Goal: Task Accomplishment & Management: Manage account settings

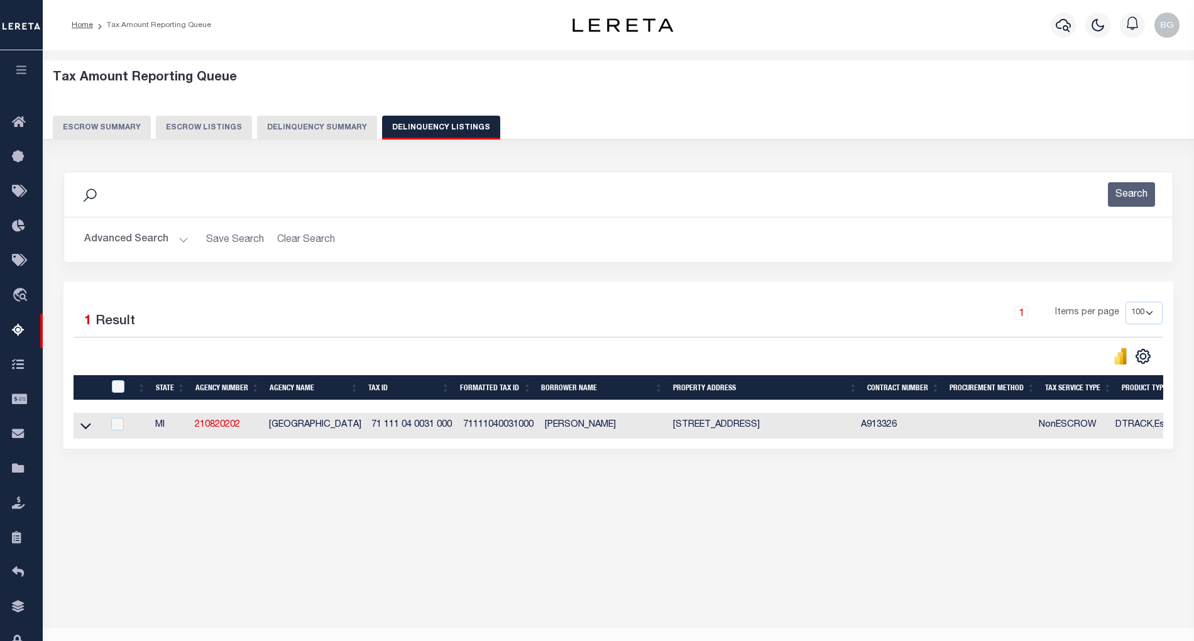
select select "100"
click at [183, 239] on button "Advanced Search" at bounding box center [136, 239] width 104 height 25
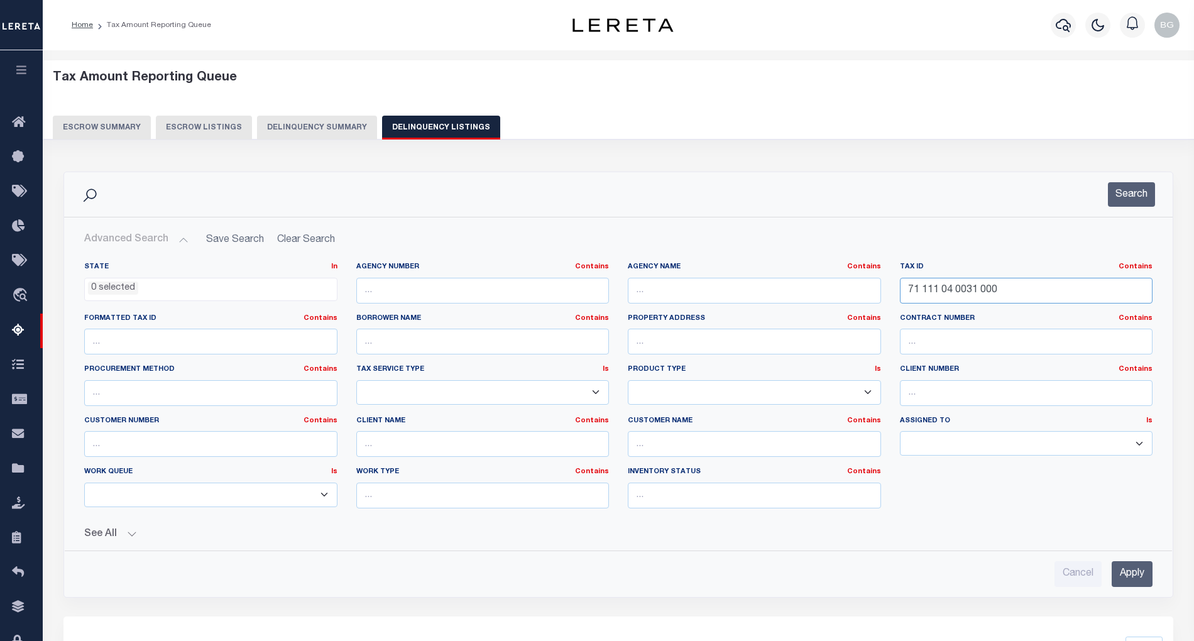
click at [950, 292] on input "71 111 04 0031 000" at bounding box center [1026, 291] width 253 height 26
paste input "-052-160-000-014-1"
type input "71-052-160-000-014-10"
click at [1134, 582] on input "Apply" at bounding box center [1131, 574] width 41 height 26
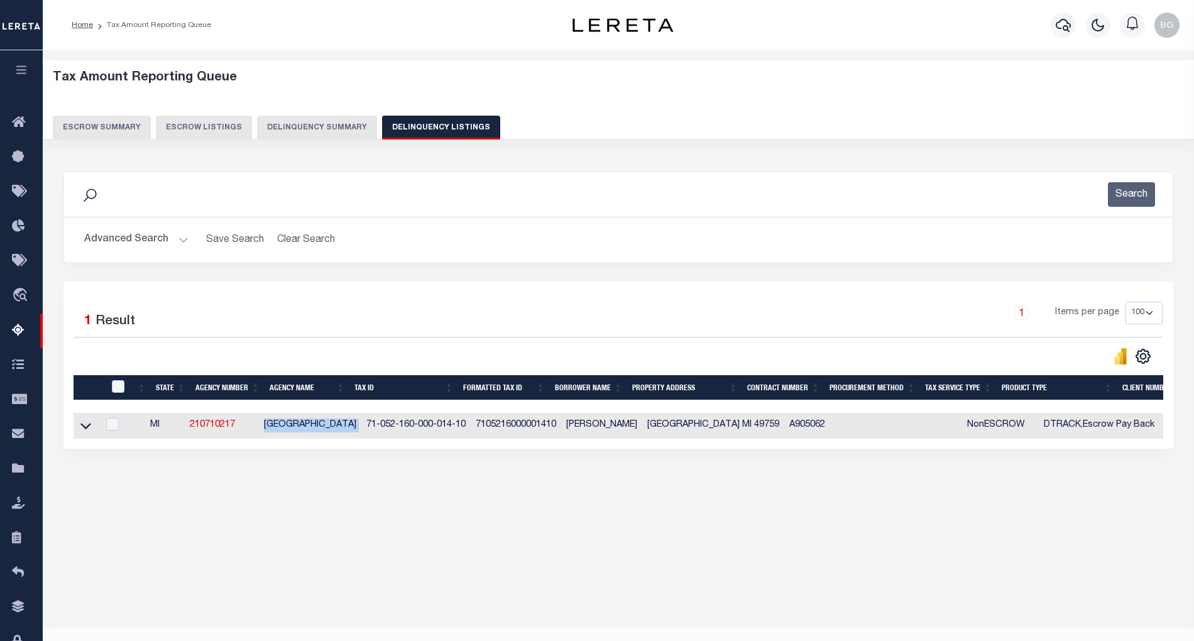
drag, startPoint x: 270, startPoint y: 430, endPoint x: 350, endPoint y: 435, distance: 80.6
click at [350, 435] on tr "MI 210710217 CASE TOWNSHIP 71-052-160-000-014-10 7105216000001410 TOLLINI, TYLE…" at bounding box center [905, 426] width 1663 height 26
copy td "CASE TOWNSHIP"
click at [451, 485] on div "Data sync process is currently running, you may face some response delays. Sear…" at bounding box center [618, 322] width 1127 height 327
drag, startPoint x: 355, startPoint y: 427, endPoint x: 453, endPoint y: 433, distance: 98.2
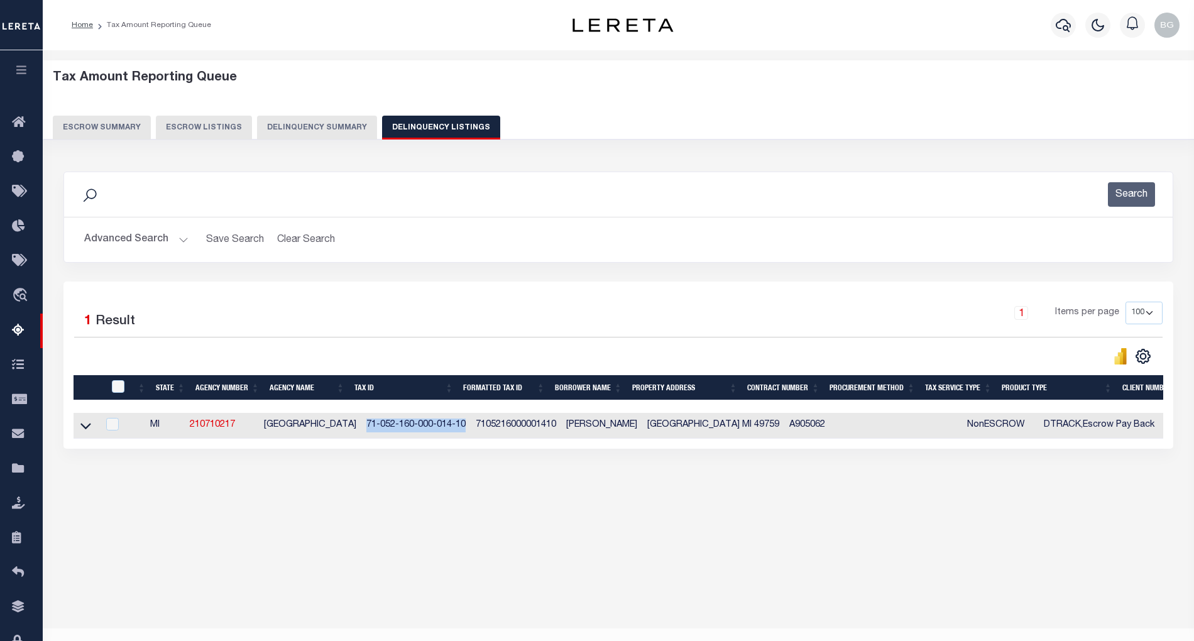
click at [453, 433] on td "71-052-160-000-014-10" at bounding box center [415, 426] width 109 height 26
checkbox input "true"
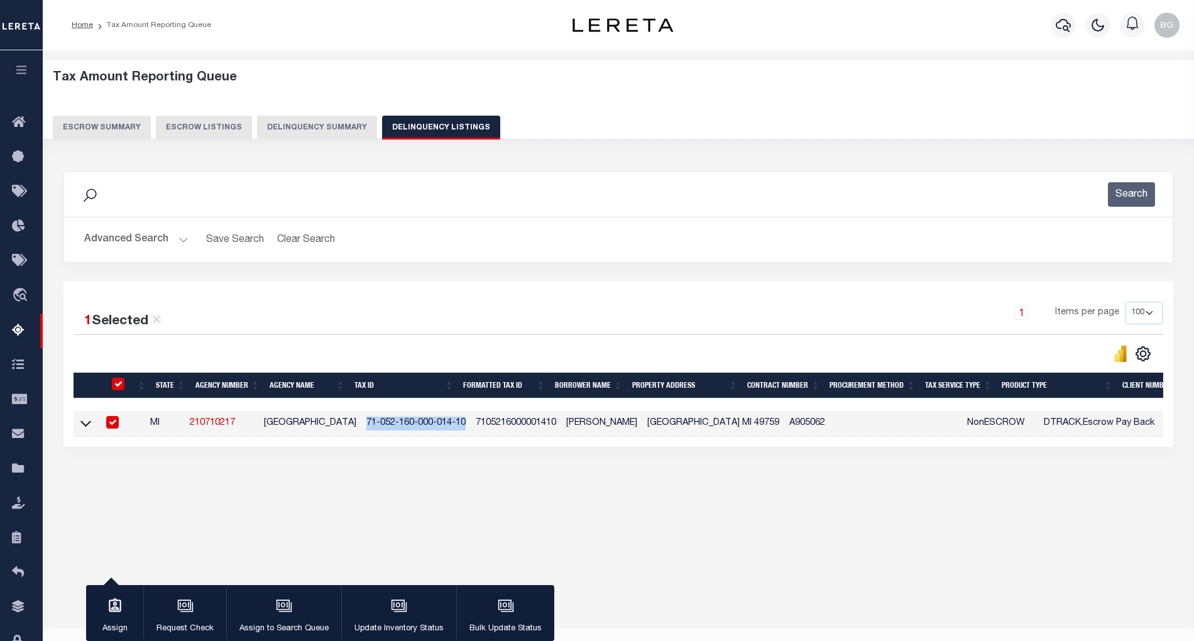
copy td "71-052-160-000-014-10"
click at [511, 484] on div "Data sync process is currently running, you may face some response delays. Sear…" at bounding box center [618, 321] width 1127 height 325
drag, startPoint x: 368, startPoint y: 428, endPoint x: 456, endPoint y: 423, distance: 88.7
click at [456, 423] on td "71-052-160-000-014-10" at bounding box center [415, 424] width 109 height 26
checkbox input "false"
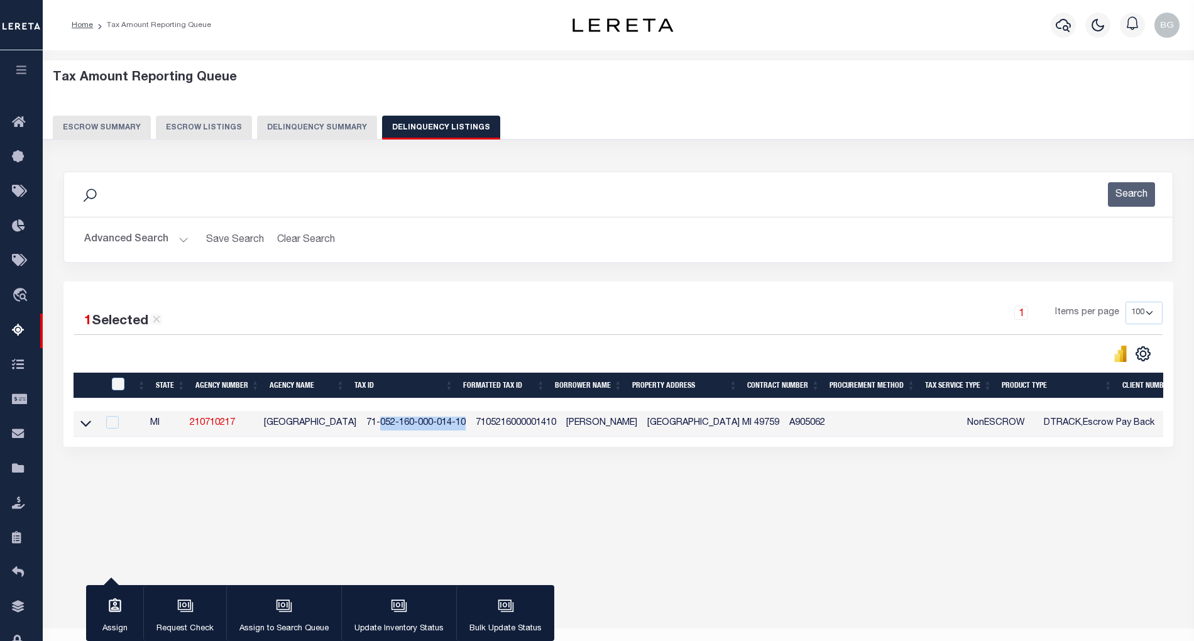
checkbox input "false"
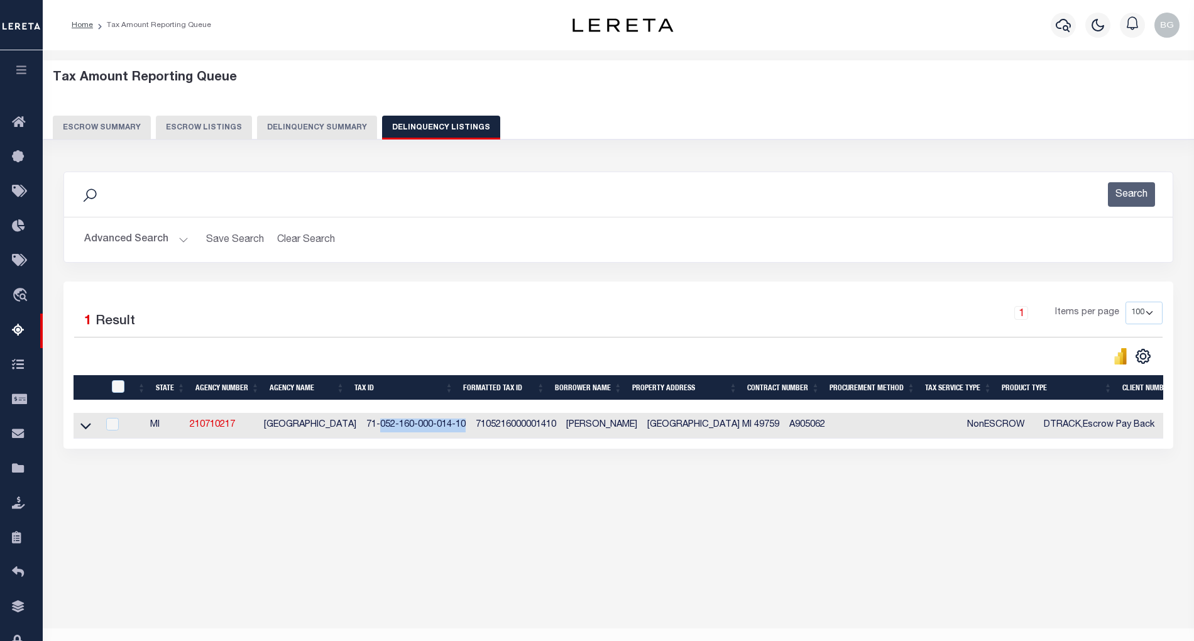
copy td "052-160-000-014-10"
click at [87, 432] on icon at bounding box center [85, 425] width 11 height 13
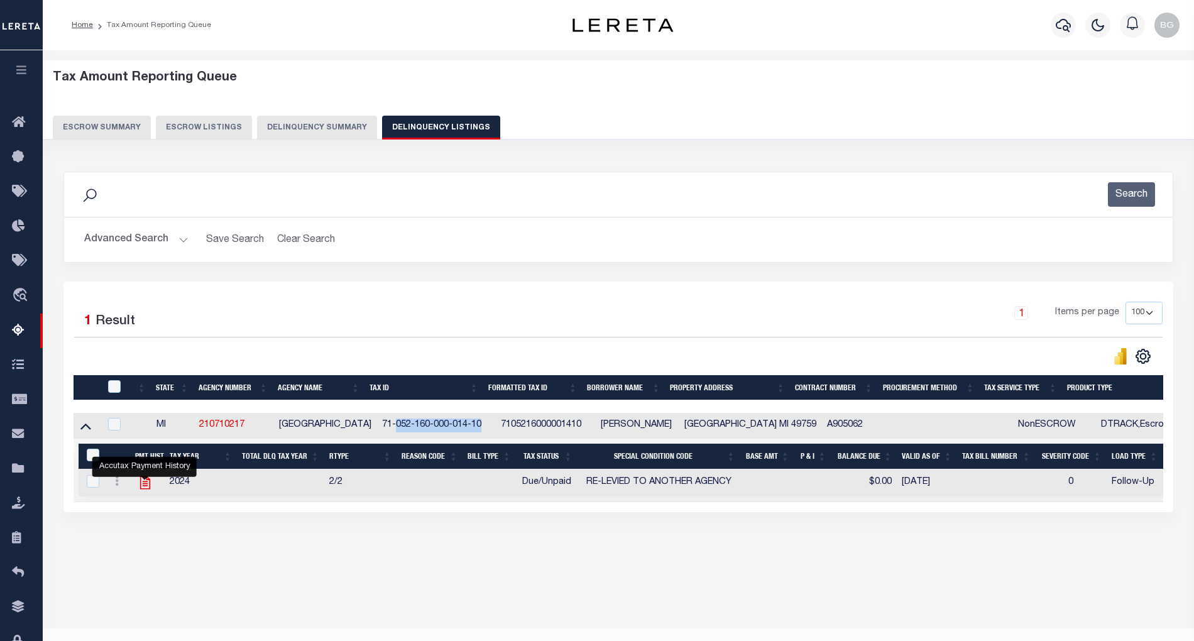
click at [144, 488] on icon "" at bounding box center [145, 482] width 16 height 16
checkbox input "true"
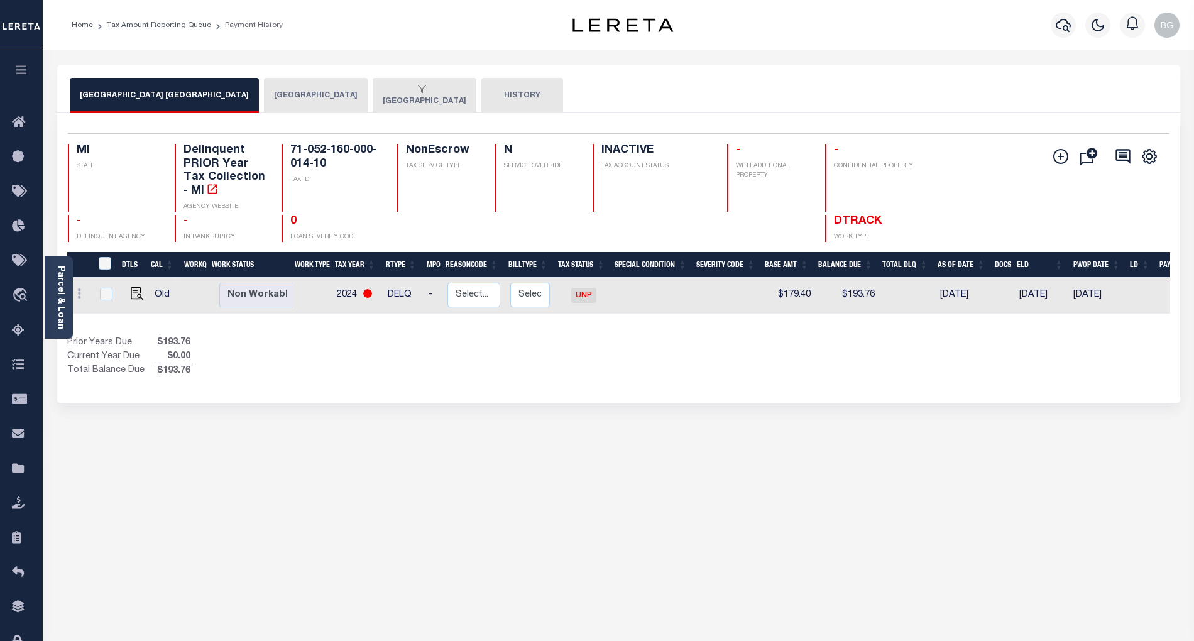
click at [383, 102] on button "[GEOGRAPHIC_DATA]" at bounding box center [425, 95] width 104 height 35
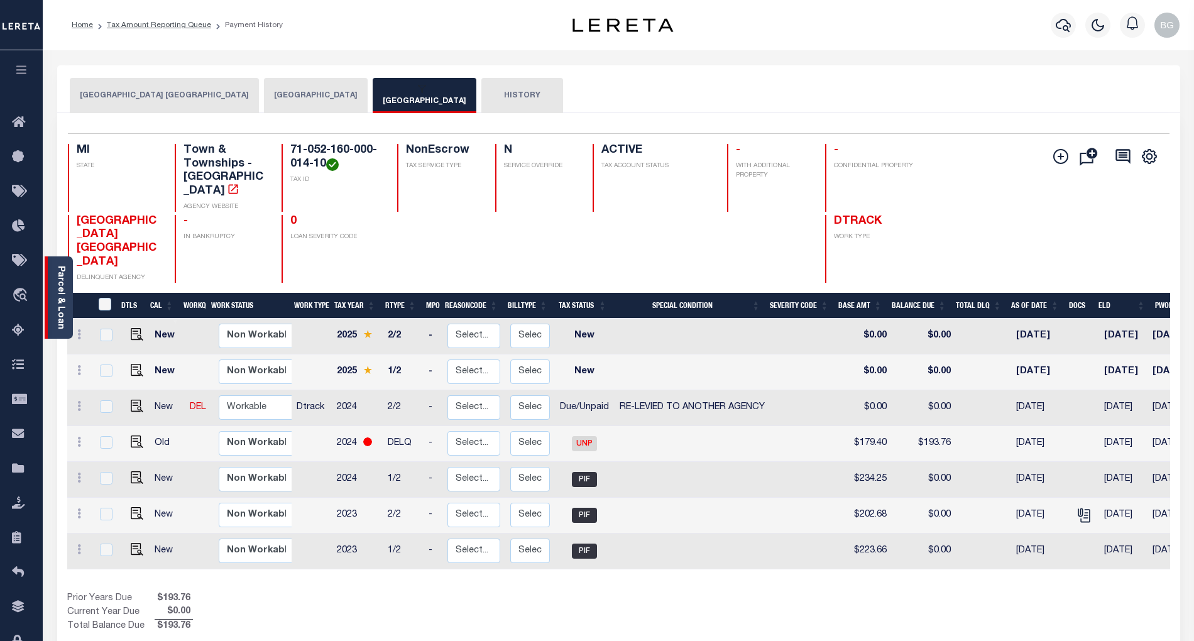
click at [57, 292] on link "Parcel & Loan" at bounding box center [60, 297] width 9 height 63
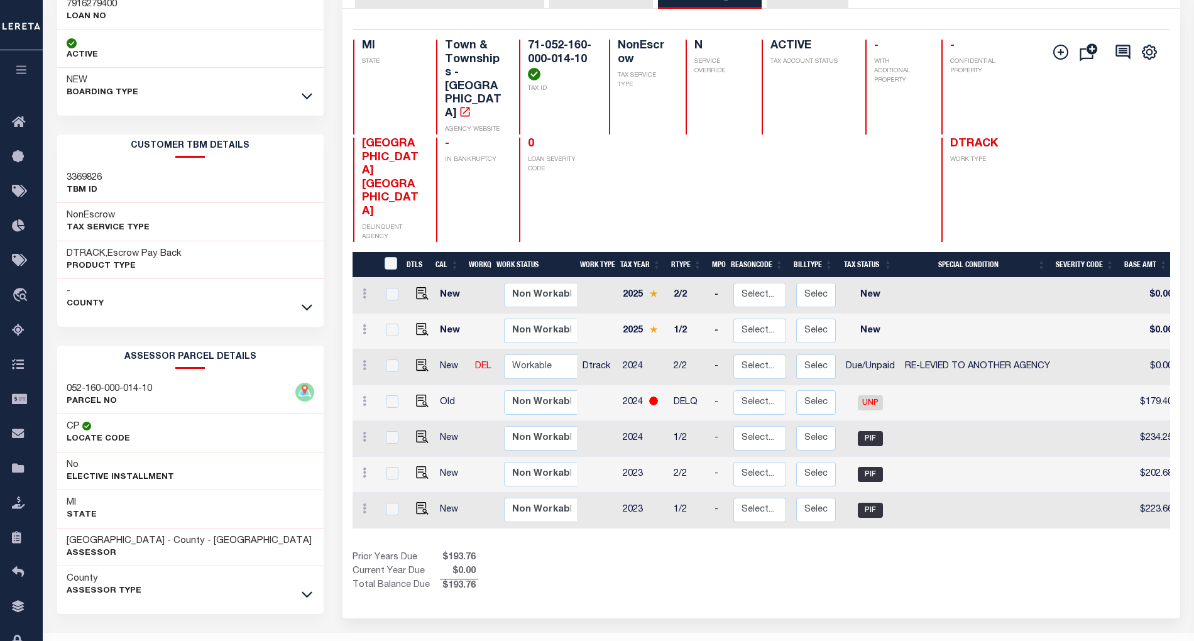
scroll to position [138, 0]
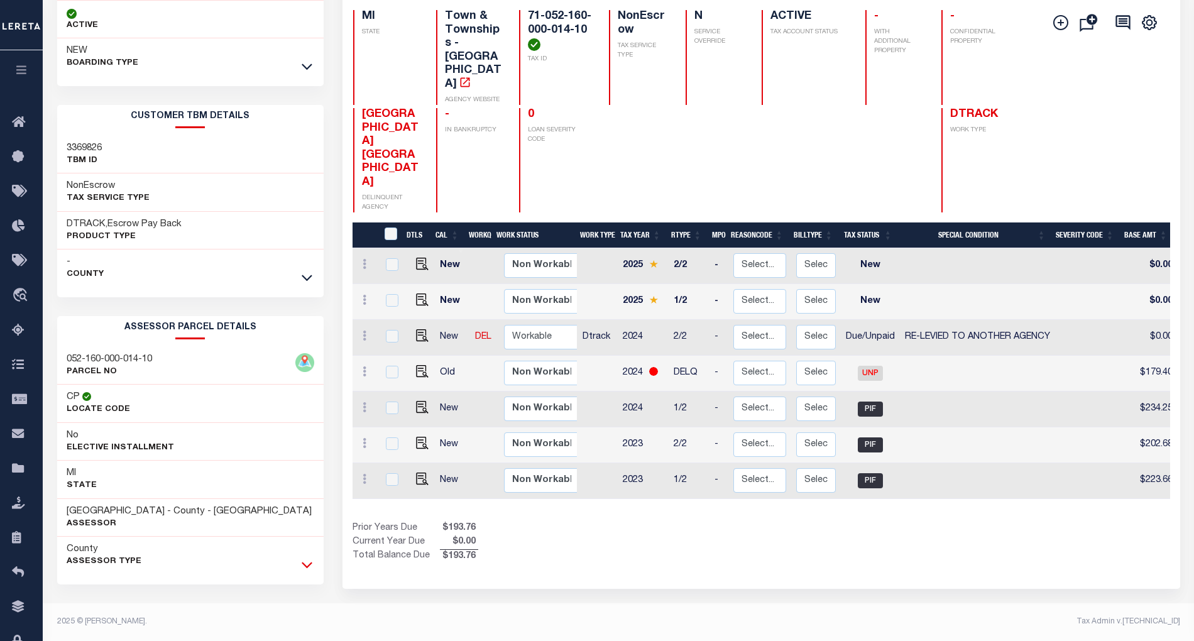
click at [302, 564] on icon at bounding box center [307, 564] width 11 height 13
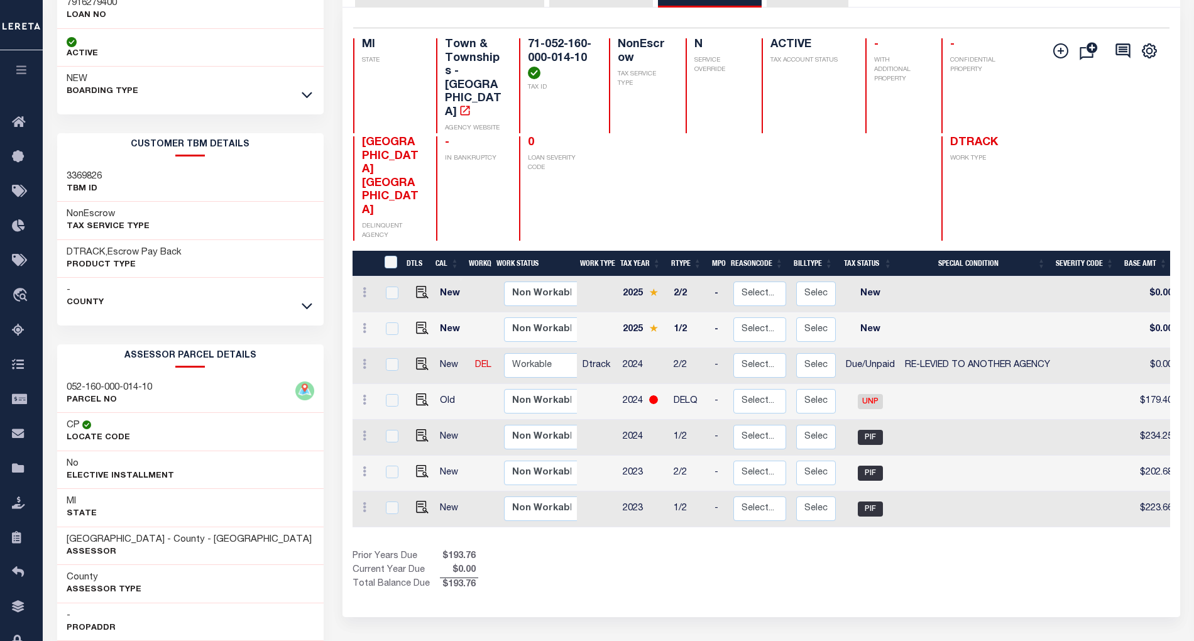
scroll to position [0, 0]
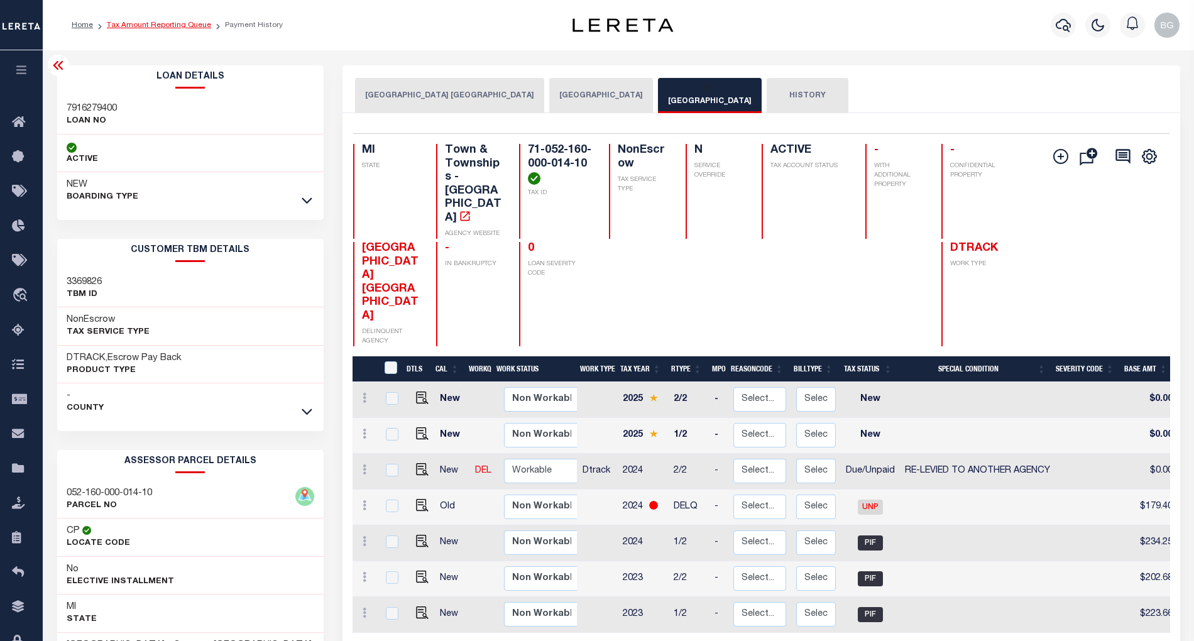
click at [142, 28] on link "Tax Amount Reporting Queue" at bounding box center [159, 25] width 104 height 8
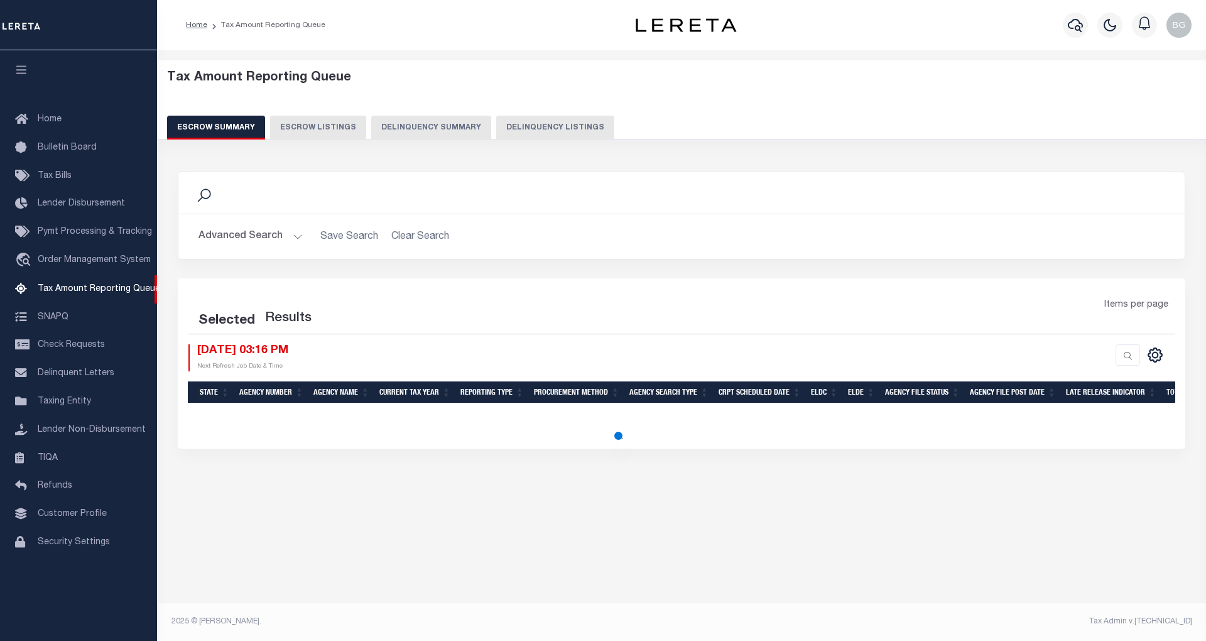
select select "100"
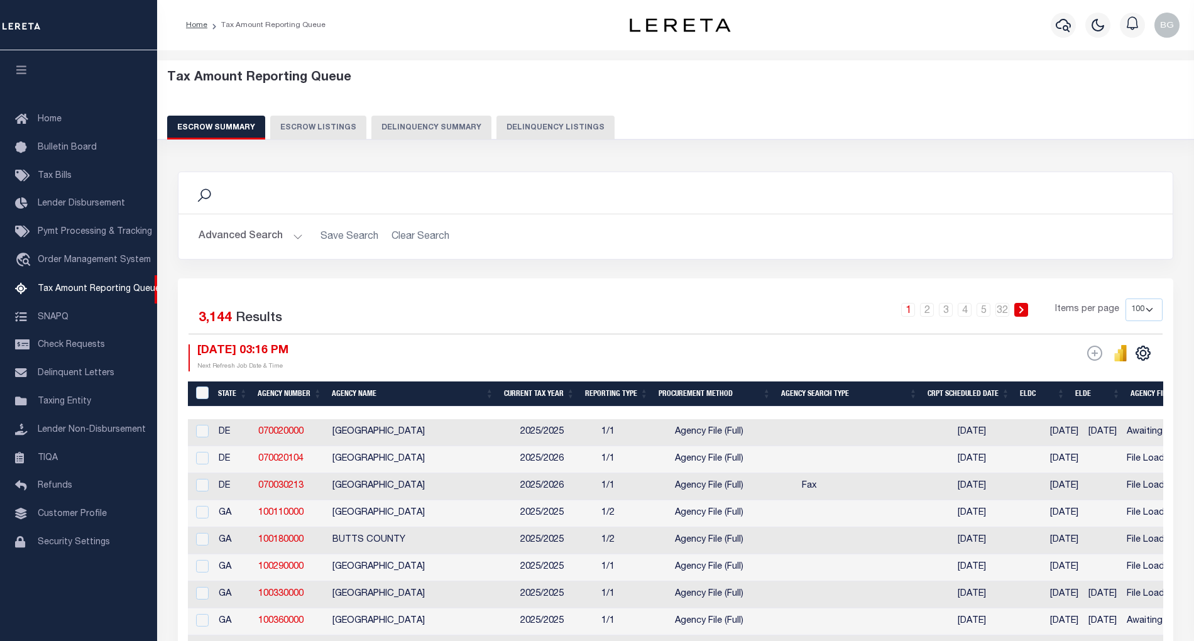
click at [561, 128] on button "Delinquency Listings" at bounding box center [555, 128] width 118 height 24
select select "100"
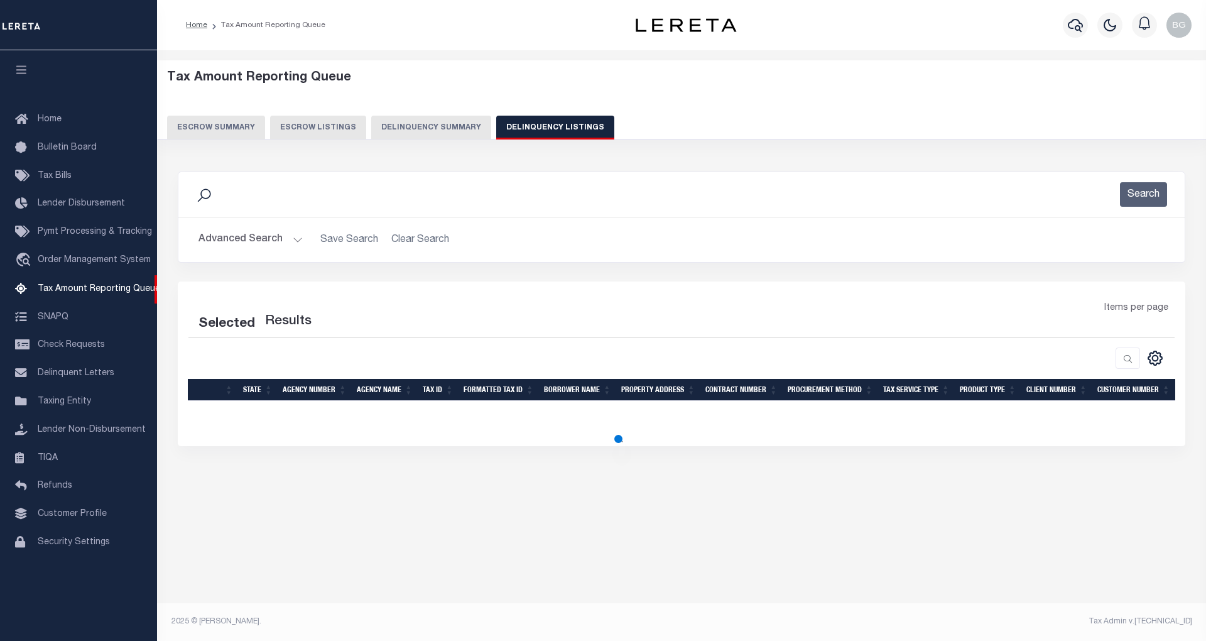
select select "100"
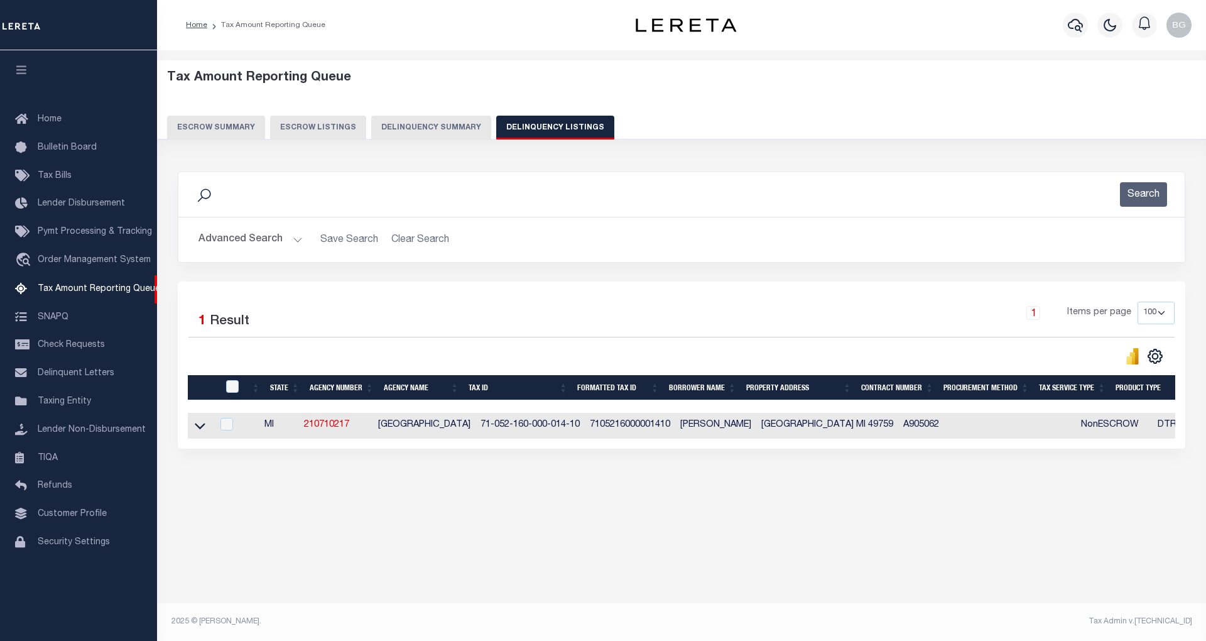
drag, startPoint x: 670, startPoint y: 430, endPoint x: 736, endPoint y: 431, distance: 66.6
click at [736, 431] on td "TOLLINI, TYLER" at bounding box center [715, 426] width 81 height 26
checkbox input "true"
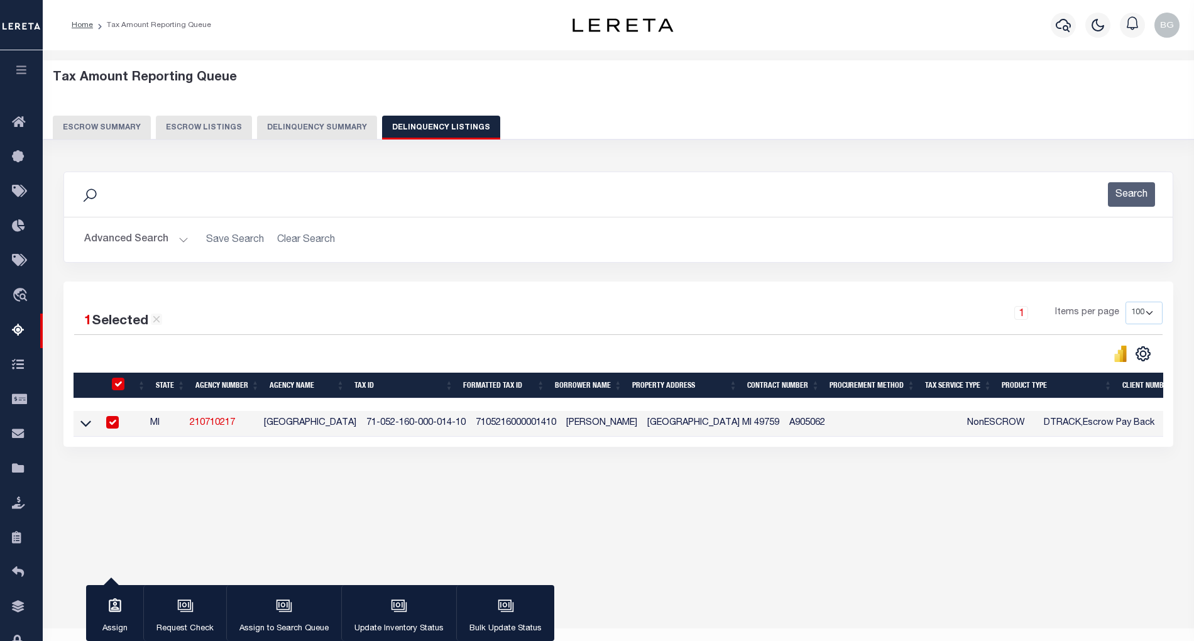
copy td "TOLLINI, TYLER"
drag, startPoint x: 368, startPoint y: 427, endPoint x: 451, endPoint y: 425, distance: 83.6
click at [451, 425] on td "71-052-160-000-014-10" at bounding box center [415, 424] width 109 height 26
checkbox input "false"
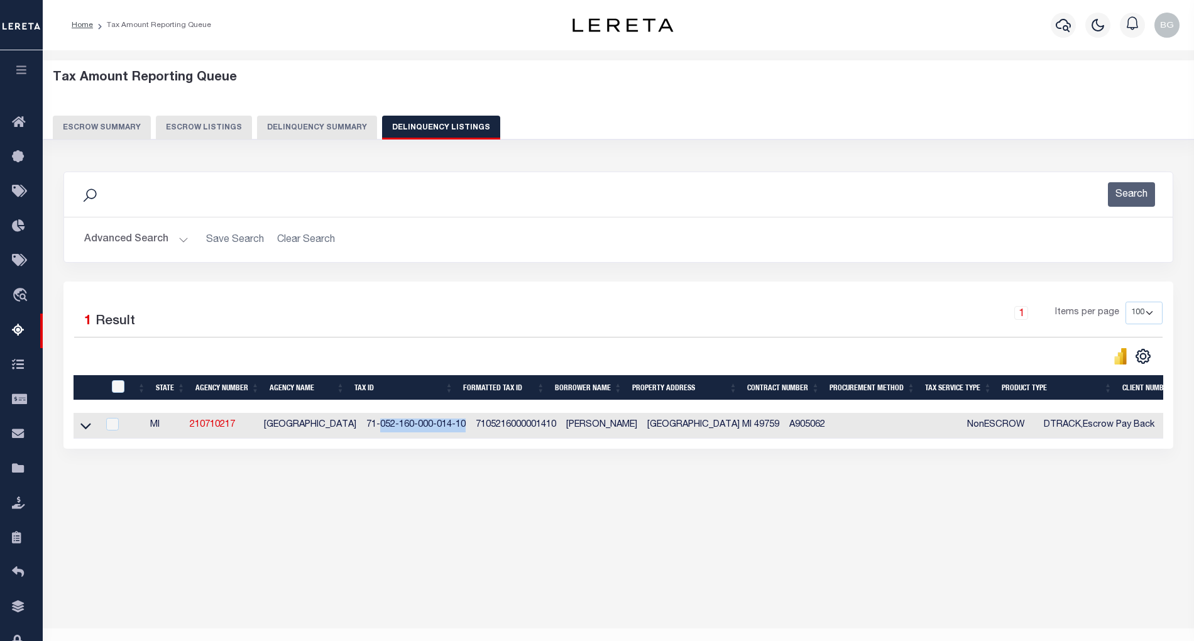
copy td "052-160-000-014-10"
click at [86, 430] on icon at bounding box center [85, 426] width 11 height 6
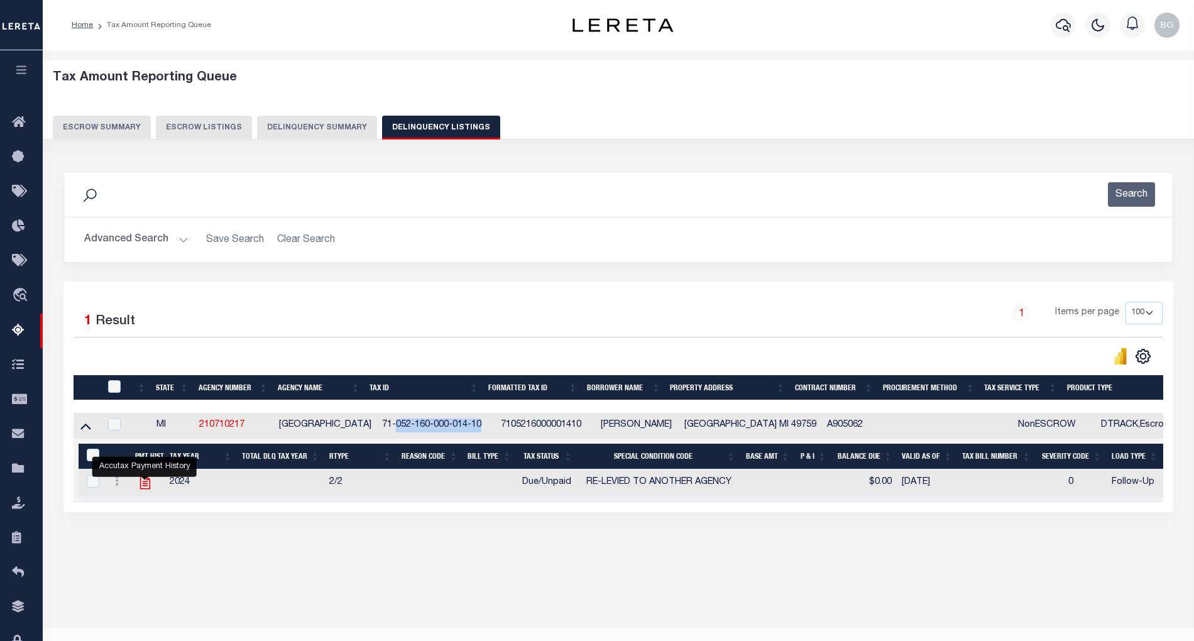
click at [143, 489] on icon "" at bounding box center [144, 482] width 10 height 13
checkbox input "true"
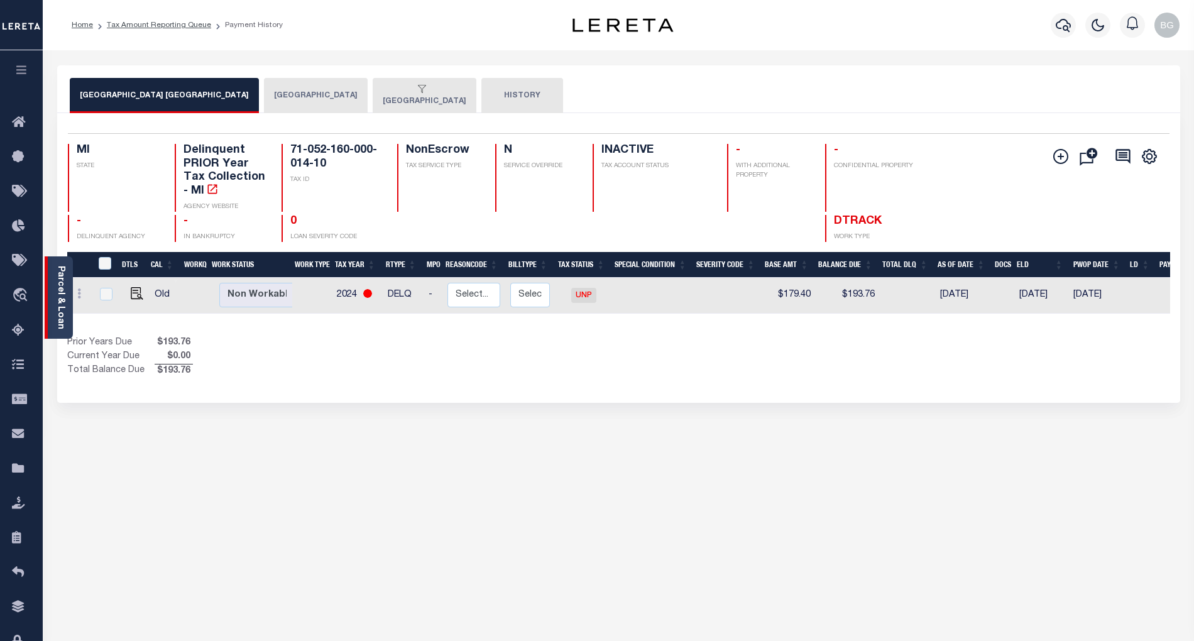
click at [58, 292] on link "Parcel & Loan" at bounding box center [60, 297] width 9 height 63
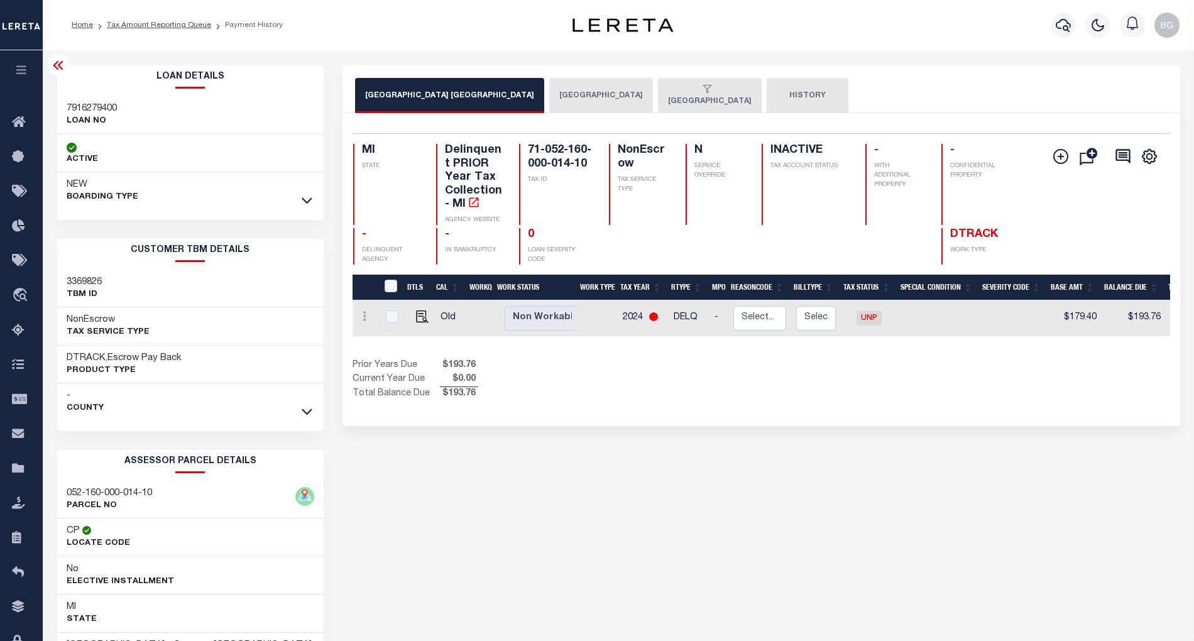
click at [679, 97] on button "[GEOGRAPHIC_DATA]" at bounding box center [710, 95] width 104 height 35
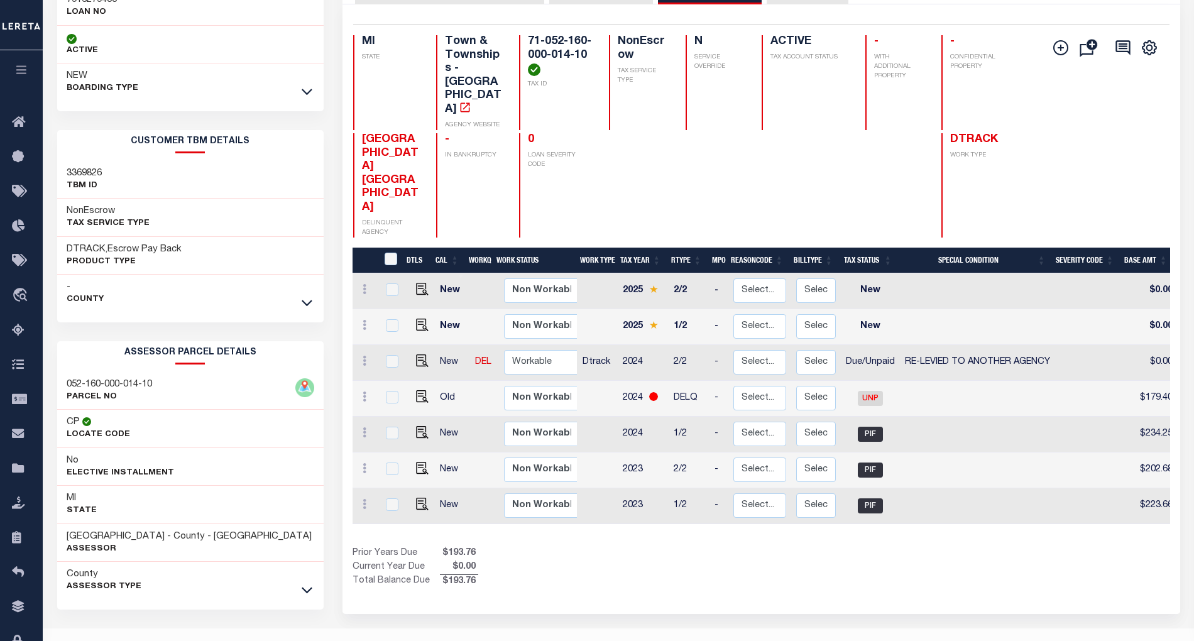
scroll to position [138, 0]
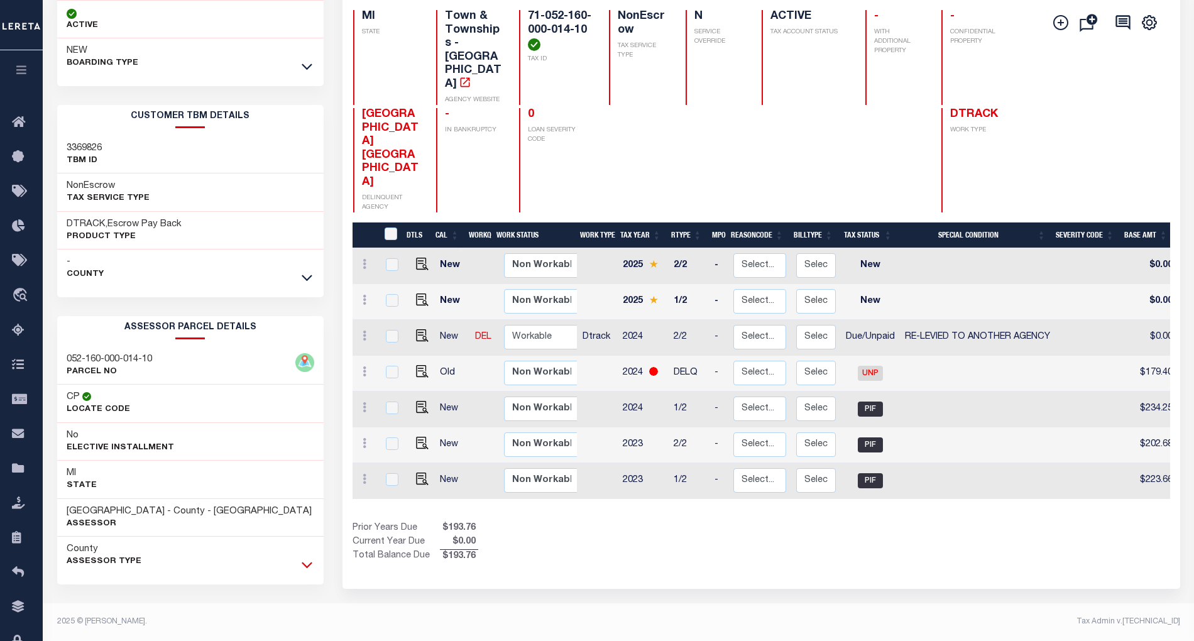
click at [304, 564] on icon at bounding box center [307, 565] width 11 height 6
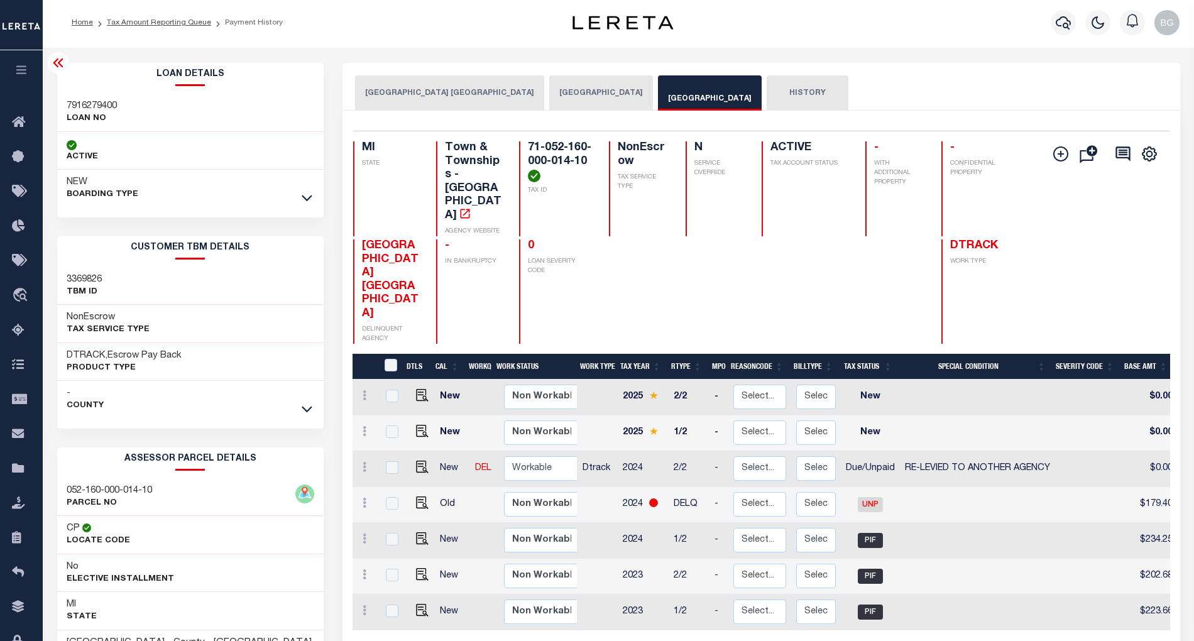
scroll to position [0, 0]
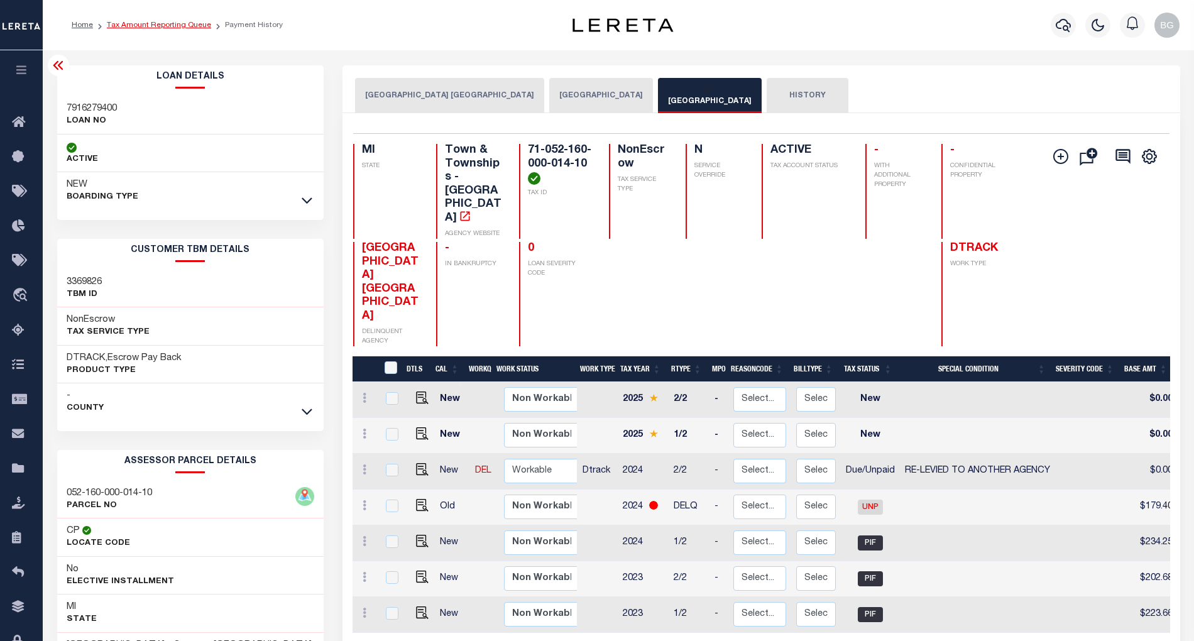
click at [150, 23] on link "Tax Amount Reporting Queue" at bounding box center [159, 25] width 104 height 8
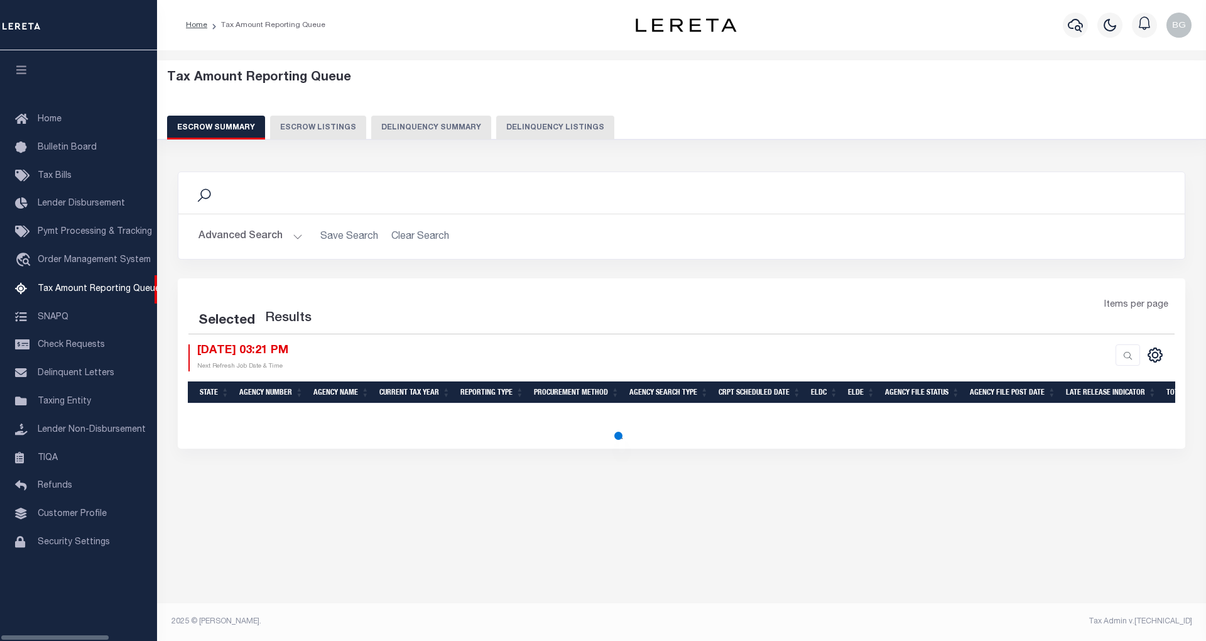
click at [549, 127] on button "Delinquency Listings" at bounding box center [555, 128] width 118 height 24
select select "100"
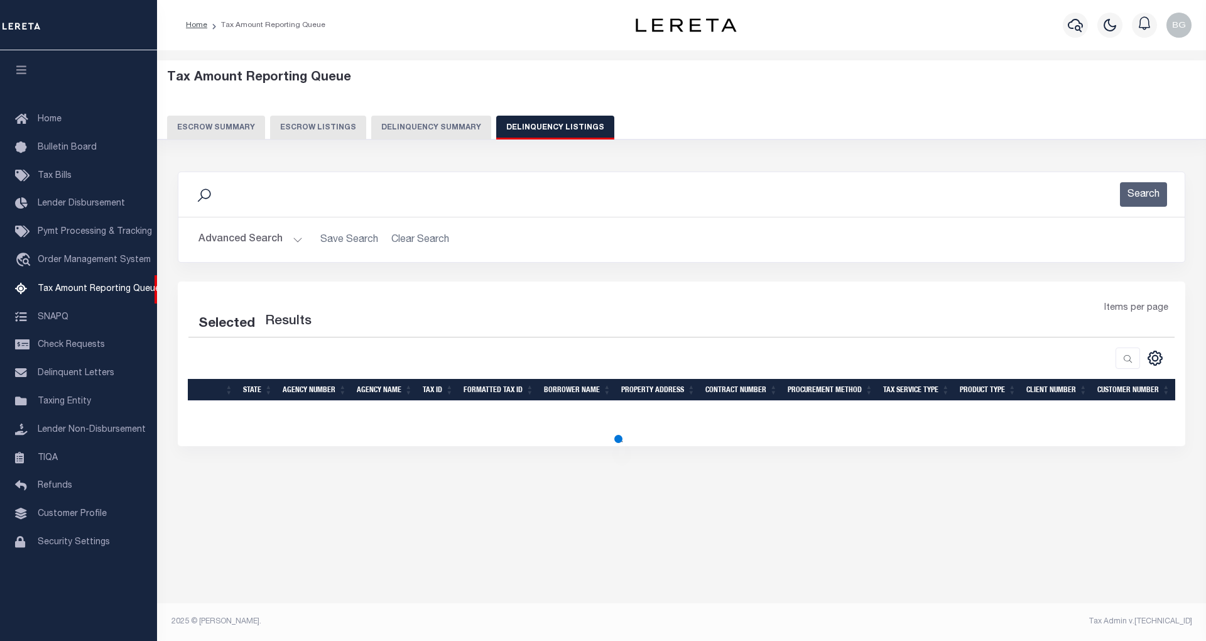
select select "100"
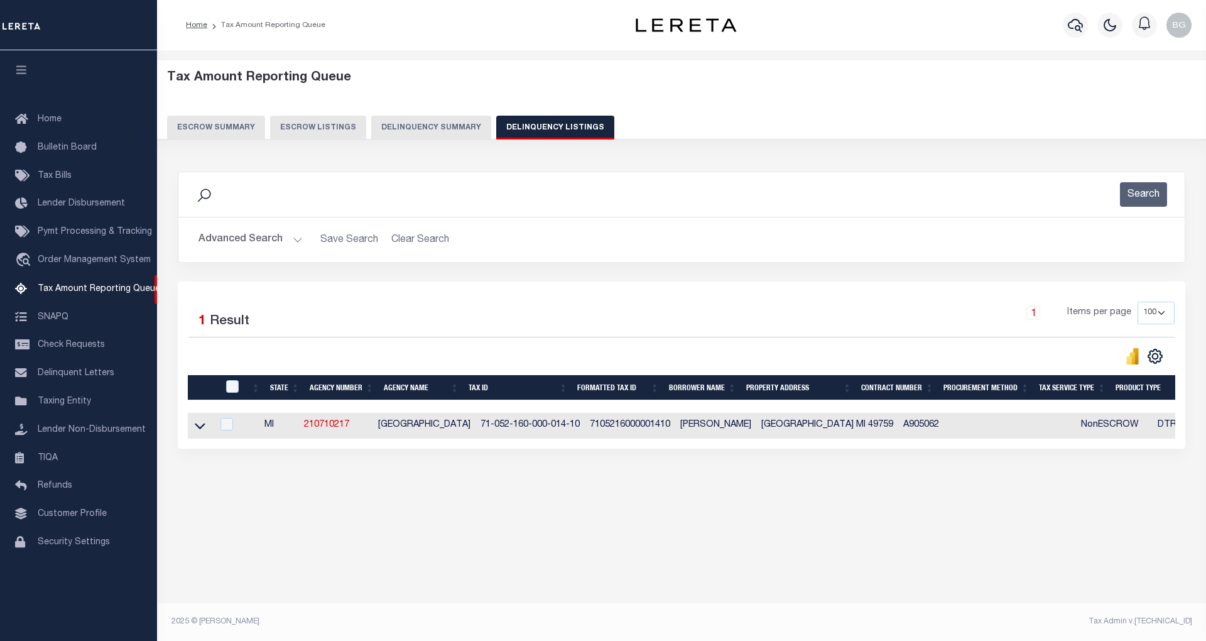
click at [295, 242] on button "Advanced Search" at bounding box center [251, 239] width 104 height 25
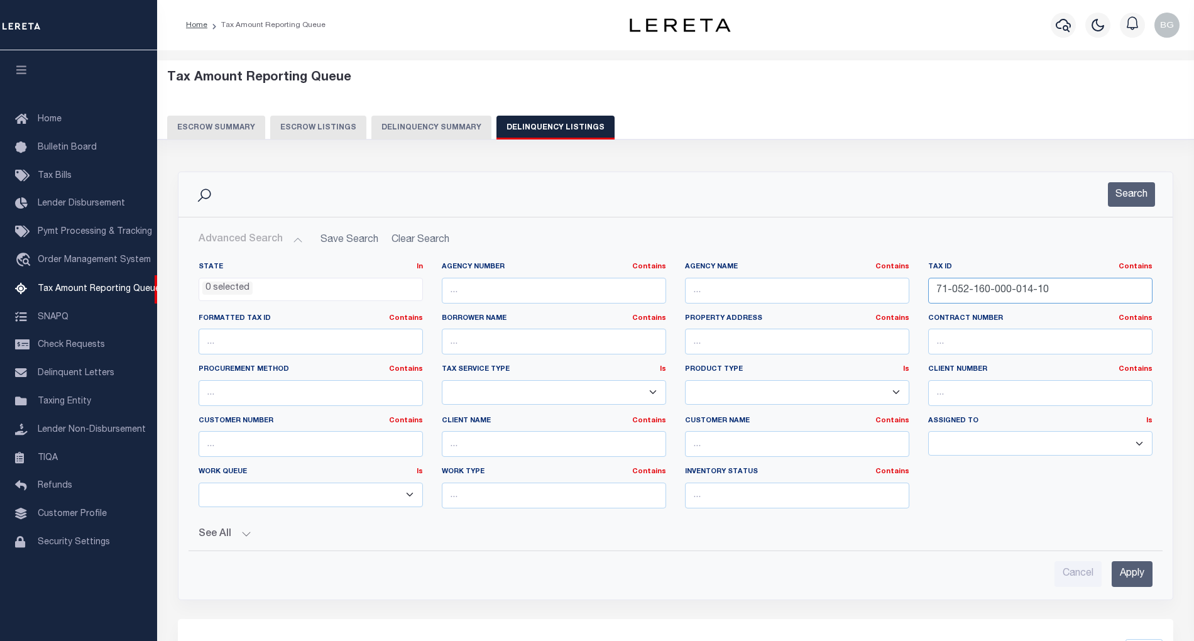
click at [966, 293] on input "71-052-160-000-014-10" at bounding box center [1040, 291] width 224 height 26
paste input "13-009-300-000"
type input "13-009-300-0004-10"
click at [1125, 579] on input "Apply" at bounding box center [1131, 574] width 41 height 26
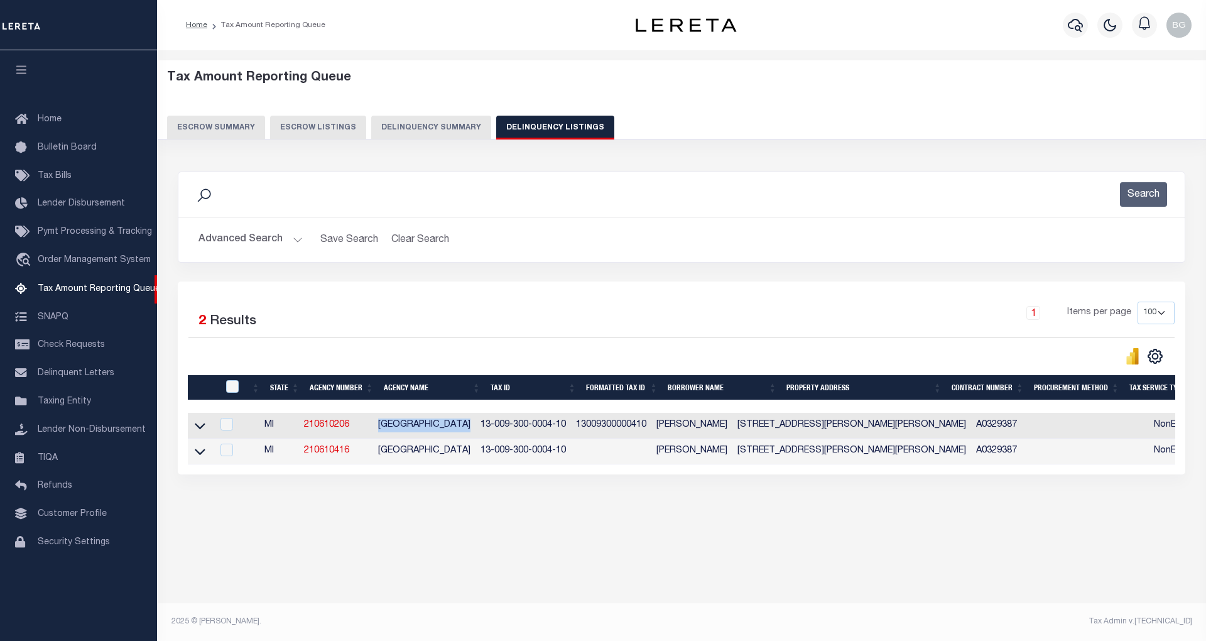
drag, startPoint x: 383, startPoint y: 428, endPoint x: 478, endPoint y: 422, distance: 95.7
click at [476, 422] on td "[GEOGRAPHIC_DATA]" at bounding box center [424, 426] width 102 height 26
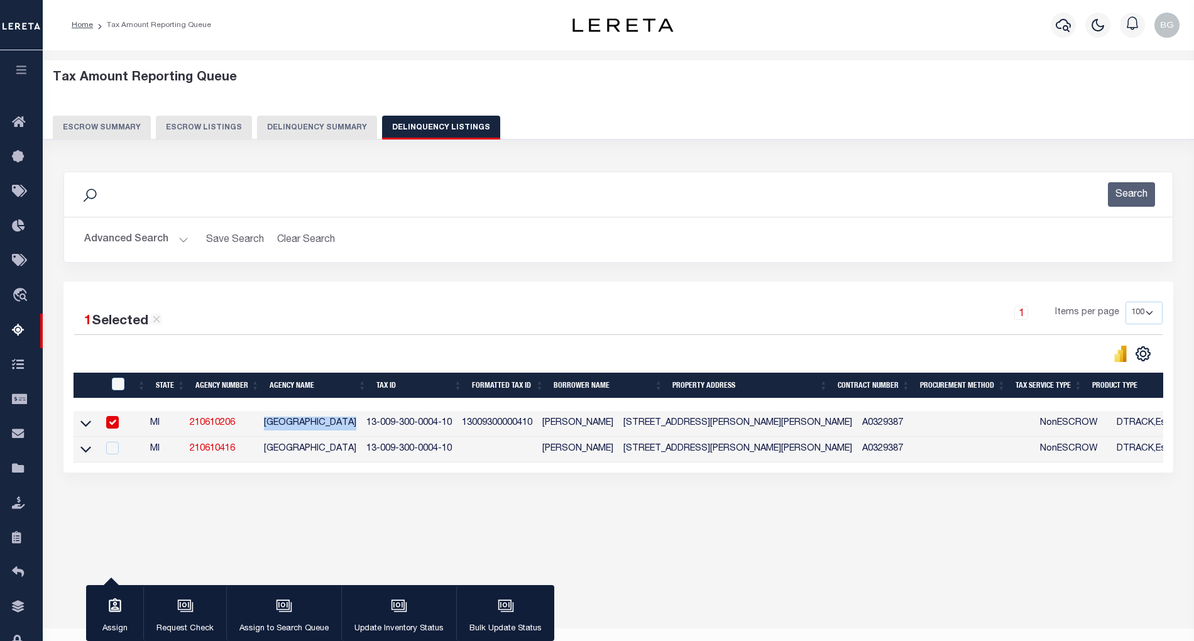
copy td "[GEOGRAPHIC_DATA]"
drag, startPoint x: 378, startPoint y: 427, endPoint x: 462, endPoint y: 427, distance: 84.2
click at [457, 427] on td "13-009-300-0004-10" at bounding box center [409, 424] width 96 height 26
checkbox input "false"
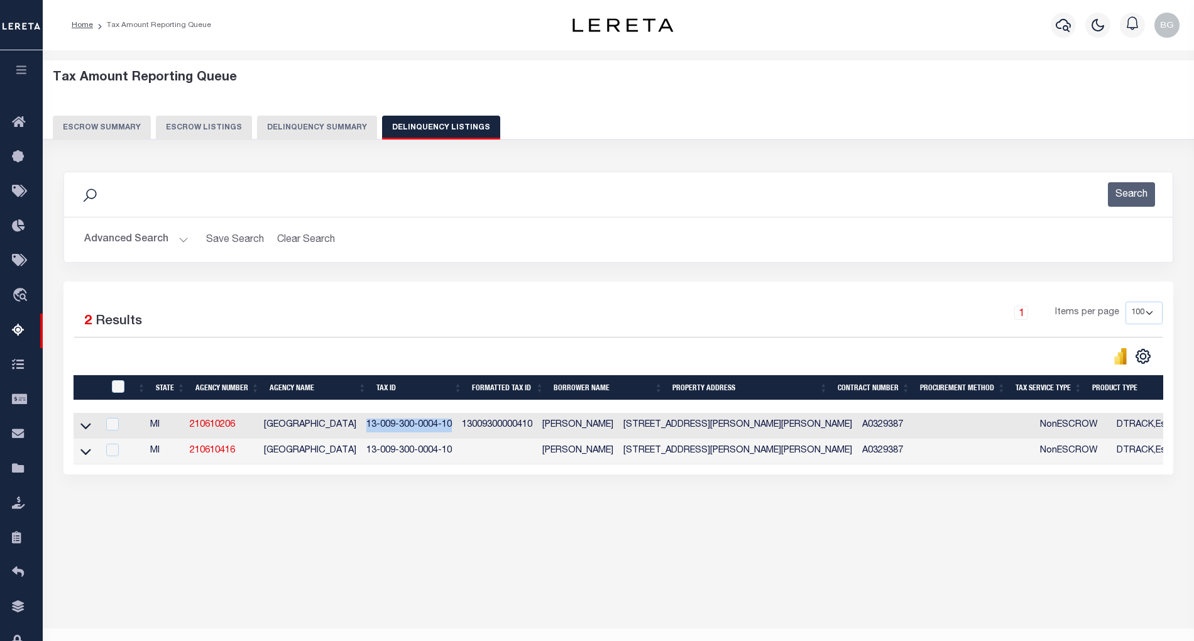
copy td "13-009-300-0004-10"
click at [83, 432] on icon at bounding box center [85, 425] width 11 height 13
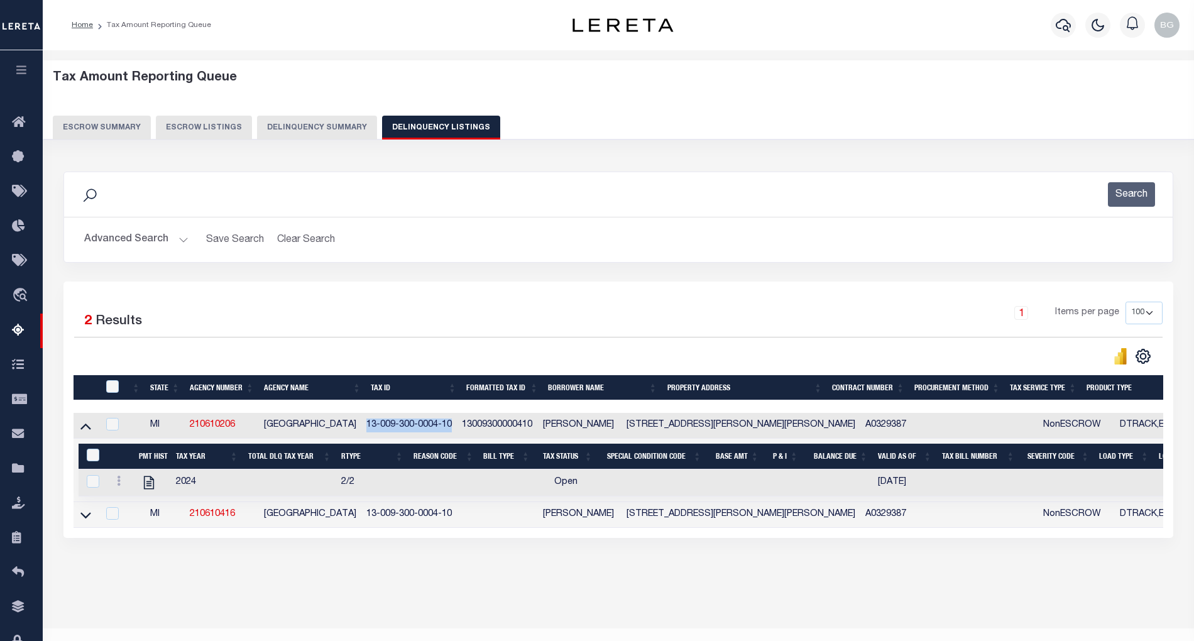
scroll to position [25, 0]
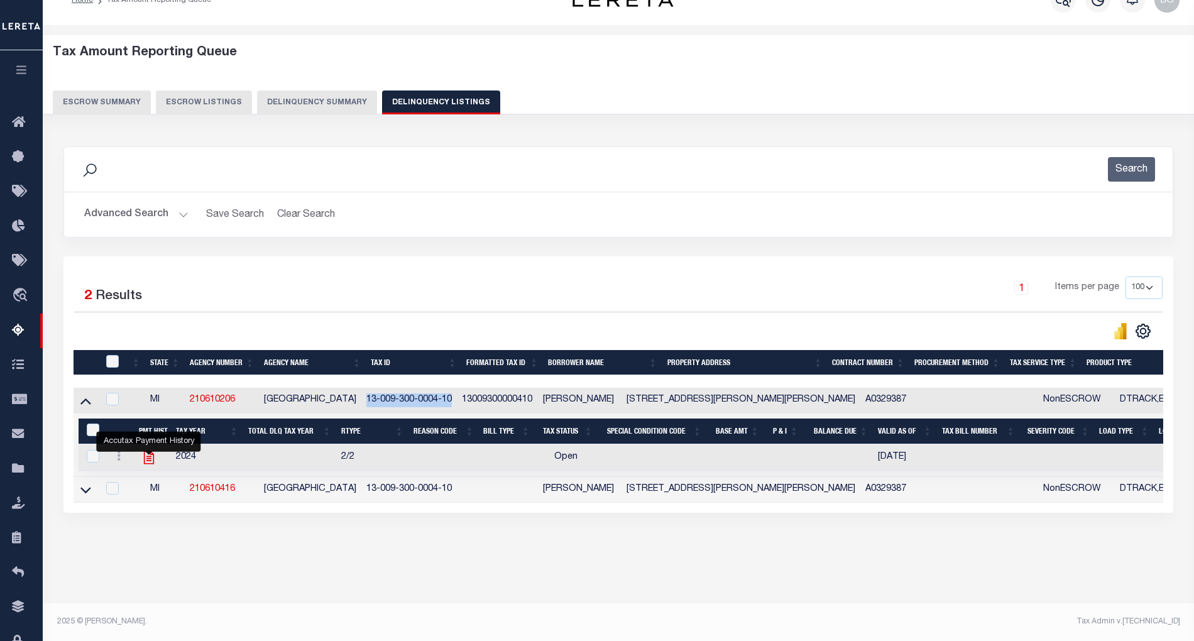
click at [151, 464] on icon "" at bounding box center [148, 457] width 10 height 13
checkbox input "true"
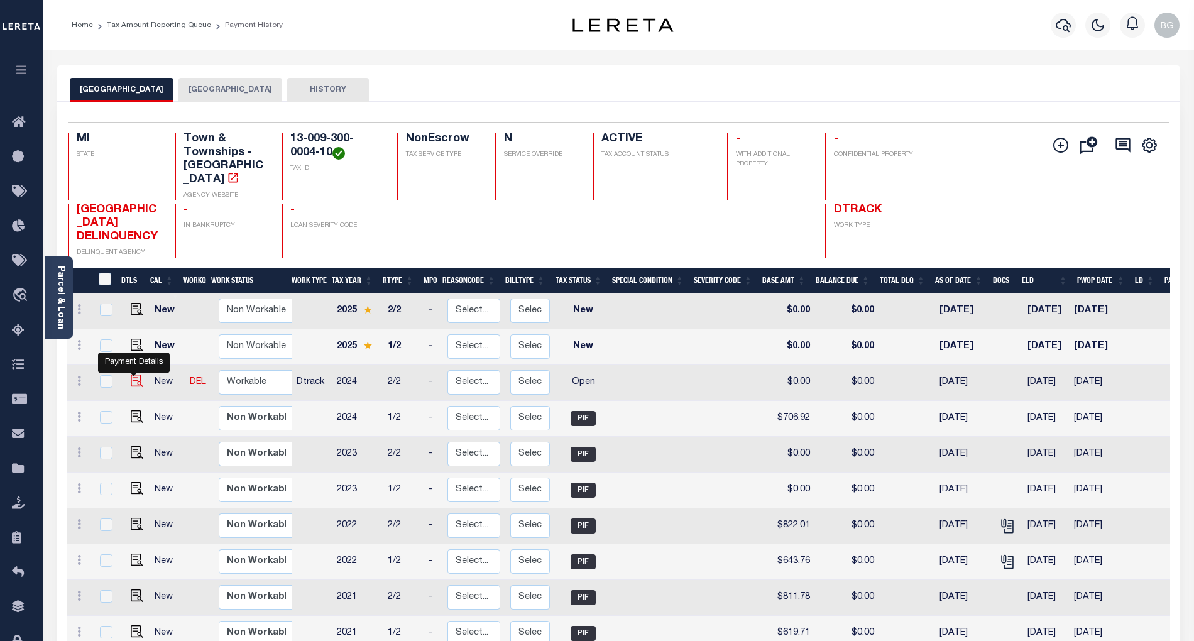
click at [131, 374] on img "" at bounding box center [137, 380] width 13 height 13
checkbox input "true"
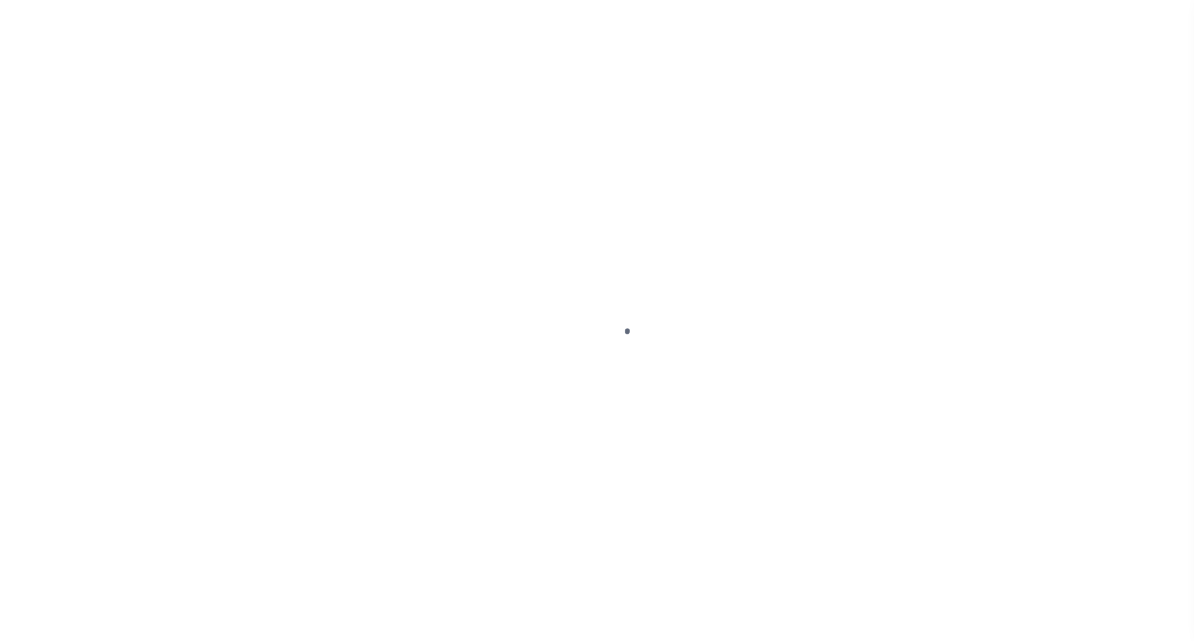
select select "OP2"
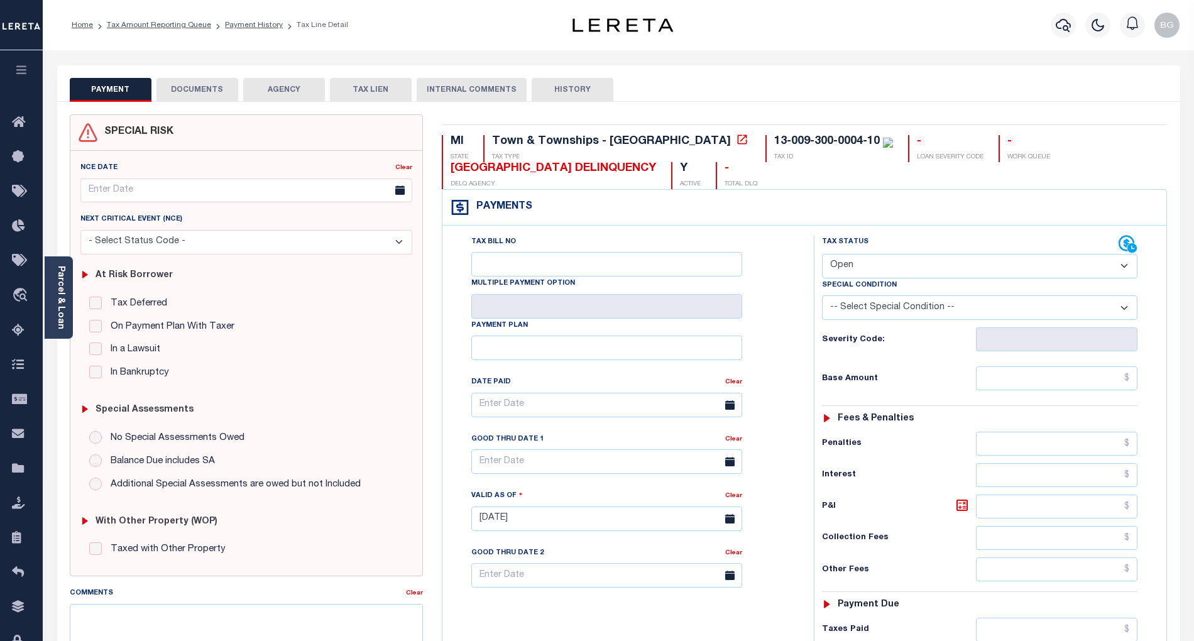
click at [192, 88] on button "DOCUMENTS" at bounding box center [197, 90] width 82 height 24
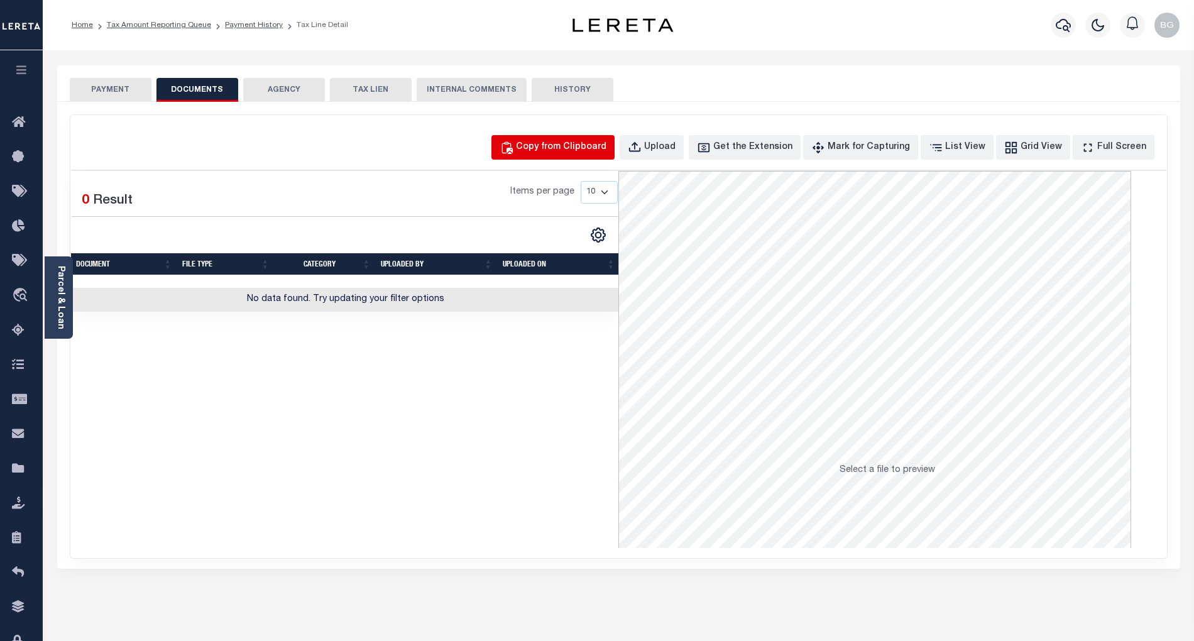
click at [584, 146] on div "Copy from Clipboard" at bounding box center [561, 148] width 90 height 14
select select "POP"
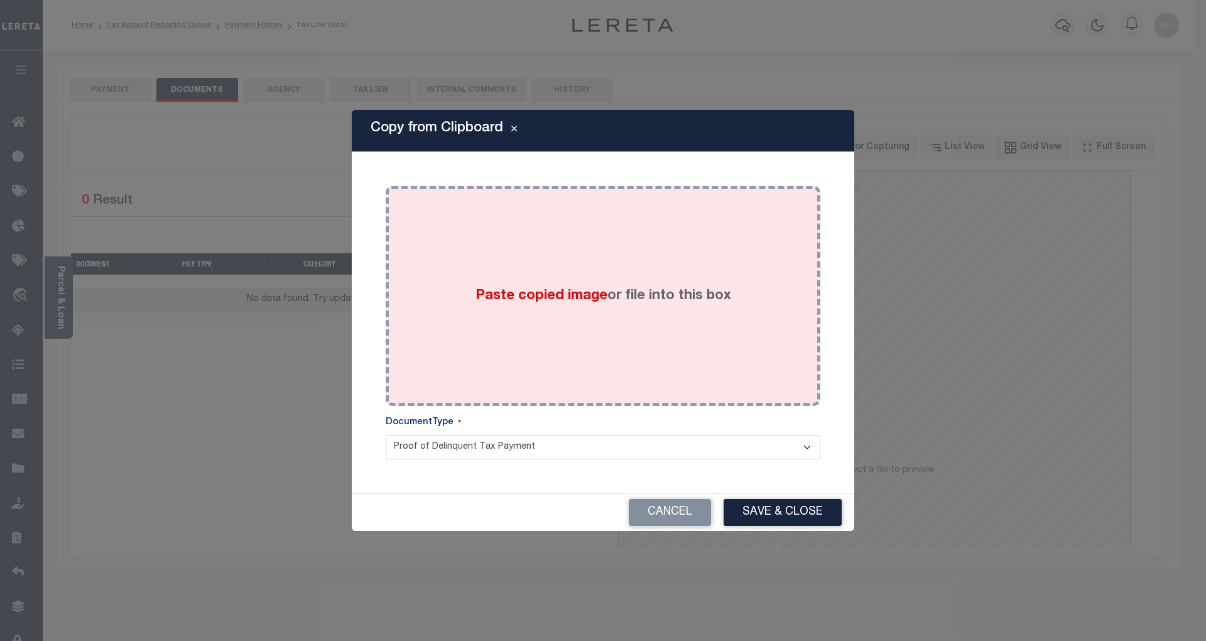
click at [538, 290] on span "Paste copied image" at bounding box center [542, 296] width 132 height 14
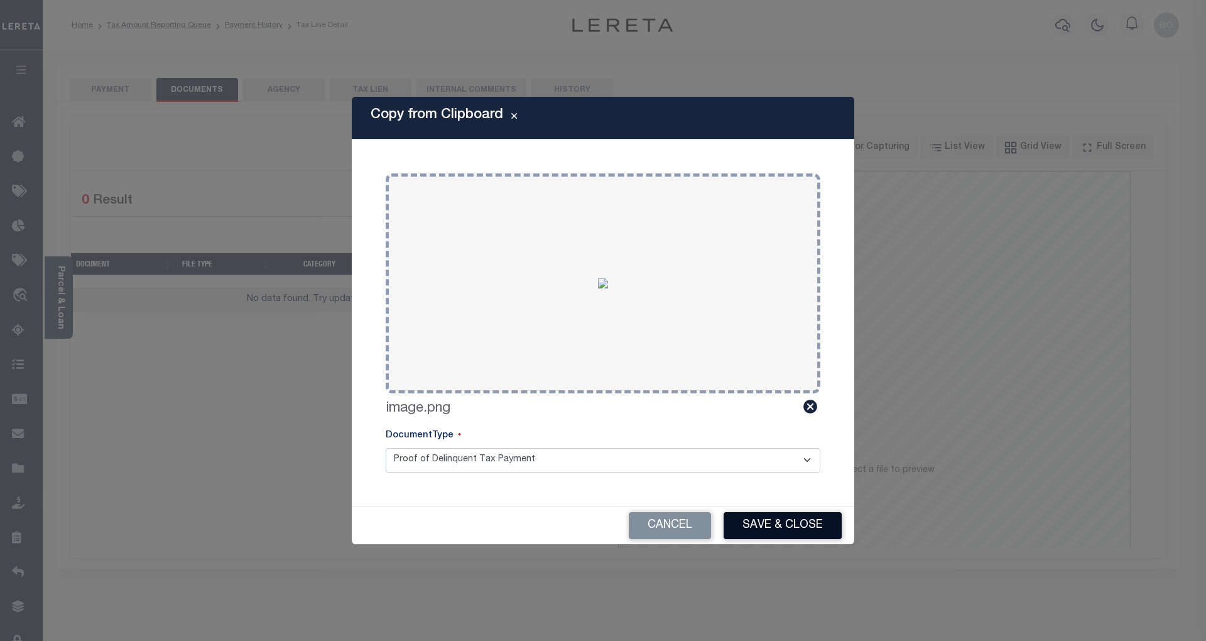
click at [790, 522] on button "Save & Close" at bounding box center [783, 525] width 118 height 27
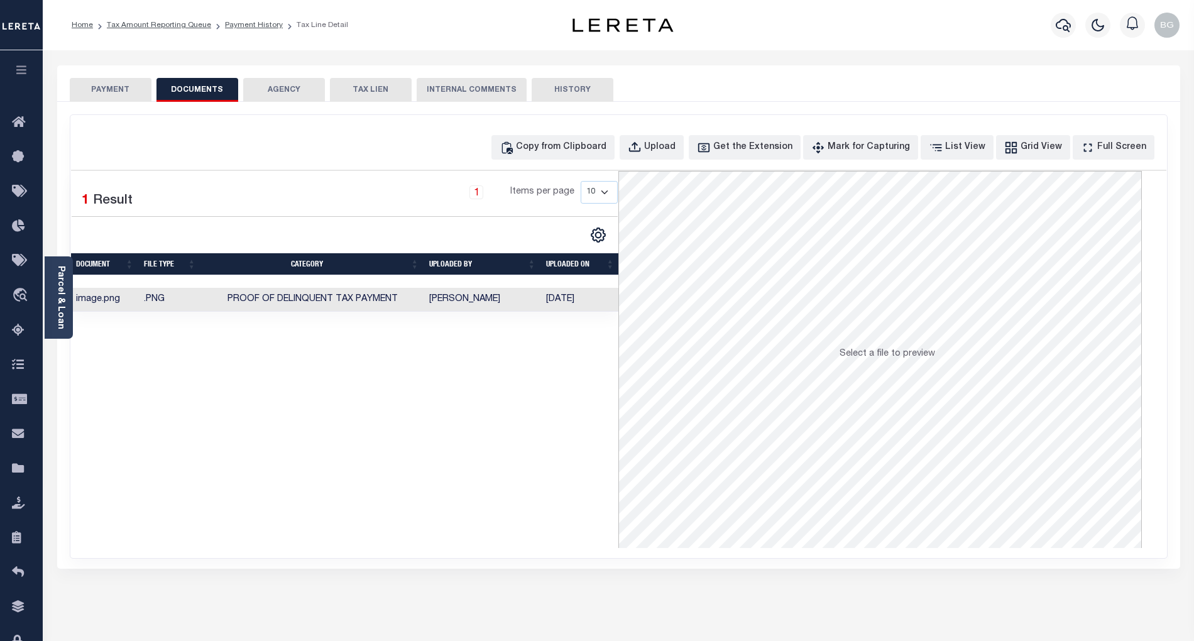
click at [123, 89] on button "PAYMENT" at bounding box center [111, 90] width 82 height 24
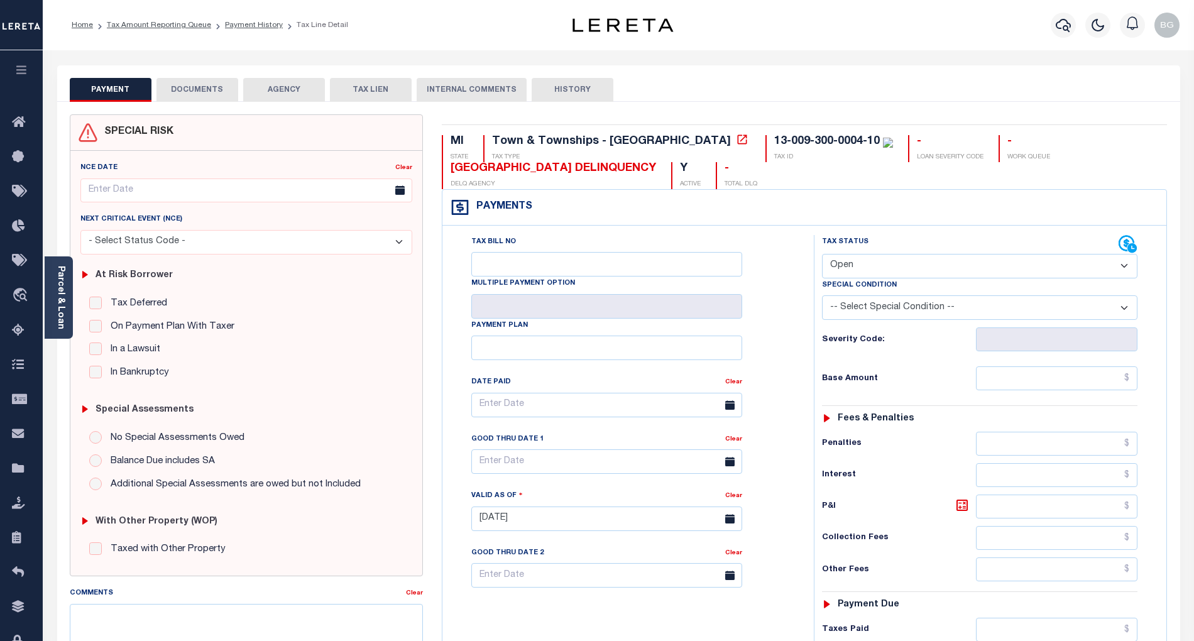
click at [861, 263] on select "- Select Status Code - Open Due/Unpaid Paid Incomplete No Tax Due Internal Refu…" at bounding box center [979, 266] width 315 height 25
select select "PYD"
click at [822, 255] on select "- Select Status Code - Open Due/Unpaid Paid Incomplete No Tax Due Internal Refu…" at bounding box center [979, 266] width 315 height 25
type input "[DATE]"
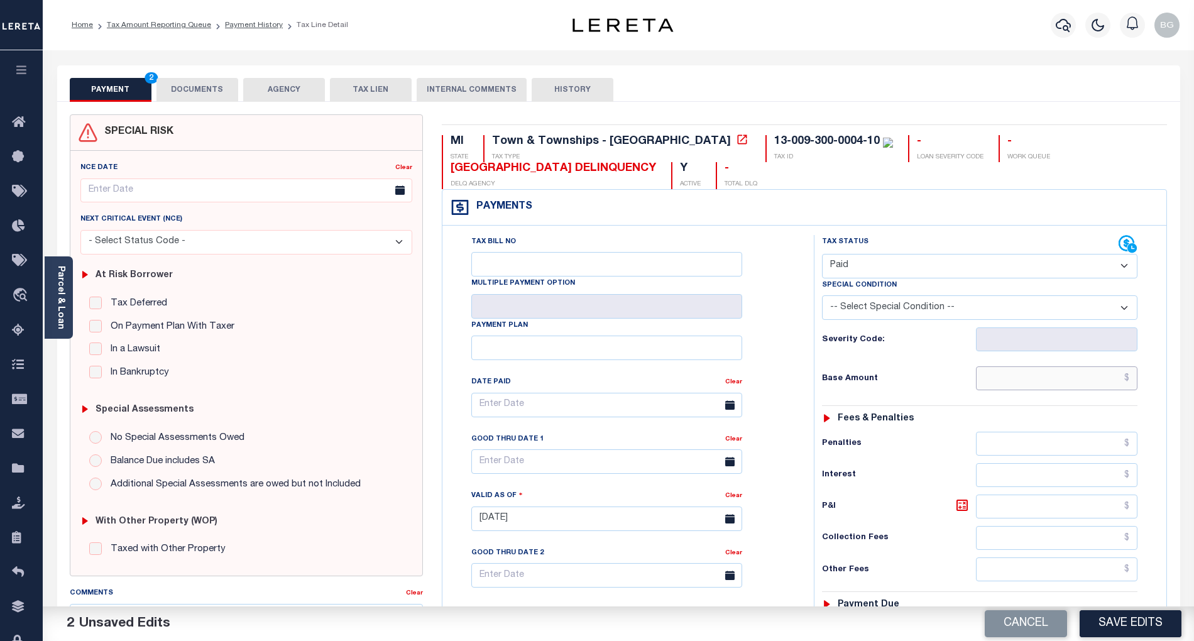
click at [1057, 386] on input "text" at bounding box center [1057, 378] width 162 height 24
paste input "886.96"
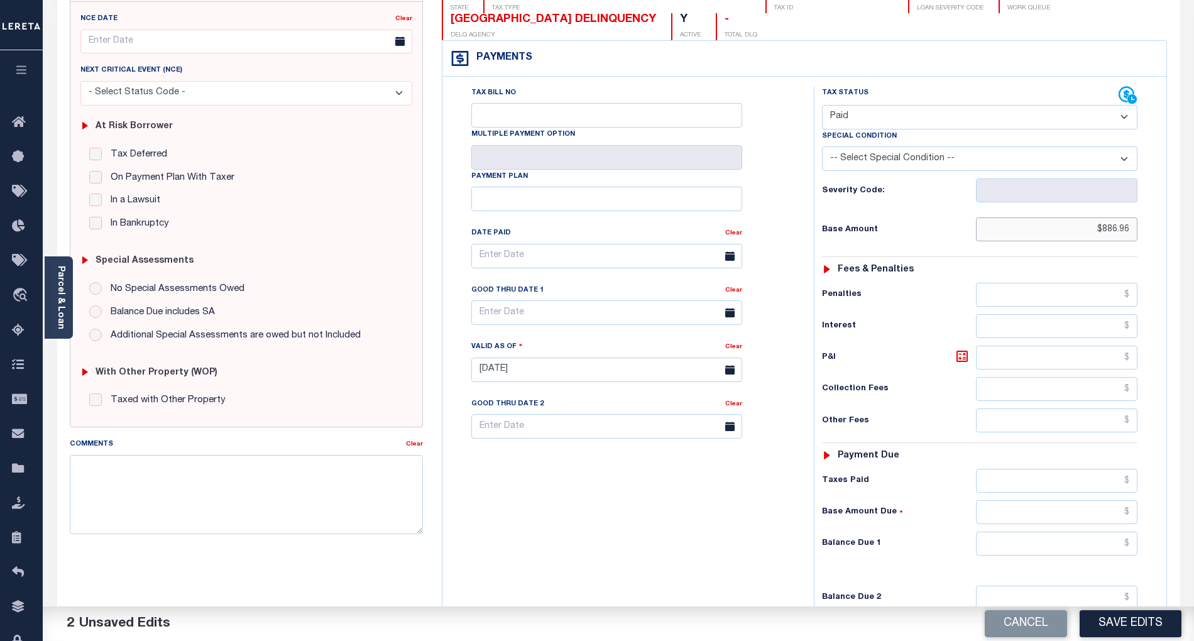
scroll to position [251, 0]
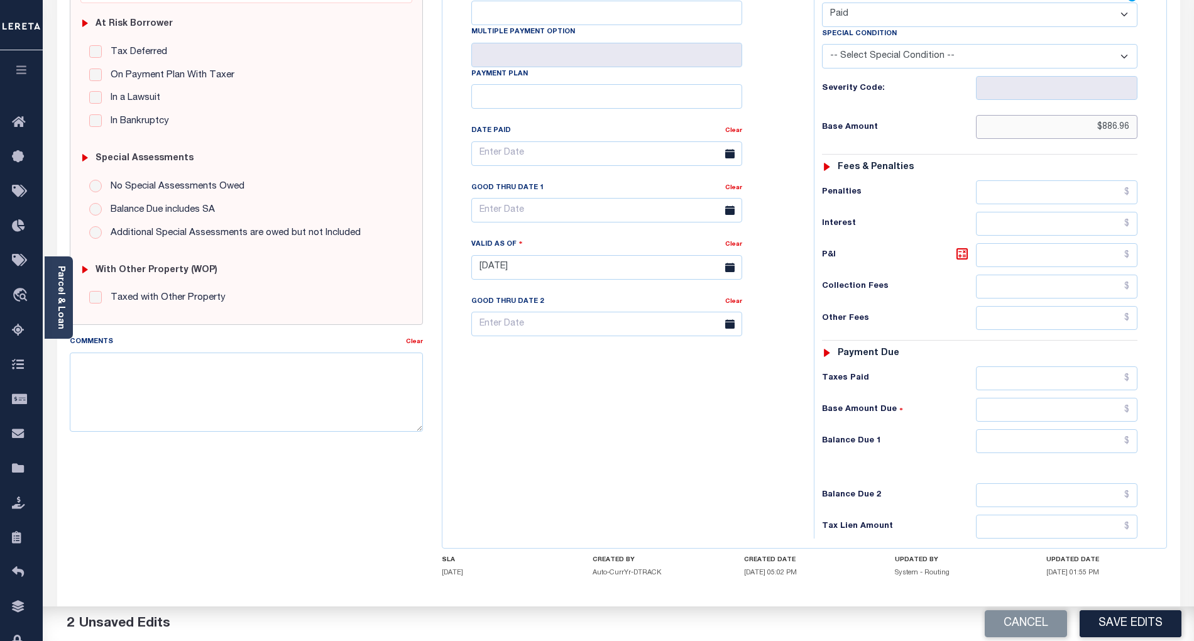
type input "$886.96"
click at [1102, 451] on input "text" at bounding box center [1057, 441] width 162 height 24
type input "$0.00"
click at [798, 468] on div "Tax Bill No Multiple Payment Option Payment Plan Clear" at bounding box center [624, 261] width 359 height 555
click at [1132, 617] on button "Save Edits" at bounding box center [1130, 623] width 102 height 27
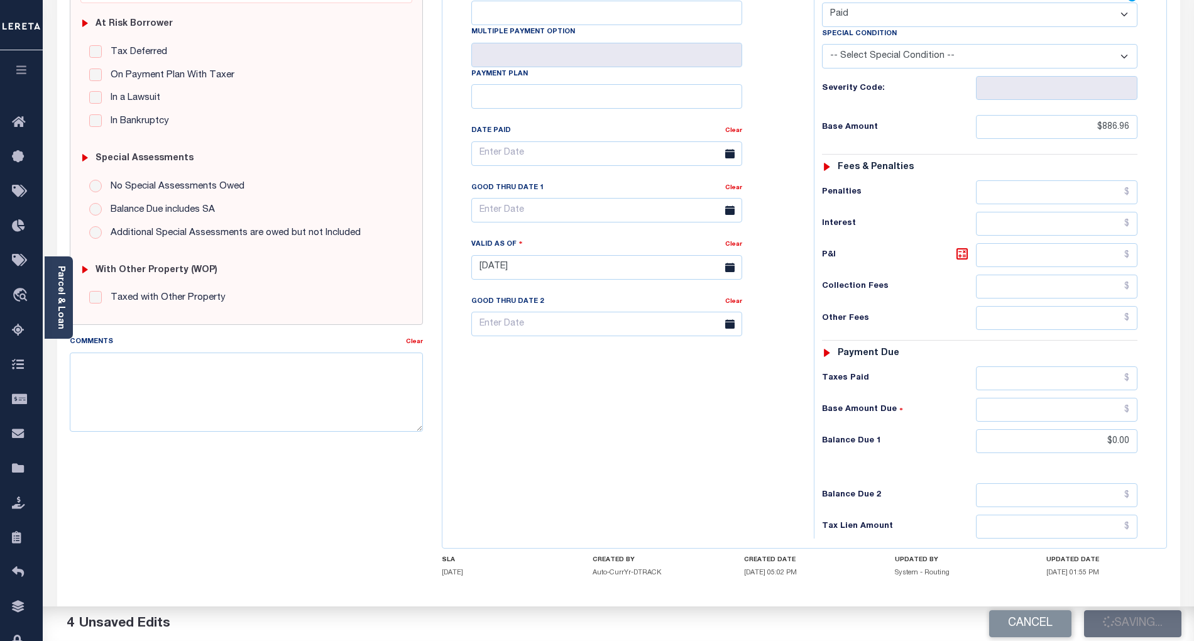
checkbox input "false"
type input "$886.96"
type input "$0"
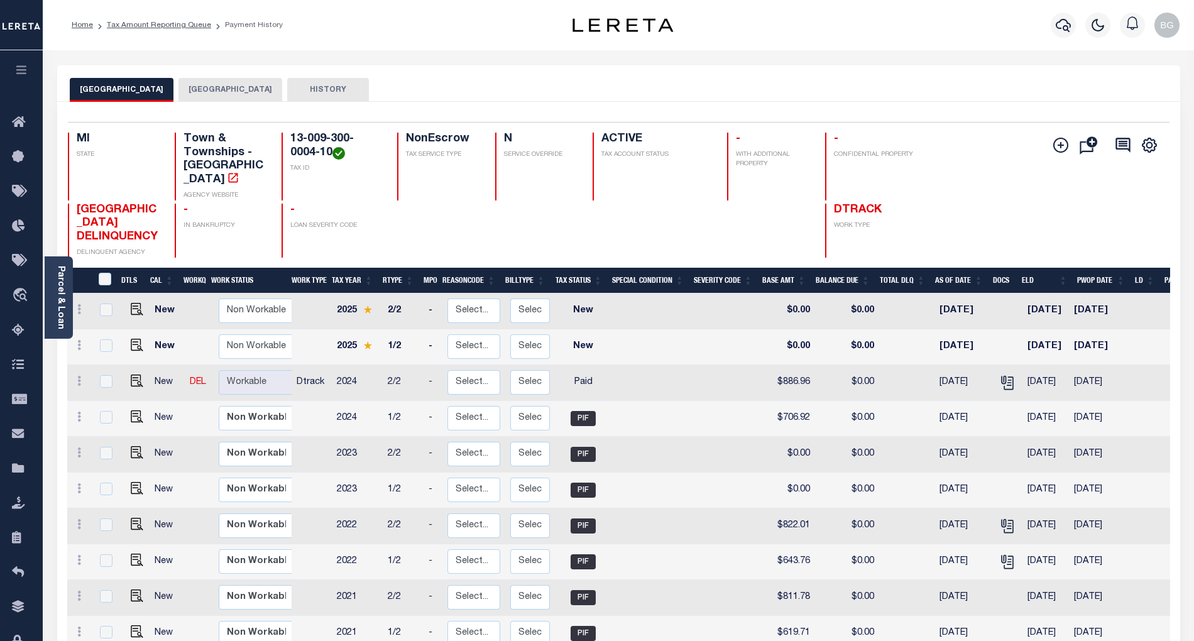
click at [226, 94] on button "[GEOGRAPHIC_DATA]" at bounding box center [230, 90] width 104 height 24
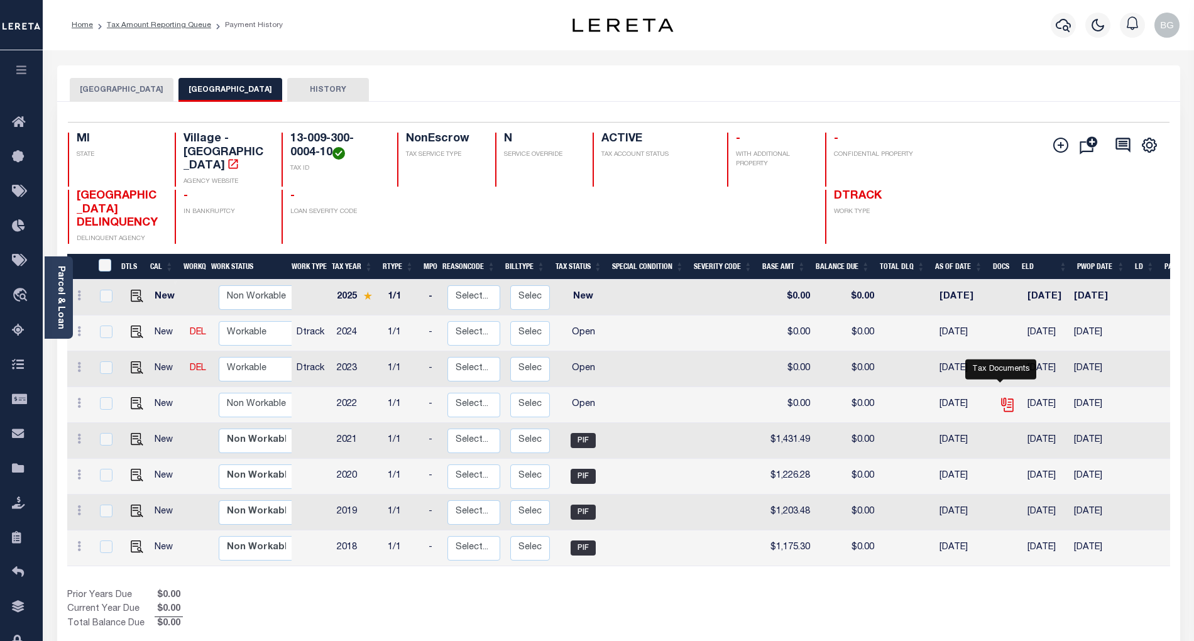
click at [1001, 398] on icon "" at bounding box center [1006, 403] width 10 height 10
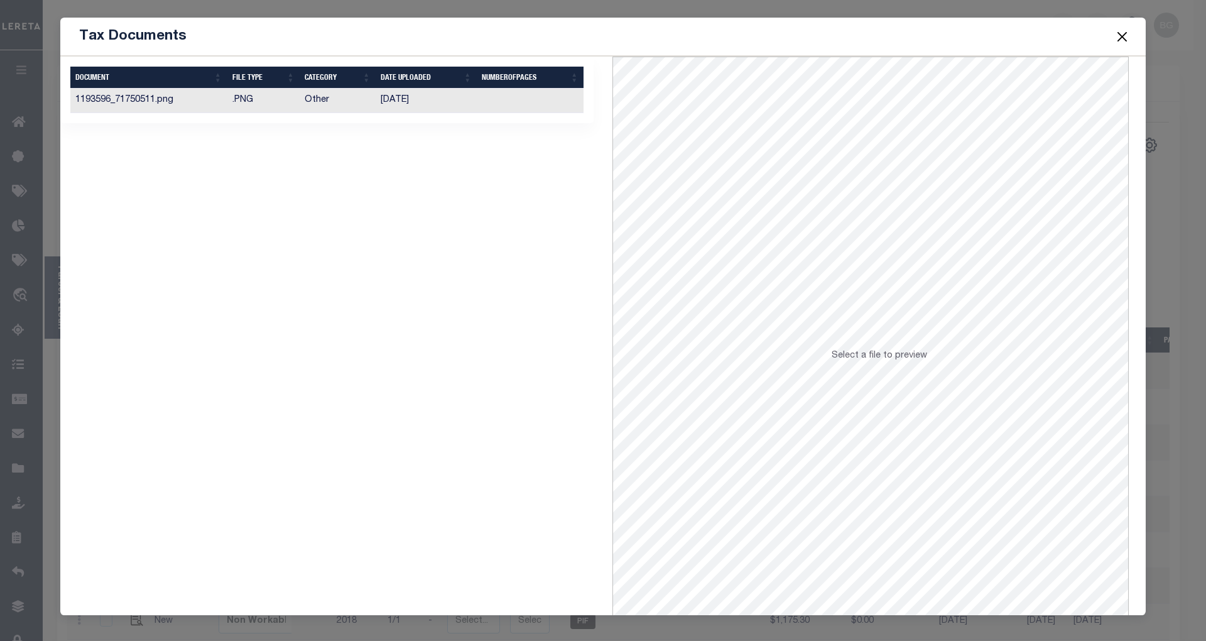
click at [395, 102] on td "06/09/2023" at bounding box center [426, 101] width 101 height 25
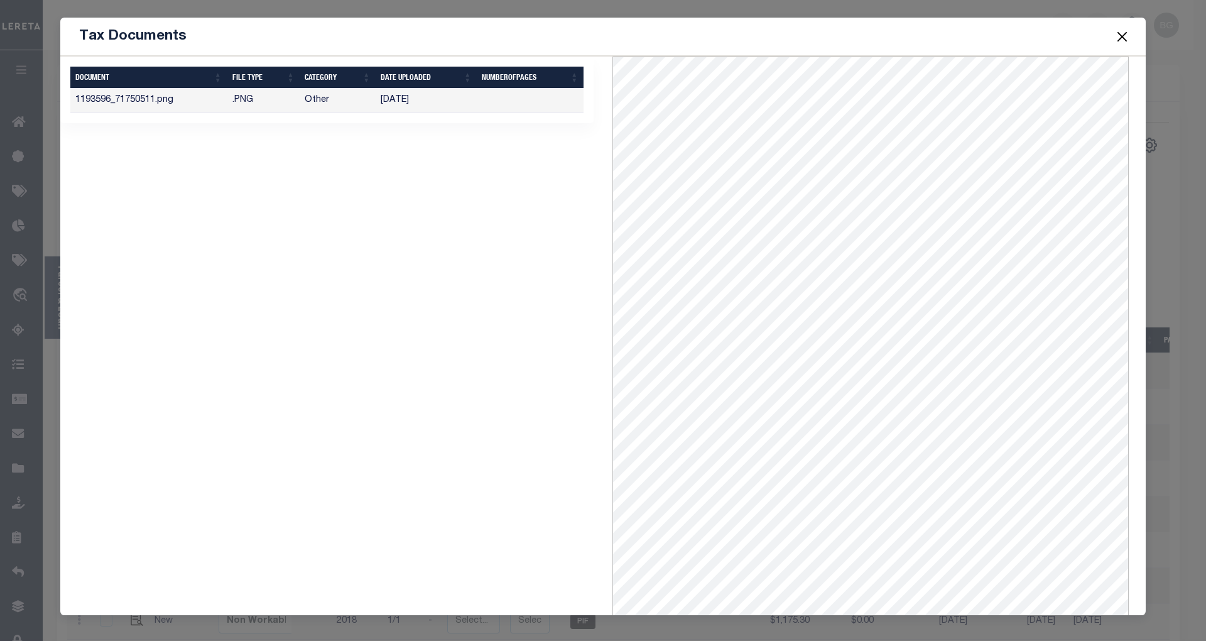
click at [1120, 38] on button "Close" at bounding box center [1123, 36] width 16 height 16
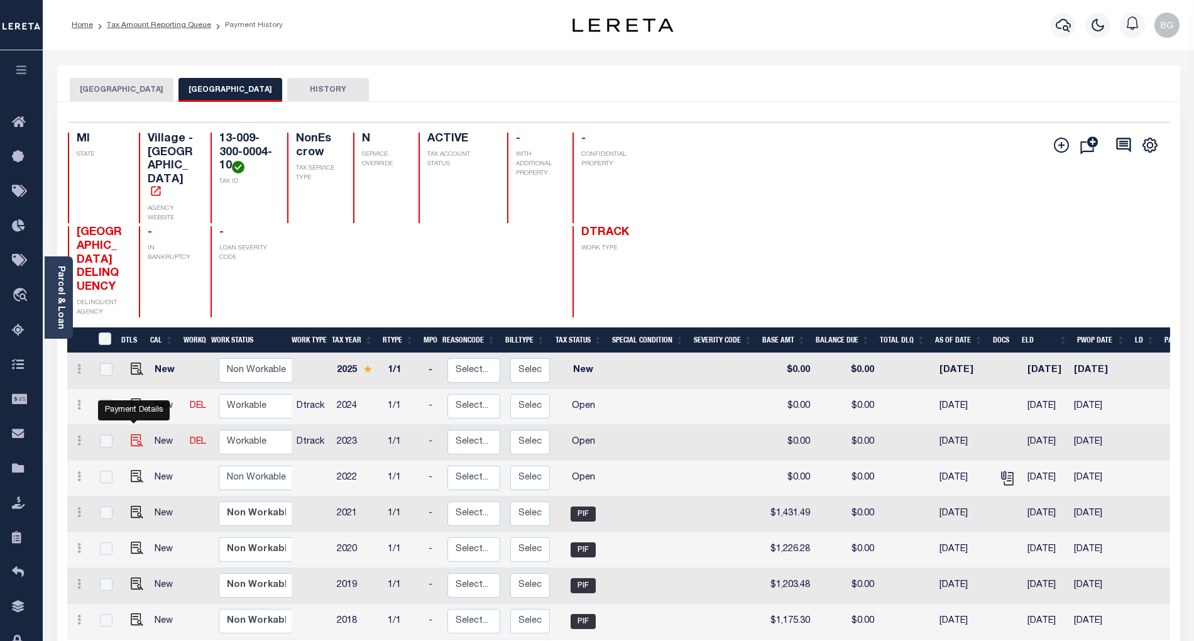
click at [131, 435] on img "" at bounding box center [137, 440] width 13 height 13
checkbox input "true"
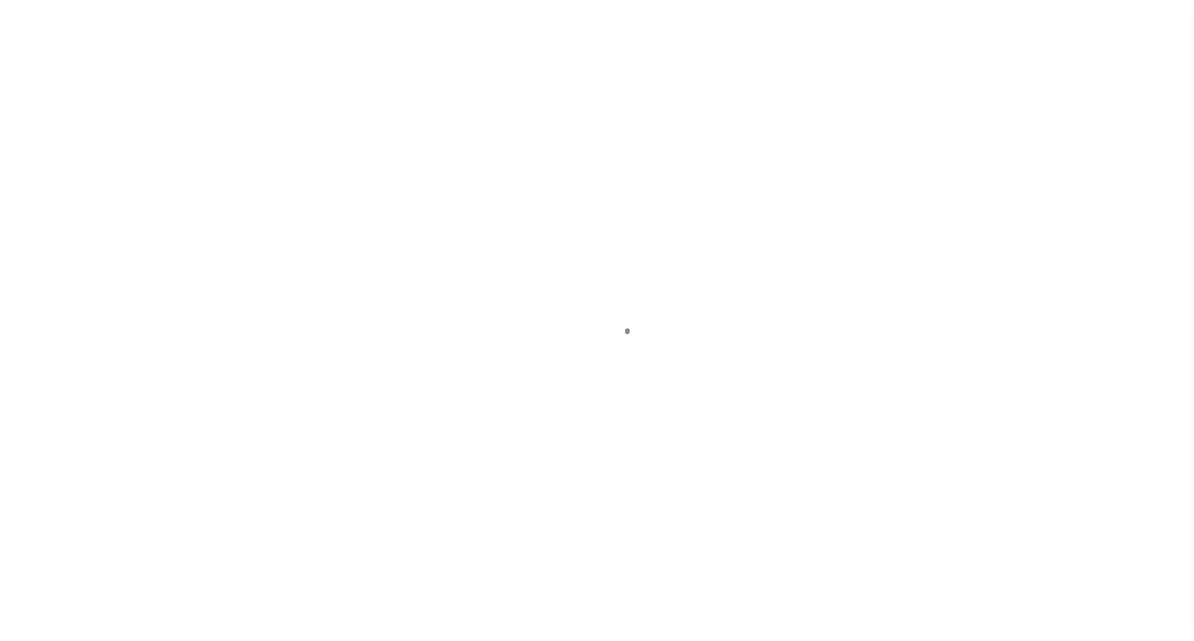
select select "OP2"
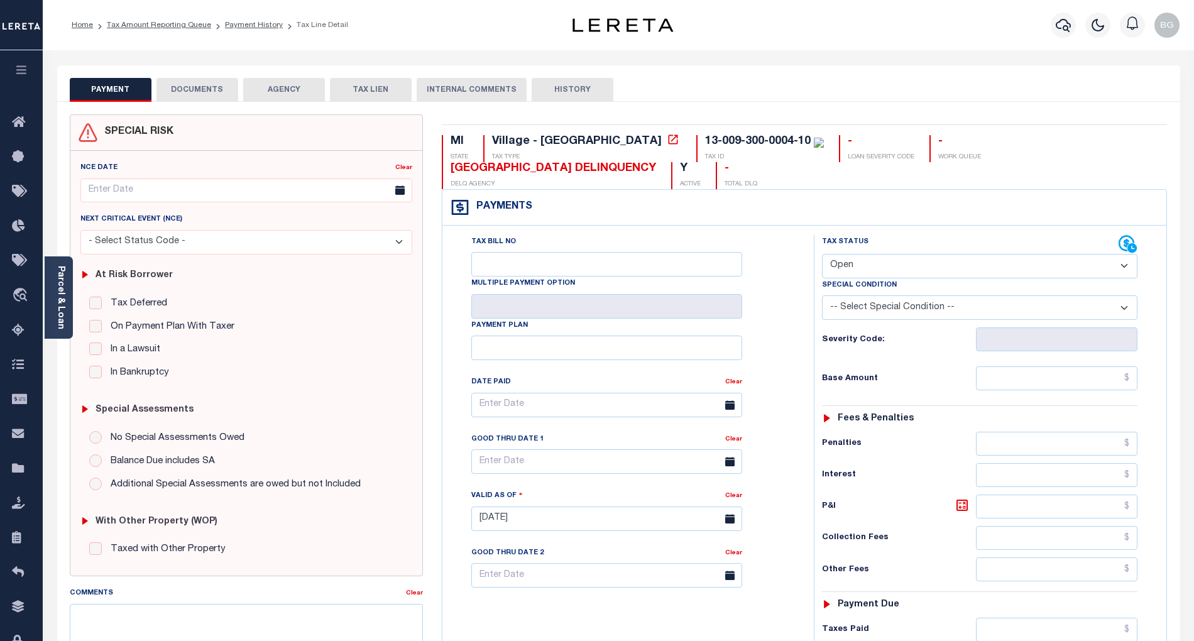
click at [207, 89] on button "DOCUMENTS" at bounding box center [197, 90] width 82 height 24
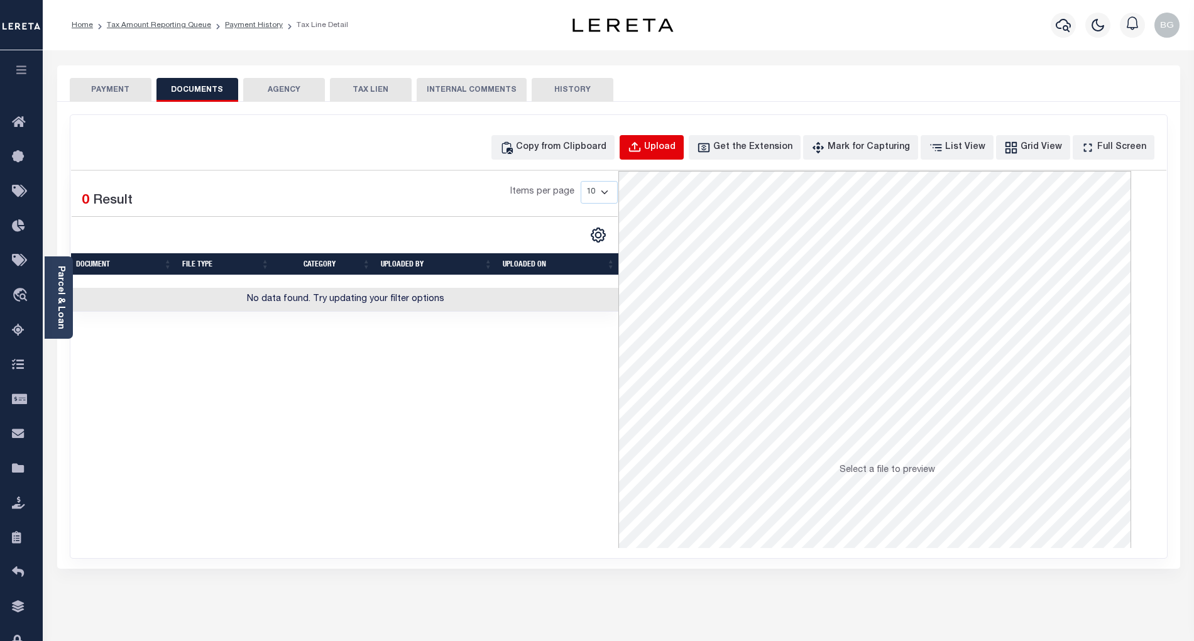
click at [675, 142] on div "Upload" at bounding box center [659, 148] width 31 height 14
select select "POP"
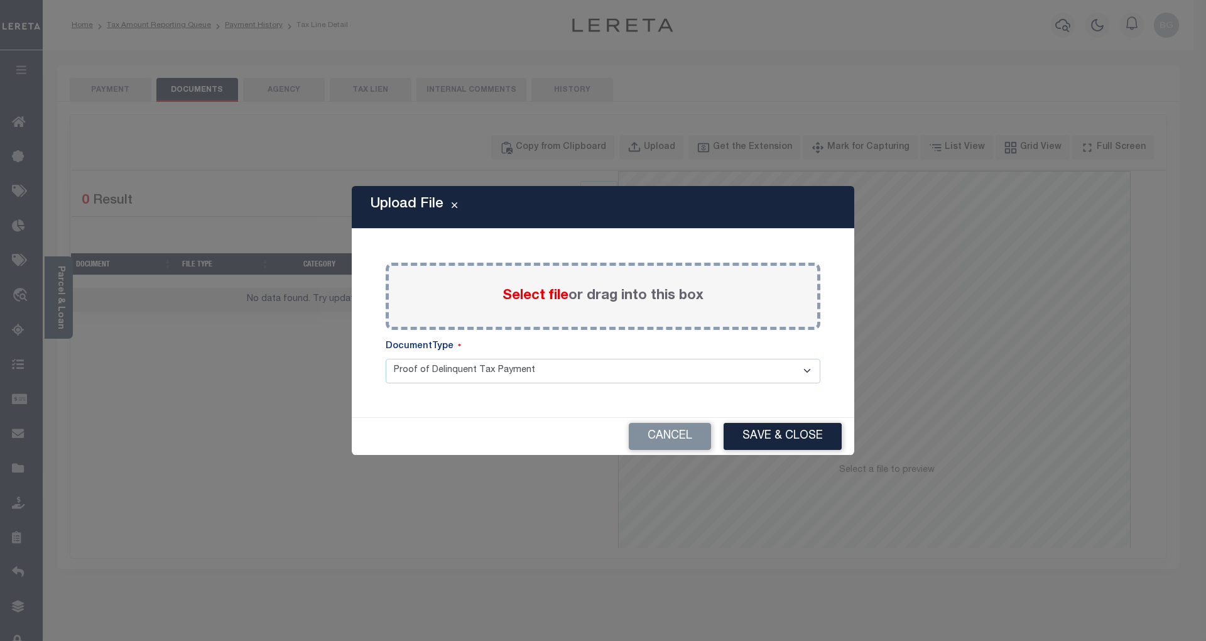
click at [524, 297] on span "Select file" at bounding box center [536, 296] width 66 height 14
click at [0, 0] on input "Select file or drag into this box" at bounding box center [0, 0] width 0 height 0
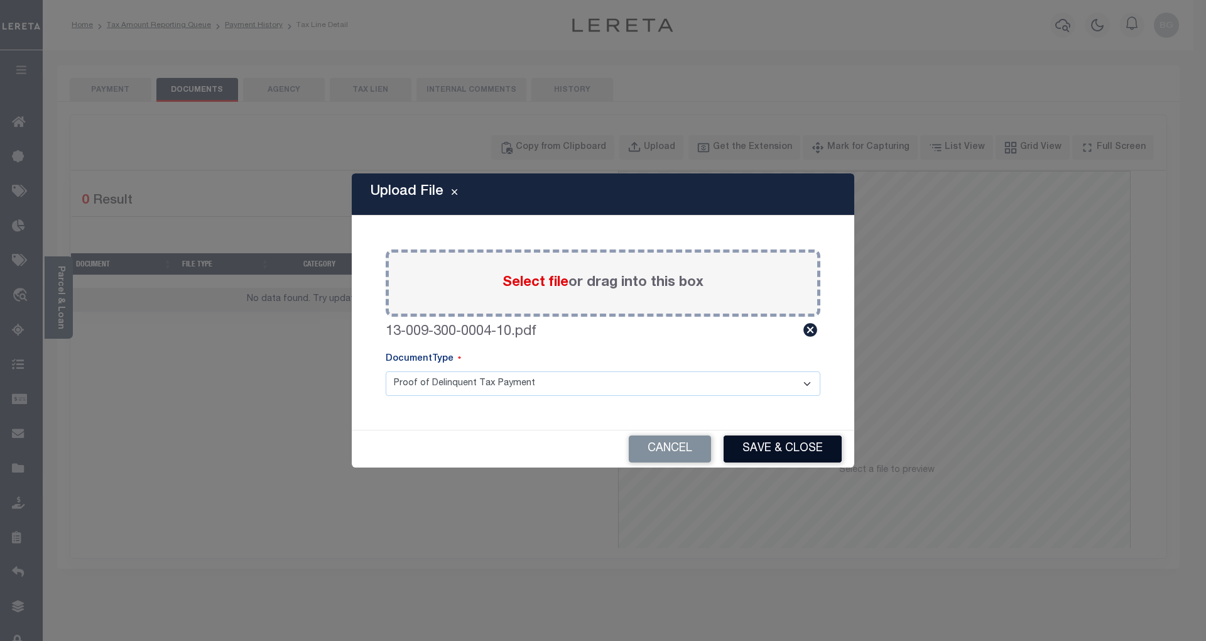
click at [799, 449] on button "Save & Close" at bounding box center [783, 448] width 118 height 27
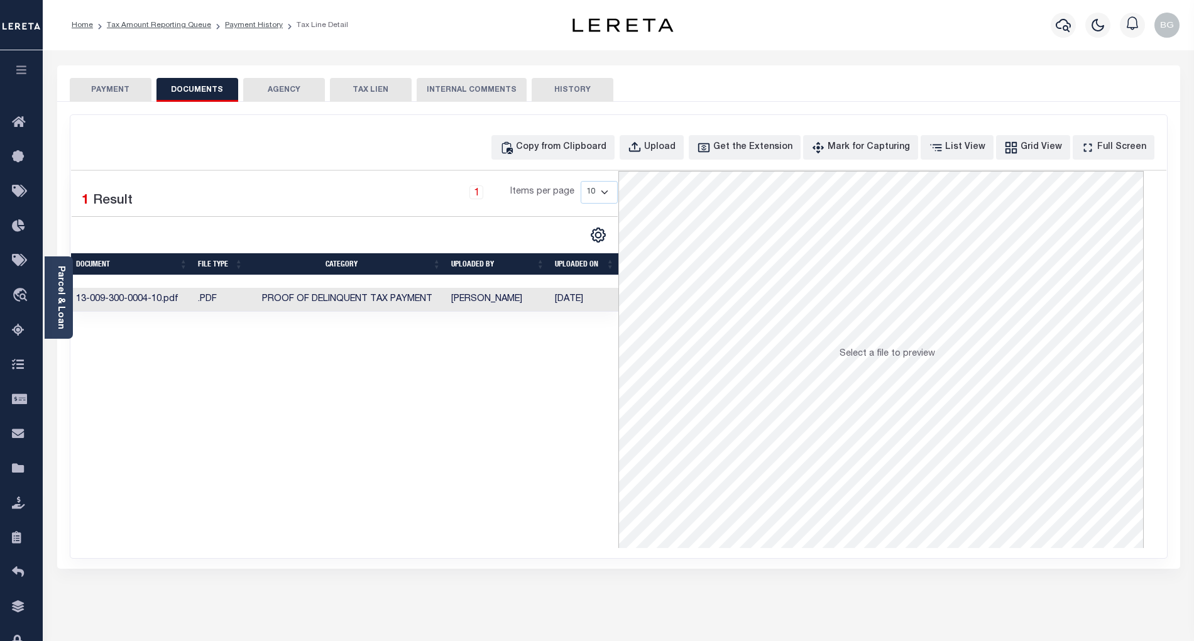
click at [113, 89] on button "PAYMENT" at bounding box center [111, 90] width 82 height 24
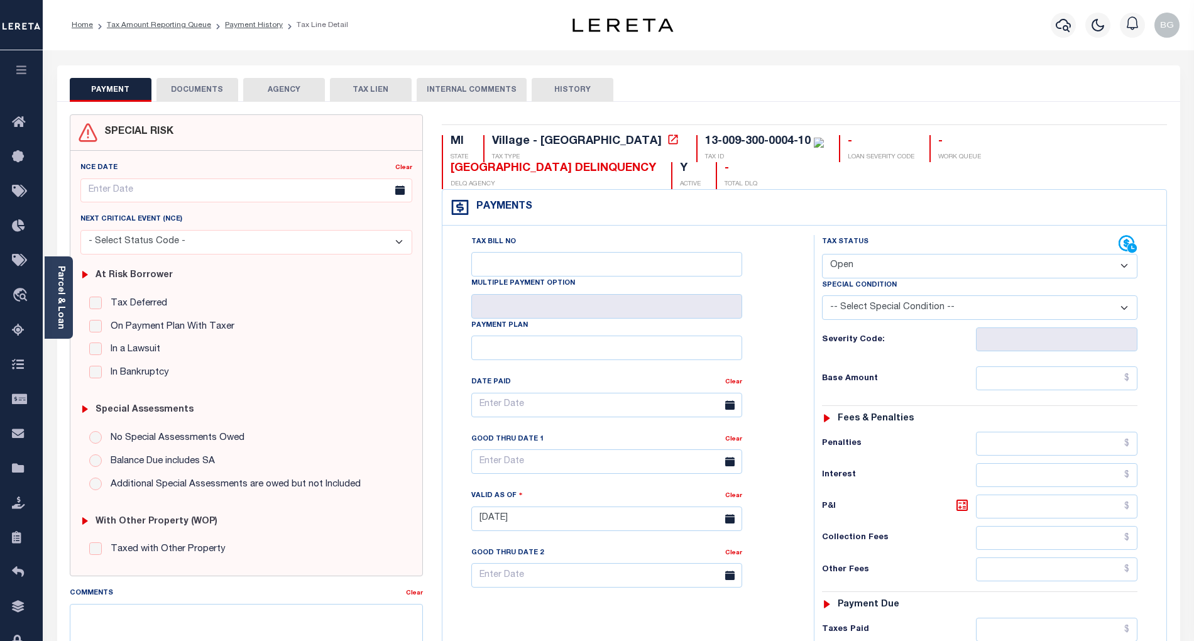
click at [848, 268] on select "- Select Status Code - Open Due/Unpaid Paid Incomplete No Tax Due Internal Refu…" at bounding box center [979, 266] width 315 height 25
select select "PYD"
click at [822, 255] on select "- Select Status Code - Open Due/Unpaid Paid Incomplete No Tax Due Internal Refu…" at bounding box center [979, 266] width 315 height 25
type input "[DATE]"
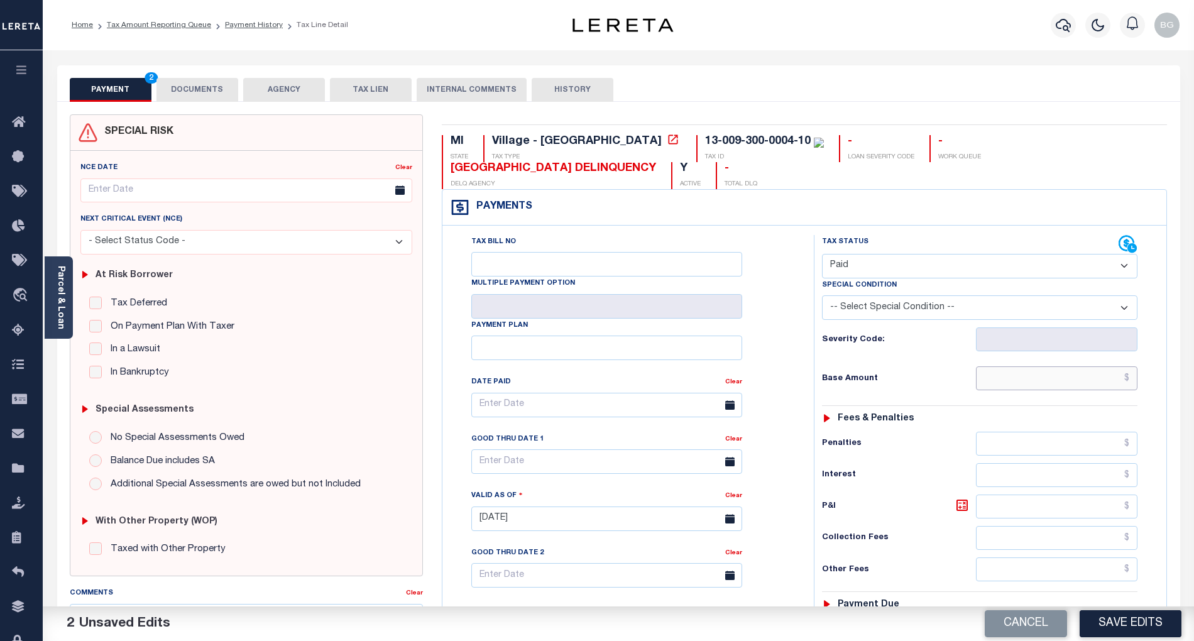
click at [1071, 374] on input "text" at bounding box center [1057, 378] width 162 height 24
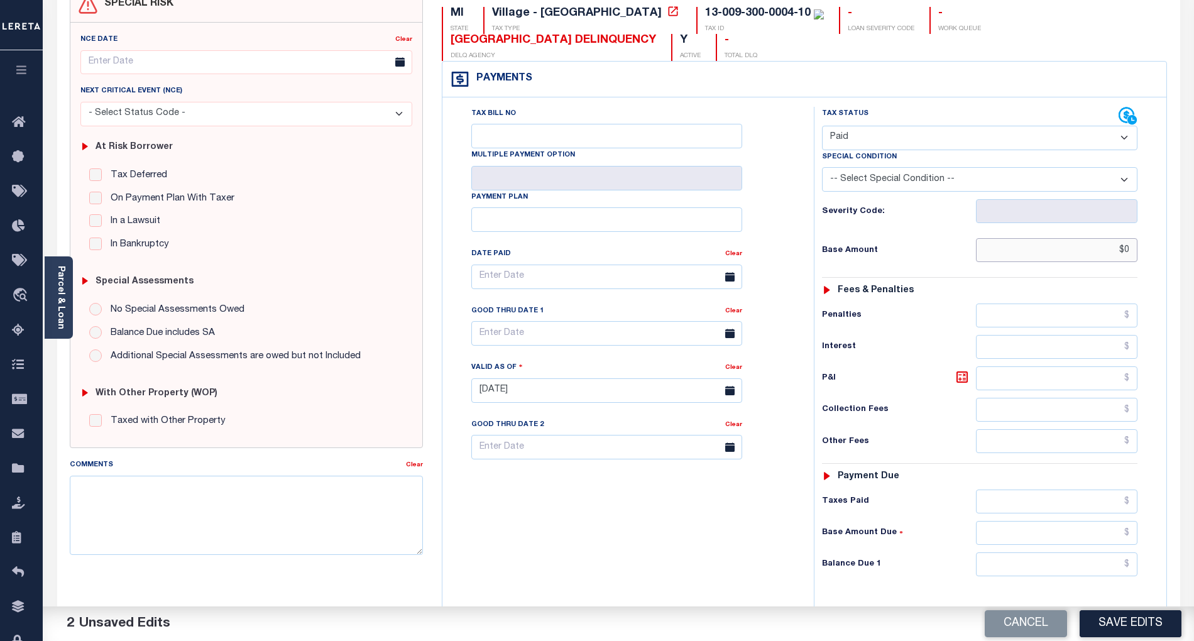
scroll to position [167, 0]
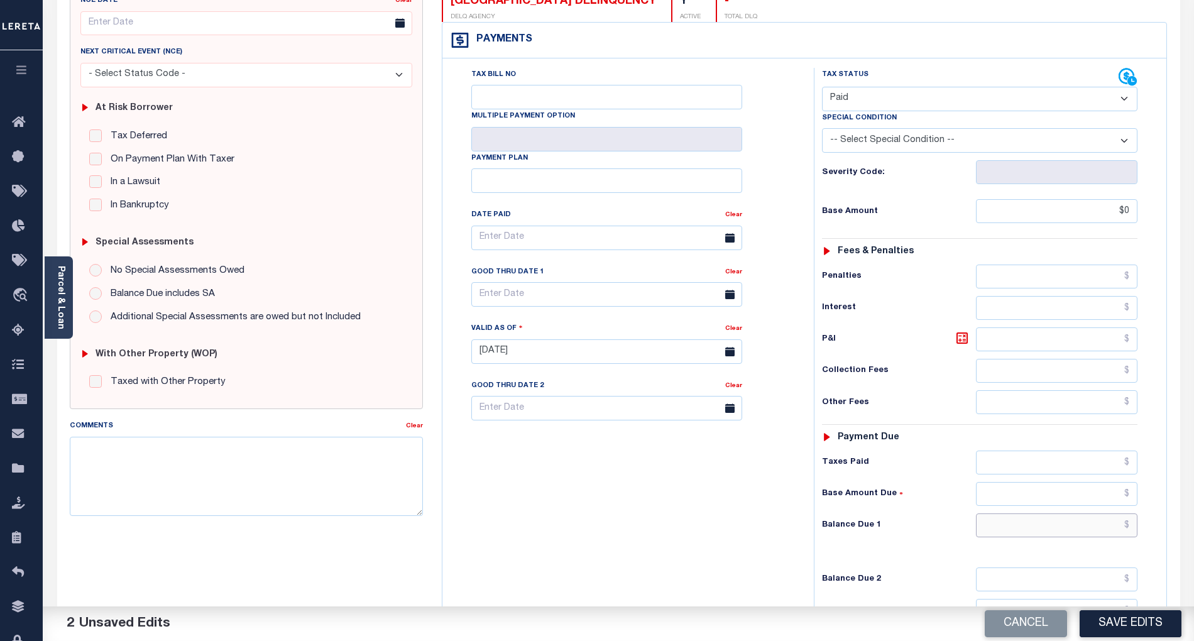
type input "$0.00"
click at [1117, 537] on input "text" at bounding box center [1057, 525] width 162 height 24
type input "$0.00"
click at [731, 539] on div "Tax Bill No Multiple Payment Option Payment Plan Clear" at bounding box center [624, 345] width 359 height 555
click at [1154, 620] on button "Save Edits" at bounding box center [1130, 623] width 102 height 27
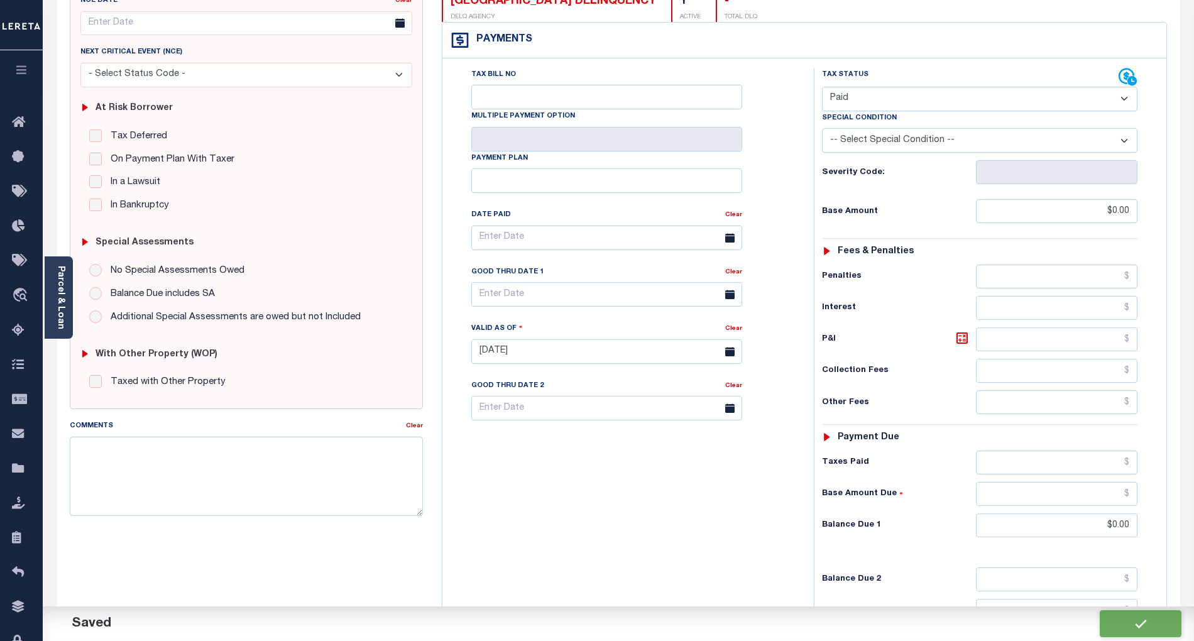
checkbox input "false"
type input "$0"
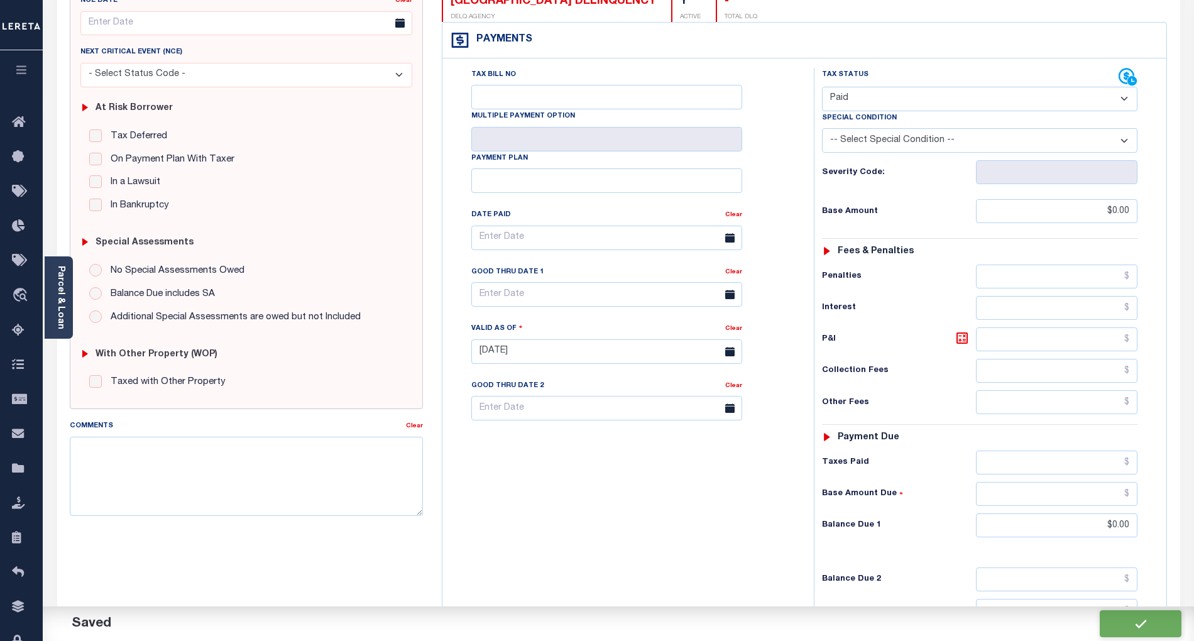
type input "$0"
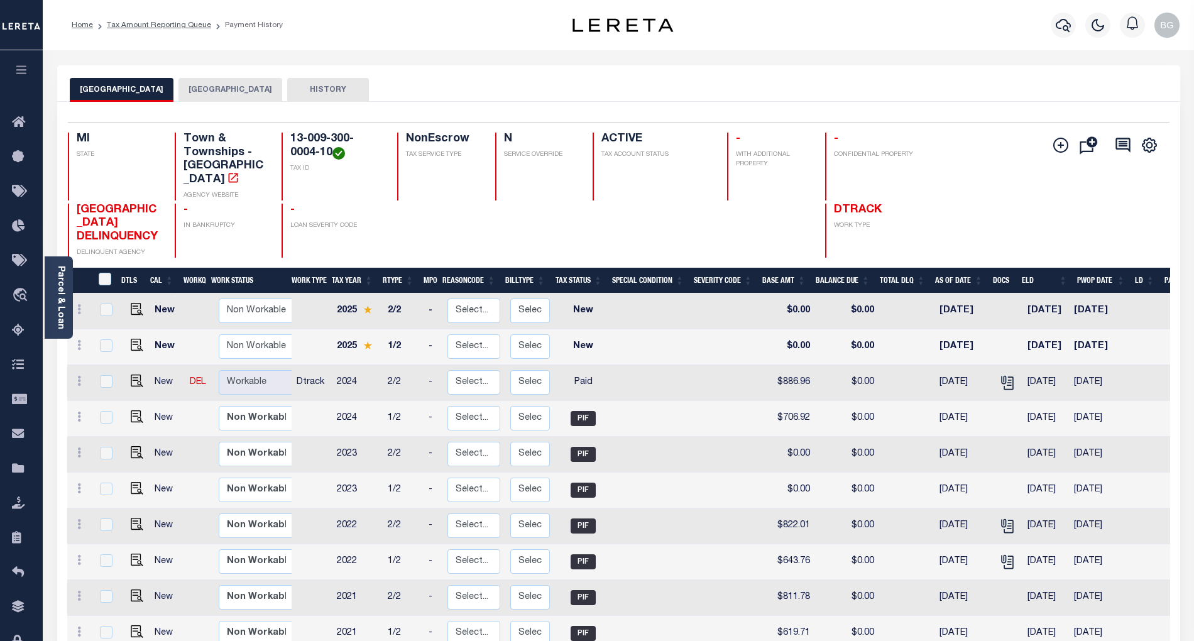
click at [229, 91] on button "[GEOGRAPHIC_DATA]" at bounding box center [230, 90] width 104 height 24
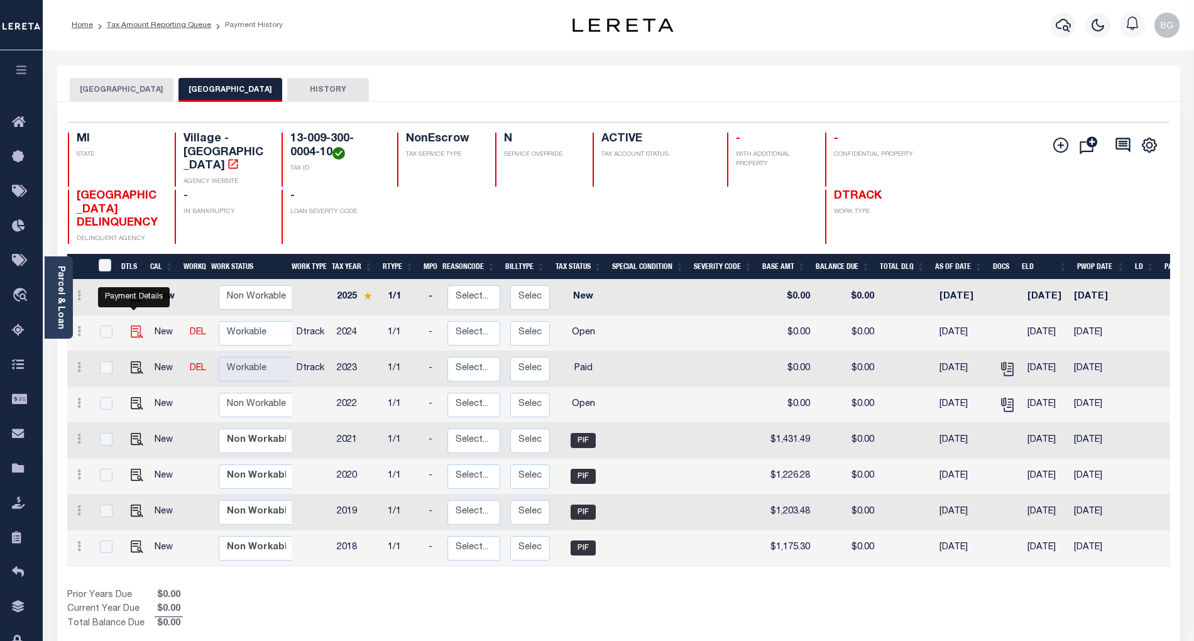
click at [134, 325] on img "" at bounding box center [137, 331] width 13 height 13
checkbox input "true"
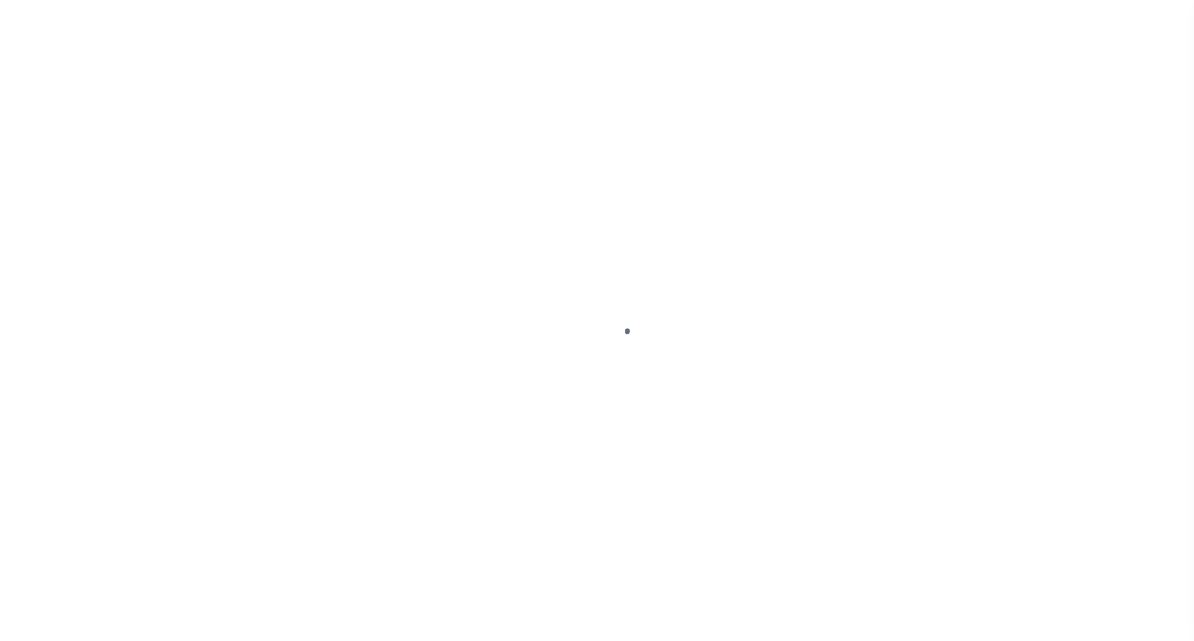
select select "OP2"
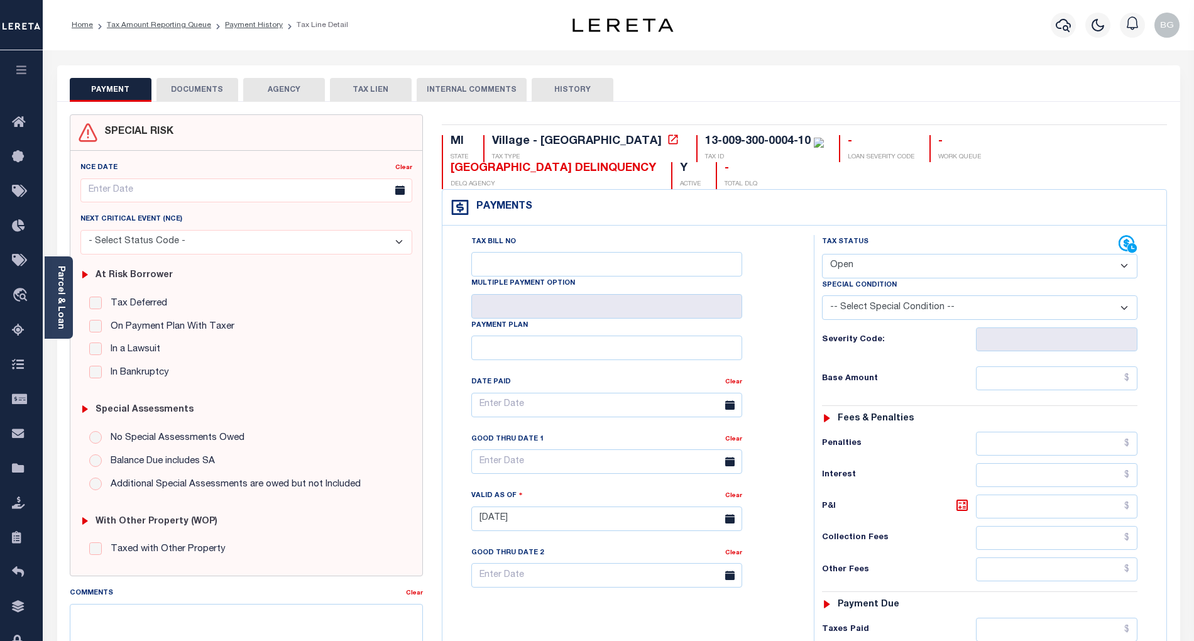
click at [206, 89] on button "DOCUMENTS" at bounding box center [197, 90] width 82 height 24
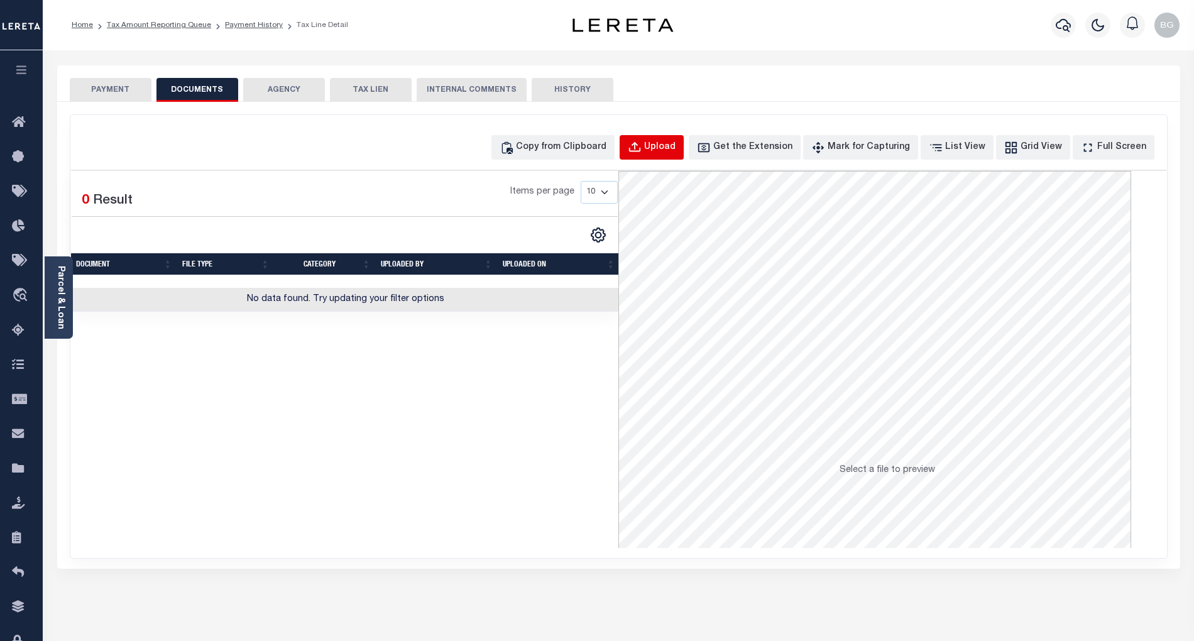
click at [675, 150] on div "Upload" at bounding box center [659, 148] width 31 height 14
select select "POP"
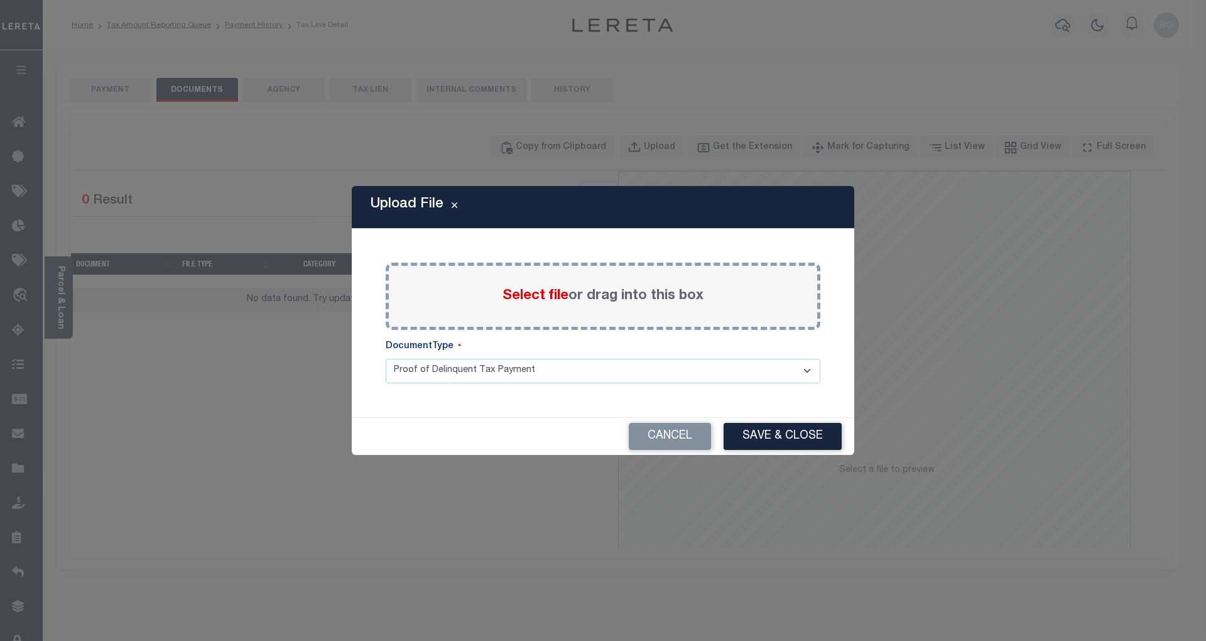
click at [534, 297] on span "Select file" at bounding box center [536, 296] width 66 height 14
click at [0, 0] on input "Select file or drag into this box" at bounding box center [0, 0] width 0 height 0
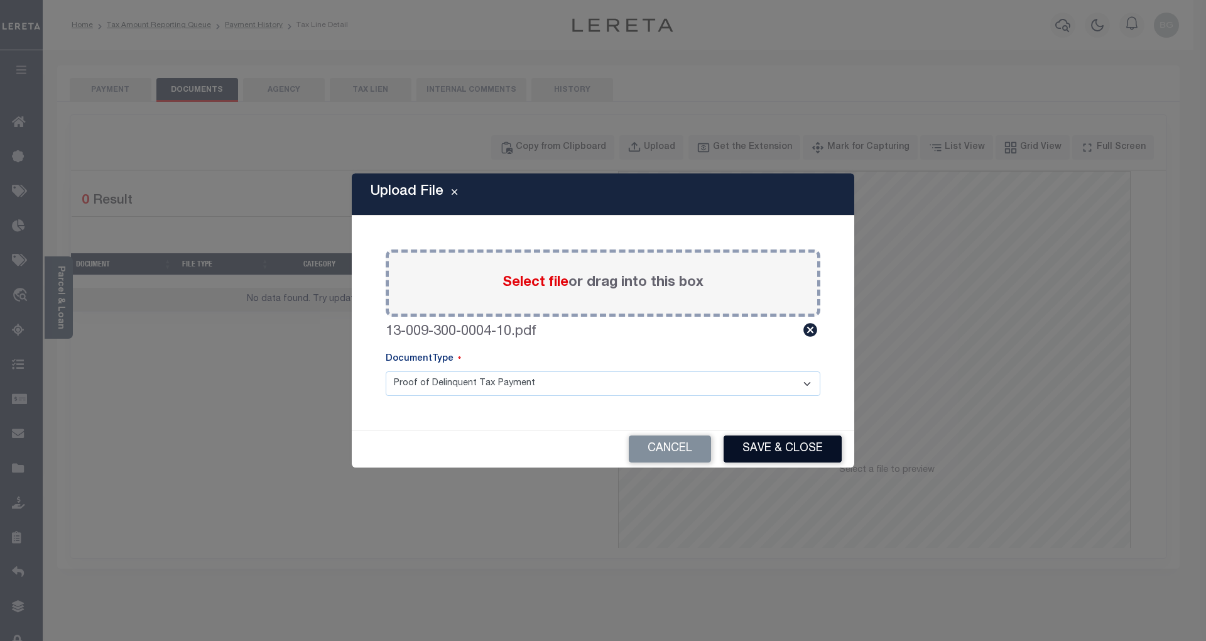
click at [802, 447] on button "Save & Close" at bounding box center [783, 448] width 118 height 27
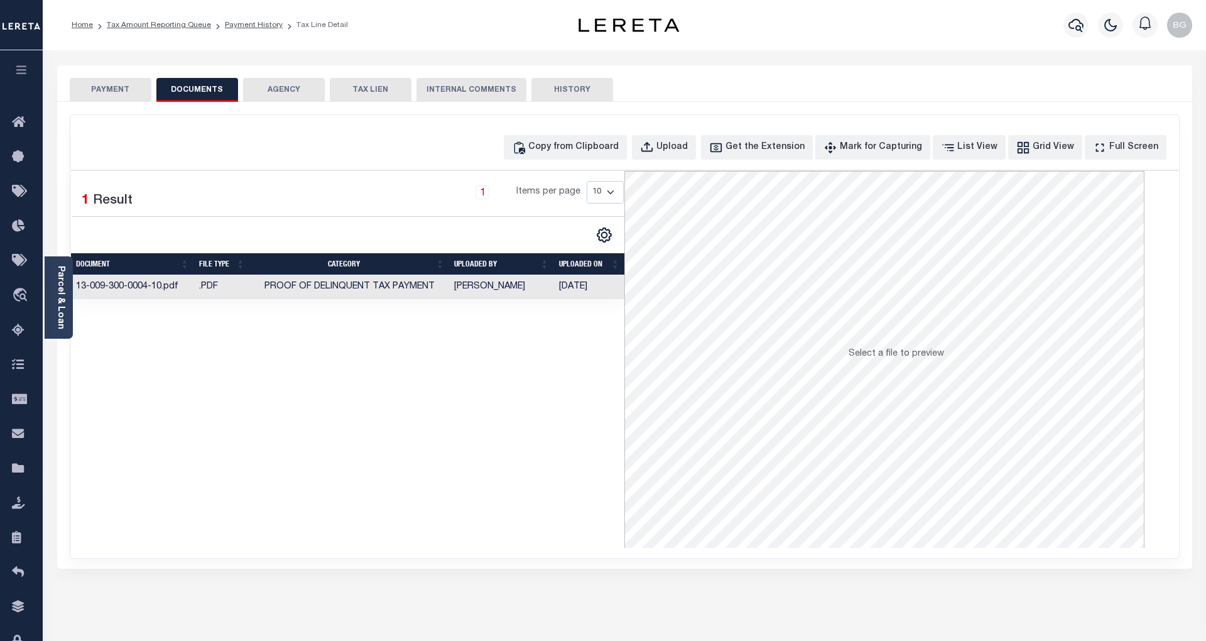
click at [109, 88] on button "PAYMENT" at bounding box center [111, 90] width 82 height 24
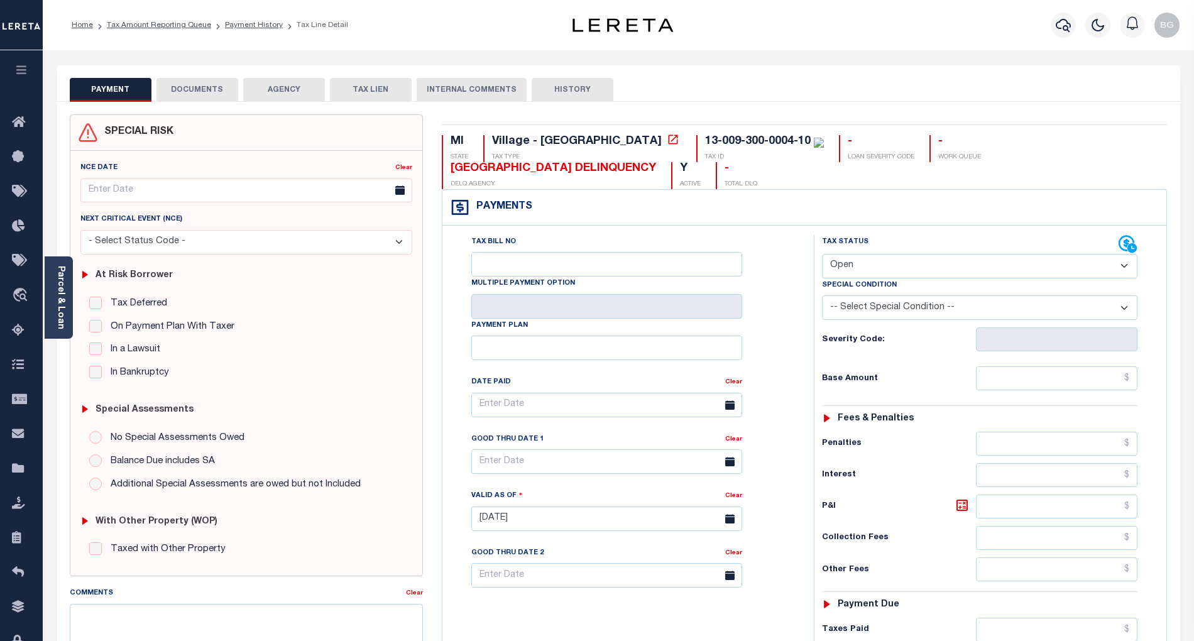
click at [868, 265] on select "- Select Status Code - Open Due/Unpaid Paid Incomplete No Tax Due Internal Refu…" at bounding box center [979, 266] width 315 height 25
select select "PYD"
click at [822, 255] on select "- Select Status Code - Open Due/Unpaid Paid Incomplete No Tax Due Internal Refu…" at bounding box center [979, 266] width 315 height 25
type input "[DATE]"
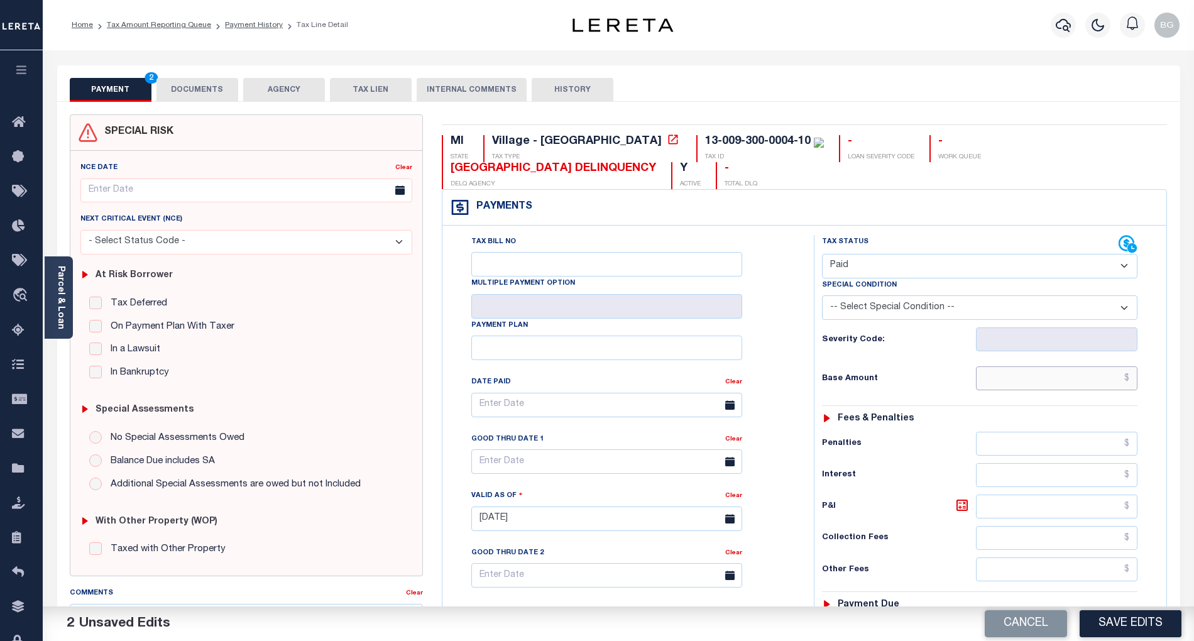
click at [1074, 387] on input "text" at bounding box center [1057, 378] width 162 height 24
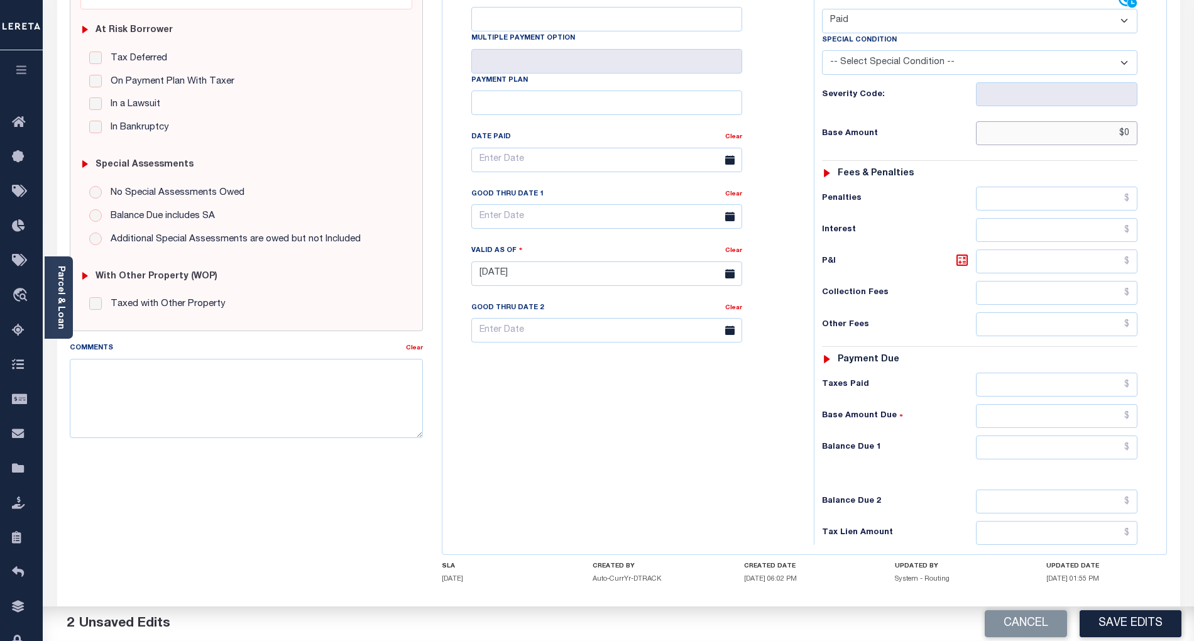
scroll to position [251, 0]
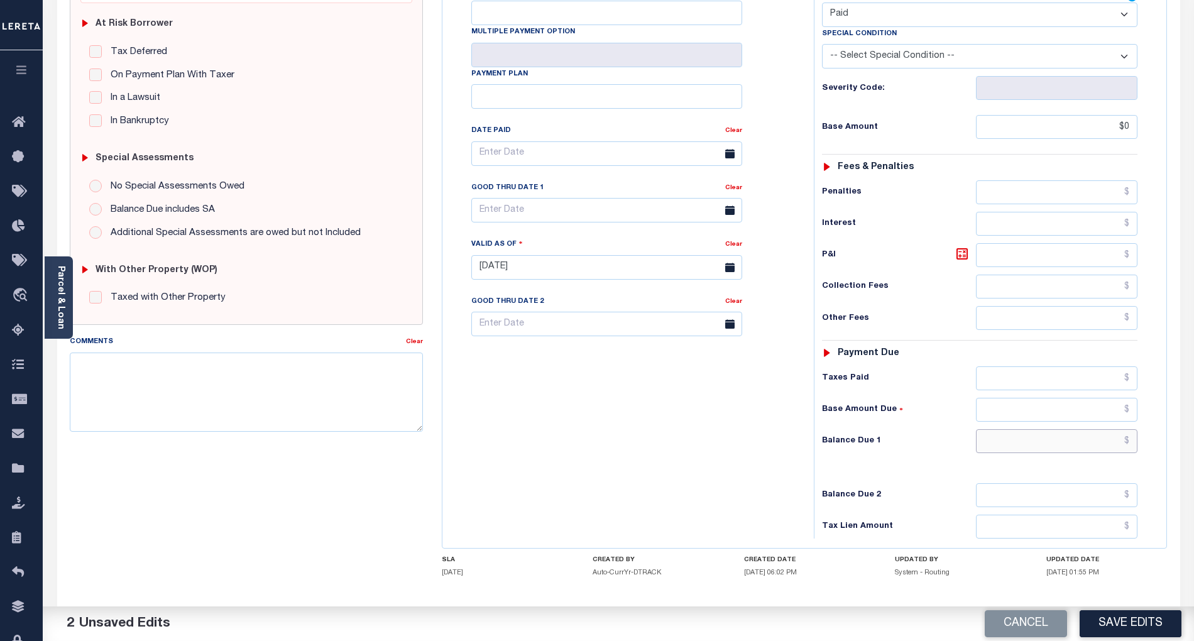
type input "$0.00"
click at [1112, 453] on input "text" at bounding box center [1057, 441] width 162 height 24
type input "$0.00"
click at [763, 456] on div "Tax Bill No Multiple Payment Option Payment Plan Clear" at bounding box center [624, 261] width 359 height 555
click at [1131, 624] on button "Save Edits" at bounding box center [1130, 623] width 102 height 27
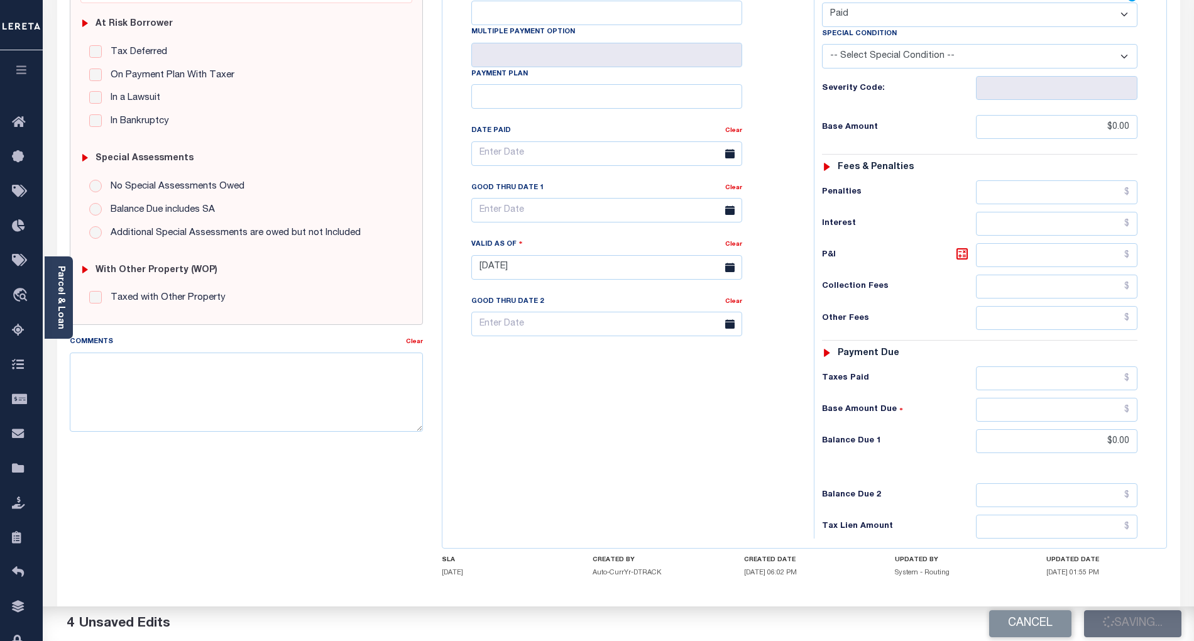
checkbox input "false"
type input "$0"
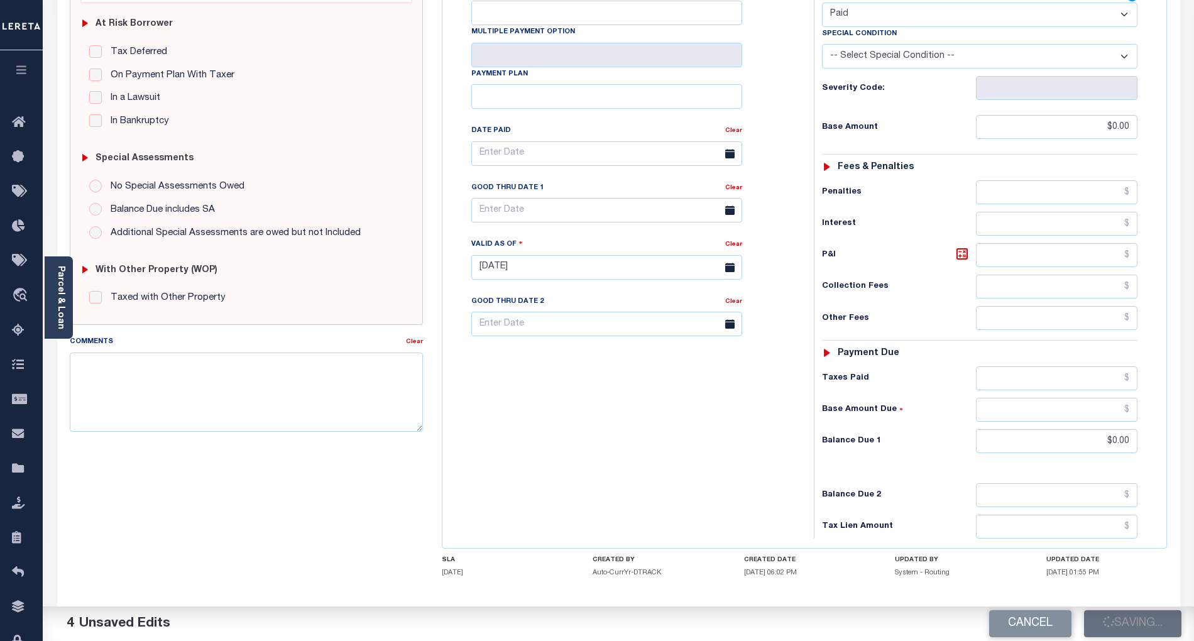
type input "$0"
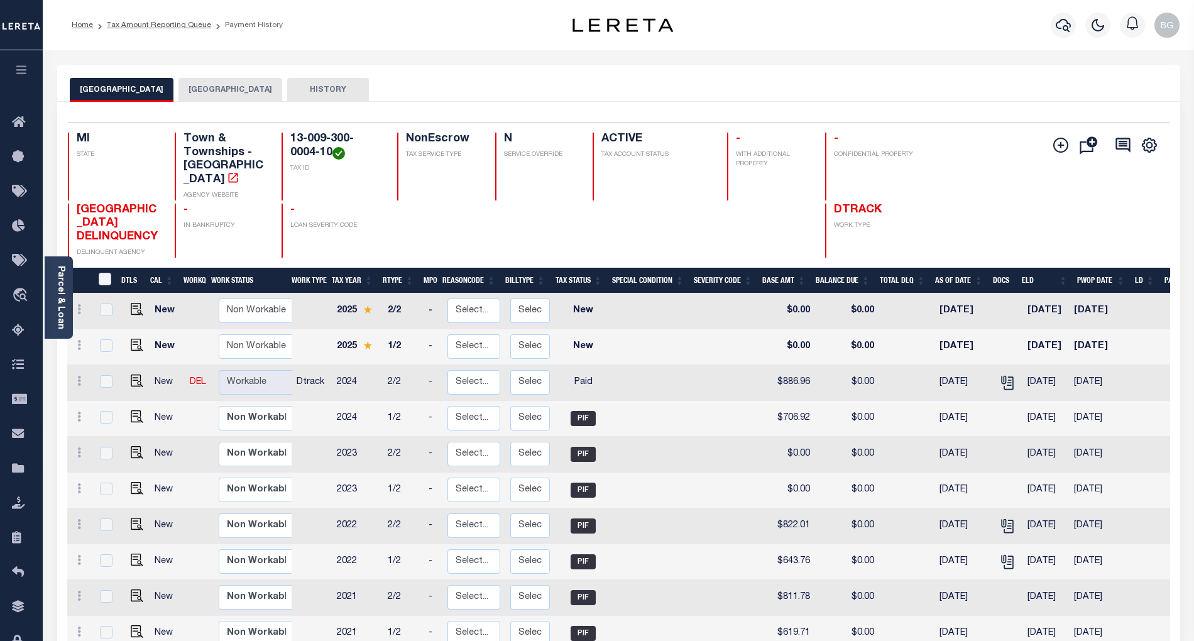
click at [222, 85] on button "[GEOGRAPHIC_DATA]" at bounding box center [230, 90] width 104 height 24
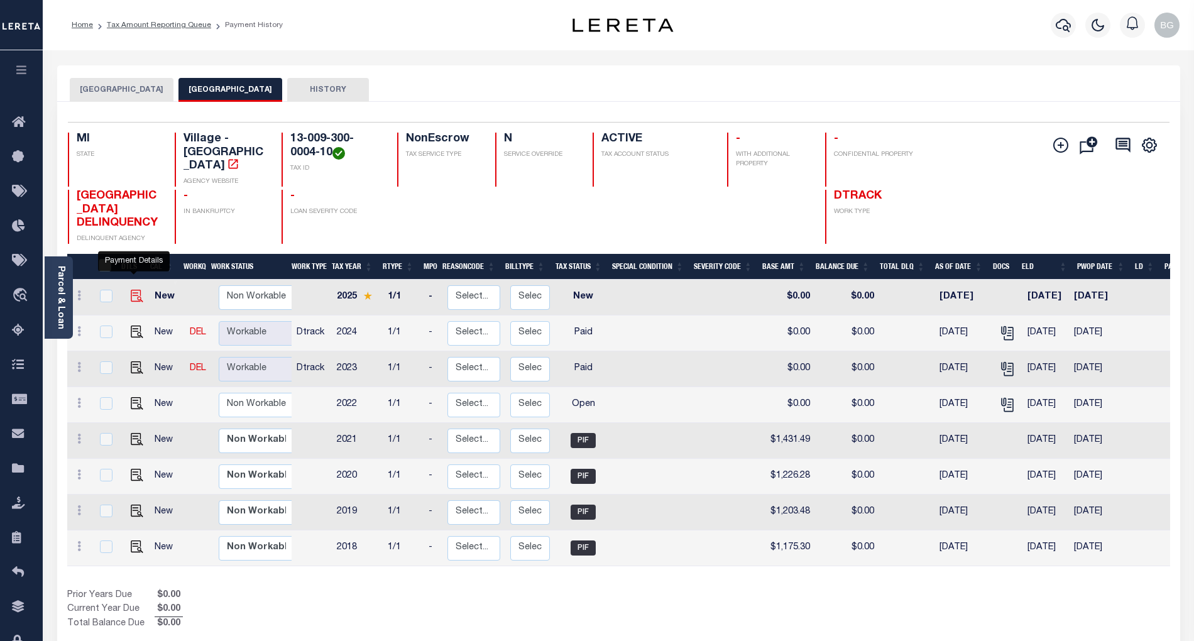
click at [132, 290] on img "" at bounding box center [137, 296] width 13 height 13
checkbox input "true"
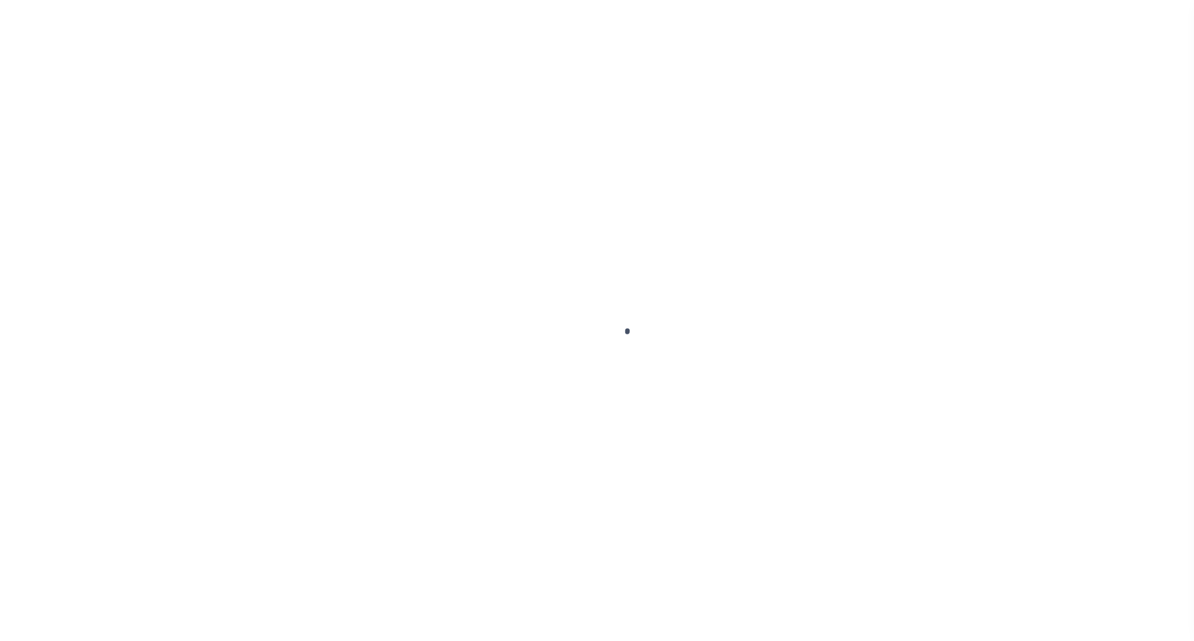
checkbox input "false"
type input "[DATE]"
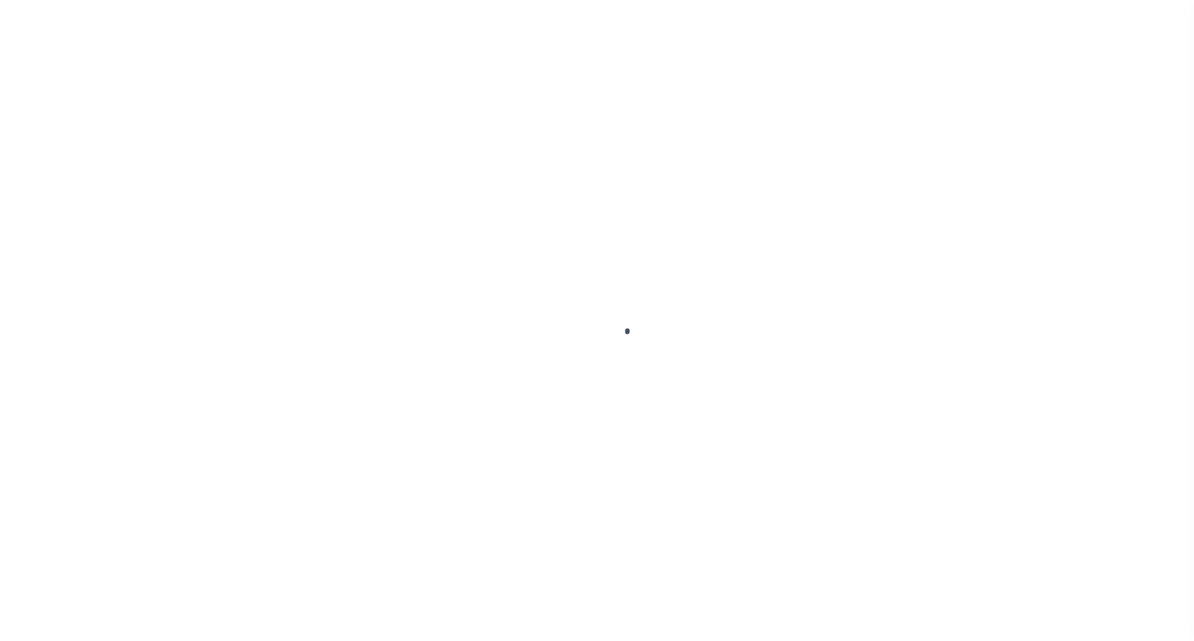
select select "NW2"
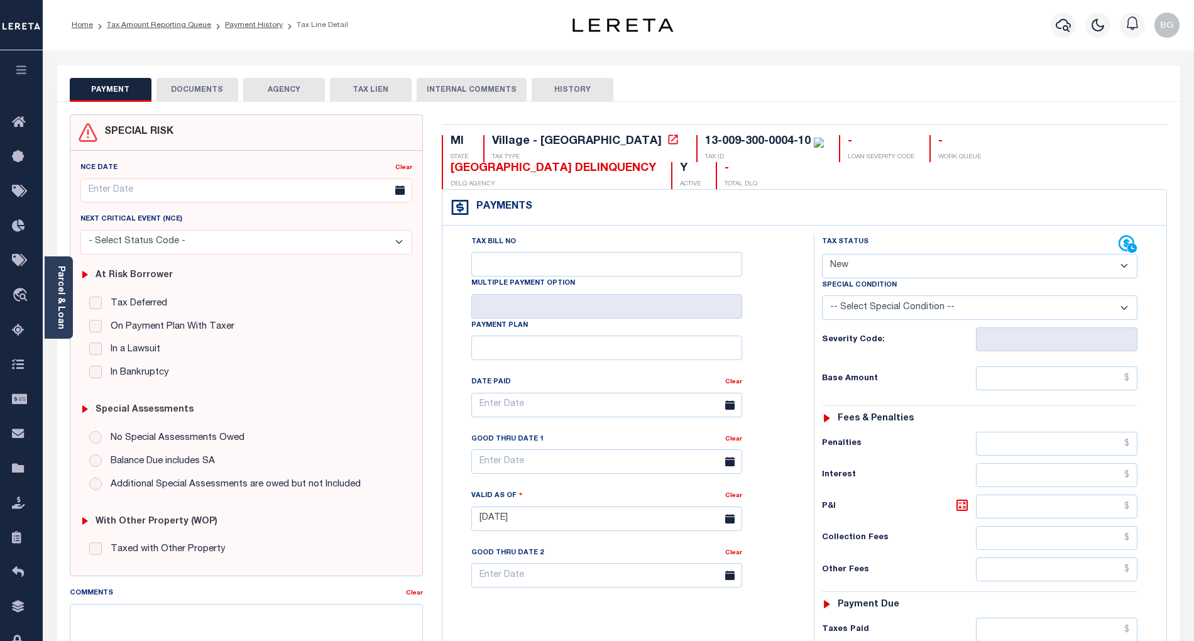
click at [195, 88] on button "DOCUMENTS" at bounding box center [197, 90] width 82 height 24
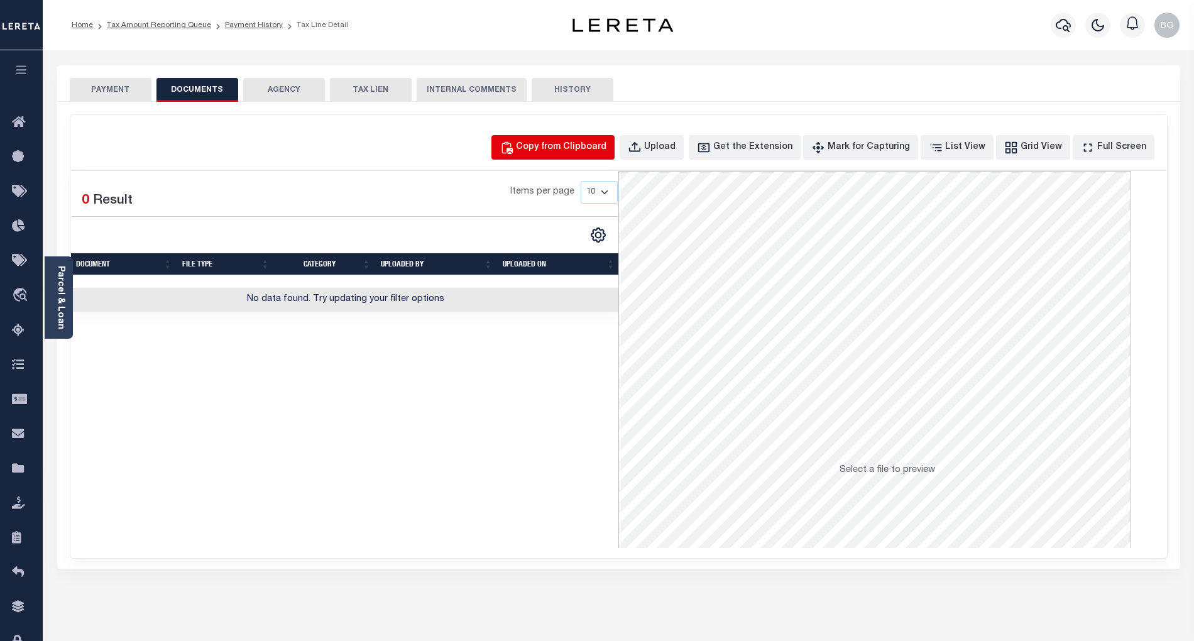
click at [596, 147] on div "Copy from Clipboard" at bounding box center [561, 148] width 90 height 14
select select "POP"
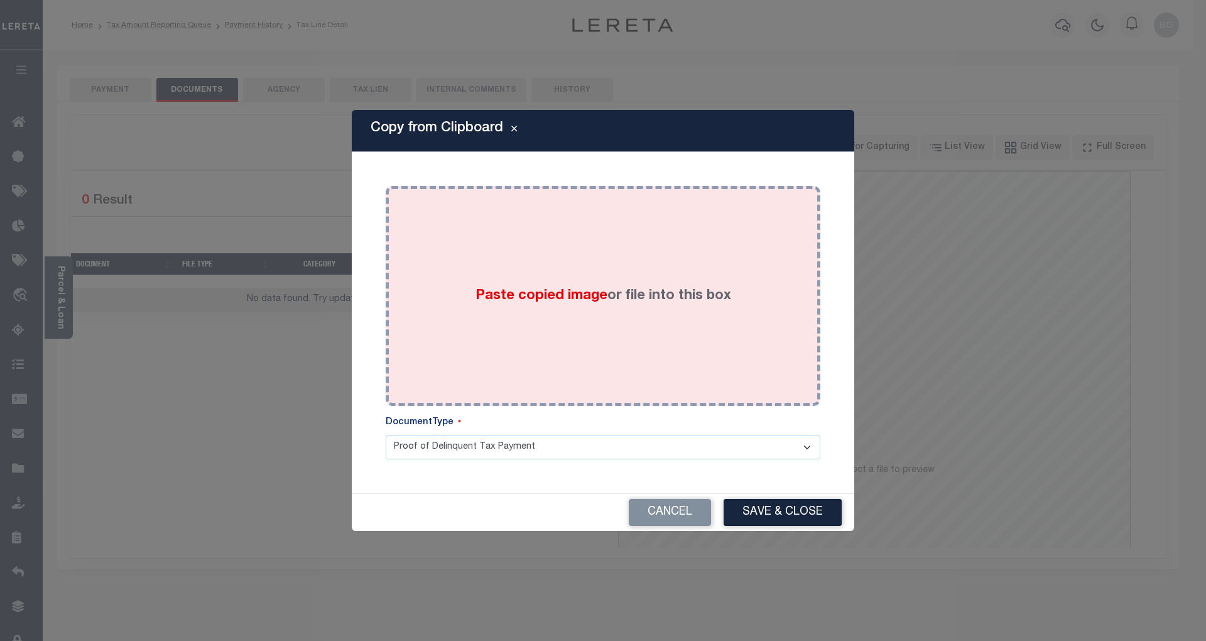
click at [549, 294] on span "Paste copied image" at bounding box center [542, 296] width 132 height 14
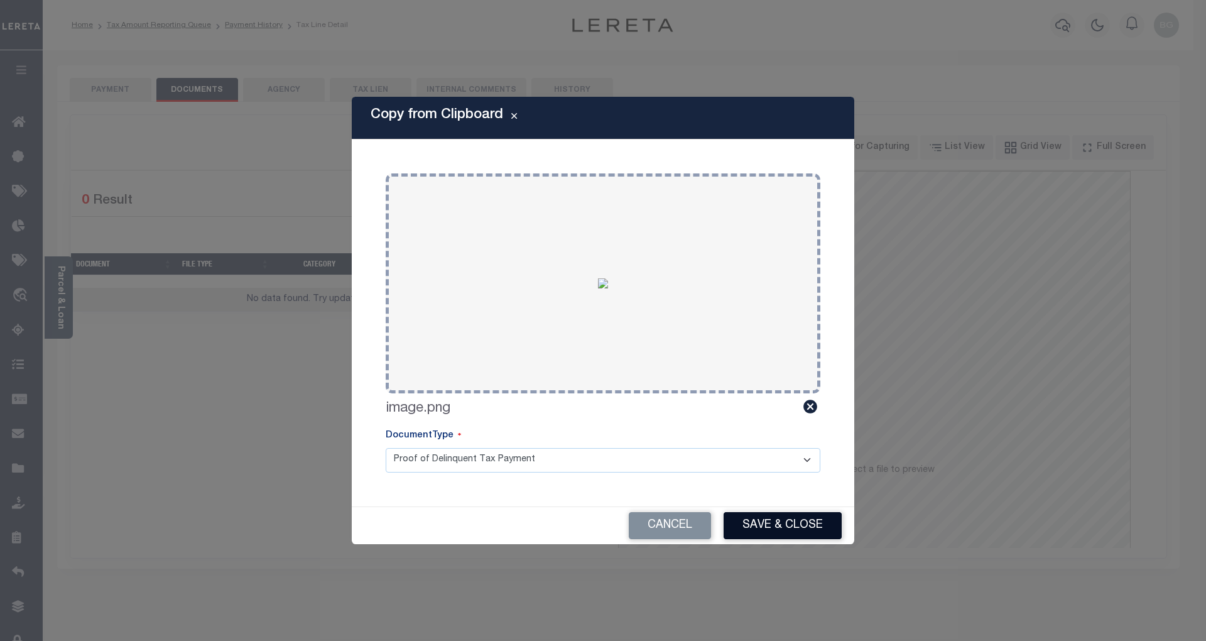
click at [797, 524] on button "Save & Close" at bounding box center [783, 525] width 118 height 27
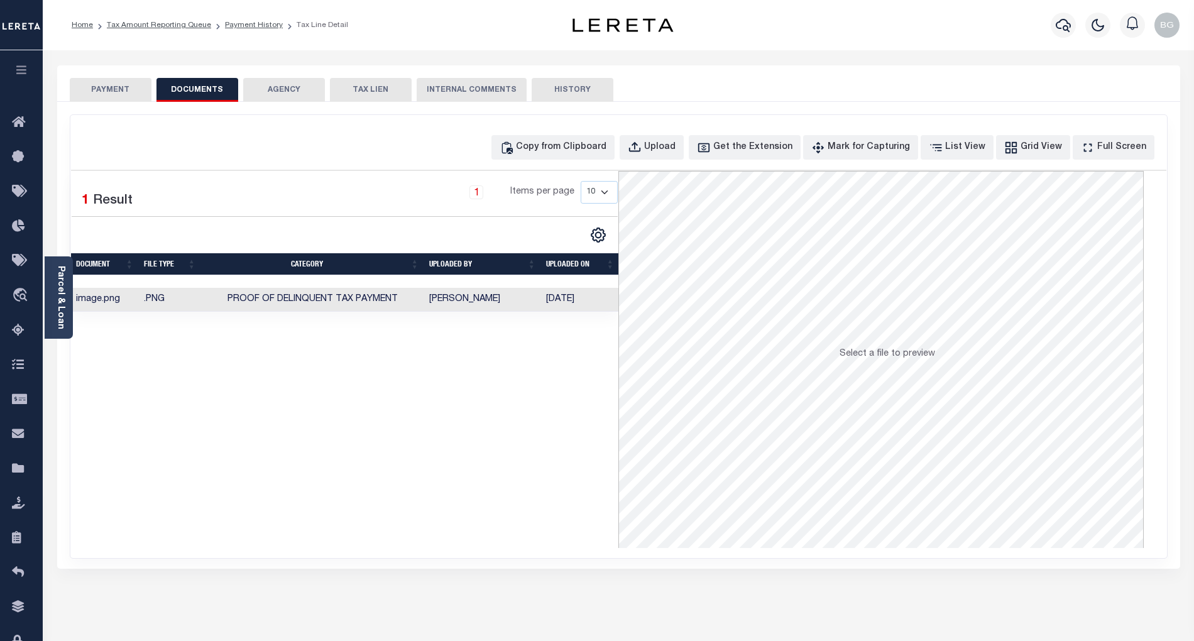
click at [116, 89] on button "PAYMENT" at bounding box center [111, 90] width 82 height 24
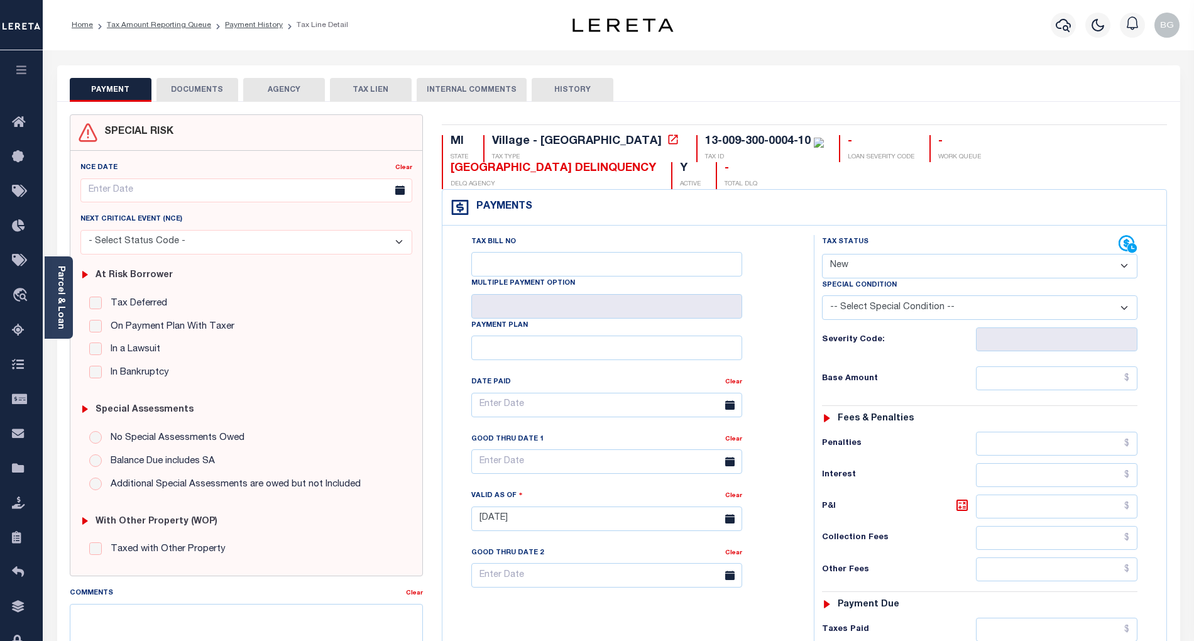
click at [860, 269] on select "- Select Status Code - Open Due/Unpaid Paid Incomplete No Tax Due Internal Refu…" at bounding box center [979, 266] width 315 height 25
click at [868, 267] on select "- Select Status Code - Open Due/Unpaid Paid Incomplete No Tax Due Internal Refu…" at bounding box center [979, 266] width 315 height 25
select select "NTX"
click at [822, 255] on select "- Select Status Code - Open Due/Unpaid Paid Incomplete No Tax Due Internal Refu…" at bounding box center [979, 266] width 315 height 25
type input "[DATE]"
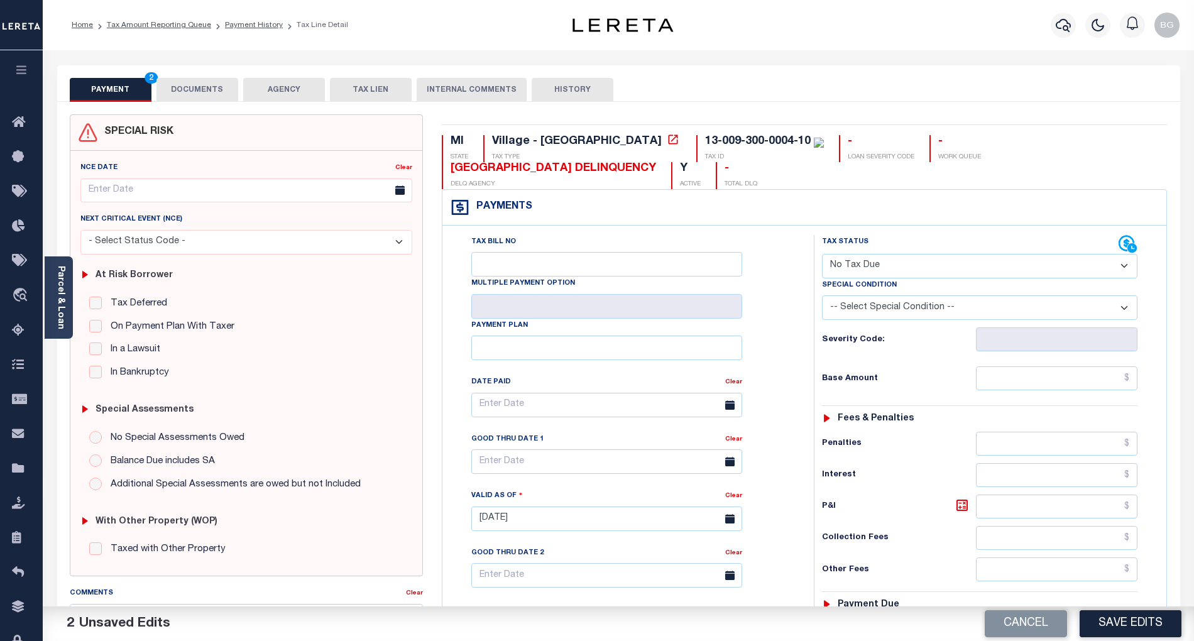
click at [898, 312] on select "-- Select Special Condition -- 3RD PARTY TAX LIEN AGENCY TAX LIEN (A.K.A Inside…" at bounding box center [979, 307] width 315 height 25
click at [892, 267] on select "- Select Status Code - Open Due/Unpaid Paid Incomplete No Tax Due Internal Refu…" at bounding box center [979, 266] width 315 height 25
click at [822, 255] on select "- Select Status Code - Open Due/Unpaid Paid Incomplete No Tax Due Internal Refu…" at bounding box center [979, 266] width 315 height 25
click at [914, 314] on select "-- Select Special Condition -- 3RD PARTY TAX LIEN AGENCY TAX LIEN (A.K.A Inside…" at bounding box center [979, 307] width 315 height 25
click at [897, 263] on select "- Select Status Code - Open Due/Unpaid Paid Incomplete No Tax Due Internal Refu…" at bounding box center [979, 266] width 315 height 25
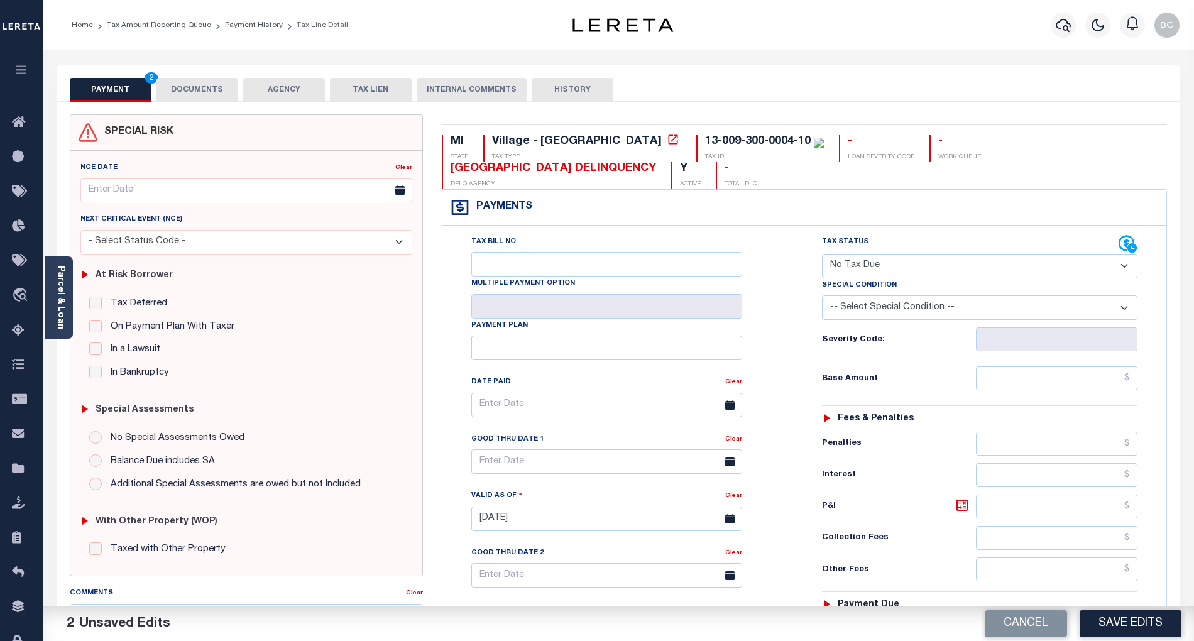
click at [822, 255] on select "- Select Status Code - Open Due/Unpaid Paid Incomplete No Tax Due Internal Refu…" at bounding box center [979, 266] width 315 height 25
click at [1092, 387] on input "text" at bounding box center [1057, 378] width 162 height 24
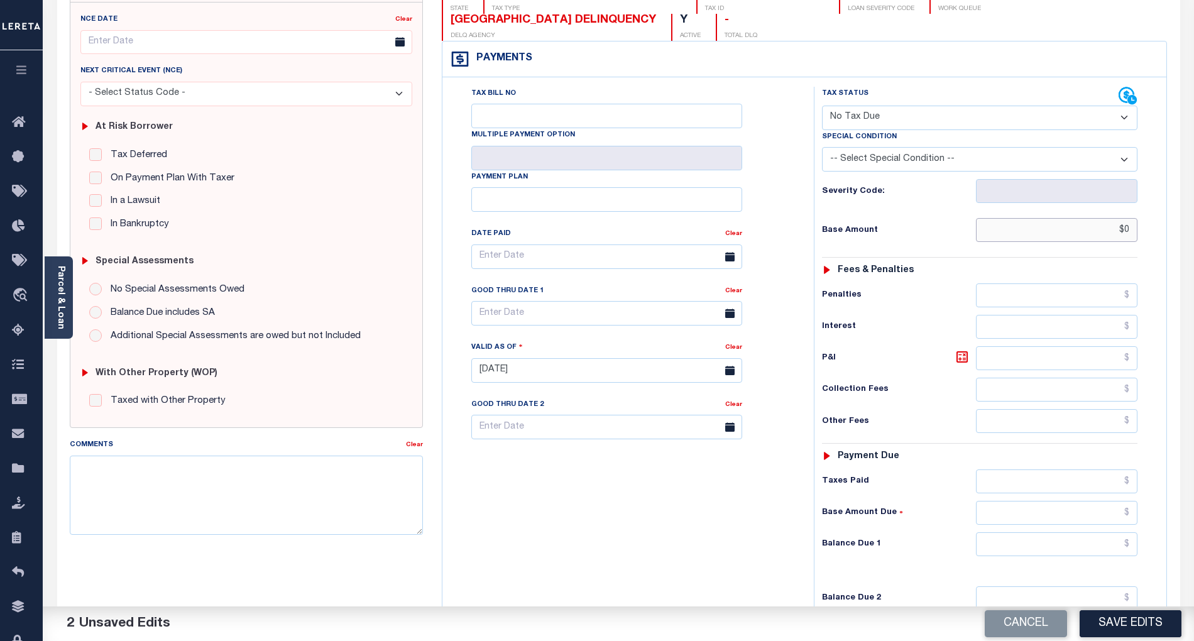
scroll to position [167, 0]
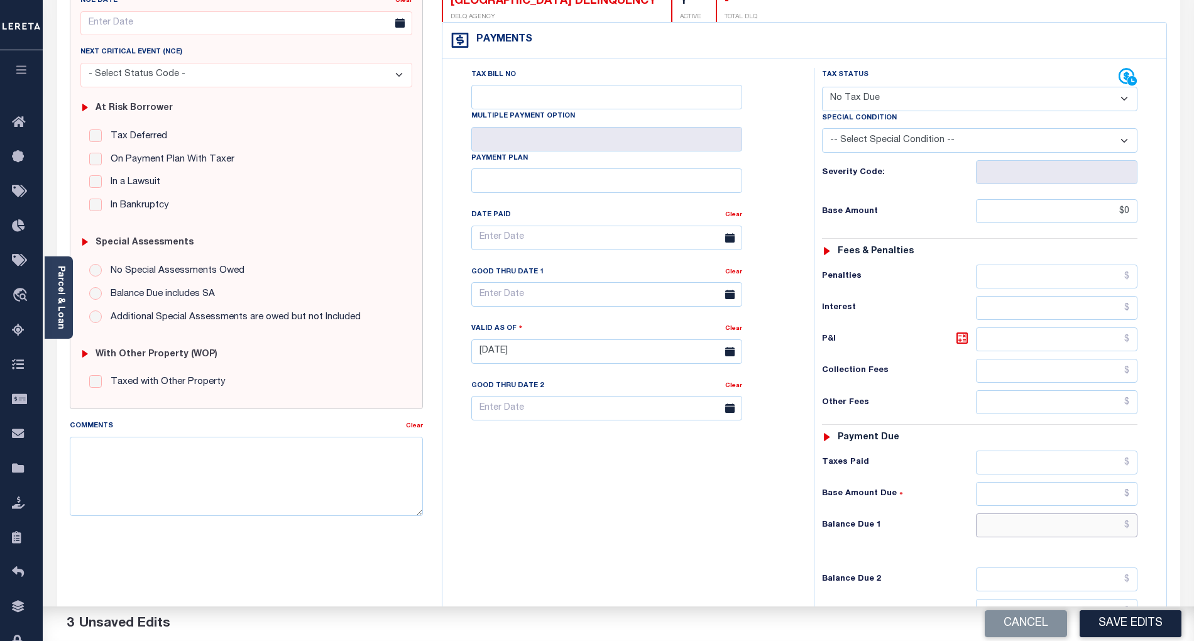
type input "$0.00"
click at [1109, 528] on input "text" at bounding box center [1057, 525] width 162 height 24
type input "$0.00"
click at [666, 534] on div "Tax Bill No Multiple Payment Option Payment Plan Clear" at bounding box center [624, 345] width 359 height 555
click at [1156, 629] on button "Save Edits" at bounding box center [1130, 623] width 102 height 27
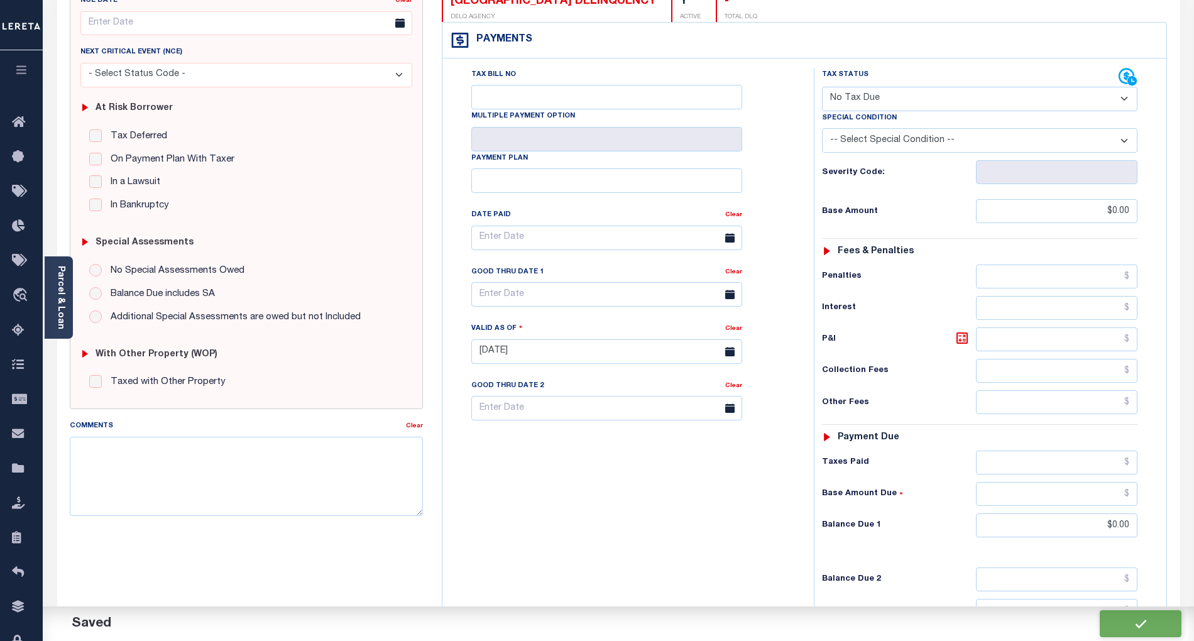
checkbox input "false"
type input "$0"
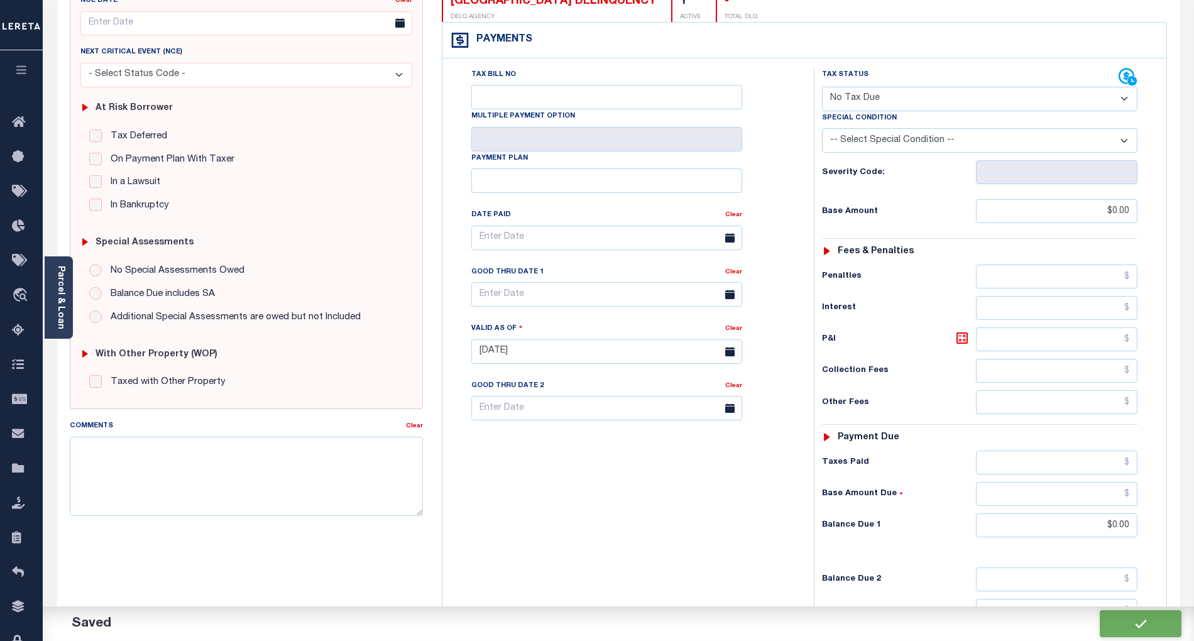
type input "$0"
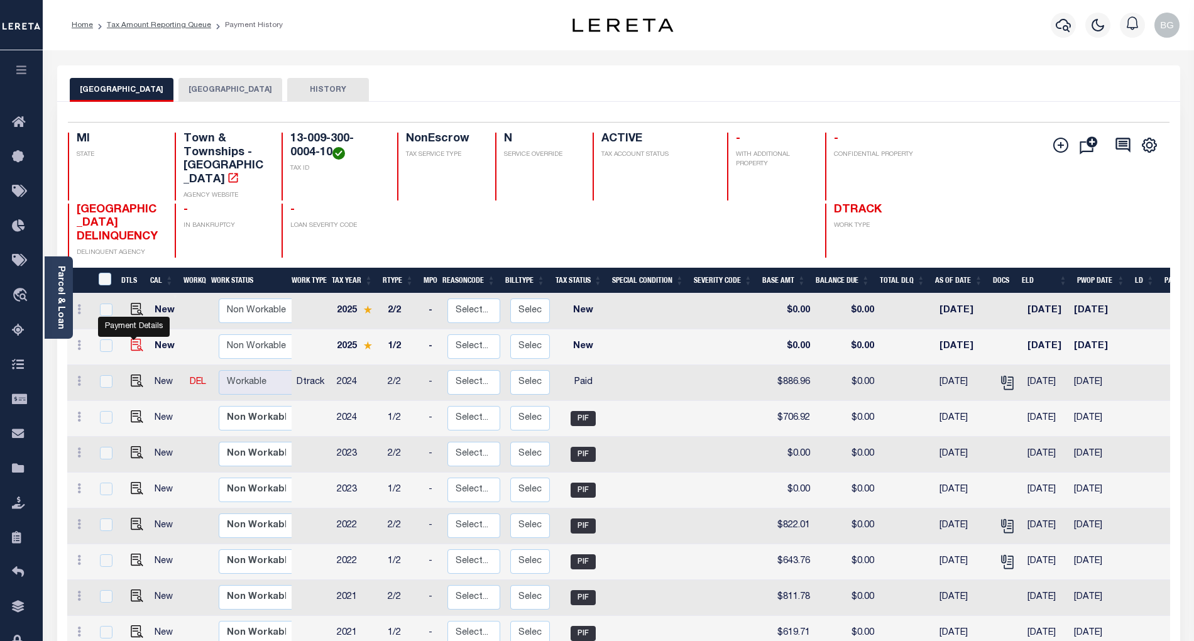
click at [131, 339] on img "" at bounding box center [137, 345] width 13 height 13
checkbox input "true"
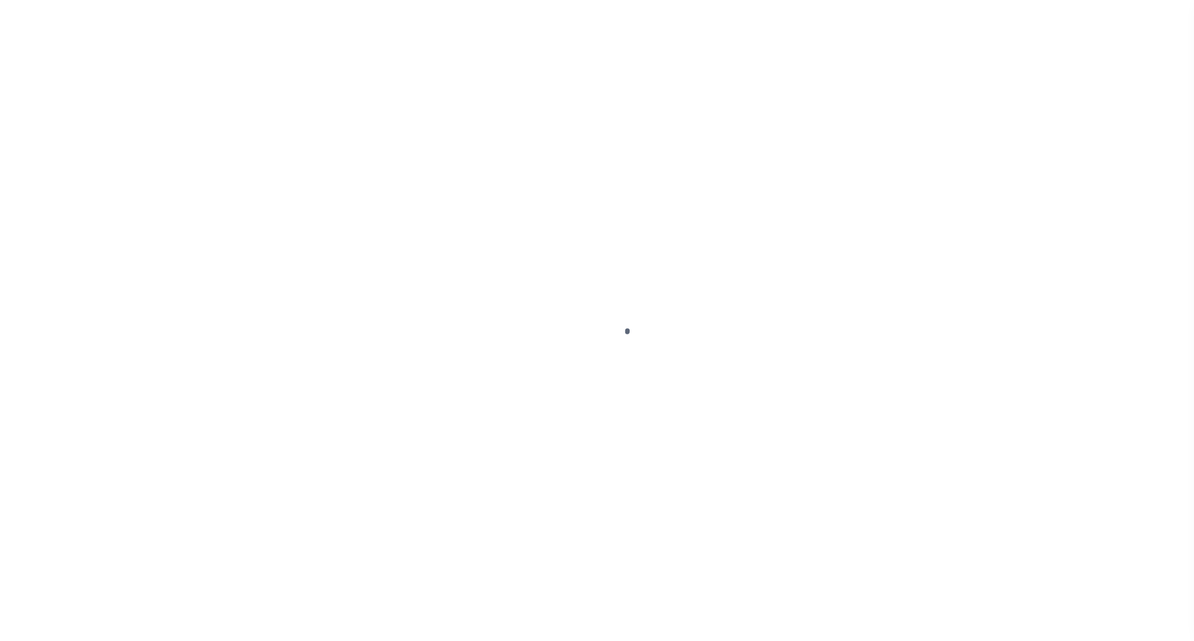
select select "NW2"
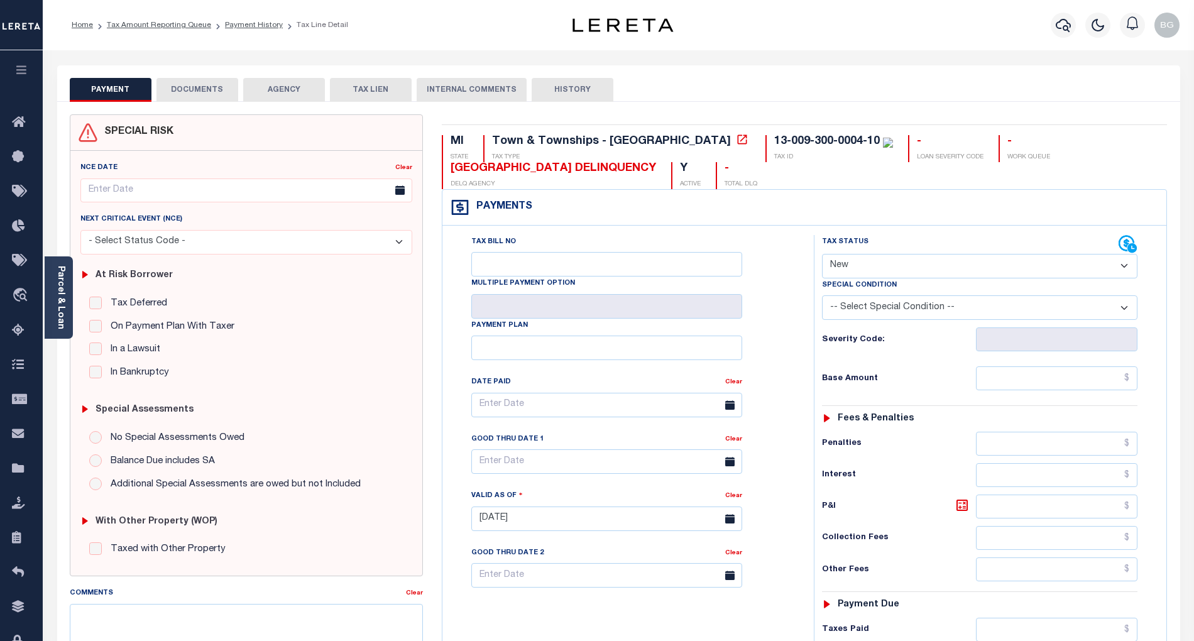
click at [201, 89] on button "DOCUMENTS" at bounding box center [197, 90] width 82 height 24
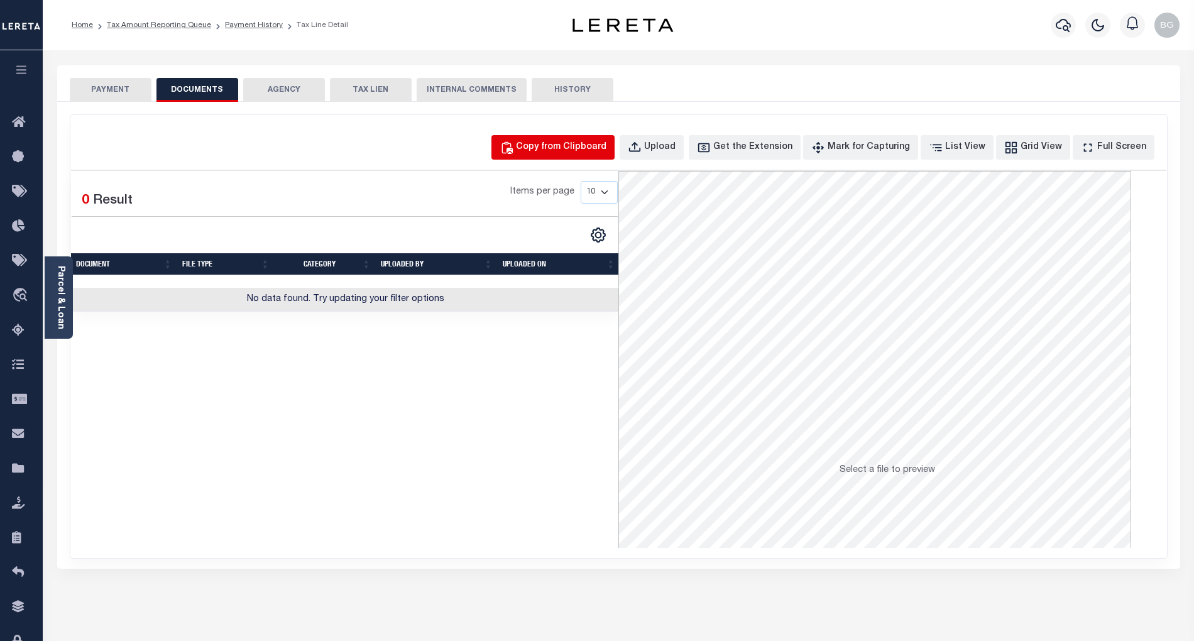
click at [592, 141] on div "Copy from Clipboard" at bounding box center [561, 148] width 90 height 14
select select "POP"
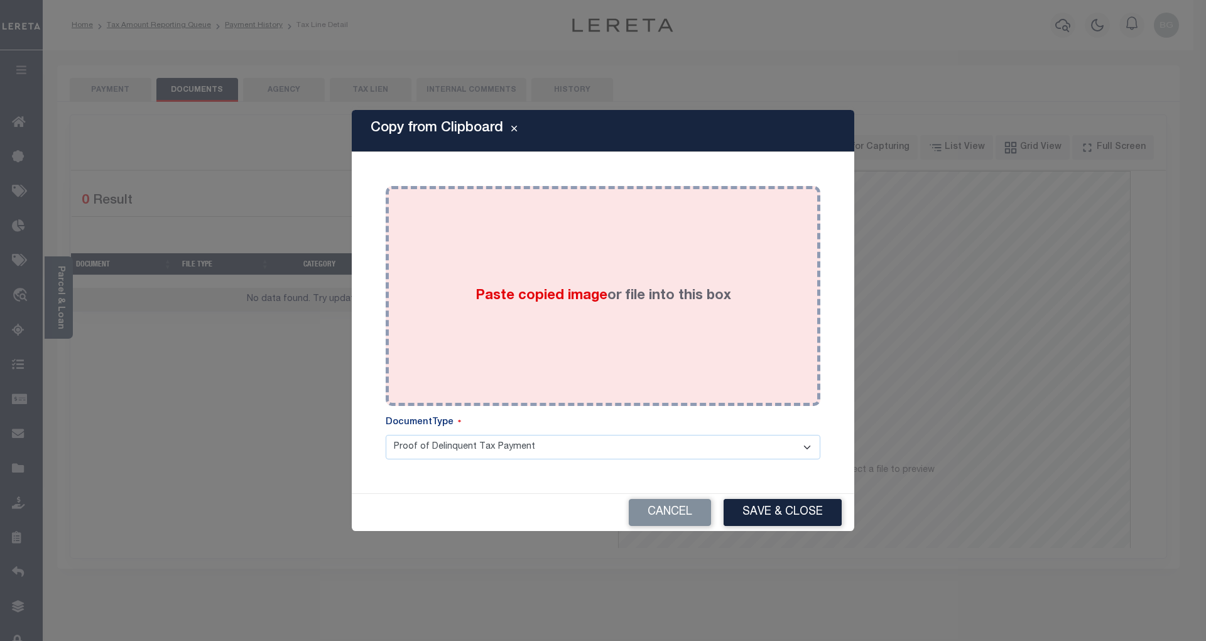
click at [535, 295] on span "Paste copied image" at bounding box center [542, 296] width 132 height 14
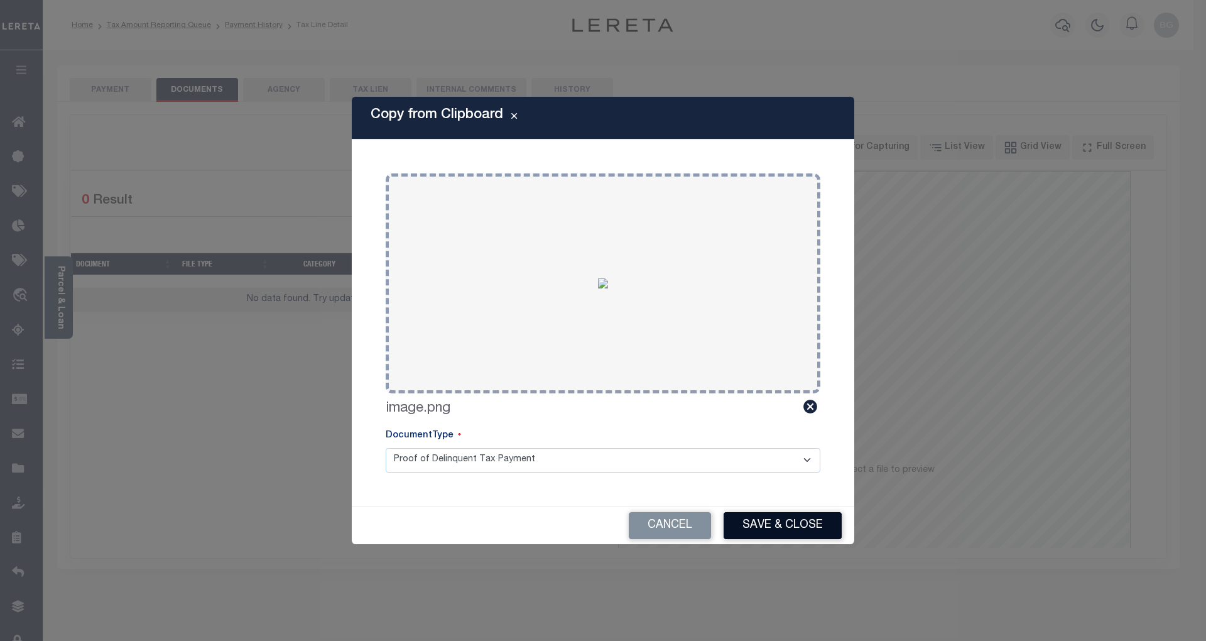
click at [813, 534] on button "Save & Close" at bounding box center [783, 525] width 118 height 27
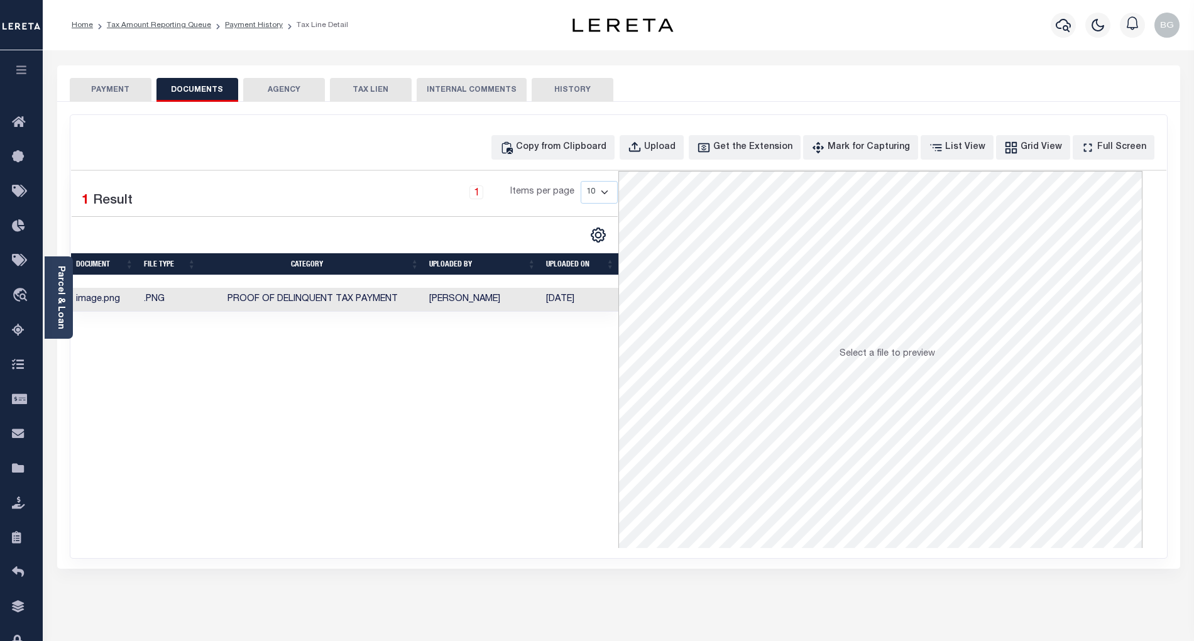
click at [106, 89] on button "PAYMENT" at bounding box center [111, 90] width 82 height 24
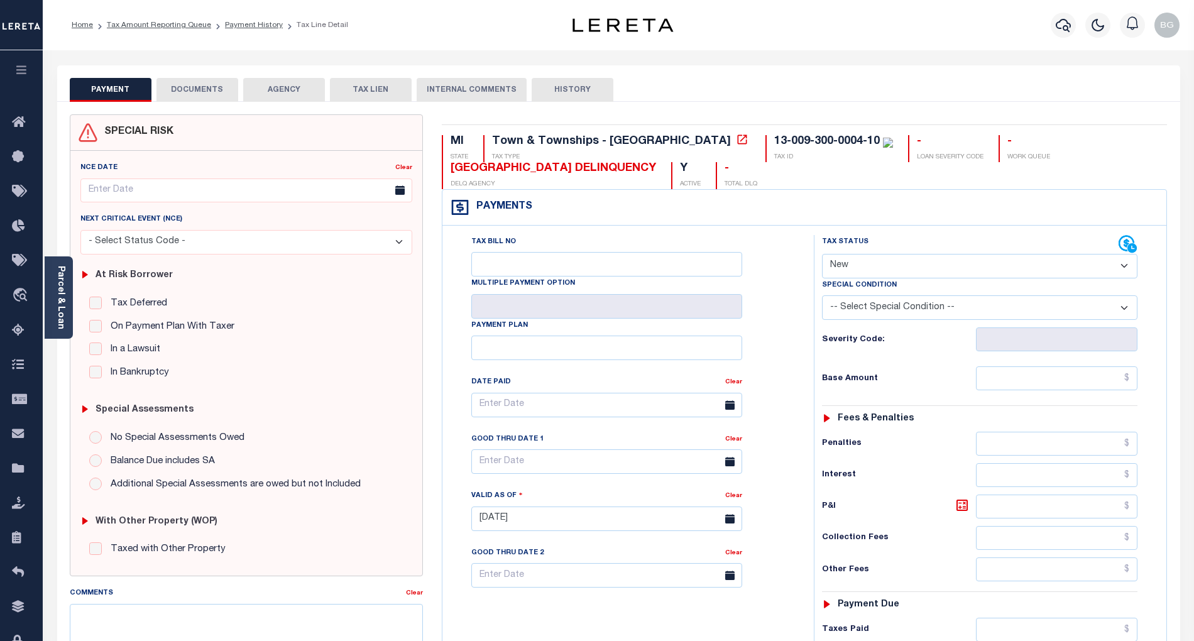
drag, startPoint x: 865, startPoint y: 268, endPoint x: 863, endPoint y: 277, distance: 9.8
click at [865, 268] on select "- Select Status Code - Open Due/Unpaid Paid Incomplete No Tax Due Internal Refu…" at bounding box center [979, 266] width 315 height 25
select select "PYD"
click at [822, 255] on select "- Select Status Code - Open Due/Unpaid Paid Incomplete No Tax Due Internal Refu…" at bounding box center [979, 266] width 315 height 25
type input "[DATE]"
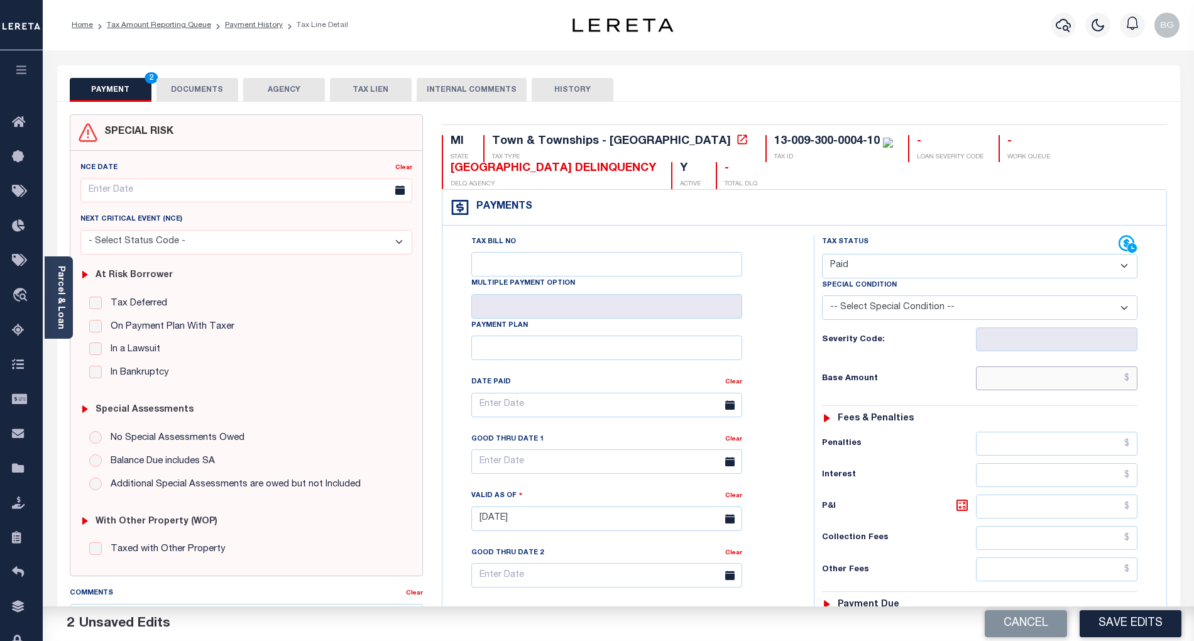
click at [1071, 375] on input "text" at bounding box center [1057, 378] width 162 height 24
paste input "725.26"
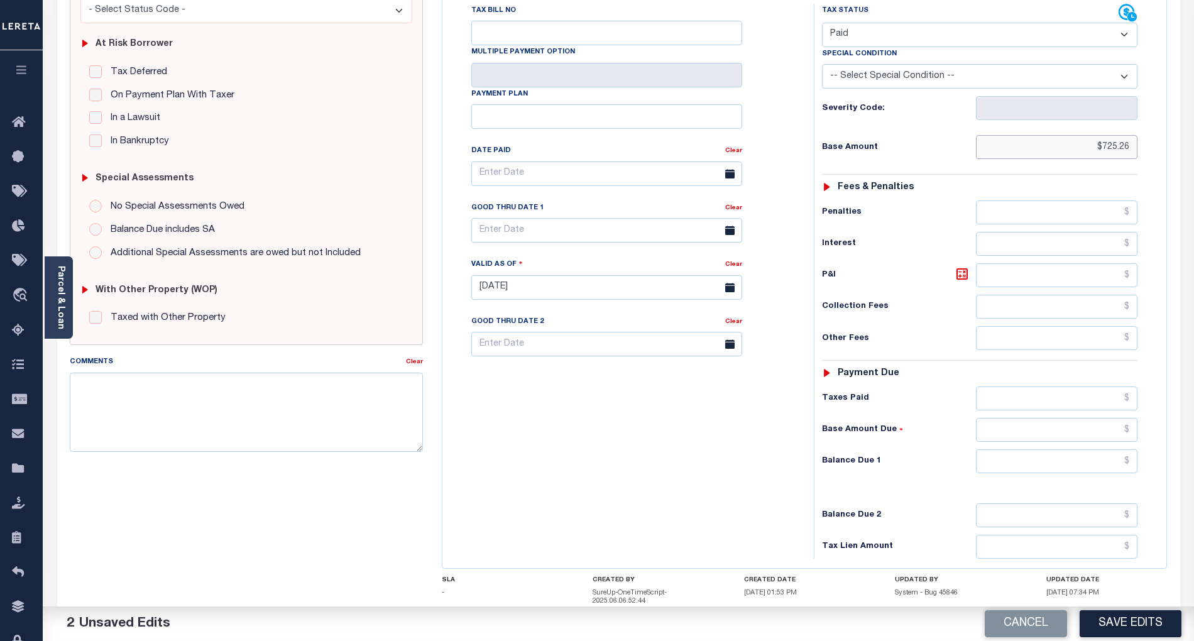
scroll to position [251, 0]
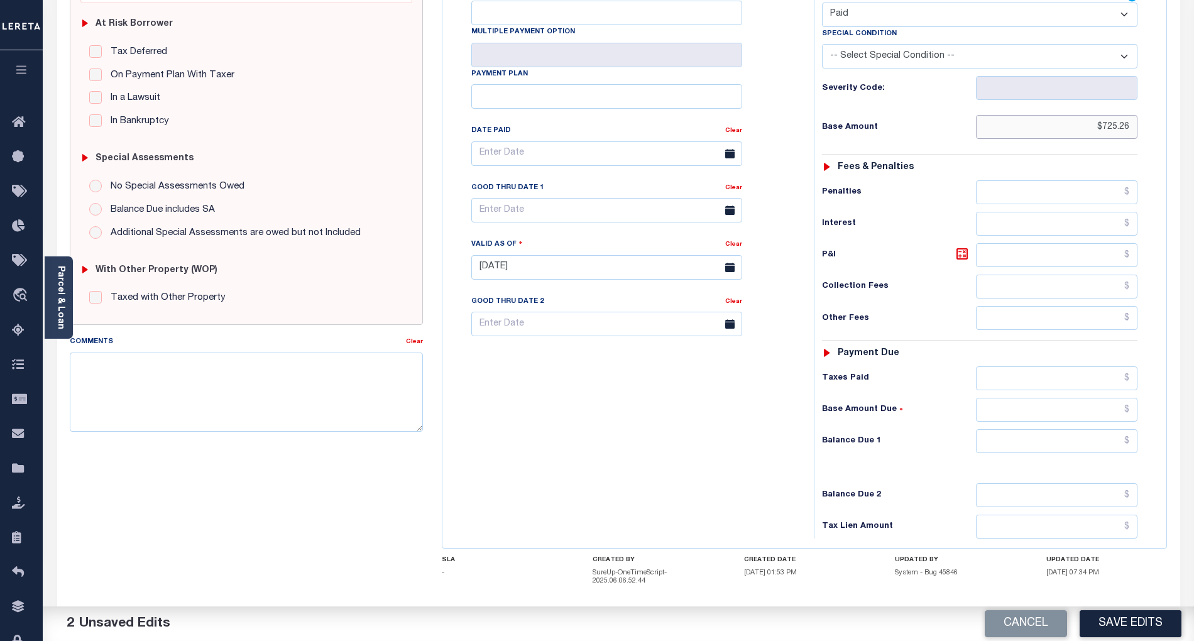
type input "$725.26"
click at [1117, 453] on input "text" at bounding box center [1057, 441] width 162 height 24
type input "$0.00"
click at [667, 452] on div "Tax Bill No Multiple Payment Option Payment Plan Clear" at bounding box center [624, 261] width 359 height 555
click at [1136, 626] on button "Save Edits" at bounding box center [1130, 623] width 102 height 27
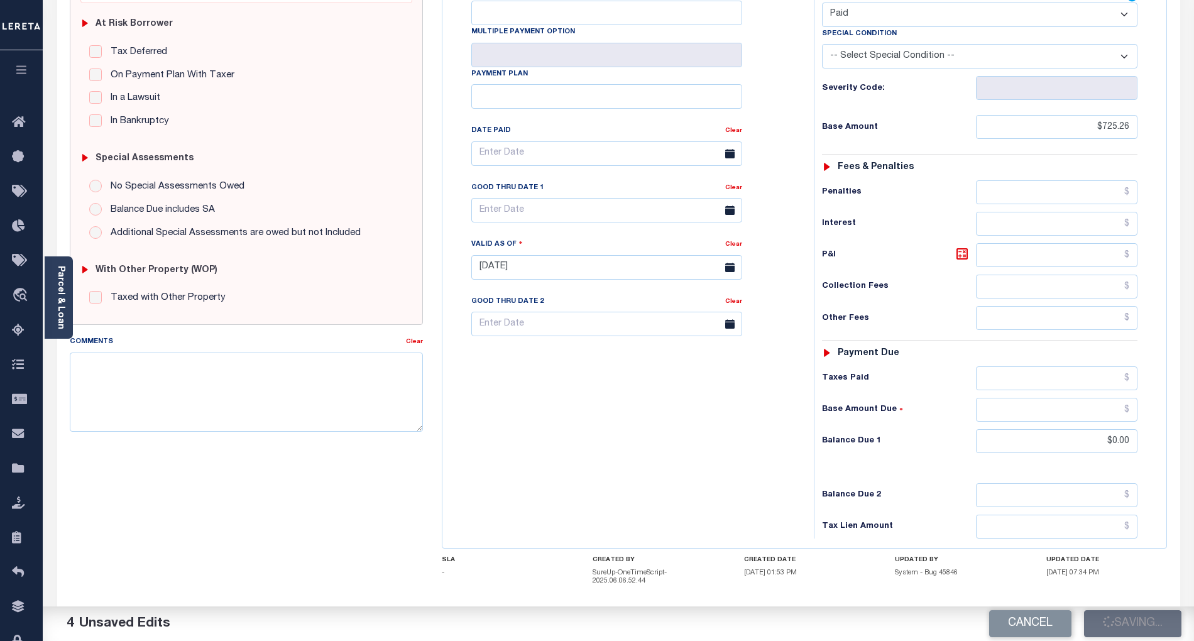
checkbox input "false"
type input "$725.26"
type input "$0"
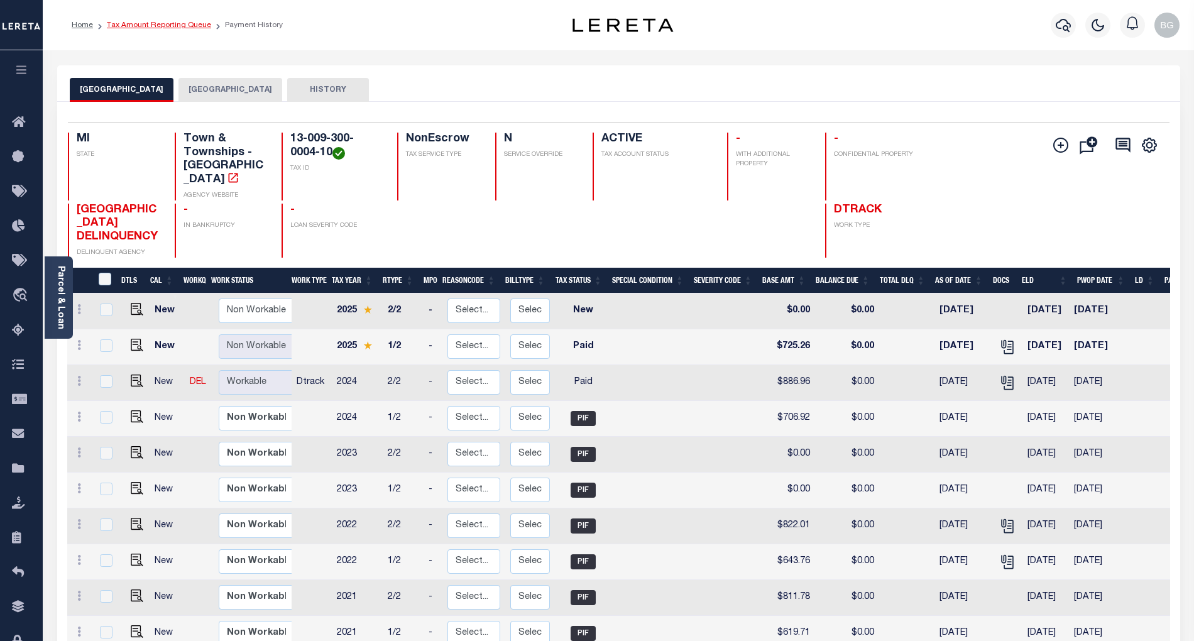
click at [157, 24] on link "Tax Amount Reporting Queue" at bounding box center [159, 25] width 104 height 8
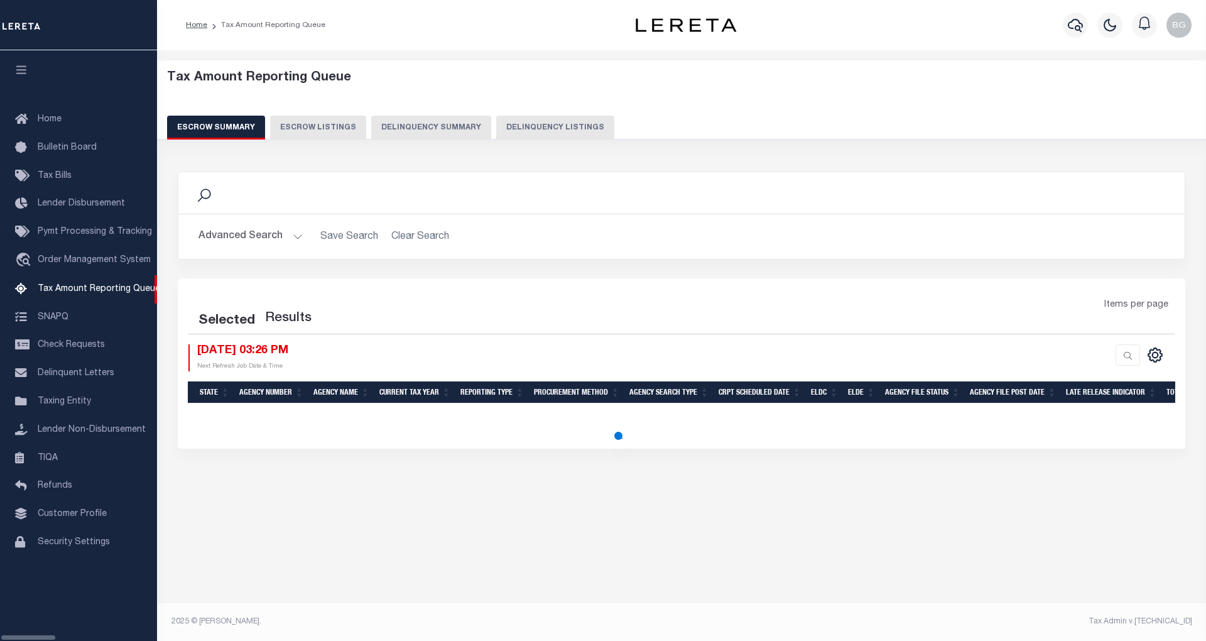
click at [503, 127] on button "Delinquency Listings" at bounding box center [555, 128] width 118 height 24
select select "100"
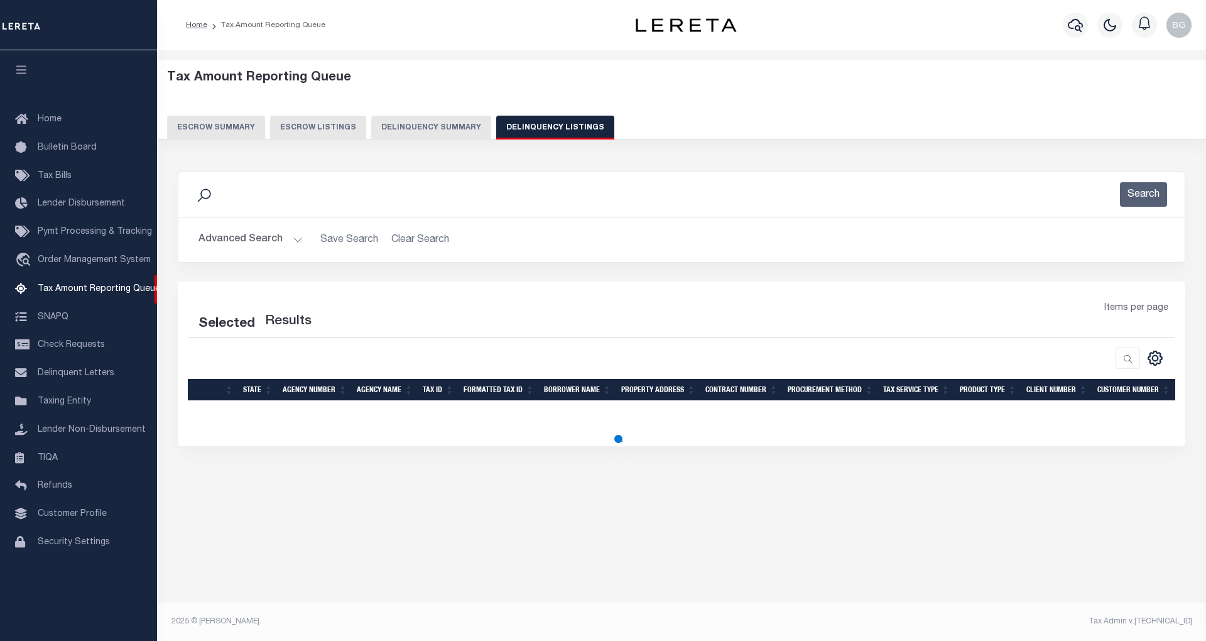
select select "100"
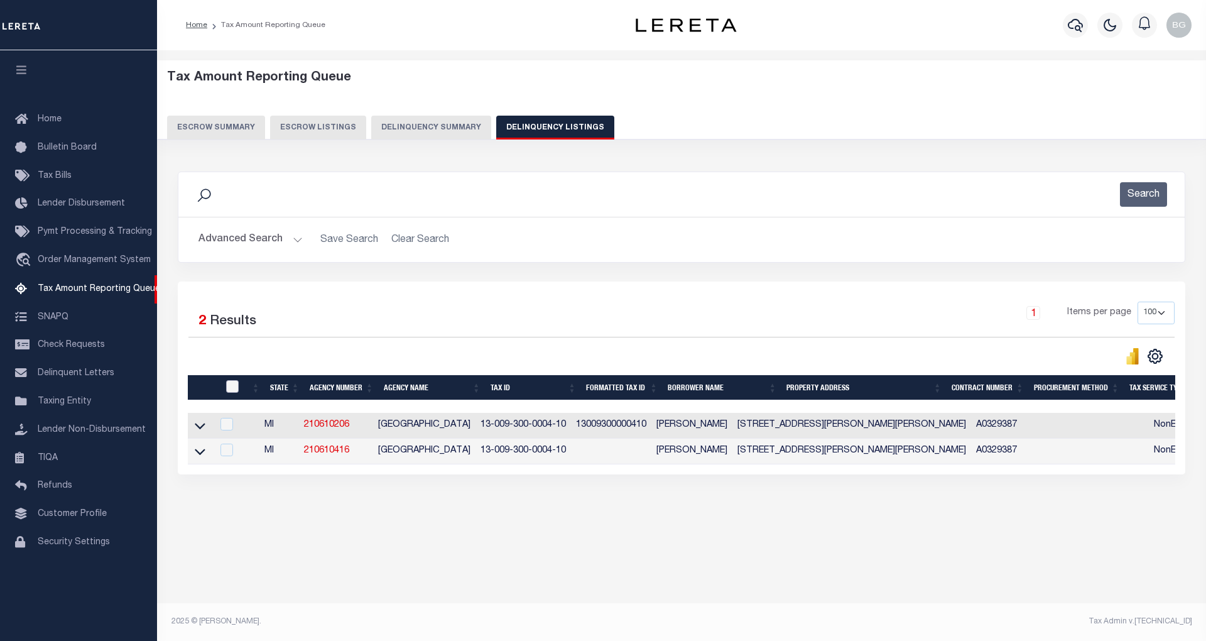
click at [234, 388] on input "checkbox" at bounding box center [232, 386] width 13 height 13
checkbox input "true"
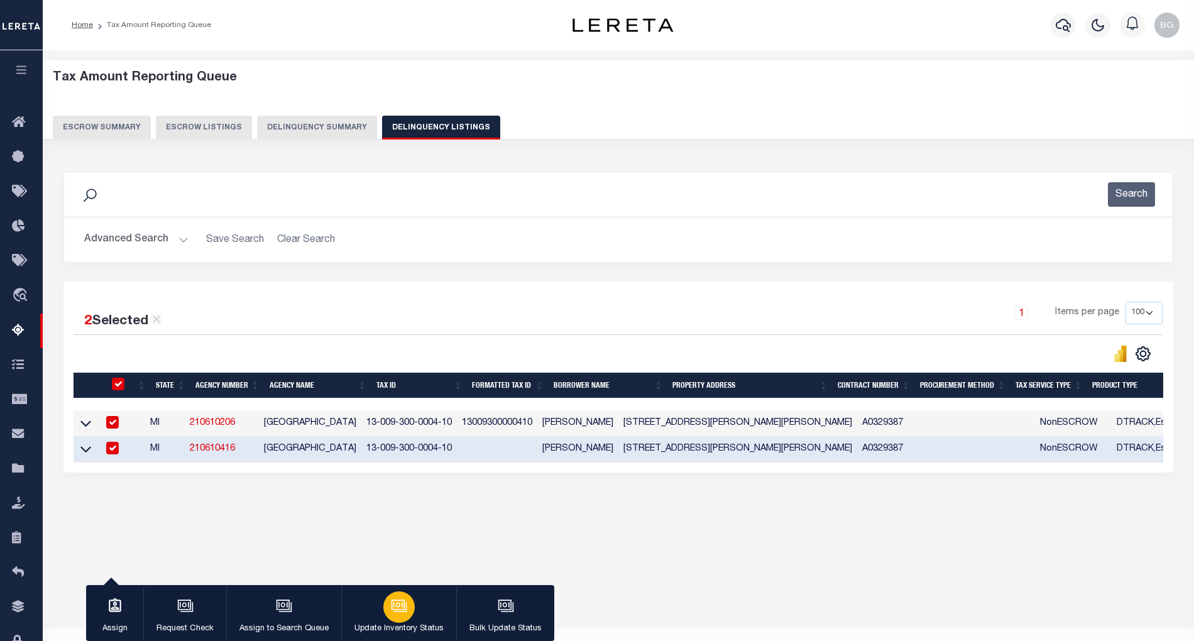
click at [403, 613] on icon "button" at bounding box center [399, 606] width 16 height 16
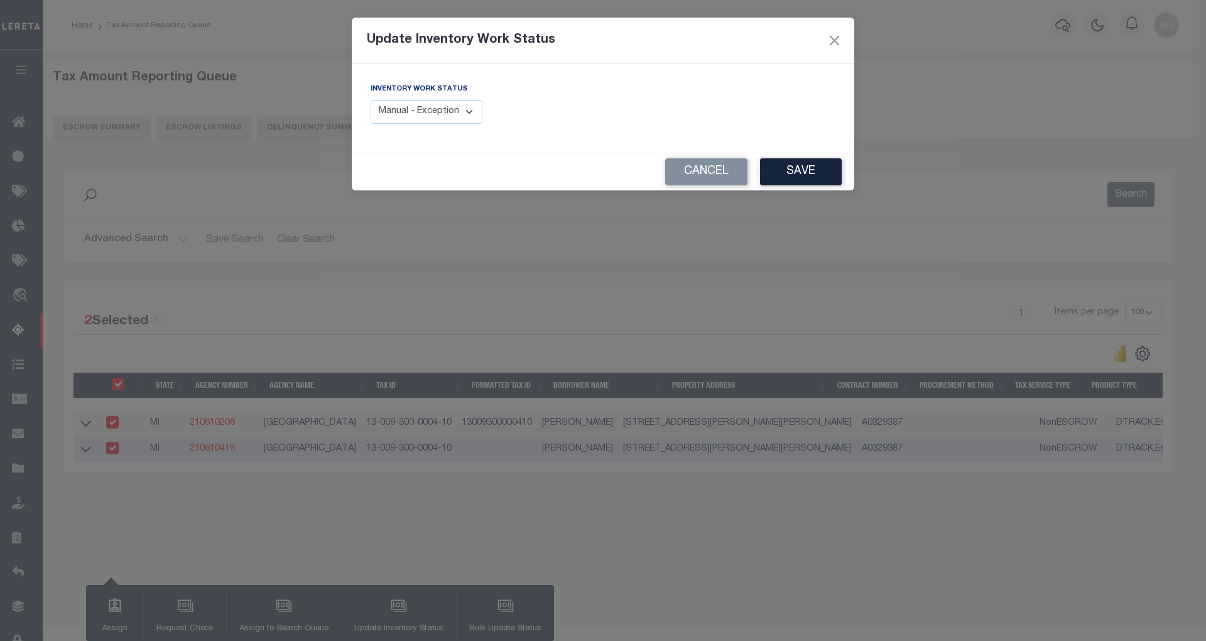
click at [462, 114] on select "Manual - Exception Pended - Awaiting Search Late Add Exception Completed" at bounding box center [427, 112] width 112 height 25
select select "4"
click at [371, 100] on select "Manual - Exception Pended - Awaiting Search Late Add Exception Completed" at bounding box center [427, 112] width 112 height 25
click at [813, 171] on button "Save" at bounding box center [801, 171] width 82 height 27
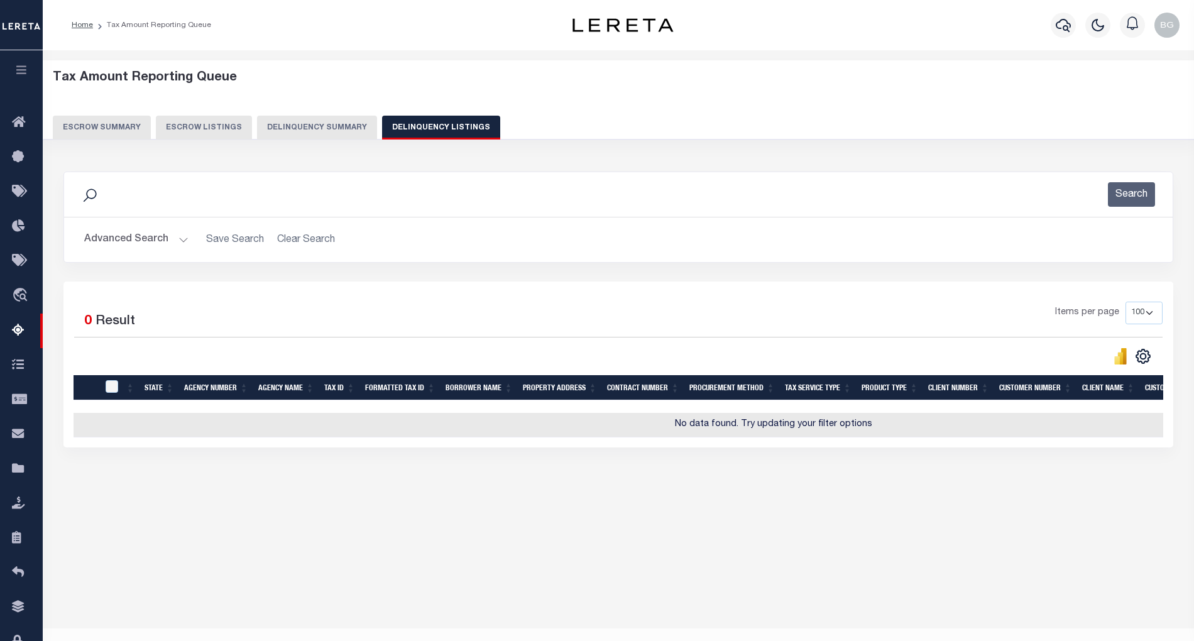
click at [182, 236] on button "Advanced Search" at bounding box center [136, 239] width 104 height 25
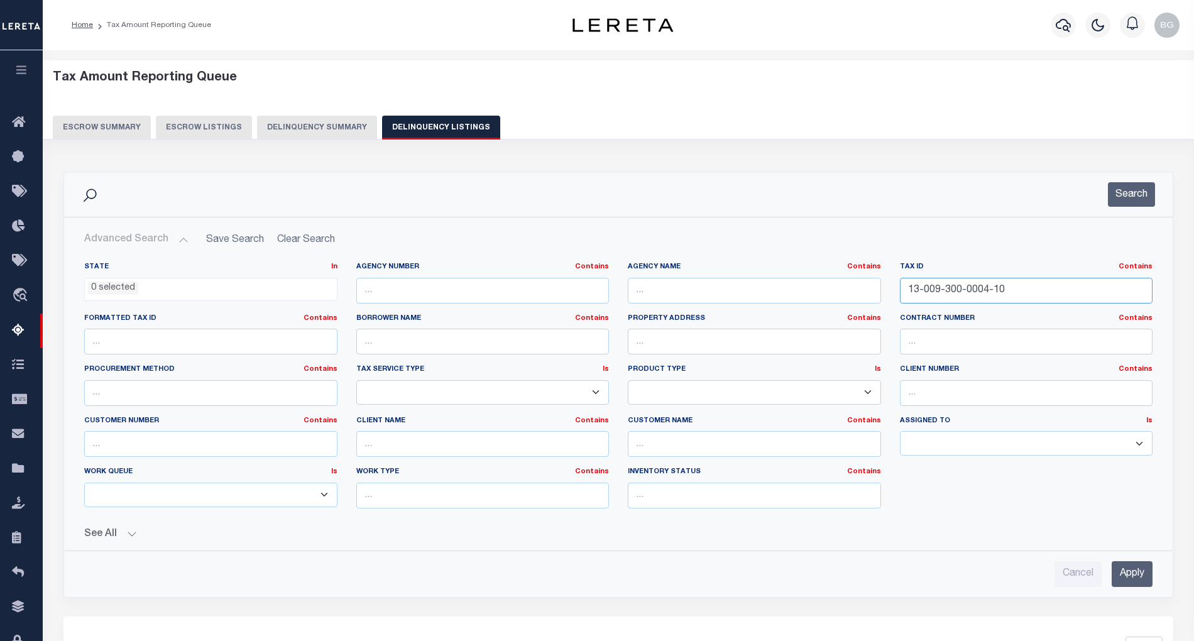
click at [946, 290] on input "13-009-300-0004-10" at bounding box center [1026, 291] width 253 height 26
paste input "4-041-121-007-0"
type input "14-041-121-007-00"
click at [1141, 581] on input "Apply" at bounding box center [1131, 574] width 41 height 26
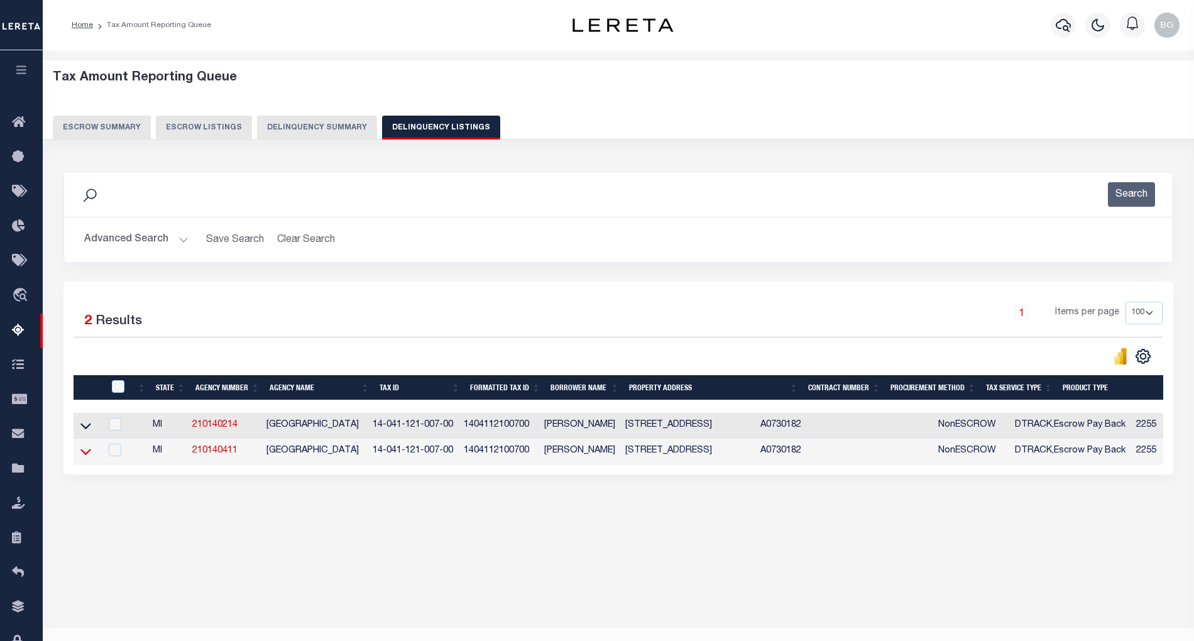
click at [83, 458] on icon at bounding box center [85, 451] width 11 height 13
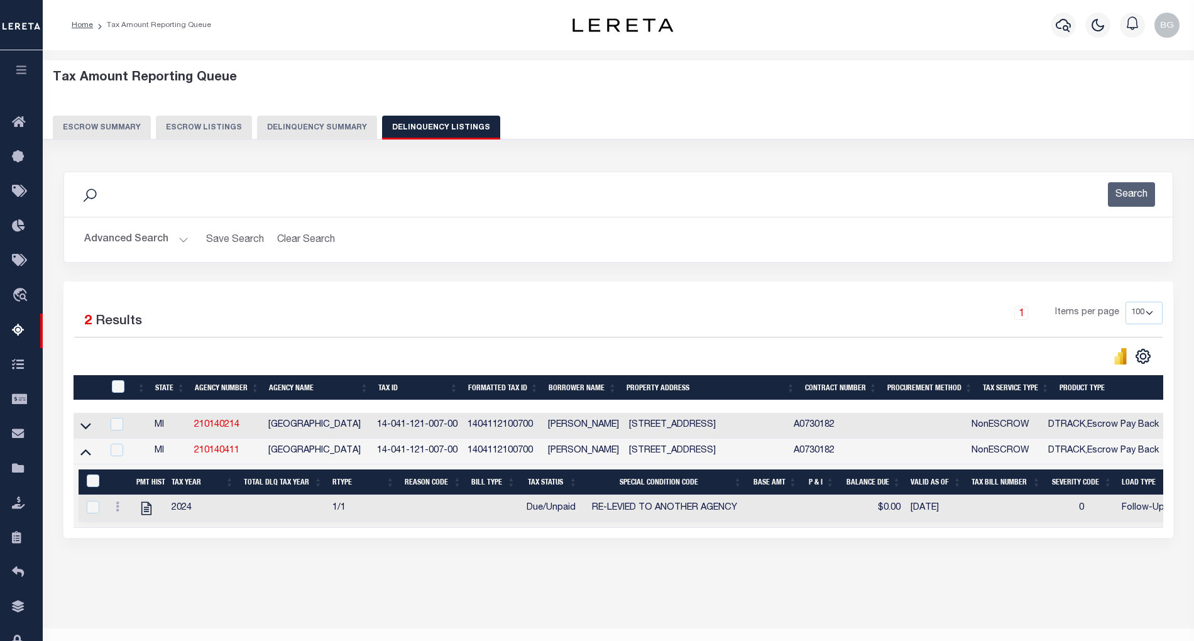
drag, startPoint x: 274, startPoint y: 457, endPoint x: 371, endPoint y: 457, distance: 96.8
click at [371, 457] on td "[GEOGRAPHIC_DATA]" at bounding box center [317, 452] width 109 height 26
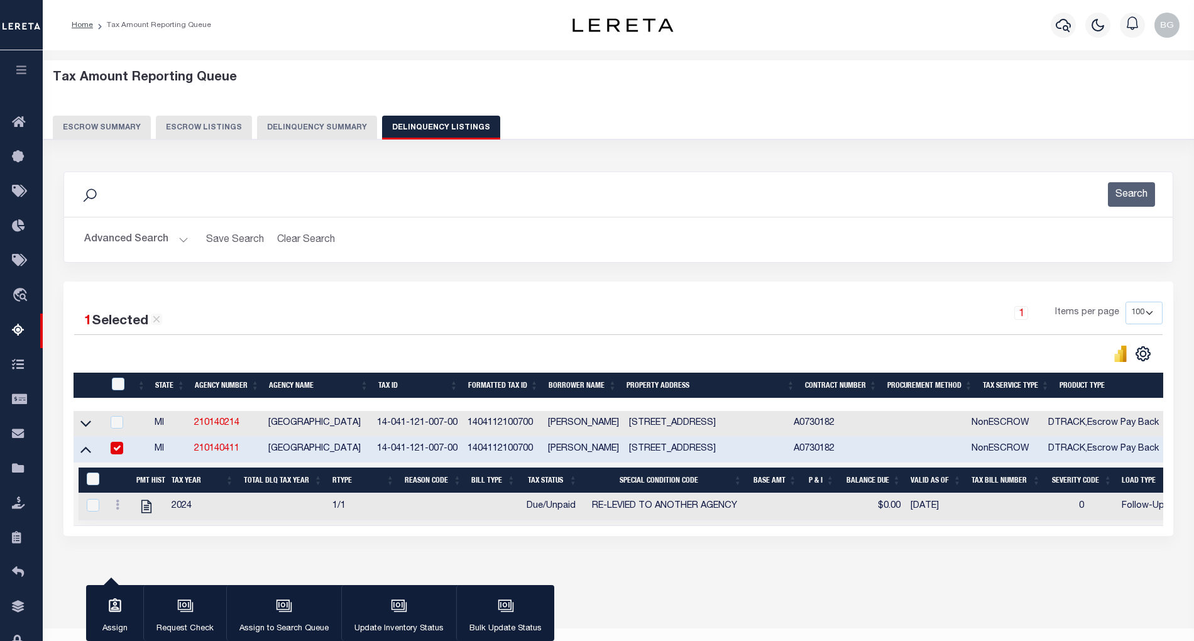
copy td "[GEOGRAPHIC_DATA]"
drag, startPoint x: 400, startPoint y: 455, endPoint x: 467, endPoint y: 458, distance: 67.9
click at [462, 458] on td "14-041-121-007-00" at bounding box center [417, 450] width 90 height 26
checkbox input "false"
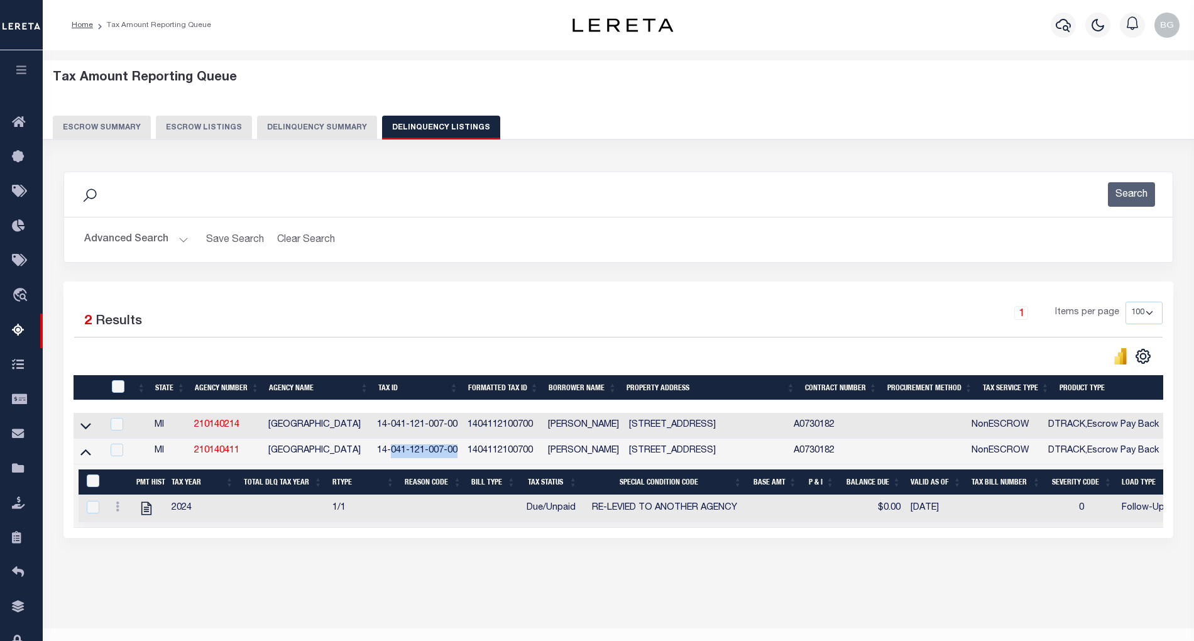
copy td "041-121-007-00"
click at [145, 515] on icon "" at bounding box center [146, 508] width 10 height 13
checkbox input "true"
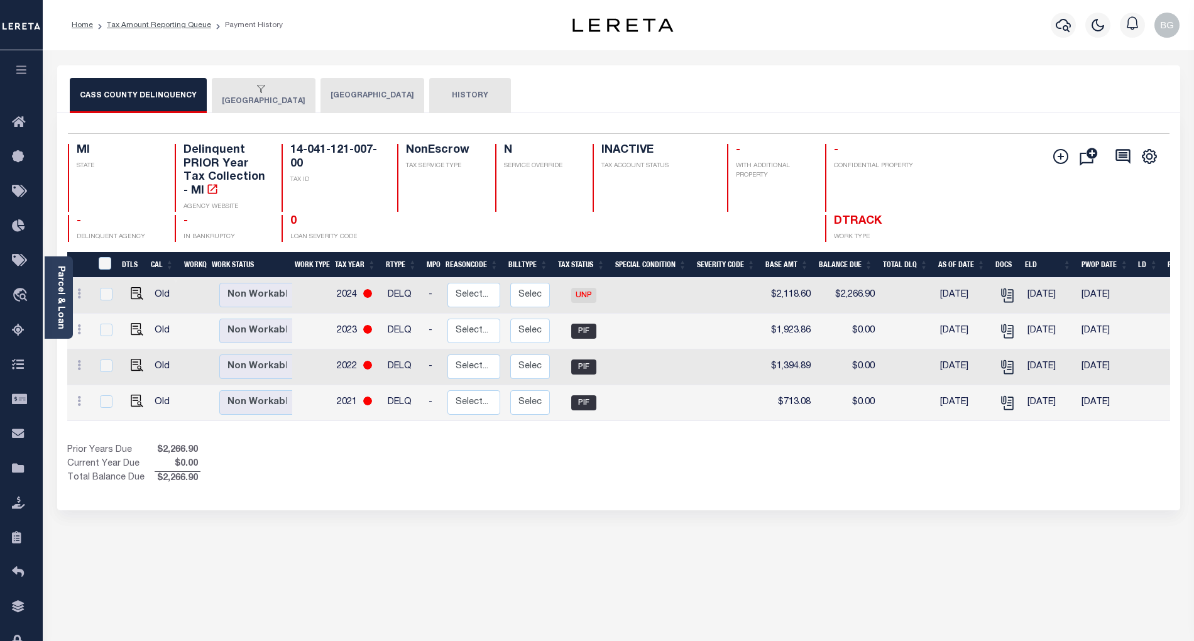
click at [370, 97] on button "[GEOGRAPHIC_DATA]" at bounding box center [372, 95] width 104 height 35
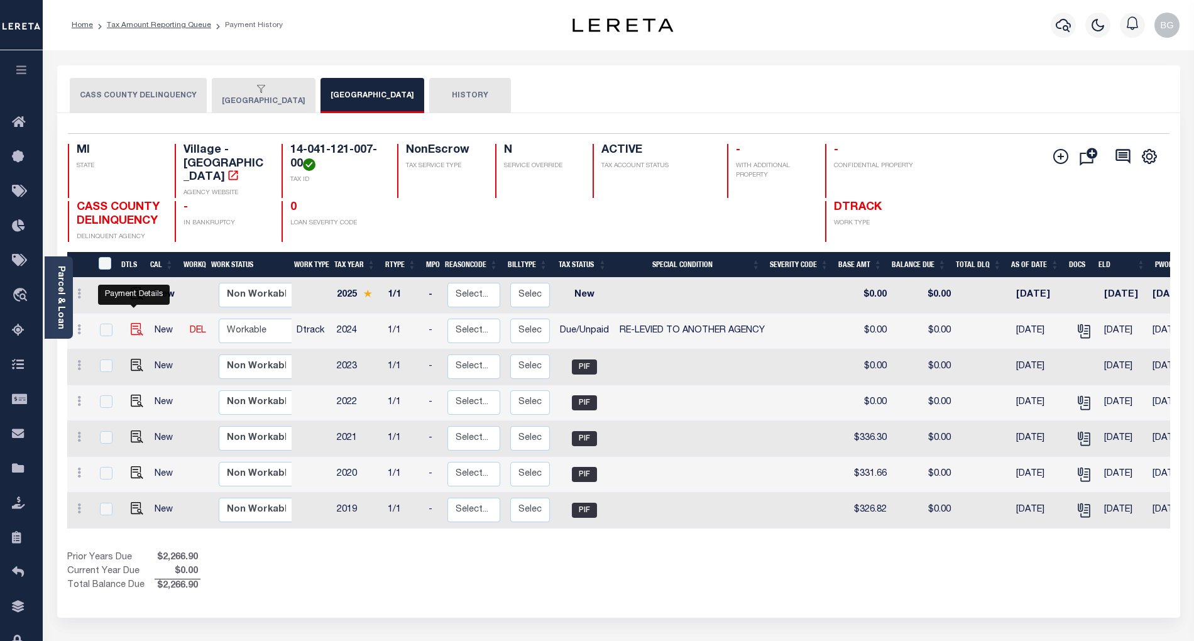
click at [132, 323] on img "" at bounding box center [137, 329] width 13 height 13
checkbox input "true"
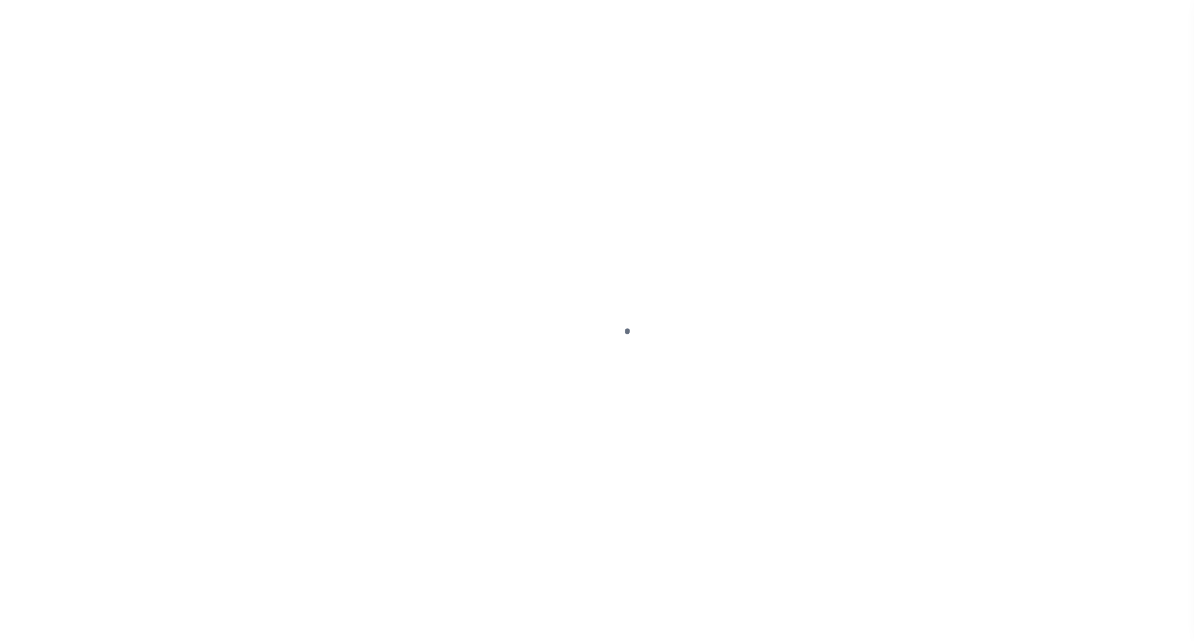
select select "DUE"
select select "31"
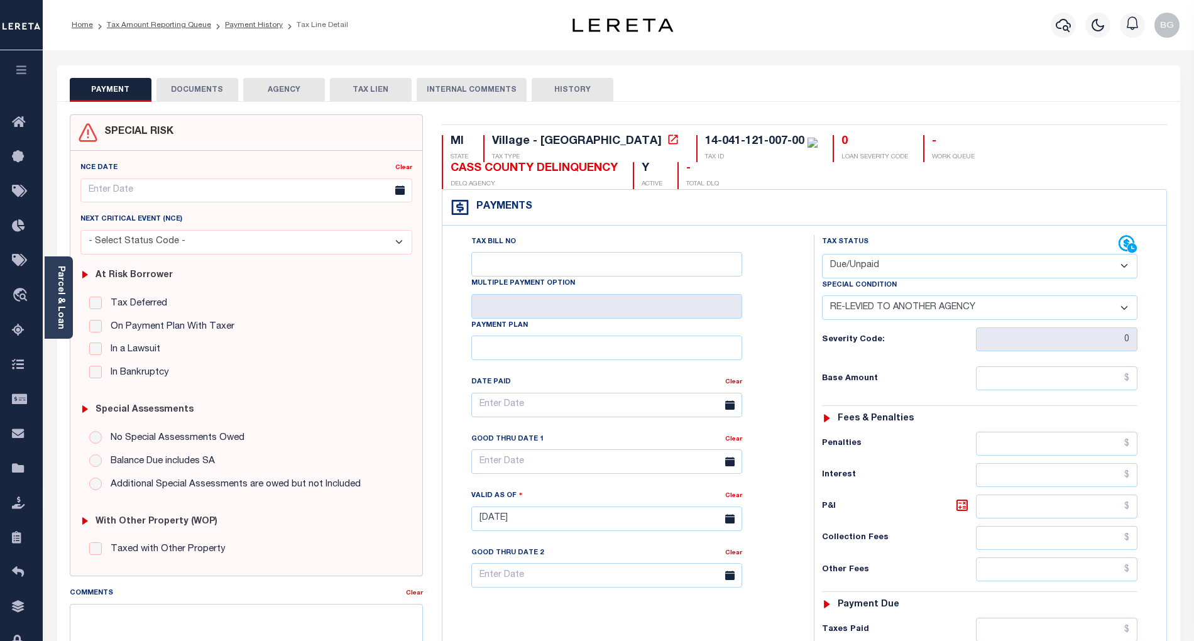
click at [202, 88] on button "DOCUMENTS" at bounding box center [197, 90] width 82 height 24
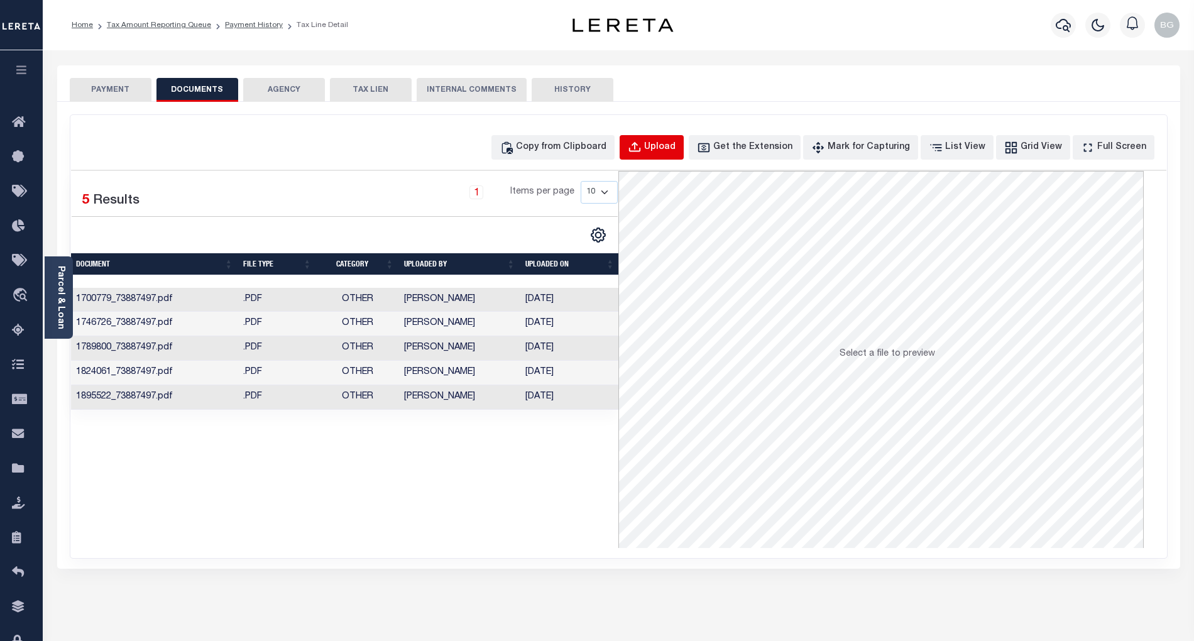
click at [675, 146] on div "Upload" at bounding box center [659, 148] width 31 height 14
select select "POP"
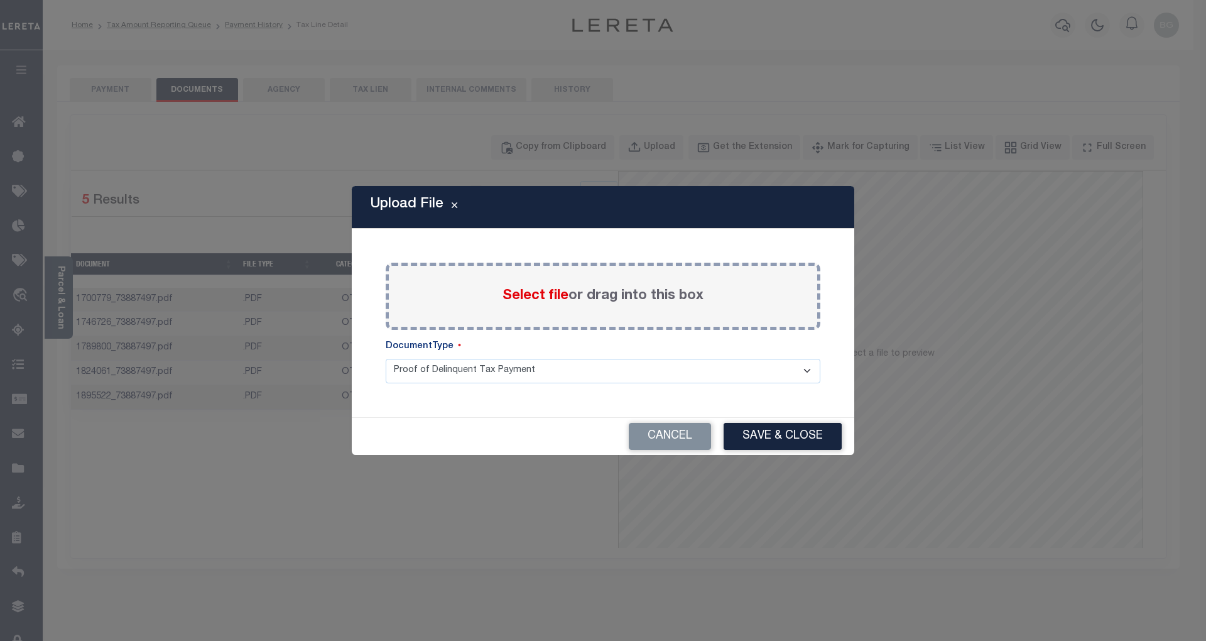
click at [543, 297] on span "Select file" at bounding box center [536, 296] width 66 height 14
click at [0, 0] on input "Select file or drag into this box" at bounding box center [0, 0] width 0 height 0
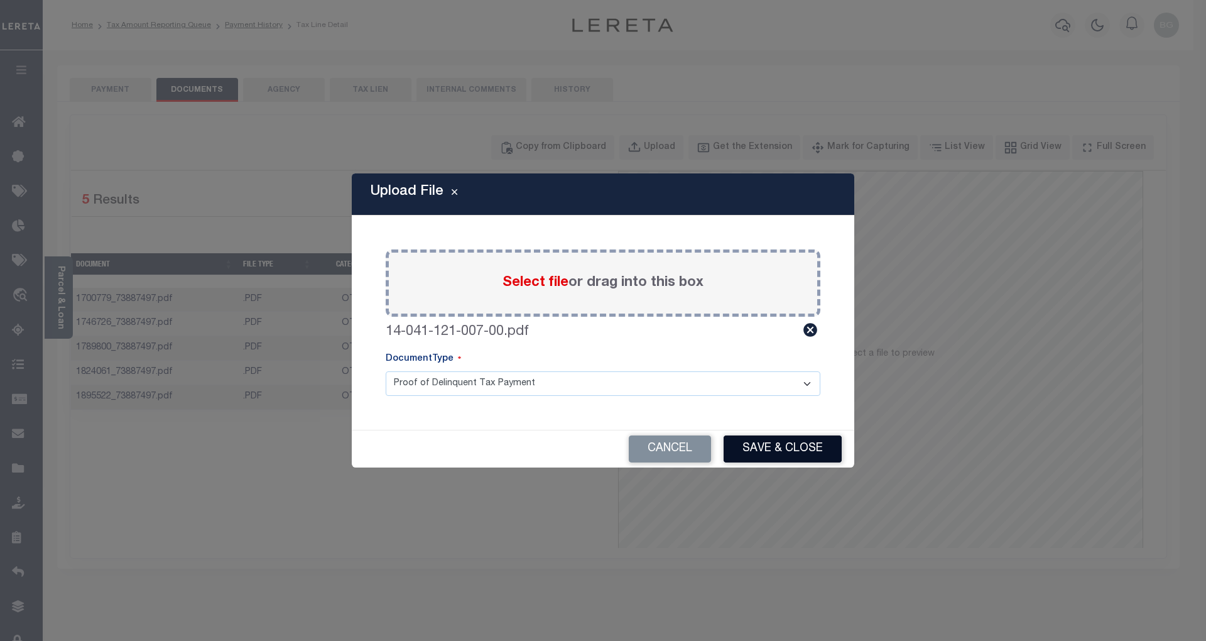
click at [806, 447] on button "Save & Close" at bounding box center [783, 448] width 118 height 27
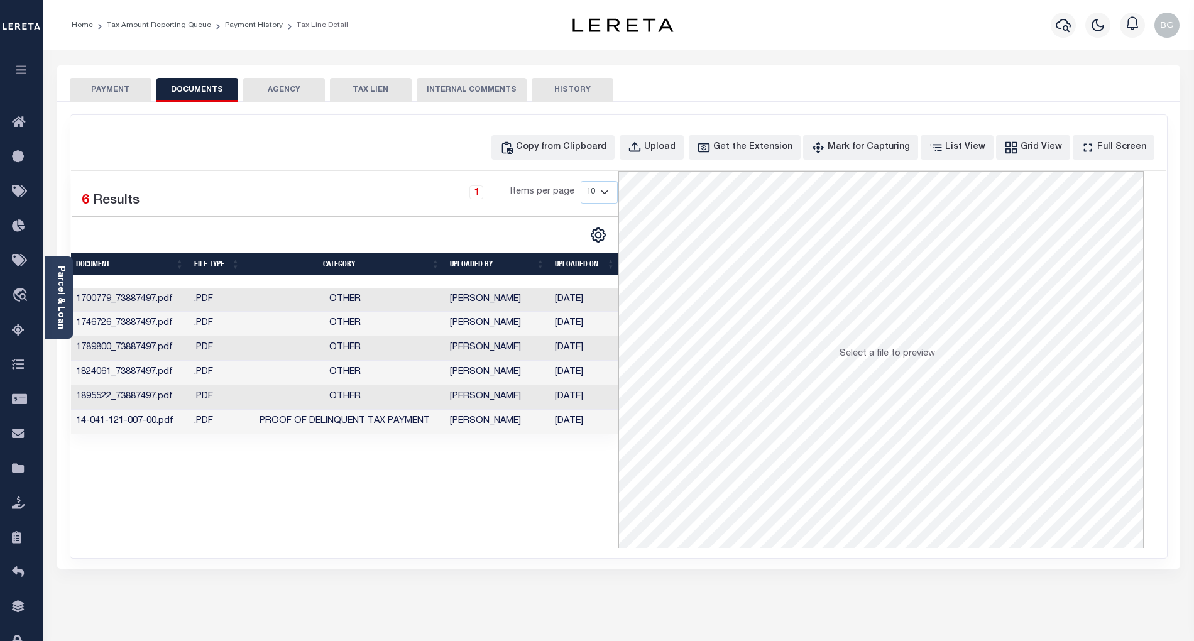
click at [116, 91] on button "PAYMENT" at bounding box center [111, 90] width 82 height 24
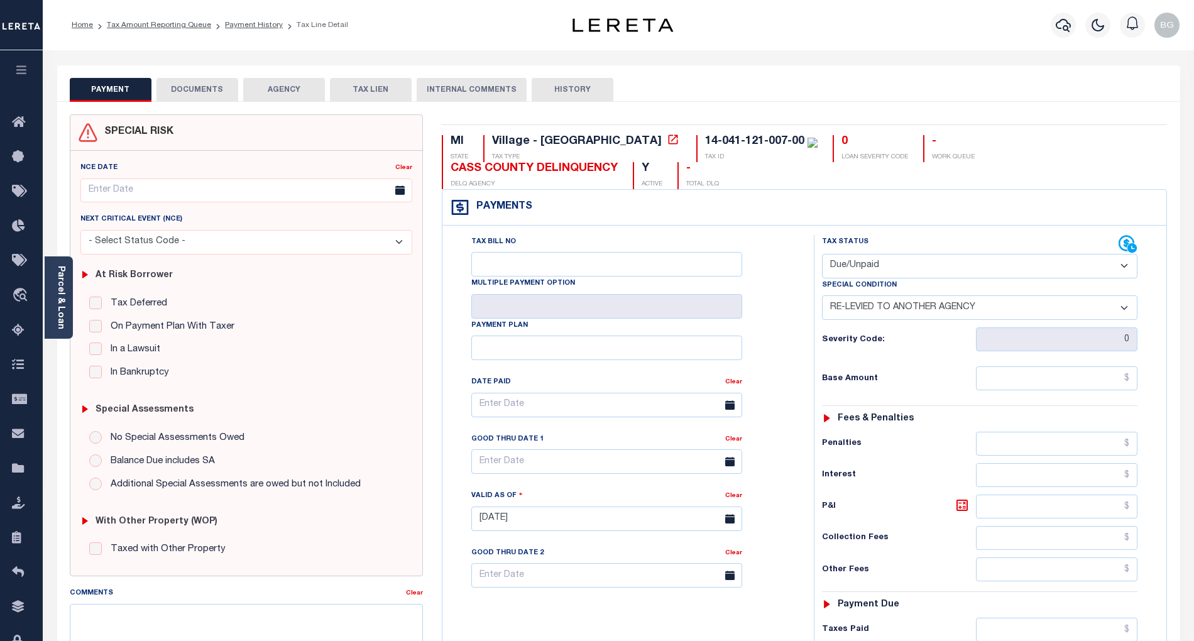
drag, startPoint x: 875, startPoint y: 270, endPoint x: 875, endPoint y: 277, distance: 6.9
click at [875, 270] on select "- Select Status Code - Open Due/Unpaid Paid Incomplete No Tax Due Internal Refu…" at bounding box center [979, 266] width 315 height 25
select select "PYD"
click at [822, 255] on select "- Select Status Code - Open Due/Unpaid Paid Incomplete No Tax Due Internal Refu…" at bounding box center [979, 266] width 315 height 25
select select "0"
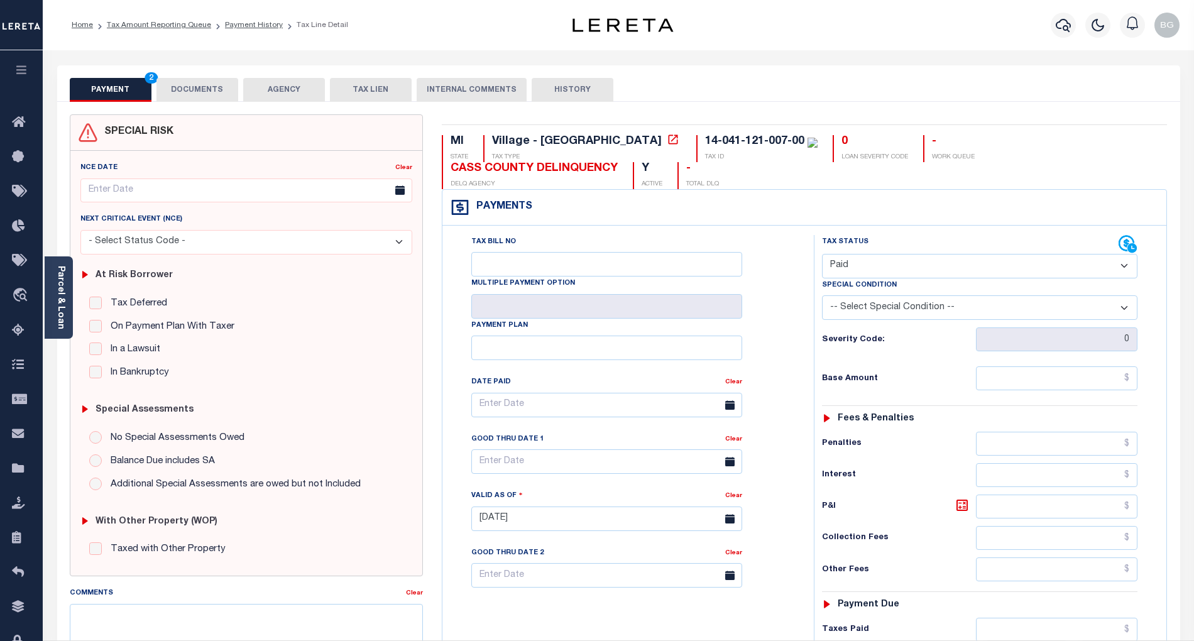
type input "[DATE]"
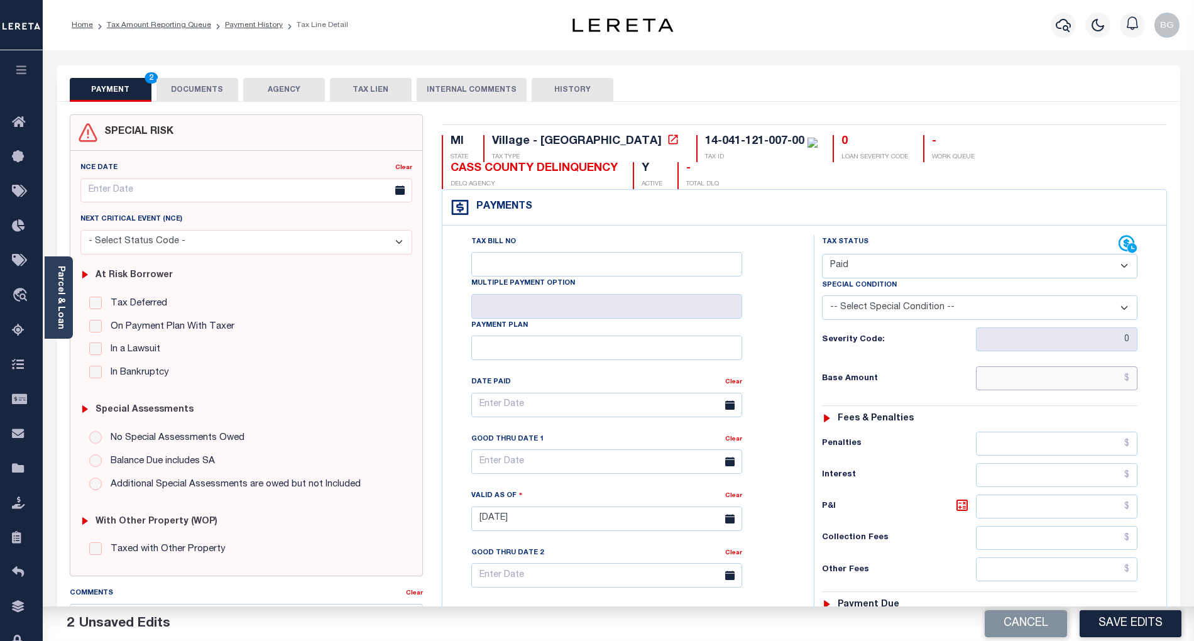
click at [1074, 375] on input "text" at bounding box center [1057, 378] width 162 height 24
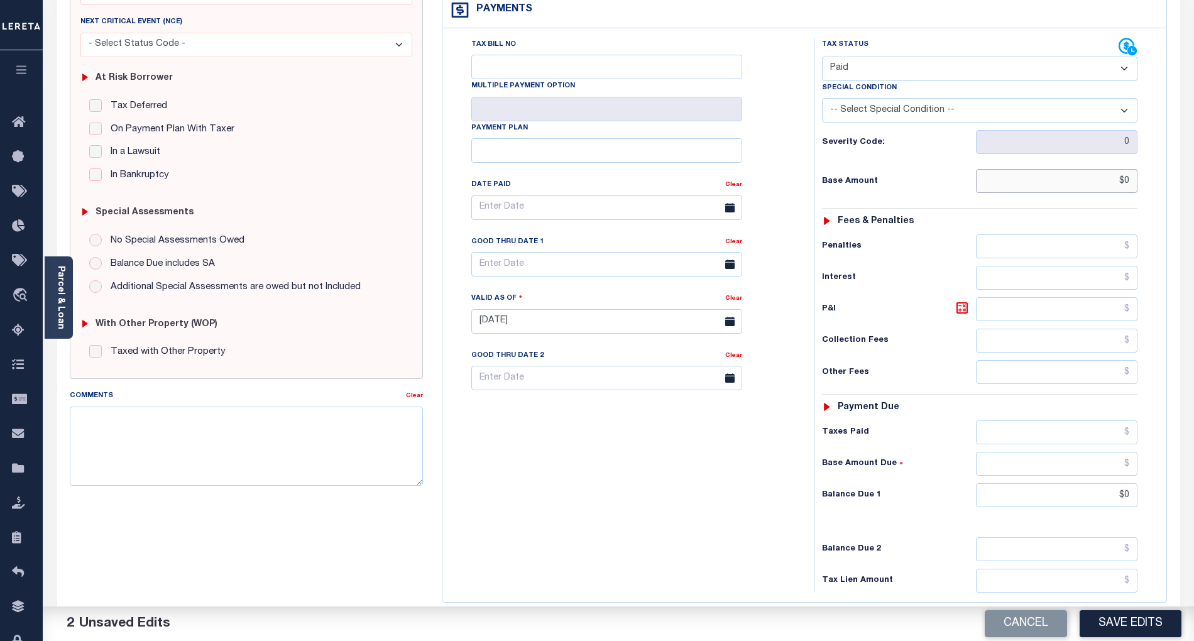
scroll to position [251, 0]
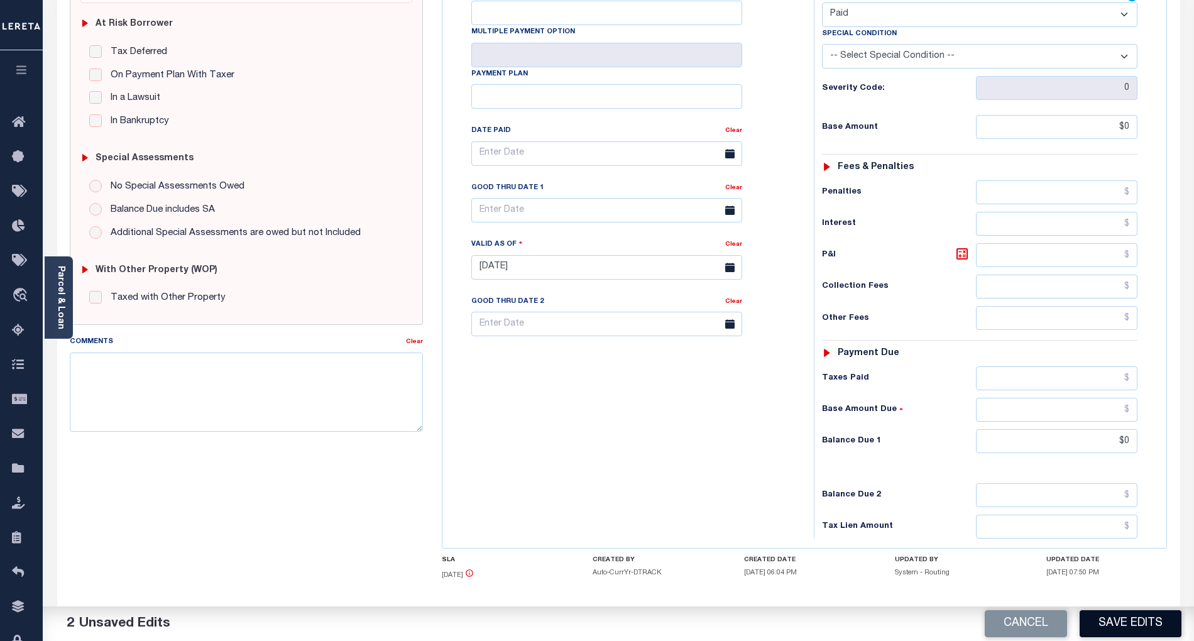
type input "$0.00"
click at [1152, 621] on button "Save Edits" at bounding box center [1130, 623] width 102 height 27
checkbox input "false"
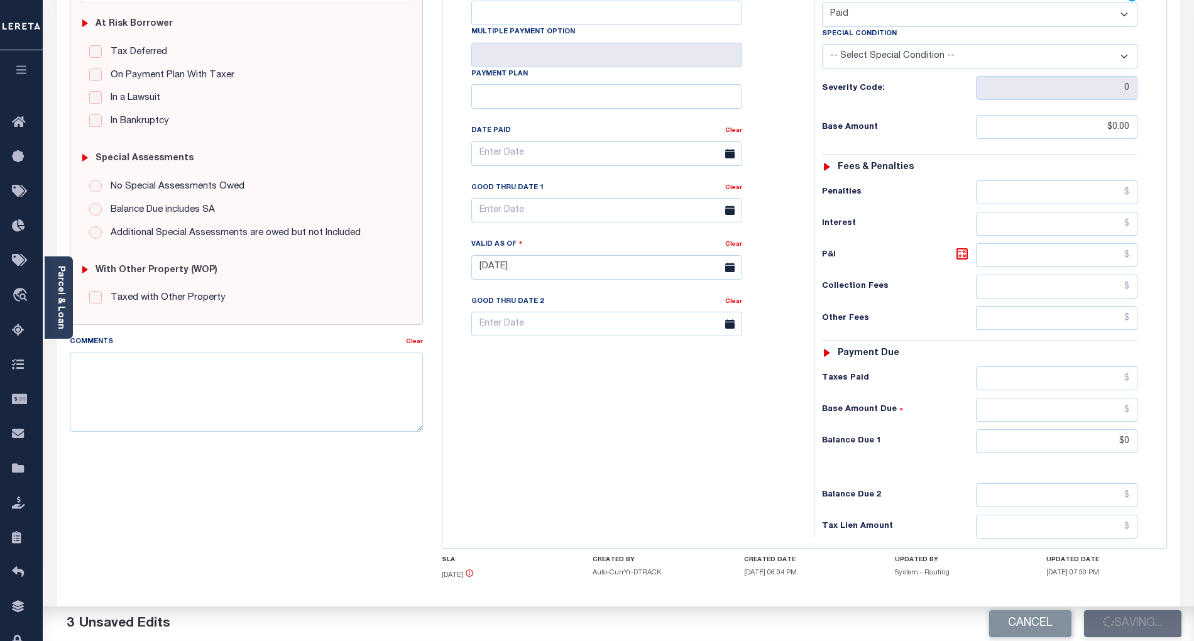
checkbox input "false"
type input "$0"
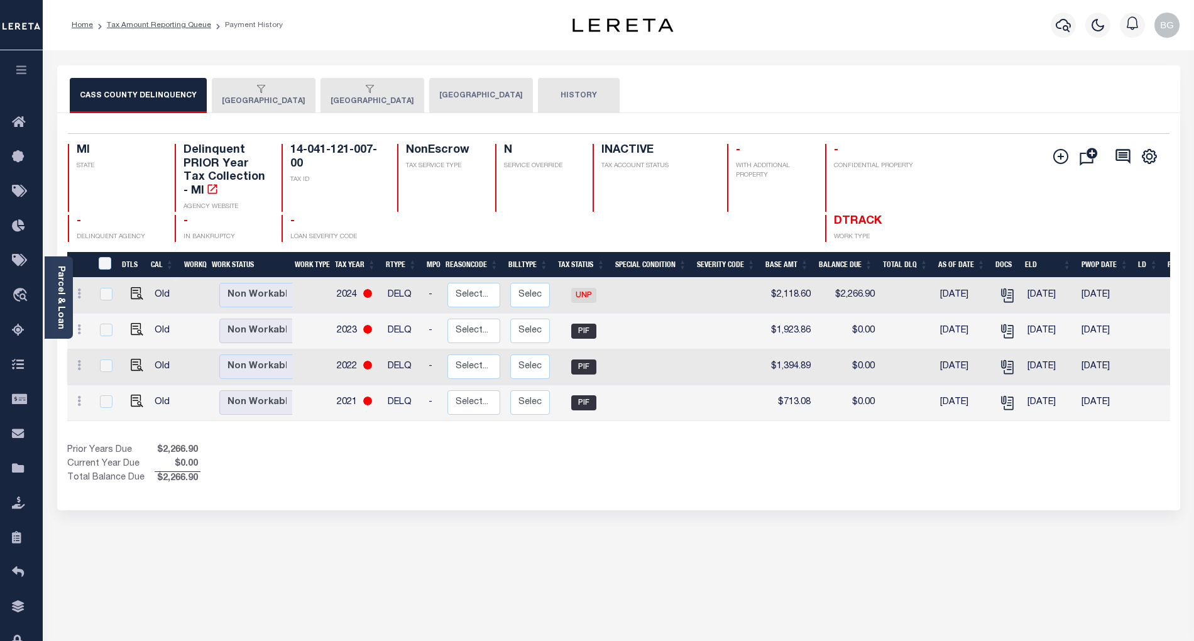
click at [476, 94] on button "[GEOGRAPHIC_DATA]" at bounding box center [481, 95] width 104 height 35
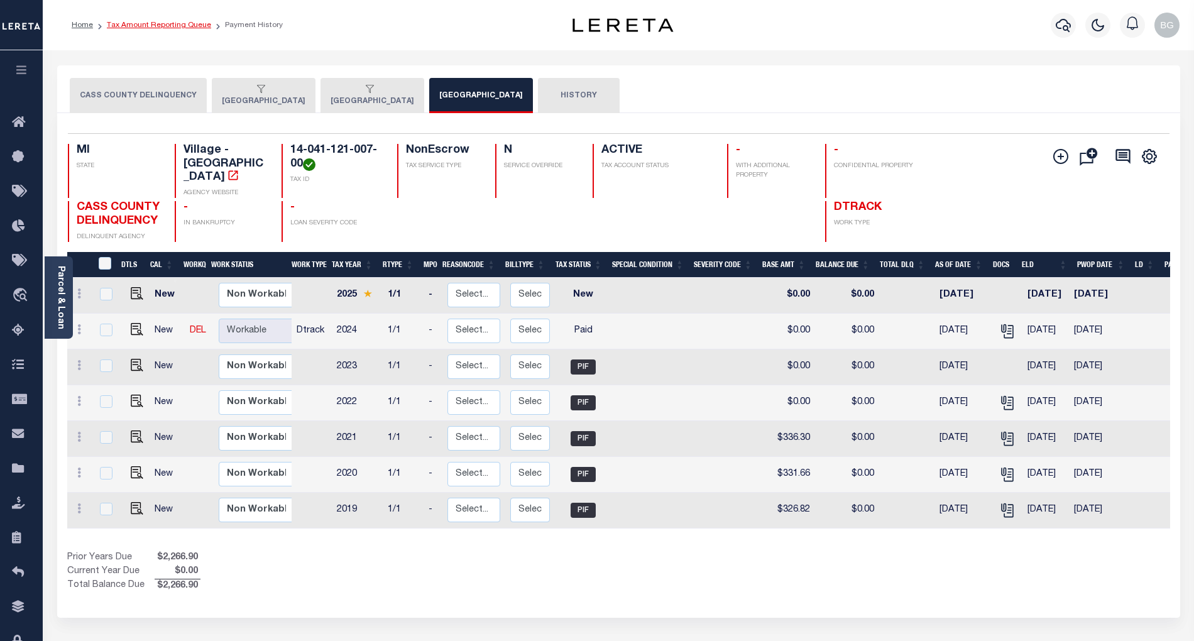
click at [146, 24] on link "Tax Amount Reporting Queue" at bounding box center [159, 25] width 104 height 8
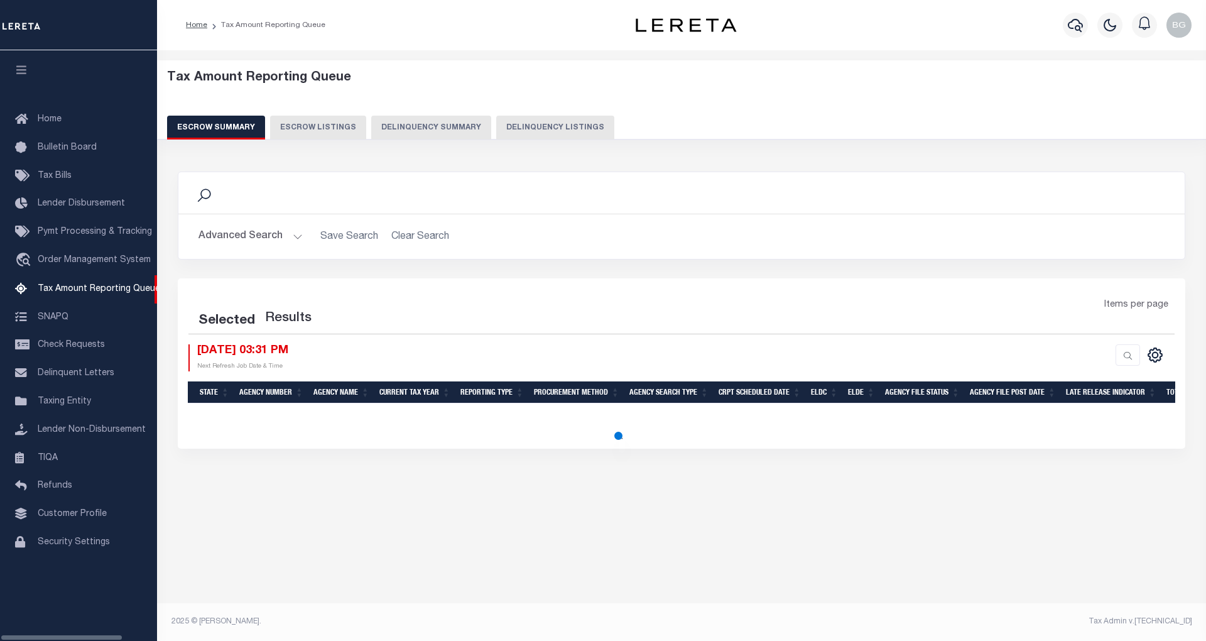
select select "100"
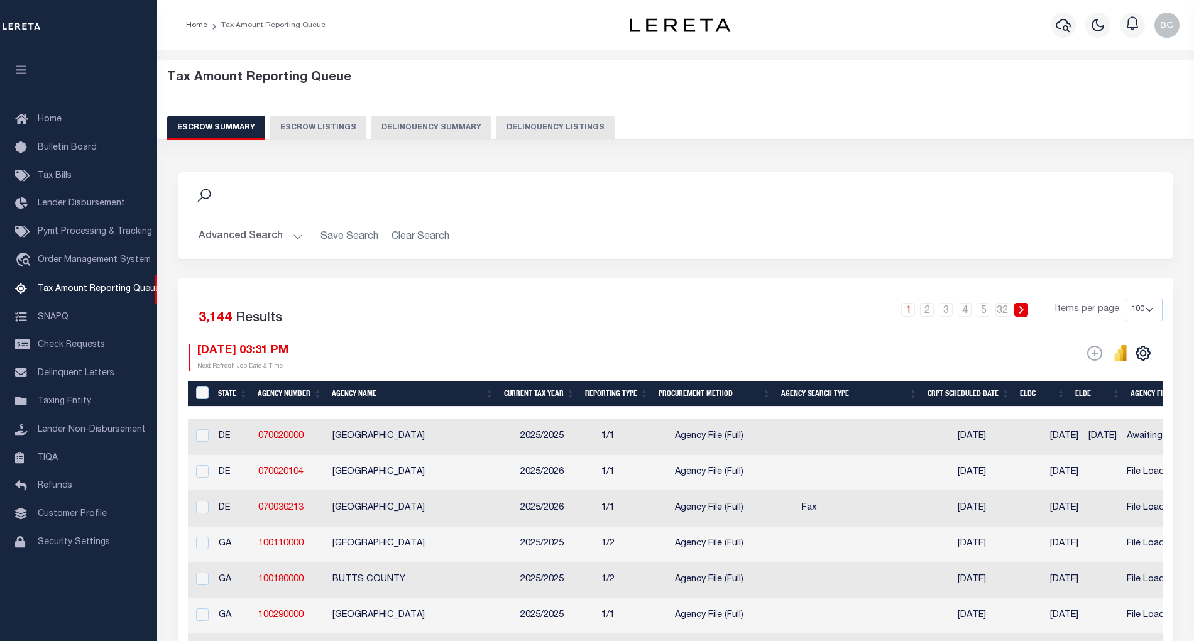
click at [554, 127] on button "Delinquency Listings" at bounding box center [555, 128] width 118 height 24
select select "100"
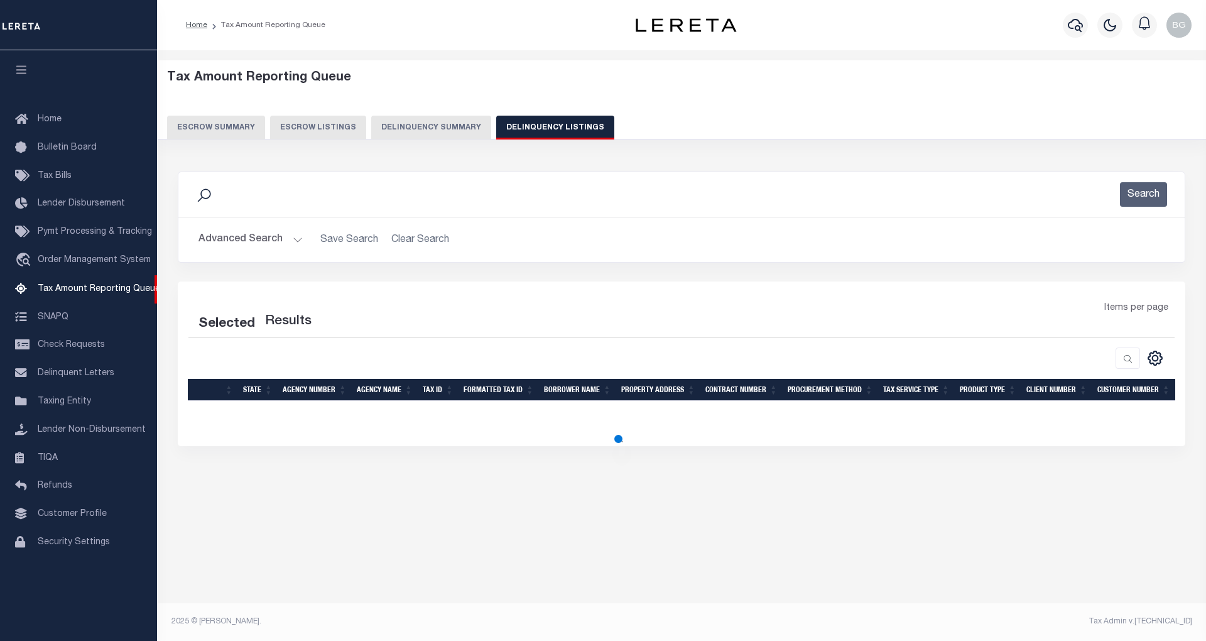
select select "100"
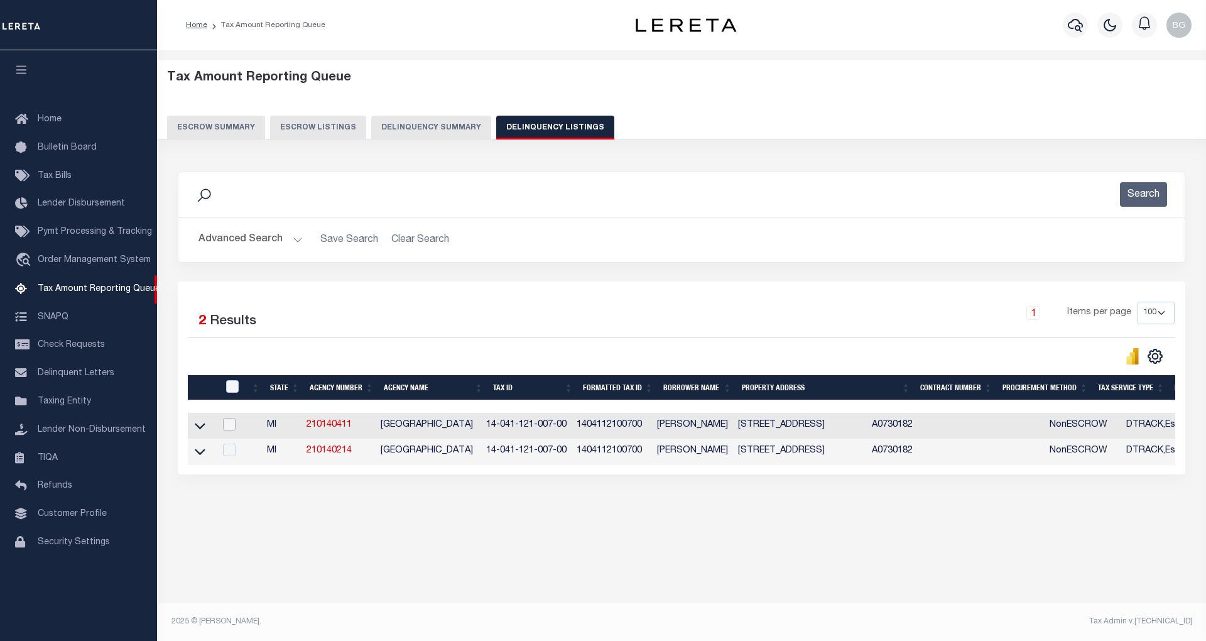
click at [232, 427] on input "checkbox" at bounding box center [229, 424] width 13 height 13
checkbox input "true"
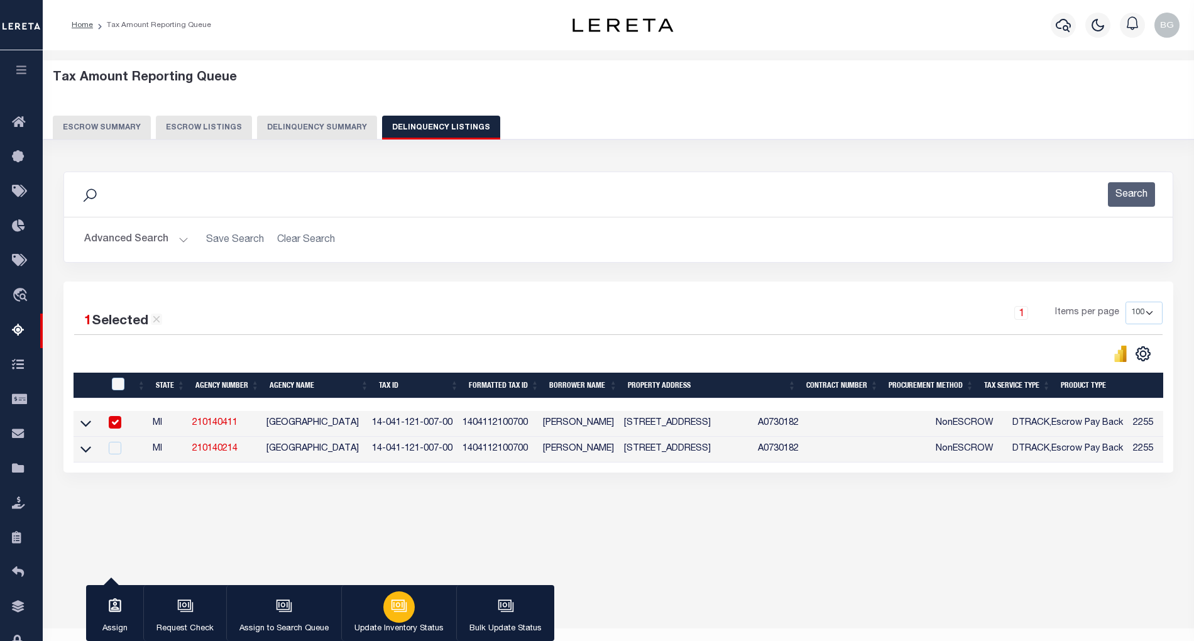
click at [406, 616] on div "button" at bounding box center [398, 606] width 31 height 31
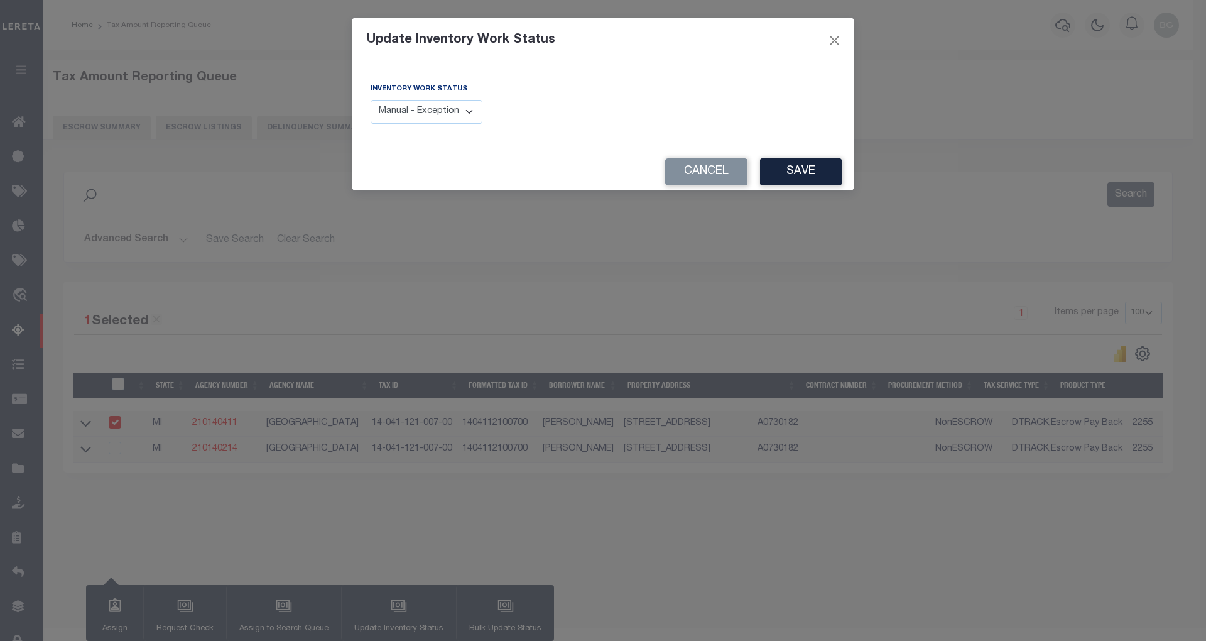
click at [456, 114] on select "Manual - Exception Pended - Awaiting Search Late Add Exception Completed" at bounding box center [427, 112] width 112 height 25
select select "4"
click at [371, 100] on select "Manual - Exception Pended - Awaiting Search Late Add Exception Completed" at bounding box center [427, 112] width 112 height 25
click at [814, 171] on button "Save" at bounding box center [801, 171] width 82 height 27
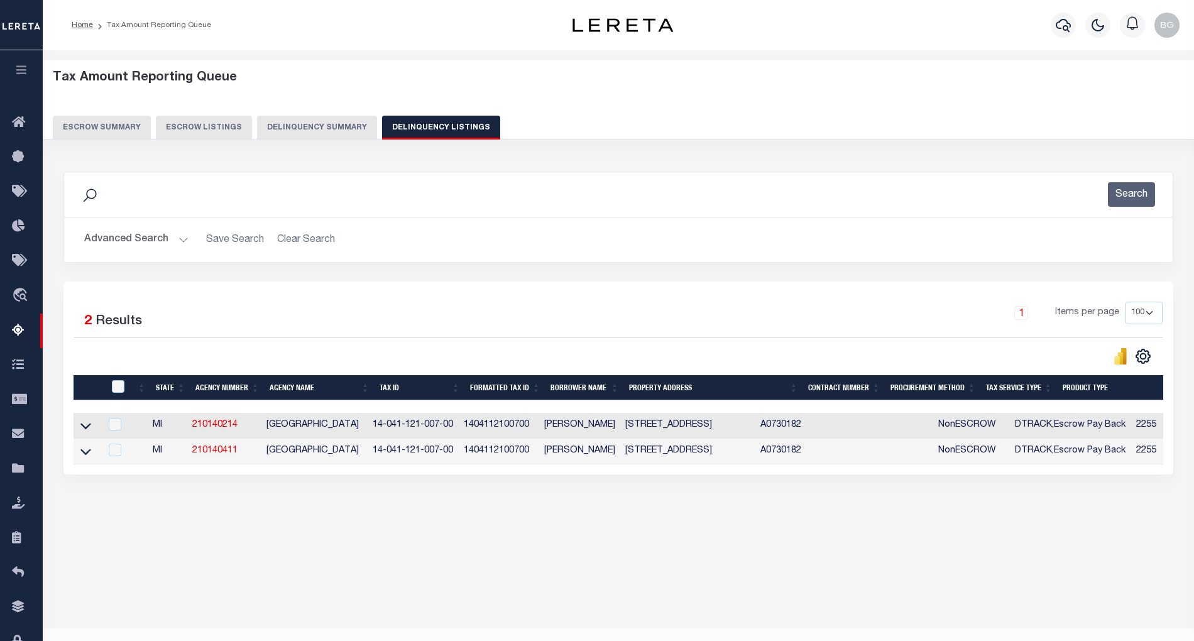
click at [181, 244] on button "Advanced Search" at bounding box center [136, 239] width 104 height 25
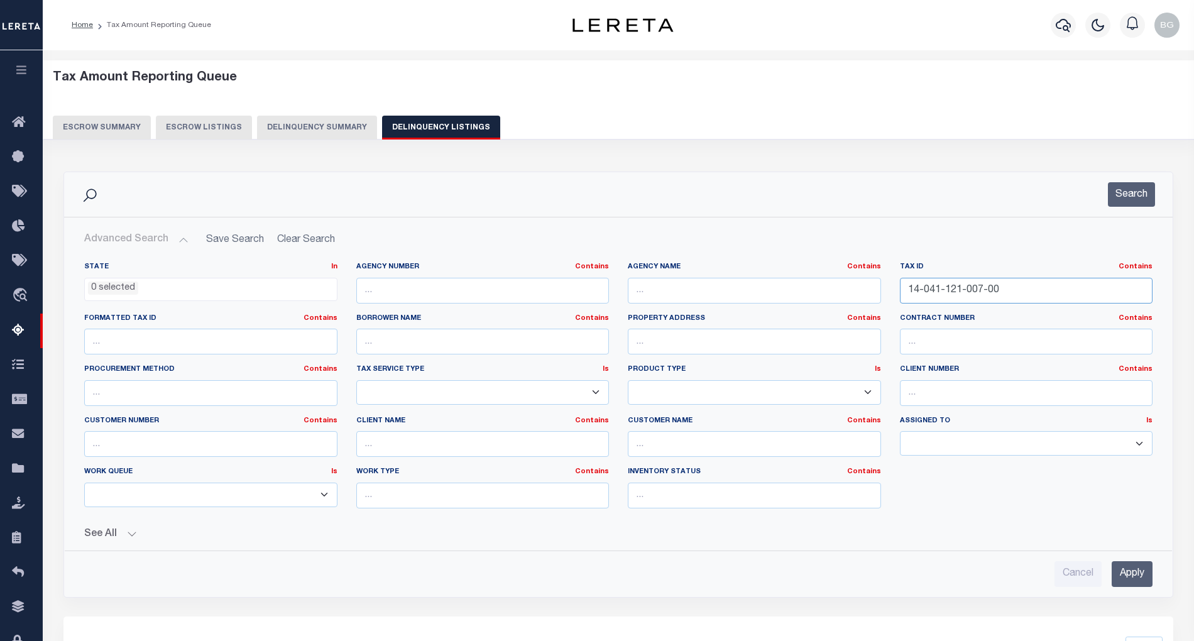
click at [940, 287] on input "14-041-121-007-00" at bounding box center [1026, 291] width 253 height 26
paste input "004-023-020-9"
type input "004-023-020-90"
click at [1144, 576] on input "Apply" at bounding box center [1131, 574] width 41 height 26
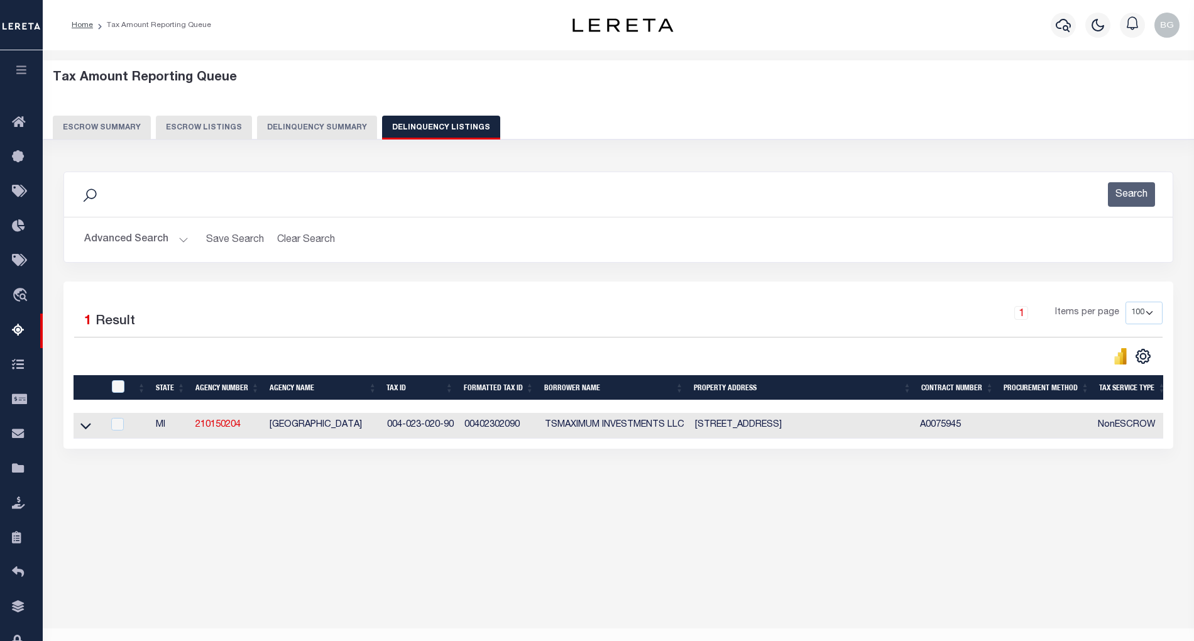
drag, startPoint x: 269, startPoint y: 431, endPoint x: 374, endPoint y: 430, distance: 105.6
click at [374, 430] on td "[GEOGRAPHIC_DATA]" at bounding box center [323, 426] width 117 height 26
checkbox input "true"
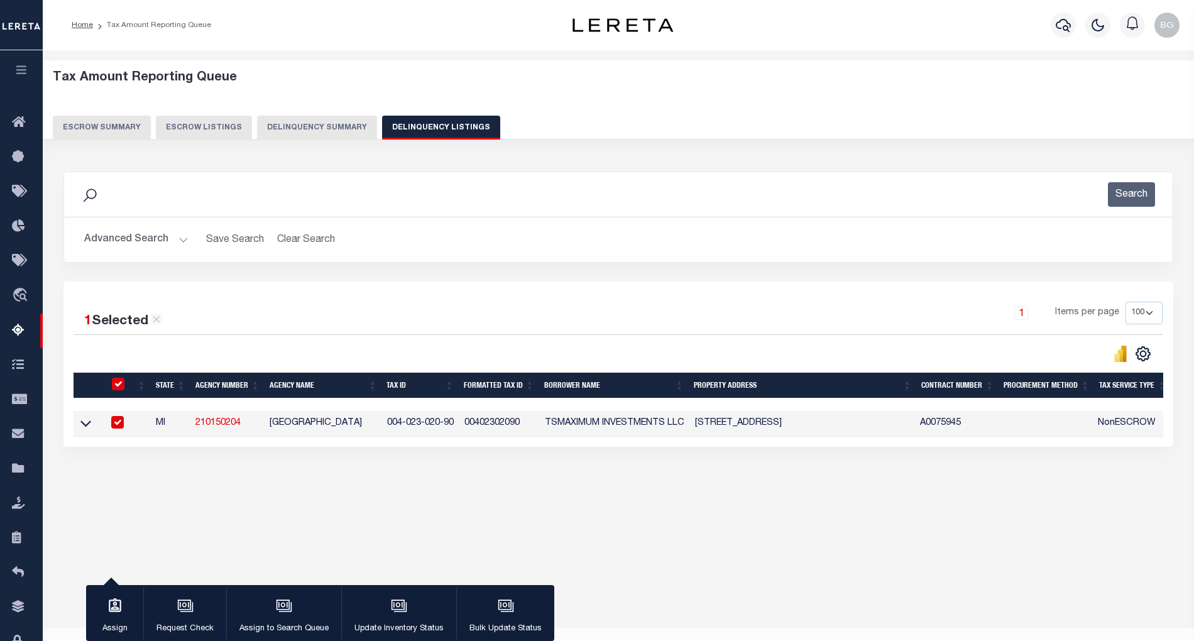
copy td "[GEOGRAPHIC_DATA]"
drag, startPoint x: 406, startPoint y: 427, endPoint x: 456, endPoint y: 430, distance: 49.7
click at [456, 430] on td "004-023-020-90" at bounding box center [420, 424] width 77 height 26
checkbox input "false"
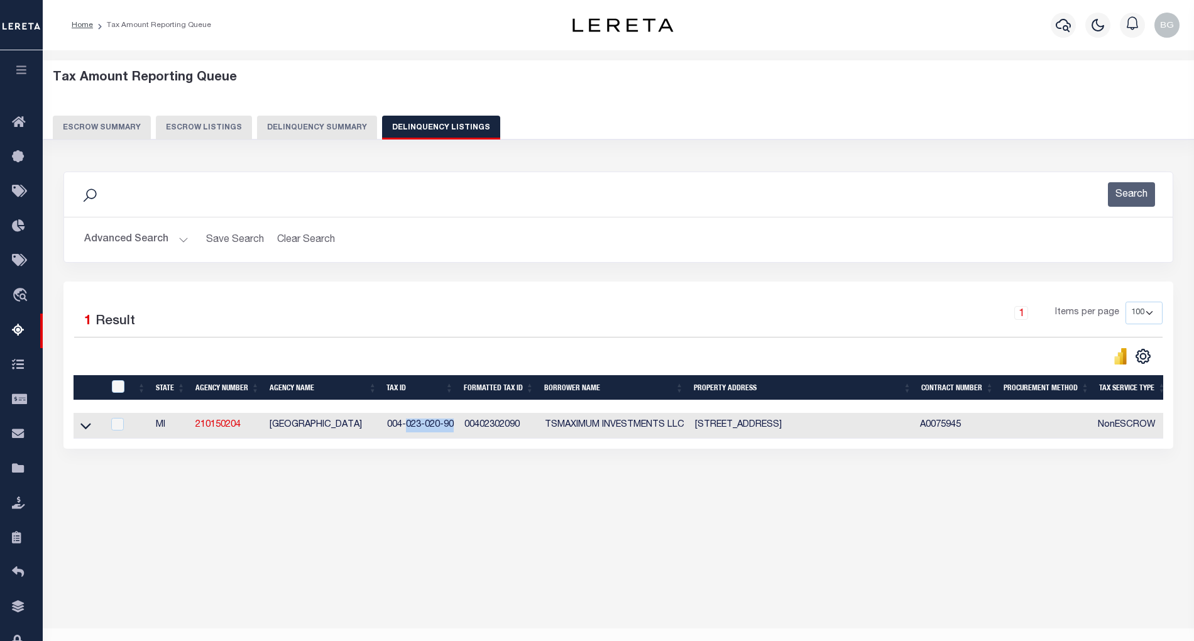
copy td "023-020-90"
click at [79, 429] on link at bounding box center [86, 424] width 14 height 9
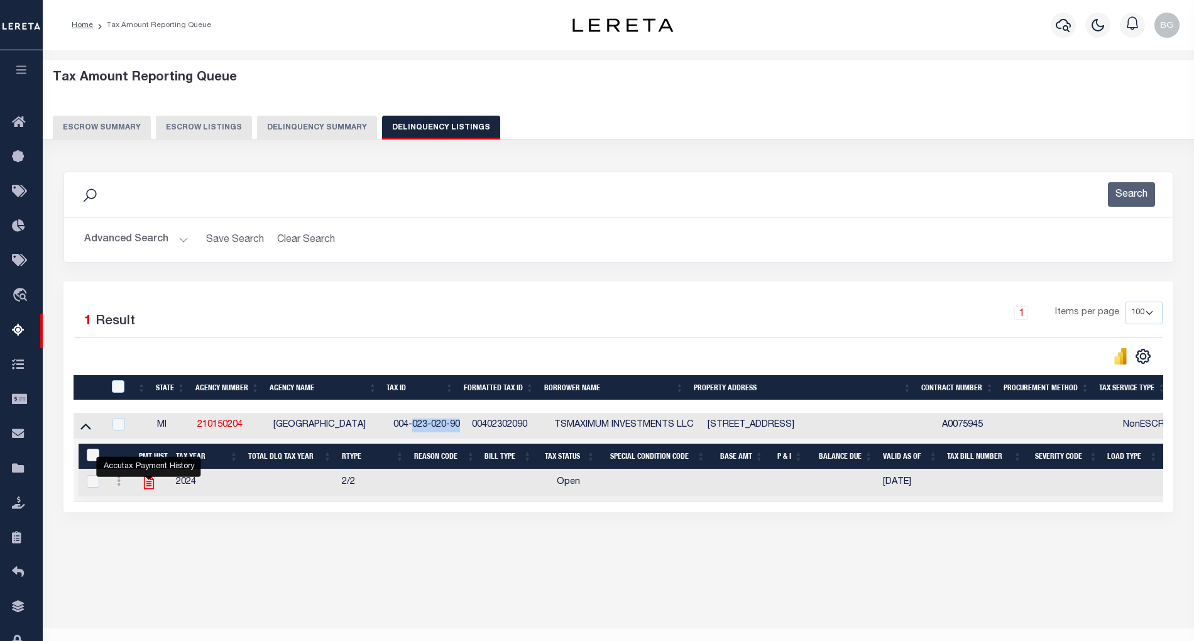
click at [146, 488] on icon "" at bounding box center [148, 482] width 10 height 13
checkbox input "true"
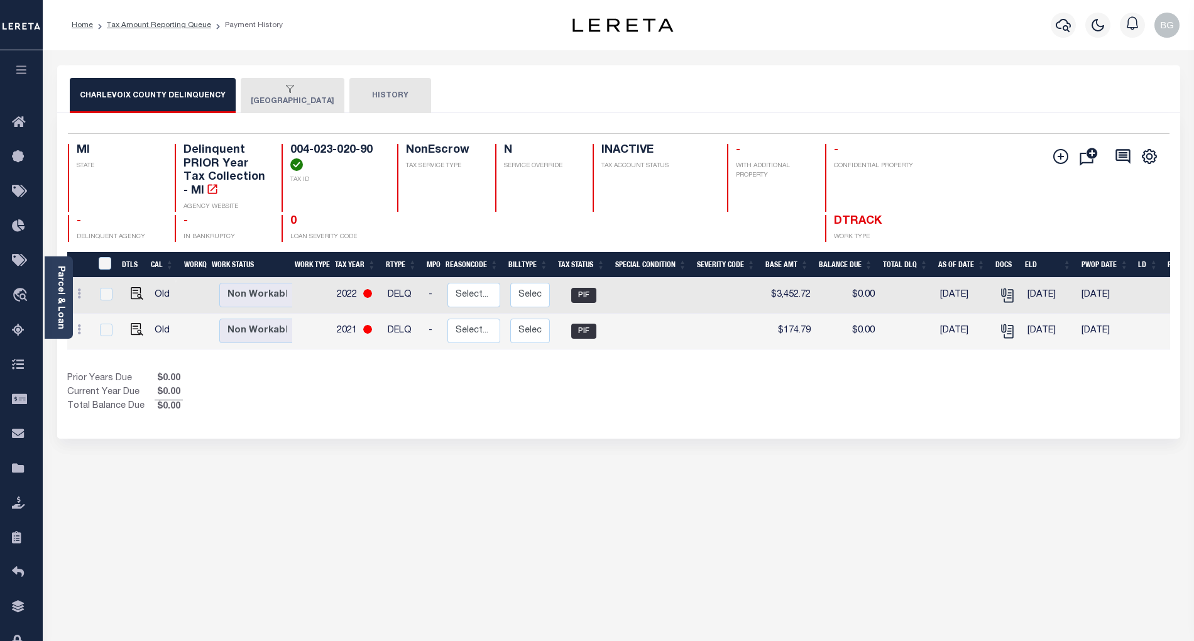
click at [310, 93] on div "button" at bounding box center [290, 89] width 79 height 11
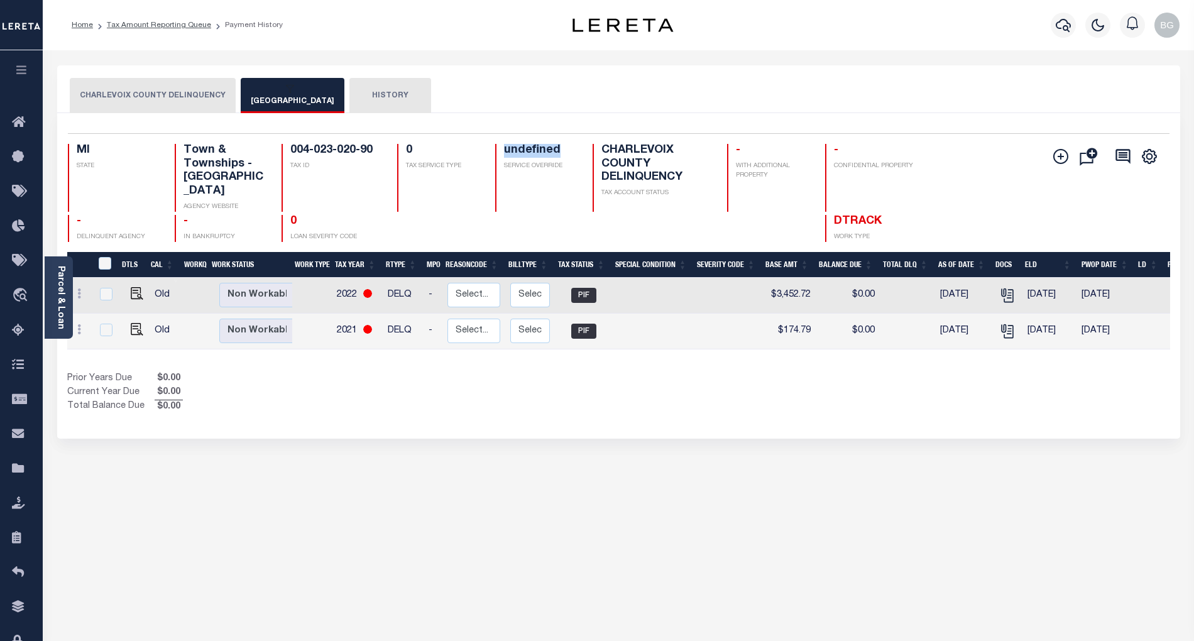
drag, startPoint x: 505, startPoint y: 151, endPoint x: 566, endPoint y: 151, distance: 60.9
click at [566, 151] on h4 "undefined" at bounding box center [541, 151] width 74 height 14
copy h4 "undefined"
click at [144, 25] on link "Tax Amount Reporting Queue" at bounding box center [159, 25] width 104 height 8
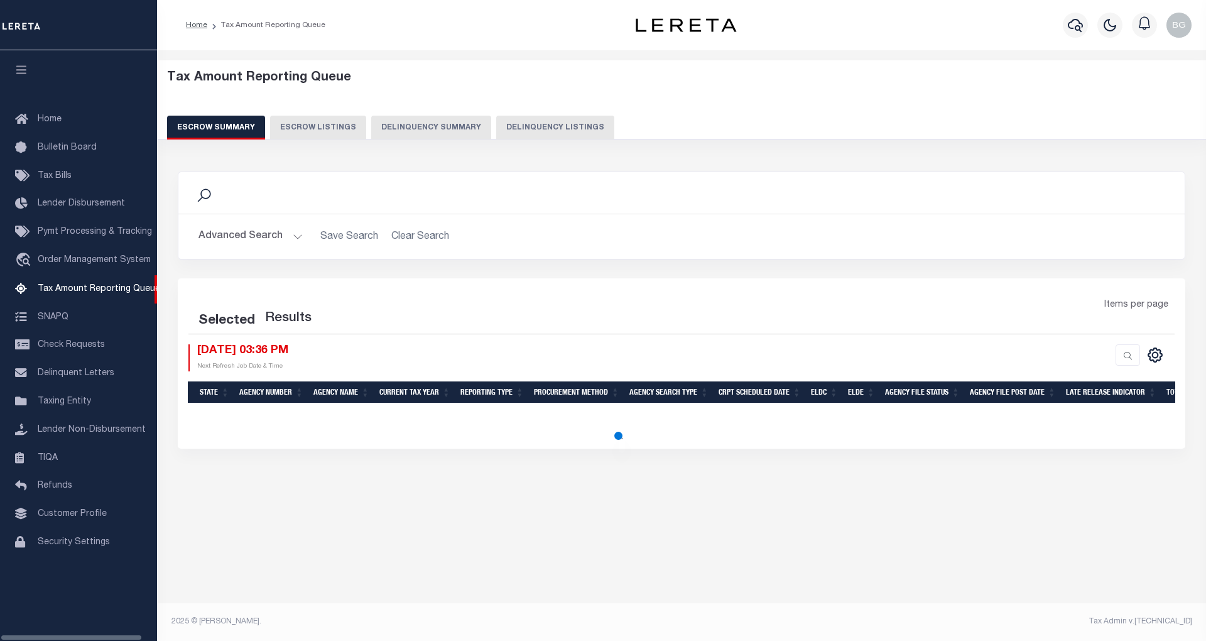
select select "100"
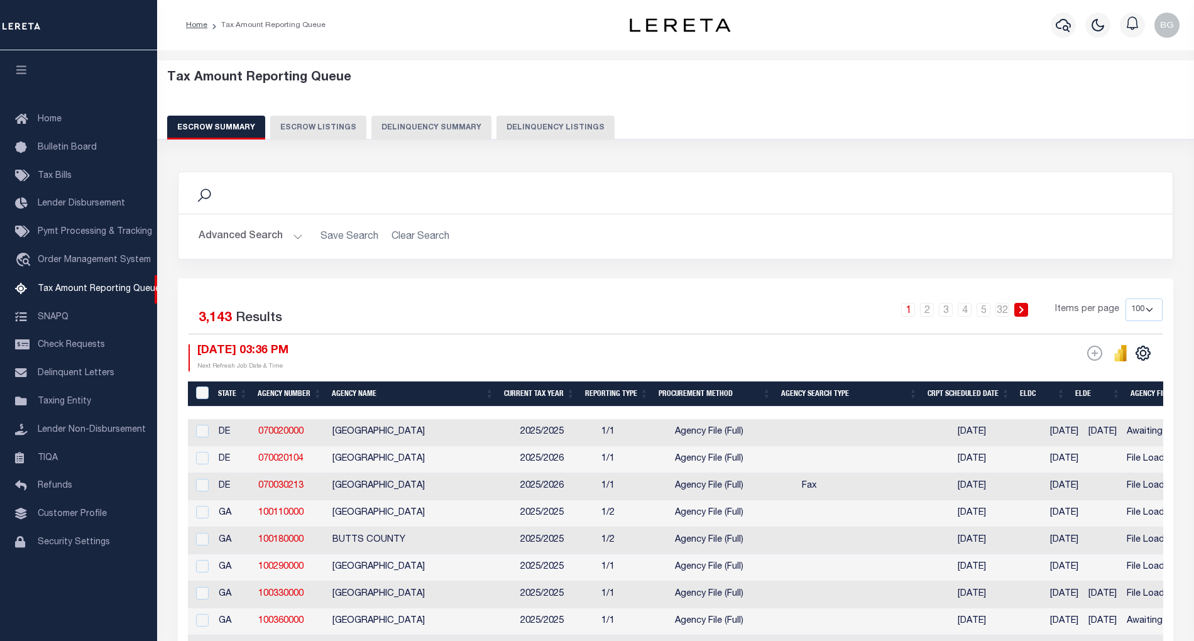
click at [549, 128] on button "Delinquency Listings" at bounding box center [555, 128] width 118 height 24
select select
select select "100"
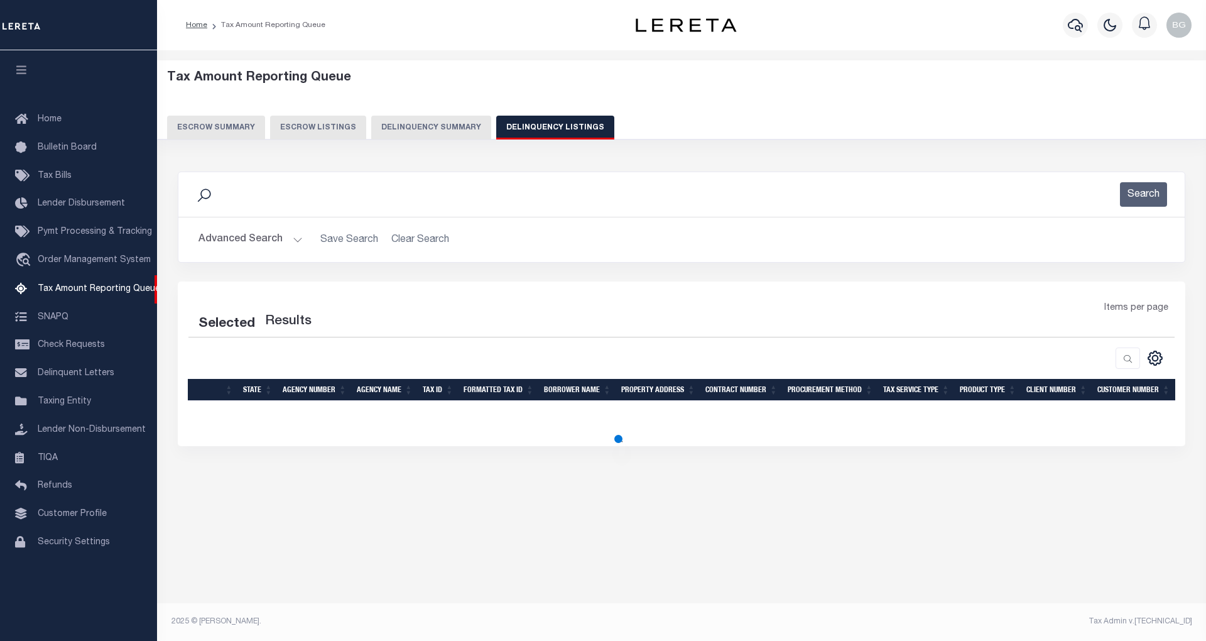
select select "100"
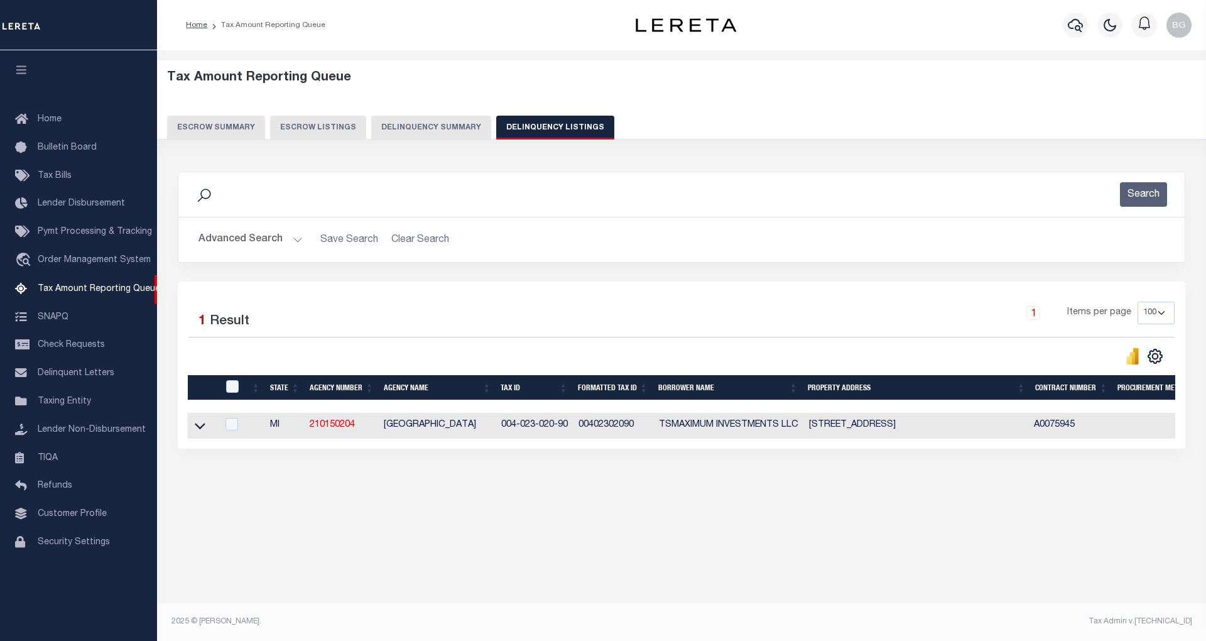
click at [292, 238] on button "Advanced Search" at bounding box center [251, 239] width 104 height 25
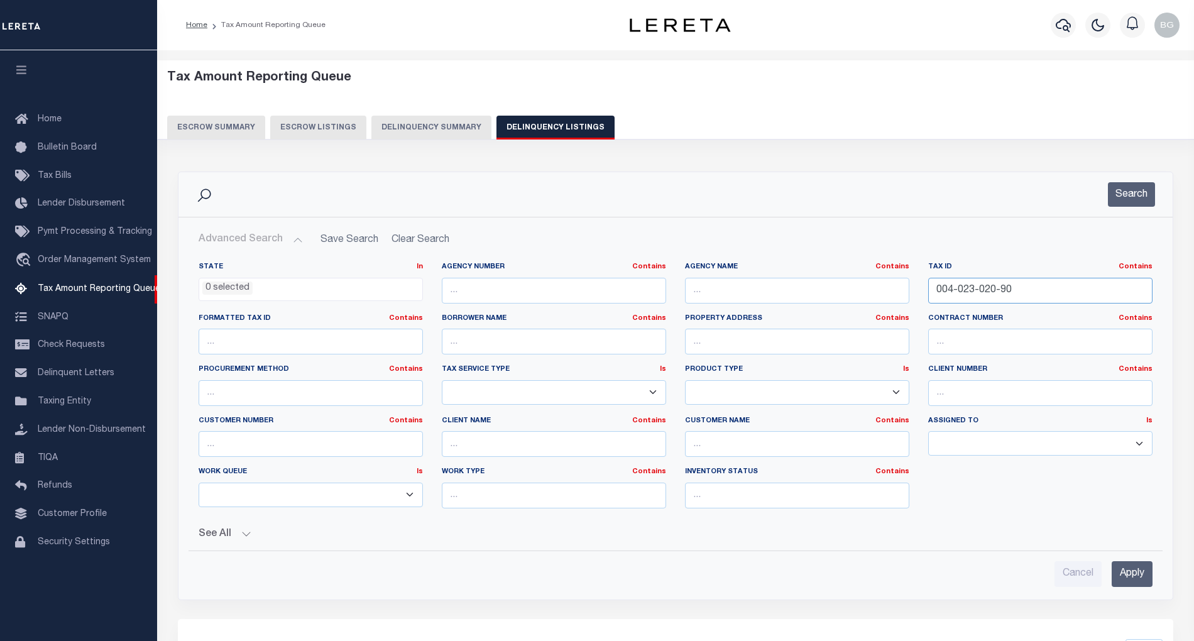
click at [976, 290] on input "004-023-020-90" at bounding box center [1040, 291] width 224 height 26
paste input "70-01-32-186-015"
type input "70-01-32-186-015"
click at [1130, 576] on input "Apply" at bounding box center [1131, 574] width 41 height 26
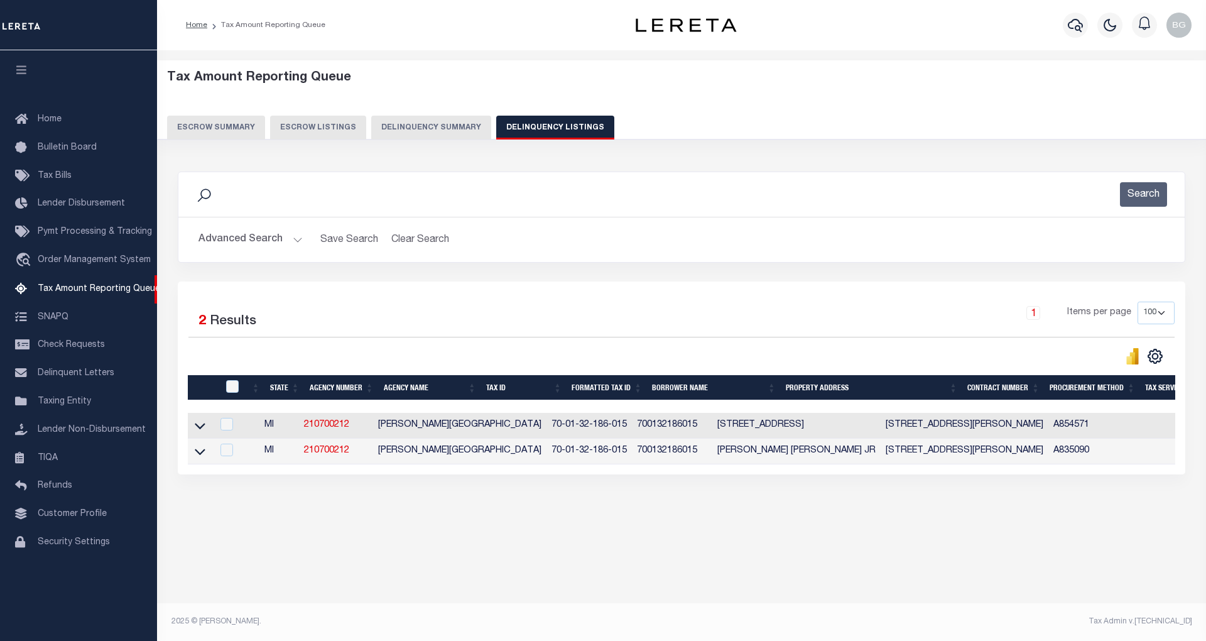
drag, startPoint x: 202, startPoint y: 432, endPoint x: 300, endPoint y: 443, distance: 98.0
click at [202, 432] on icon at bounding box center [200, 425] width 11 height 13
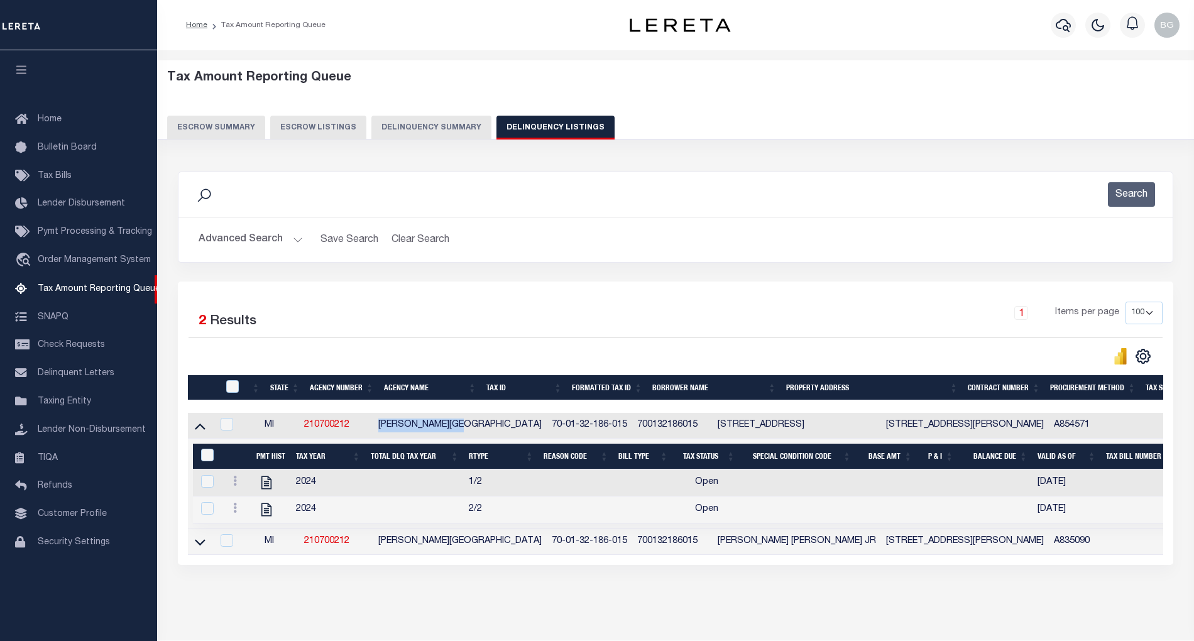
drag, startPoint x: 387, startPoint y: 429, endPoint x: 476, endPoint y: 430, distance: 89.2
click at [476, 430] on td "CHESTER TOWNSHIP" at bounding box center [459, 426] width 173 height 26
checkbox input "true"
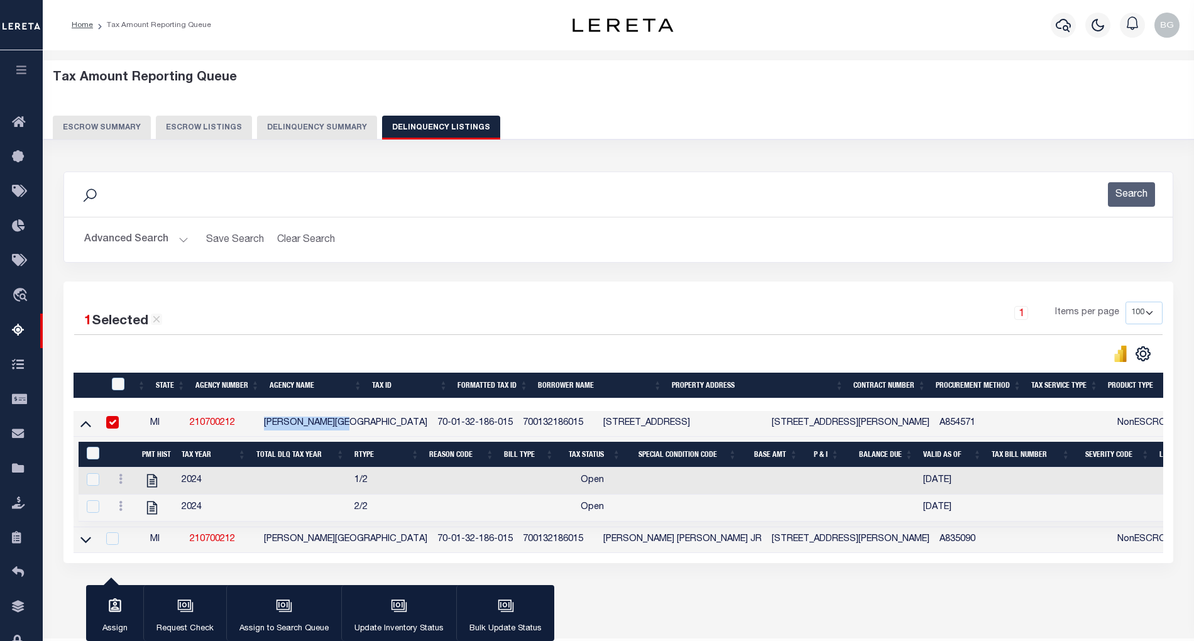
copy td "CHESTER TOWNSHIP"
click at [150, 486] on icon "" at bounding box center [152, 480] width 16 height 16
checkbox input "true"
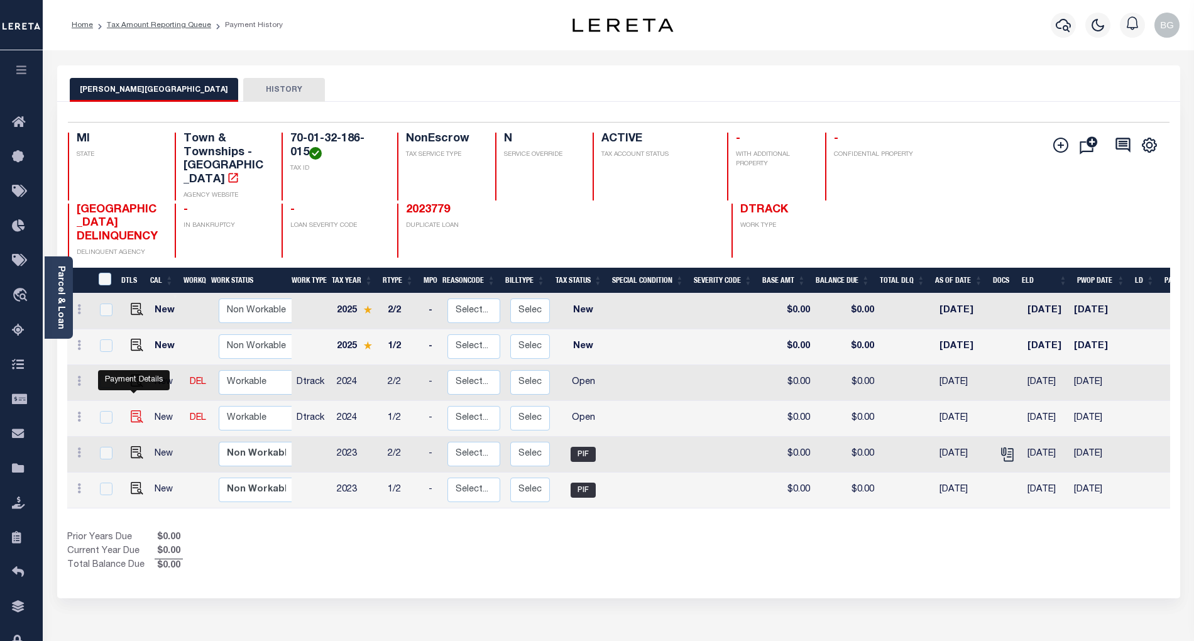
click at [132, 410] on img "" at bounding box center [137, 416] width 13 height 13
checkbox input "true"
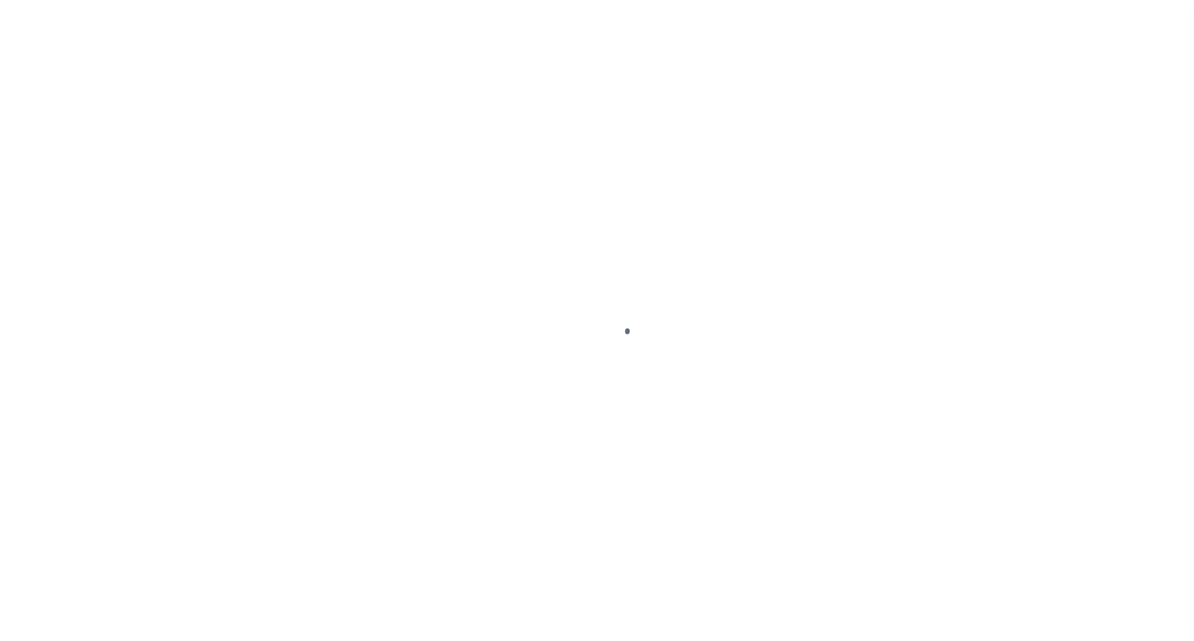
select select "OP2"
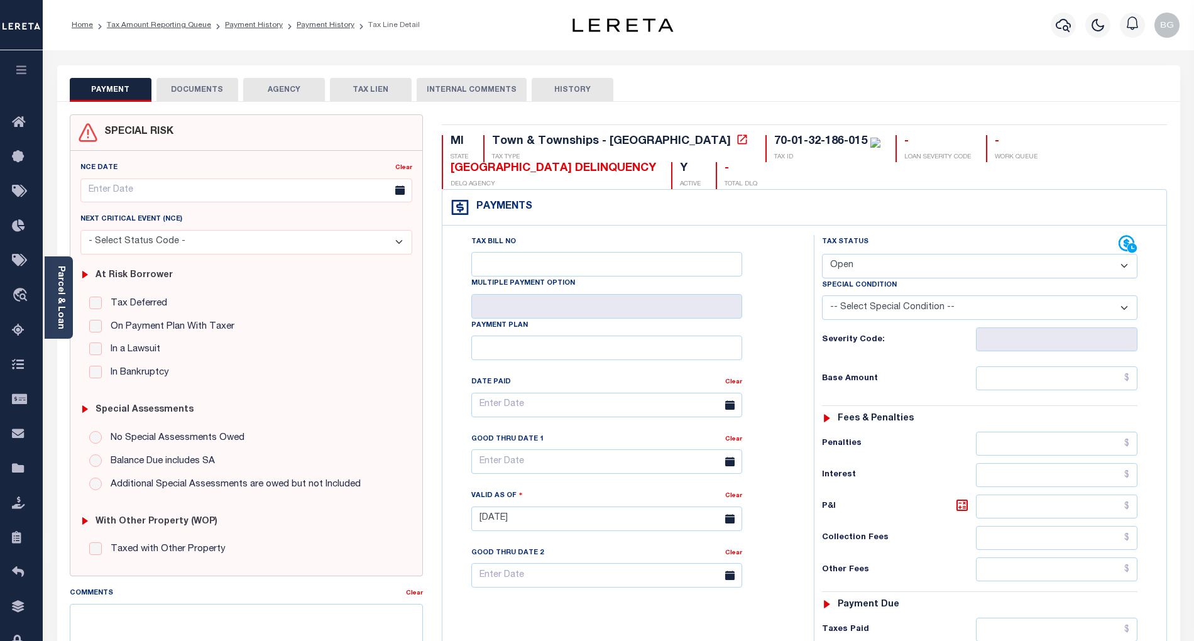
click at [209, 89] on button "DOCUMENTS" at bounding box center [197, 90] width 82 height 24
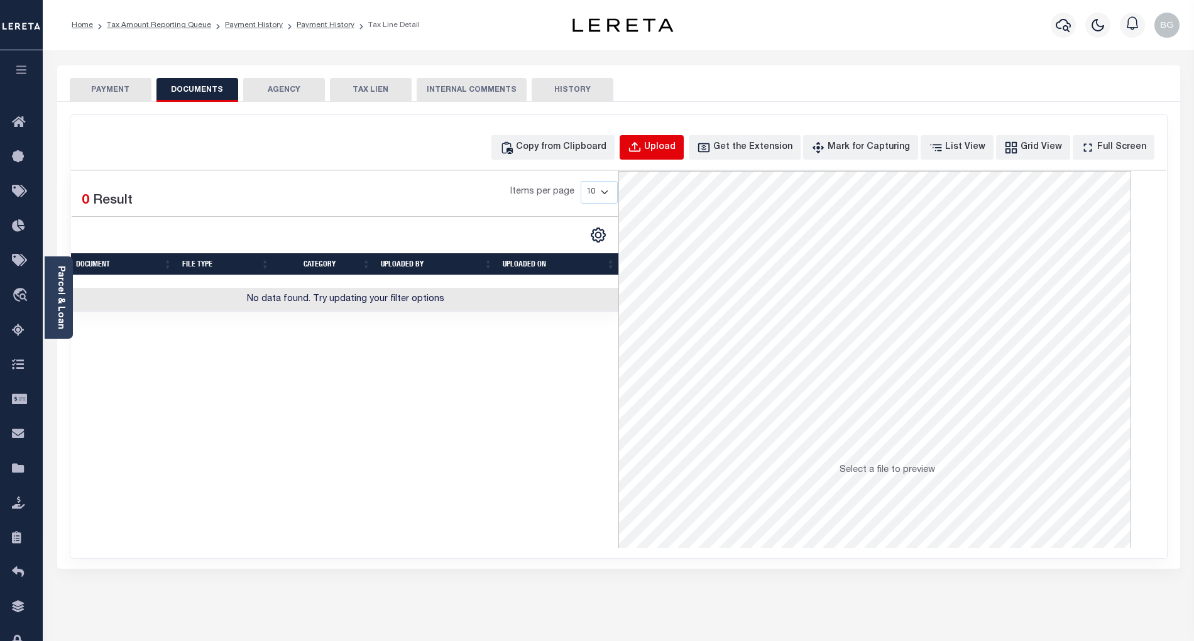
click at [675, 147] on div "Upload" at bounding box center [659, 148] width 31 height 14
select select "POP"
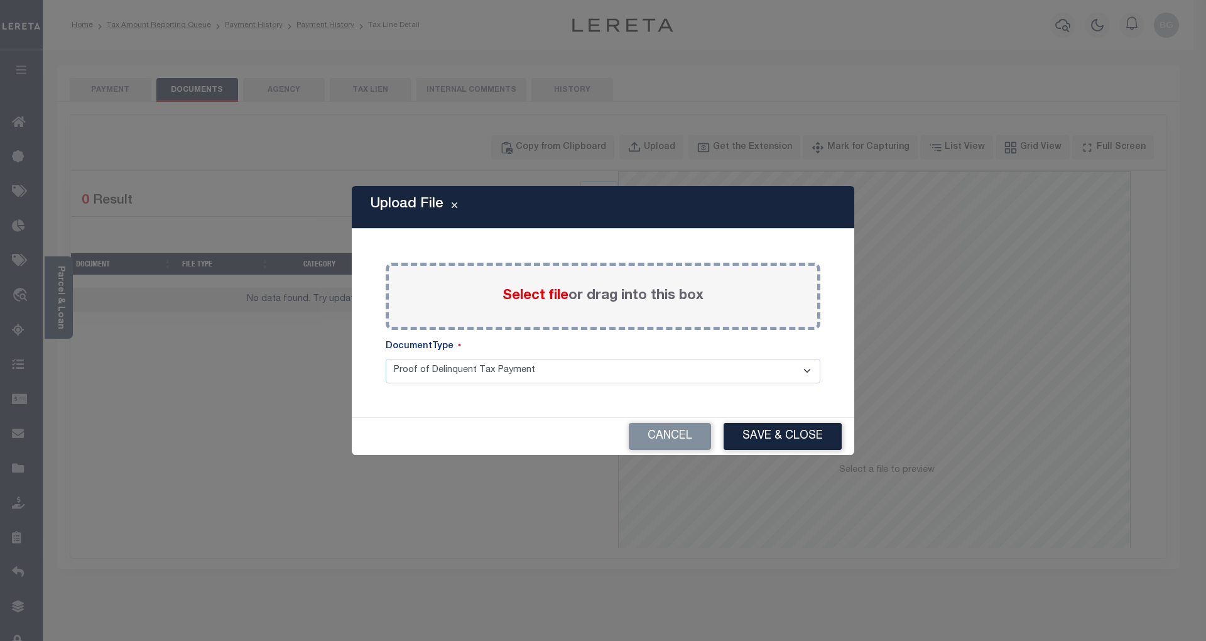
click at [533, 295] on span "Select file" at bounding box center [536, 296] width 66 height 14
click at [0, 0] on input "Select file or drag into this box" at bounding box center [0, 0] width 0 height 0
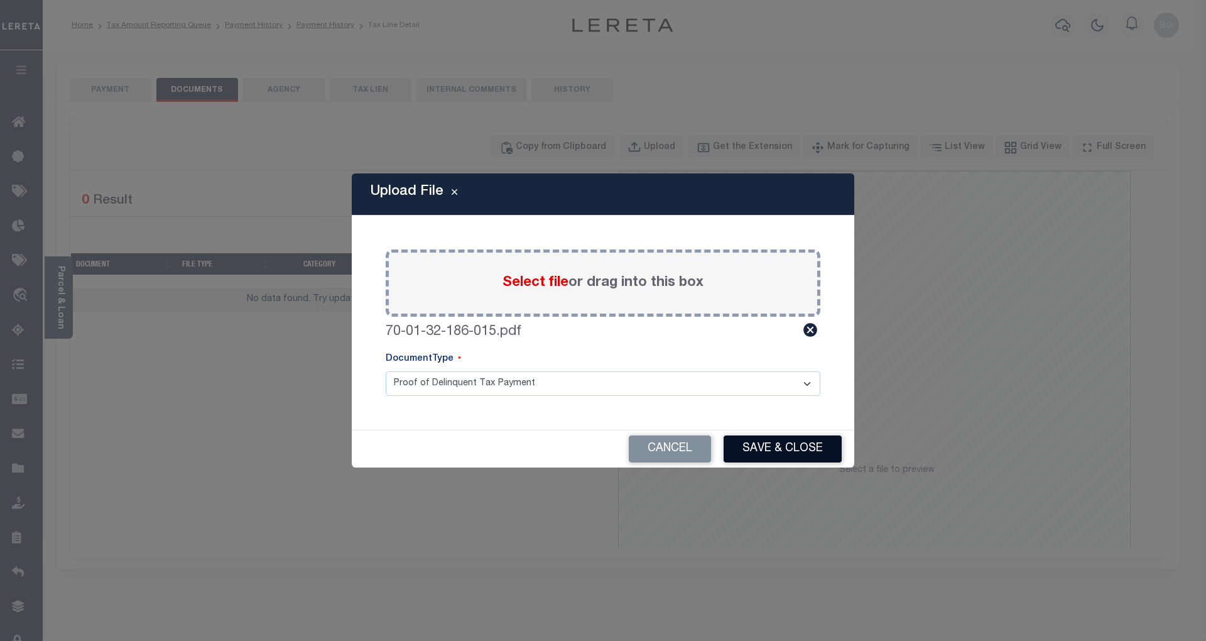
click at [780, 449] on button "Save & Close" at bounding box center [783, 448] width 118 height 27
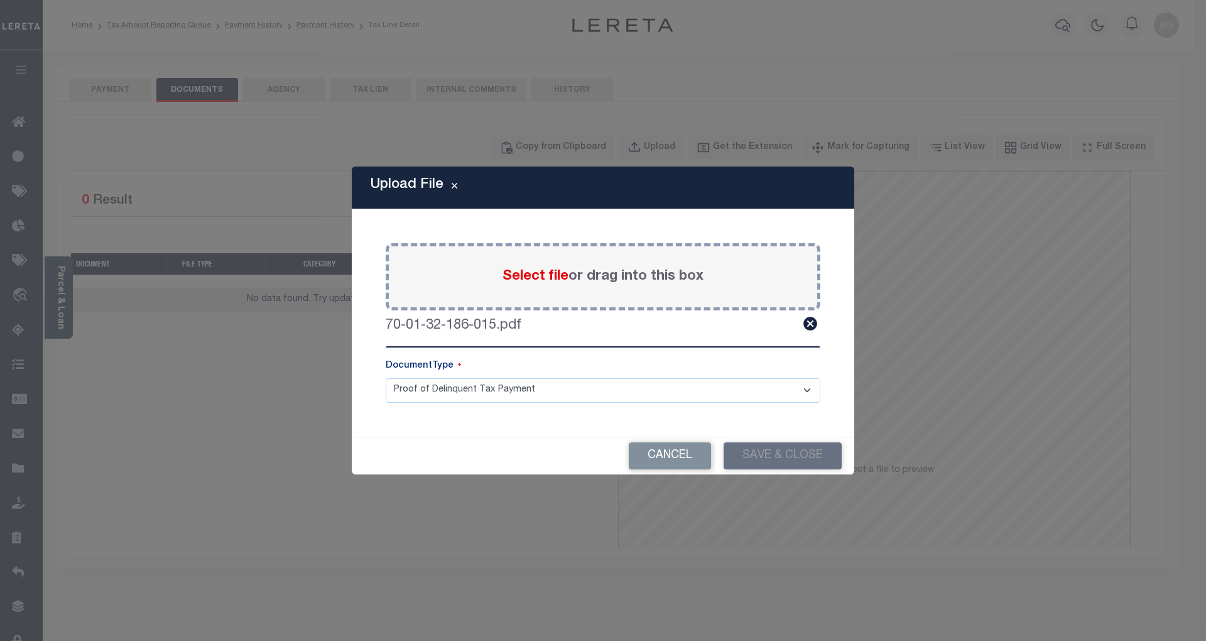
click at [126, 89] on div "Upload File Paste copied image or file into this box Select file or drag into t…" at bounding box center [603, 320] width 1206 height 641
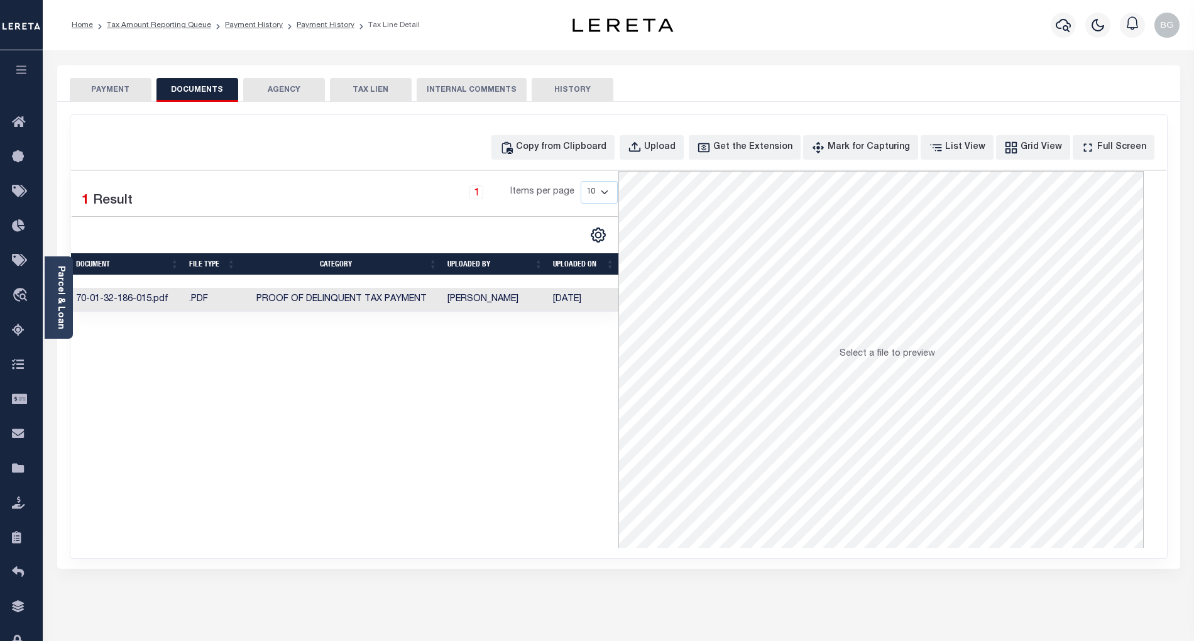
click at [111, 89] on button "PAYMENT" at bounding box center [111, 90] width 82 height 24
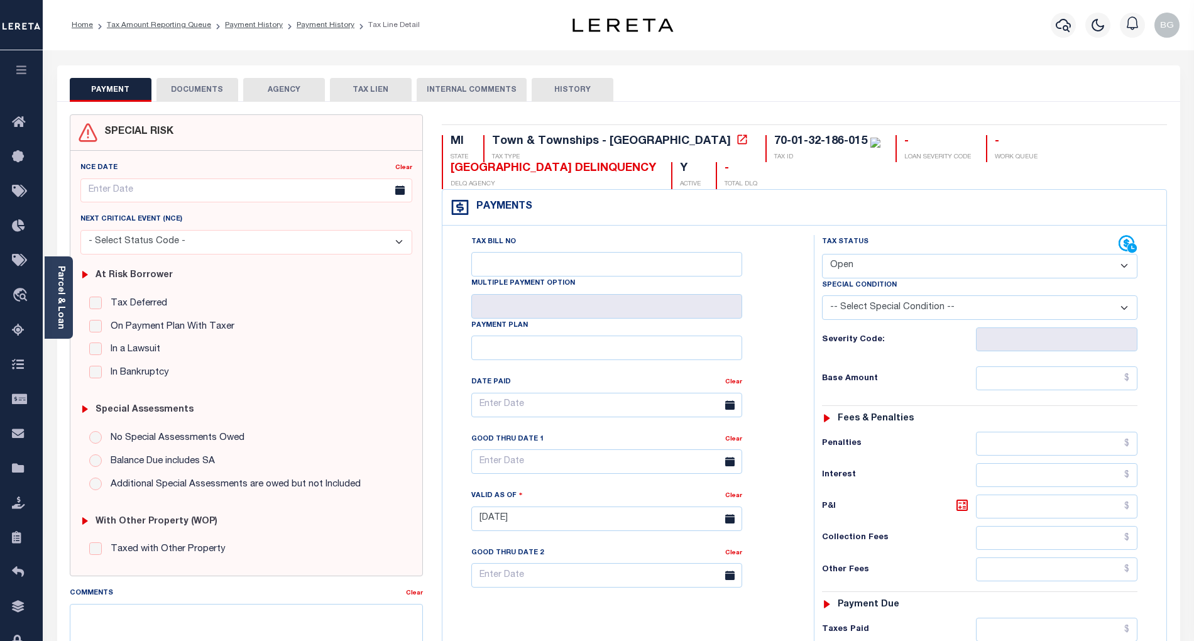
click at [861, 258] on select "- Select Status Code - Open Due/Unpaid Paid Incomplete No Tax Due Internal Refu…" at bounding box center [979, 266] width 315 height 25
select select "PYD"
click at [822, 255] on select "- Select Status Code - Open Due/Unpaid Paid Incomplete No Tax Due Internal Refu…" at bounding box center [979, 266] width 315 height 25
type input "[DATE]"
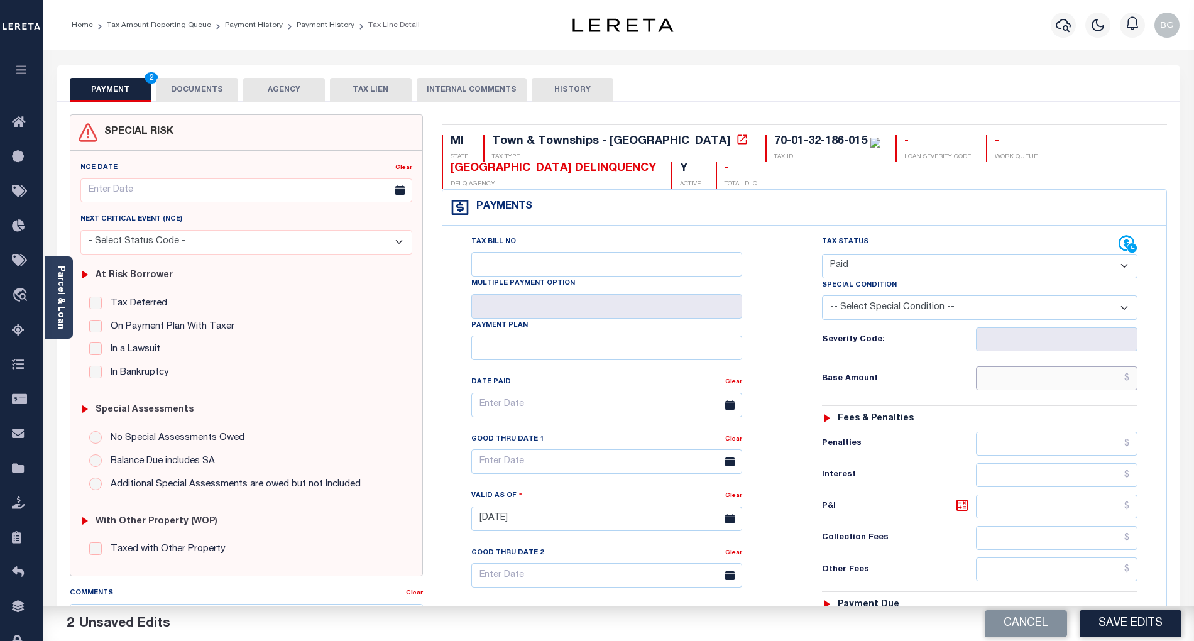
click at [1071, 385] on input "text" at bounding box center [1057, 378] width 162 height 24
paste input "344.39"
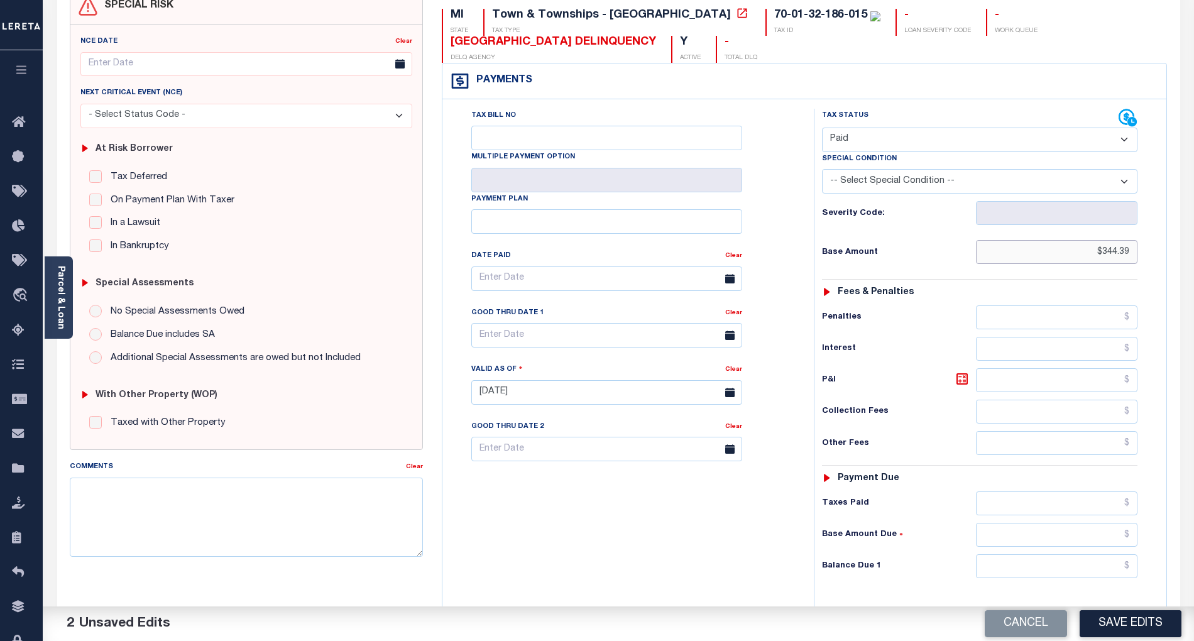
scroll to position [167, 0]
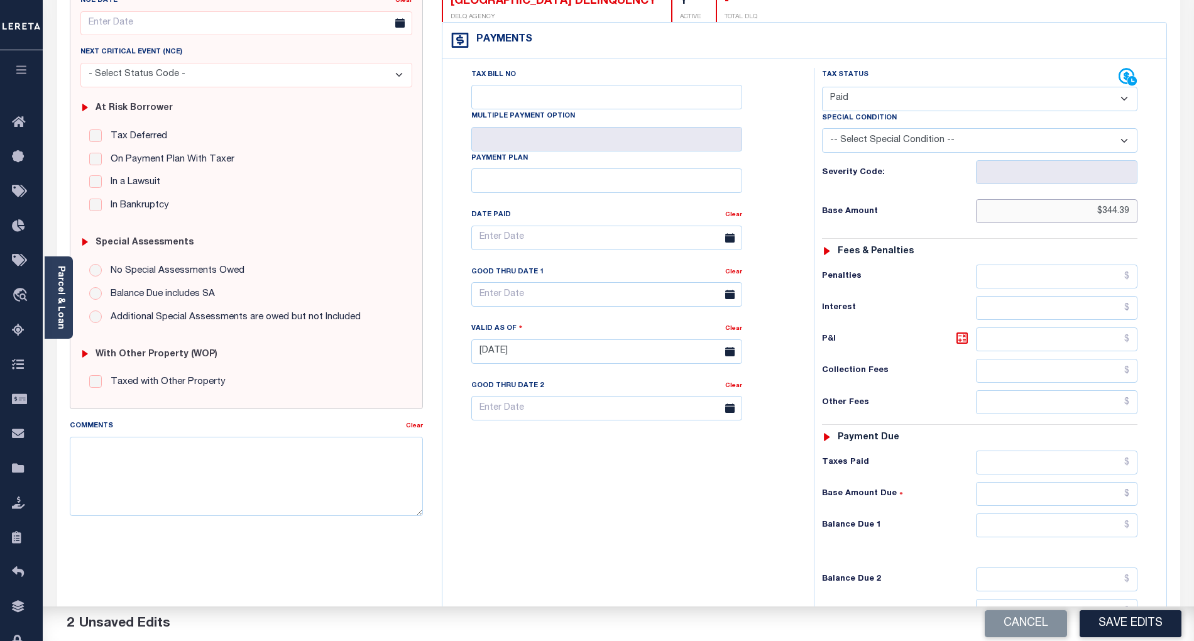
type input "$344.39"
click at [1116, 534] on input "text" at bounding box center [1057, 525] width 162 height 24
type input "$0.00"
click at [736, 530] on div "Tax Bill No Multiple Payment Option Payment Plan Clear" at bounding box center [624, 345] width 359 height 555
click at [1124, 625] on button "Save Edits" at bounding box center [1130, 623] width 102 height 27
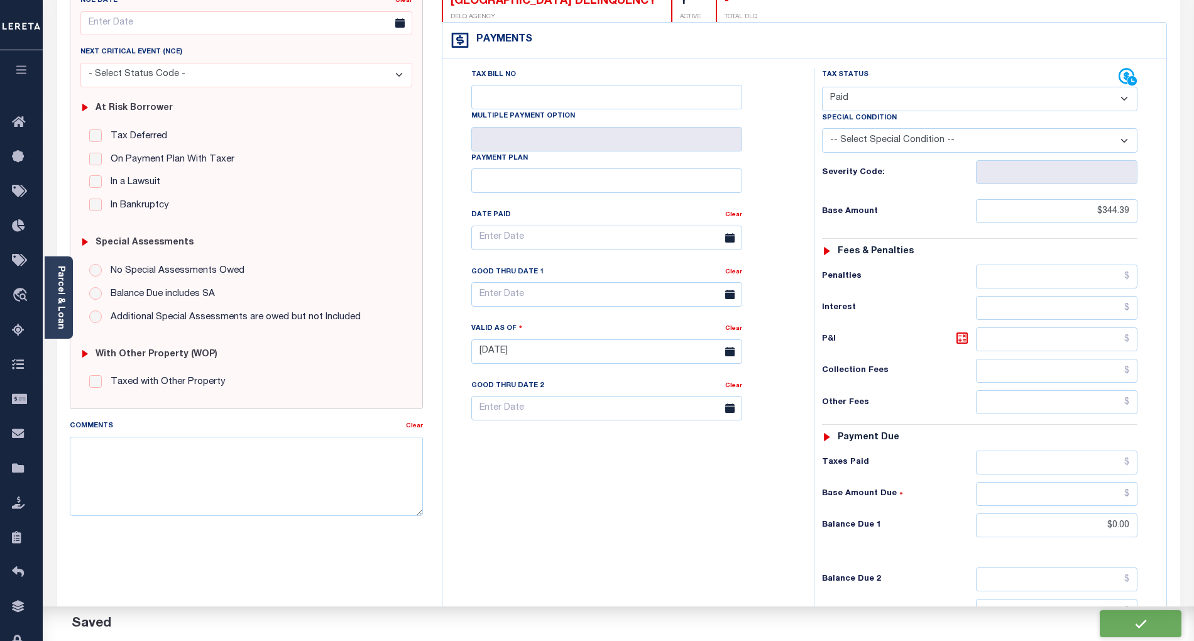
checkbox input "false"
type input "$344.39"
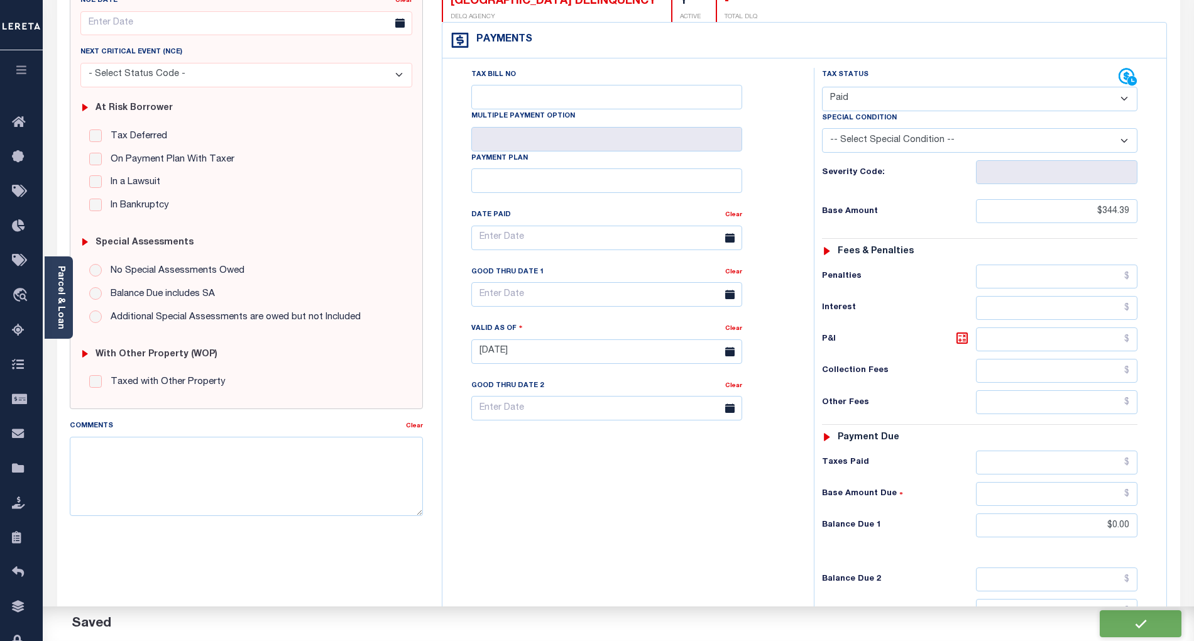
type input "$0"
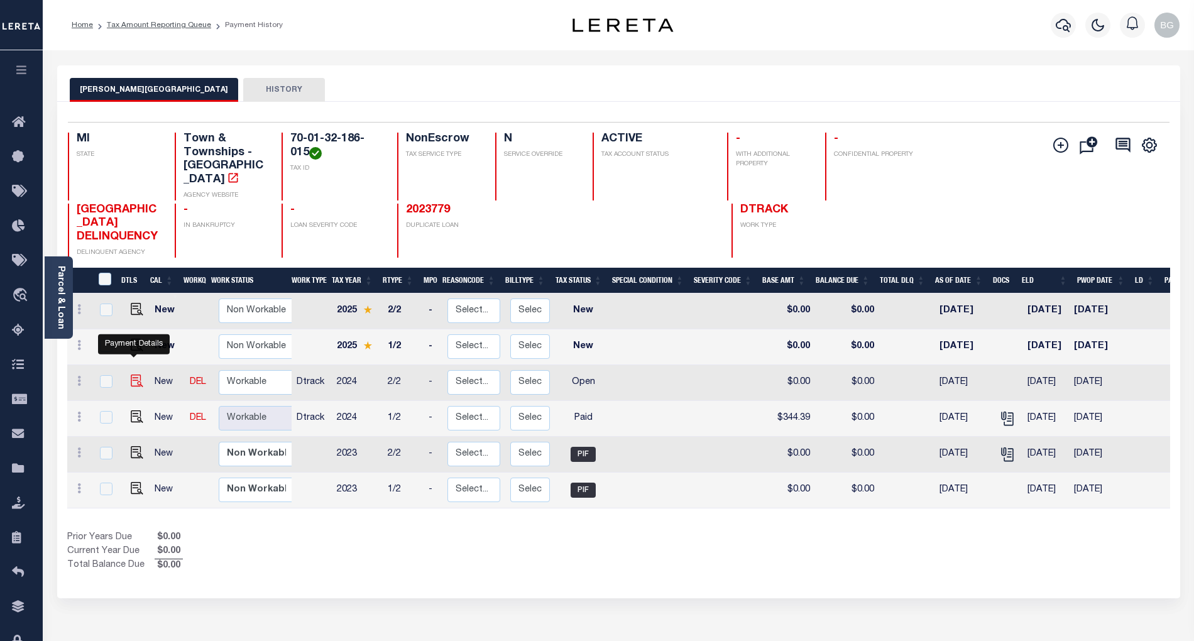
click at [131, 374] on img "" at bounding box center [137, 380] width 13 height 13
checkbox input "true"
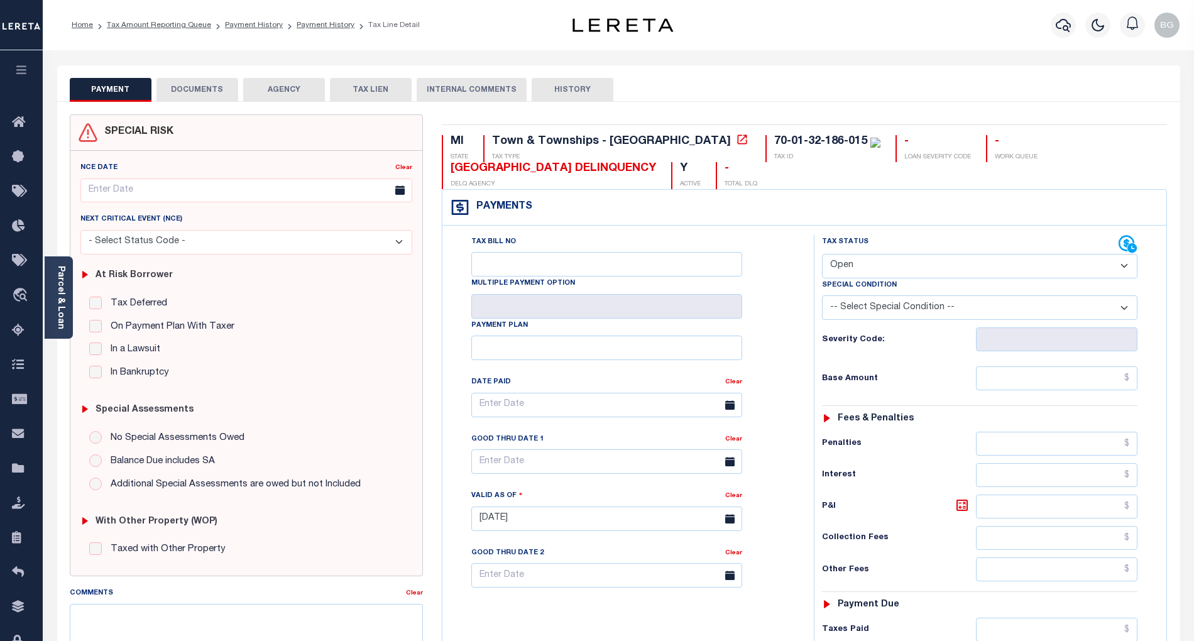
click at [852, 270] on select "- Select Status Code - Open Due/Unpaid Paid Incomplete No Tax Due Internal Refu…" at bounding box center [979, 266] width 315 height 25
select select "PYD"
click at [822, 255] on select "- Select Status Code - Open Due/Unpaid Paid Incomplete No Tax Due Internal Refu…" at bounding box center [979, 266] width 315 height 25
type input "[DATE]"
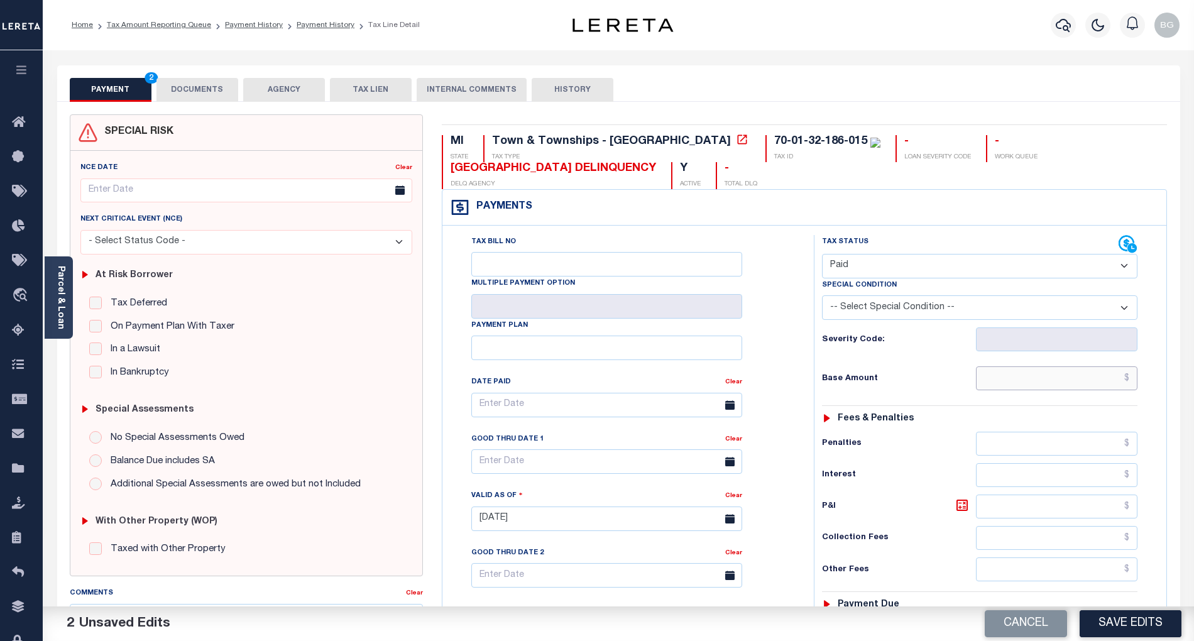
click at [1059, 390] on input "text" at bounding box center [1057, 378] width 162 height 24
paste input "785.31"
type input "$785.31"
click at [197, 92] on button "DOCUMENTS" at bounding box center [197, 90] width 82 height 24
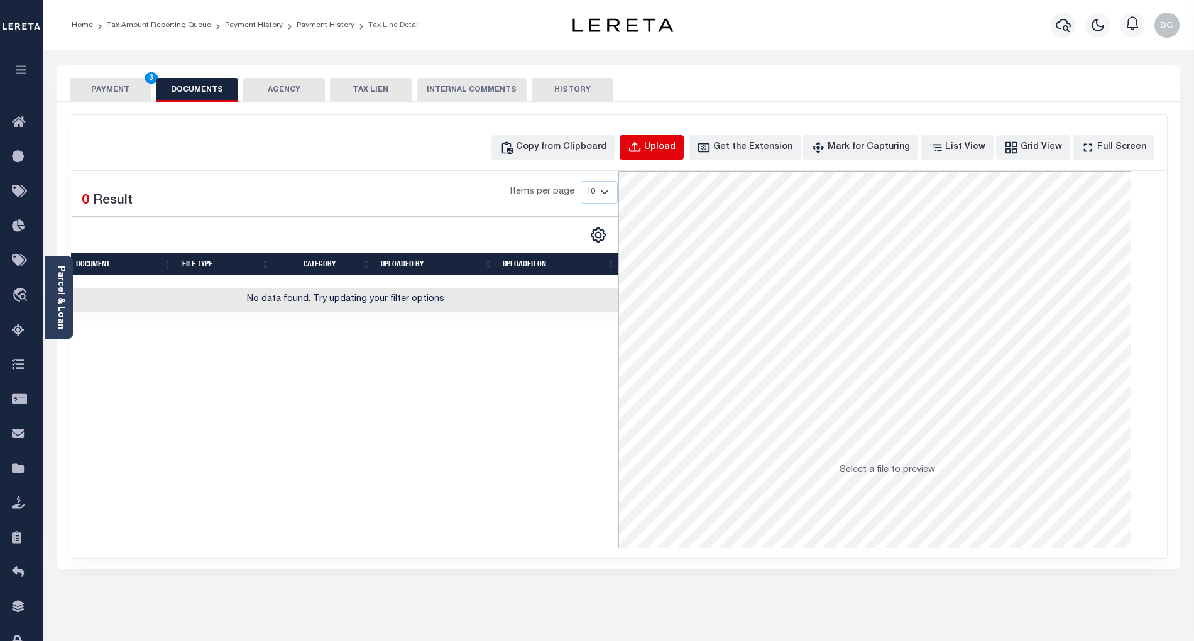
click at [667, 145] on div "Upload" at bounding box center [659, 148] width 31 height 14
select select "POP"
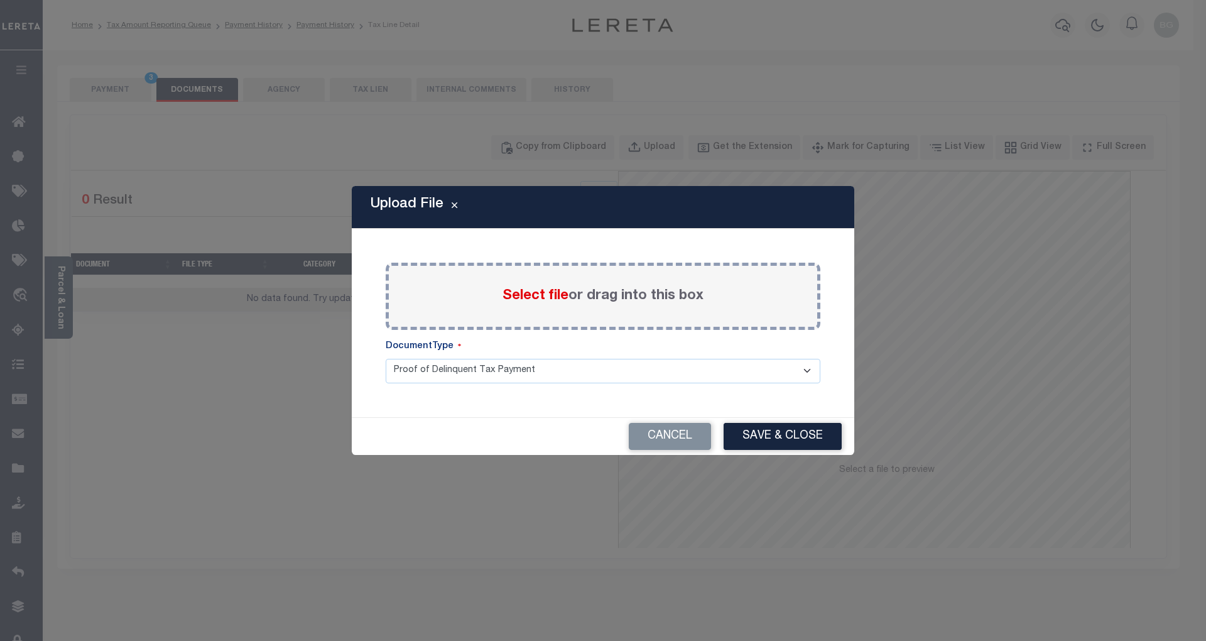
click at [550, 294] on span "Select file" at bounding box center [536, 296] width 66 height 14
click at [0, 0] on input "Select file or drag into this box" at bounding box center [0, 0] width 0 height 0
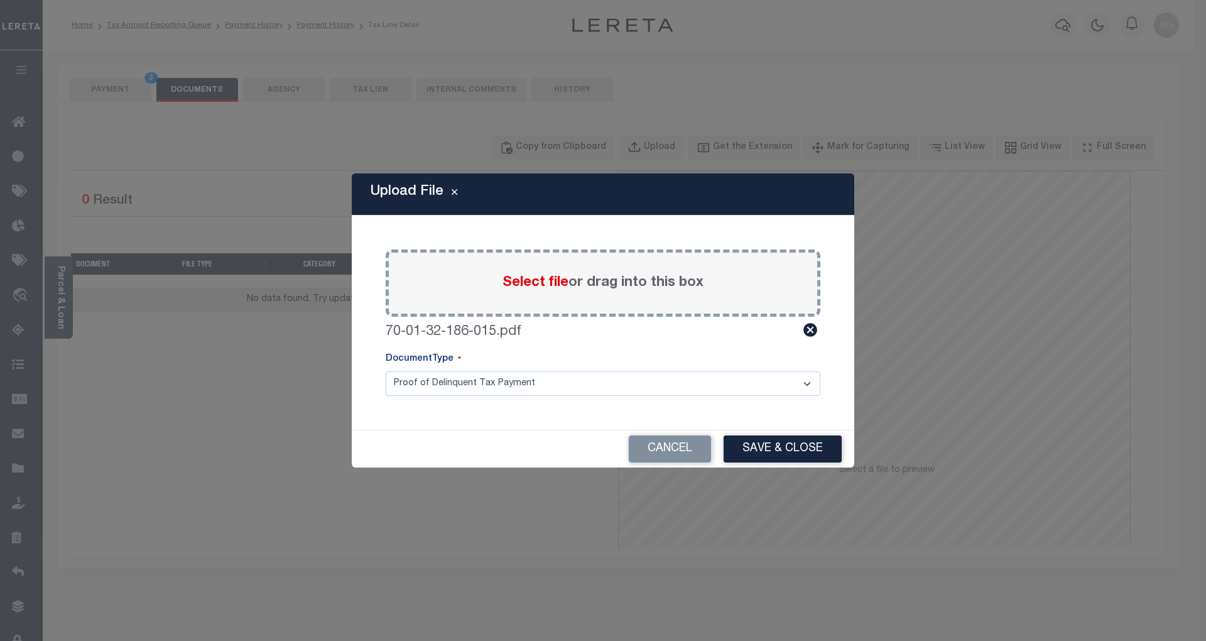
drag, startPoint x: 784, startPoint y: 459, endPoint x: 807, endPoint y: 452, distance: 24.1
click at [785, 460] on button "Save & Close" at bounding box center [783, 448] width 118 height 27
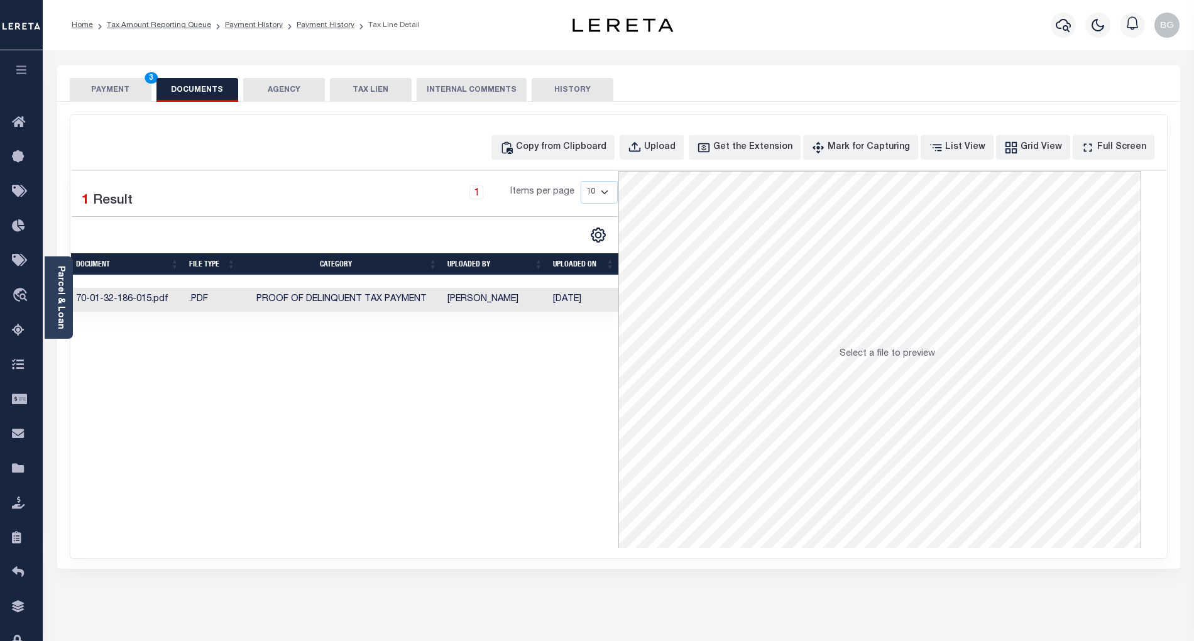
click at [112, 93] on button "PAYMENT 3" at bounding box center [111, 90] width 82 height 24
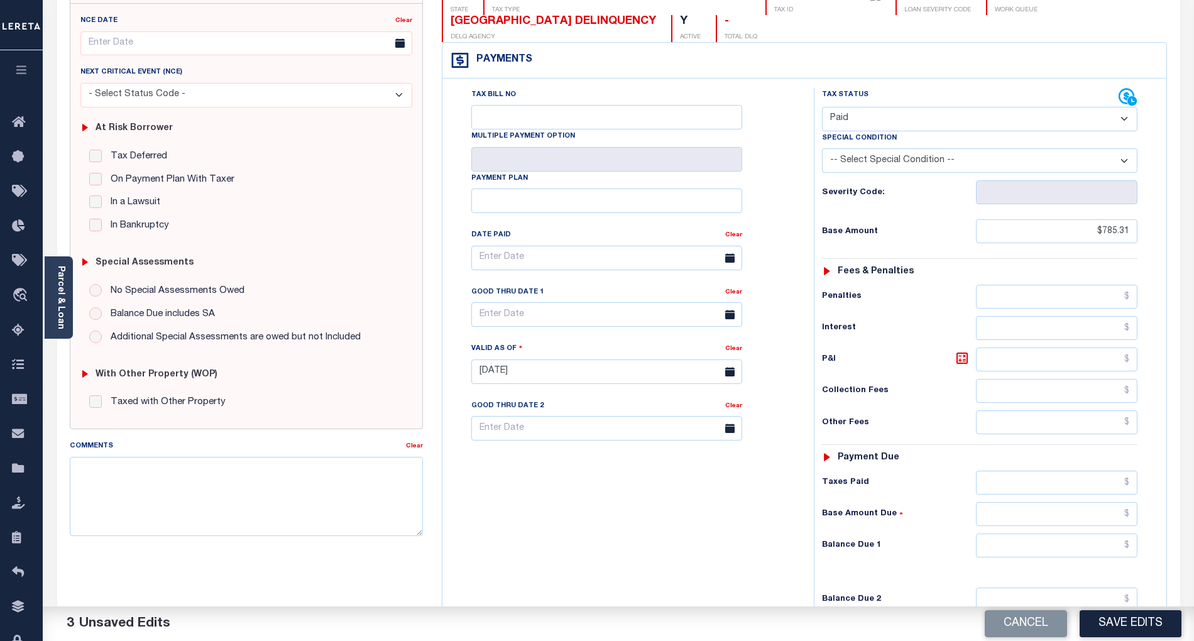
scroll to position [251, 0]
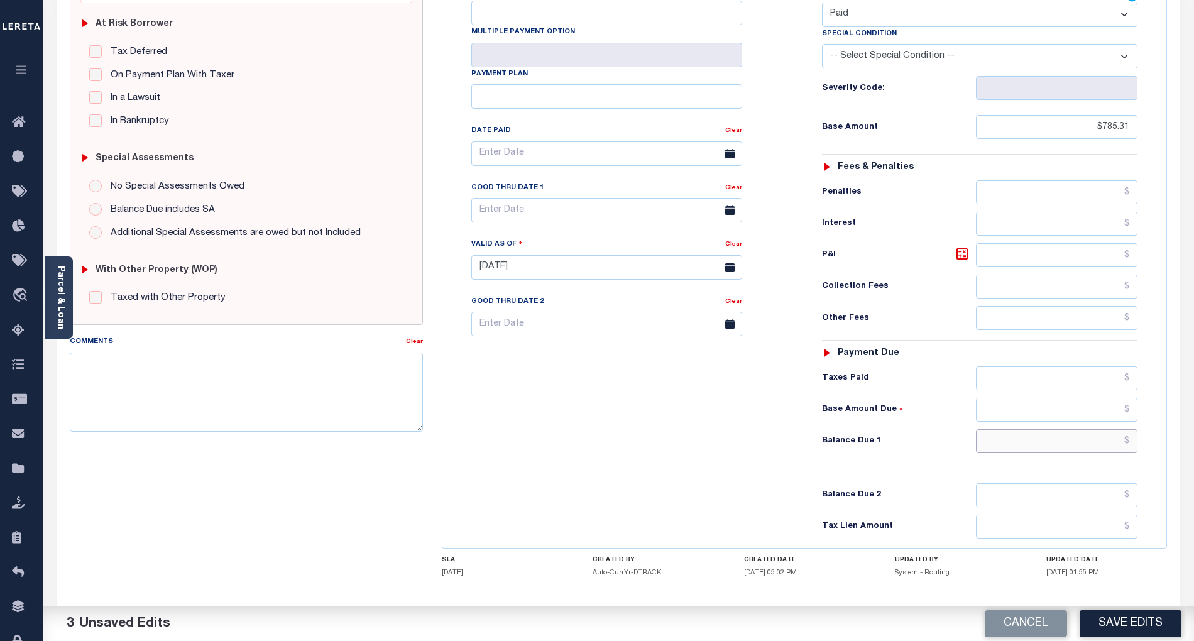
click at [1107, 451] on input "text" at bounding box center [1057, 441] width 162 height 24
type input "$0.00"
click at [726, 435] on div "Tax Bill No Multiple Payment Option Payment Plan Clear" at bounding box center [624, 261] width 359 height 555
click at [1146, 619] on button "Save Edits" at bounding box center [1130, 623] width 102 height 27
checkbox input "false"
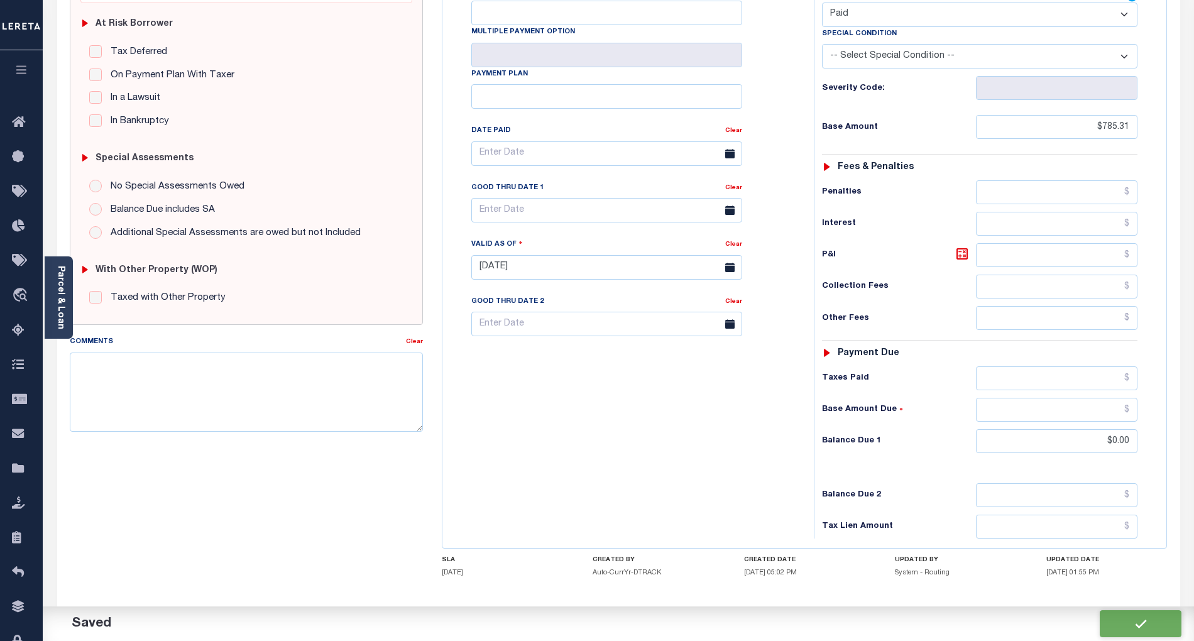
checkbox input "false"
type input "$785.31"
type input "$0"
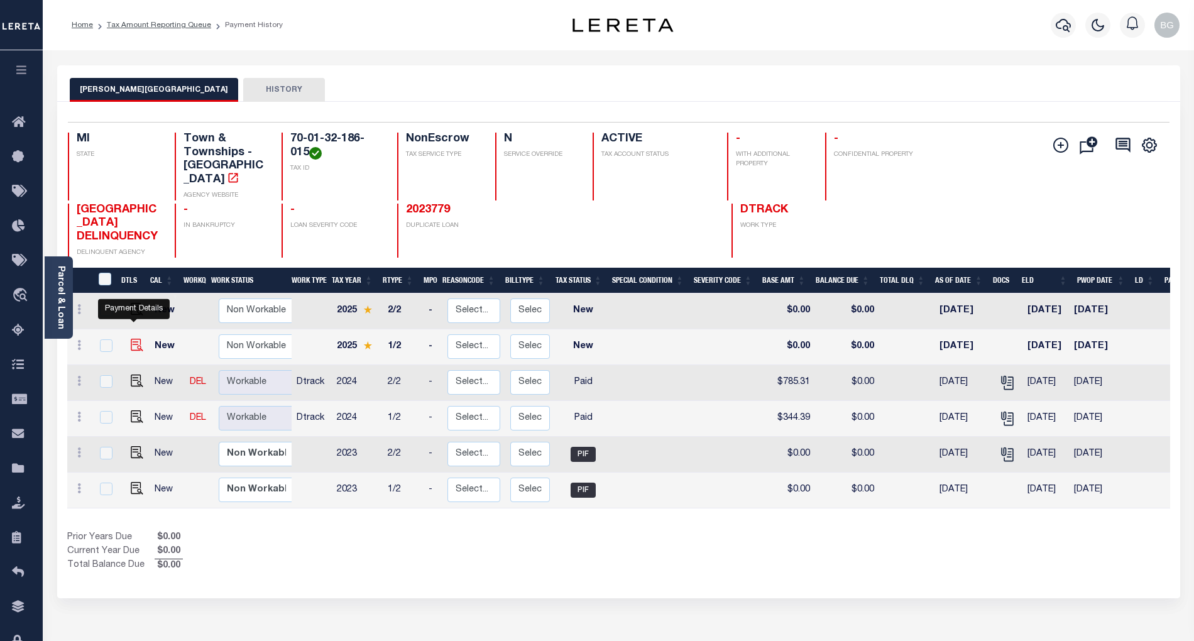
click at [131, 339] on img "" at bounding box center [137, 345] width 13 height 13
checkbox input "true"
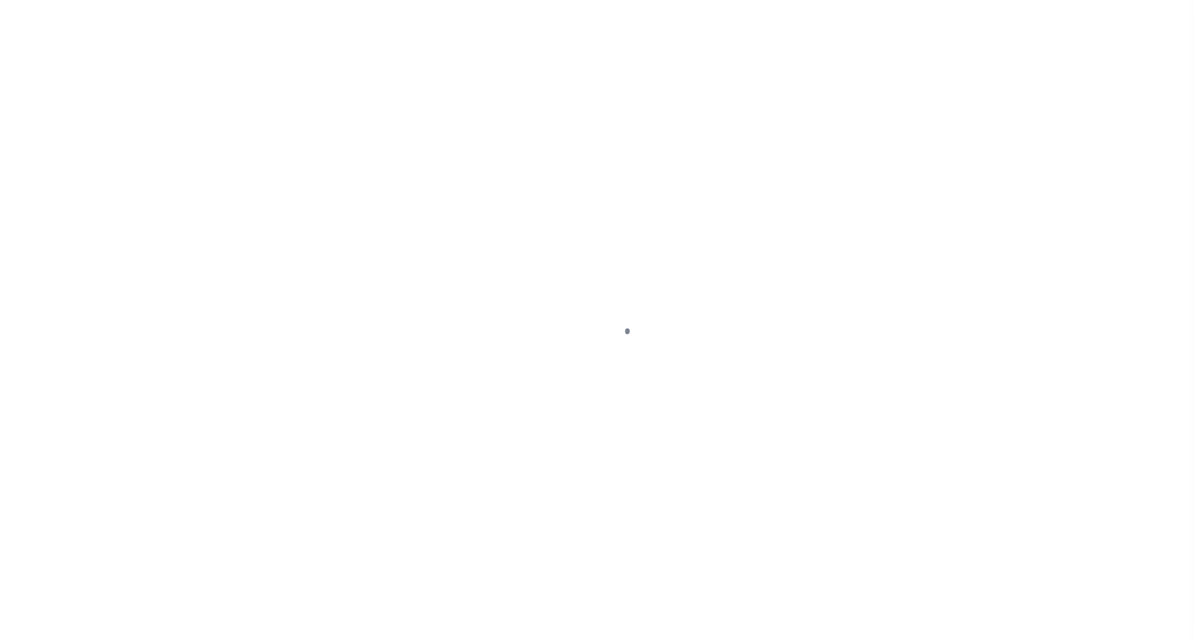
select select "NW2"
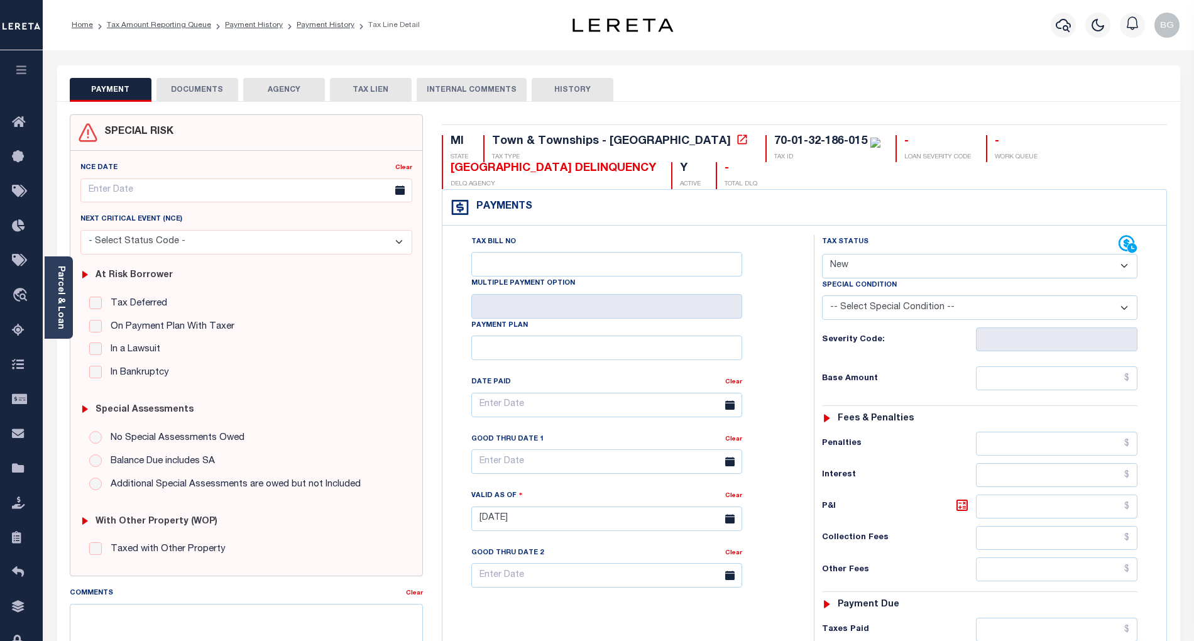
click at [197, 91] on button "DOCUMENTS" at bounding box center [197, 90] width 82 height 24
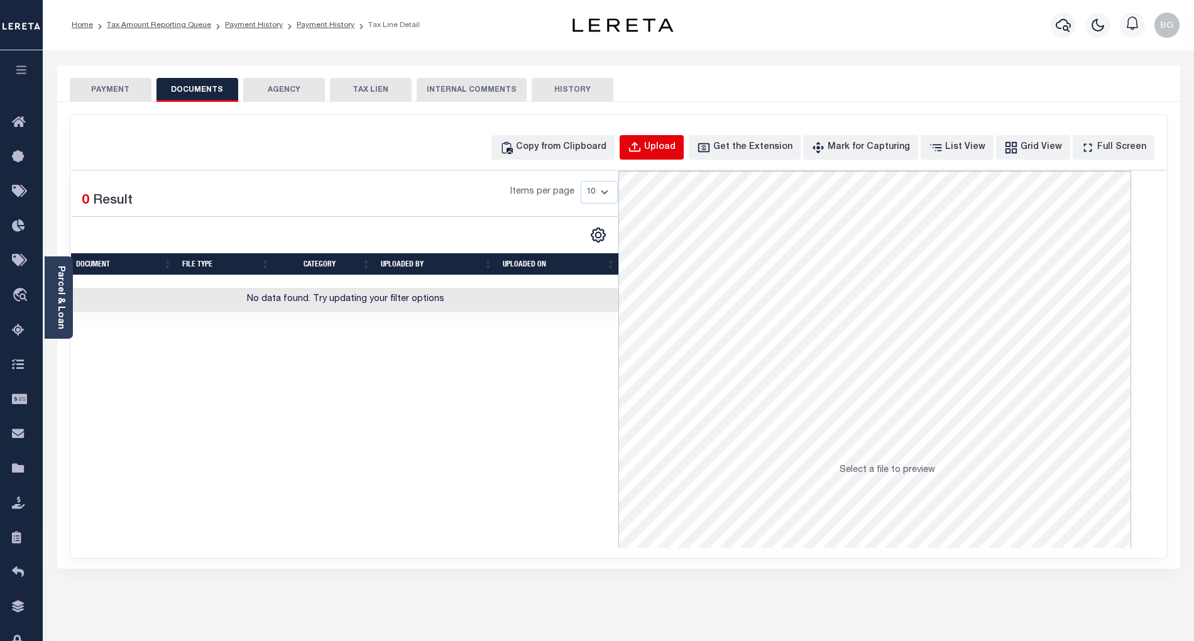
click at [675, 150] on div "Upload" at bounding box center [659, 148] width 31 height 14
select select "POP"
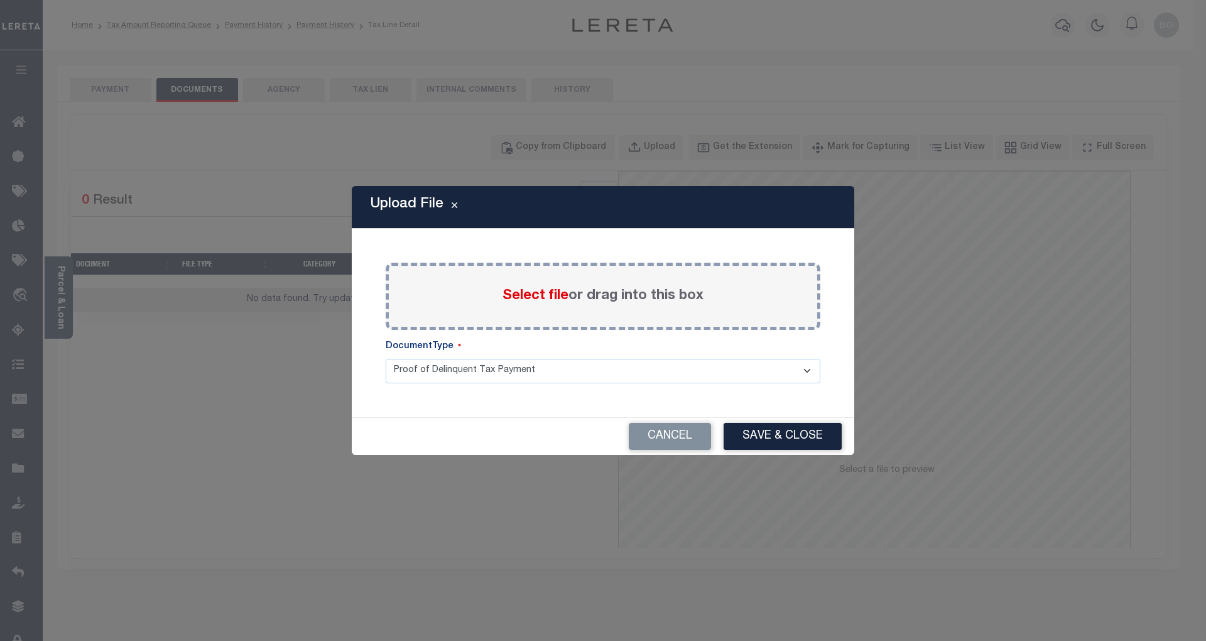
click at [539, 290] on span "Select file" at bounding box center [536, 296] width 66 height 14
click at [0, 0] on input "Select file or drag into this box" at bounding box center [0, 0] width 0 height 0
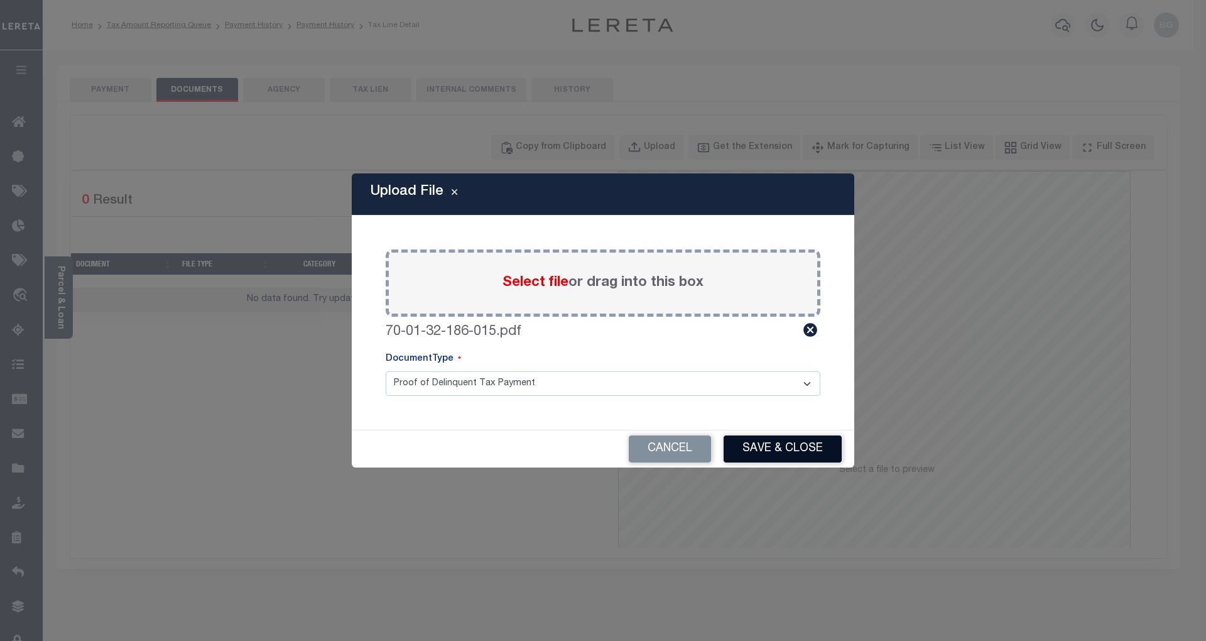
click at [807, 450] on button "Save & Close" at bounding box center [783, 448] width 118 height 27
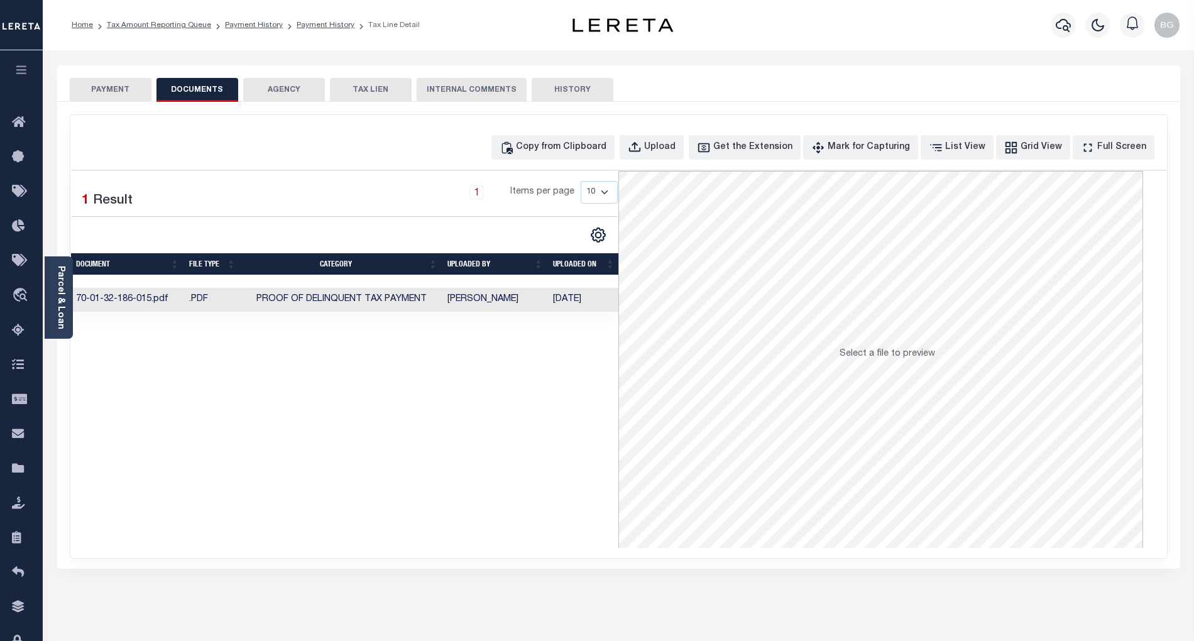
click at [119, 91] on button "PAYMENT" at bounding box center [111, 90] width 82 height 24
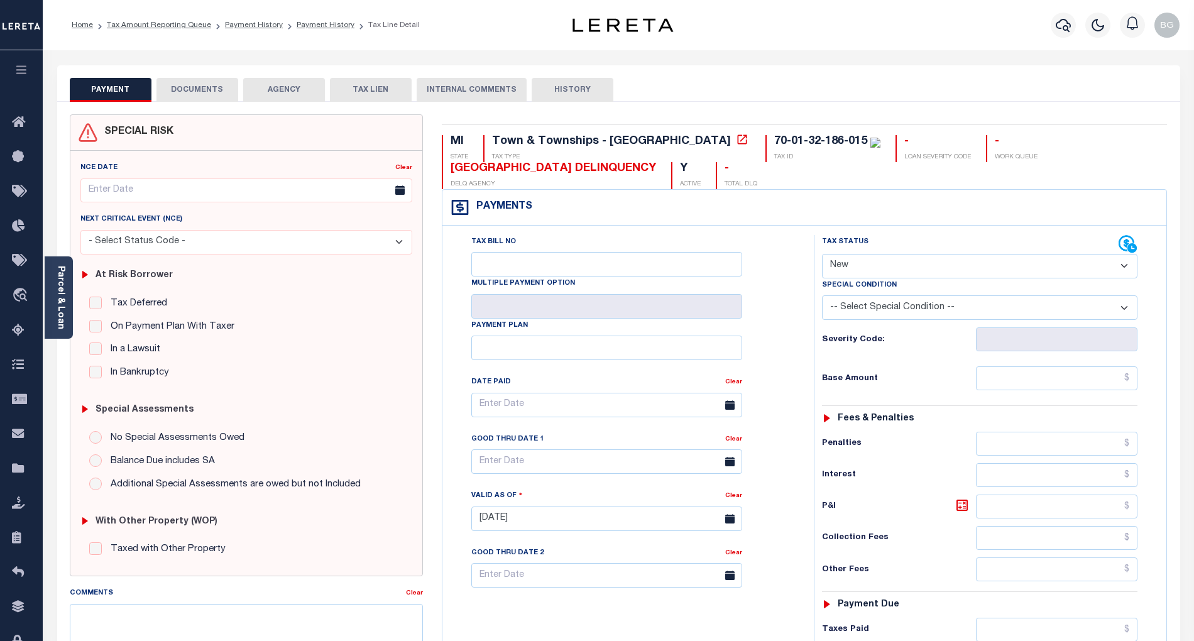
click at [858, 261] on select "- Select Status Code - Open Due/Unpaid Paid Incomplete No Tax Due Internal Refu…" at bounding box center [979, 266] width 315 height 25
select select "PYD"
click at [822, 255] on select "- Select Status Code - Open Due/Unpaid Paid Incomplete No Tax Due Internal Refu…" at bounding box center [979, 266] width 315 height 25
type input "[DATE]"
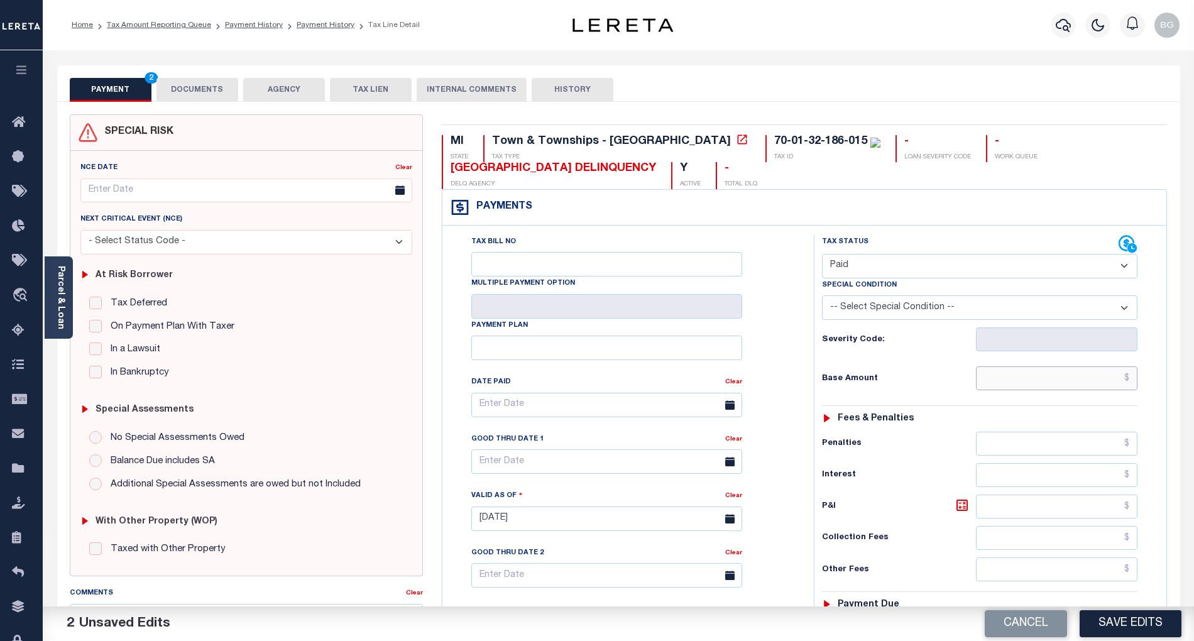
click at [1086, 385] on input "text" at bounding box center [1057, 378] width 162 height 24
paste input "354.71"
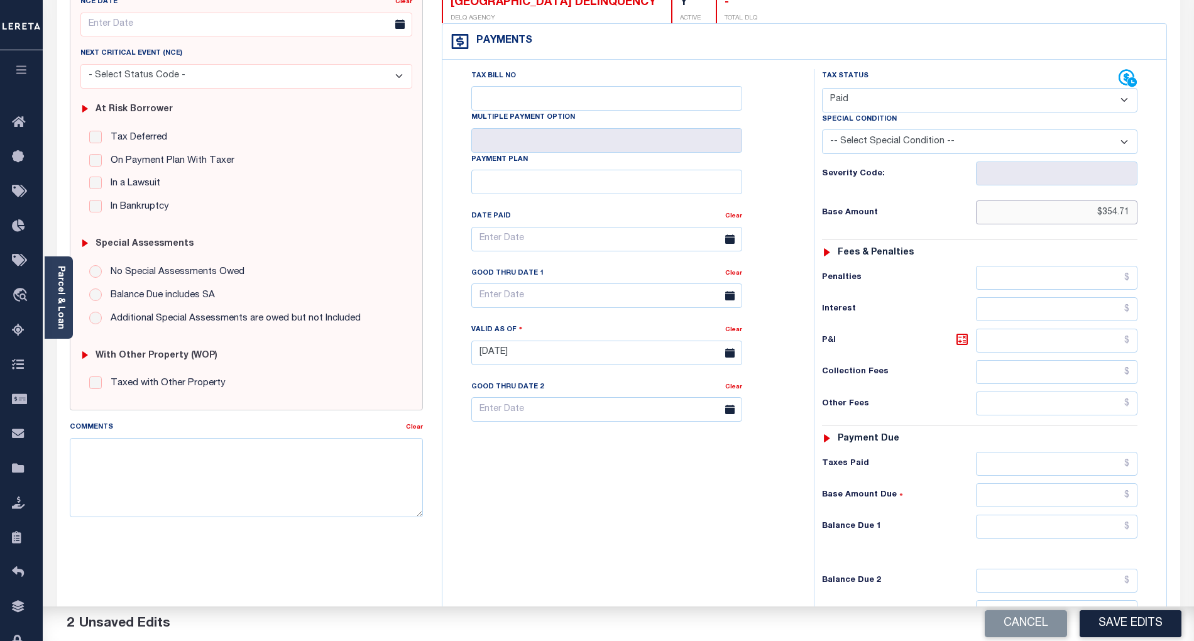
scroll to position [251, 0]
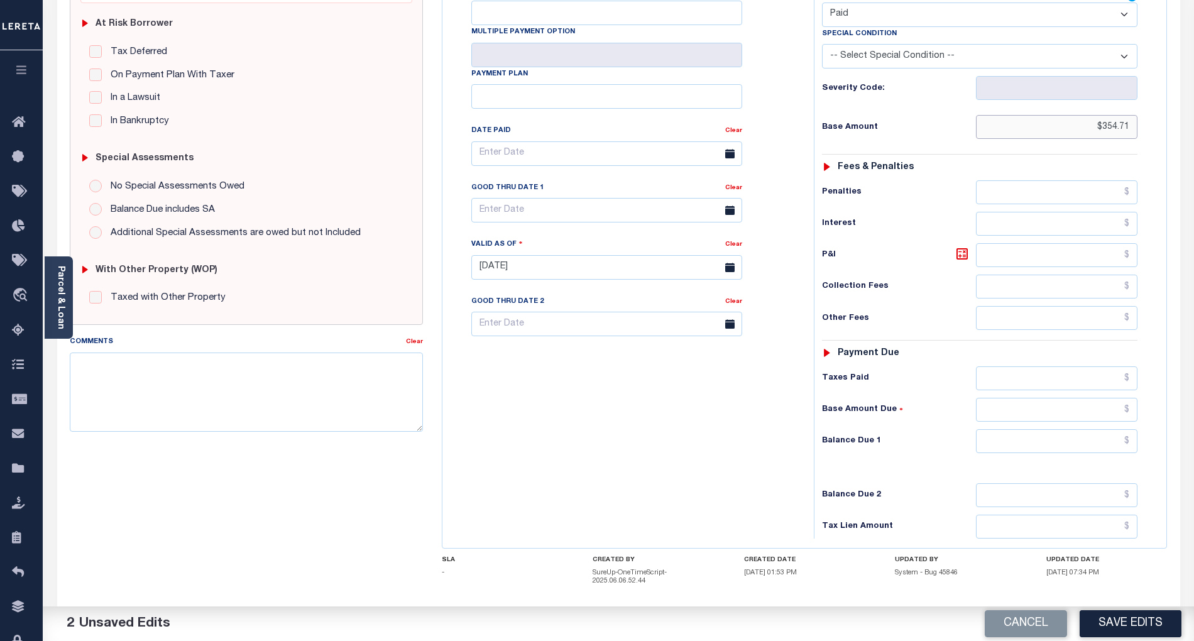
type input "$354.71"
click at [1115, 448] on input "text" at bounding box center [1057, 441] width 162 height 24
type input "$0.00"
click at [792, 474] on div "Tax Bill No Multiple Payment Option Payment Plan Clear" at bounding box center [624, 261] width 359 height 555
click at [1111, 619] on button "Save Edits" at bounding box center [1130, 623] width 102 height 27
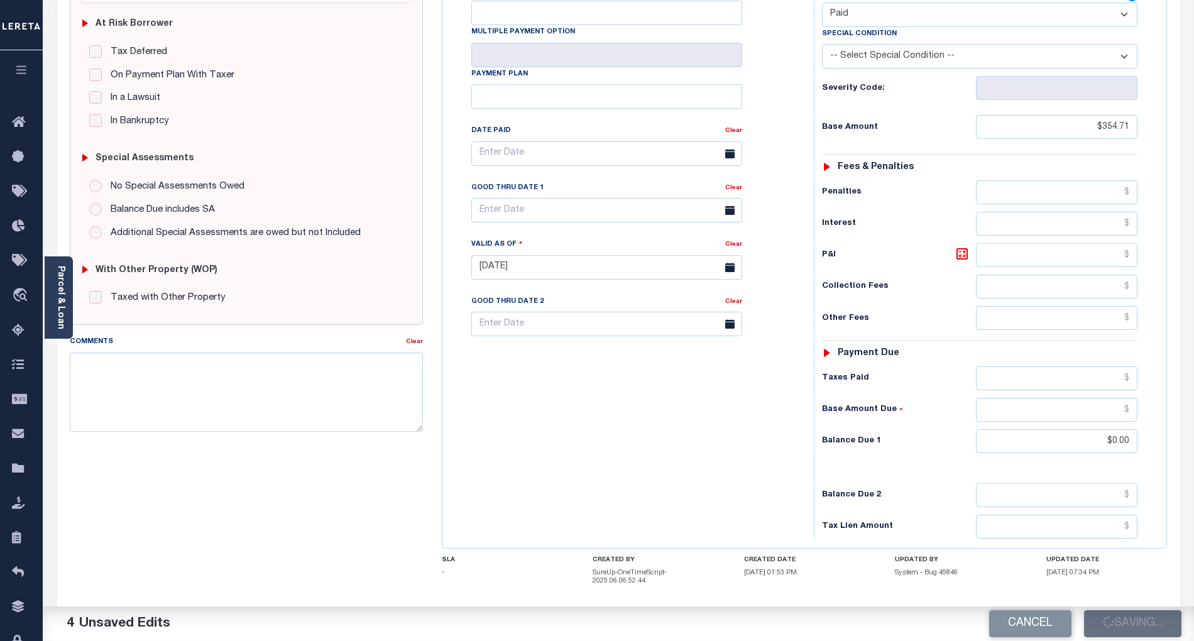
checkbox input "false"
type input "$354.71"
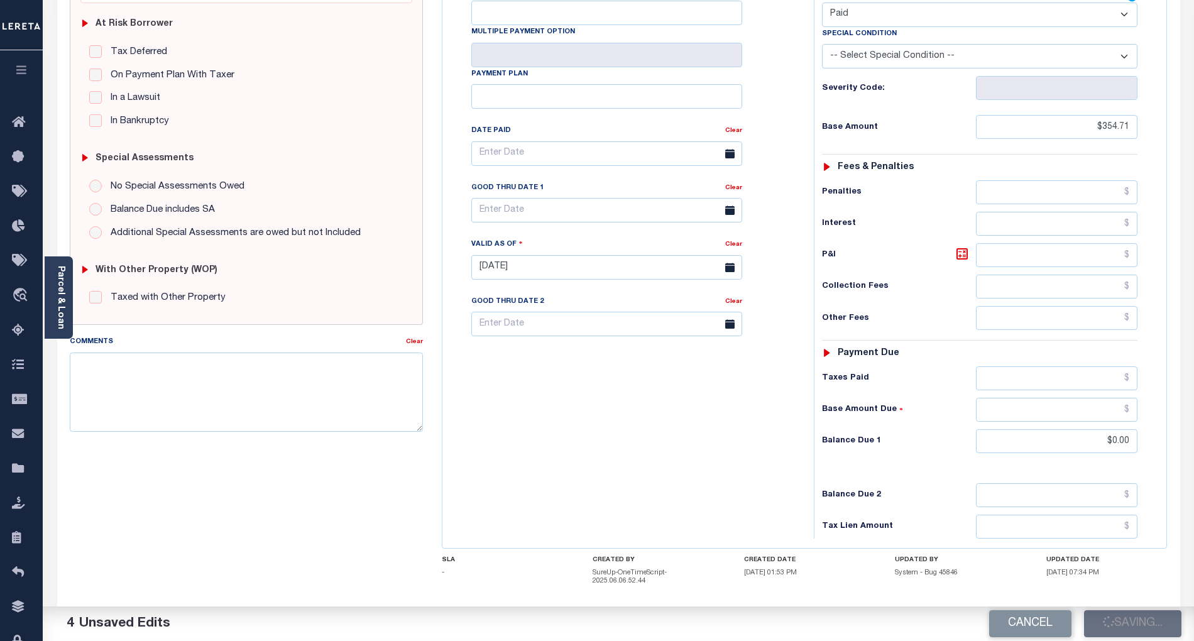
type input "$0"
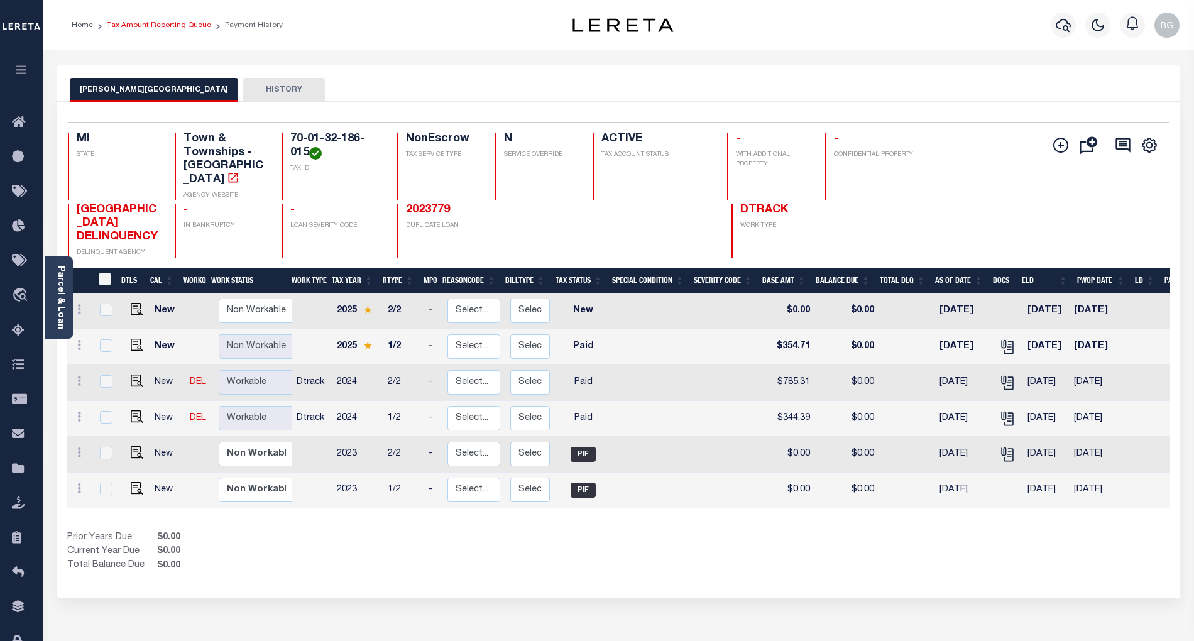
click at [145, 24] on link "Tax Amount Reporting Queue" at bounding box center [159, 25] width 104 height 8
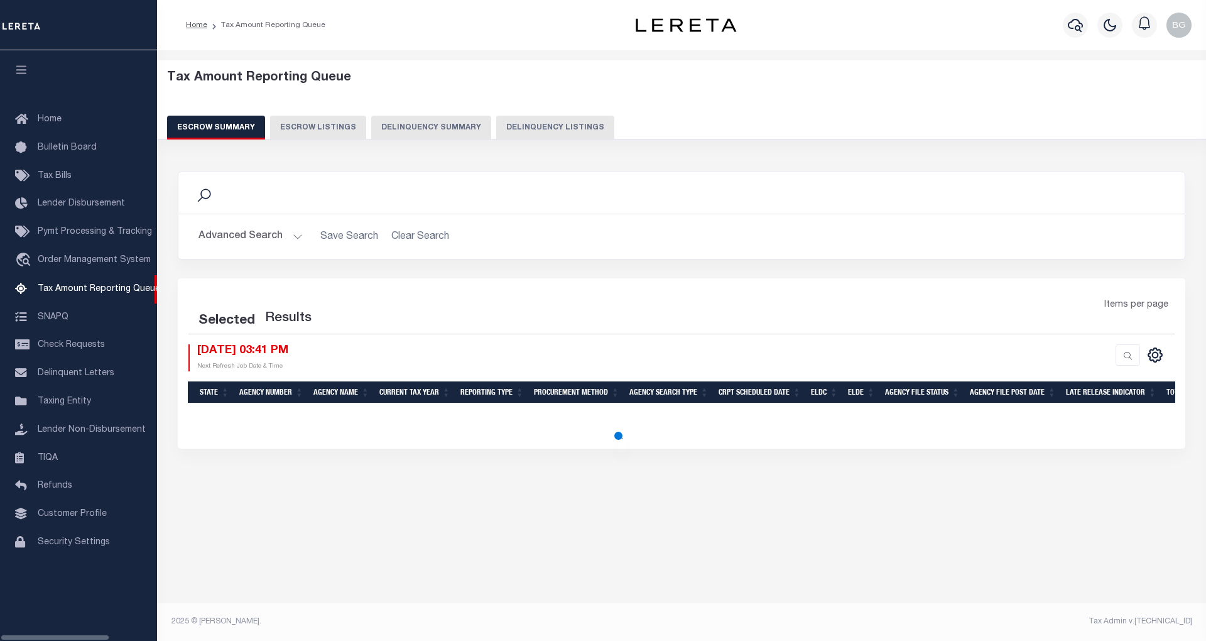
click at [545, 128] on button "Delinquency Listings" at bounding box center [555, 128] width 118 height 24
select select "100"
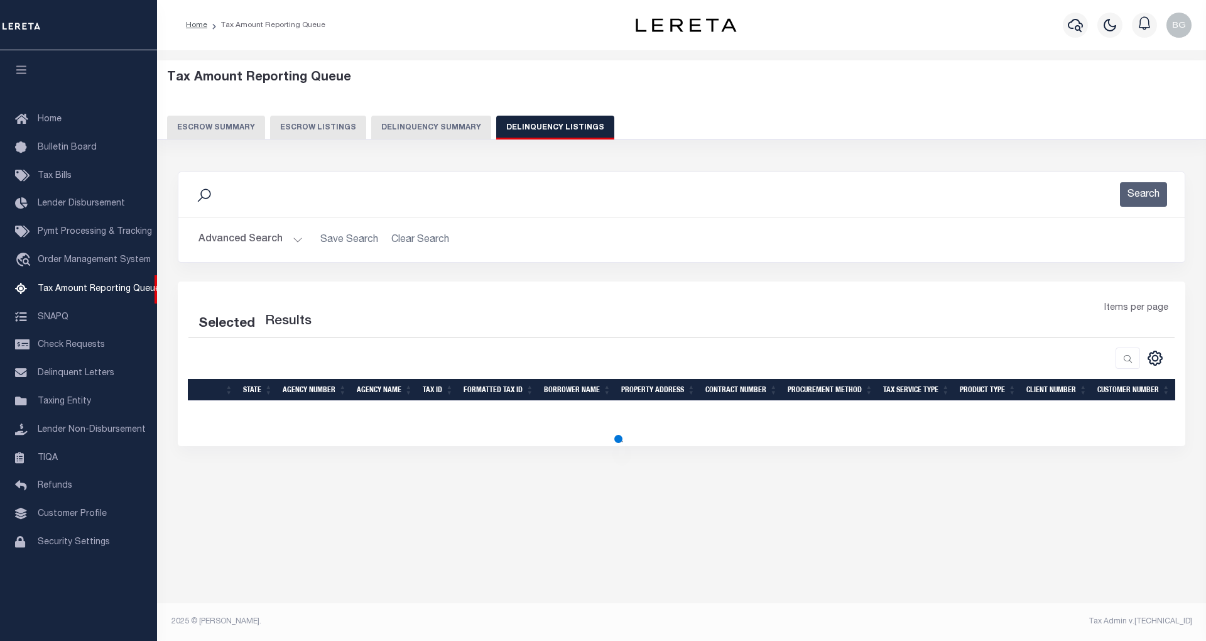
select select "100"
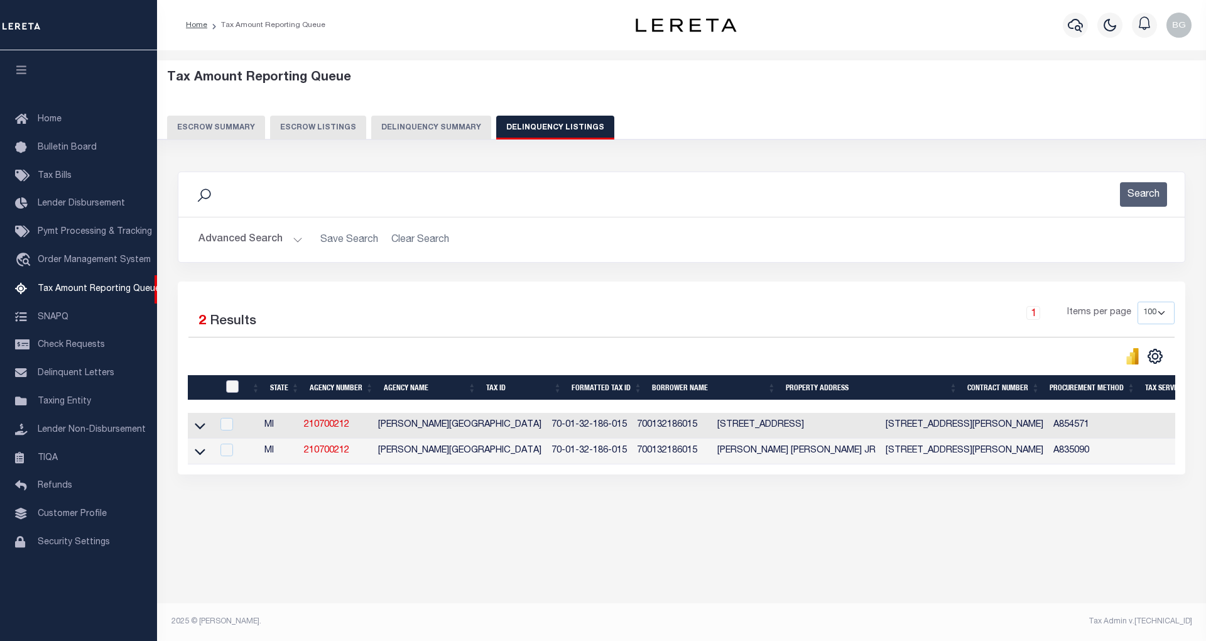
click at [230, 388] on input "checkbox" at bounding box center [232, 386] width 13 height 13
checkbox input "true"
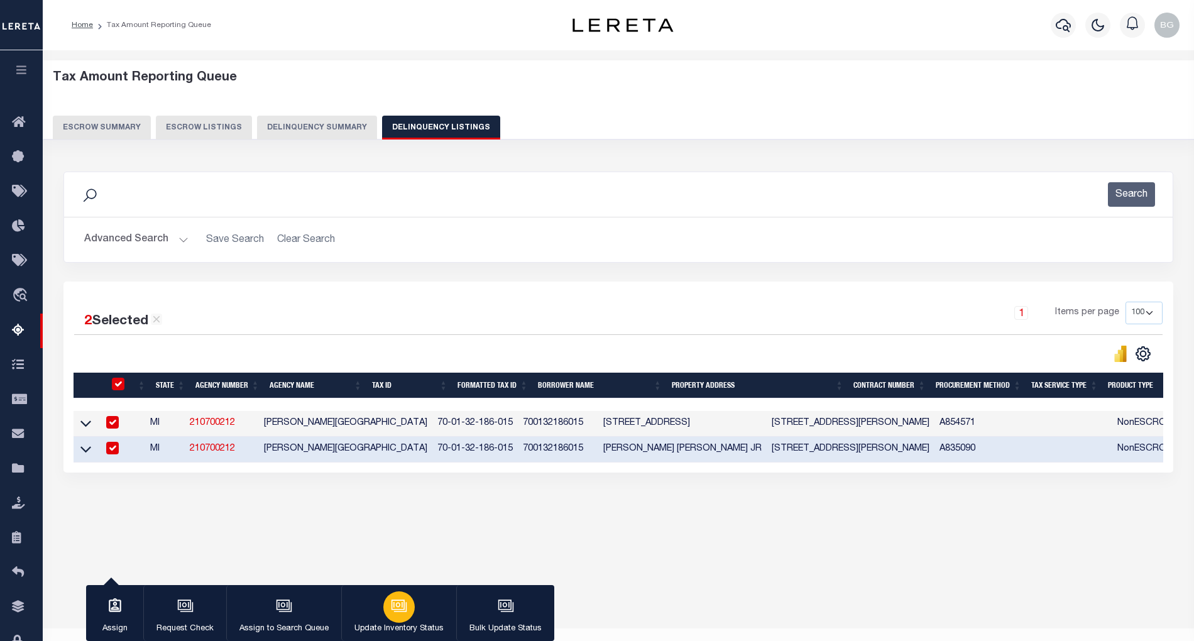
click at [398, 607] on icon "button" at bounding box center [397, 605] width 9 height 6
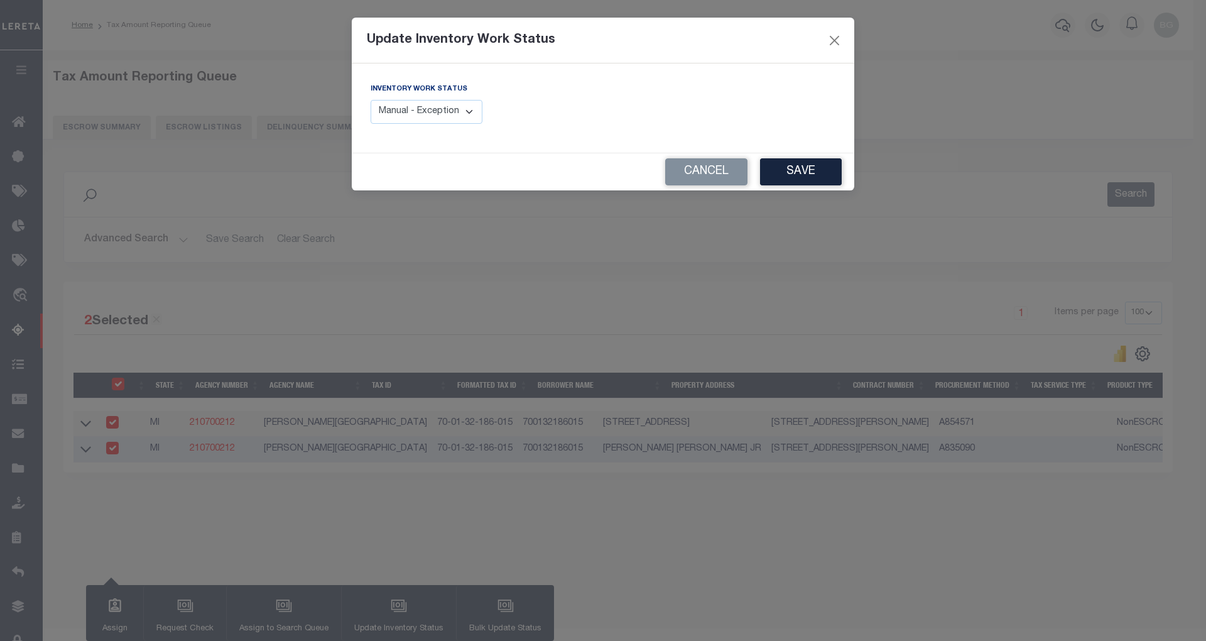
click at [451, 119] on select "Manual - Exception Pended - Awaiting Search Late Add Exception Completed" at bounding box center [427, 112] width 112 height 25
select select "4"
click at [371, 100] on select "Manual - Exception Pended - Awaiting Search Late Add Exception Completed" at bounding box center [427, 112] width 112 height 25
click at [812, 174] on button "Save" at bounding box center [801, 171] width 82 height 27
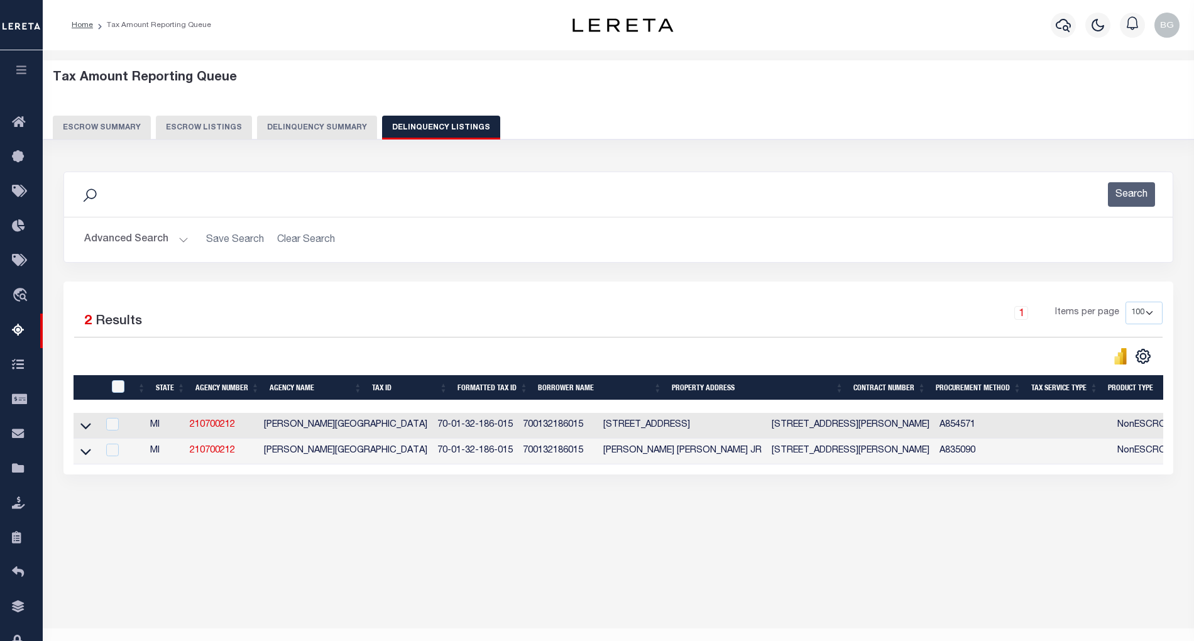
click at [178, 238] on button "Advanced Search" at bounding box center [136, 239] width 104 height 25
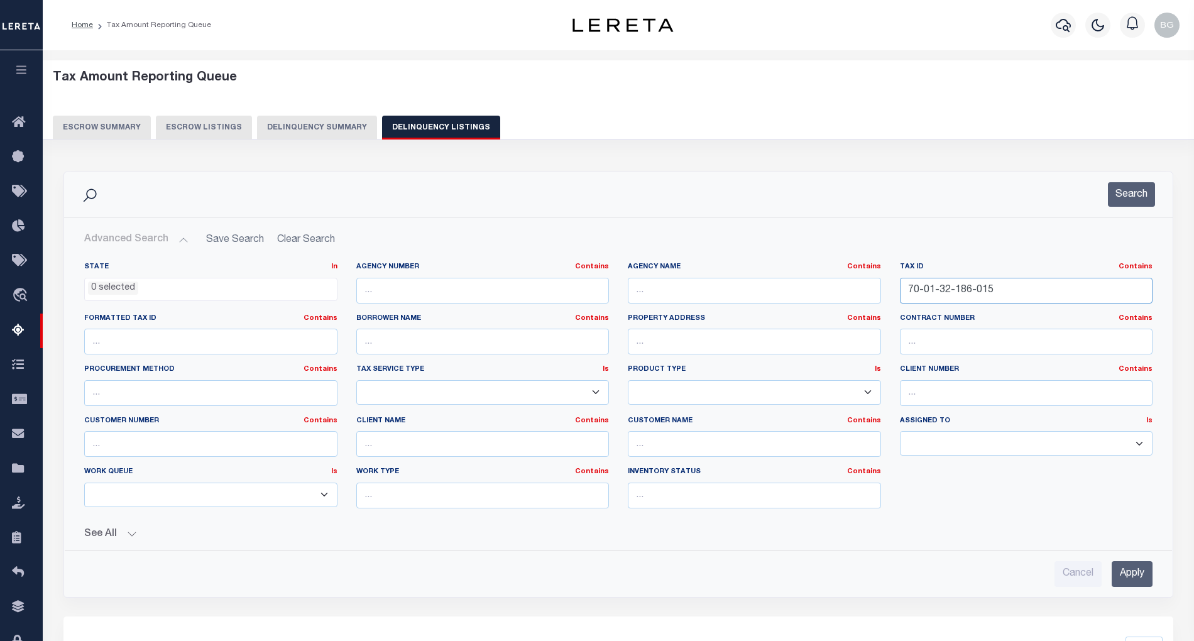
click at [954, 290] on input "70-01-32-186-015" at bounding box center [1026, 291] width 253 height 26
paste input "07-024-021-00"
type input "07-024-021-00"
click at [1130, 579] on input "Apply" at bounding box center [1131, 574] width 41 height 26
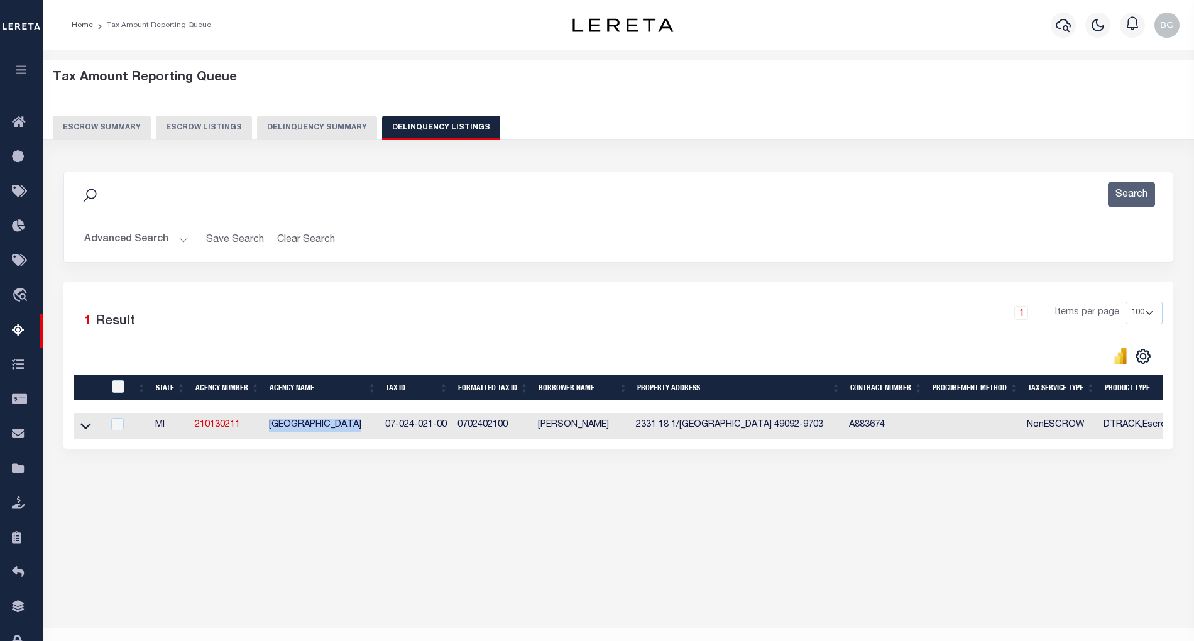
drag, startPoint x: 269, startPoint y: 430, endPoint x: 373, endPoint y: 430, distance: 103.7
click at [373, 430] on td "CLARENDON TOWNSHIP" at bounding box center [322, 426] width 116 height 26
checkbox input "true"
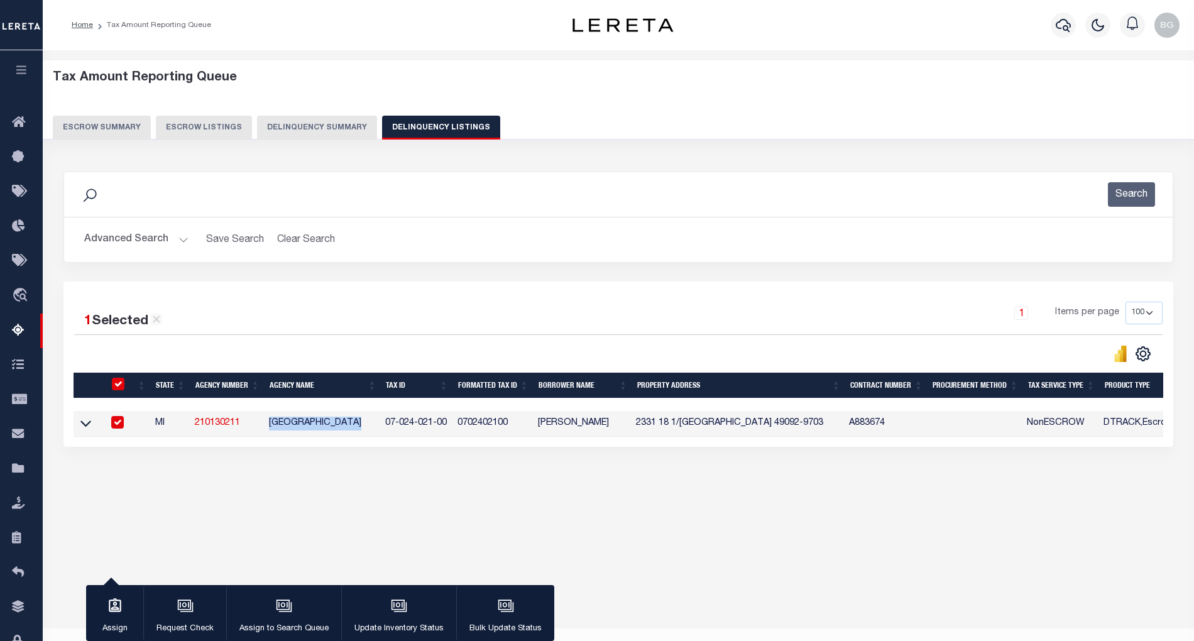
copy td "CLARENDON TOWNSHI"
drag, startPoint x: 400, startPoint y: 427, endPoint x: 445, endPoint y: 425, distance: 45.3
click at [445, 425] on td "07-024-021-00" at bounding box center [416, 424] width 72 height 26
checkbox input "false"
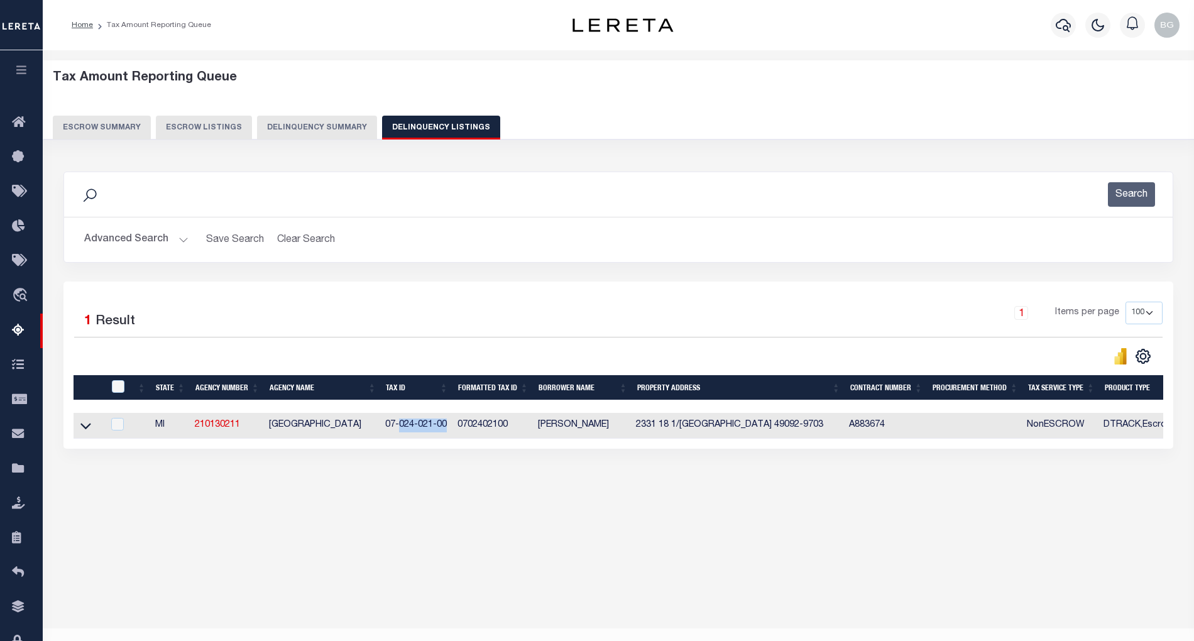
copy td "024-021-00"
click at [84, 430] on icon at bounding box center [85, 425] width 11 height 13
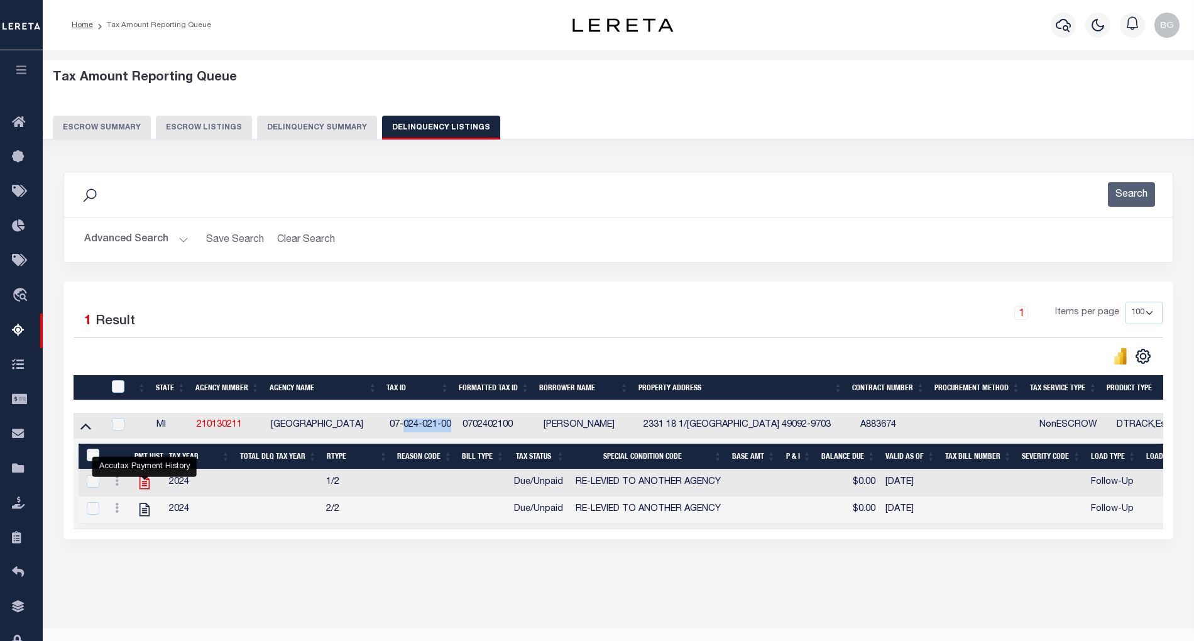
click at [146, 490] on icon "" at bounding box center [144, 482] width 16 height 16
checkbox input "true"
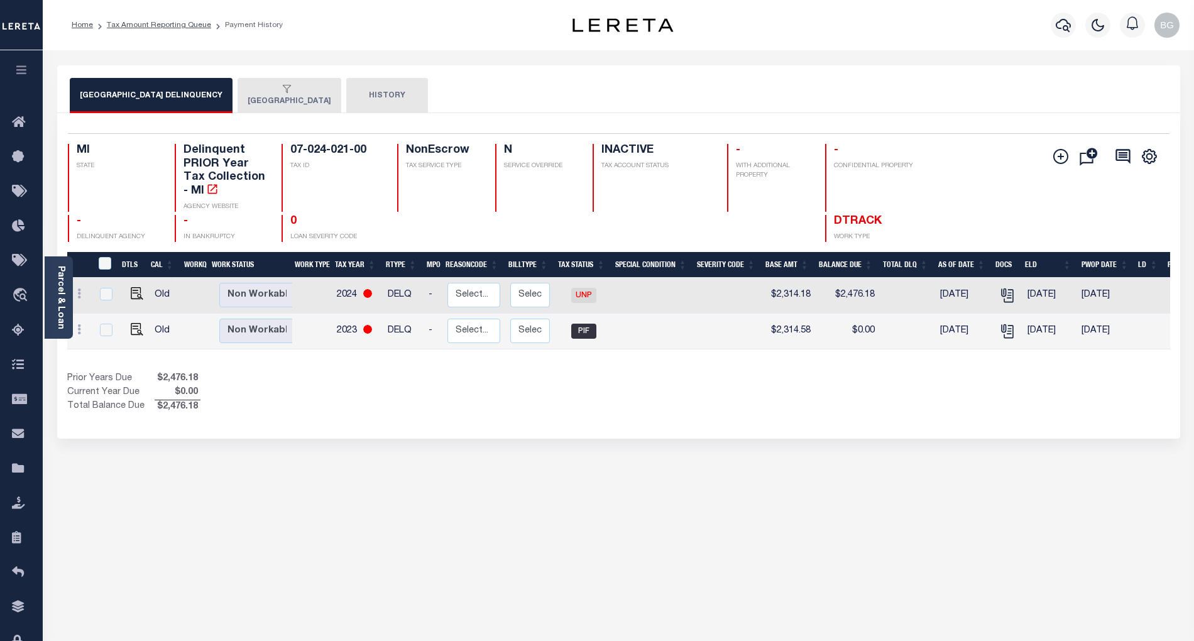
click at [298, 86] on div "button" at bounding box center [287, 89] width 79 height 11
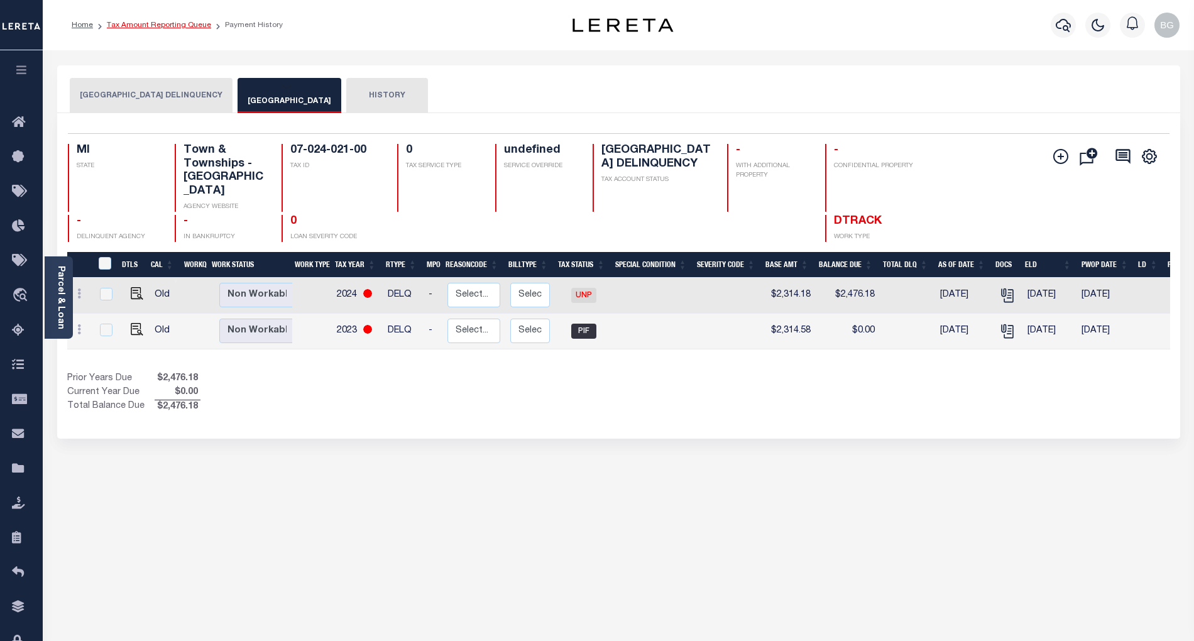
click at [142, 26] on link "Tax Amount Reporting Queue" at bounding box center [159, 25] width 104 height 8
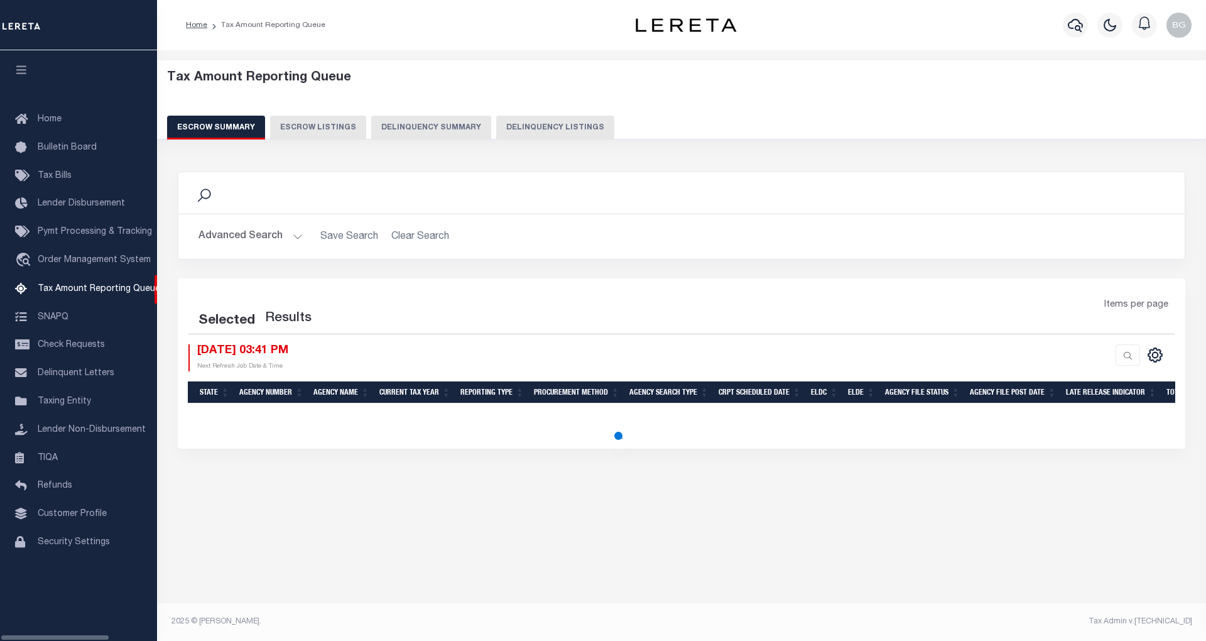
click at [519, 126] on button "Delinquency Listings" at bounding box center [555, 128] width 118 height 24
select select "100"
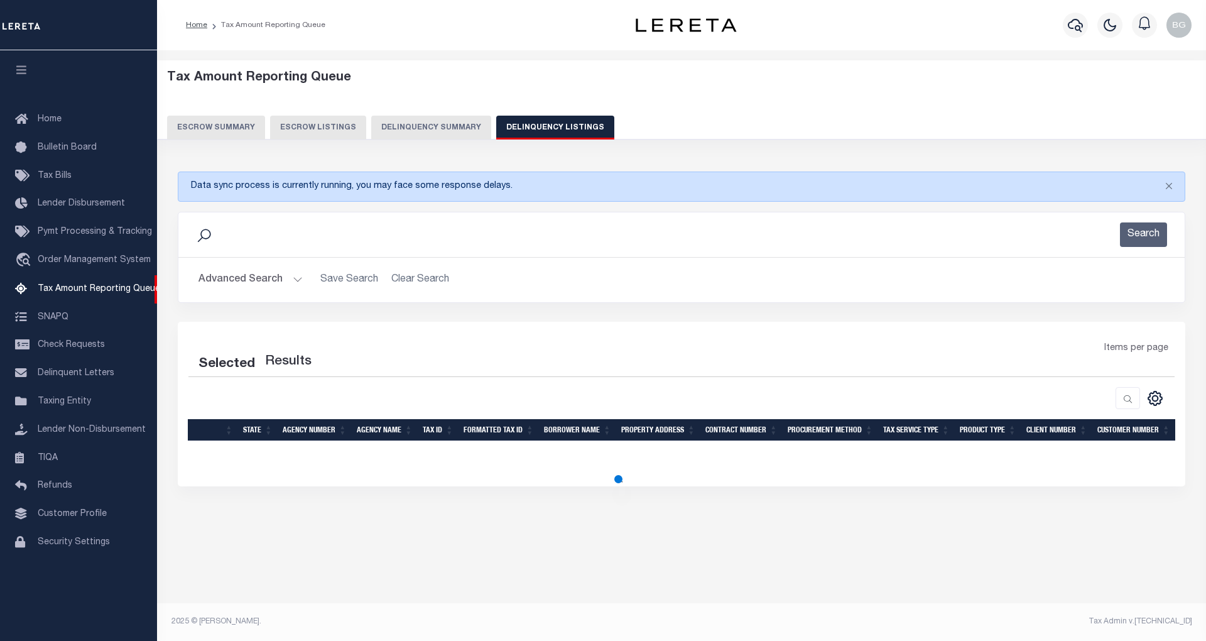
select select "100"
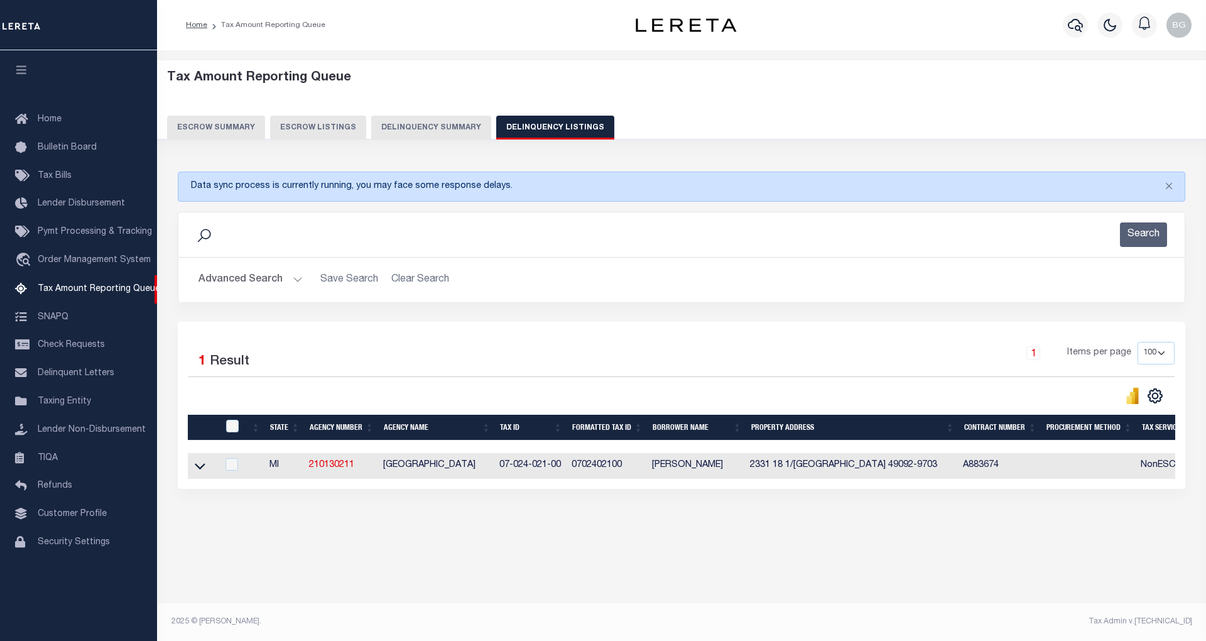
click at [292, 284] on button "Advanced Search" at bounding box center [251, 280] width 104 height 25
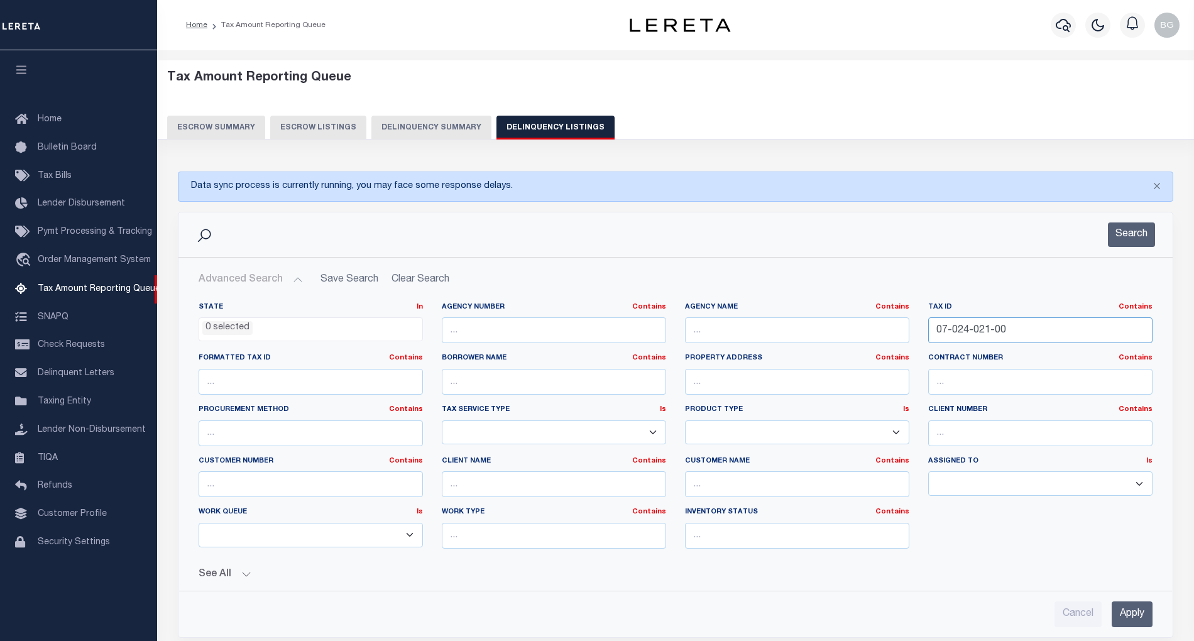
click at [965, 333] on input "07-024-021-00" at bounding box center [1040, 330] width 224 height 26
paste input "14-08-20-377-009"
type input "14-08-20-377-009"
click at [1139, 616] on input "Apply" at bounding box center [1131, 614] width 41 height 26
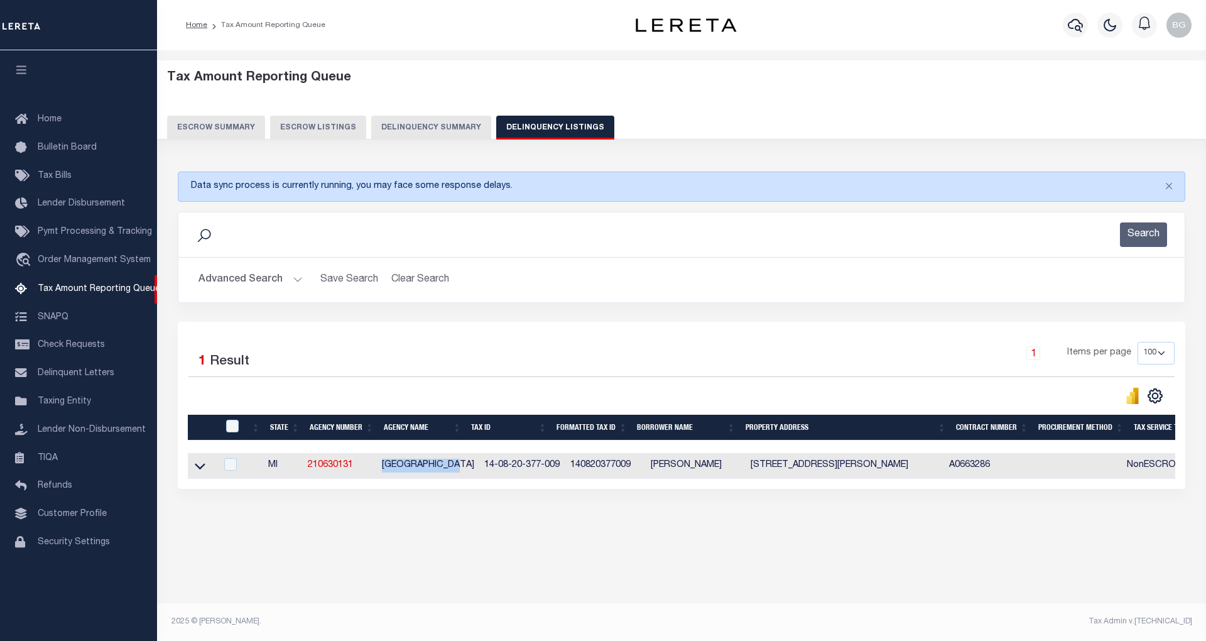
drag, startPoint x: 385, startPoint y: 471, endPoint x: 461, endPoint y: 470, distance: 76.0
click at [461, 470] on td "[GEOGRAPHIC_DATA]" at bounding box center [428, 466] width 102 height 26
checkbox input "true"
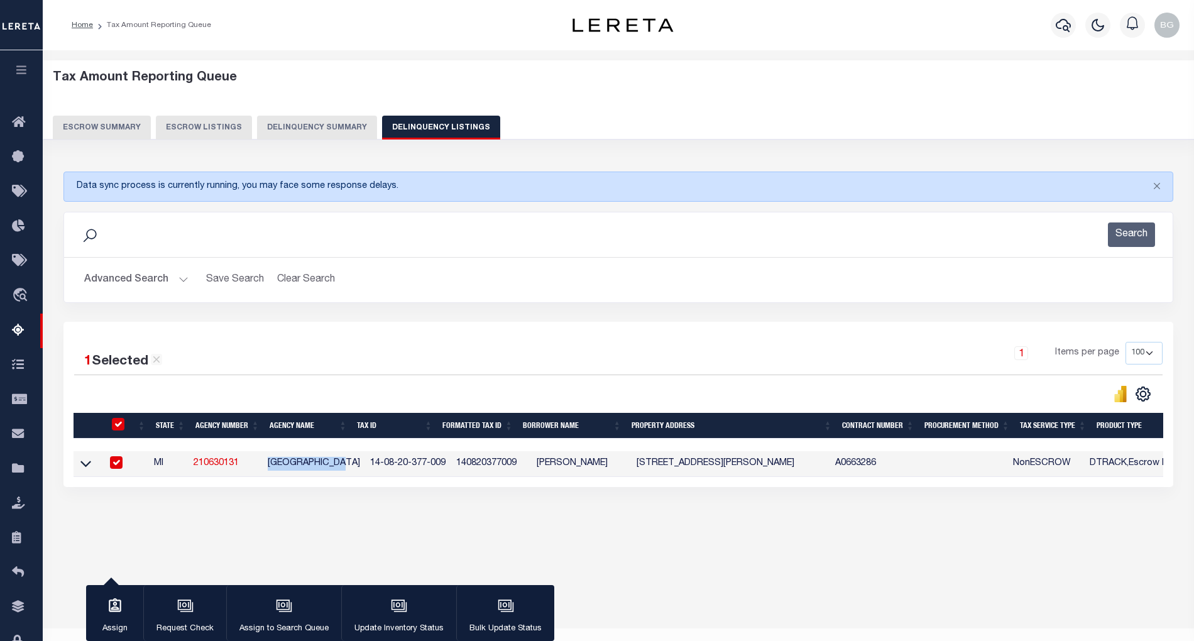
copy td "[GEOGRAPHIC_DATA]"
click at [181, 281] on button "Advanced Search" at bounding box center [136, 280] width 104 height 25
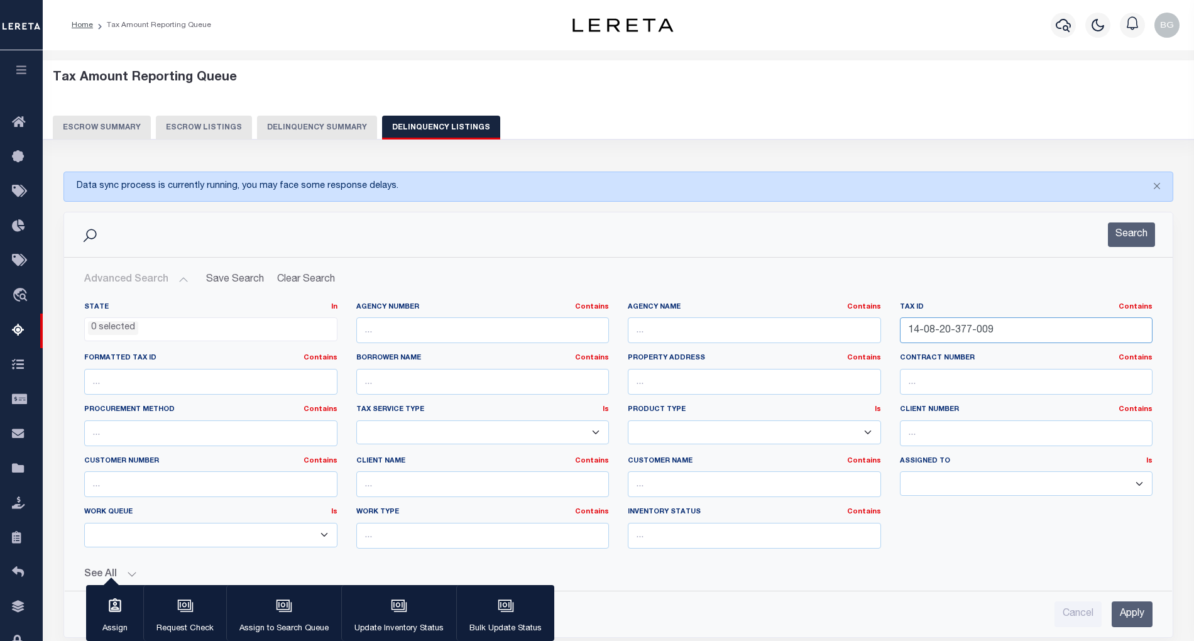
click at [931, 332] on input "14-08-20-377-009" at bounding box center [1026, 330] width 253 height 26
paste input "6-20-33-101-01"
type input "16-20-33-101-019"
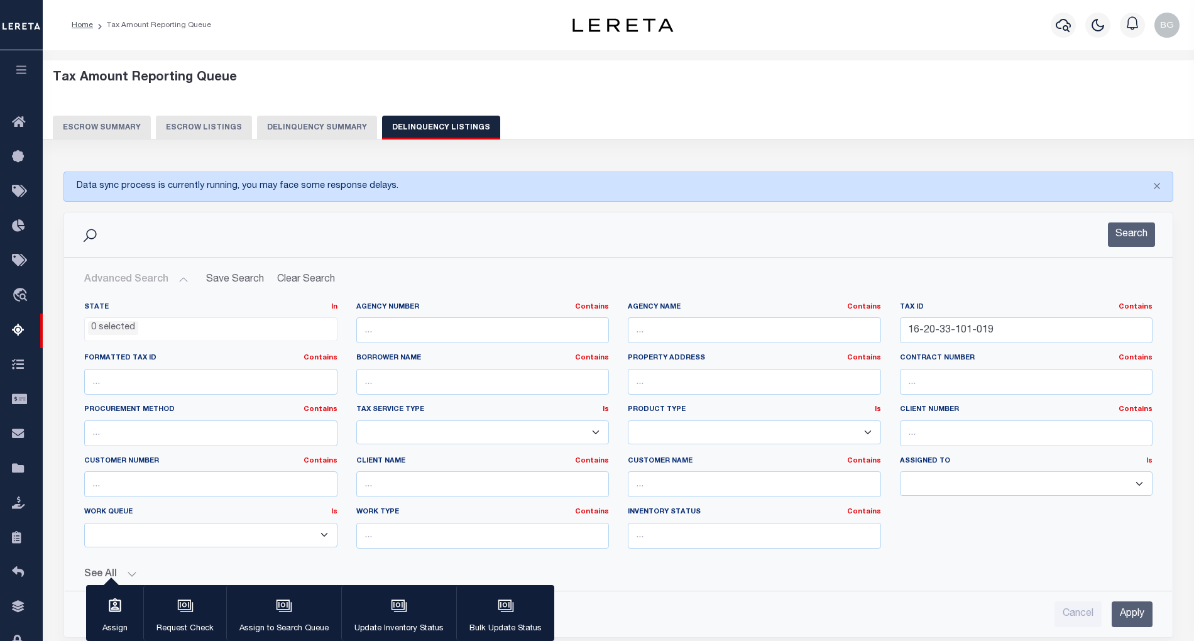
click at [1136, 619] on input "Apply" at bounding box center [1131, 614] width 41 height 26
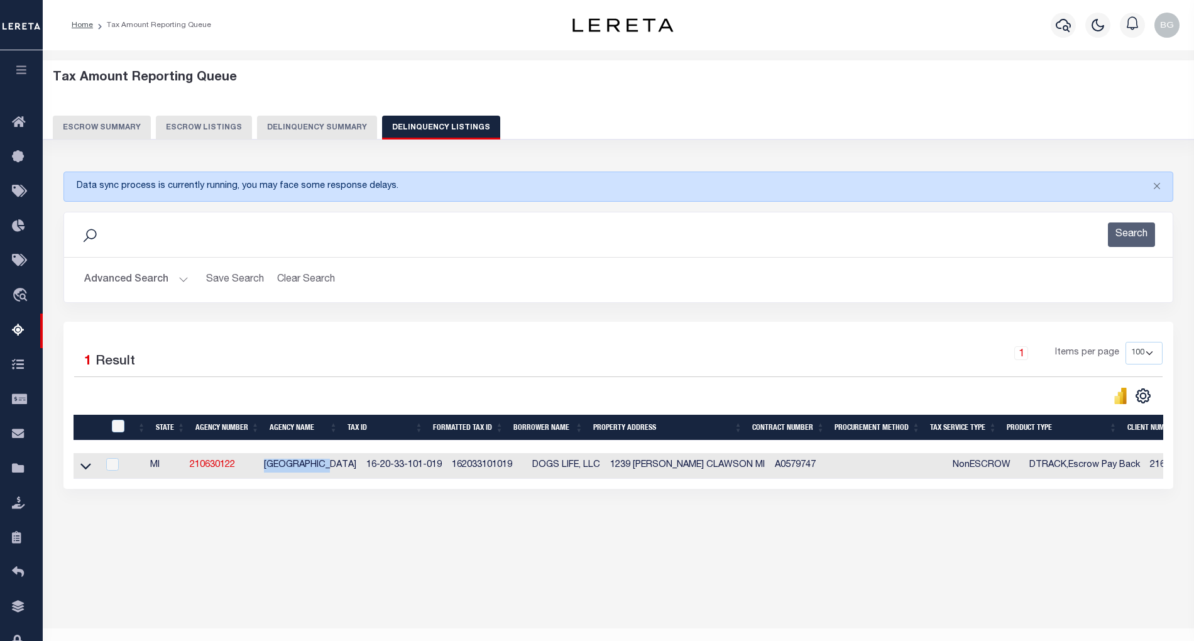
drag, startPoint x: 269, startPoint y: 470, endPoint x: 336, endPoint y: 470, distance: 66.6
click at [336, 470] on td "CLAWSON CITY" at bounding box center [310, 466] width 102 height 26
checkbox input "true"
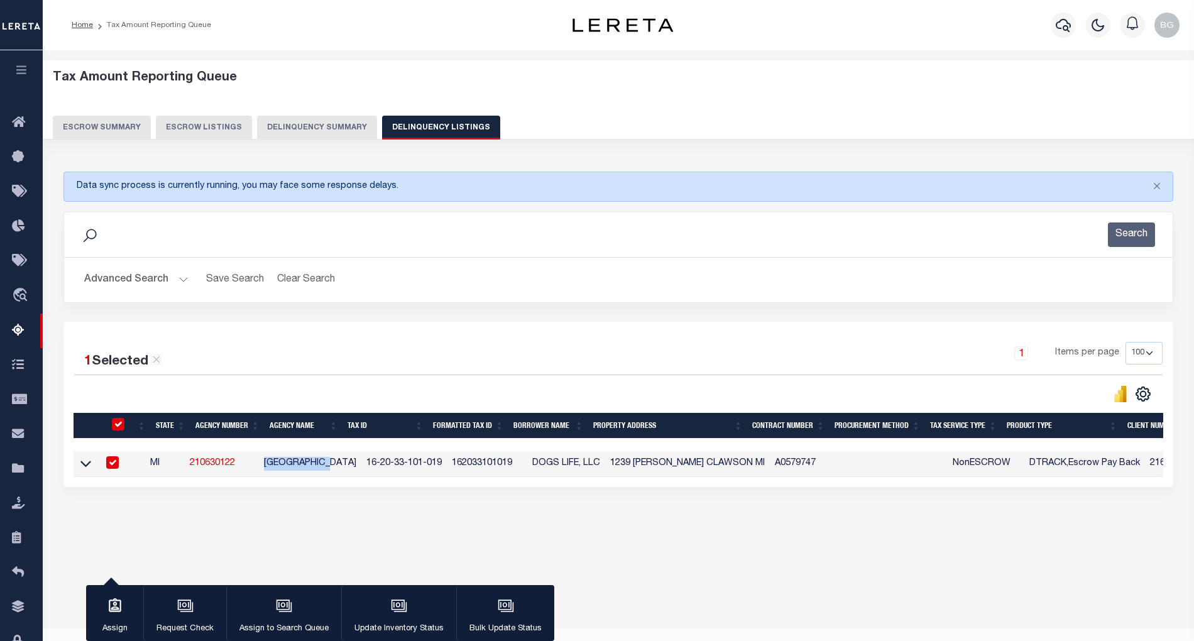
copy td "CLAWSON CITY"
click at [415, 506] on div "Data sync process is currently running, you may face some response delays. Sear…" at bounding box center [618, 342] width 1127 height 366
click at [116, 468] on input "checkbox" at bounding box center [112, 462] width 13 height 13
checkbox input "false"
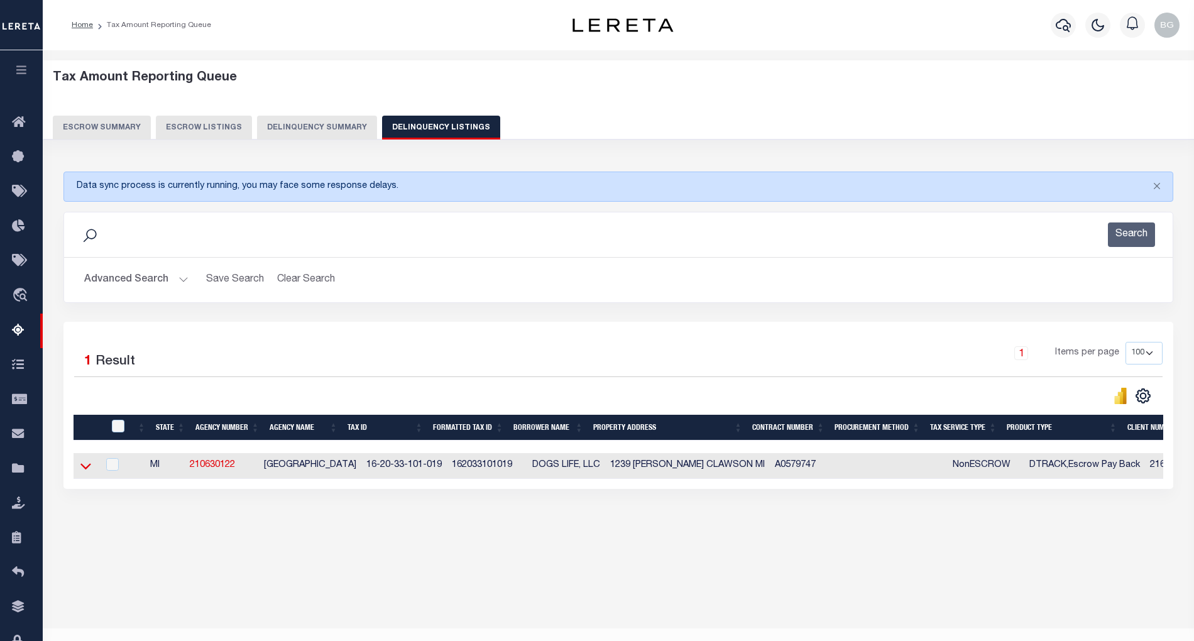
click at [85, 469] on icon at bounding box center [85, 465] width 11 height 13
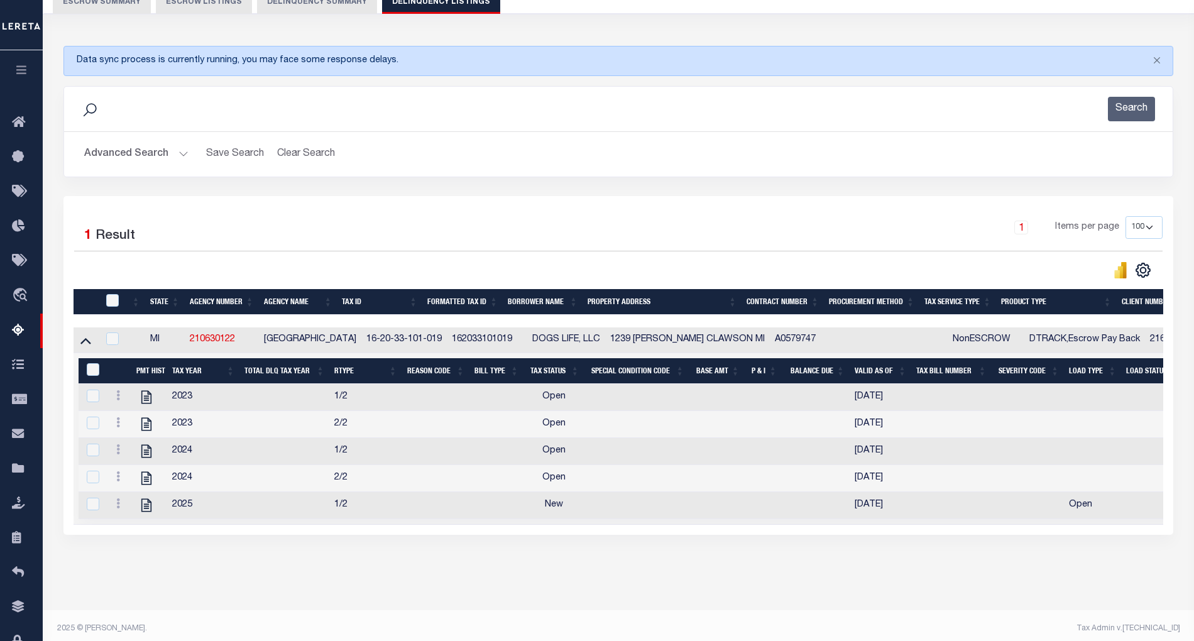
scroll to position [150, 0]
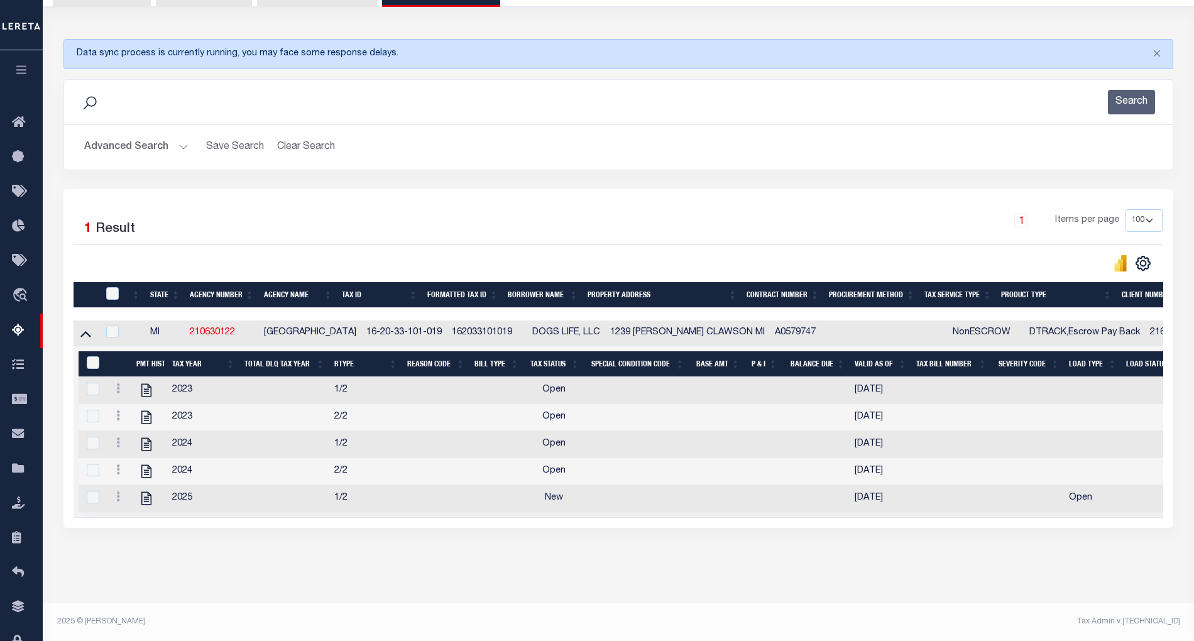
click at [179, 135] on button "Advanced Search" at bounding box center [136, 147] width 104 height 25
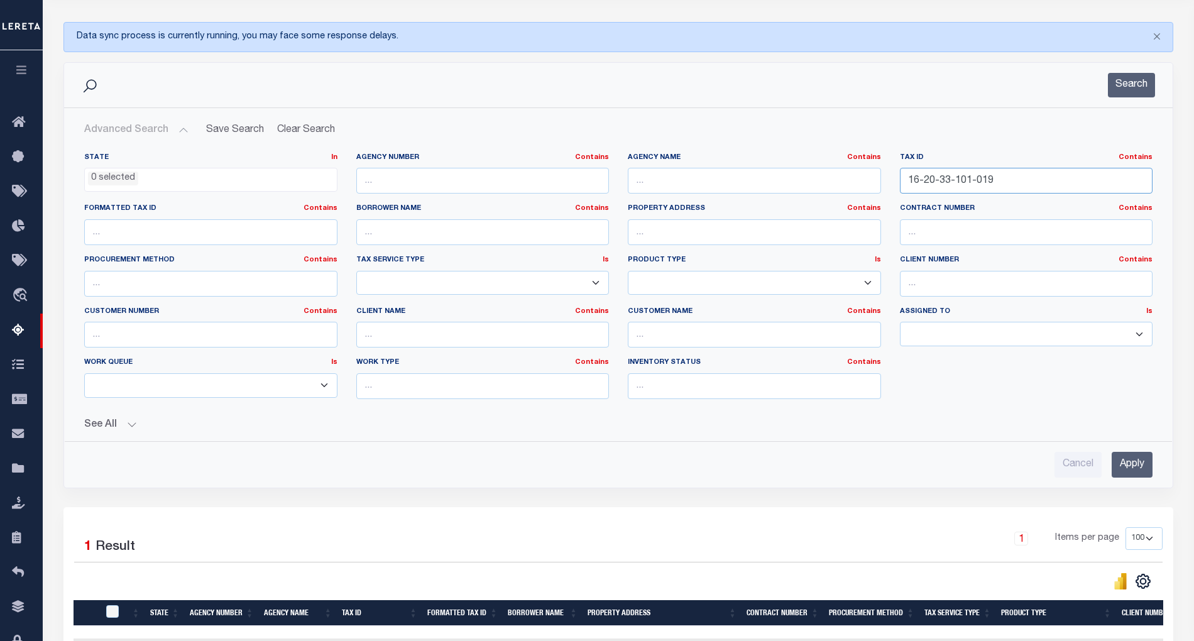
click at [935, 183] on input "16-20-33-101-019" at bounding box center [1026, 181] width 253 height 26
paste input "004-016-040-11"
type input "004-016-040-11"
click at [1135, 464] on input "Apply" at bounding box center [1131, 465] width 41 height 26
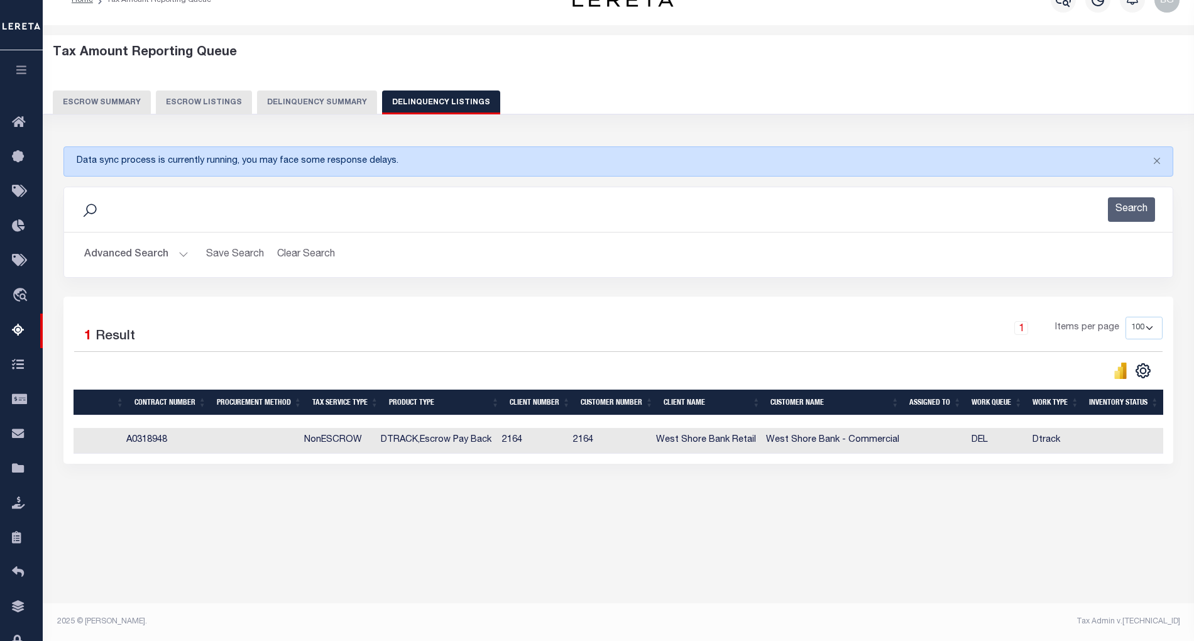
scroll to position [0, 0]
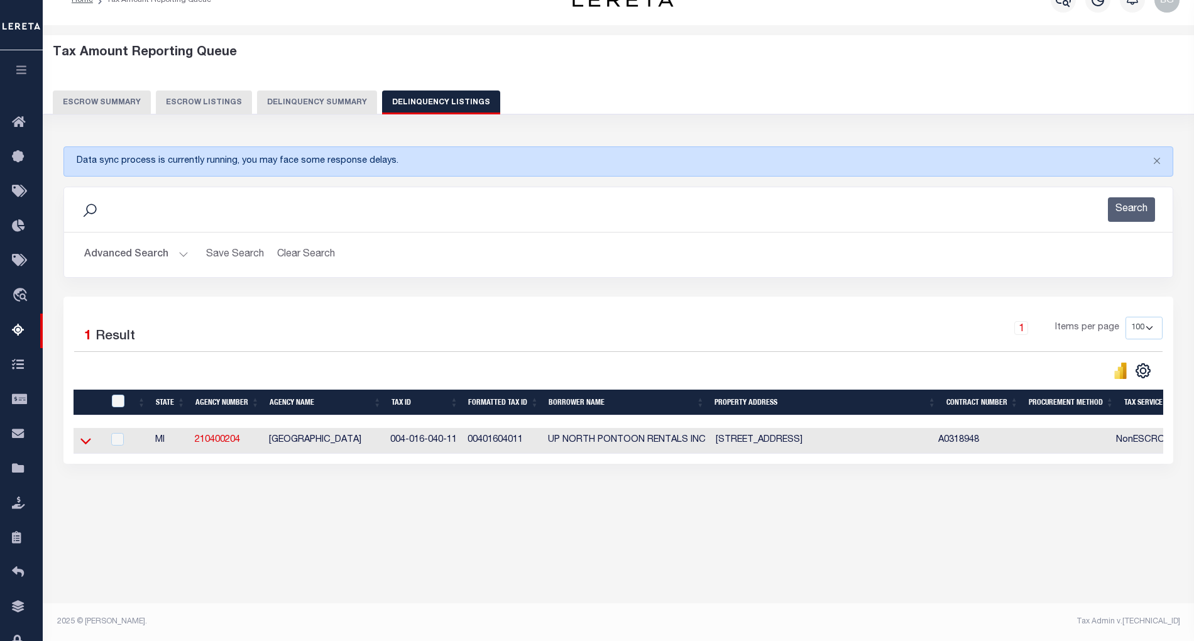
click at [90, 445] on icon at bounding box center [85, 440] width 11 height 13
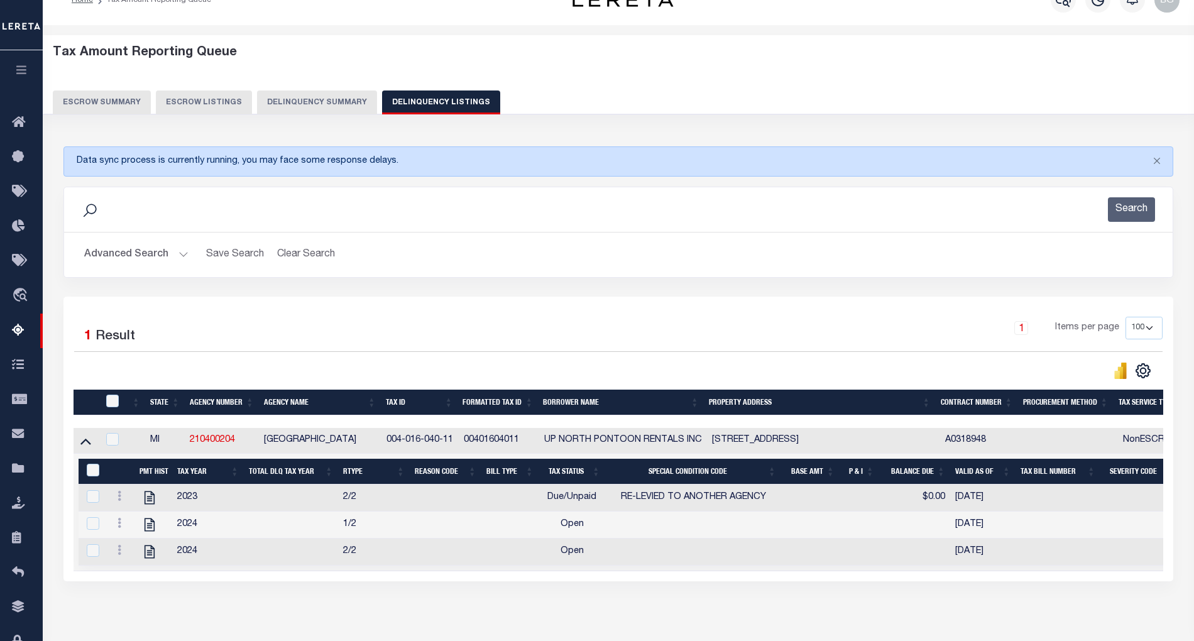
drag, startPoint x: 265, startPoint y: 447, endPoint x: 375, endPoint y: 446, distance: 110.0
click at [375, 446] on td "CLEARWATER TOWNSHIP" at bounding box center [320, 441] width 123 height 26
checkbox input "true"
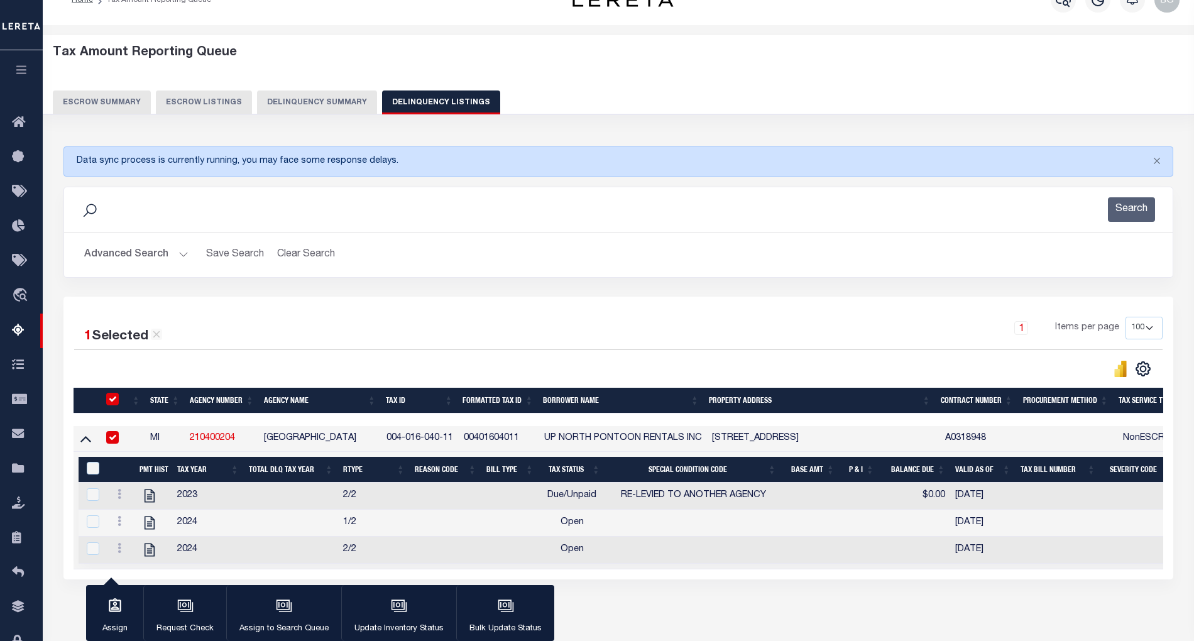
copy td "CLEARWATER TOWNSHIP"
click at [181, 256] on button "Advanced Search" at bounding box center [136, 255] width 104 height 25
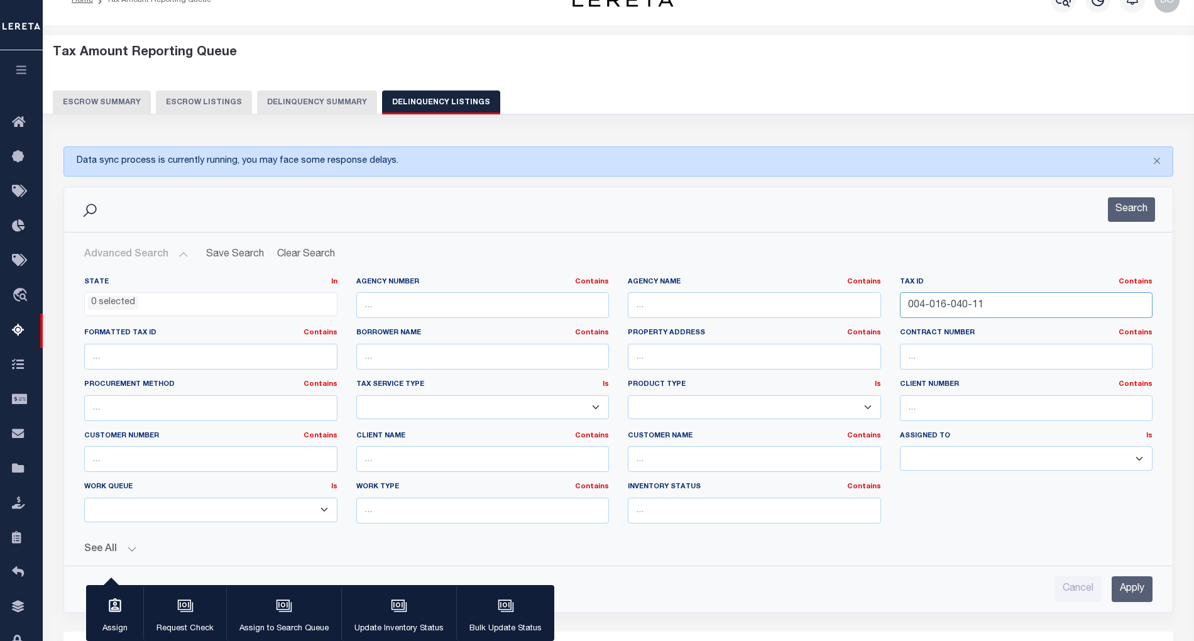
click at [927, 304] on input "004-016-040-11" at bounding box center [1026, 305] width 253 height 26
paste input "5"
click at [1142, 589] on input "Apply" at bounding box center [1131, 589] width 41 height 26
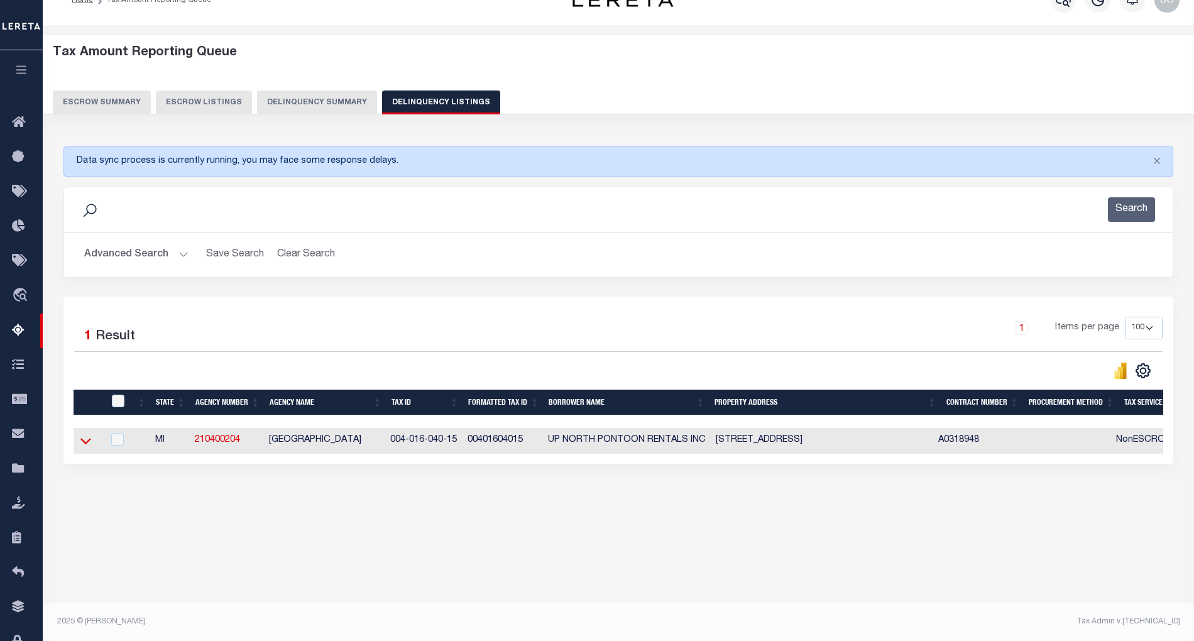
click at [82, 446] on icon at bounding box center [85, 440] width 11 height 13
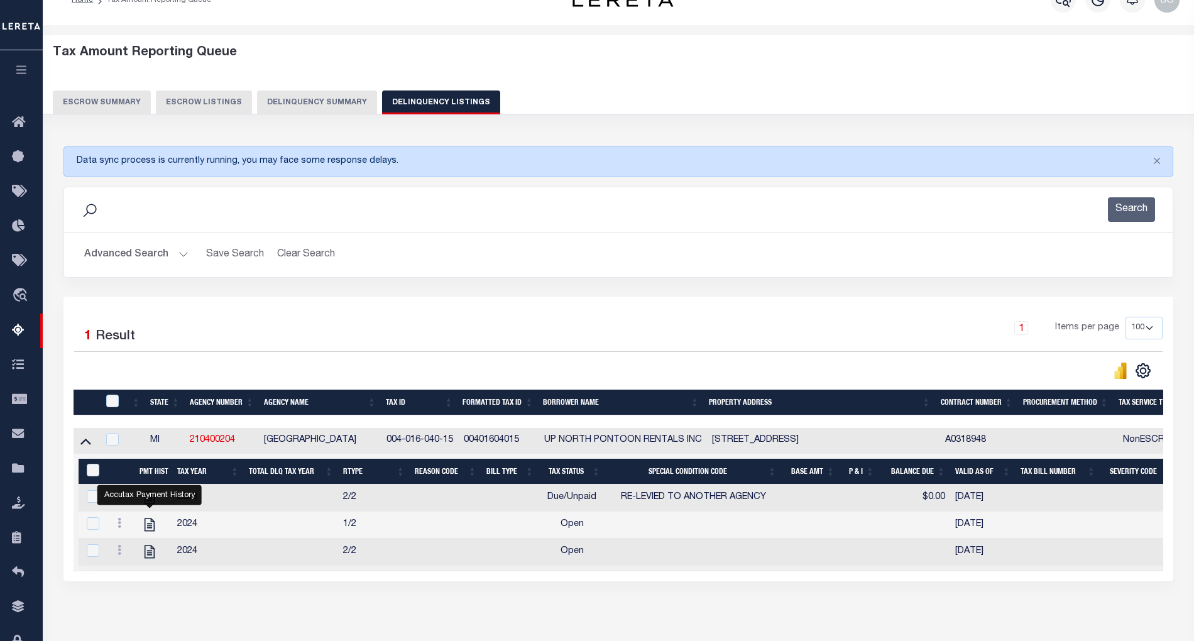
scroll to position [94, 0]
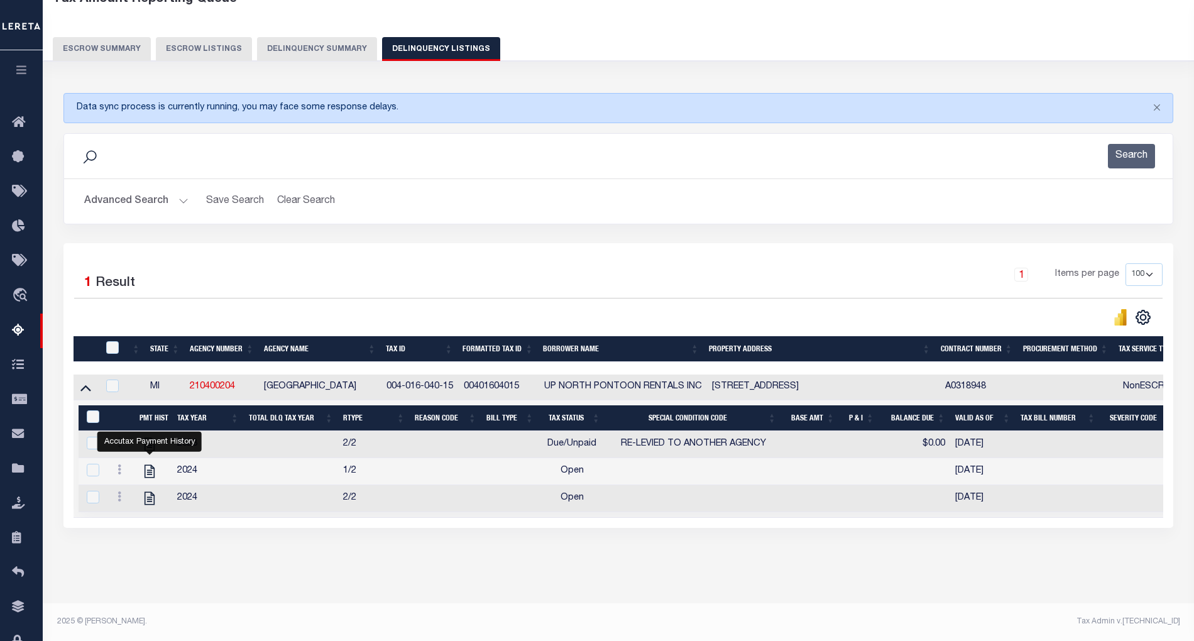
click at [381, 554] on div "Data sync process is currently running, you may face some response delays. Sear…" at bounding box center [618, 322] width 1127 height 485
click at [183, 189] on button "Advanced Search" at bounding box center [136, 201] width 104 height 25
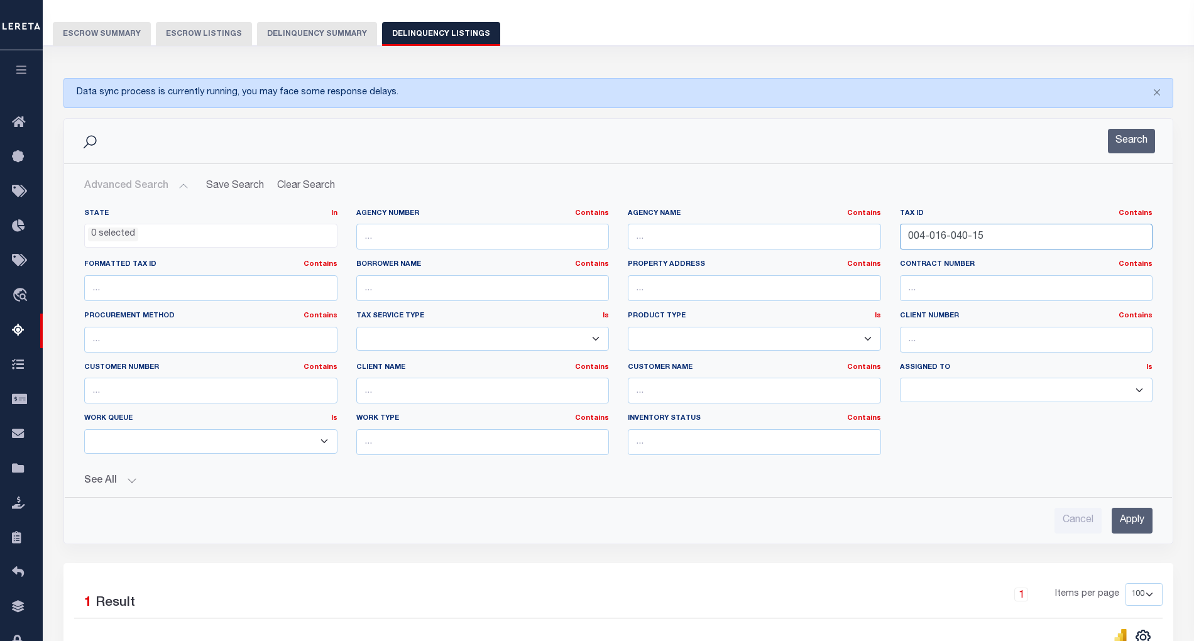
click at [934, 236] on input "004-016-040-15" at bounding box center [1026, 237] width 253 height 26
paste input "125-011-00"
click at [1133, 533] on input "Apply" at bounding box center [1131, 521] width 41 height 26
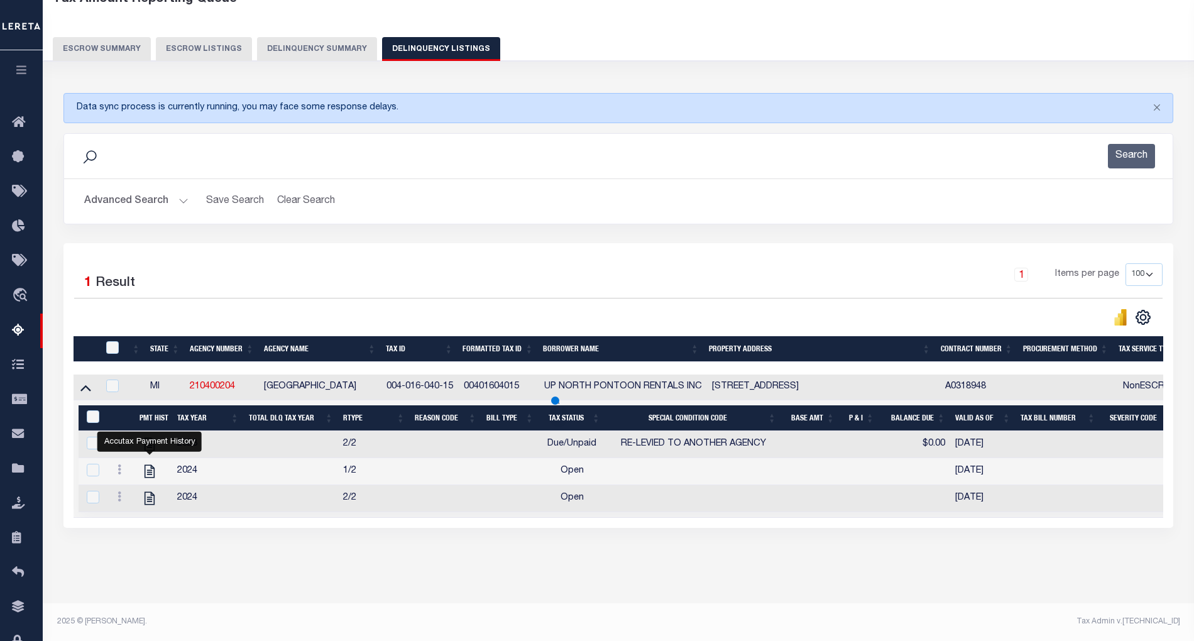
scroll to position [25, 0]
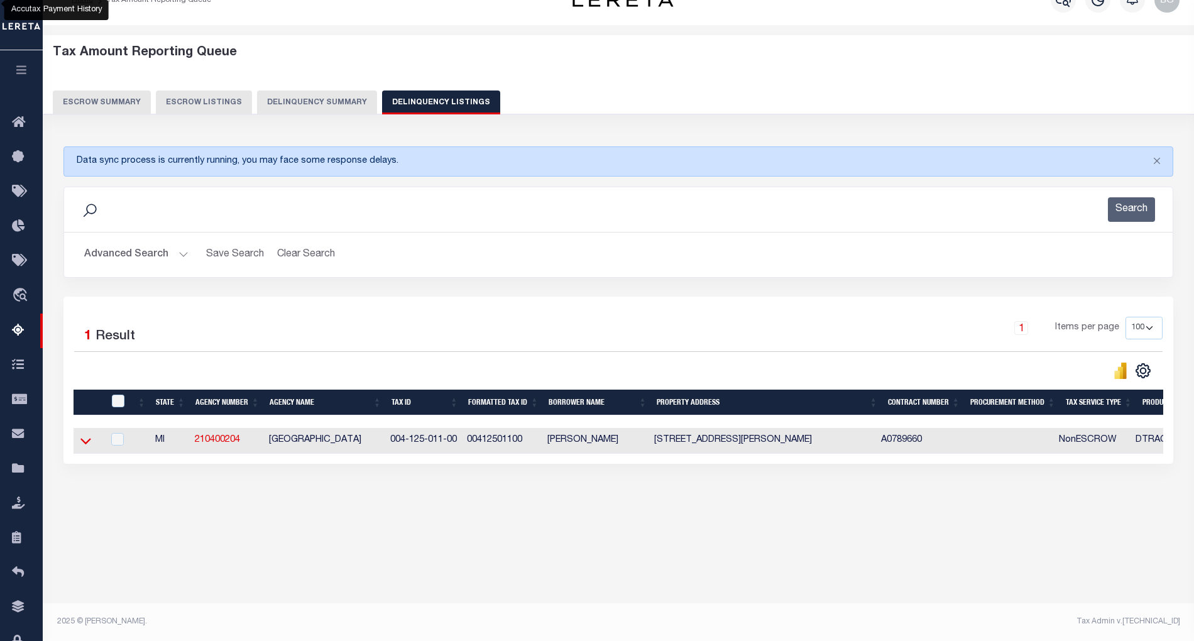
click at [89, 447] on icon at bounding box center [85, 440] width 11 height 13
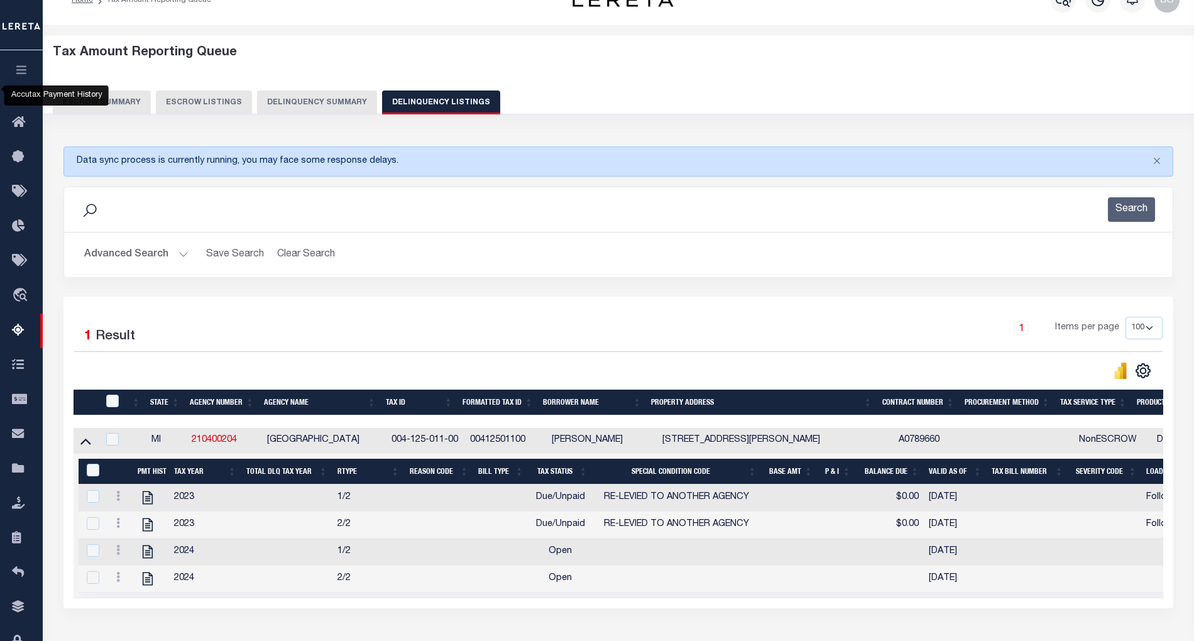
scroll to position [111, 0]
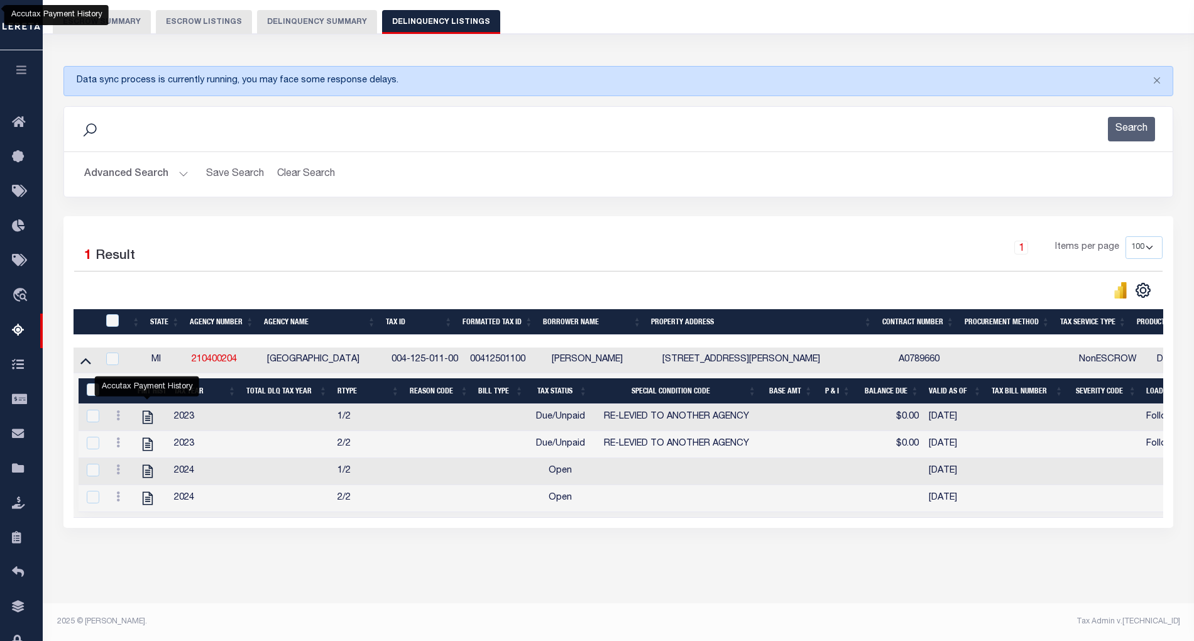
click at [182, 171] on button "Advanced Search" at bounding box center [136, 174] width 104 height 25
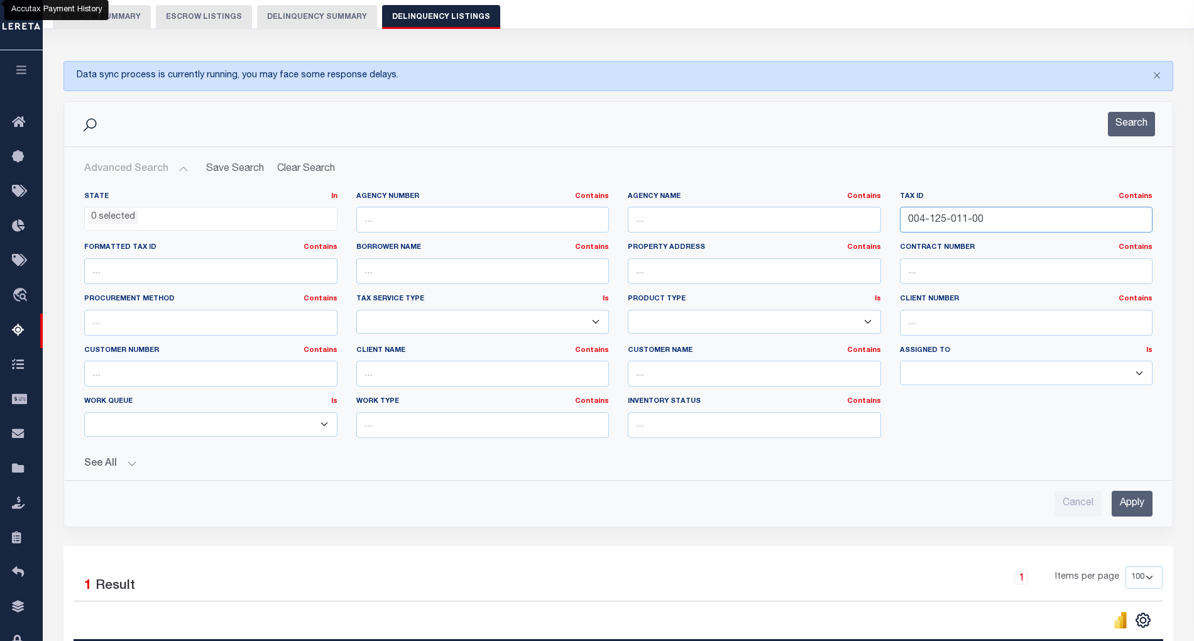
click at [928, 227] on input "004-125-011-00" at bounding box center [1026, 220] width 253 height 26
paste input "002-100-11"
type input "004-002-100-11"
click at [1136, 503] on input "Apply" at bounding box center [1131, 504] width 41 height 26
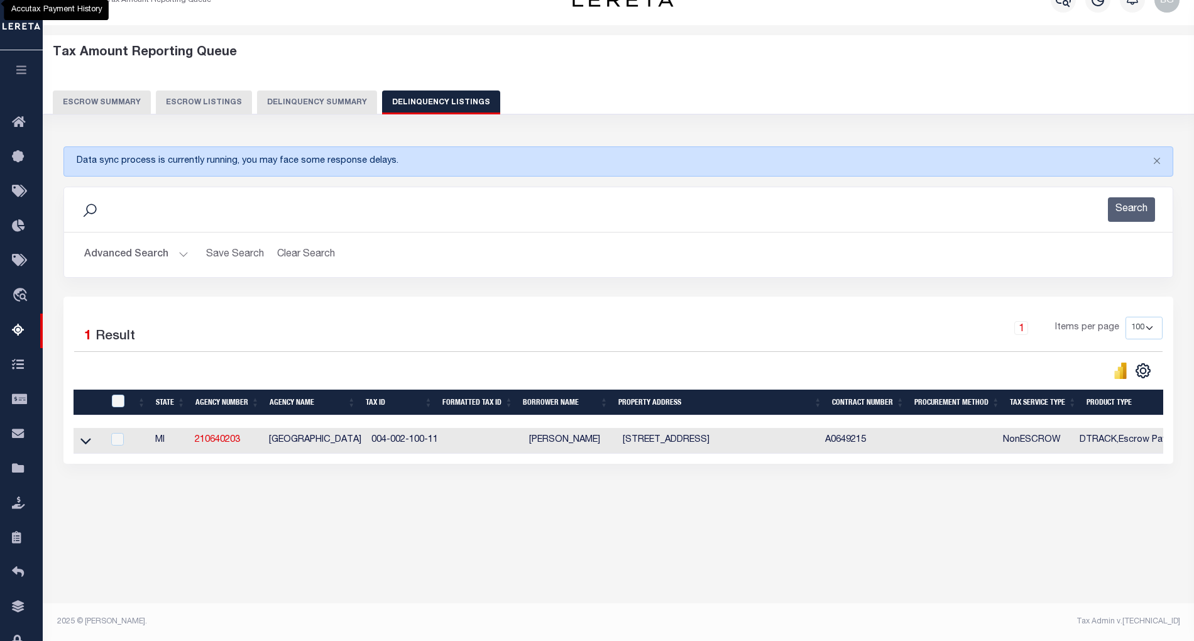
scroll to position [25, 0]
click at [87, 444] on icon at bounding box center [85, 441] width 11 height 6
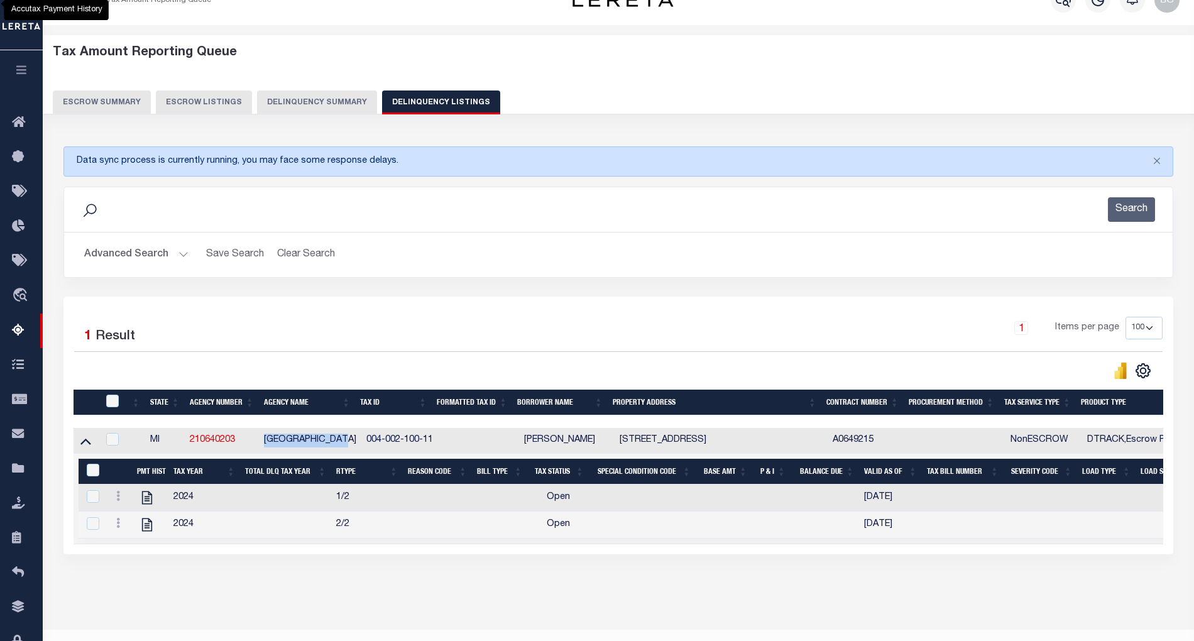
drag, startPoint x: 264, startPoint y: 446, endPoint x: 352, endPoint y: 441, distance: 88.1
click at [352, 441] on td "COLFAX TOWNSHIP" at bounding box center [310, 441] width 102 height 26
checkbox input "true"
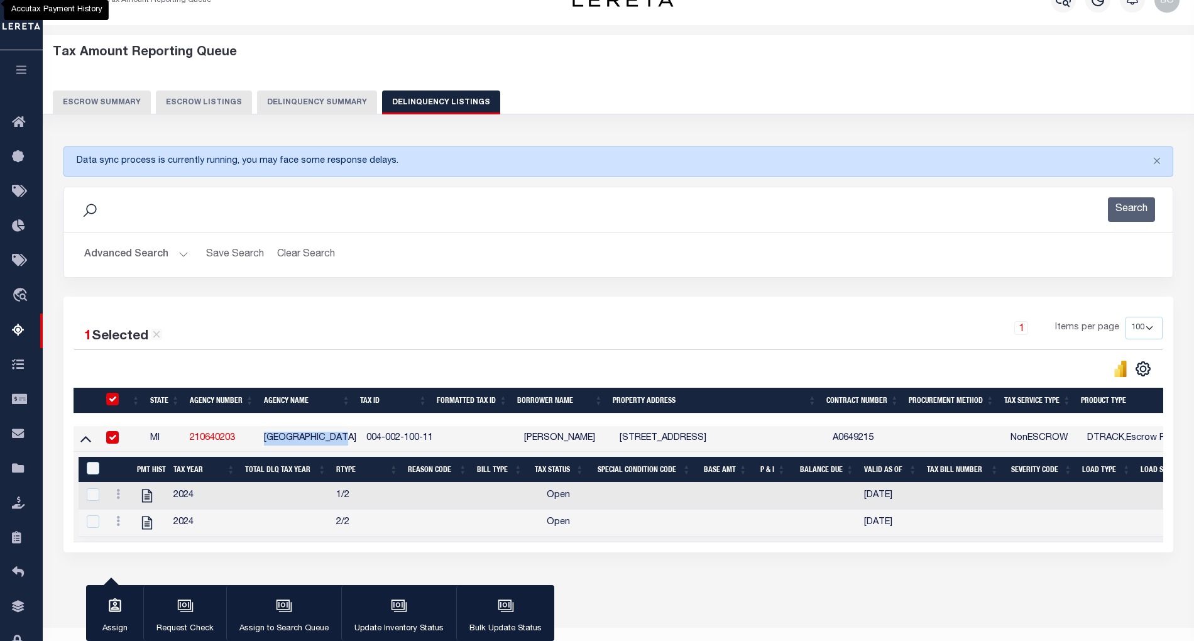
copy td "COLFAX TOWNSHIP"
click at [147, 501] on icon "" at bounding box center [147, 495] width 10 height 13
checkbox input "true"
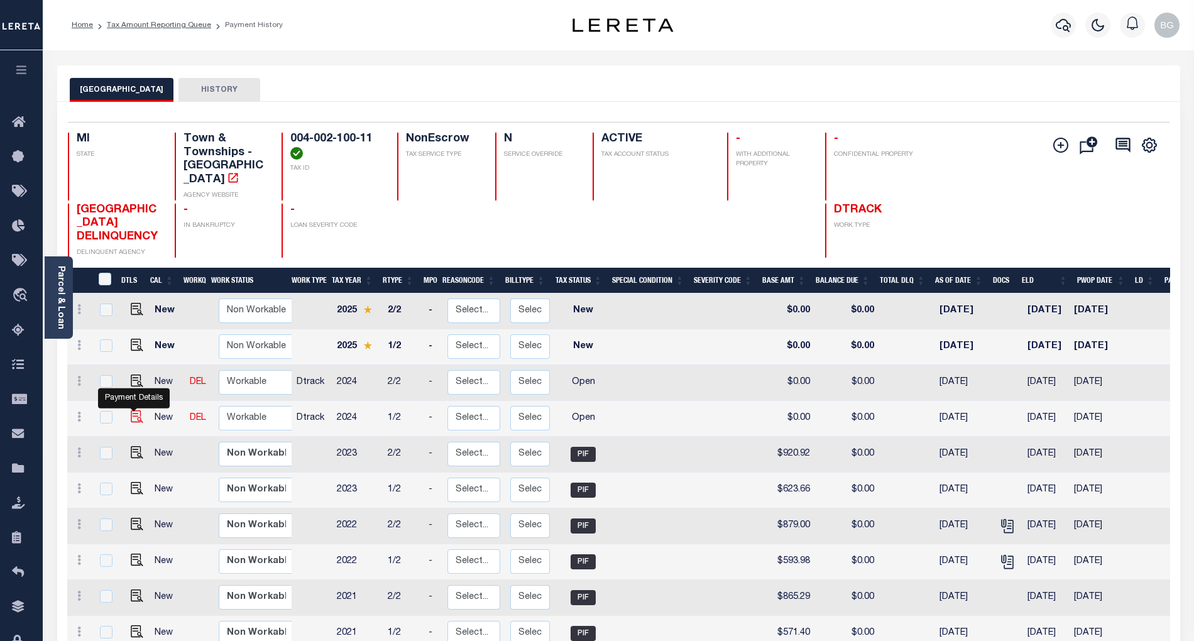
click at [134, 410] on img "" at bounding box center [137, 416] width 13 height 13
checkbox input "true"
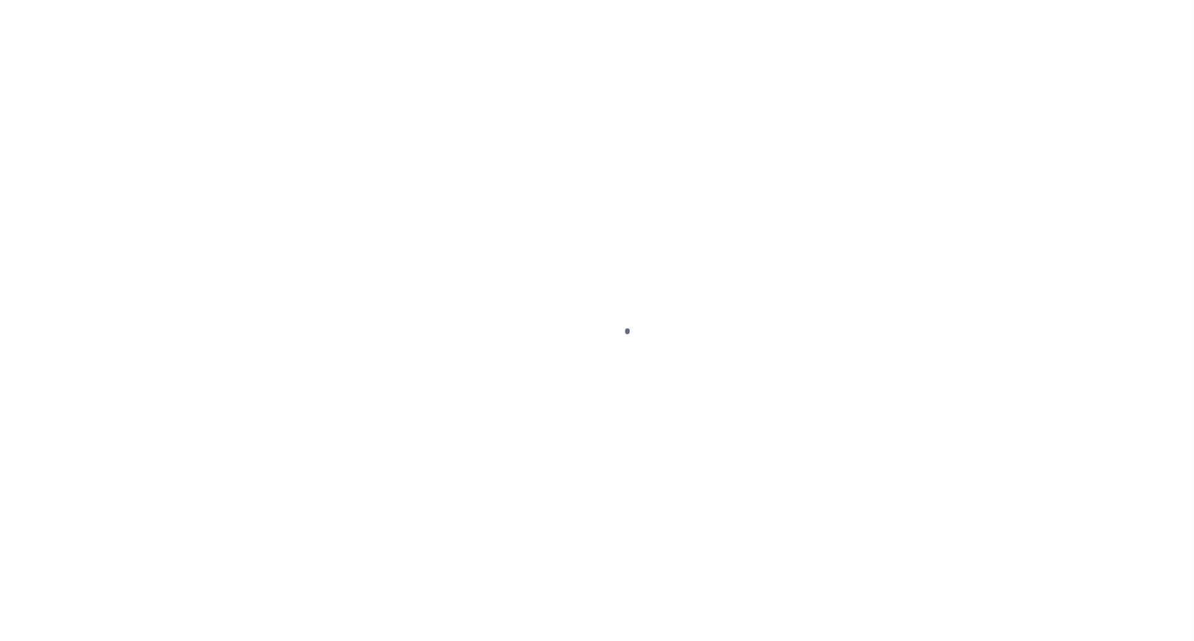
select select "OP2"
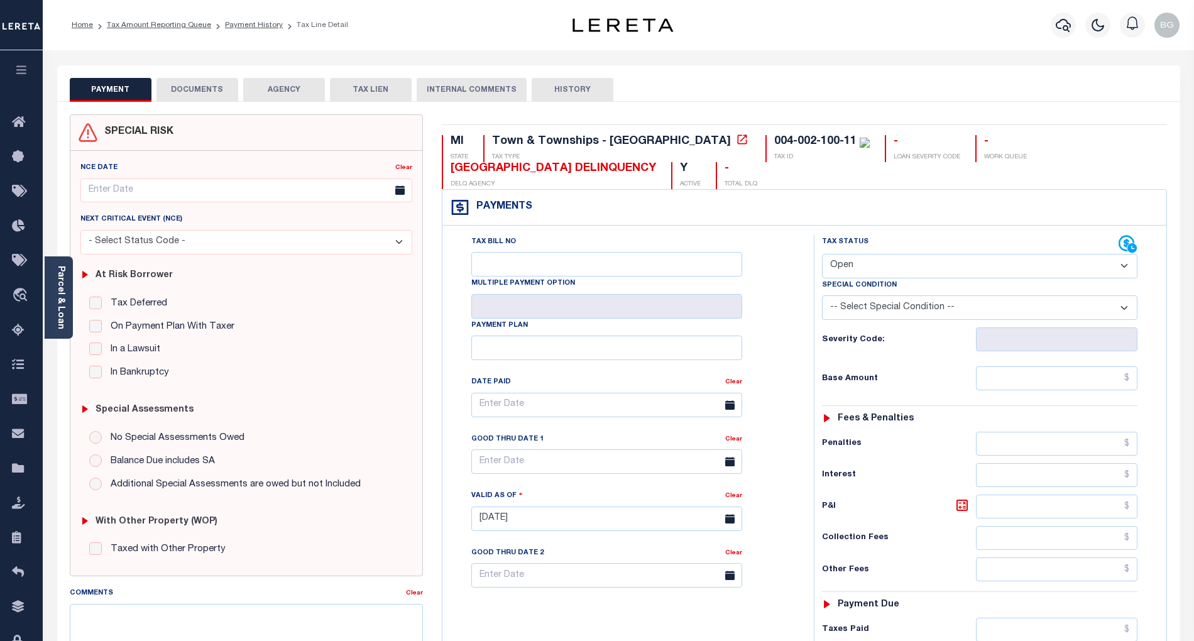
click at [211, 82] on button "DOCUMENTS" at bounding box center [197, 90] width 82 height 24
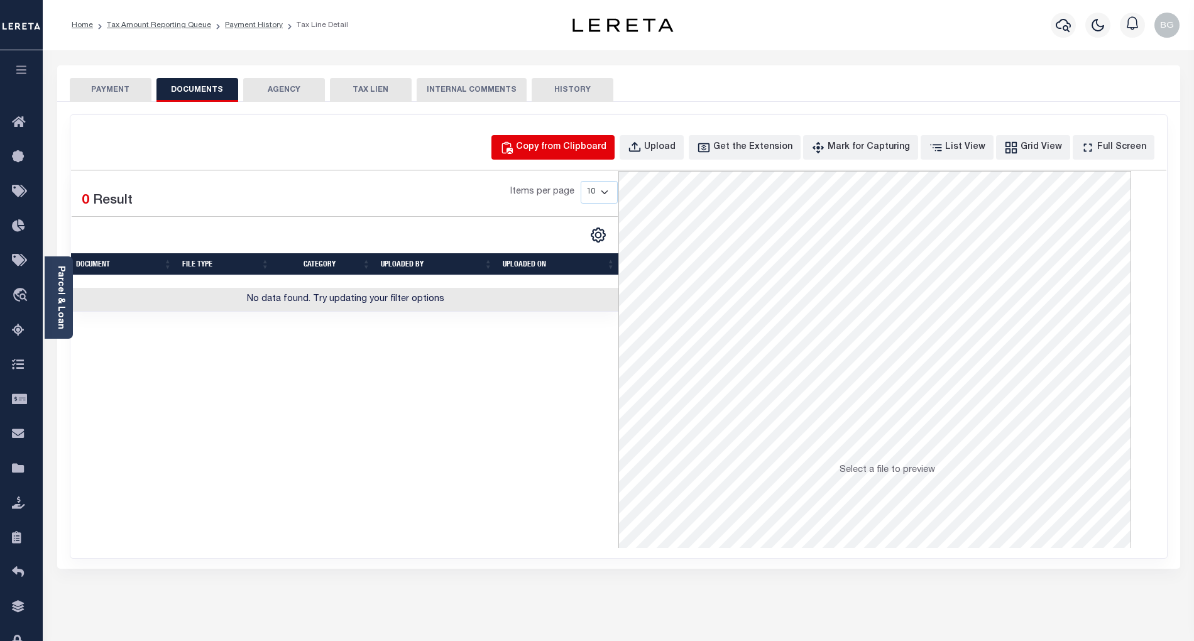
click at [606, 143] on div "Copy from Clipboard" at bounding box center [561, 148] width 90 height 14
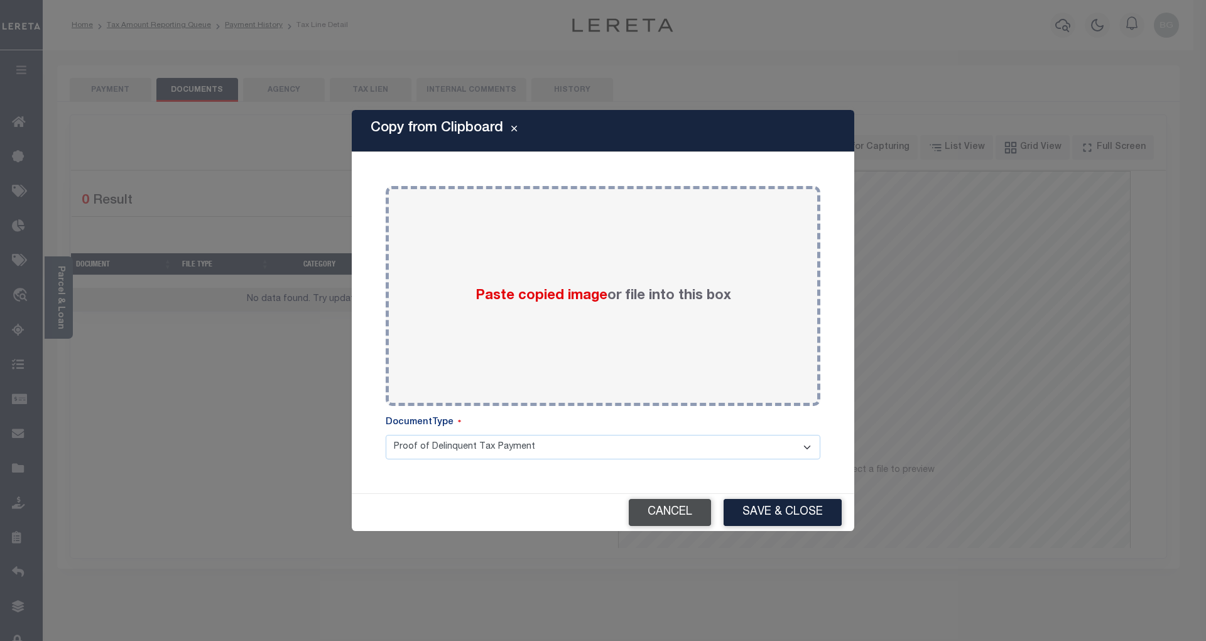
click at [687, 511] on button "Cancel" at bounding box center [670, 512] width 82 height 27
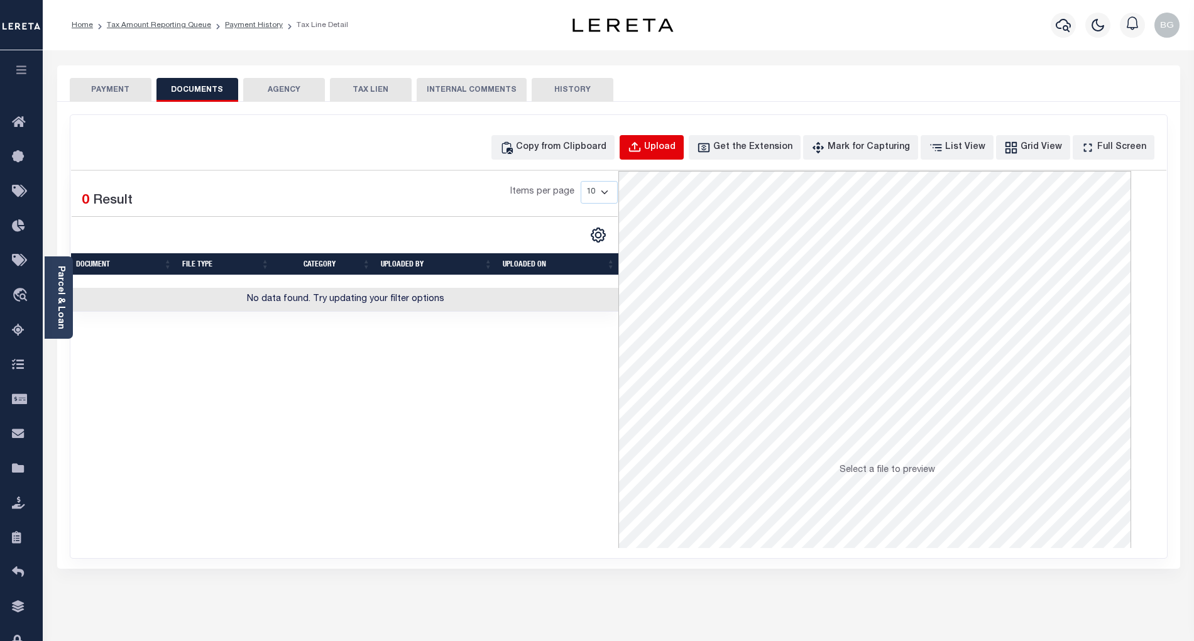
click at [667, 146] on div "Upload" at bounding box center [659, 148] width 31 height 14
select select "POP"
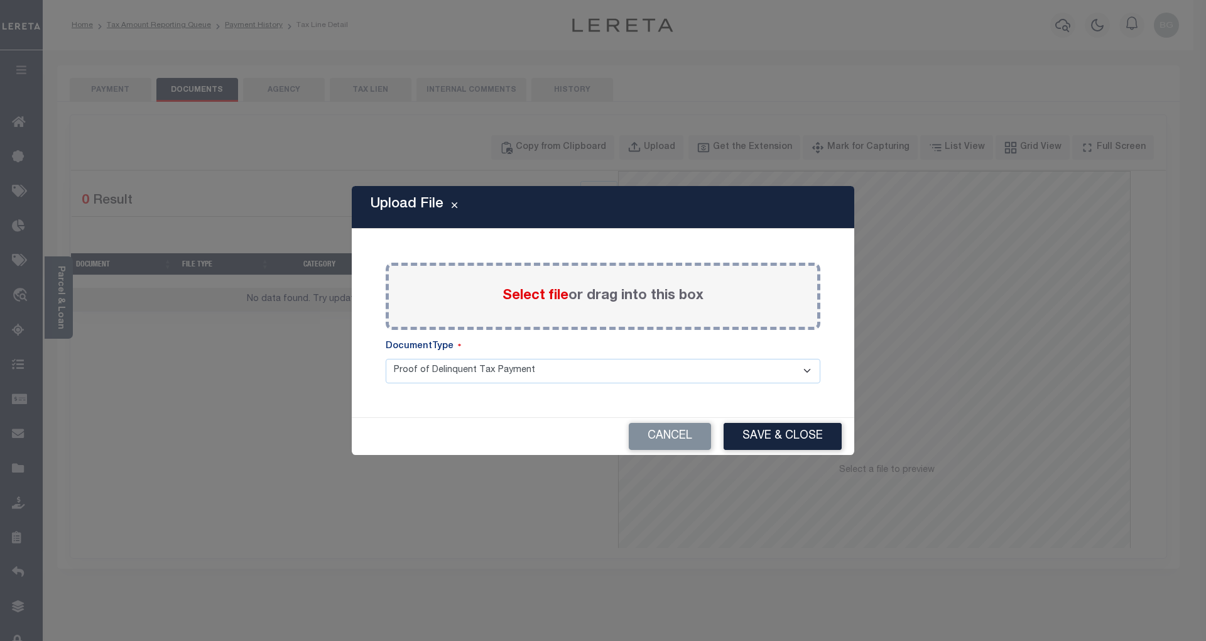
click at [524, 300] on span "Select file" at bounding box center [536, 296] width 66 height 14
click at [0, 0] on input "Select file or drag into this box" at bounding box center [0, 0] width 0 height 0
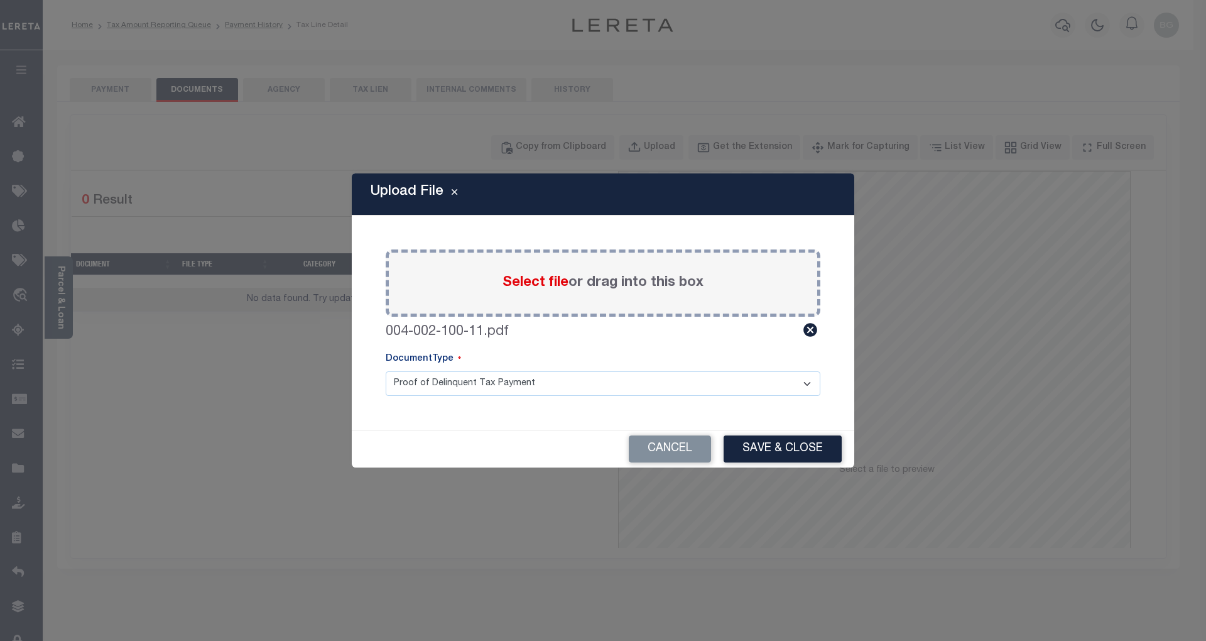
click at [778, 440] on button "Save & Close" at bounding box center [783, 448] width 118 height 27
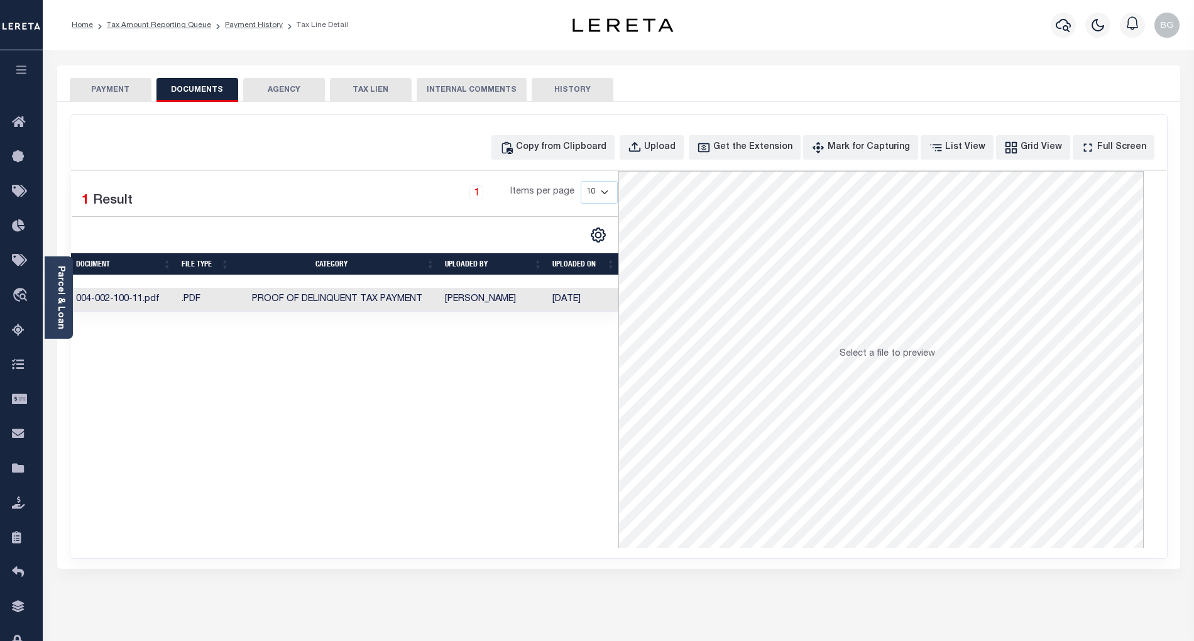
click at [121, 88] on button "PAYMENT" at bounding box center [111, 90] width 82 height 24
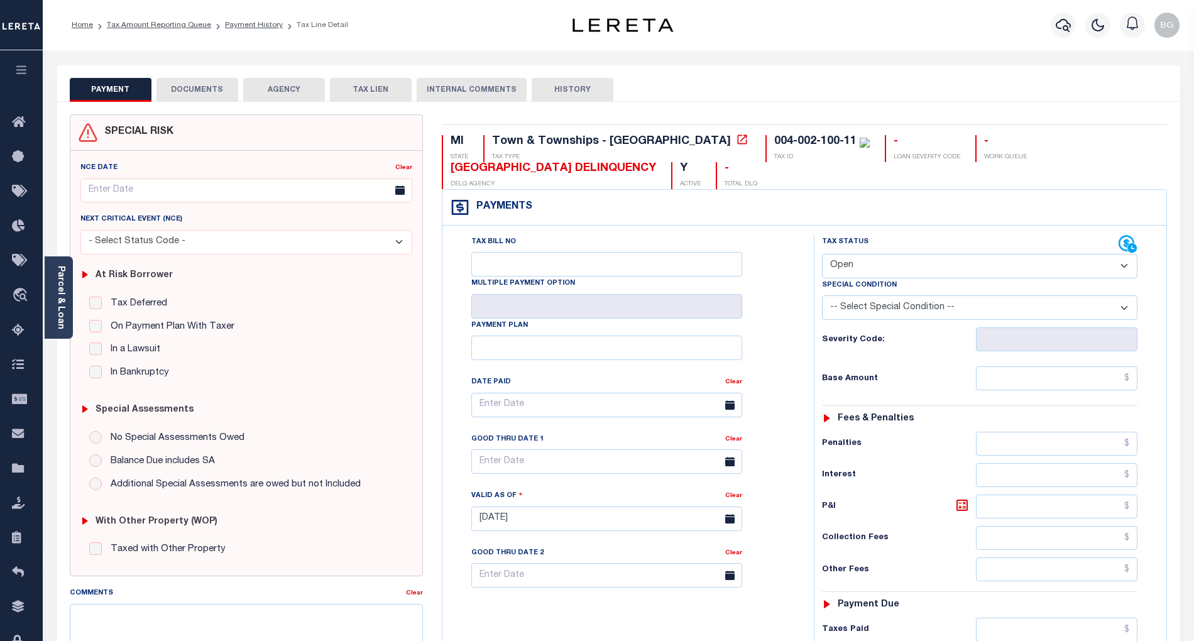
click at [848, 258] on select "- Select Status Code - Open Due/Unpaid Paid Incomplete No Tax Due Internal Refu…" at bounding box center [979, 266] width 315 height 25
select select "PYD"
click at [822, 255] on select "- Select Status Code - Open Due/Unpaid Paid Incomplete No Tax Due Internal Refu…" at bounding box center [979, 266] width 315 height 25
type input "[DATE]"
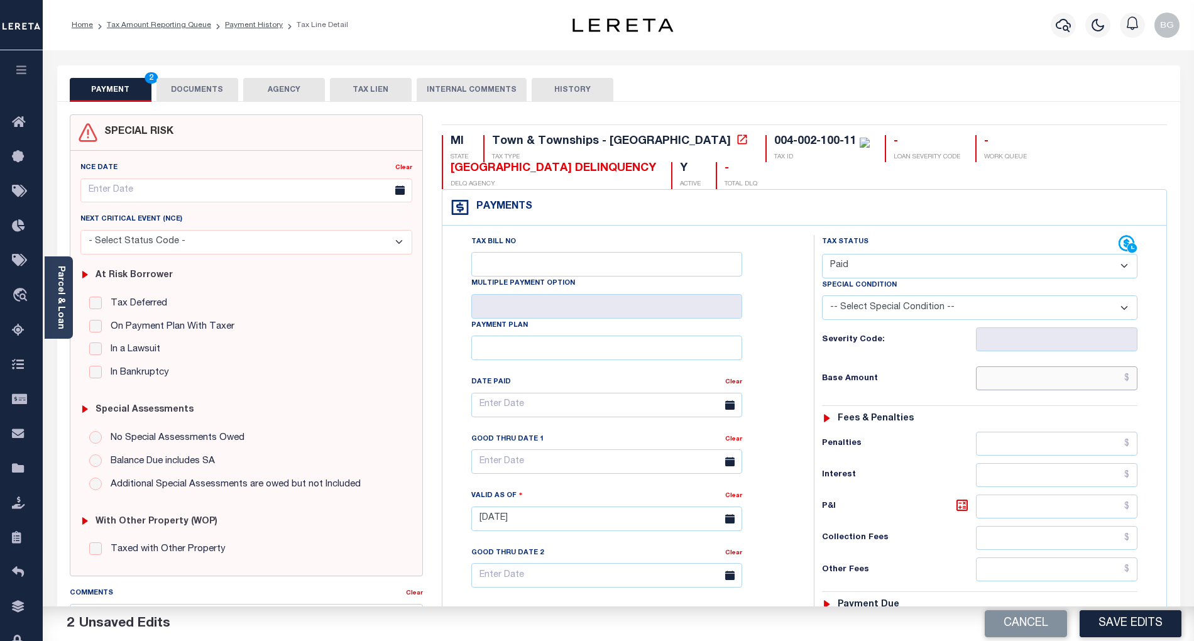
click at [1054, 378] on input "text" at bounding box center [1057, 378] width 162 height 24
paste input "652.10"
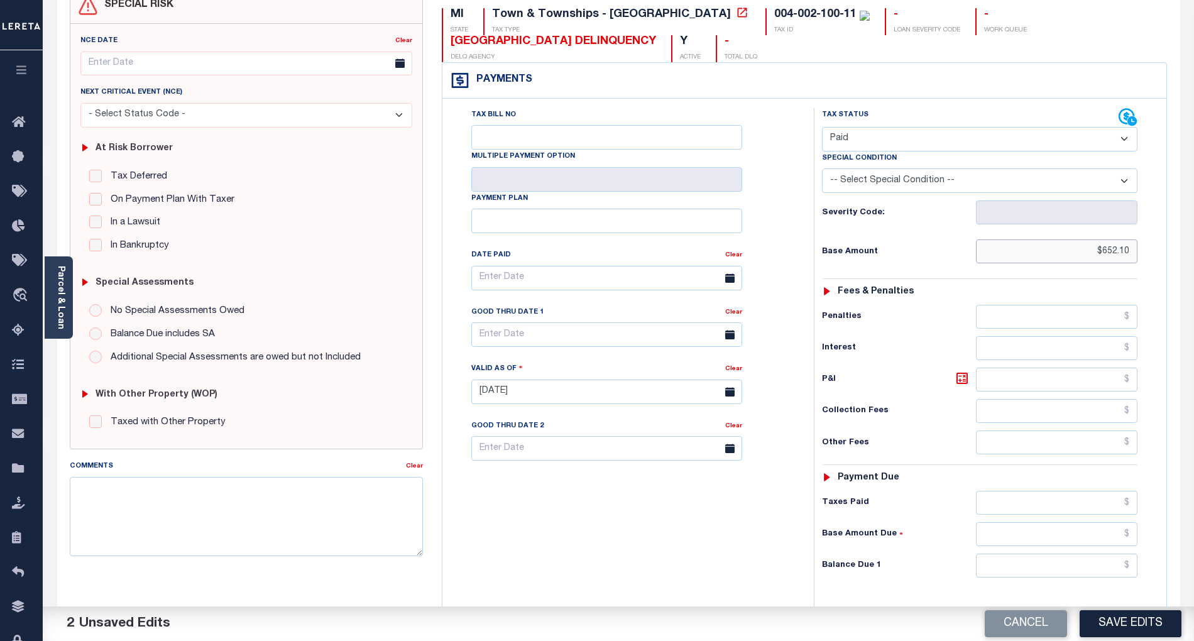
scroll to position [167, 0]
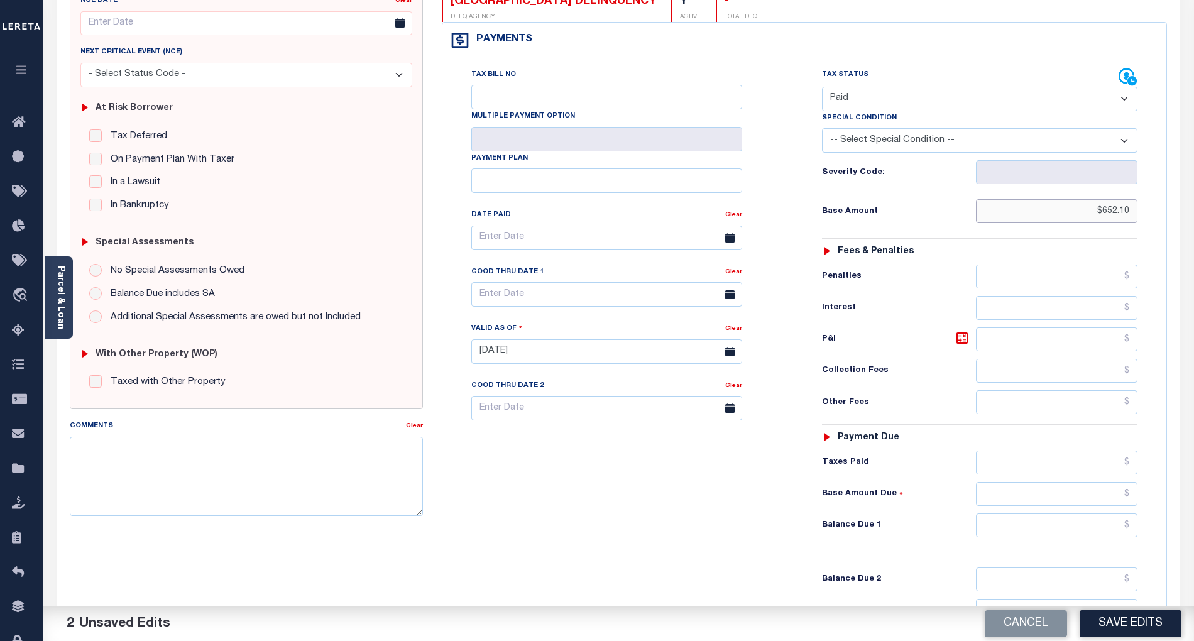
type input "$652.10"
click at [1111, 537] on input "text" at bounding box center [1057, 525] width 162 height 24
type input "$0.00"
click at [707, 541] on div "Tax Bill No Multiple Payment Option Payment Plan Clear" at bounding box center [624, 345] width 359 height 555
click at [1129, 622] on button "Save Edits" at bounding box center [1130, 623] width 102 height 27
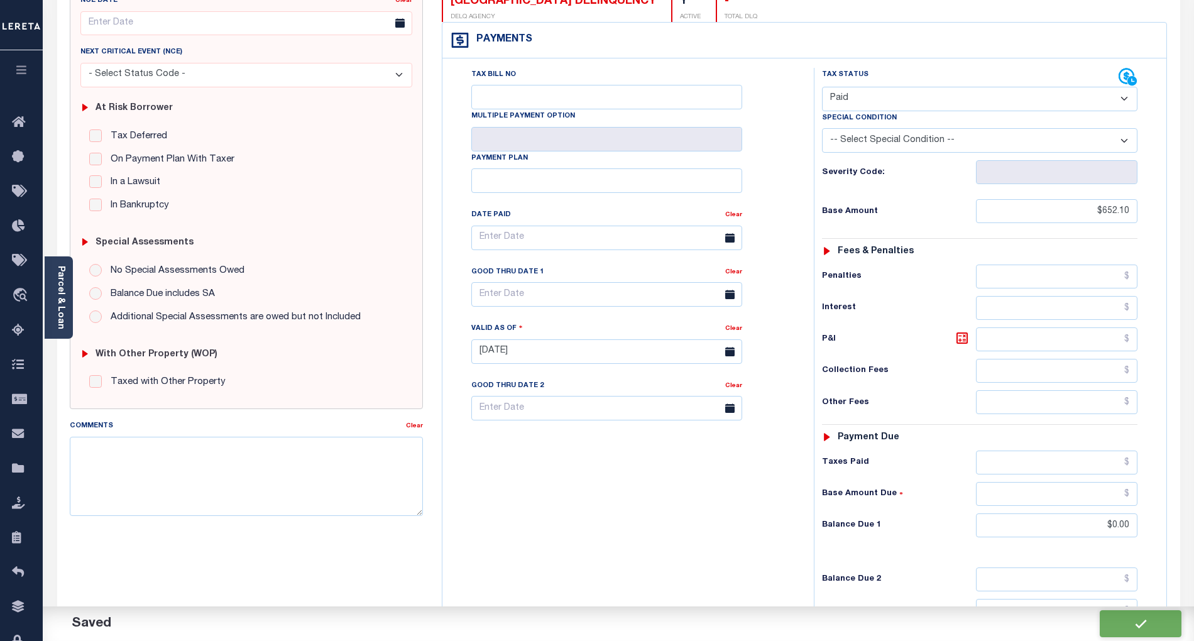
checkbox input "false"
type input "$652.1"
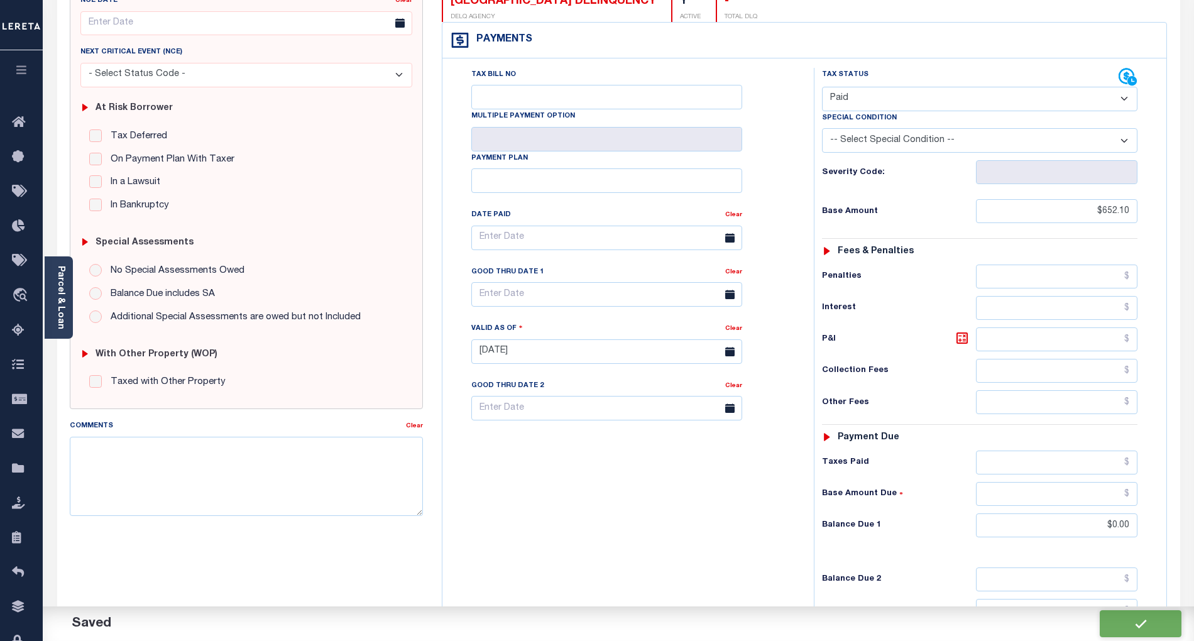
type input "$0"
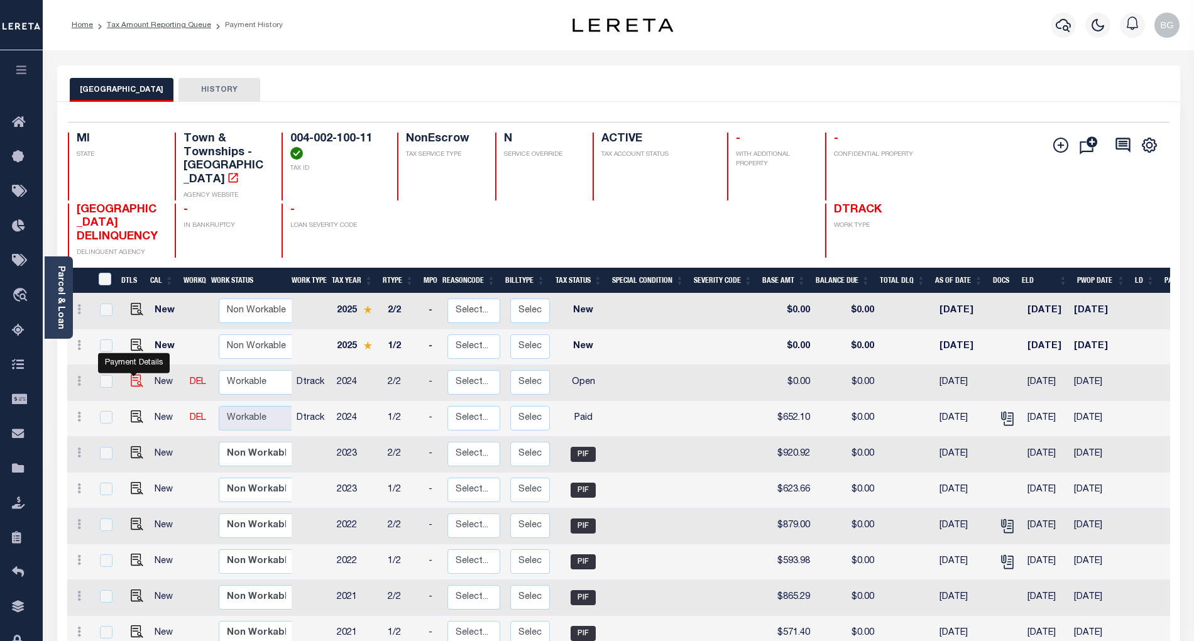
click at [131, 374] on img "" at bounding box center [137, 380] width 13 height 13
checkbox input "true"
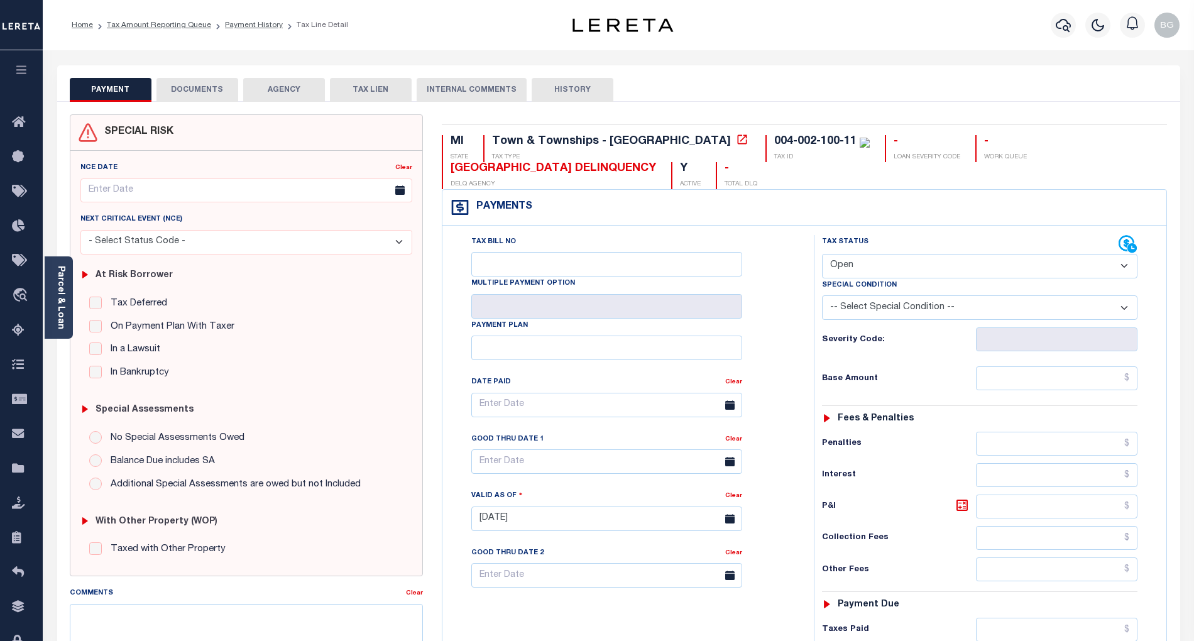
click at [843, 257] on select "- Select Status Code - Open Due/Unpaid Paid Incomplete No Tax Due Internal Refu…" at bounding box center [979, 266] width 315 height 25
select select "PYD"
click at [822, 255] on select "- Select Status Code - Open Due/Unpaid Paid Incomplete No Tax Due Internal Refu…" at bounding box center [979, 266] width 315 height 25
type input "[DATE]"
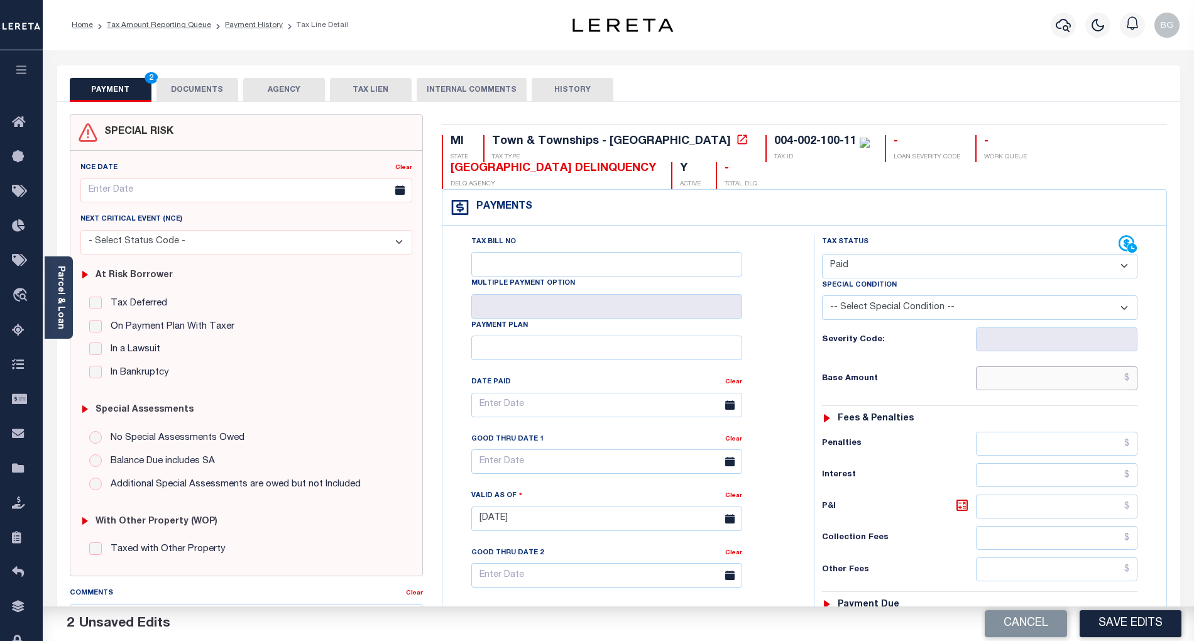
click at [1082, 383] on input "text" at bounding box center [1057, 378] width 162 height 24
paste input "972.28"
type input "$972.28"
click at [209, 89] on button "DOCUMENTS" at bounding box center [197, 90] width 82 height 24
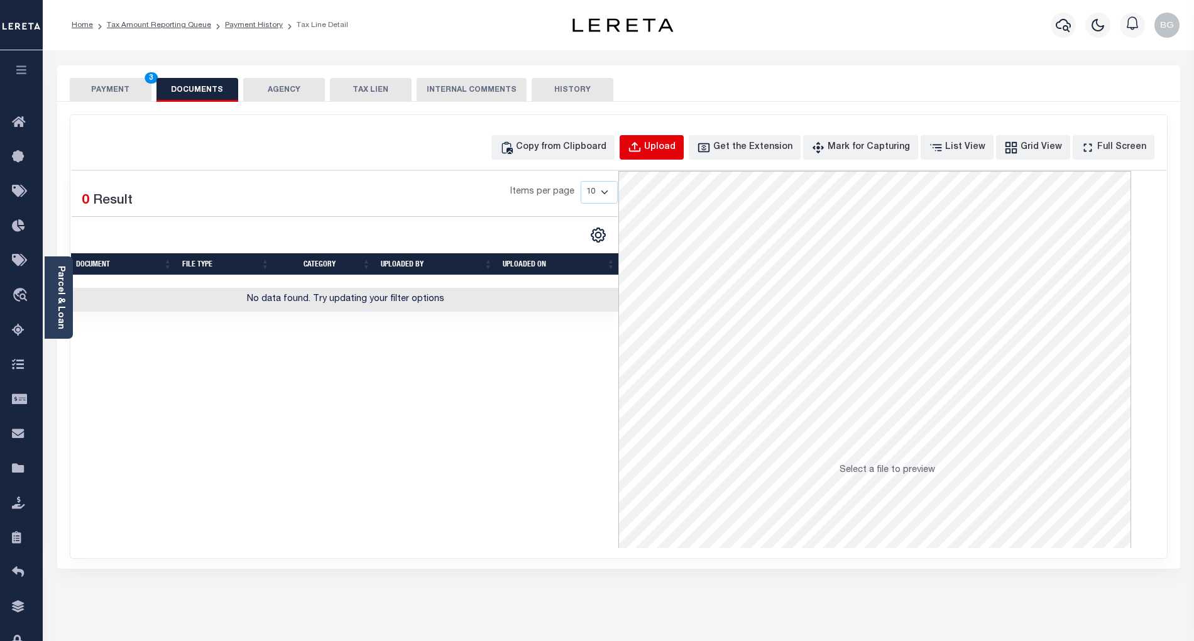
click at [675, 146] on div "Upload" at bounding box center [659, 148] width 31 height 14
select select "POP"
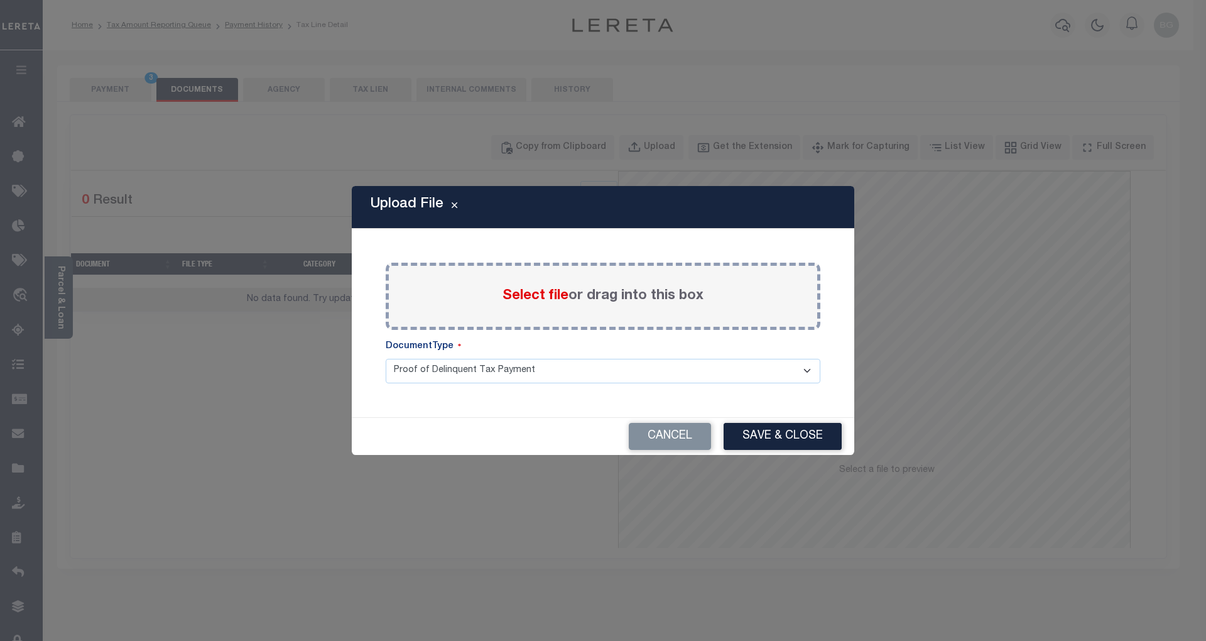
click at [536, 297] on span "Select file" at bounding box center [536, 296] width 66 height 14
click at [0, 0] on input "Select file or drag into this box" at bounding box center [0, 0] width 0 height 0
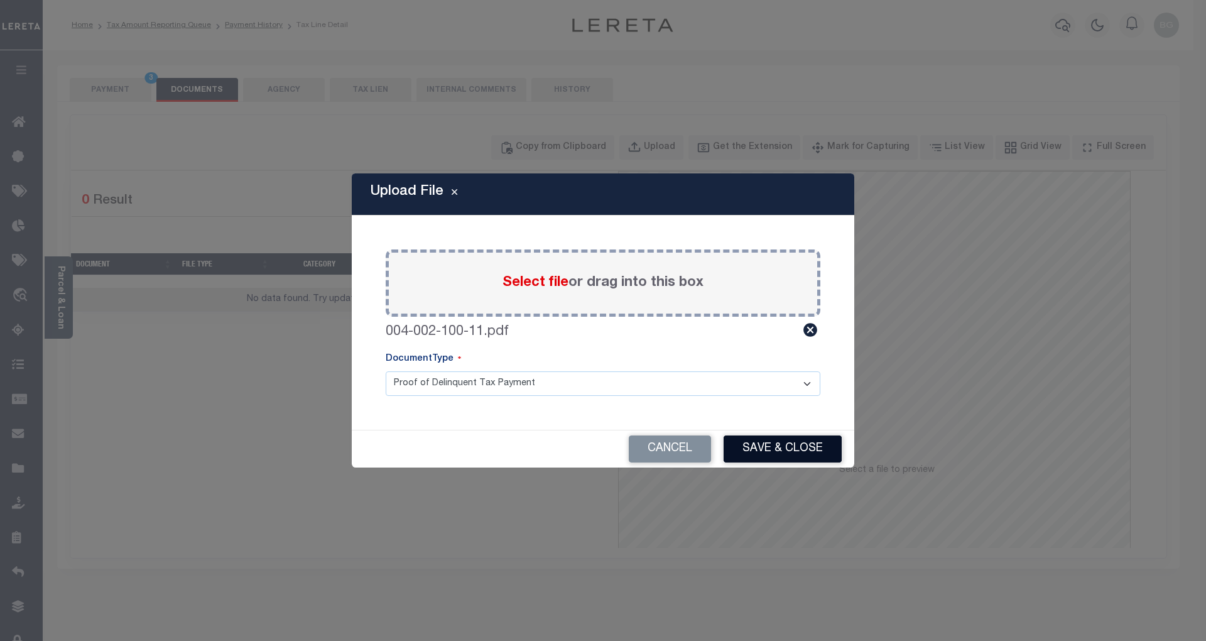
click at [793, 449] on button "Save & Close" at bounding box center [783, 448] width 118 height 27
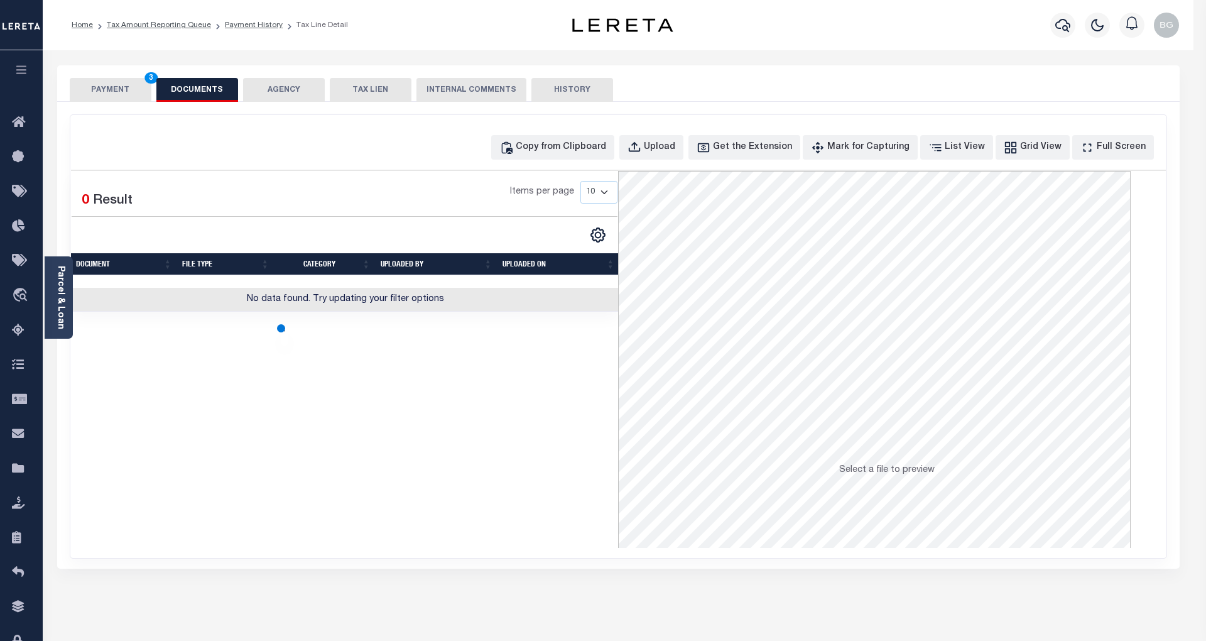
click at [127, 90] on body "Home Tax Amount Reporting Queue Payment History Tax Line Detail Profile" at bounding box center [603, 463] width 1206 height 926
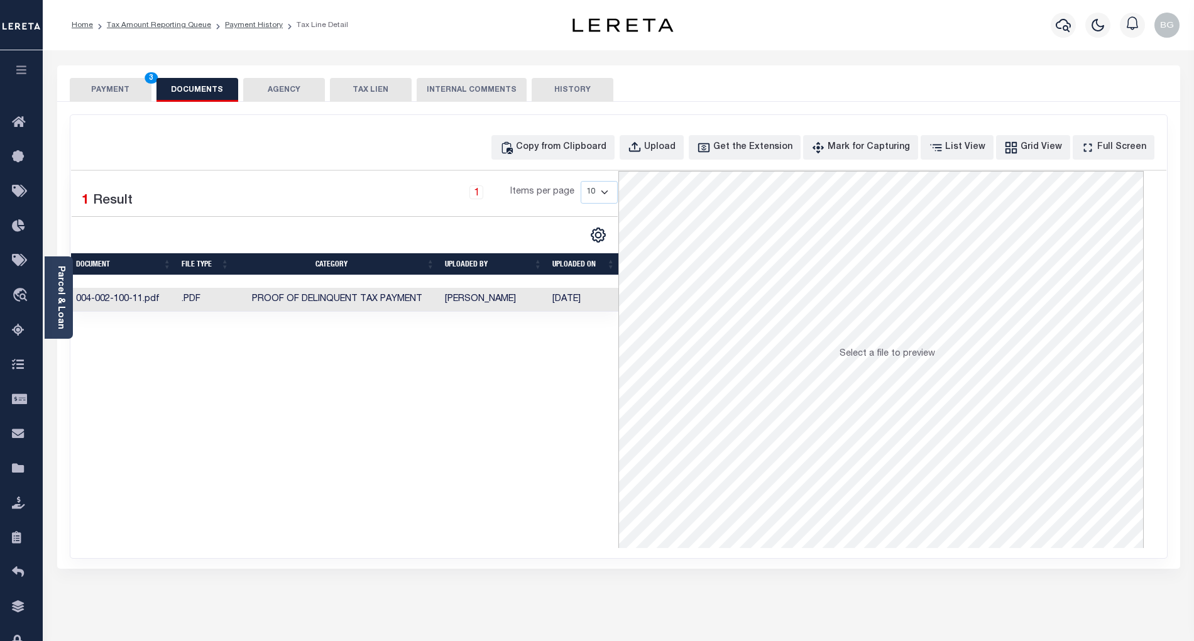
click at [124, 90] on button "PAYMENT 3" at bounding box center [111, 90] width 82 height 24
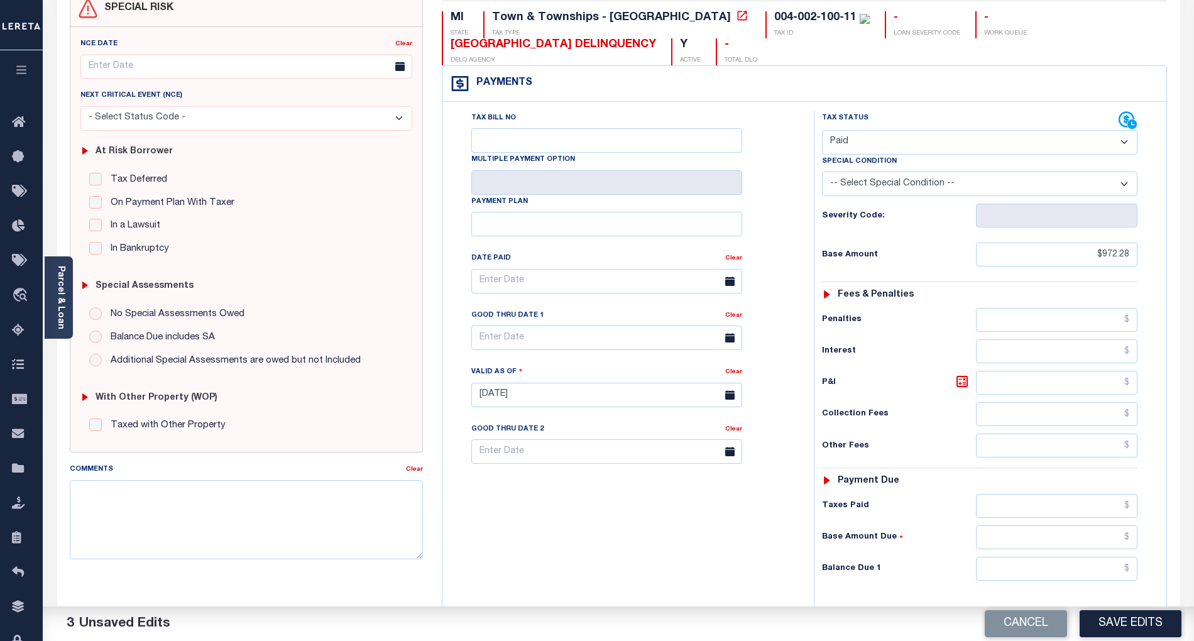
scroll to position [167, 0]
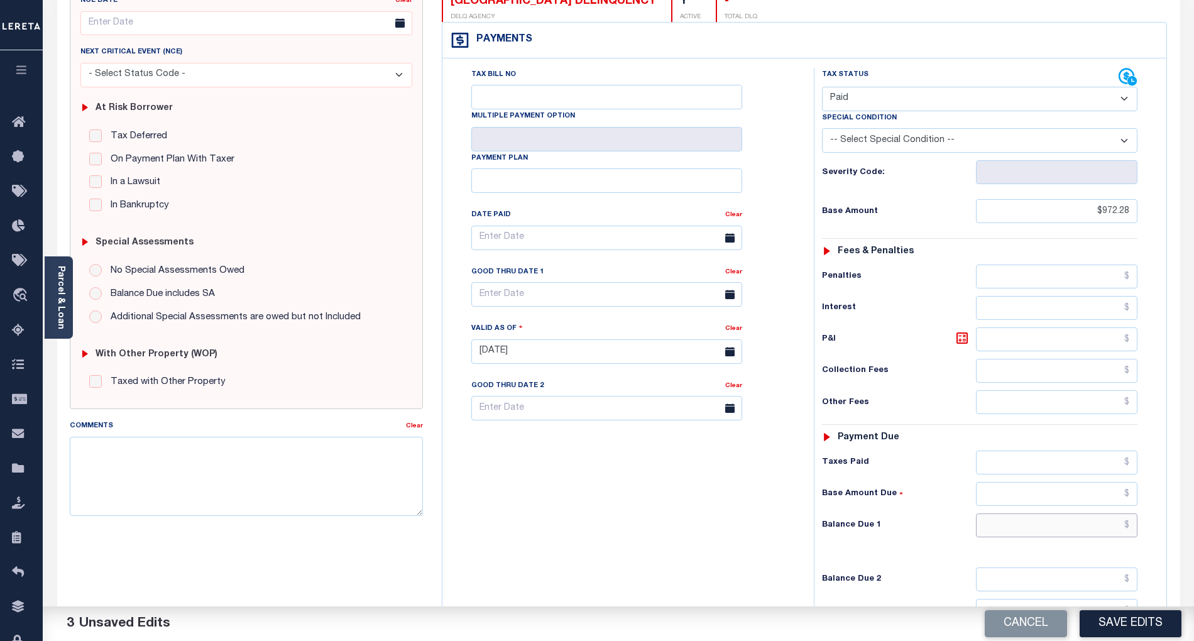
click at [1108, 533] on input "text" at bounding box center [1057, 525] width 162 height 24
type input "$0.00"
click at [749, 527] on div "Tax Bill No Multiple Payment Option Payment Plan Clear" at bounding box center [624, 345] width 359 height 555
click at [1122, 621] on button "Save Edits" at bounding box center [1130, 623] width 102 height 27
checkbox input "false"
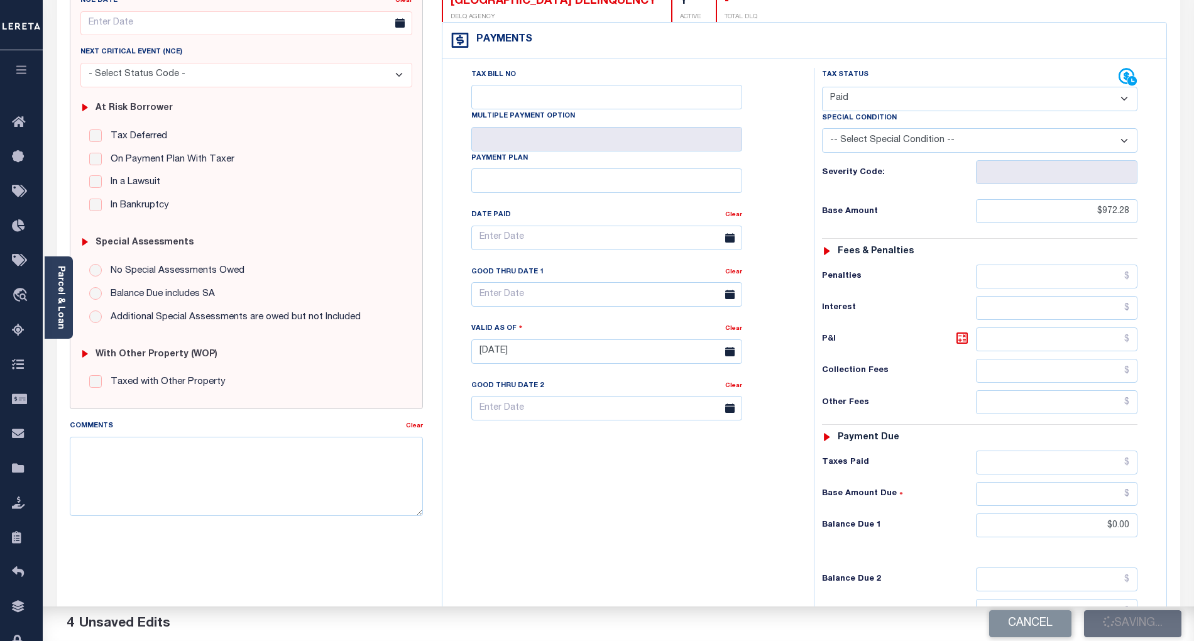
checkbox input "false"
type input "$972.28"
type input "$0"
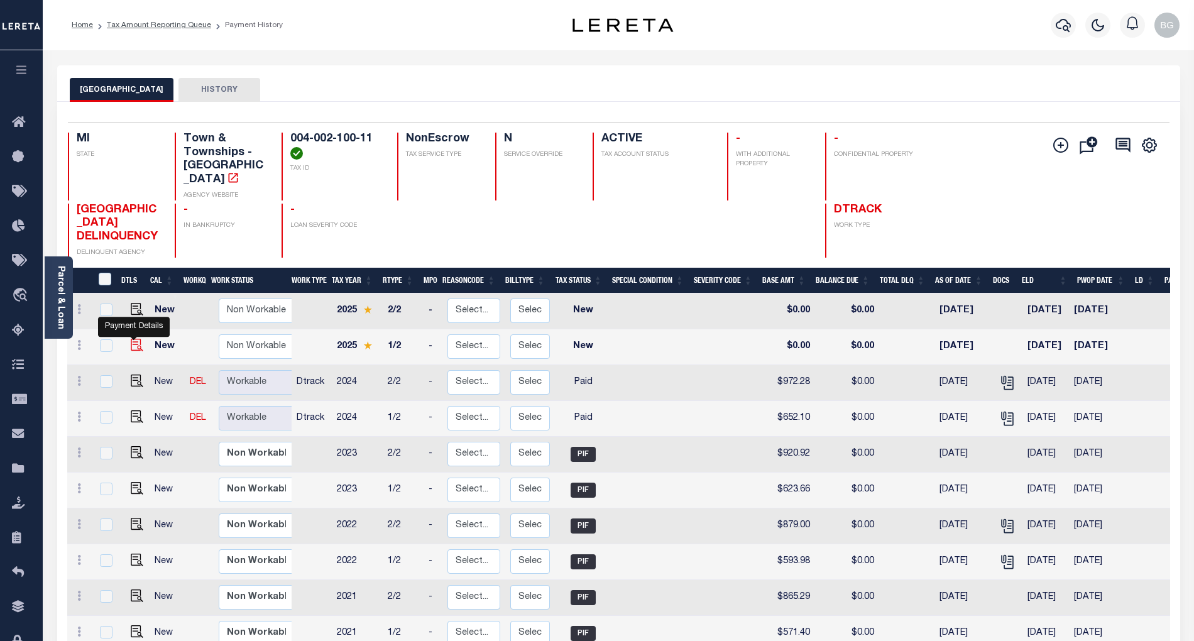
click at [133, 339] on img "" at bounding box center [137, 345] width 13 height 13
checkbox input "true"
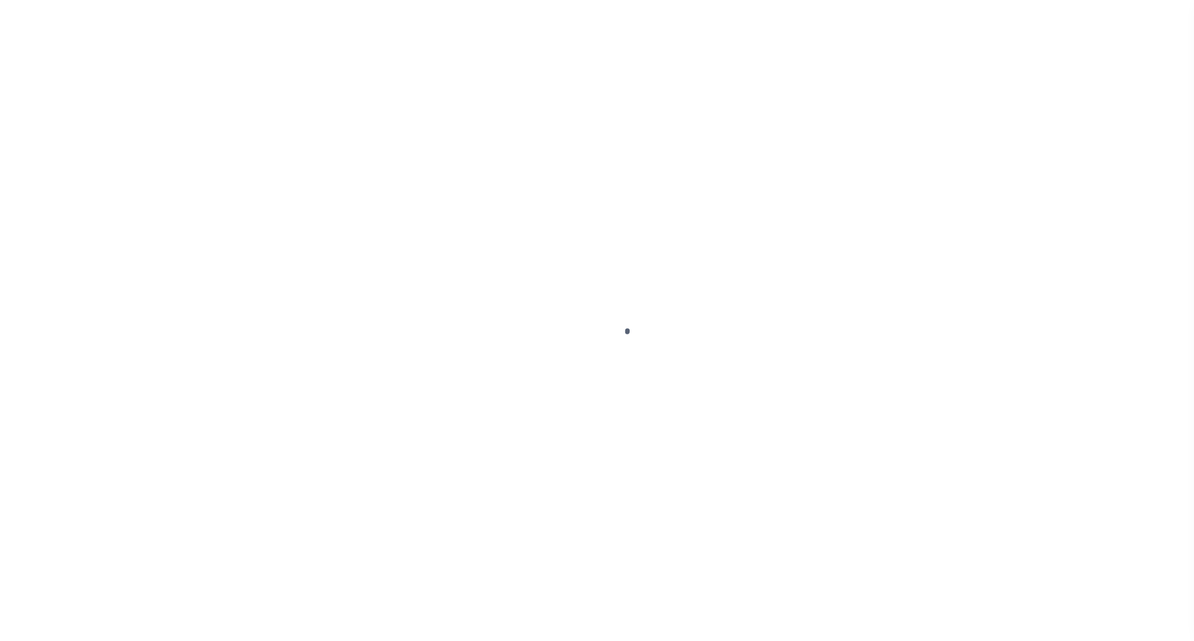
select select "NW2"
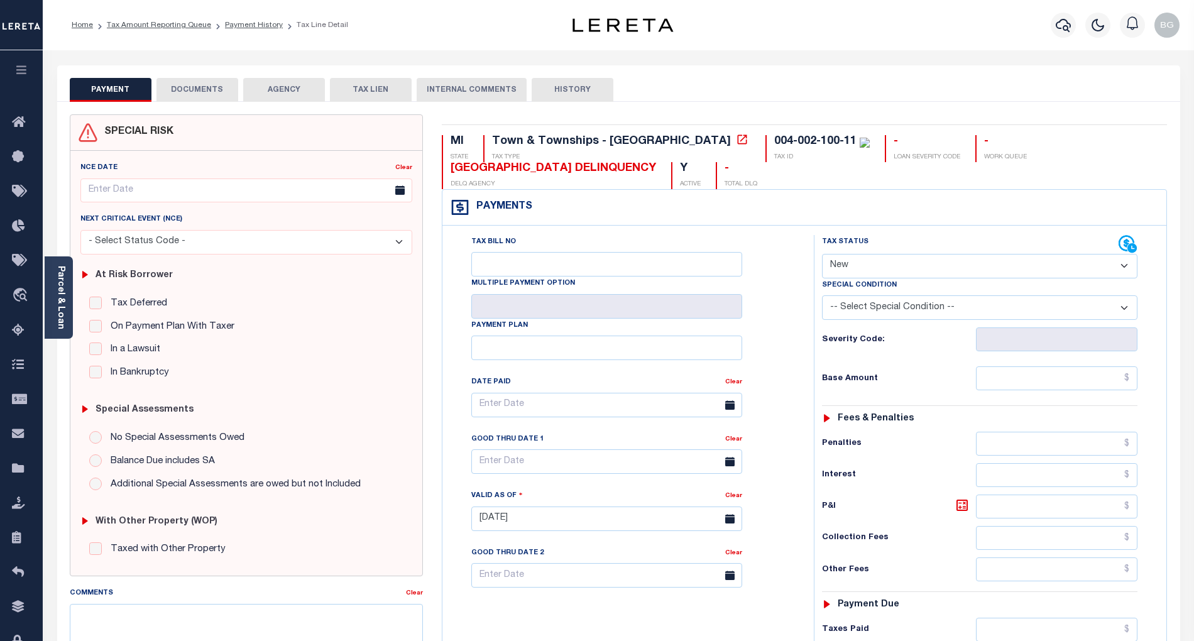
click at [202, 92] on button "DOCUMENTS" at bounding box center [197, 90] width 82 height 24
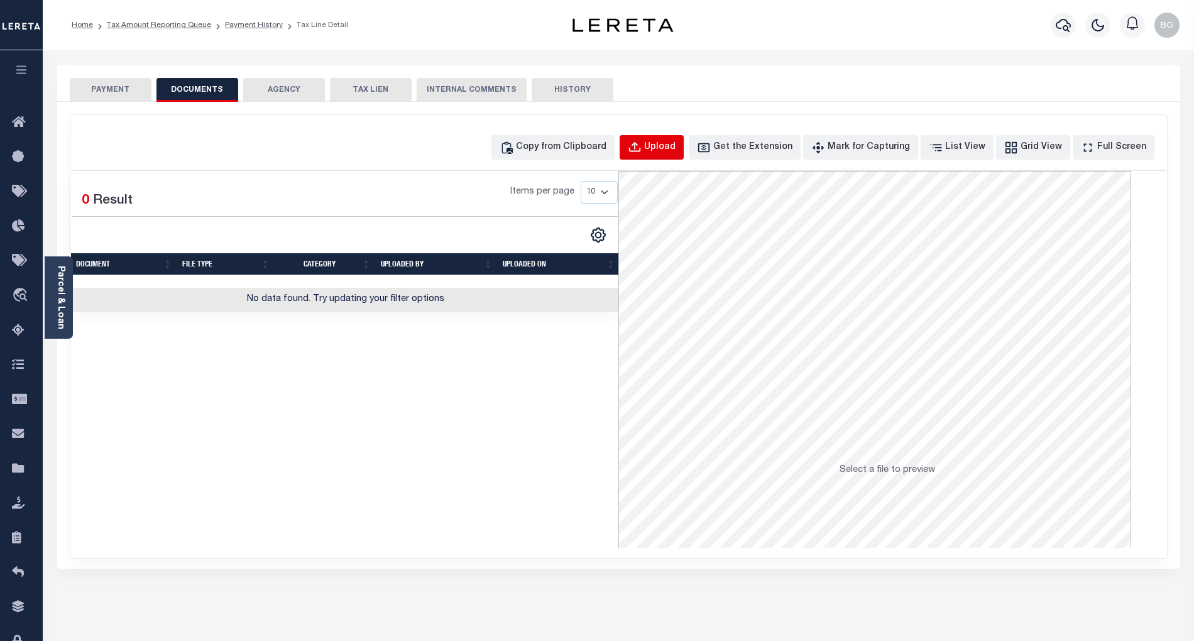
click at [669, 148] on div "Upload" at bounding box center [659, 148] width 31 height 14
select select "POP"
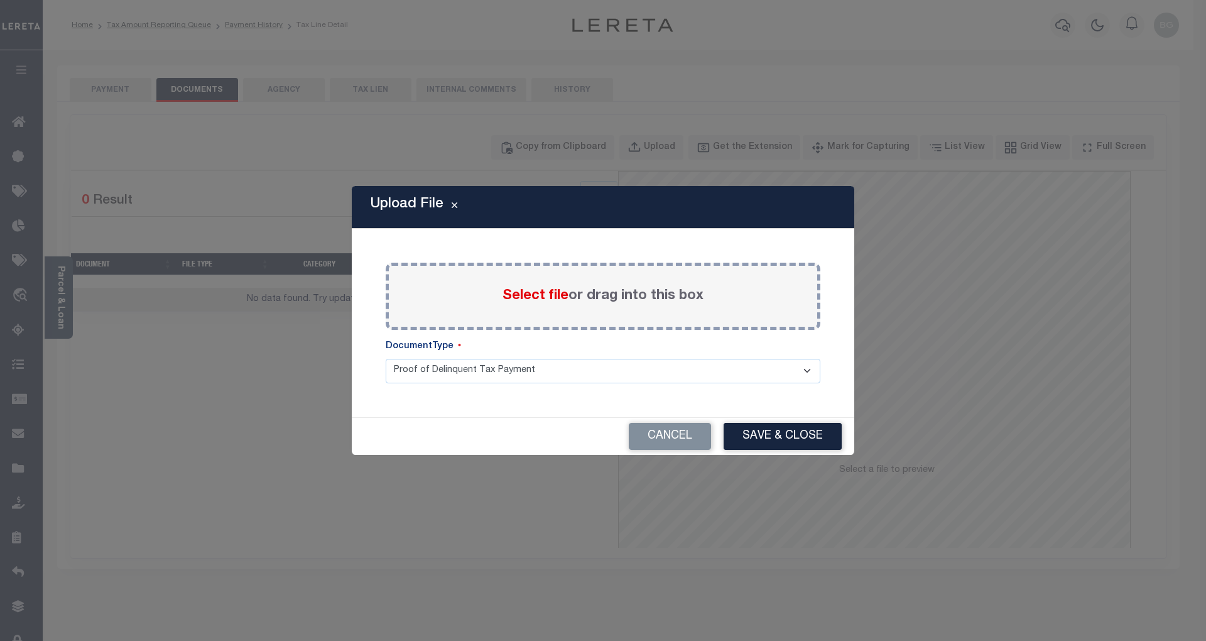
click at [524, 298] on span "Select file" at bounding box center [536, 296] width 66 height 14
click at [0, 0] on input "Select file or drag into this box" at bounding box center [0, 0] width 0 height 0
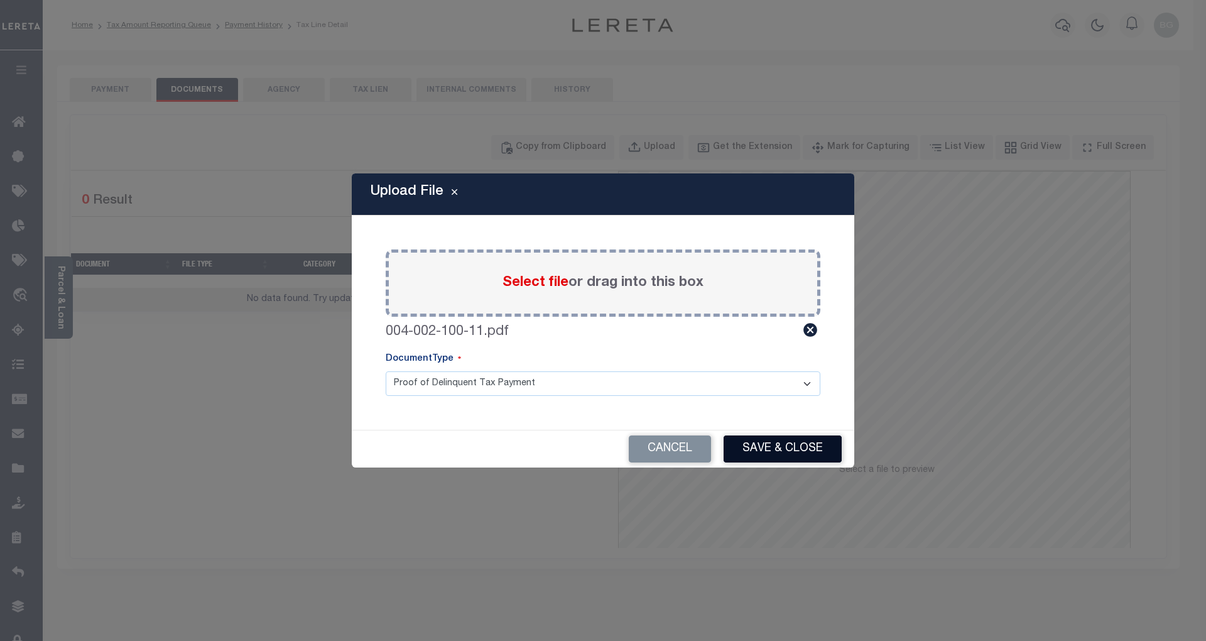
click at [770, 451] on button "Save & Close" at bounding box center [783, 448] width 118 height 27
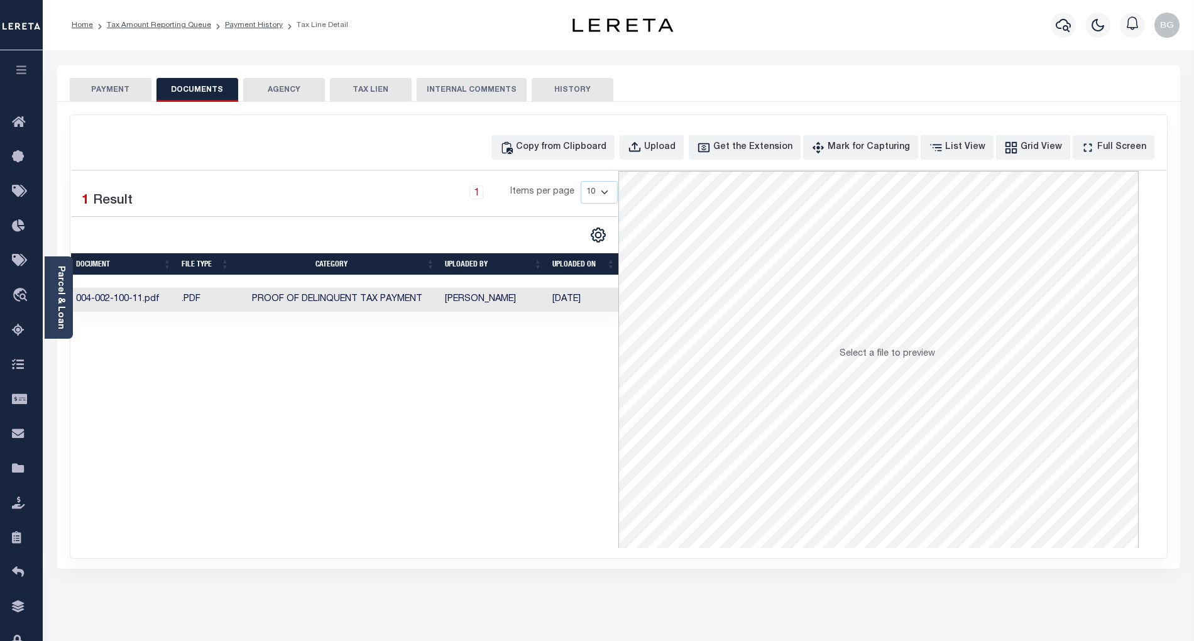
click at [124, 89] on button "PAYMENT" at bounding box center [111, 90] width 82 height 24
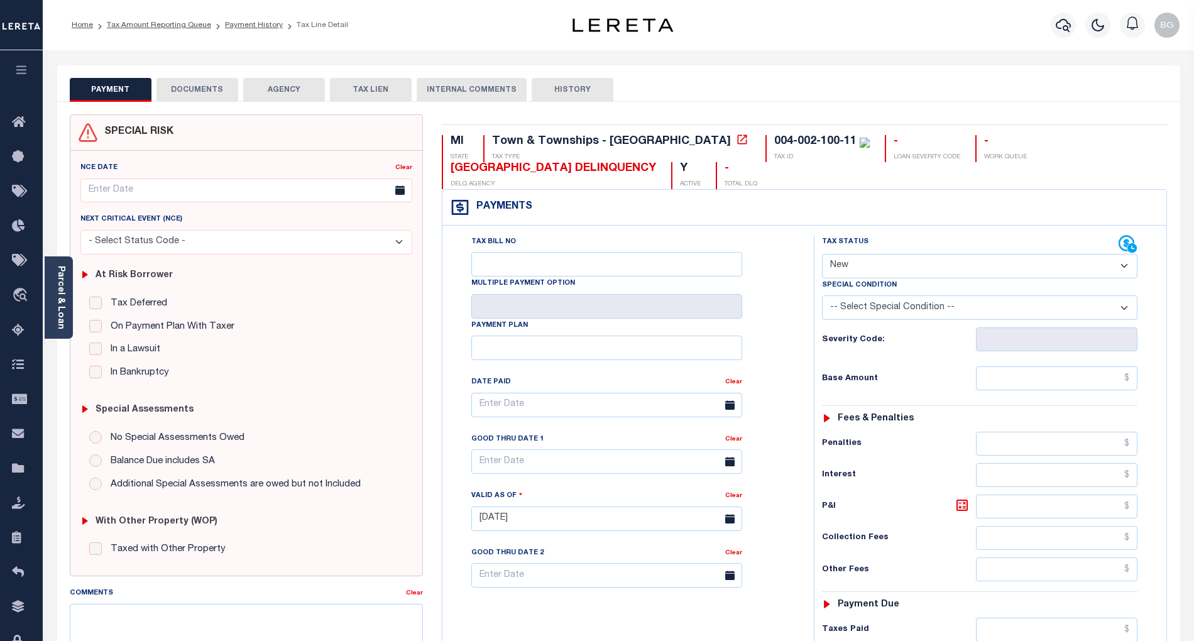
click at [893, 269] on select "- Select Status Code - Open Due/Unpaid Paid Incomplete No Tax Due Internal Refu…" at bounding box center [979, 266] width 315 height 25
select select "PYD"
click at [822, 255] on select "- Select Status Code - Open Due/Unpaid Paid Incomplete No Tax Due Internal Refu…" at bounding box center [979, 266] width 315 height 25
type input "[DATE]"
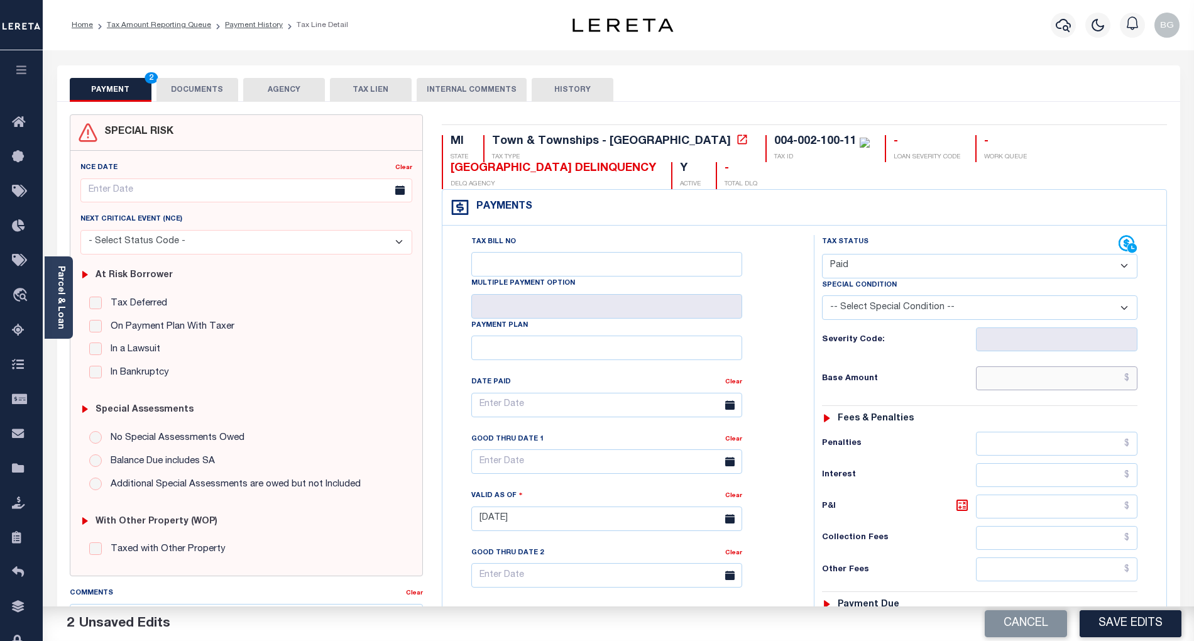
click at [1086, 378] on input "text" at bounding box center [1057, 378] width 162 height 24
paste input "668.22"
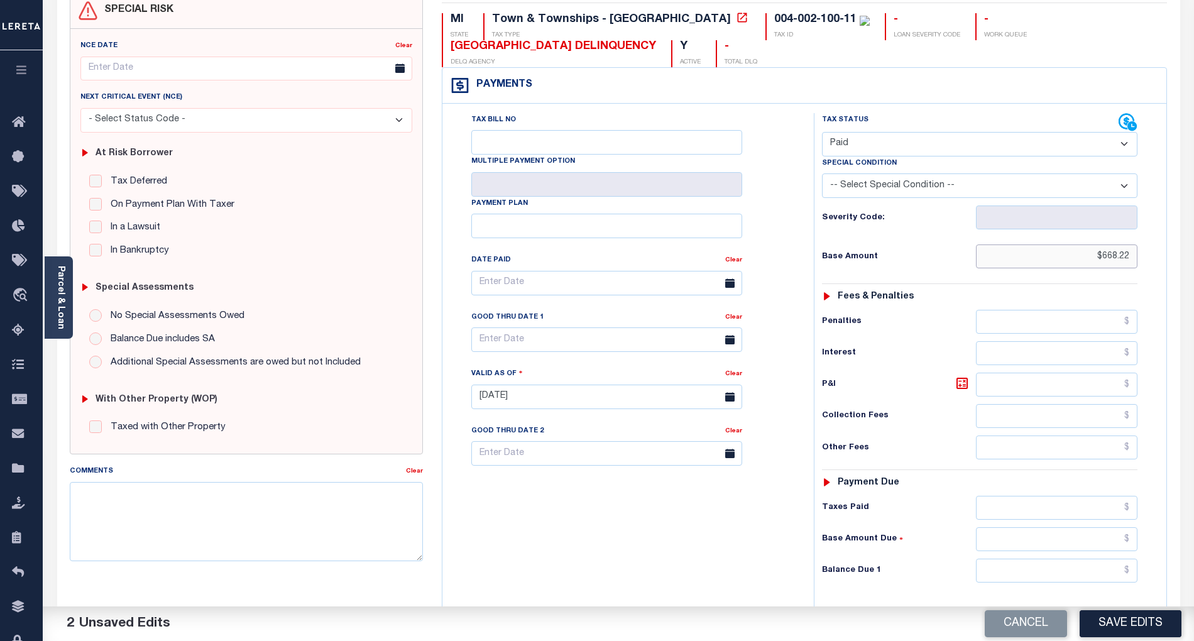
scroll to position [167, 0]
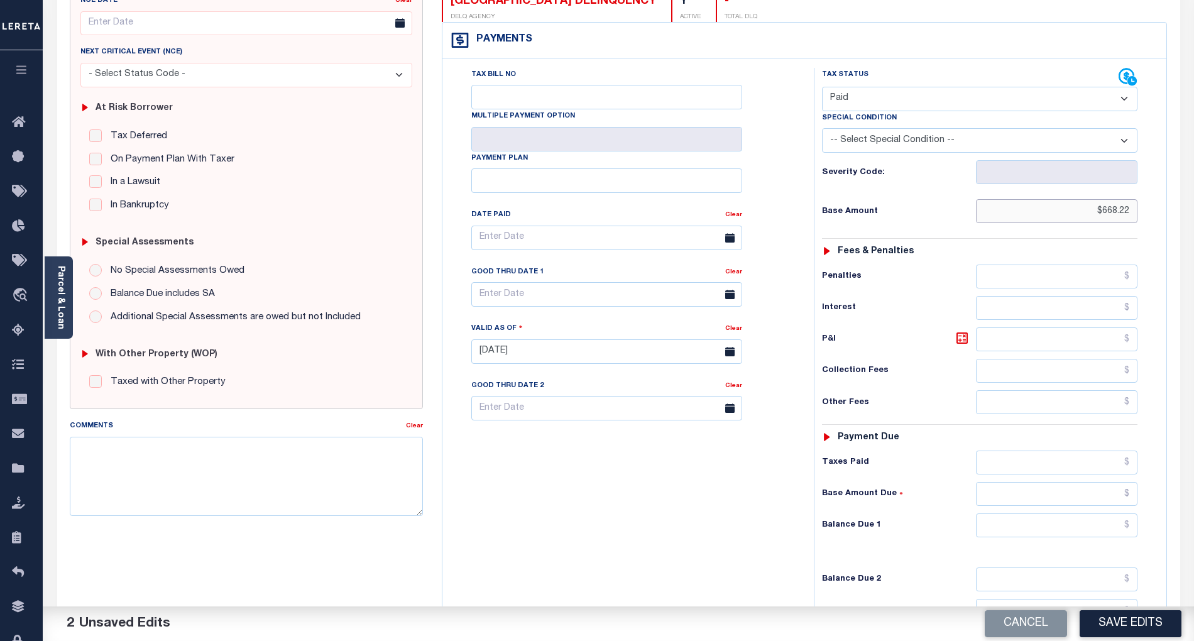
type input "$668.22"
click at [1122, 533] on input "text" at bounding box center [1057, 525] width 162 height 24
type input "$0.00"
click at [787, 532] on div "Tax Bill No Multiple Payment Option Payment Plan Clear" at bounding box center [624, 345] width 359 height 555
click at [1131, 620] on button "Save Edits" at bounding box center [1130, 623] width 102 height 27
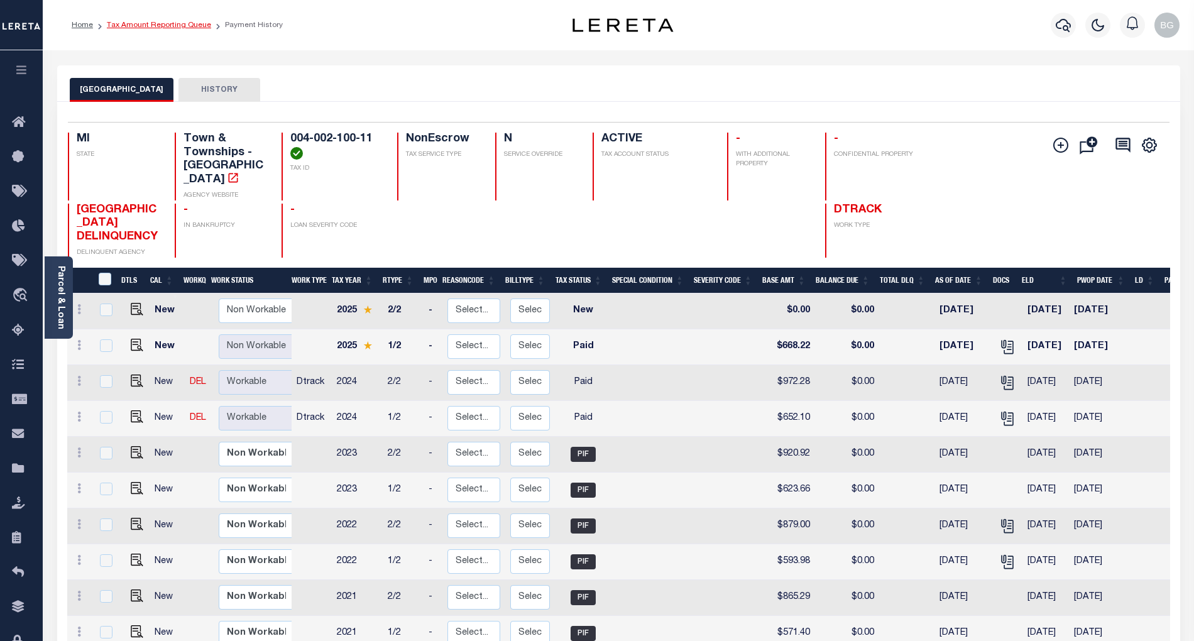
click at [155, 25] on link "Tax Amount Reporting Queue" at bounding box center [159, 25] width 104 height 8
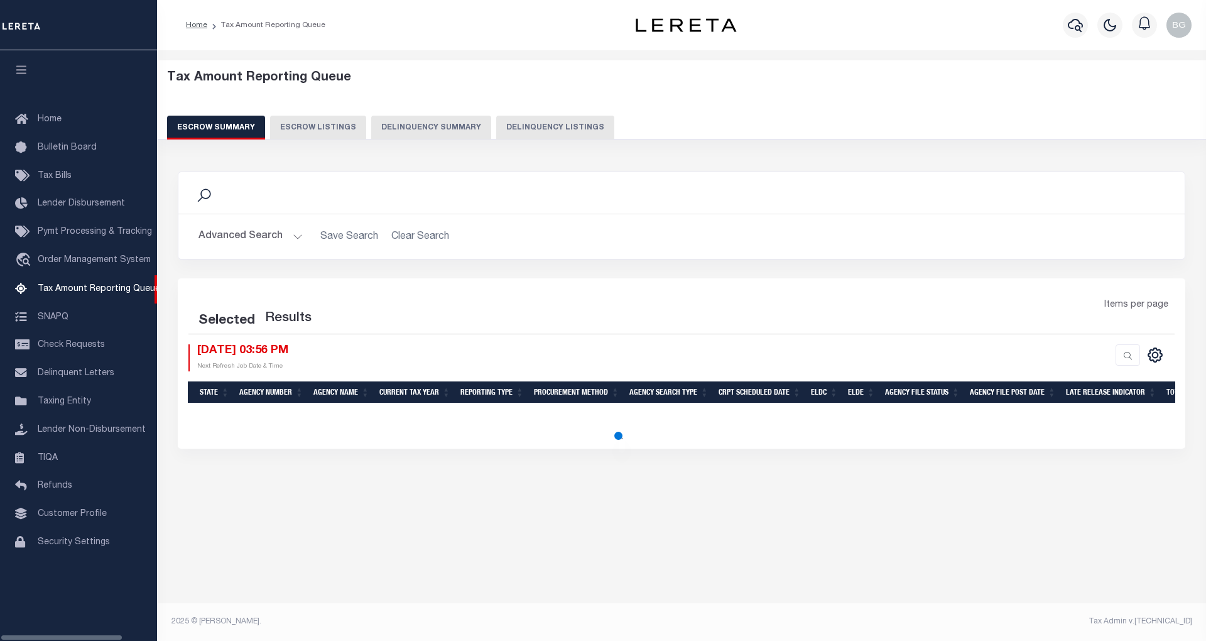
click at [555, 126] on button "Delinquency Listings" at bounding box center [555, 128] width 118 height 24
select select "100"
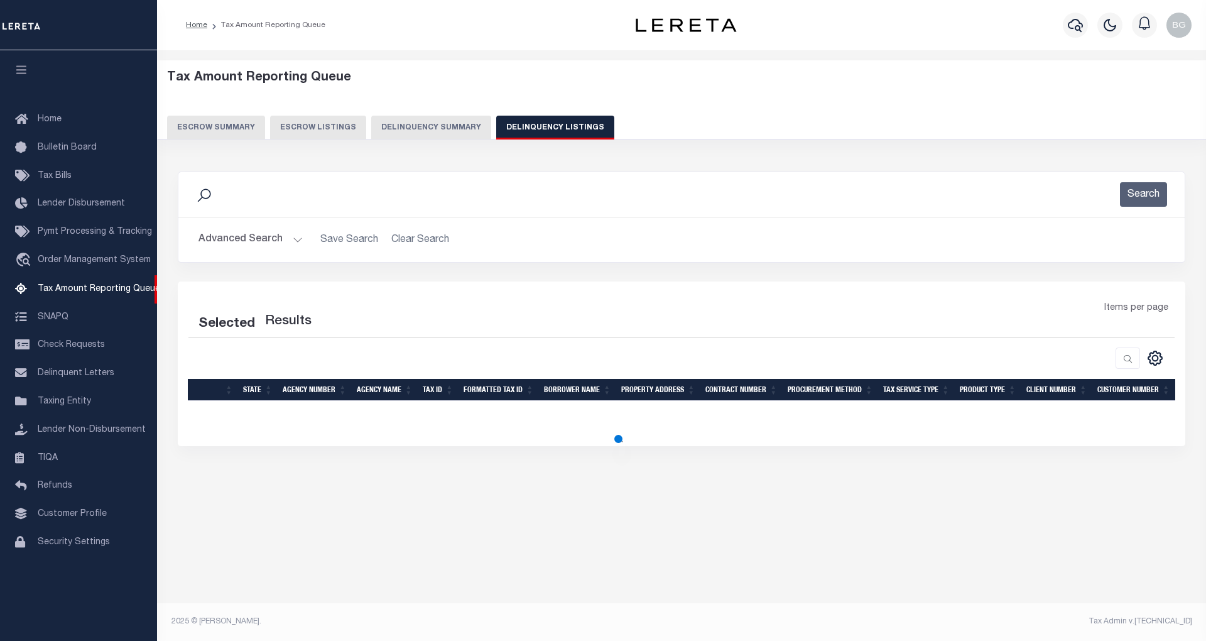
select select "100"
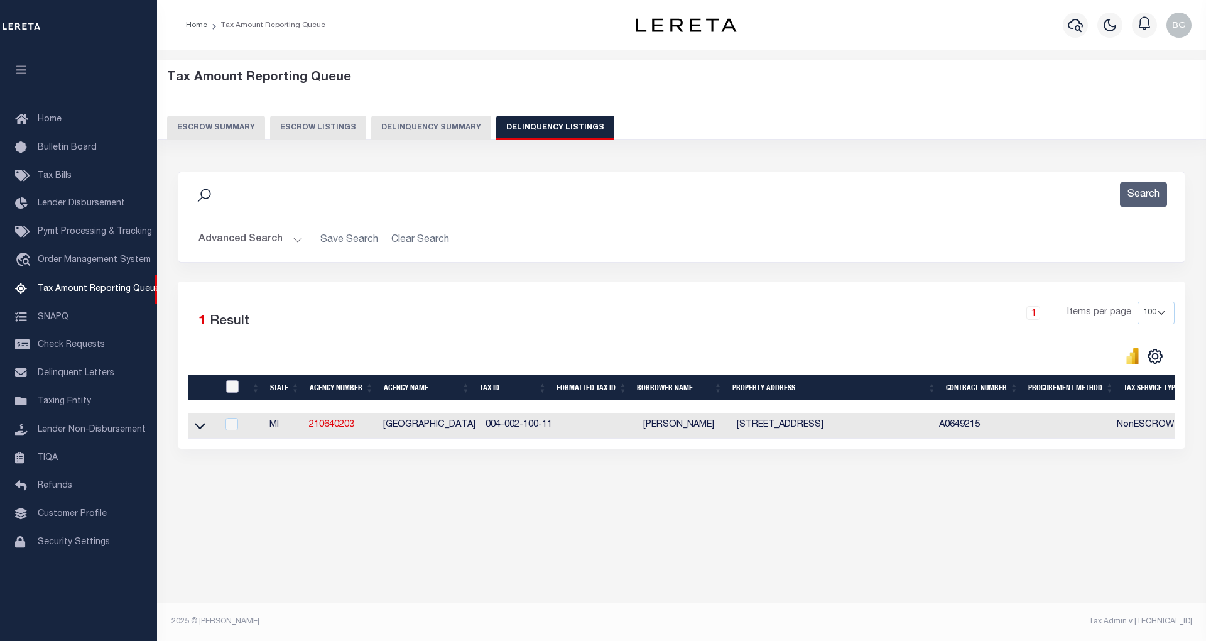
click at [231, 391] on input "checkbox" at bounding box center [232, 386] width 13 height 13
checkbox input "true"
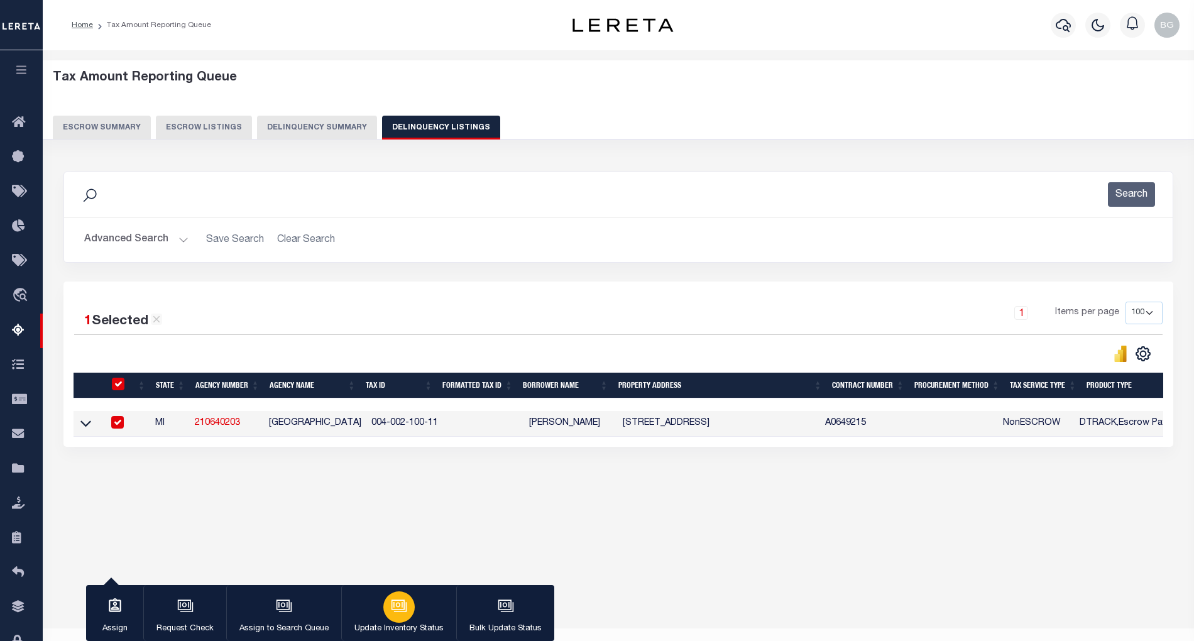
click at [401, 621] on div "button" at bounding box center [398, 606] width 31 height 31
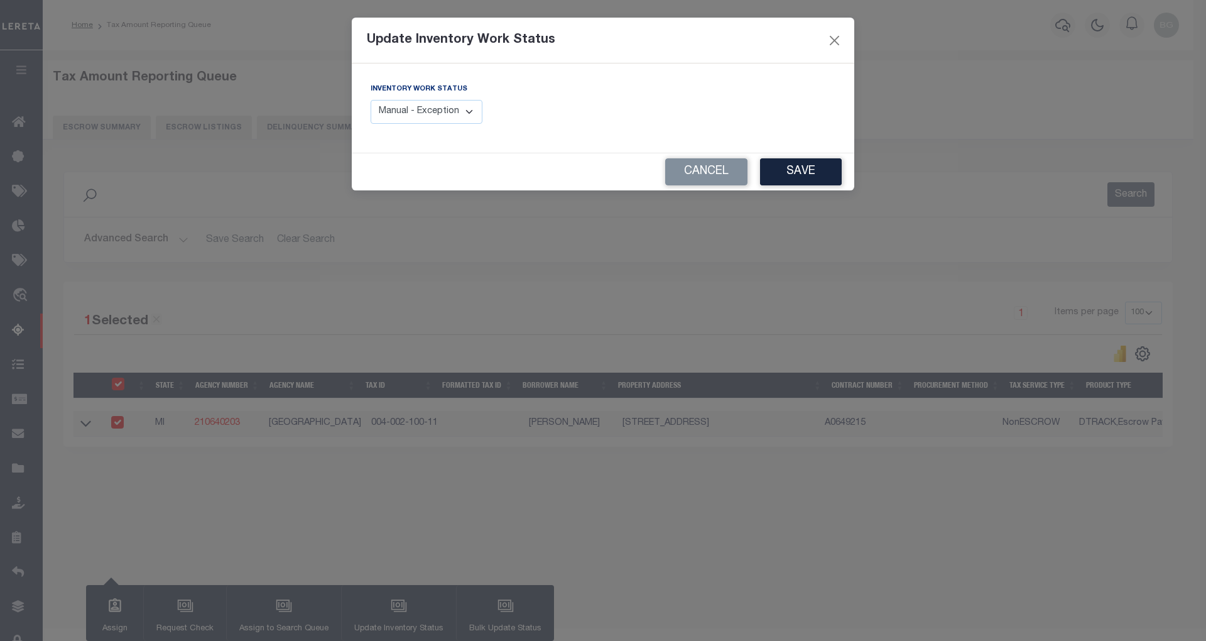
click at [470, 114] on select "Manual - Exception Pended - Awaiting Search Late Add Exception Completed" at bounding box center [427, 112] width 112 height 25
select select "4"
click at [371, 100] on select "Manual - Exception Pended - Awaiting Search Late Add Exception Completed" at bounding box center [427, 112] width 112 height 25
click at [807, 172] on button "Save" at bounding box center [801, 171] width 82 height 27
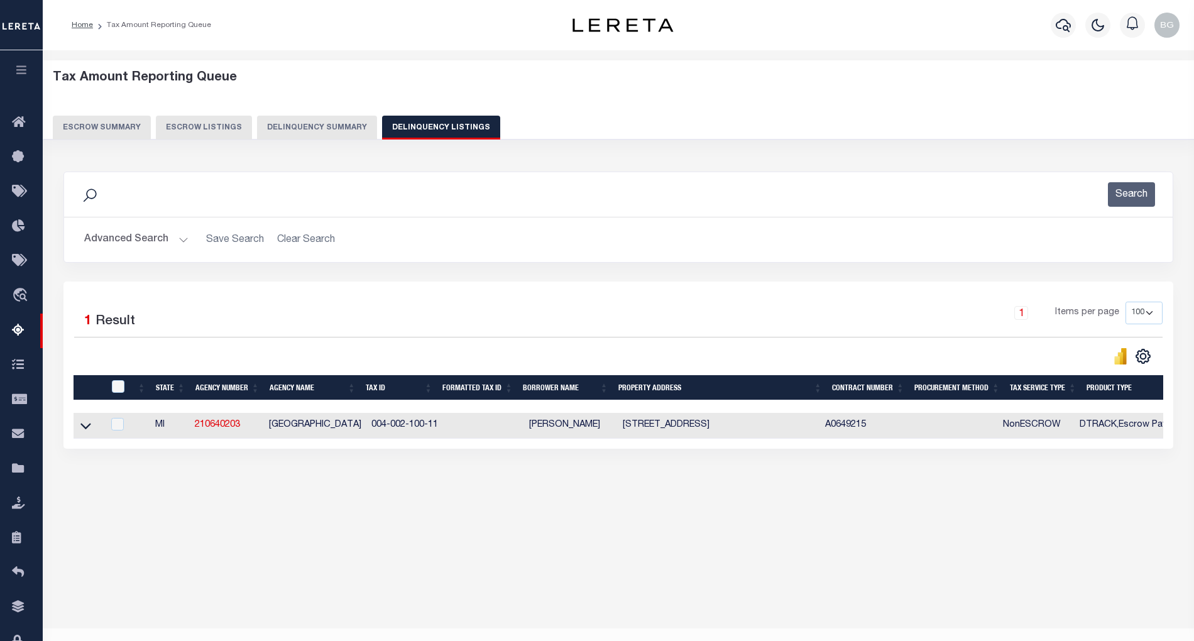
click at [182, 239] on button "Advanced Search" at bounding box center [136, 239] width 104 height 25
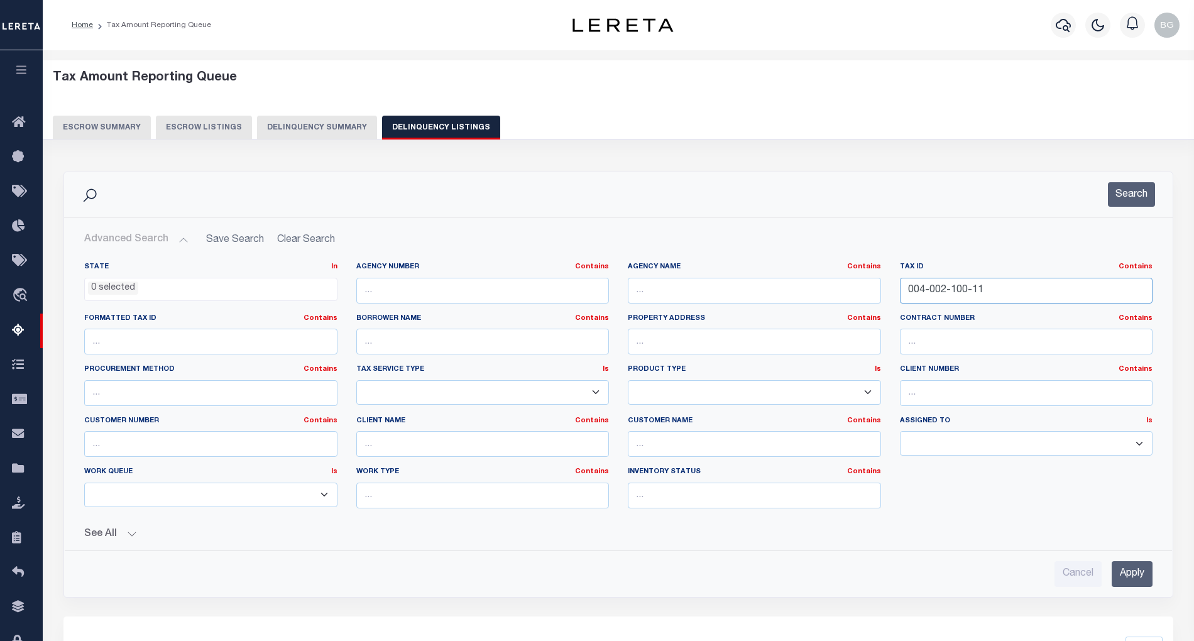
click at [944, 288] on input "004-002-100-11" at bounding box center [1026, 291] width 253 height 26
paste input "64-004-032-100-07"
type input "64-004-032-100-07"
click at [1129, 574] on input "Apply" at bounding box center [1131, 574] width 41 height 26
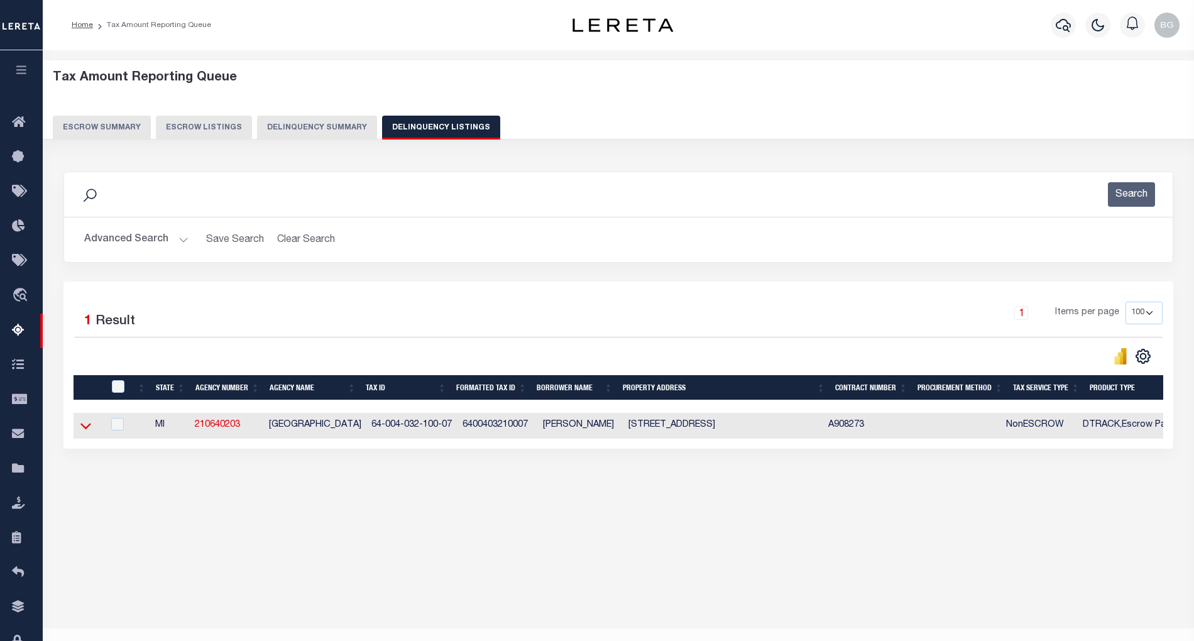
click at [85, 429] on icon at bounding box center [85, 425] width 11 height 13
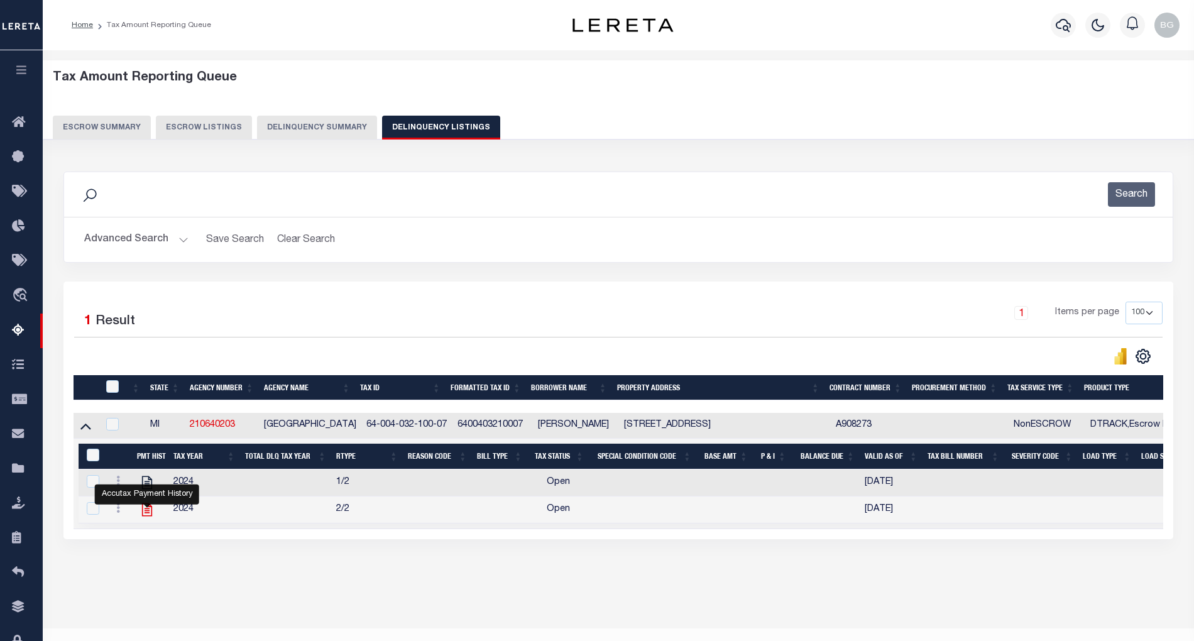
click at [148, 518] on icon "" at bounding box center [147, 509] width 16 height 16
checkbox input "true"
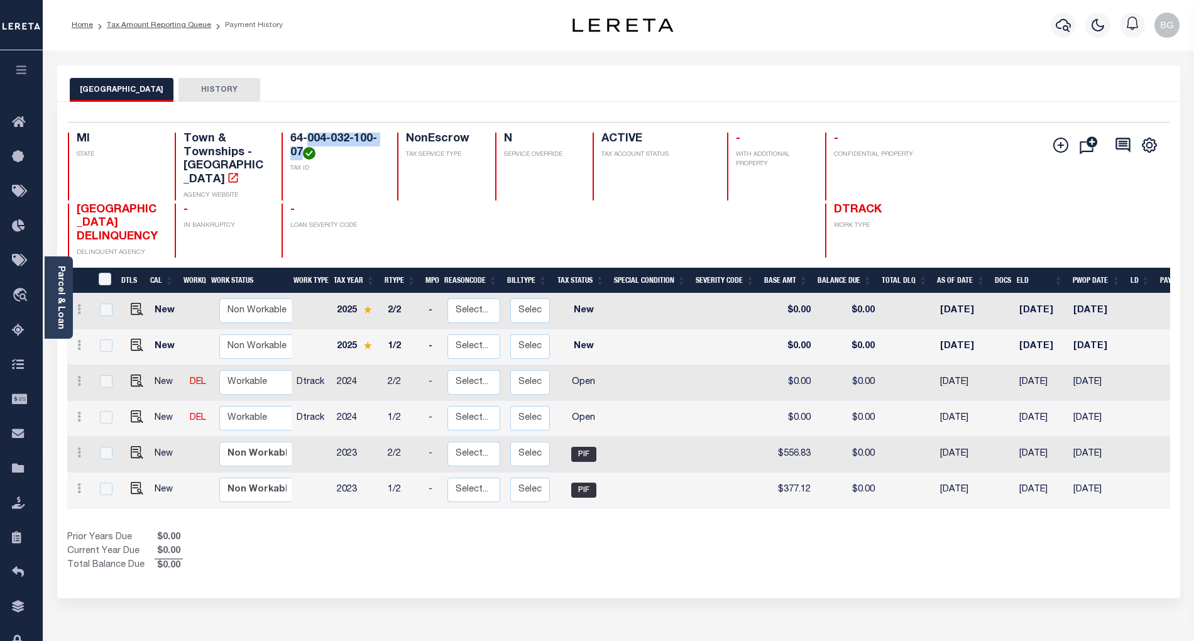
drag, startPoint x: 307, startPoint y: 141, endPoint x: 303, endPoint y: 155, distance: 14.5
click at [303, 155] on h4 "64-004-032-100-07" at bounding box center [336, 146] width 92 height 27
copy h4 "004-032-100-07"
click at [59, 319] on link "Parcel & Loan" at bounding box center [60, 297] width 9 height 63
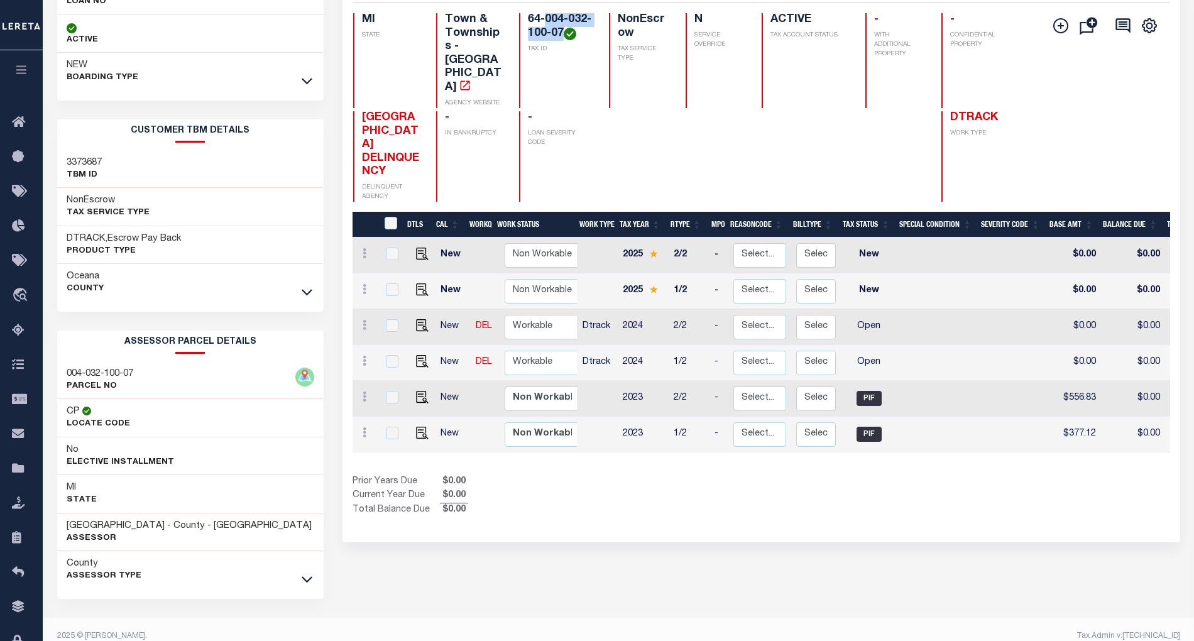
scroll to position [138, 0]
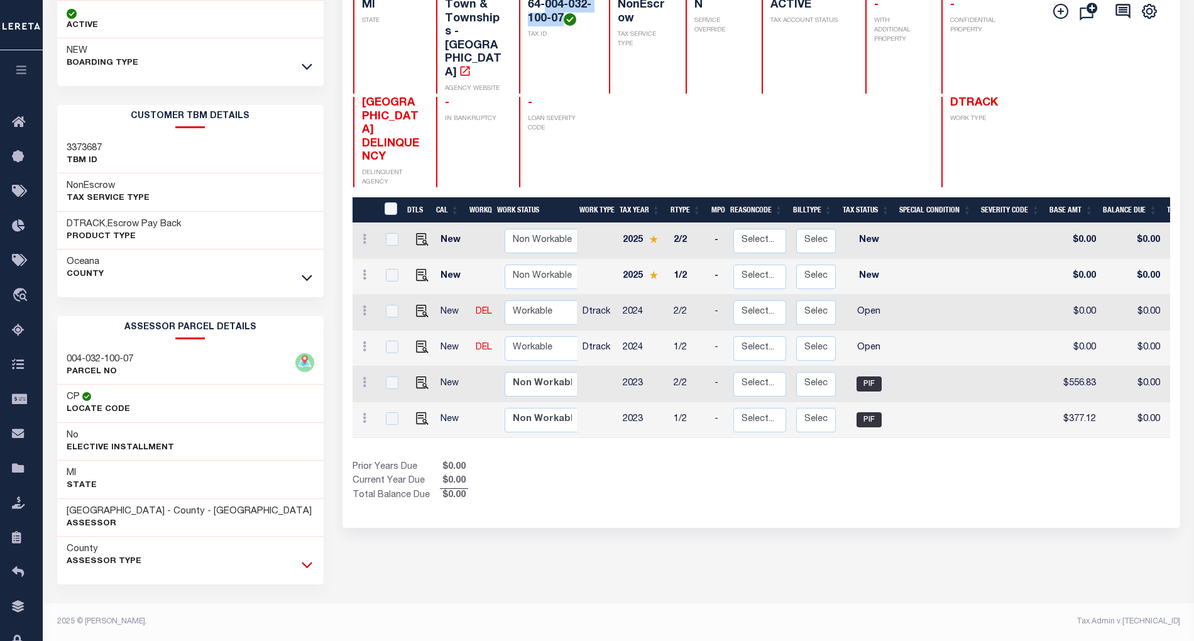
click at [305, 569] on icon at bounding box center [307, 564] width 11 height 13
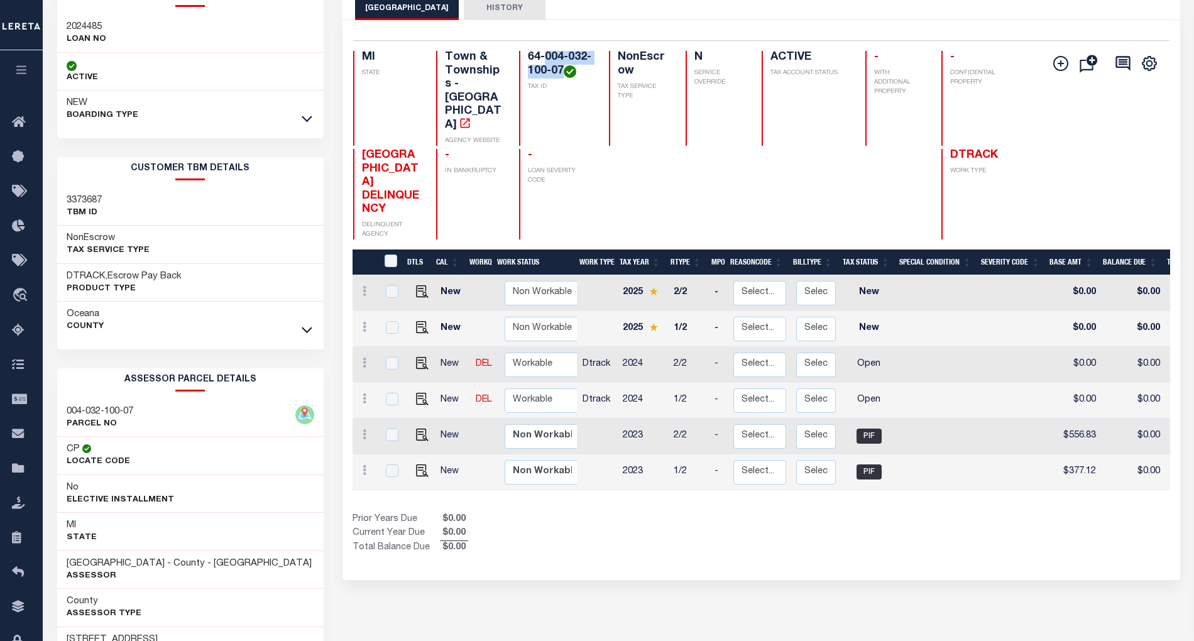
scroll to position [54, 0]
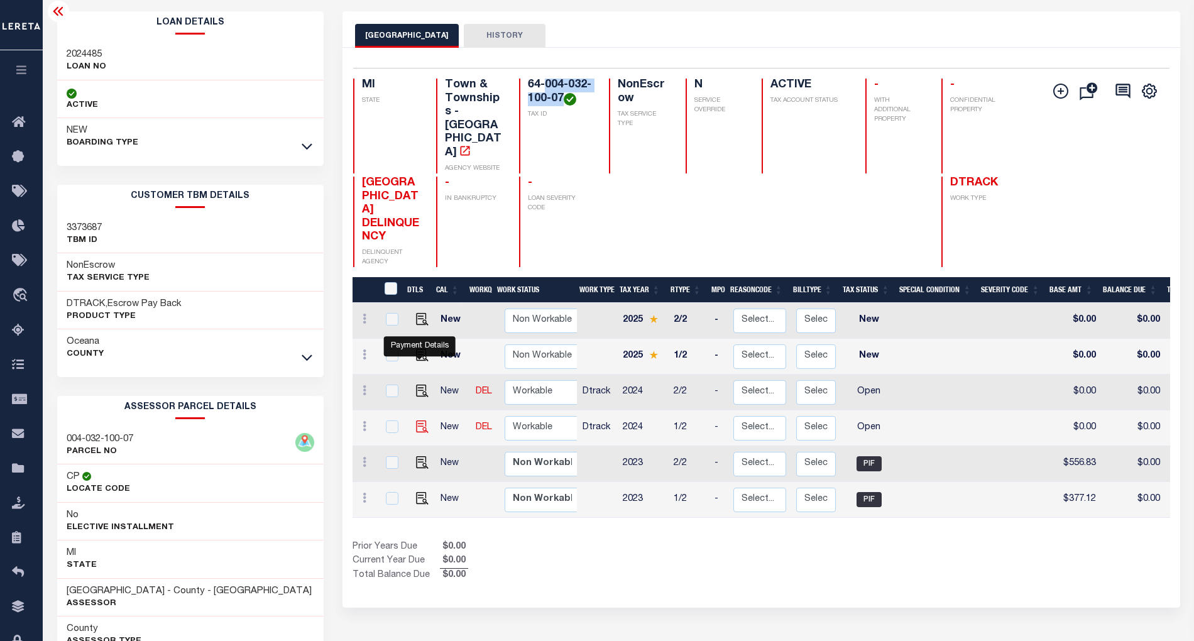
click at [420, 420] on img "" at bounding box center [422, 426] width 13 height 13
checkbox input "true"
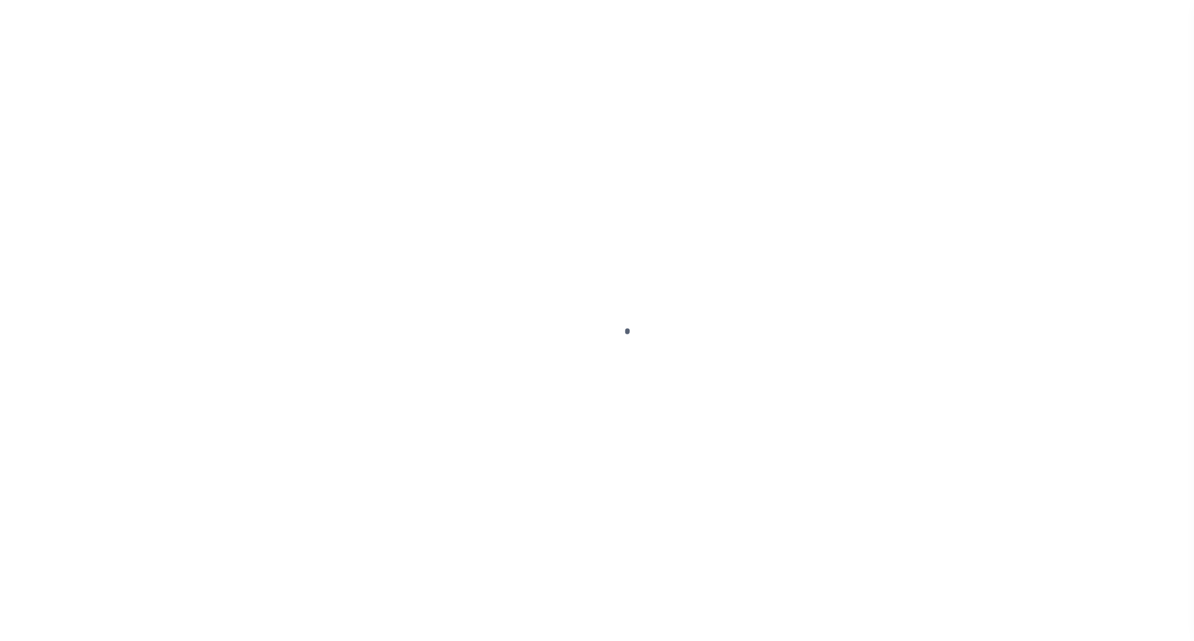
select select "OP2"
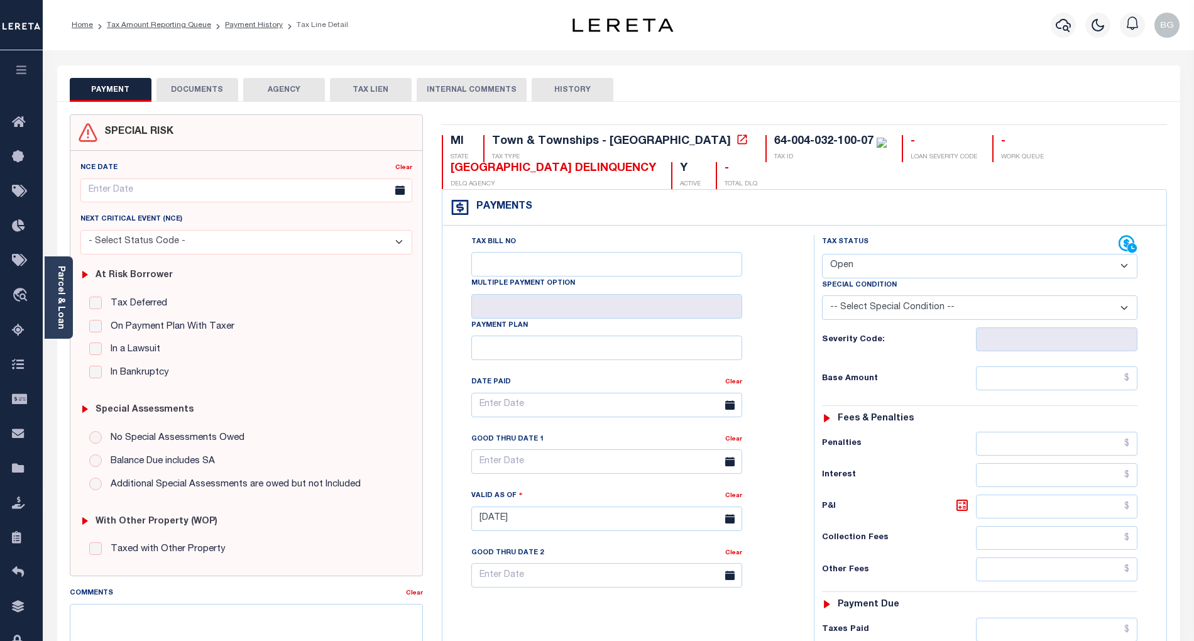
click at [195, 92] on button "DOCUMENTS" at bounding box center [197, 90] width 82 height 24
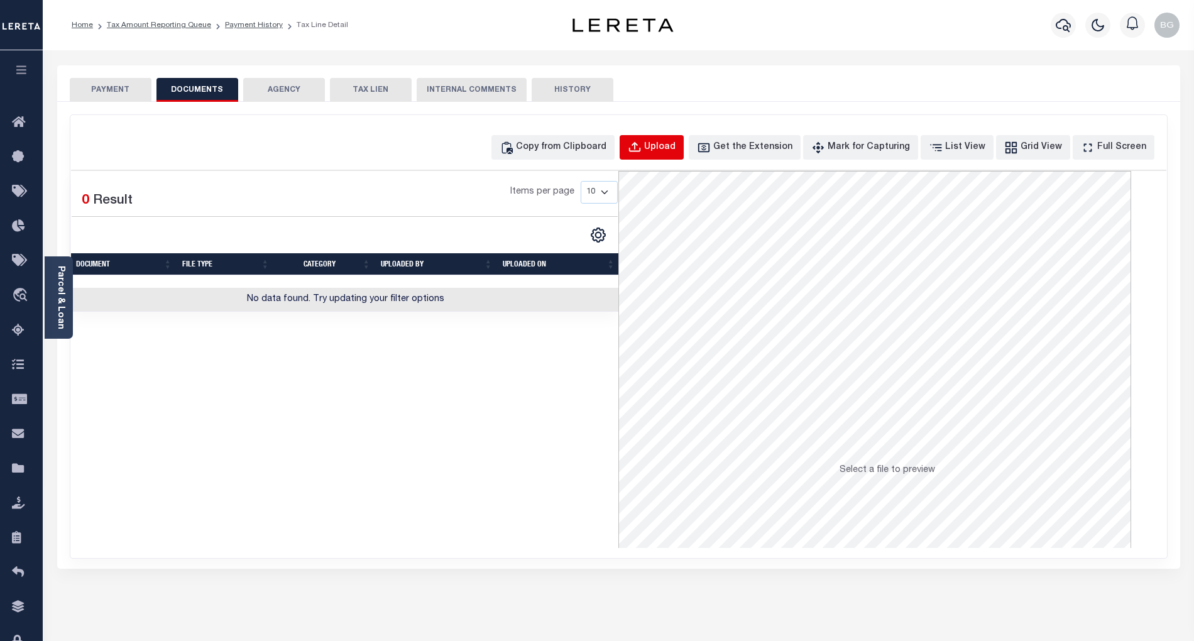
click at [675, 149] on div "Upload" at bounding box center [659, 148] width 31 height 14
select select "POP"
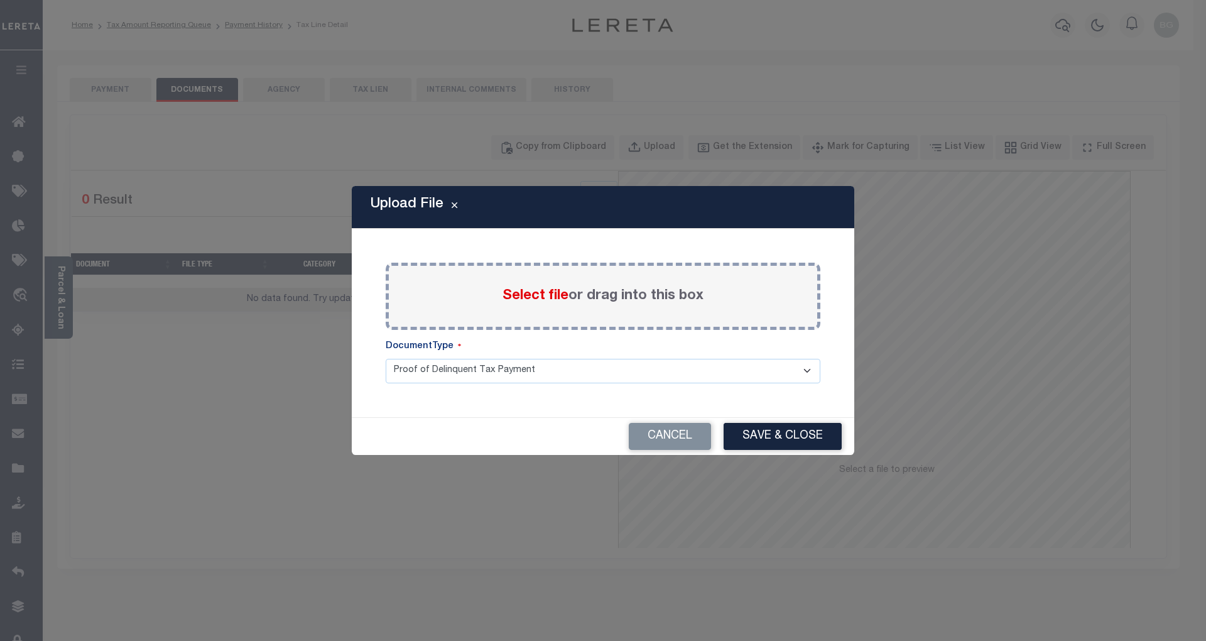
click at [535, 295] on span "Select file" at bounding box center [536, 296] width 66 height 14
click at [0, 0] on input "Select file or drag into this box" at bounding box center [0, 0] width 0 height 0
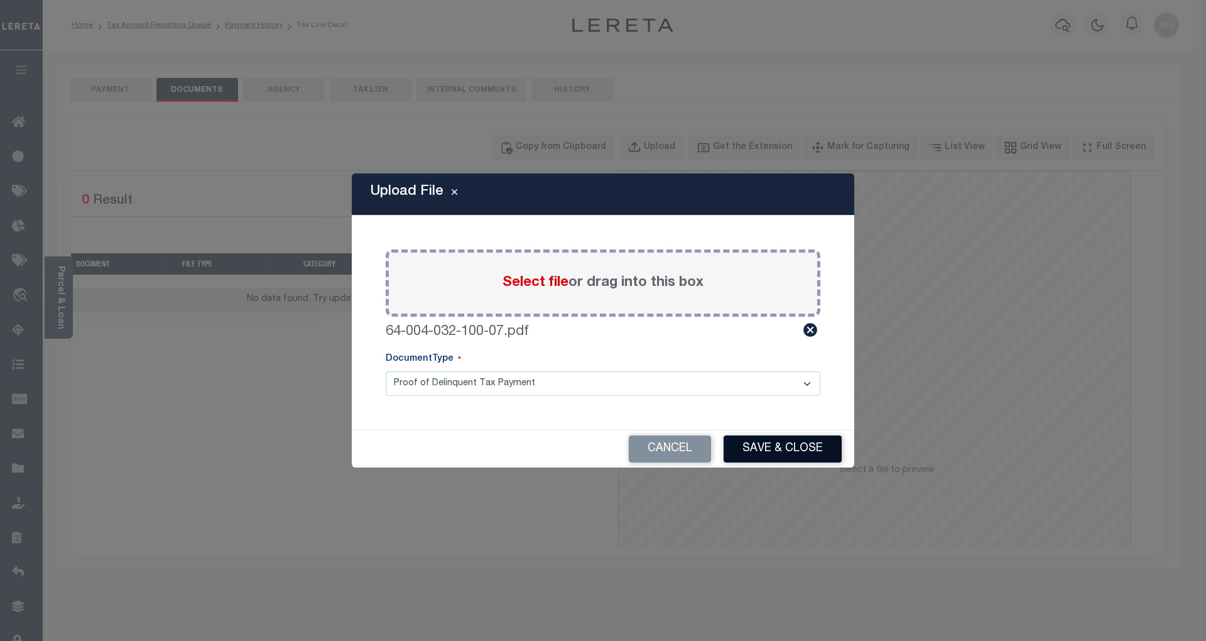
click at [809, 456] on button "Save & Close" at bounding box center [783, 448] width 118 height 27
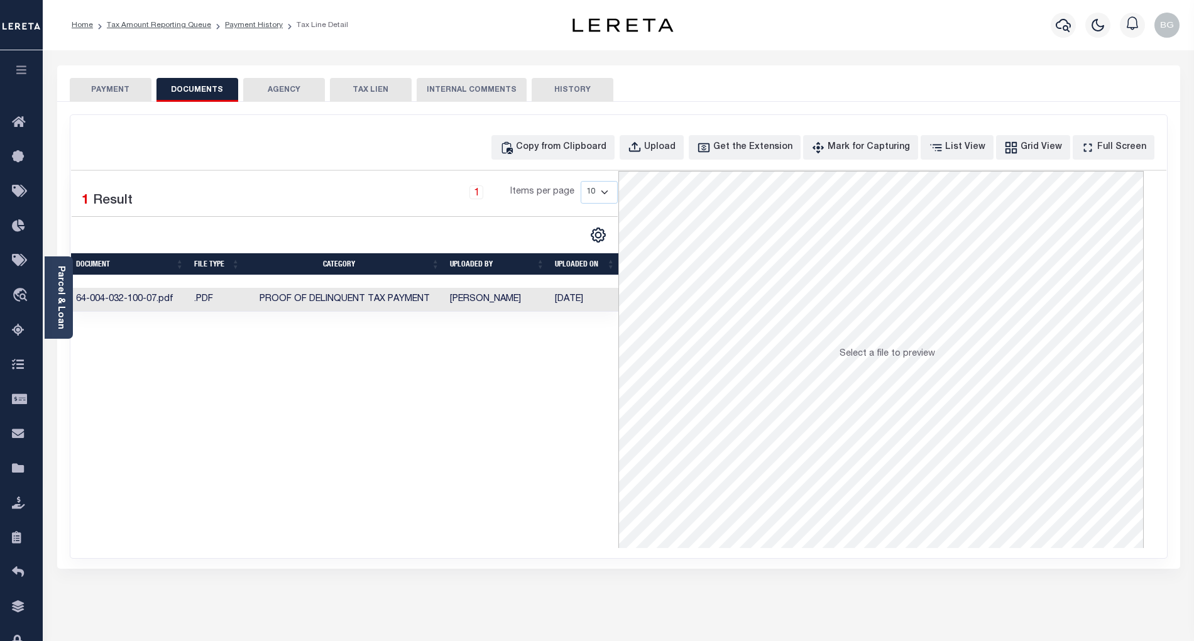
click at [101, 84] on button "PAYMENT" at bounding box center [111, 90] width 82 height 24
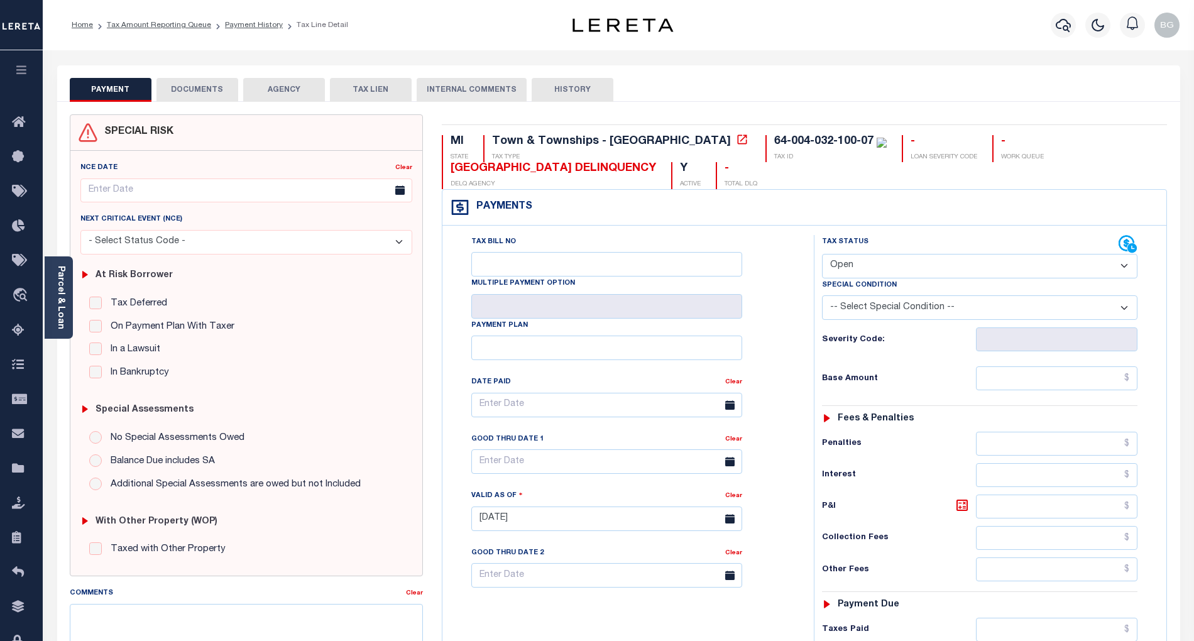
click at [900, 269] on select "- Select Status Code - Open Due/Unpaid Paid Incomplete No Tax Due Internal Refu…" at bounding box center [979, 266] width 315 height 25
select select "PYD"
click at [822, 255] on select "- Select Status Code - Open Due/Unpaid Paid Incomplete No Tax Due Internal Refu…" at bounding box center [979, 266] width 315 height 25
type input "[DATE]"
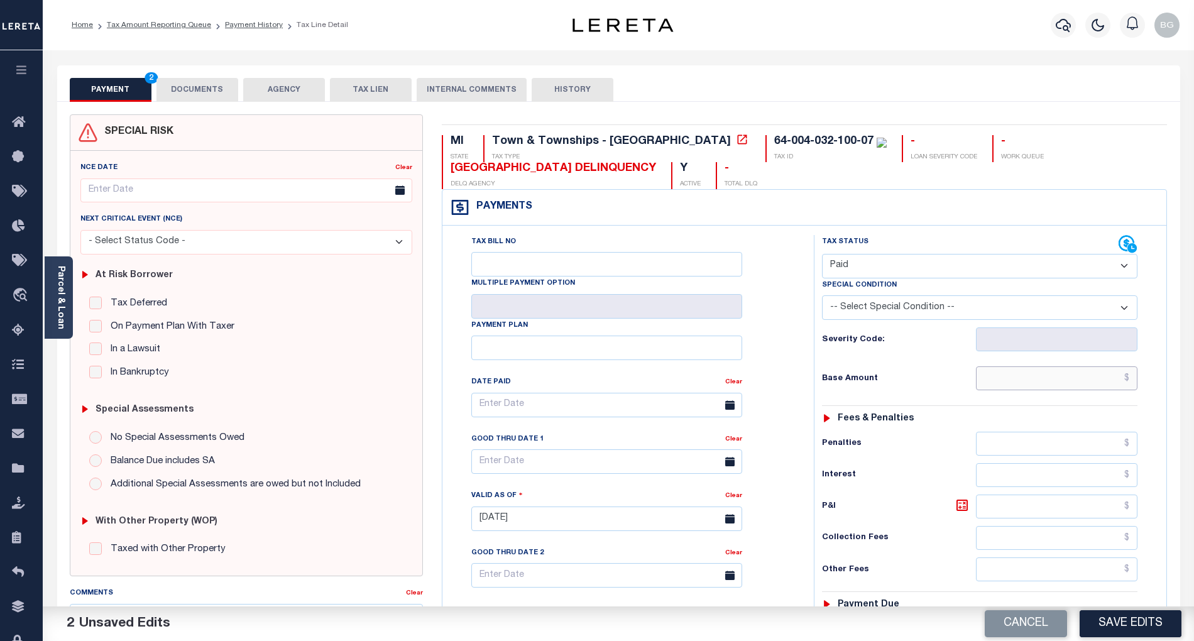
click at [1036, 383] on input "text" at bounding box center [1057, 378] width 162 height 24
paste input "394.31"
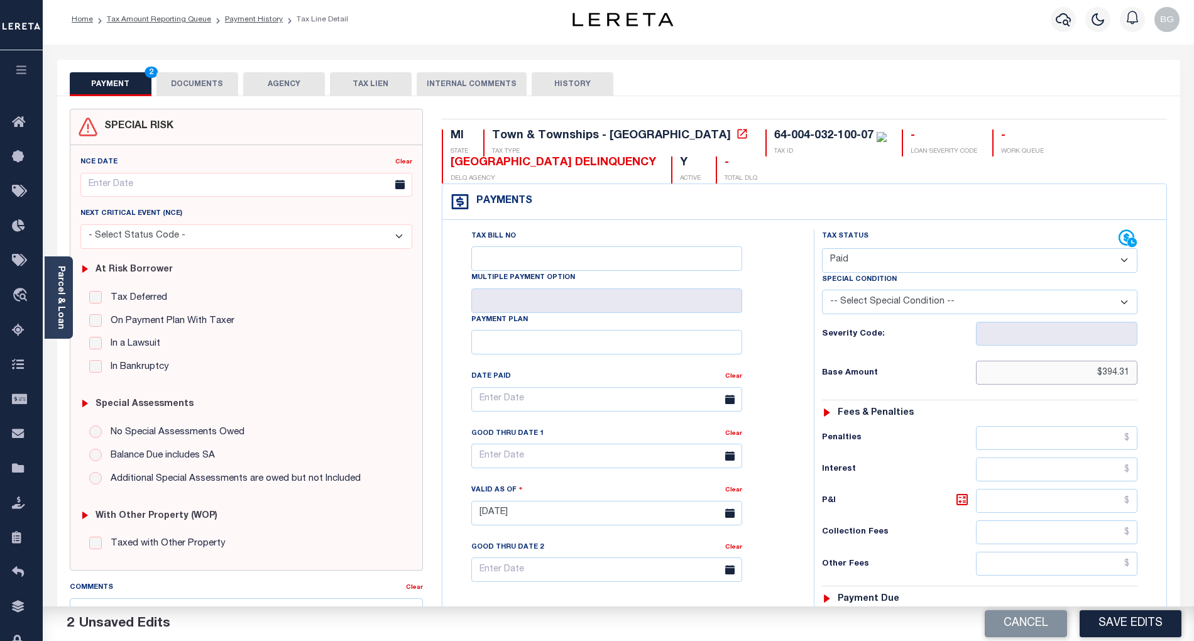
scroll to position [251, 0]
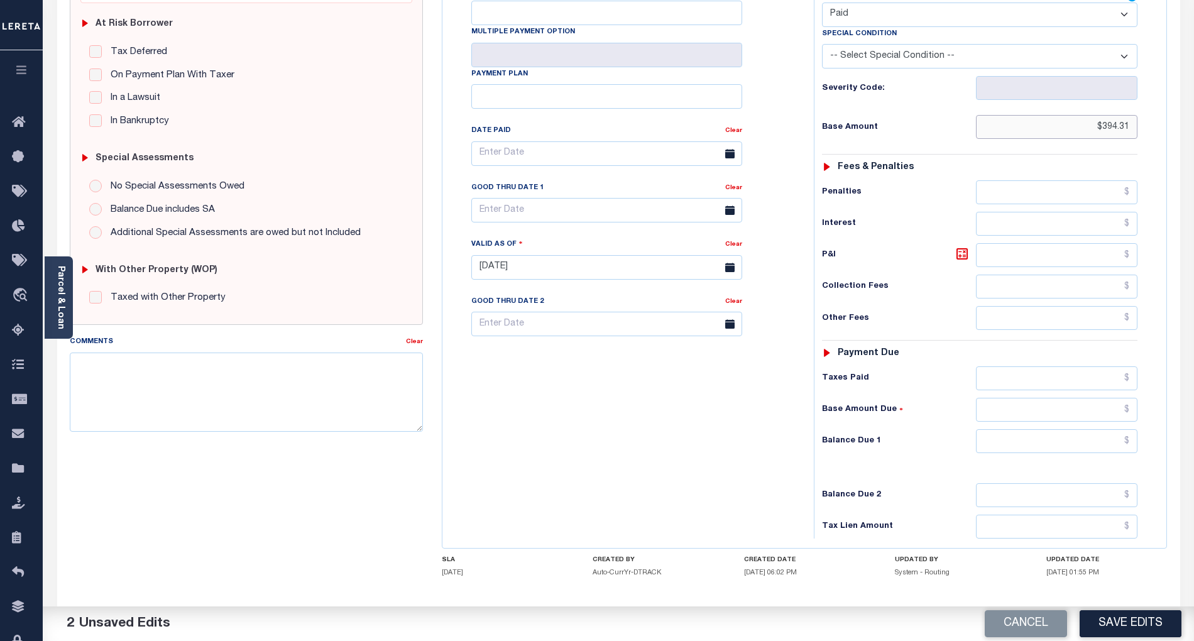
type input "$394.31"
click at [1102, 451] on input "text" at bounding box center [1057, 441] width 162 height 24
type input "$0.00"
click at [664, 495] on div "Tax Bill No Multiple Payment Option Payment Plan Clear" at bounding box center [624, 261] width 359 height 555
click at [1126, 617] on button "Save Edits" at bounding box center [1130, 623] width 102 height 27
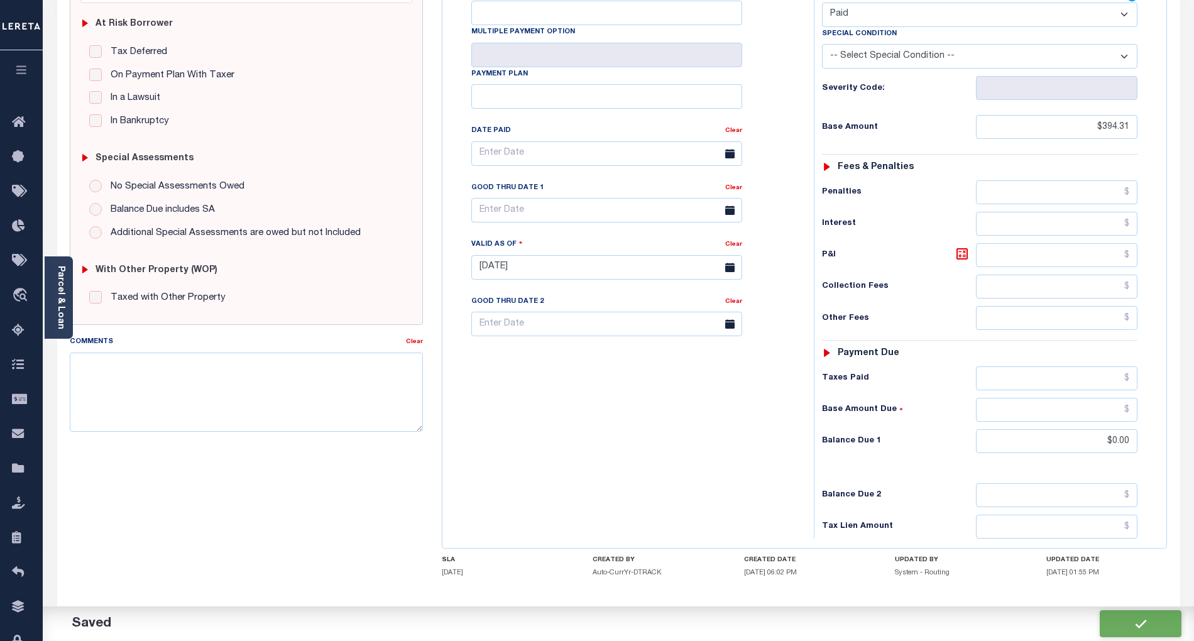
checkbox input "false"
type input "$394.31"
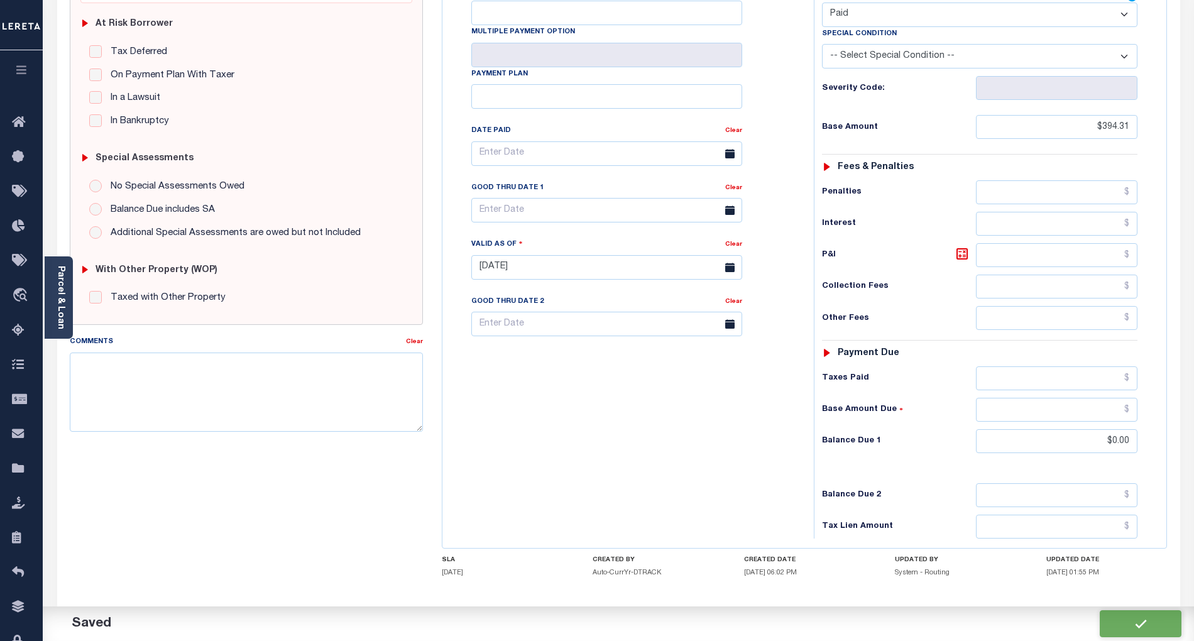
type input "$0"
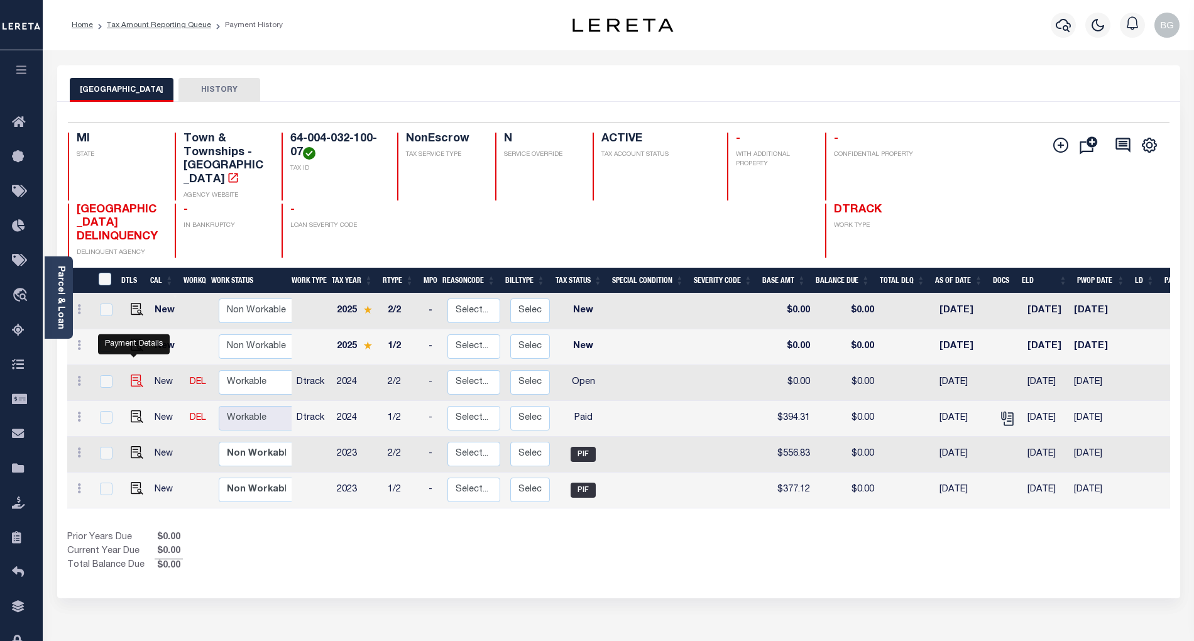
click at [132, 374] on img "" at bounding box center [137, 380] width 13 height 13
checkbox input "true"
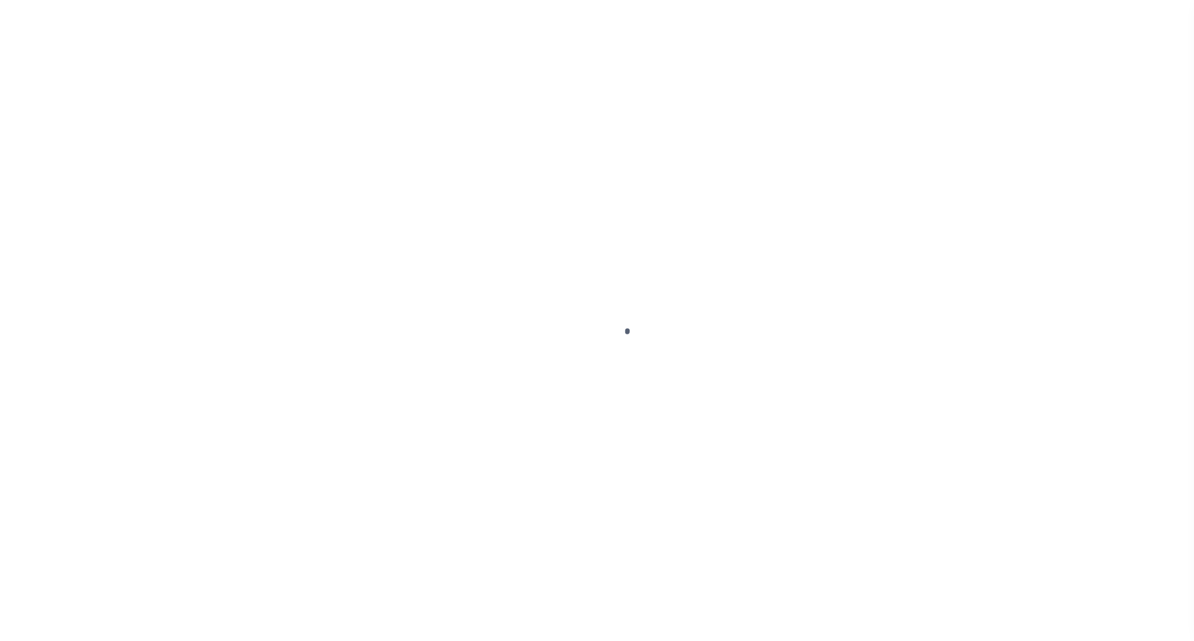
select select "OP2"
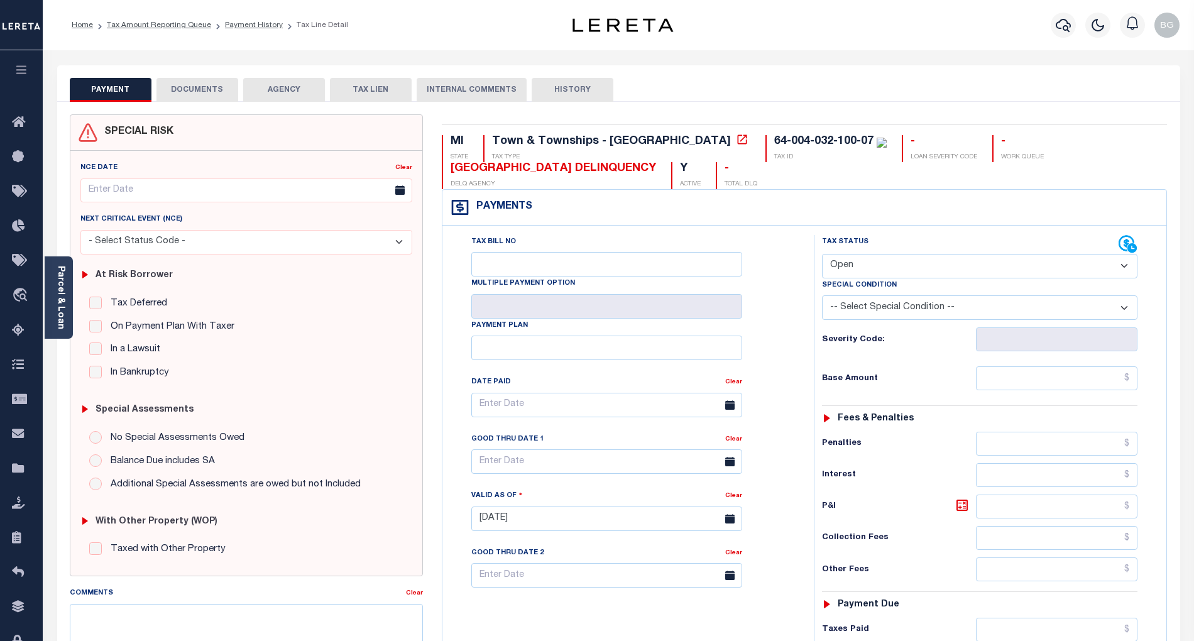
click at [190, 89] on button "DOCUMENTS" at bounding box center [197, 90] width 82 height 24
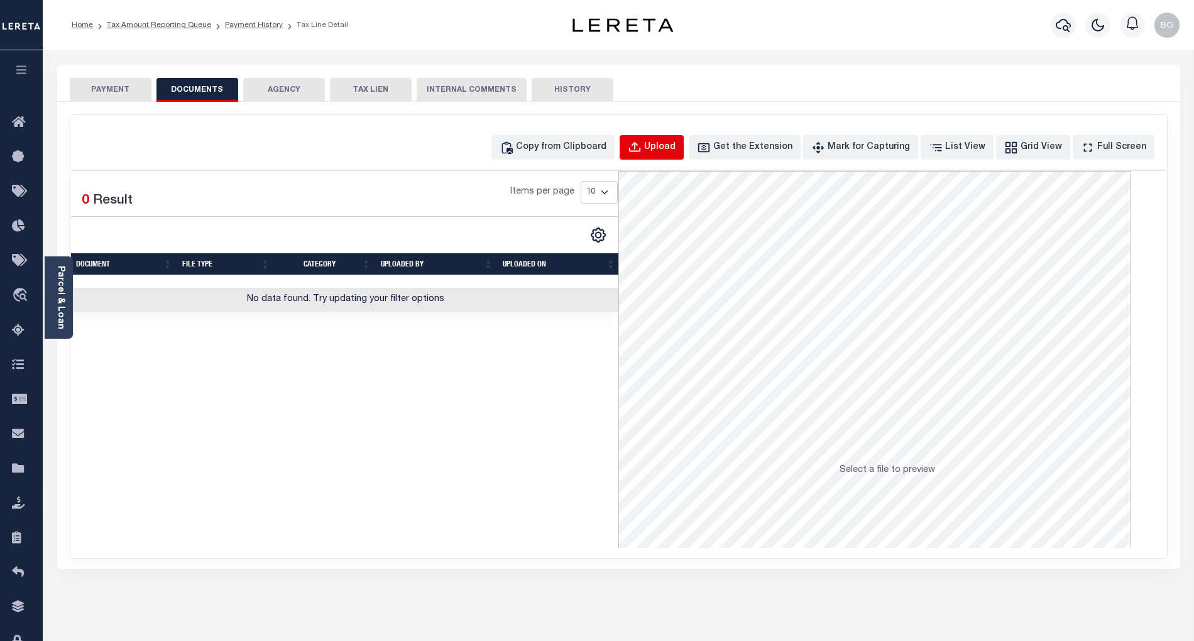
click at [675, 152] on div "Upload" at bounding box center [659, 148] width 31 height 14
select select "POP"
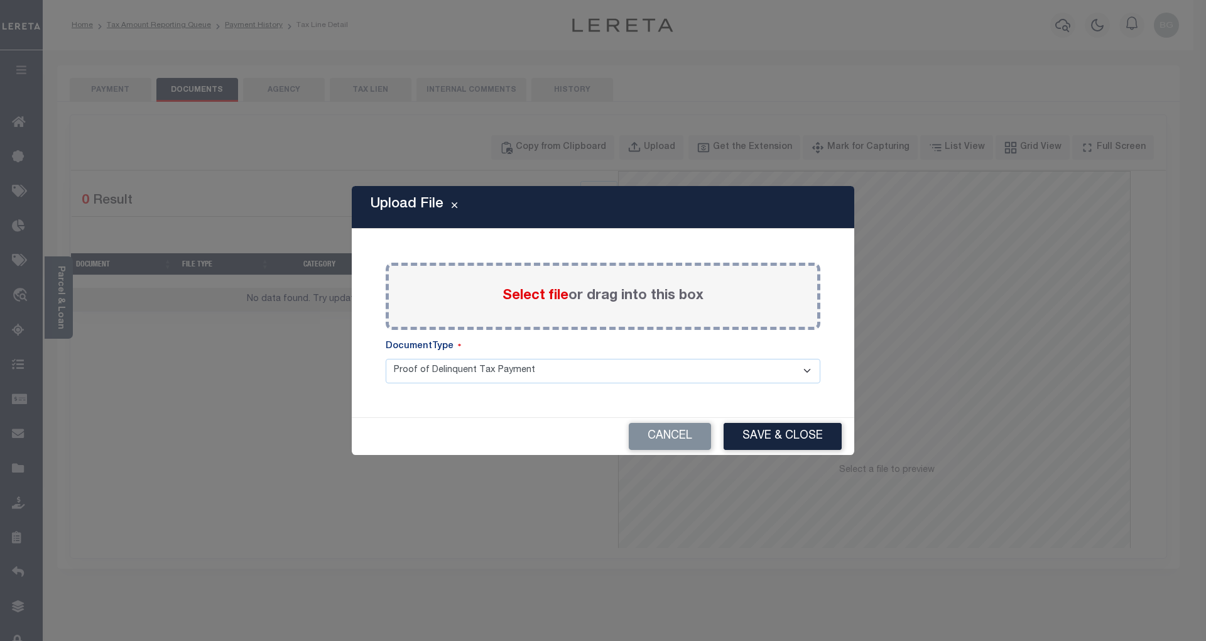
click at [523, 297] on span "Select file" at bounding box center [536, 296] width 66 height 14
click at [0, 0] on input "Select file or drag into this box" at bounding box center [0, 0] width 0 height 0
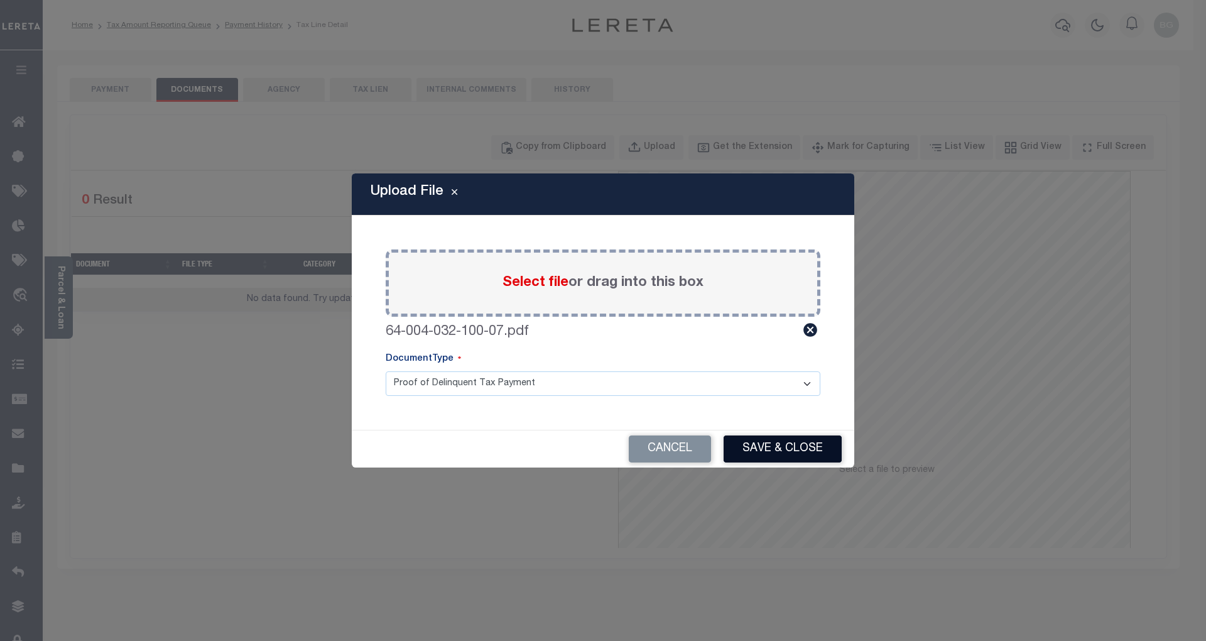
click at [795, 448] on button "Save & Close" at bounding box center [783, 448] width 118 height 27
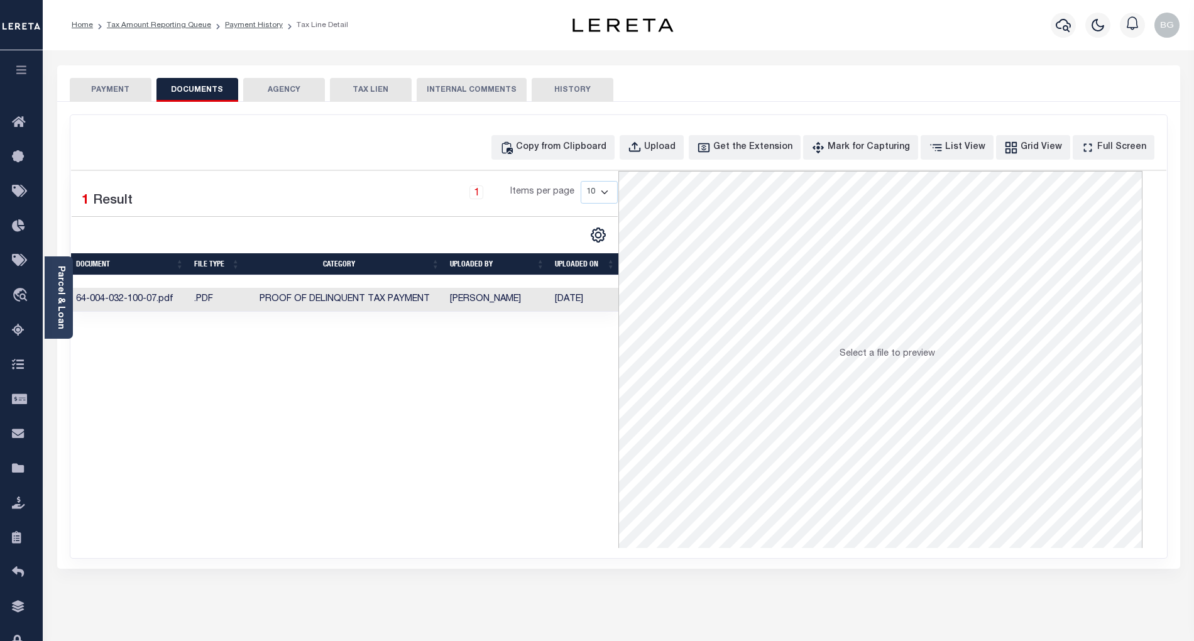
click at [116, 88] on button "PAYMENT" at bounding box center [111, 90] width 82 height 24
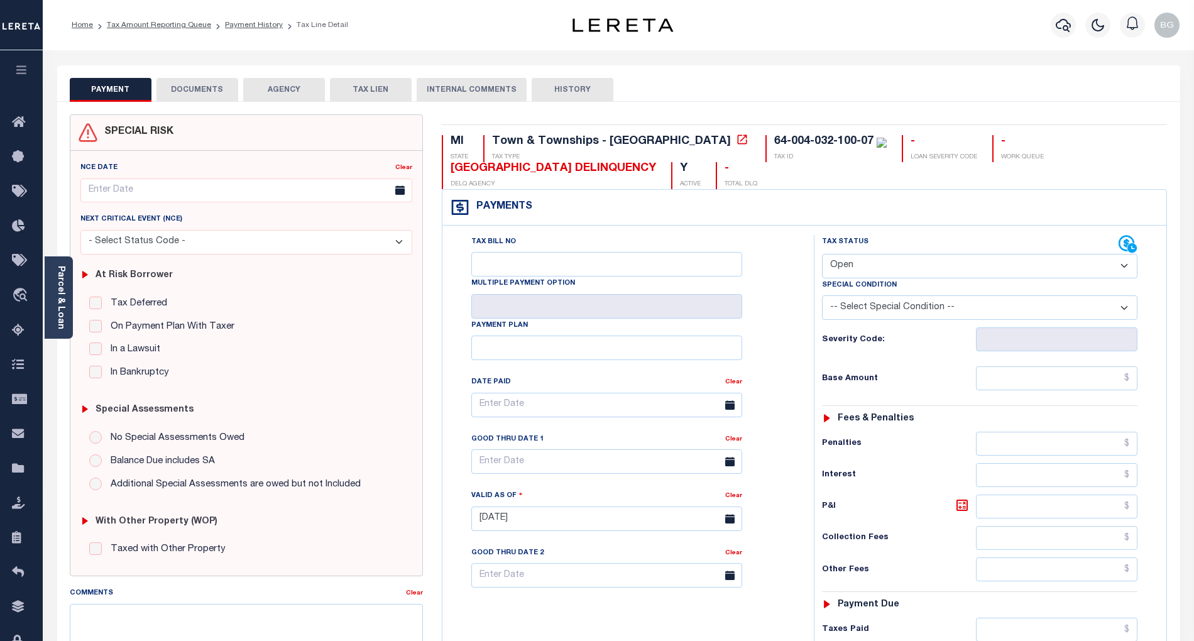
click at [873, 265] on select "- Select Status Code - Open Due/Unpaid Paid Incomplete No Tax Due Internal Refu…" at bounding box center [979, 266] width 315 height 25
select select "PYD"
click at [822, 255] on select "- Select Status Code - Open Due/Unpaid Paid Incomplete No Tax Due Internal Refu…" at bounding box center [979, 266] width 315 height 25
type input "[DATE]"
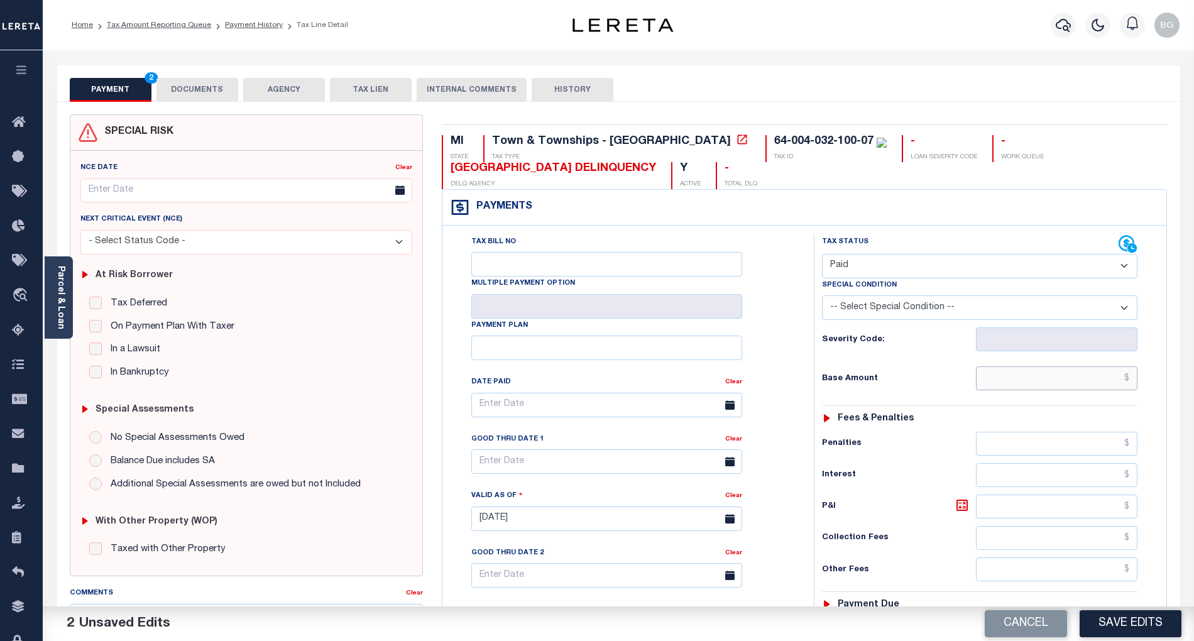
click at [1069, 388] on input "text" at bounding box center [1057, 378] width 162 height 24
paste input "587.90"
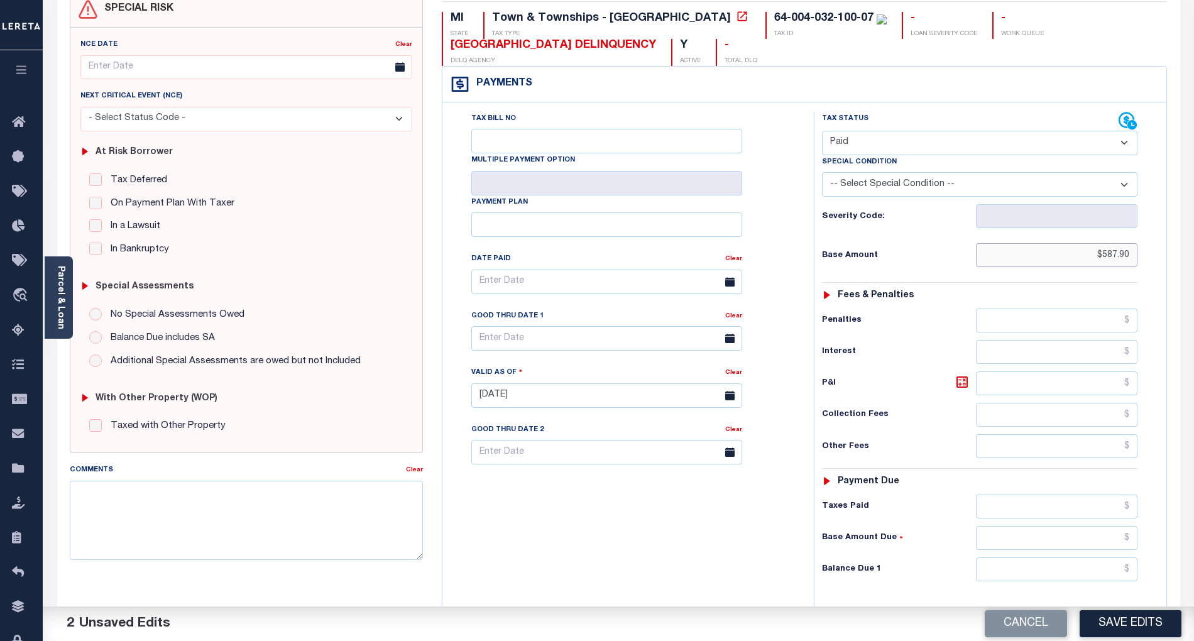
scroll to position [167, 0]
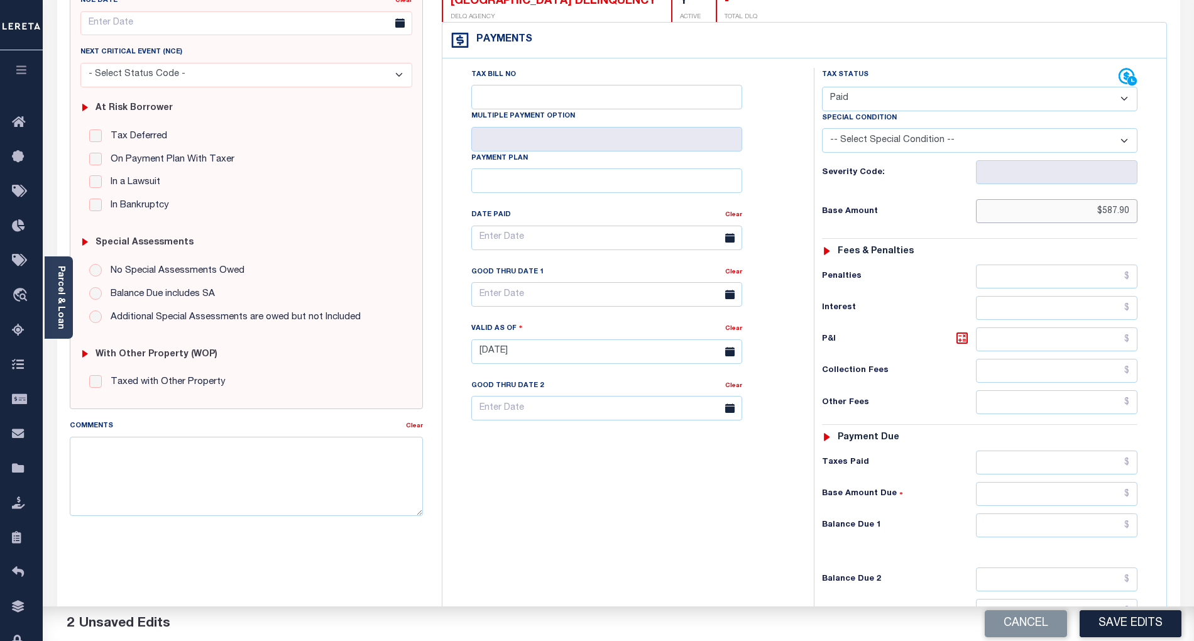
type input "$587.90"
click at [1116, 528] on input "text" at bounding box center [1057, 525] width 162 height 24
type input "$0.00"
drag, startPoint x: 736, startPoint y: 531, endPoint x: 782, endPoint y: 535, distance: 45.5
click at [735, 530] on div "Tax Bill No Multiple Payment Option Payment Plan Clear" at bounding box center [624, 345] width 359 height 555
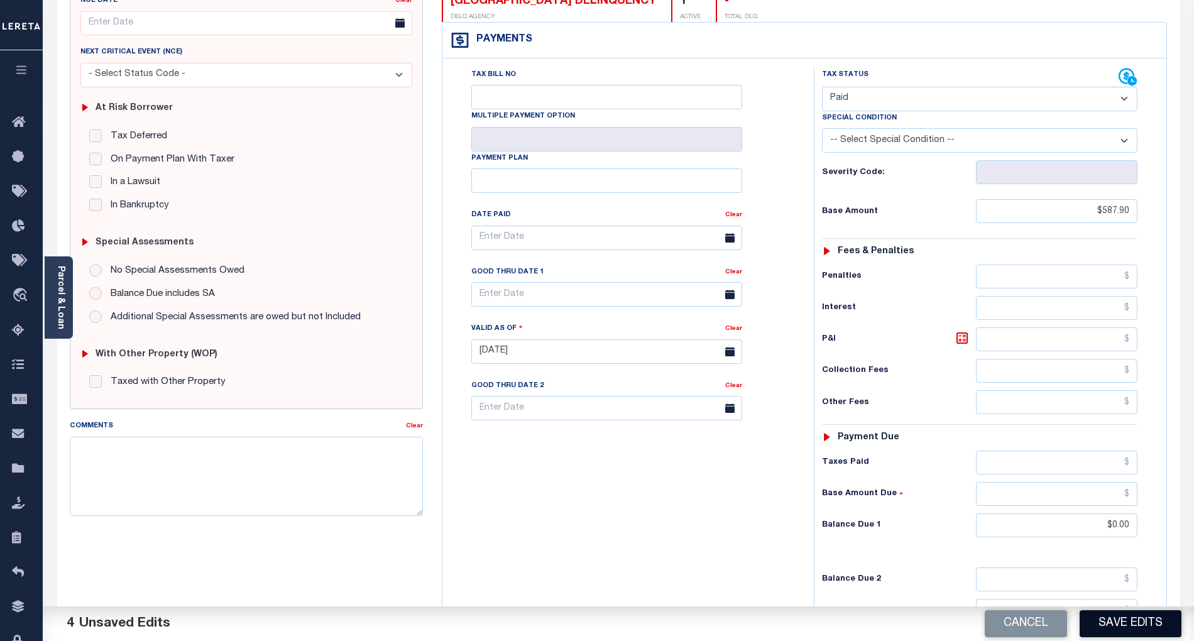
click at [1142, 612] on button "Save Edits" at bounding box center [1130, 623] width 102 height 27
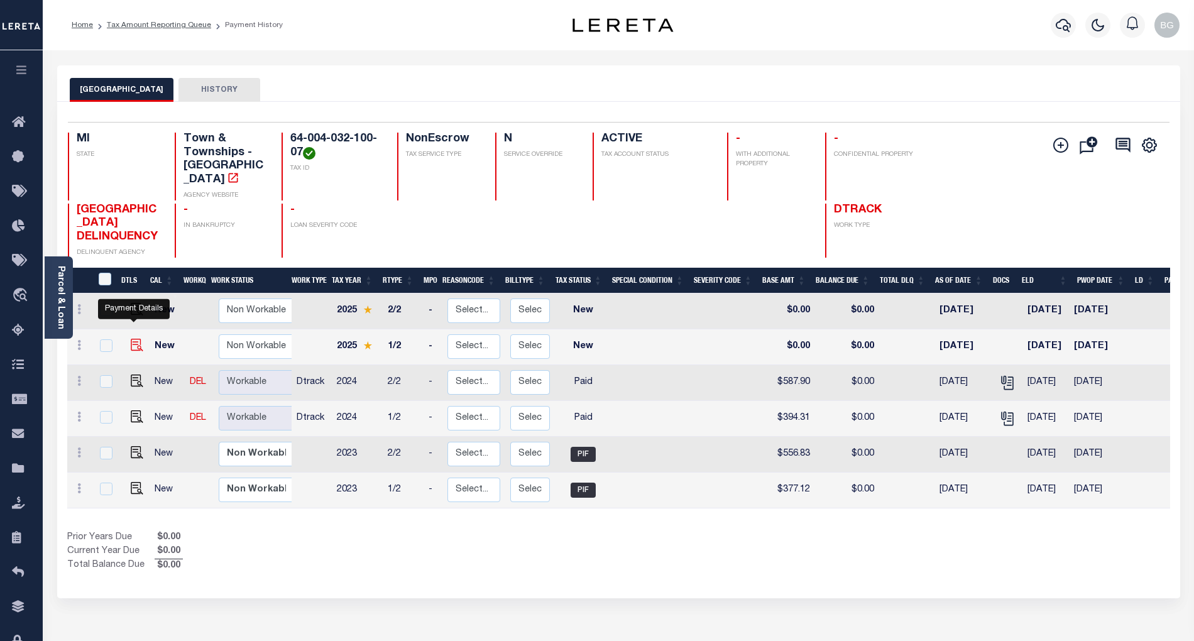
click at [133, 339] on img "" at bounding box center [137, 345] width 13 height 13
checkbox input "true"
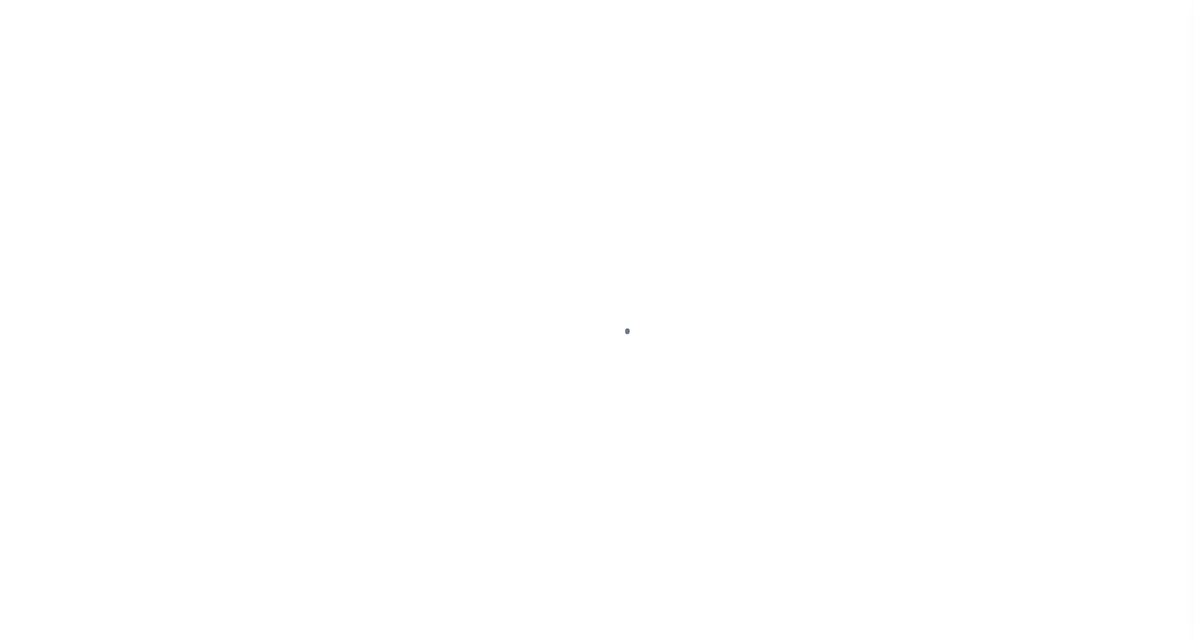
select select "NW2"
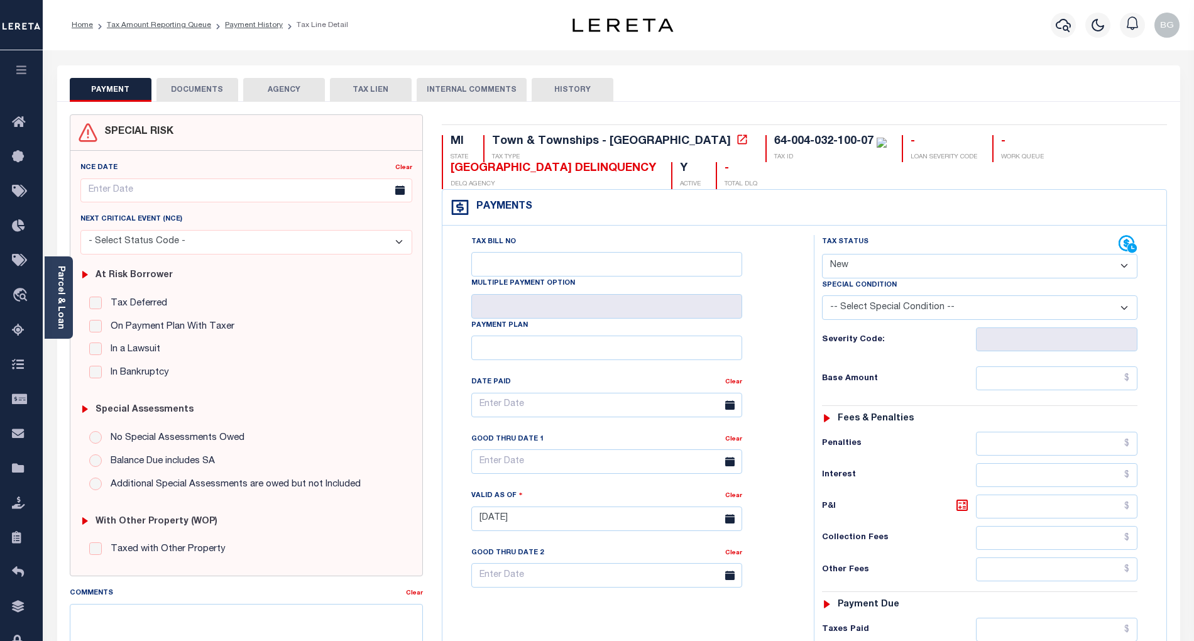
click at [210, 89] on button "DOCUMENTS" at bounding box center [197, 90] width 82 height 24
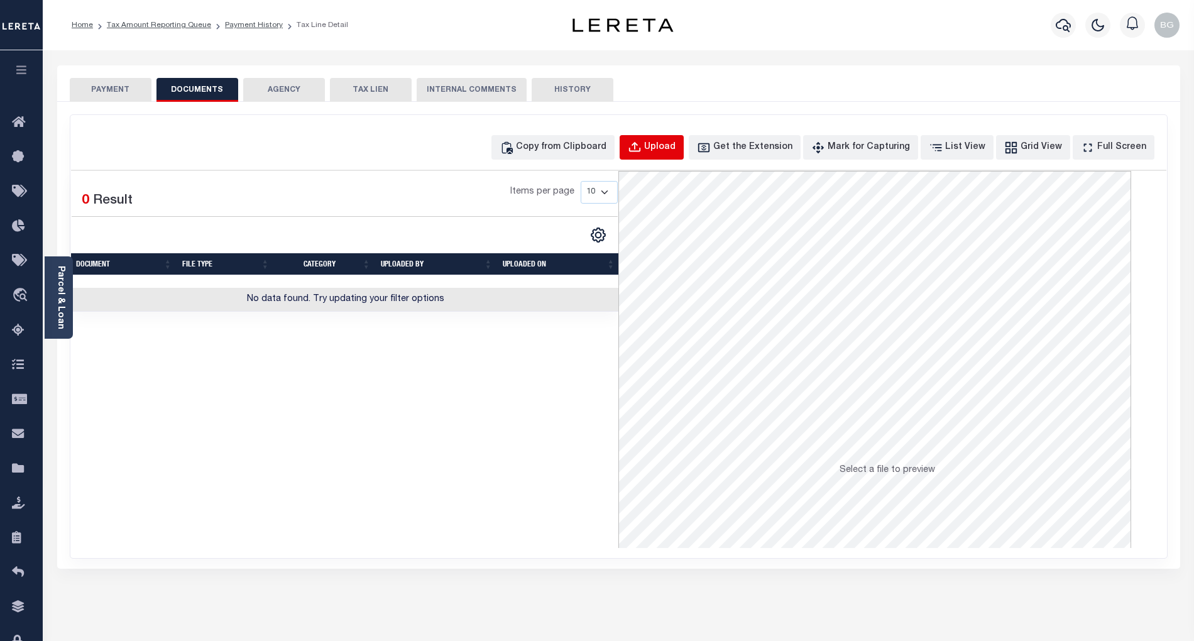
click at [675, 144] on div "Upload" at bounding box center [659, 148] width 31 height 14
select select "POP"
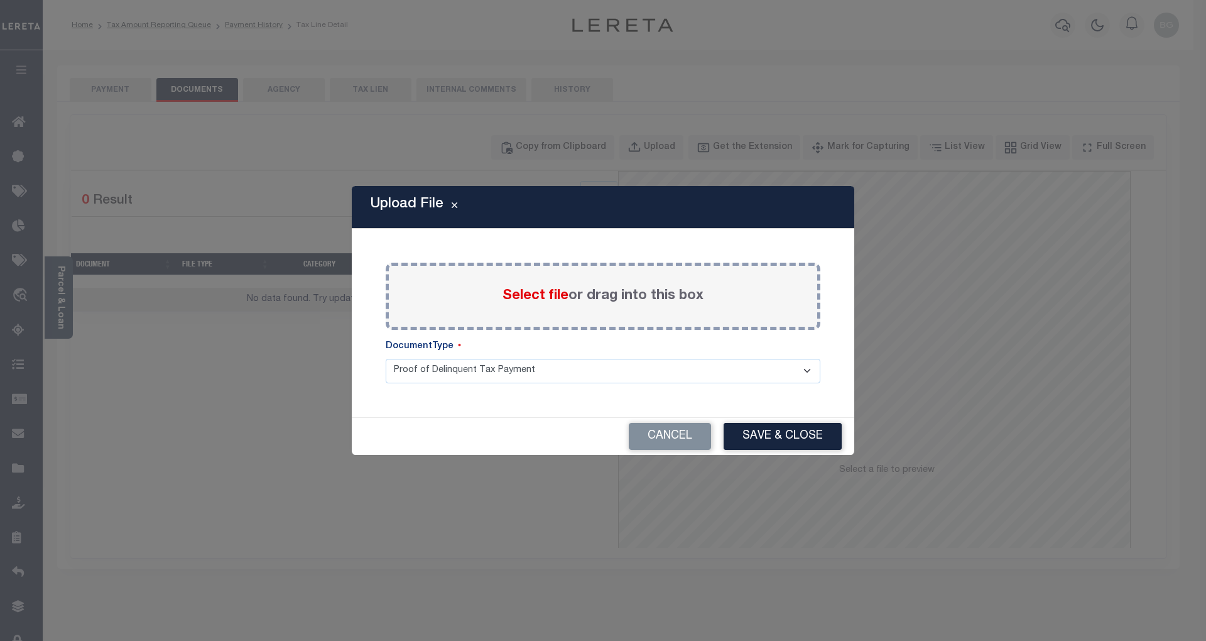
click at [528, 300] on span "Select file" at bounding box center [536, 296] width 66 height 14
click at [0, 0] on input "Select file or drag into this box" at bounding box center [0, 0] width 0 height 0
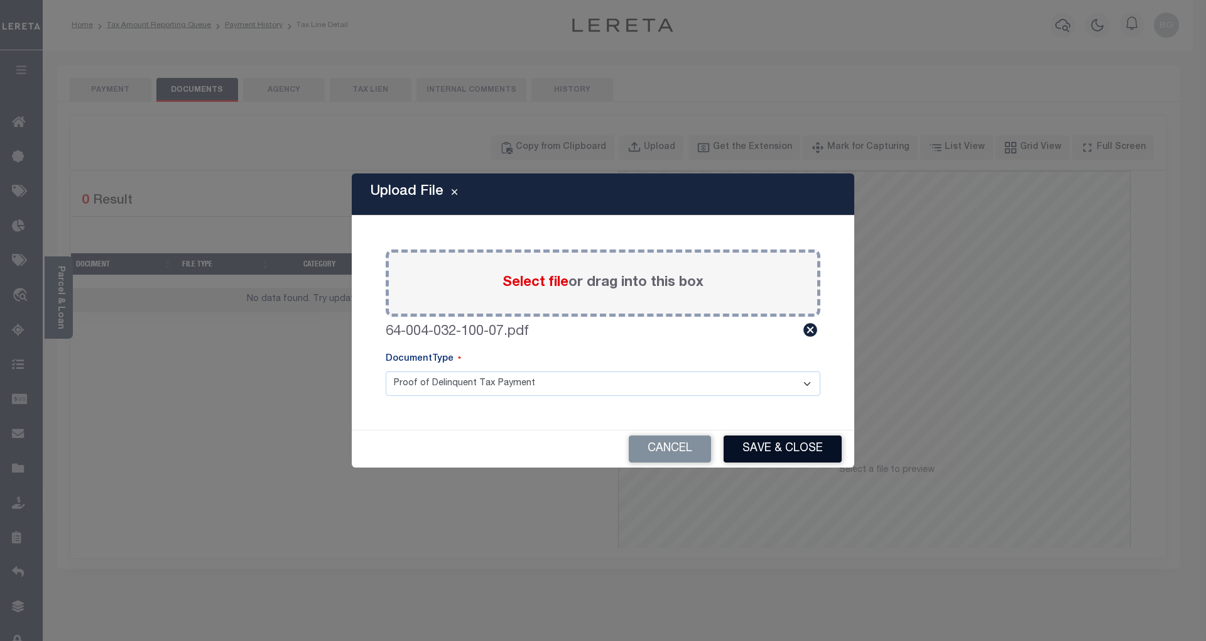
click at [790, 455] on button "Save & Close" at bounding box center [783, 448] width 118 height 27
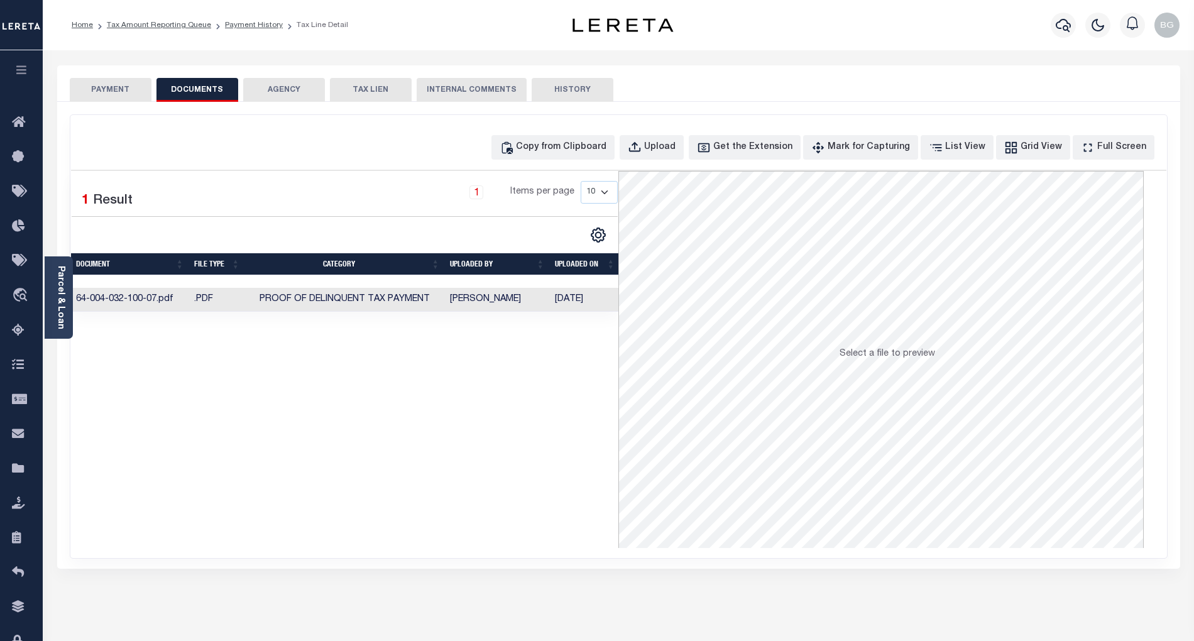
click at [118, 89] on button "PAYMENT" at bounding box center [111, 90] width 82 height 24
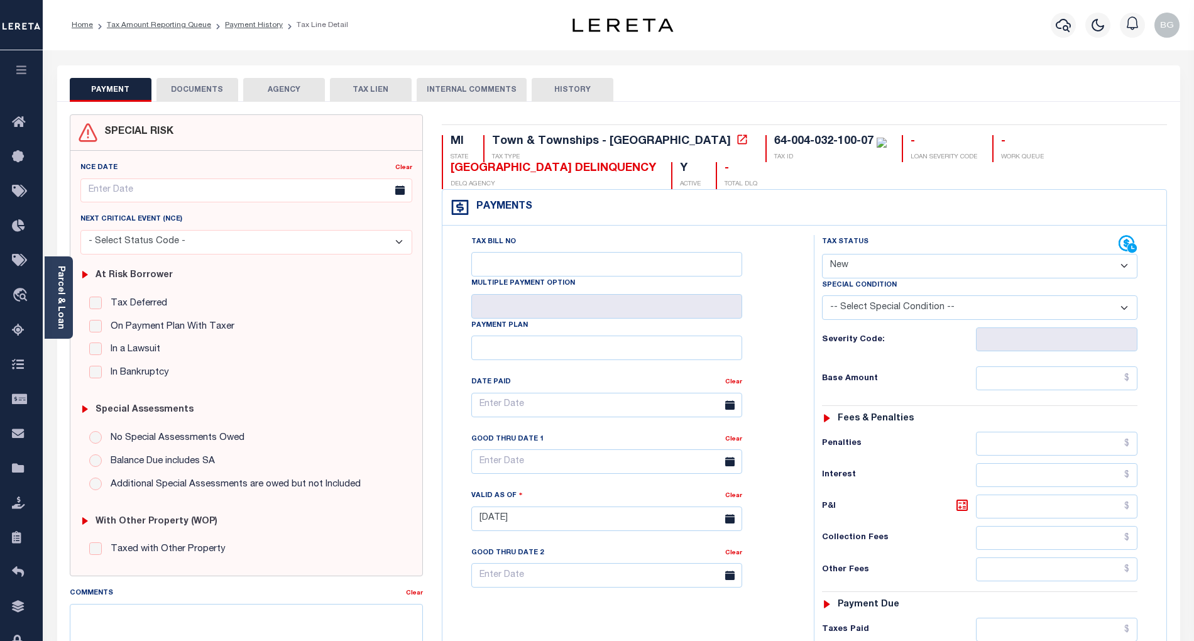
click at [880, 265] on select "- Select Status Code - Open Due/Unpaid Paid Incomplete No Tax Due Internal Refu…" at bounding box center [979, 266] width 315 height 25
select select "PYD"
click at [822, 255] on select "- Select Status Code - Open Due/Unpaid Paid Incomplete No Tax Due Internal Refu…" at bounding box center [979, 266] width 315 height 25
type input "[DATE]"
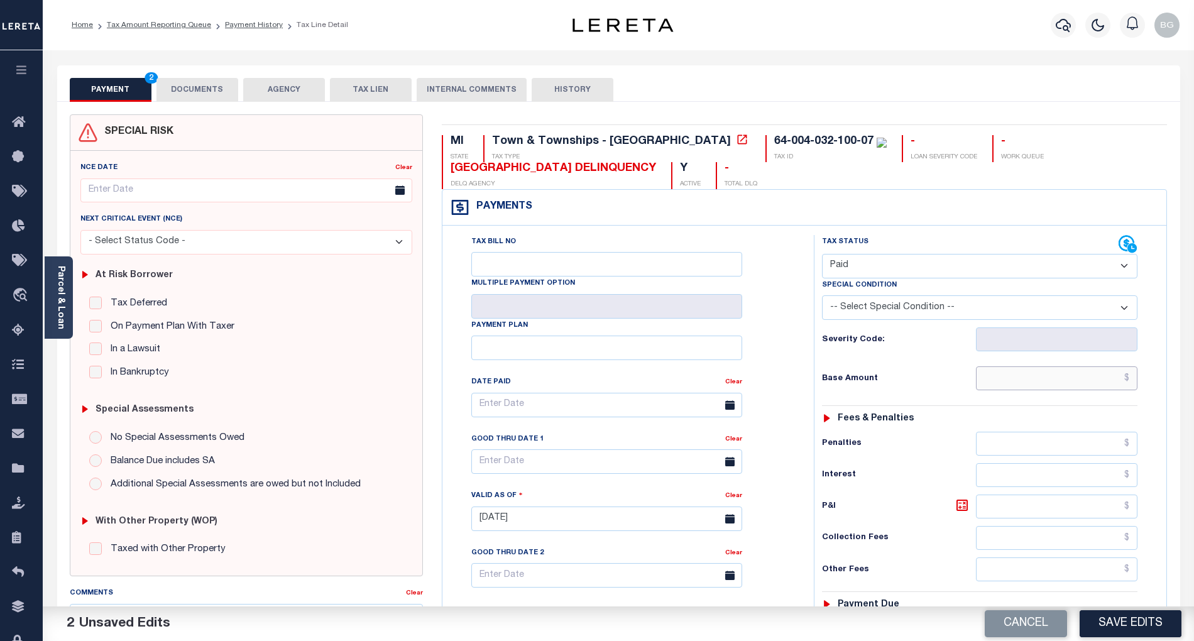
click at [1086, 388] on input "text" at bounding box center [1057, 378] width 162 height 24
paste input "404.06"
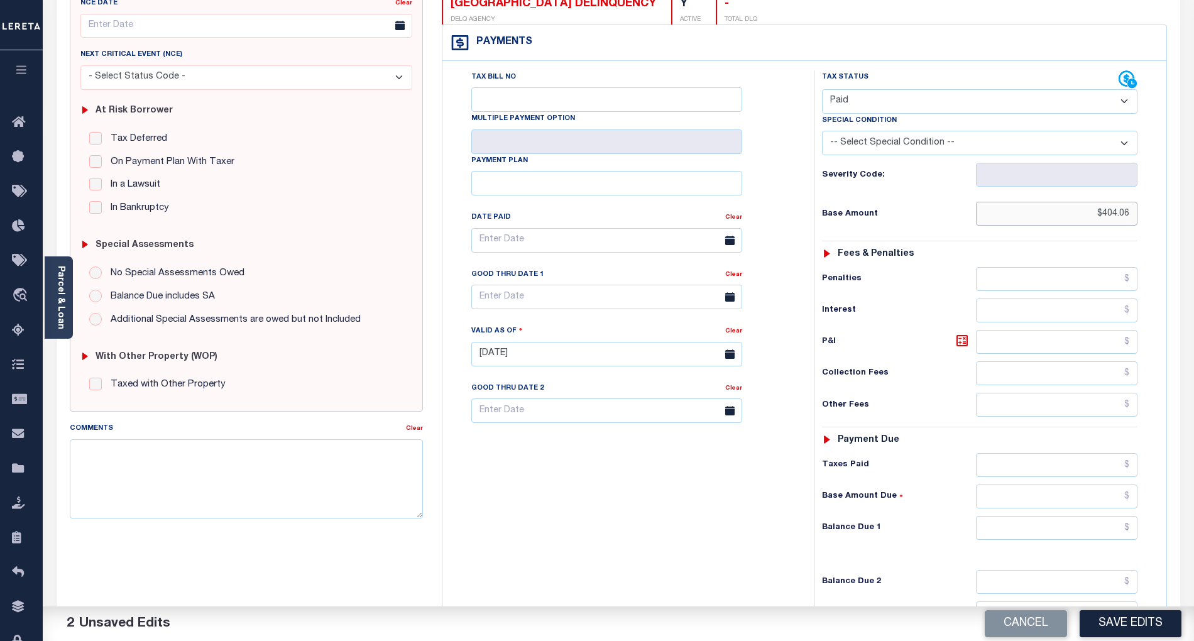
scroll to position [251, 0]
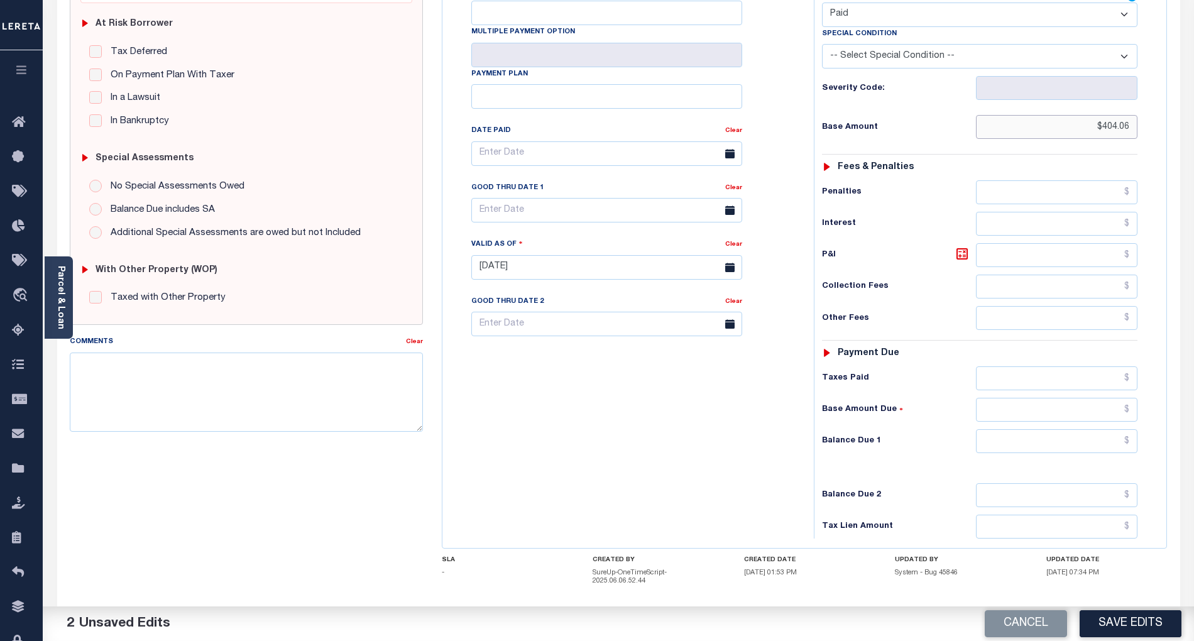
type input "$404.06"
click at [1106, 448] on input "text" at bounding box center [1057, 441] width 162 height 24
type input "$0.00"
click at [739, 466] on div "Tax Bill No Multiple Payment Option Payment Plan Clear" at bounding box center [624, 261] width 359 height 555
click at [1149, 624] on button "Save Edits" at bounding box center [1130, 623] width 102 height 27
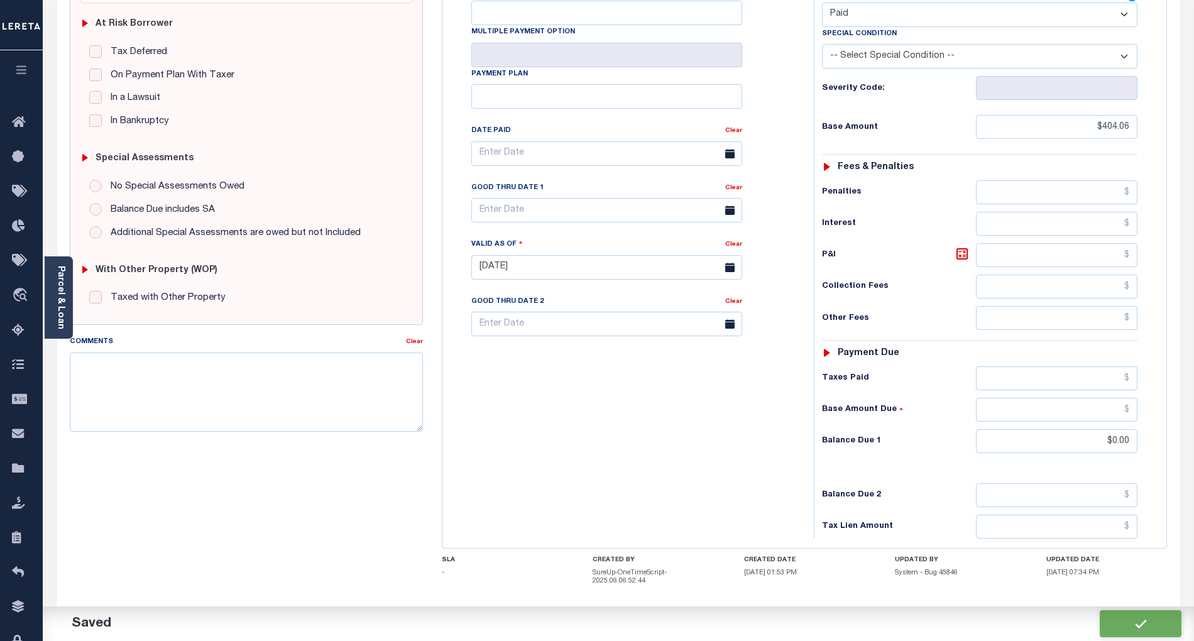
checkbox input "false"
type input "$404.06"
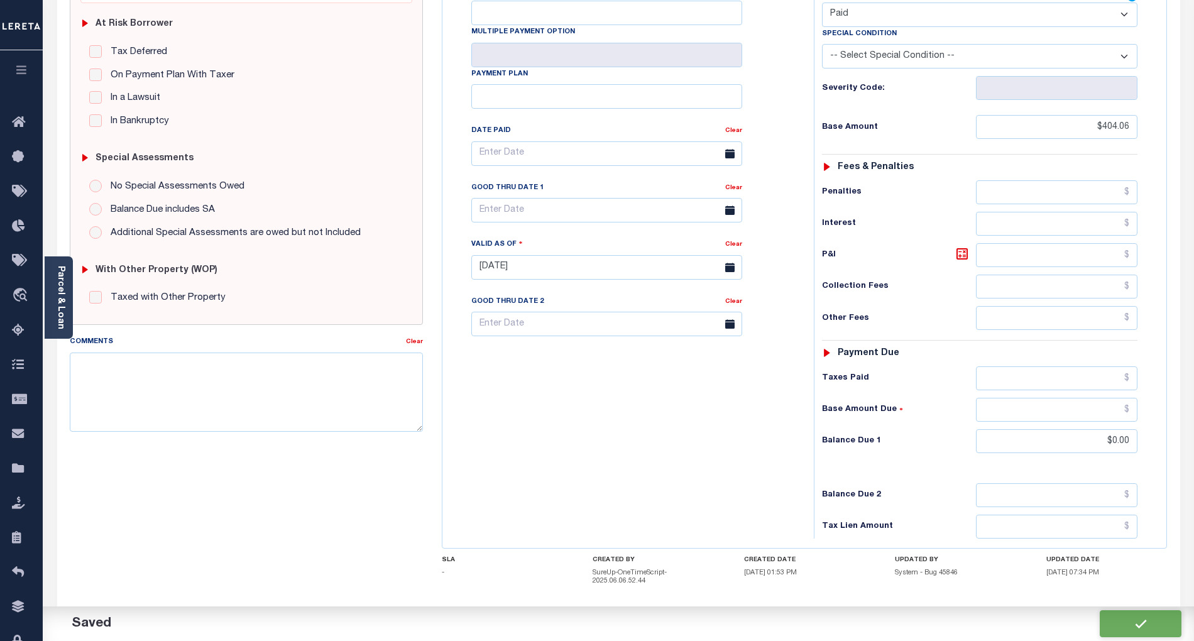
type input "$0"
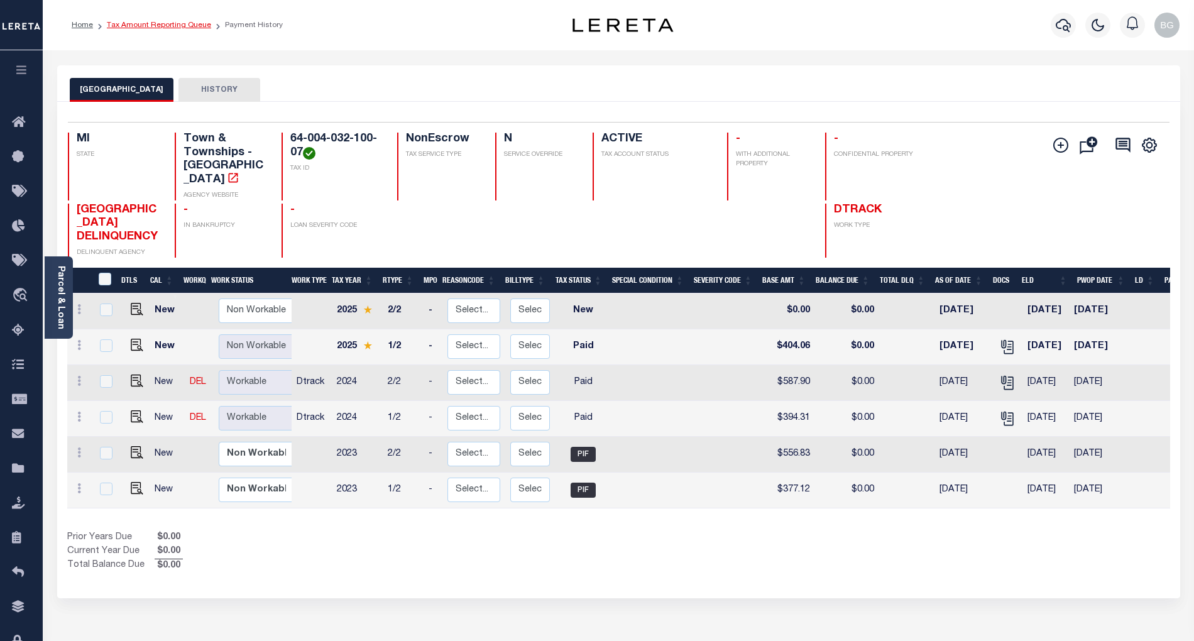
click at [150, 26] on link "Tax Amount Reporting Queue" at bounding box center [159, 25] width 104 height 8
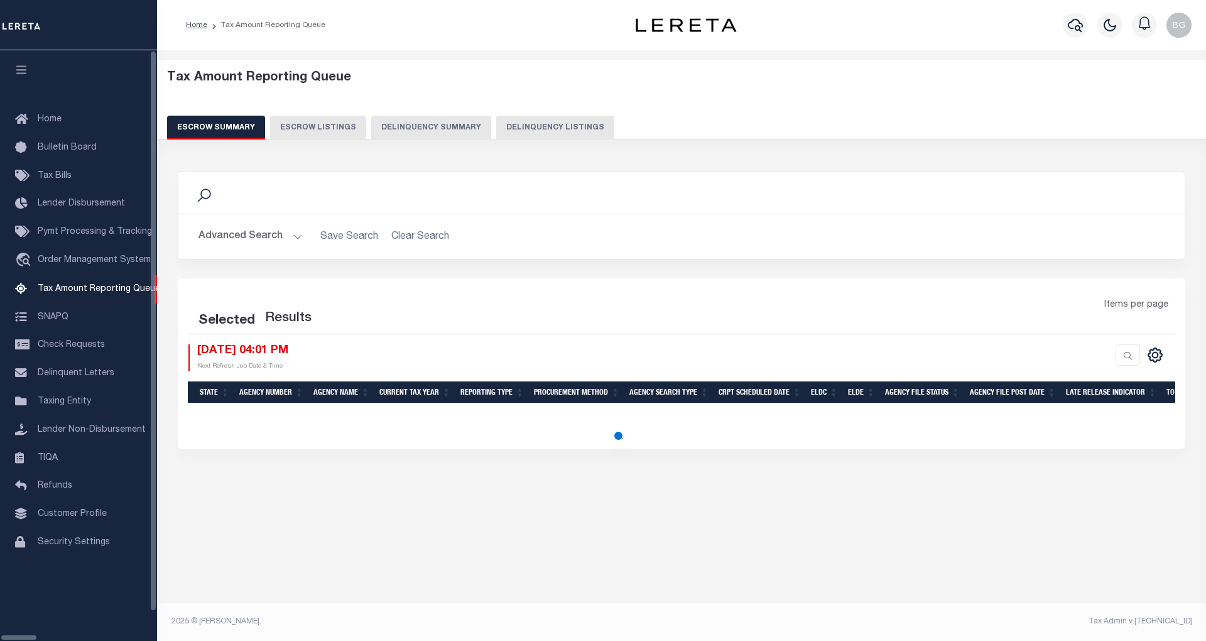
select select "100"
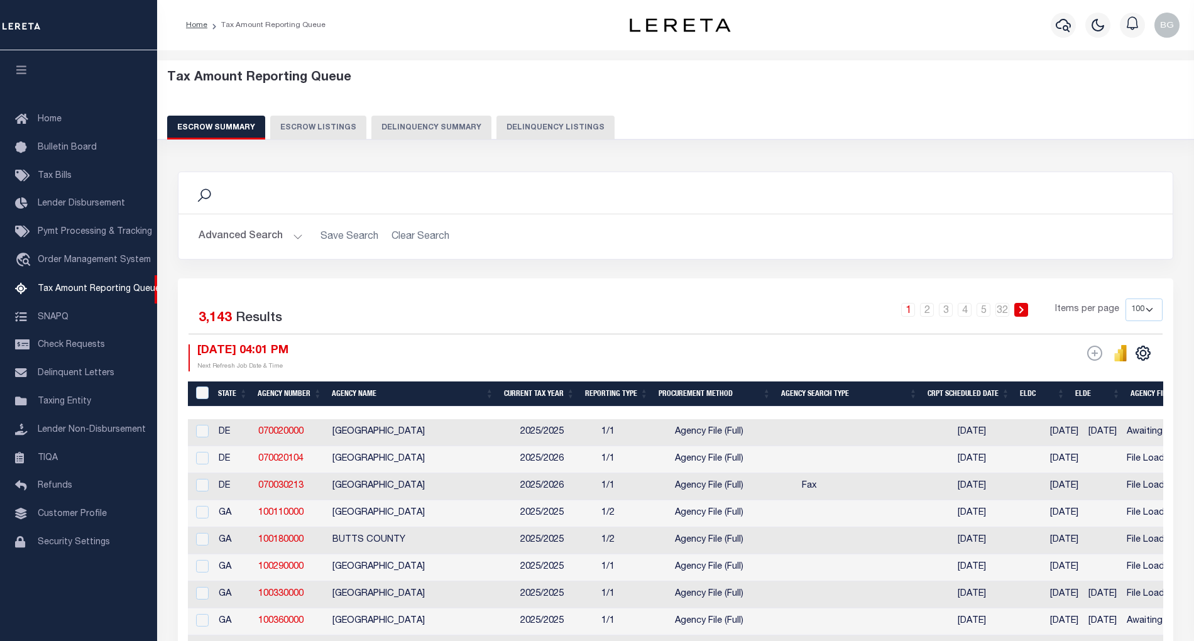
click at [542, 126] on button "Delinquency Listings" at bounding box center [555, 128] width 118 height 24
select select "100"
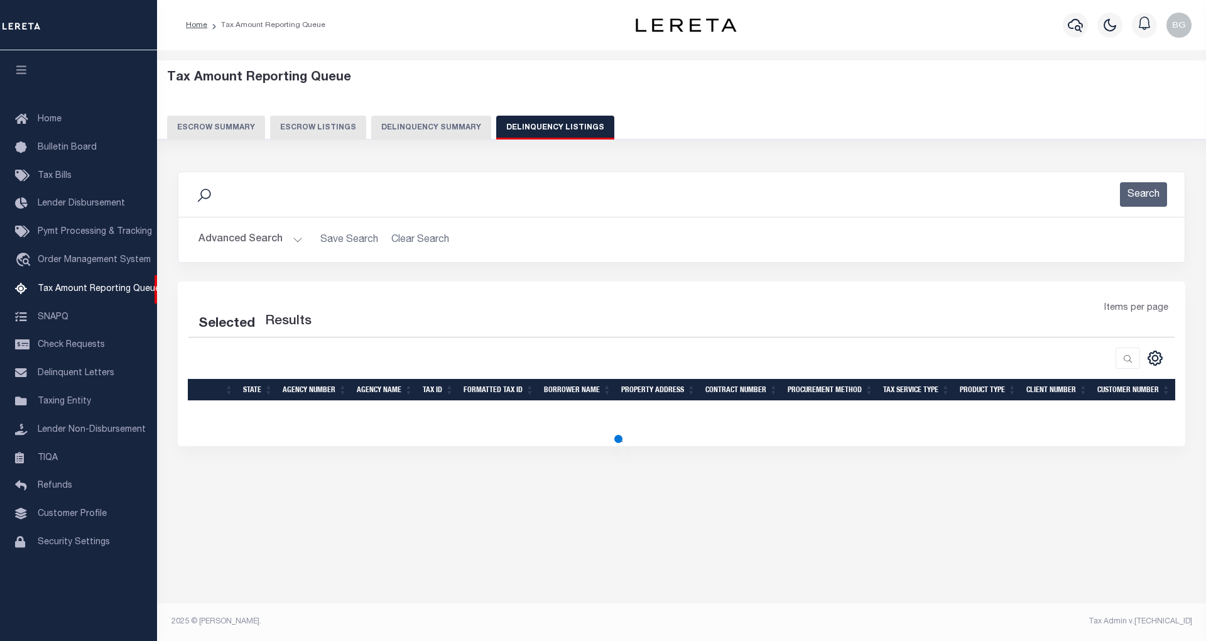
select select "100"
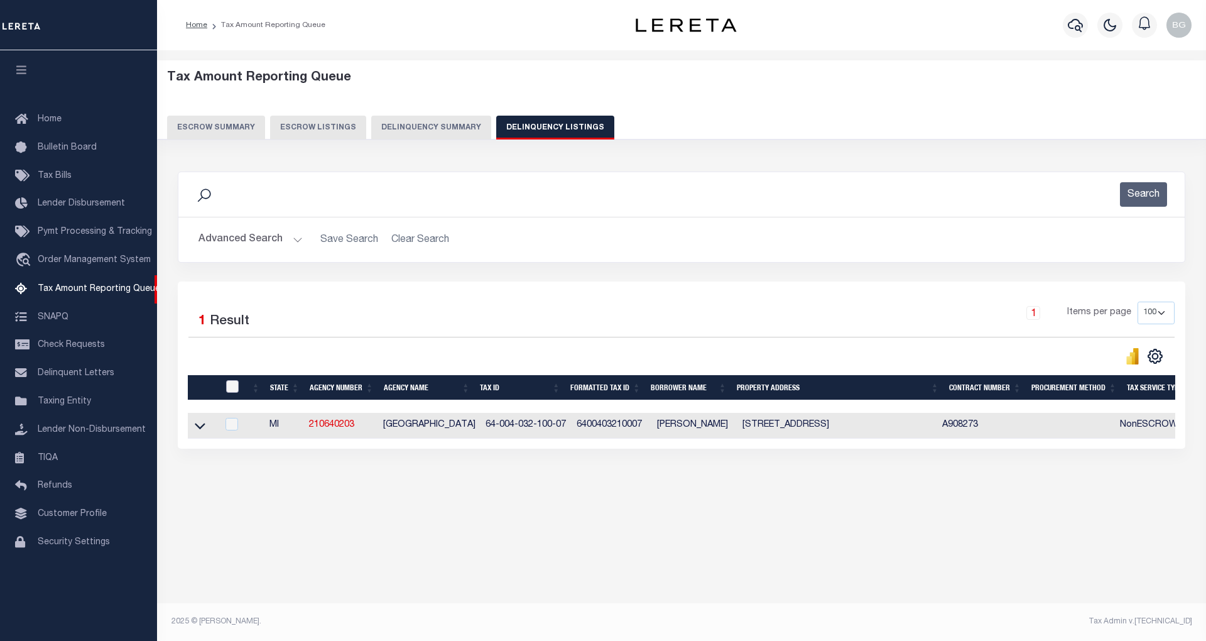
click at [236, 390] on input "checkbox" at bounding box center [232, 386] width 13 height 13
checkbox input "true"
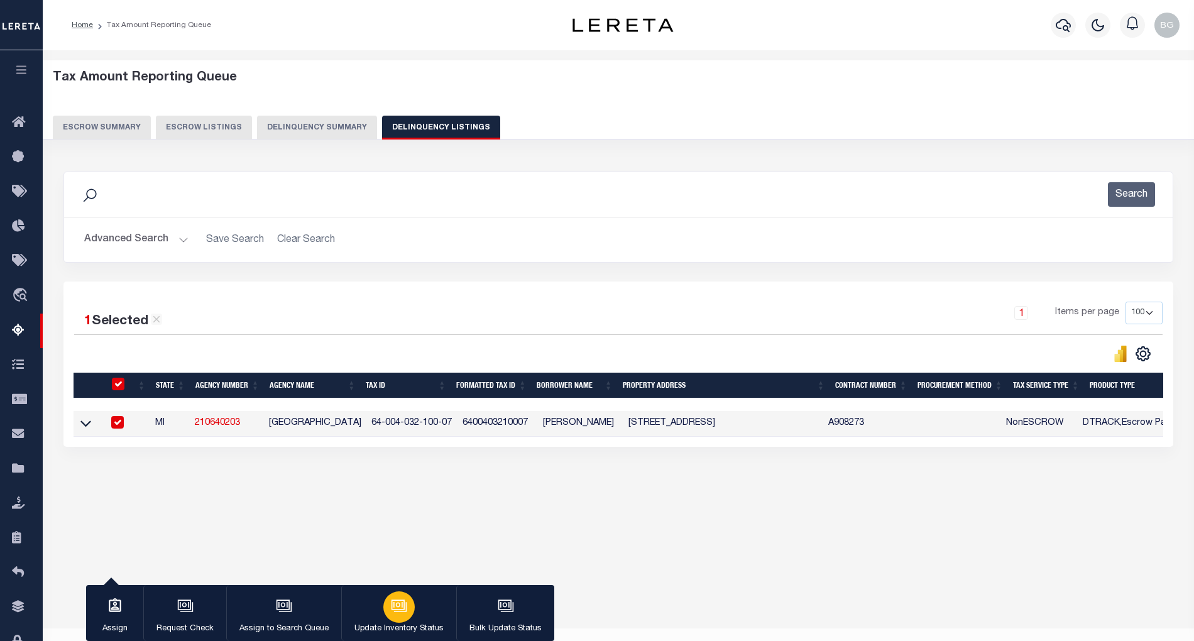
click at [400, 611] on icon "button" at bounding box center [399, 606] width 16 height 16
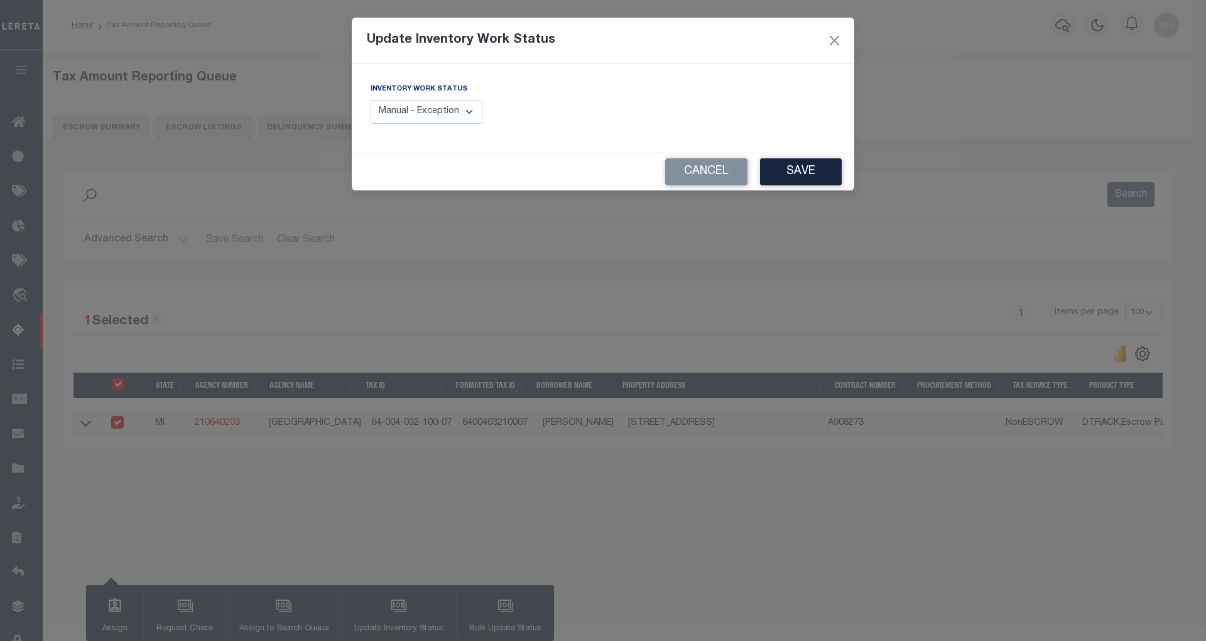
click at [443, 112] on select "Manual - Exception Pended - Awaiting Search Late Add Exception Completed" at bounding box center [427, 112] width 112 height 25
select select "4"
click at [371, 100] on select "Manual - Exception Pended - Awaiting Search Late Add Exception Completed" at bounding box center [427, 112] width 112 height 25
click at [807, 175] on button "Save" at bounding box center [801, 171] width 82 height 27
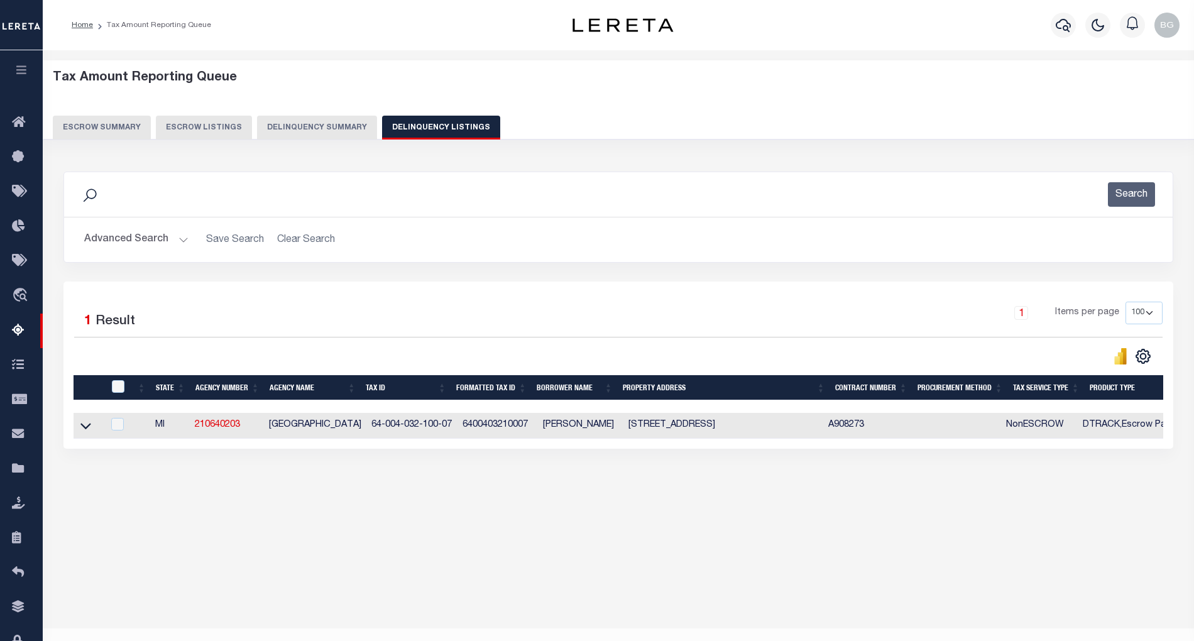
click at [182, 240] on button "Advanced Search" at bounding box center [136, 239] width 104 height 25
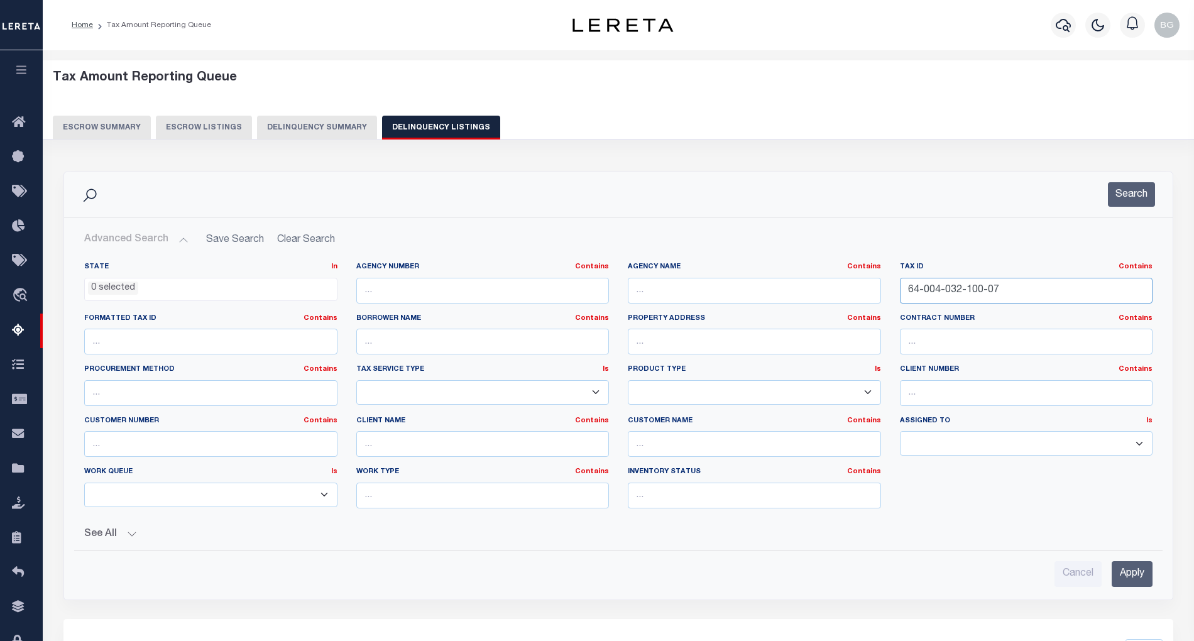
click at [955, 294] on input "64-004-032-100-07" at bounding box center [1026, 291] width 253 height 26
paste input "200-01"
type input "64-004-032-200-01"
click at [1133, 576] on input "Apply" at bounding box center [1131, 574] width 41 height 26
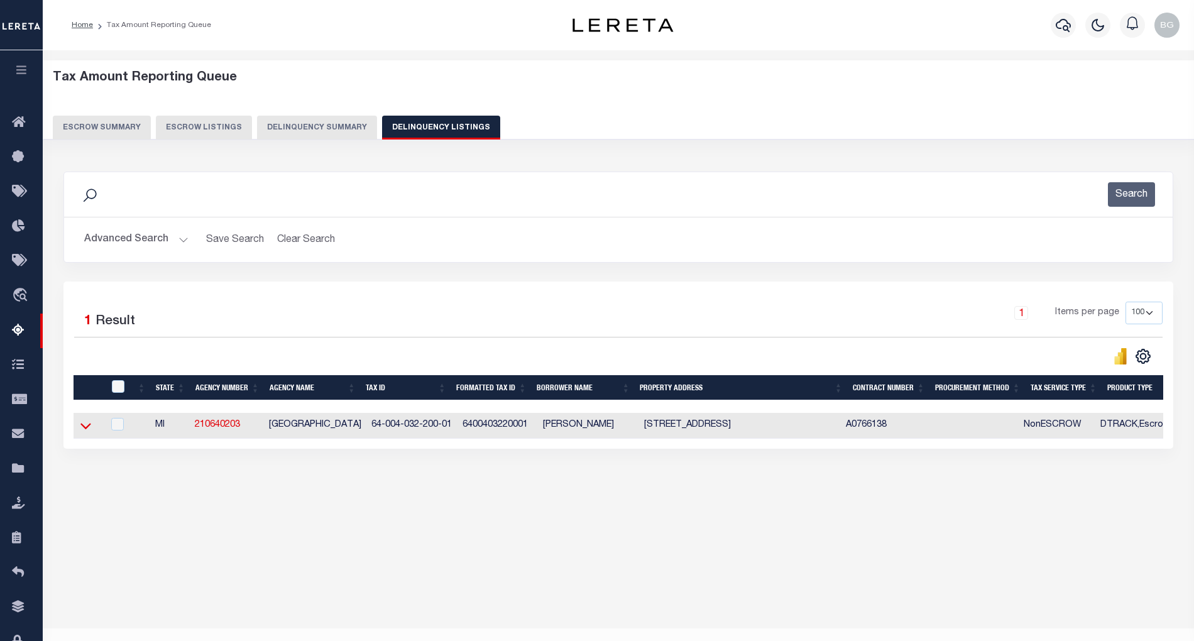
click at [85, 431] on icon at bounding box center [85, 425] width 11 height 13
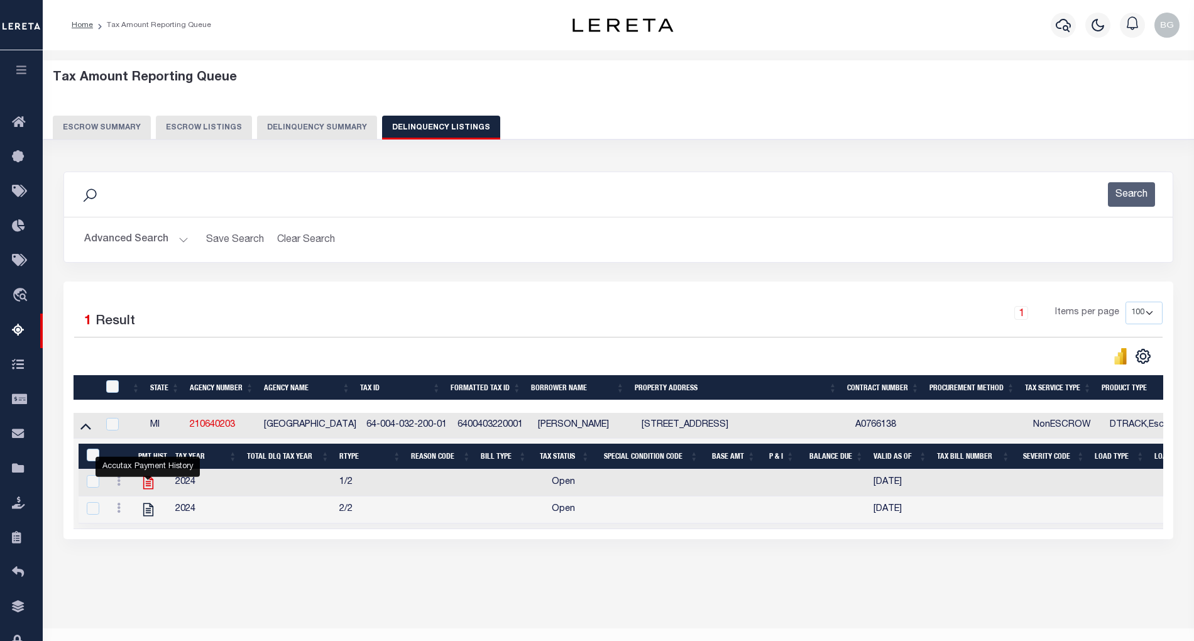
click at [147, 489] on icon "" at bounding box center [148, 482] width 10 height 13
checkbox input "true"
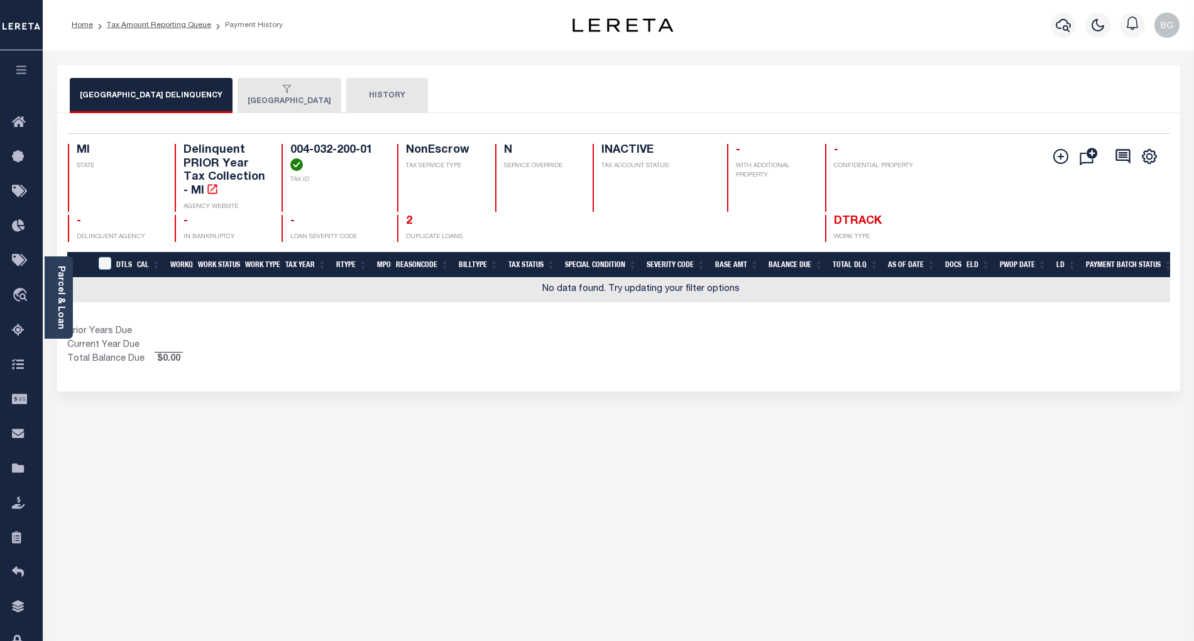
click at [287, 99] on button "[GEOGRAPHIC_DATA]" at bounding box center [290, 95] width 104 height 35
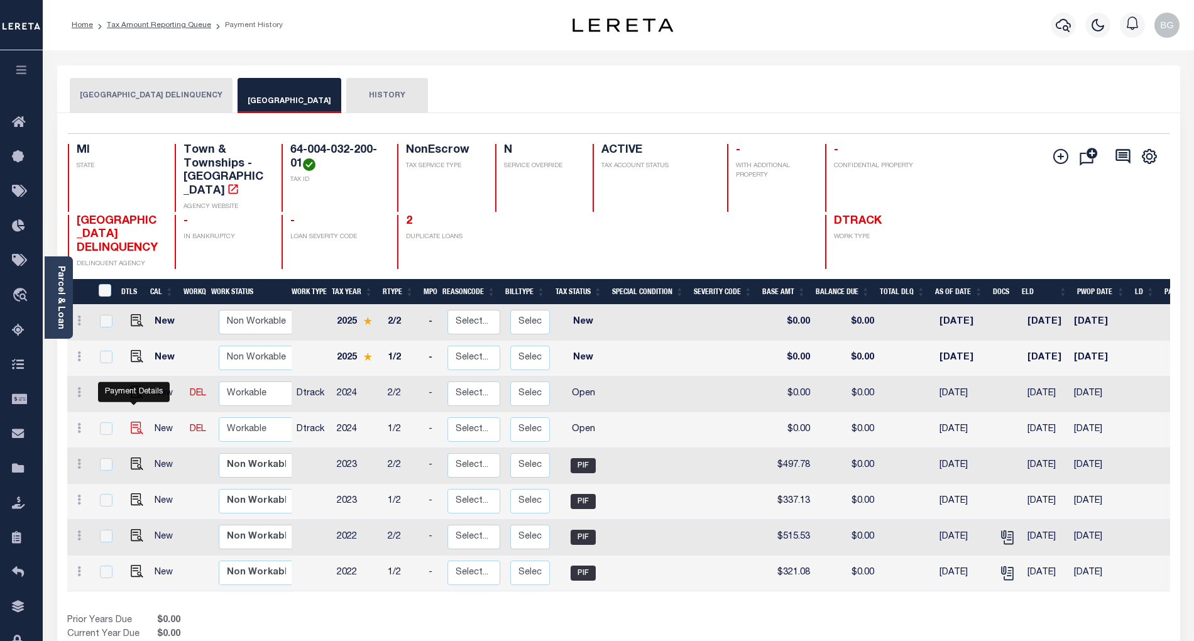
click at [131, 422] on img "" at bounding box center [137, 428] width 13 height 13
checkbox input "true"
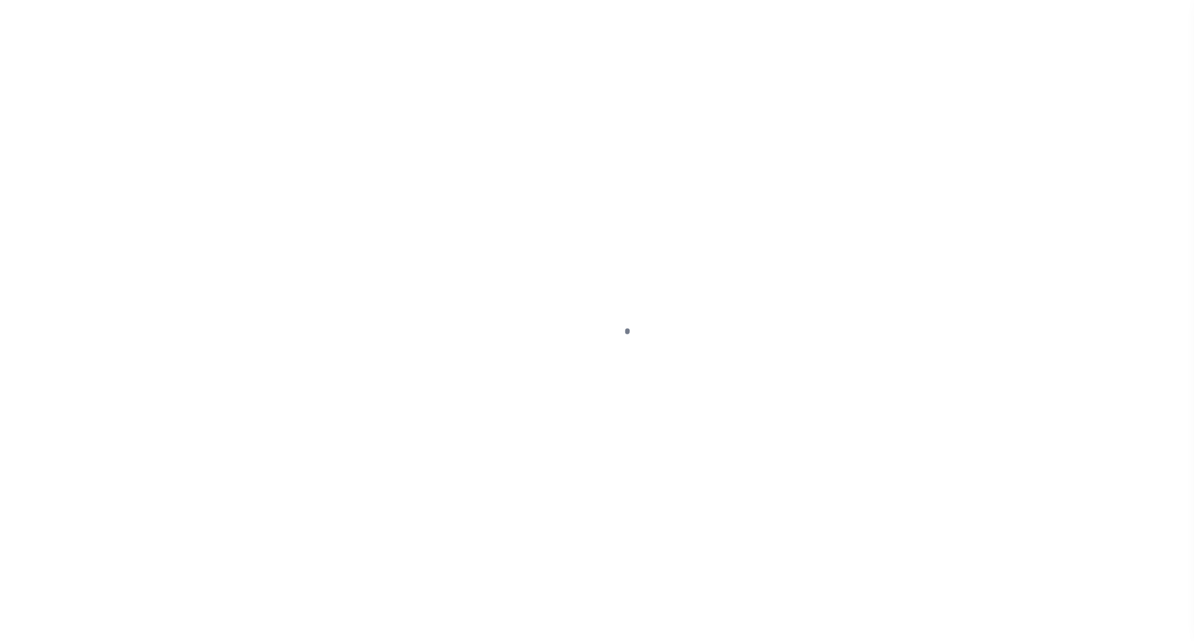
select select "OP2"
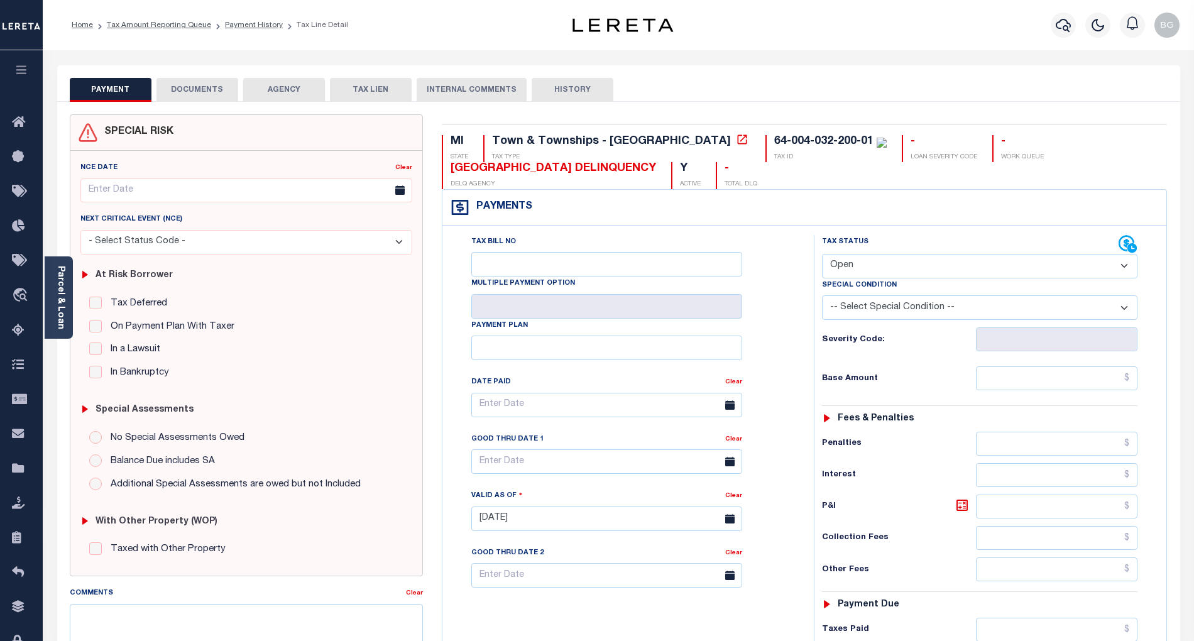
click at [210, 88] on button "DOCUMENTS" at bounding box center [197, 90] width 82 height 24
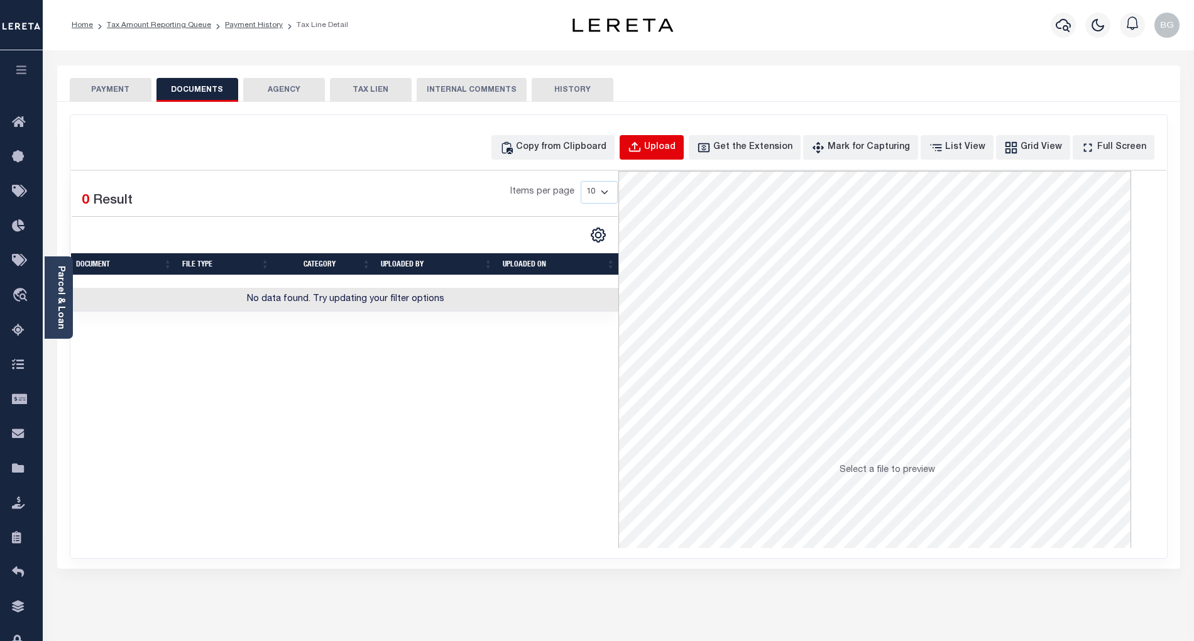
click at [670, 150] on div "Upload" at bounding box center [659, 148] width 31 height 14
select select "POP"
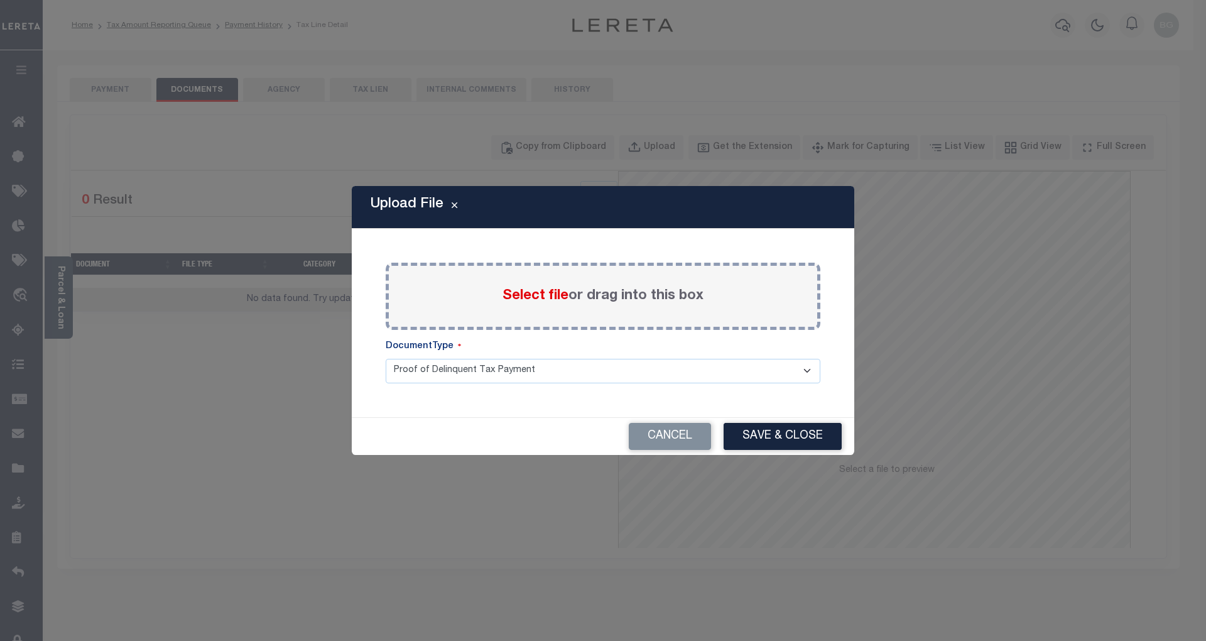
click at [533, 299] on span "Select file" at bounding box center [536, 296] width 66 height 14
click at [0, 0] on input "Select file or drag into this box" at bounding box center [0, 0] width 0 height 0
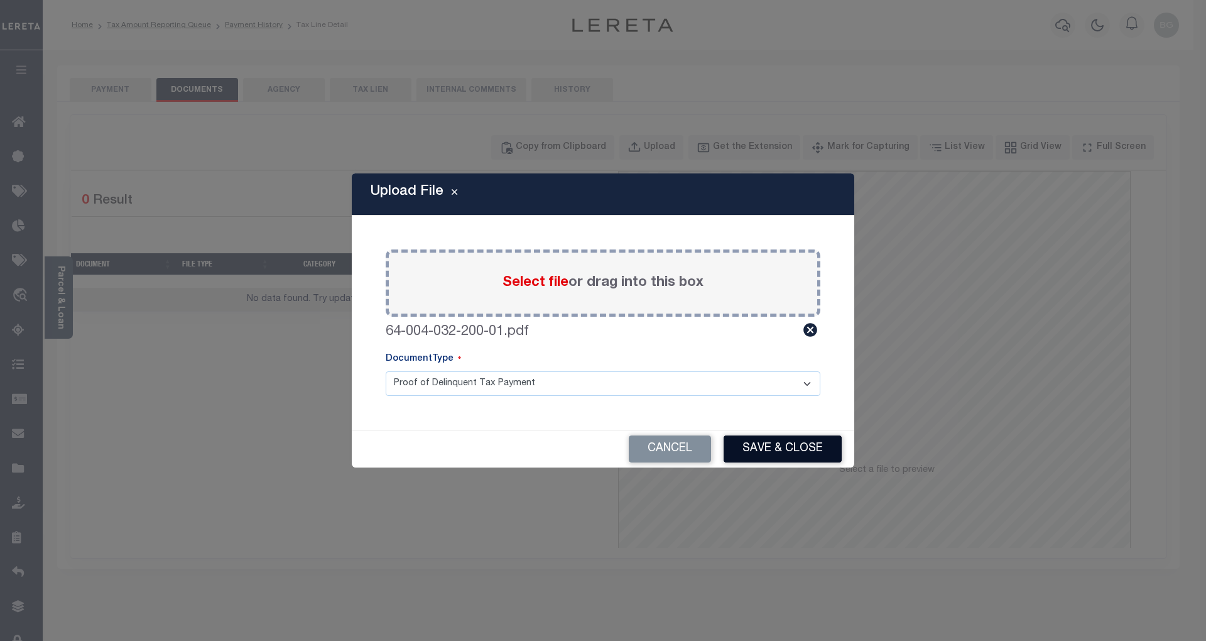
click at [765, 444] on button "Save & Close" at bounding box center [783, 448] width 118 height 27
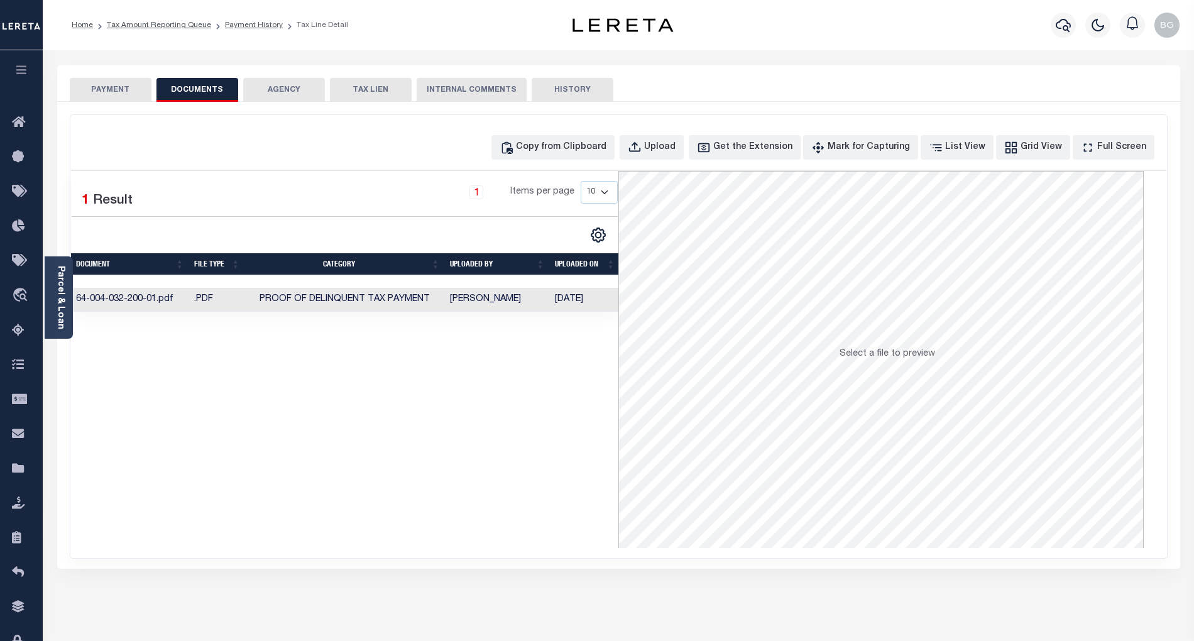
click at [114, 90] on button "PAYMENT" at bounding box center [111, 90] width 82 height 24
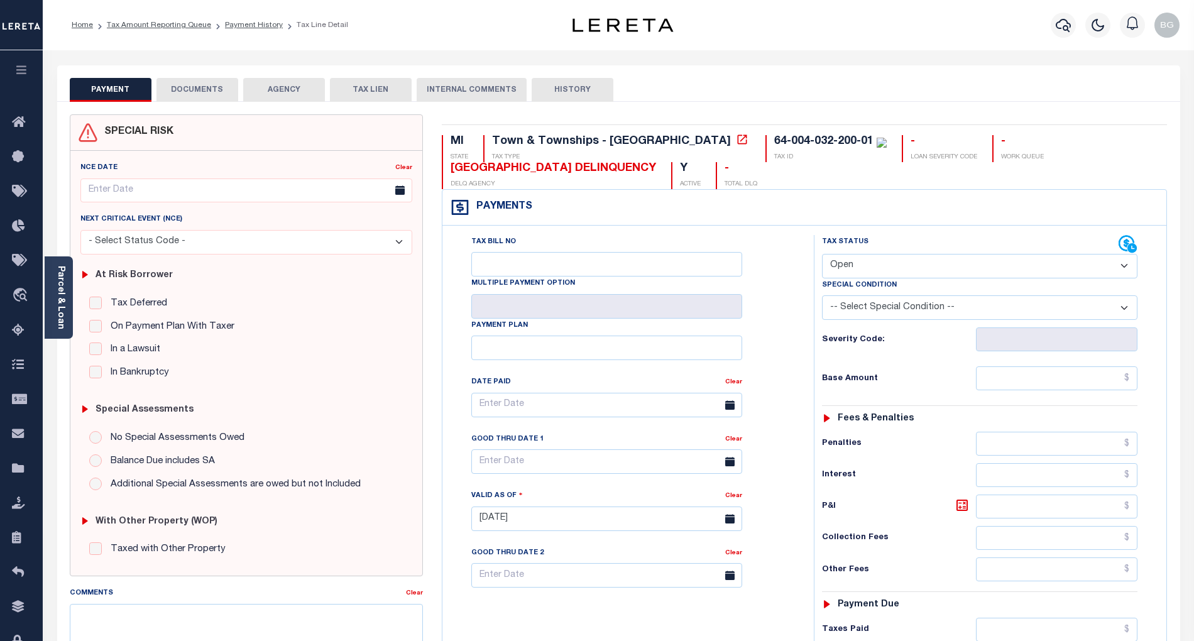
drag, startPoint x: 861, startPoint y: 260, endPoint x: 860, endPoint y: 276, distance: 16.3
click at [861, 260] on select "- Select Status Code - Open Due/Unpaid Paid Incomplete No Tax Due Internal Refu…" at bounding box center [979, 266] width 315 height 25
select select "PYD"
click at [822, 255] on select "- Select Status Code - Open Due/Unpaid Paid Incomplete No Tax Due Internal Refu…" at bounding box center [979, 266] width 315 height 25
type input "[DATE]"
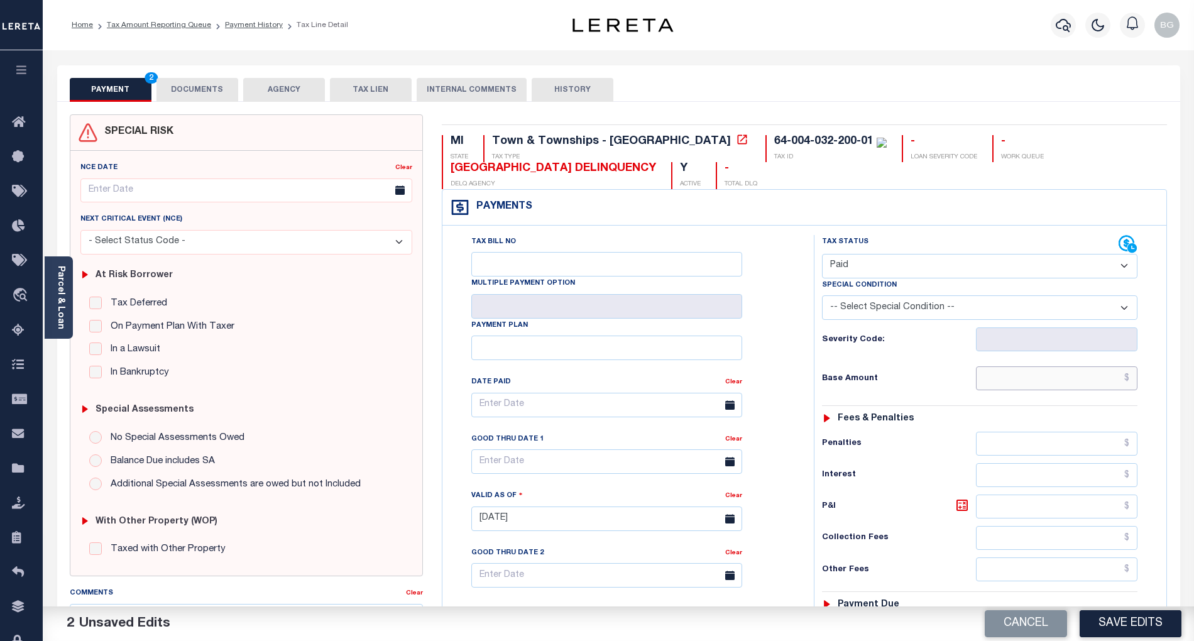
click at [1053, 380] on input "text" at bounding box center [1057, 378] width 162 height 24
paste input "352.50"
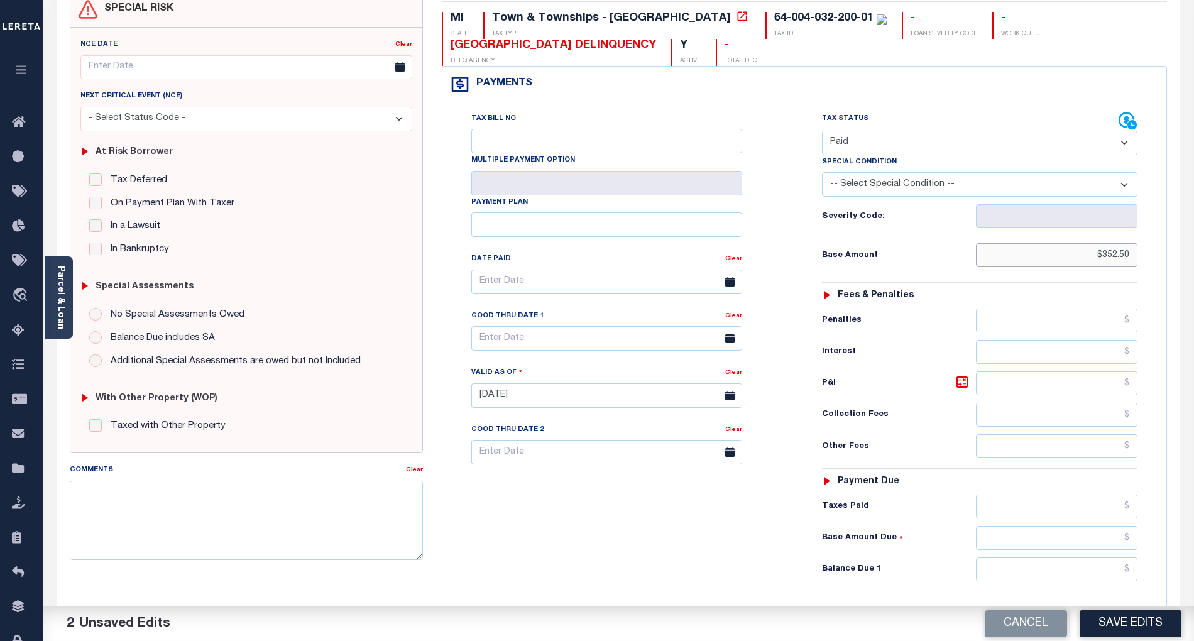
scroll to position [167, 0]
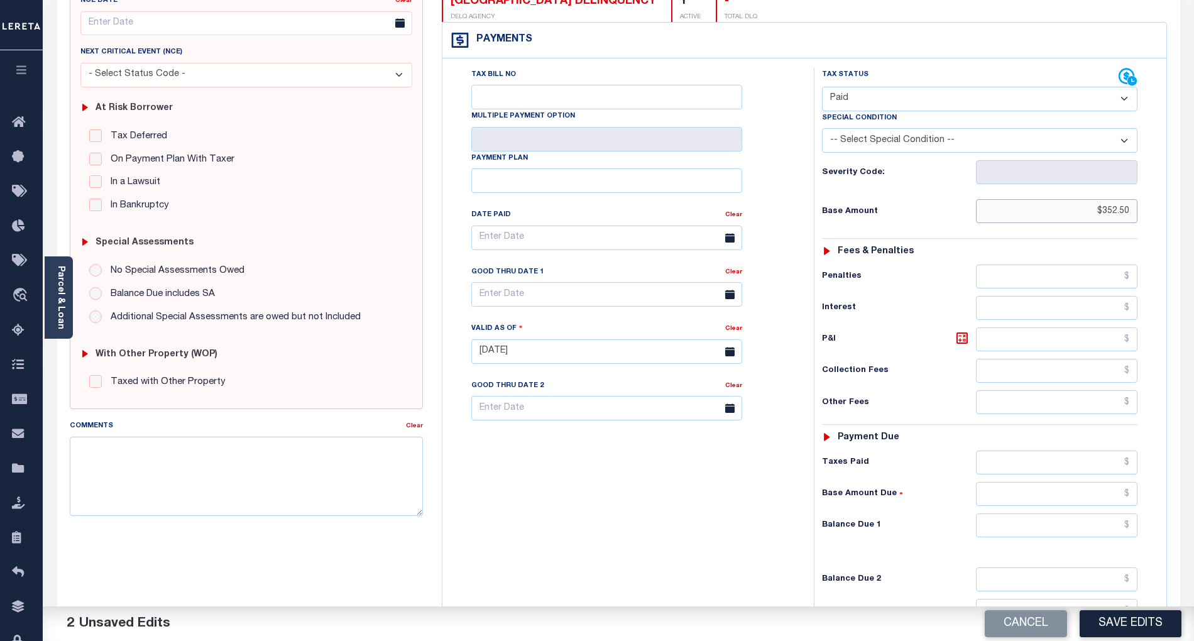
type input "$352.50"
click at [1109, 537] on input "text" at bounding box center [1057, 525] width 162 height 24
type input "$0.00"
click at [772, 531] on div "Tax Bill No Multiple Payment Option Payment Plan Clear" at bounding box center [624, 345] width 359 height 555
click at [1127, 626] on button "Save Edits" at bounding box center [1130, 623] width 102 height 27
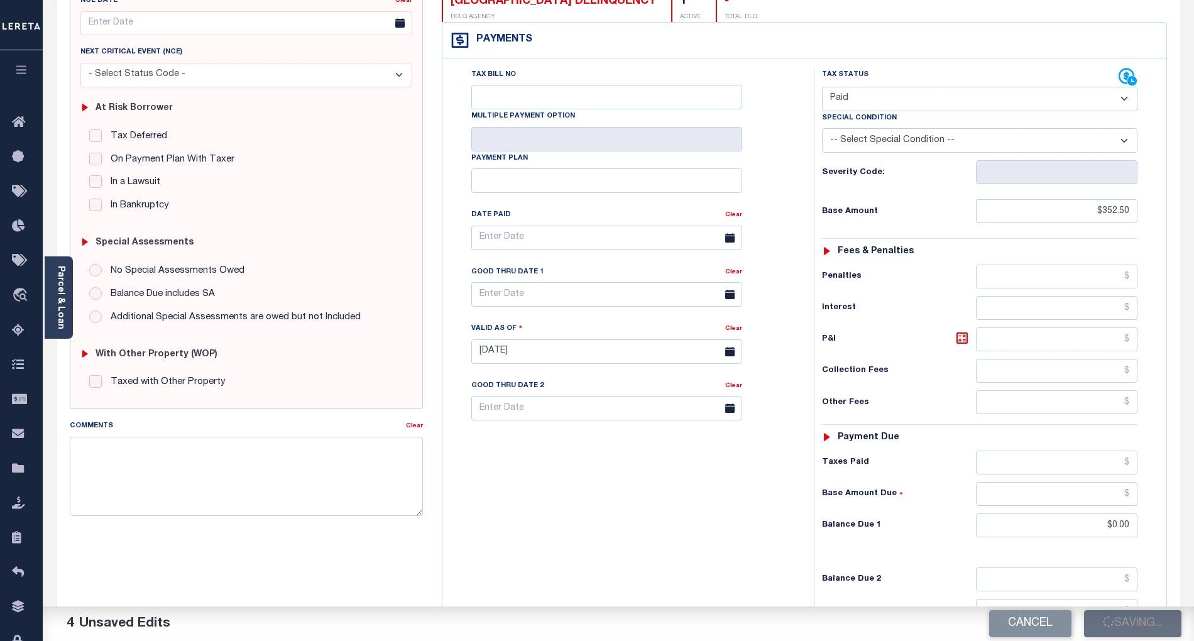
checkbox input "false"
type input "$352.5"
type input "$0"
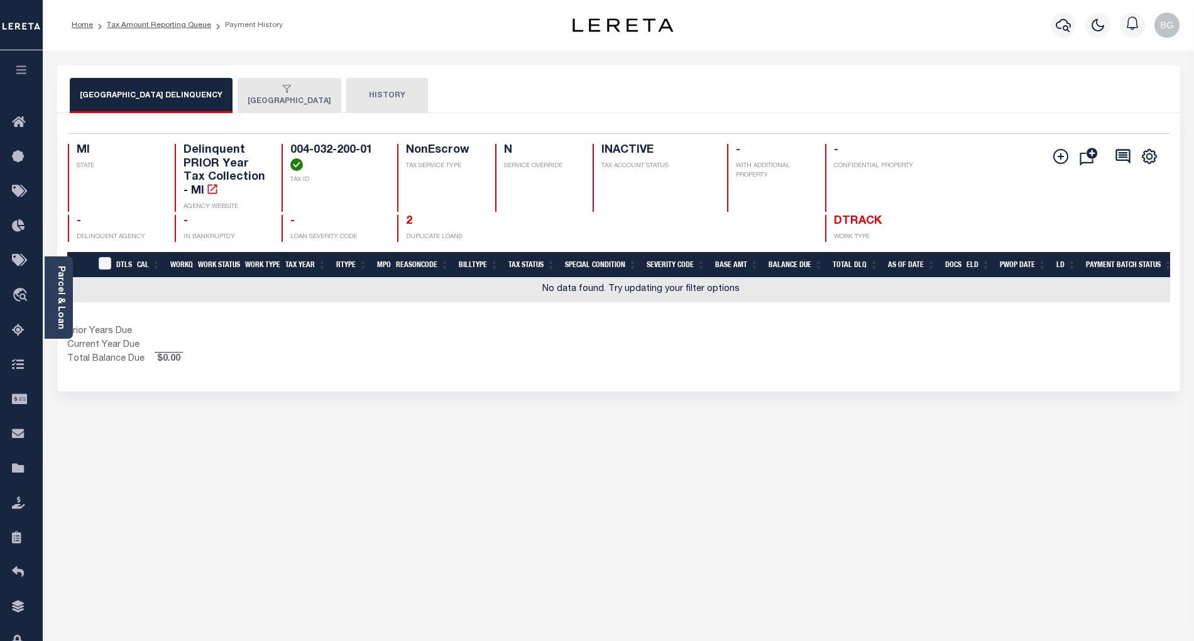
click at [284, 99] on button "[GEOGRAPHIC_DATA]" at bounding box center [290, 95] width 104 height 35
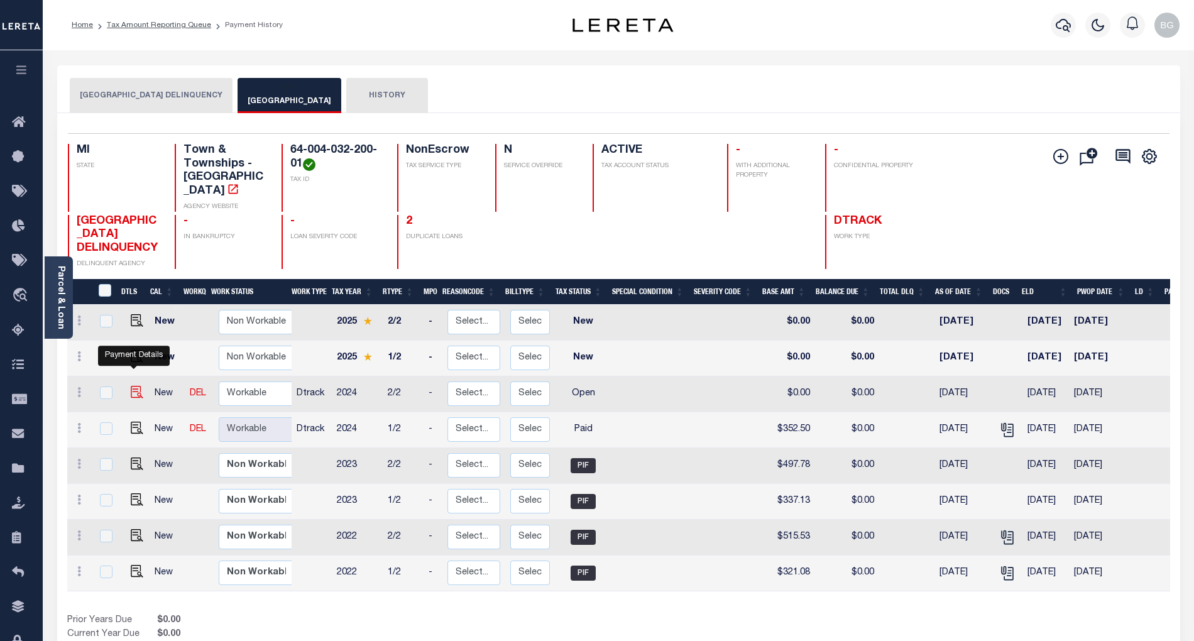
click at [131, 386] on img "" at bounding box center [137, 392] width 13 height 13
checkbox input "true"
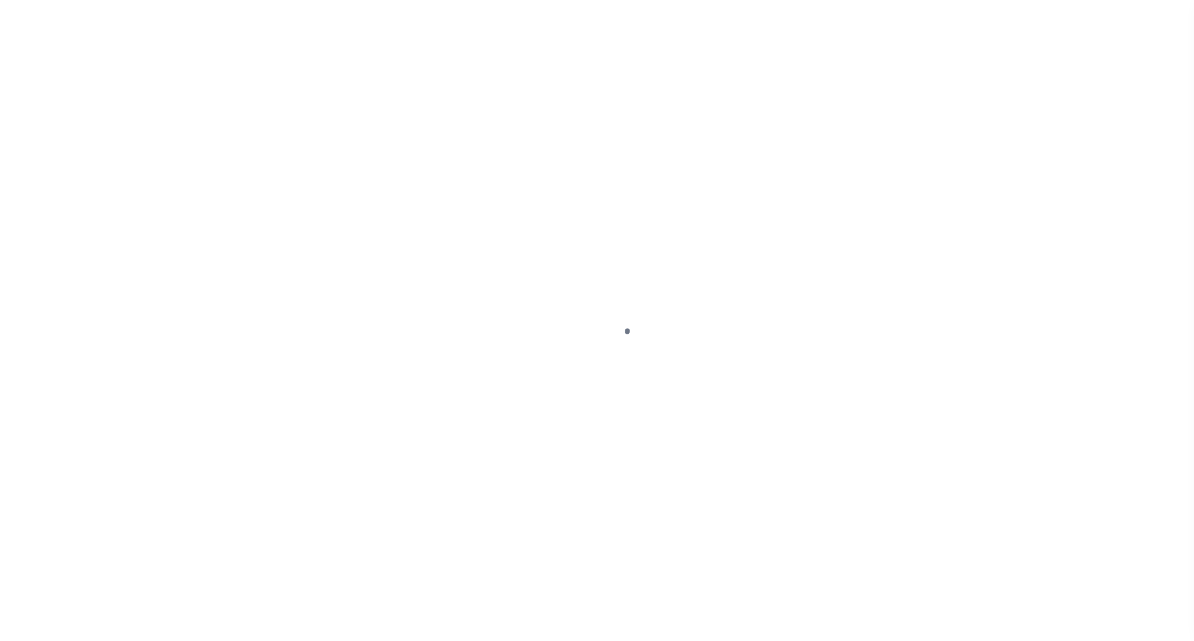
select select "OP2"
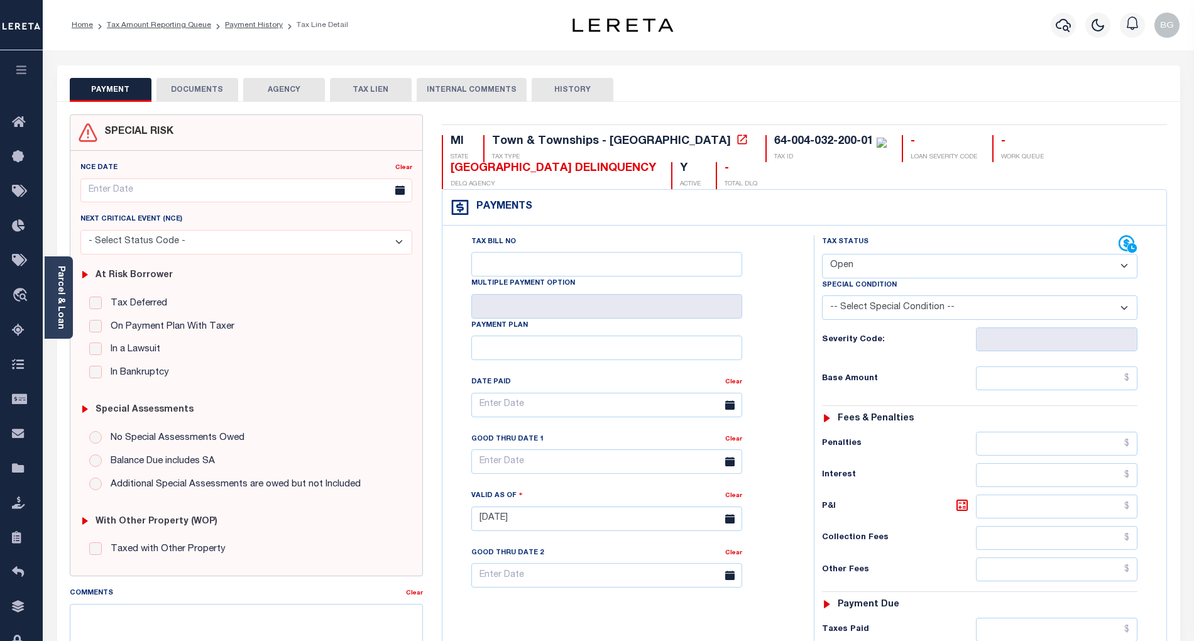
click at [201, 94] on button "DOCUMENTS" at bounding box center [197, 90] width 82 height 24
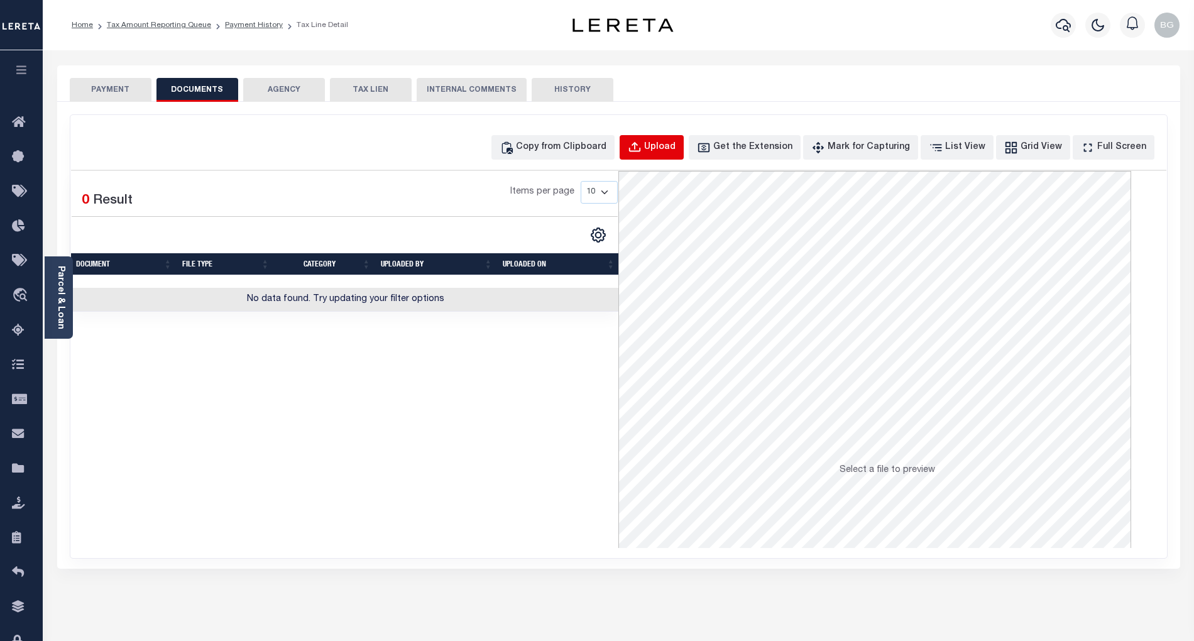
click at [667, 149] on div "Upload" at bounding box center [659, 148] width 31 height 14
select select "POP"
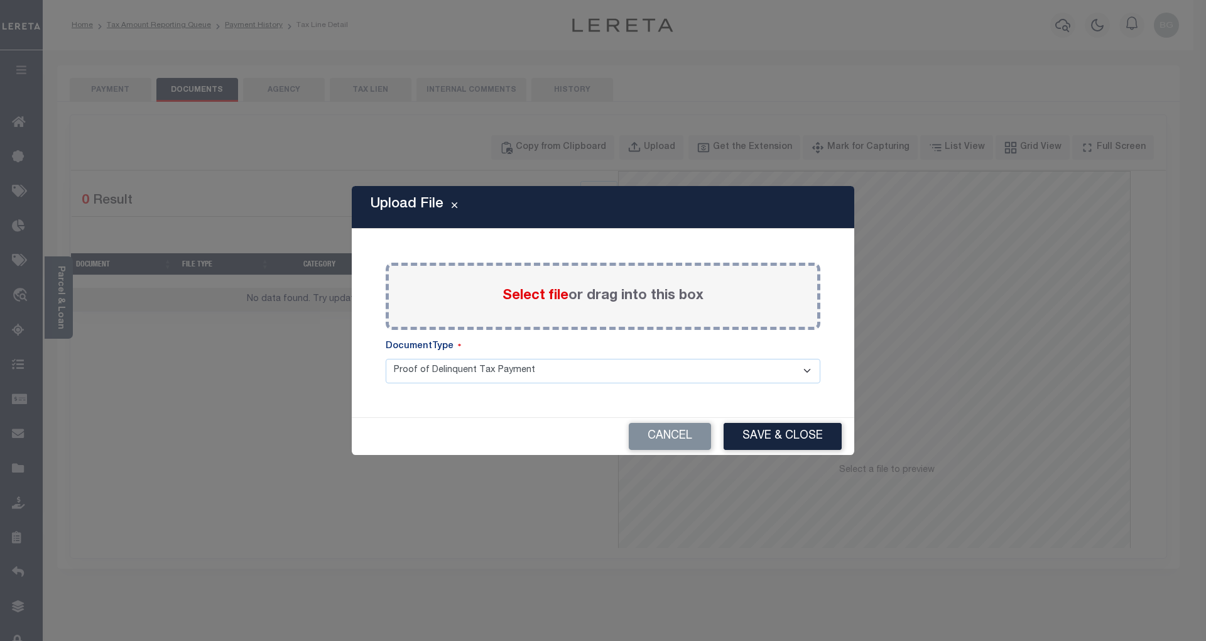
click at [538, 290] on span "Select file" at bounding box center [536, 296] width 66 height 14
click at [0, 0] on input "Select file or drag into this box" at bounding box center [0, 0] width 0 height 0
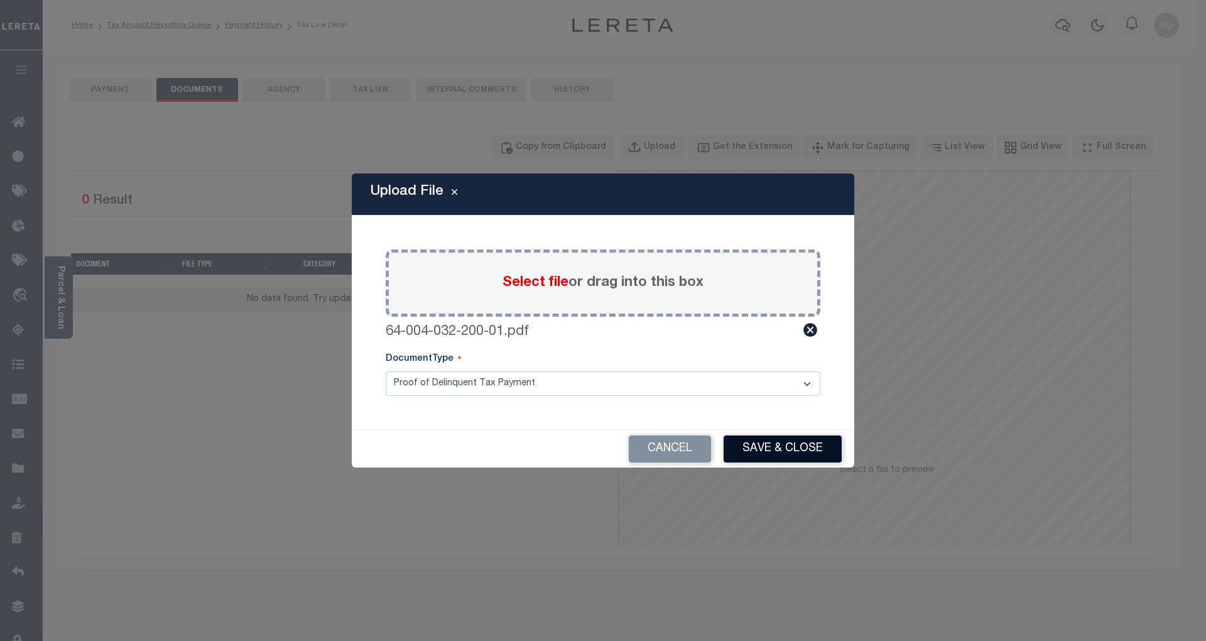
click at [795, 450] on button "Save & Close" at bounding box center [783, 448] width 118 height 27
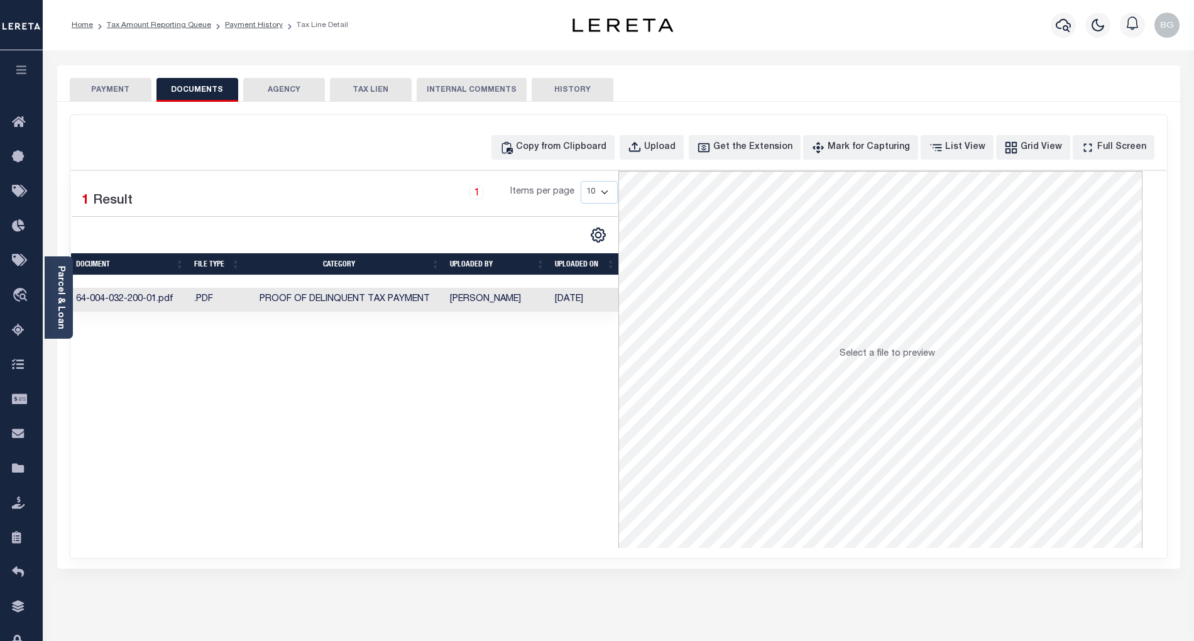
click at [118, 90] on button "PAYMENT" at bounding box center [111, 90] width 82 height 24
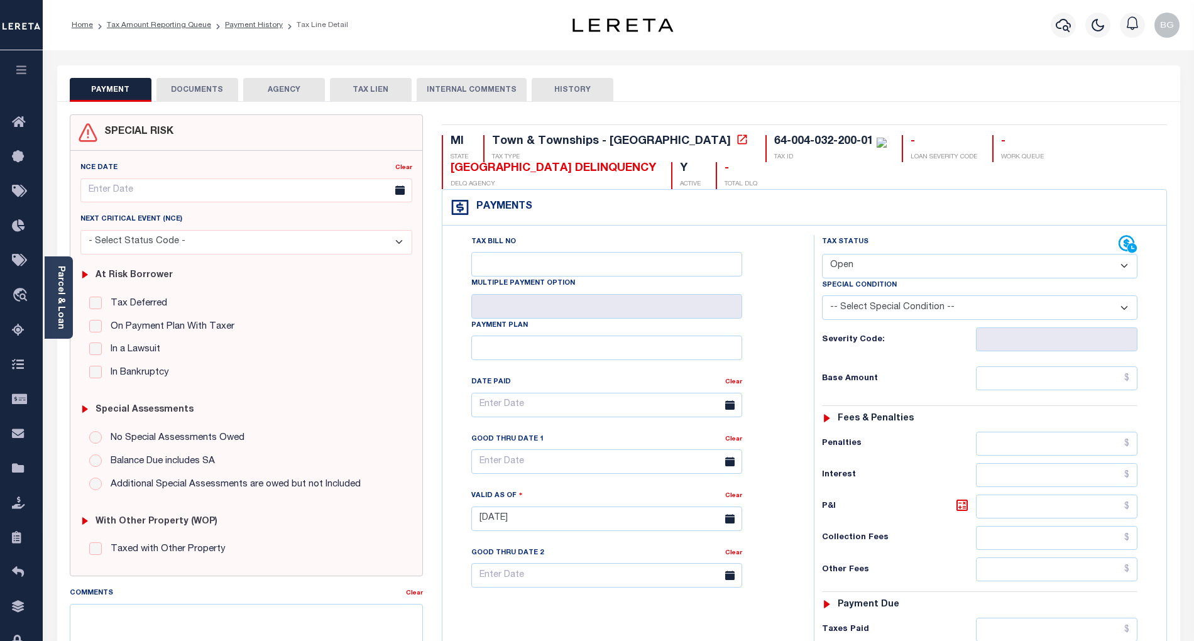
click at [922, 264] on select "- Select Status Code - Open Due/Unpaid Paid Incomplete No Tax Due Internal Refu…" at bounding box center [979, 266] width 315 height 25
select select "PYD"
click at [822, 255] on select "- Select Status Code - Open Due/Unpaid Paid Incomplete No Tax Due Internal Refu…" at bounding box center [979, 266] width 315 height 25
type input "[DATE]"
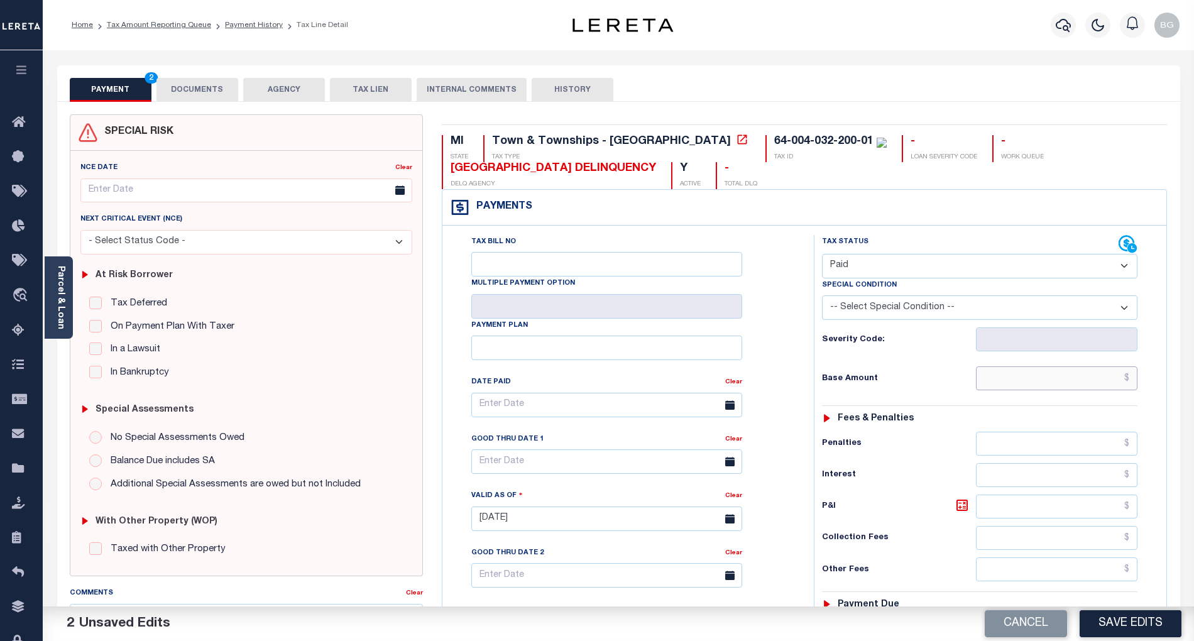
click at [1081, 378] on input "text" at bounding box center [1057, 378] width 162 height 24
paste input "525.53"
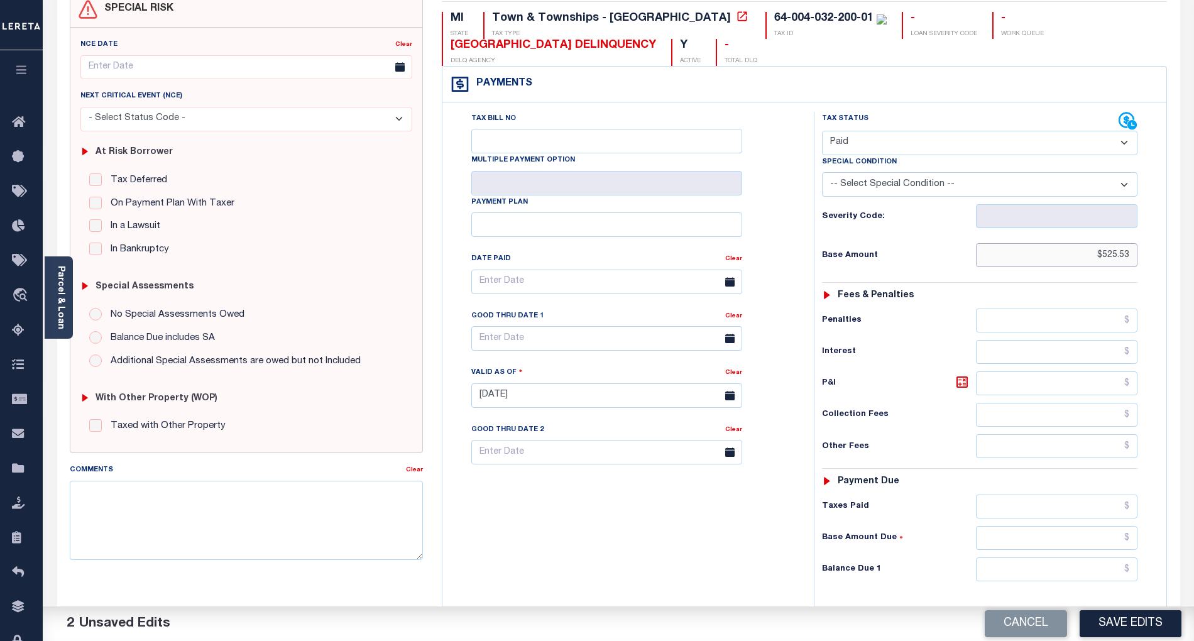
scroll to position [167, 0]
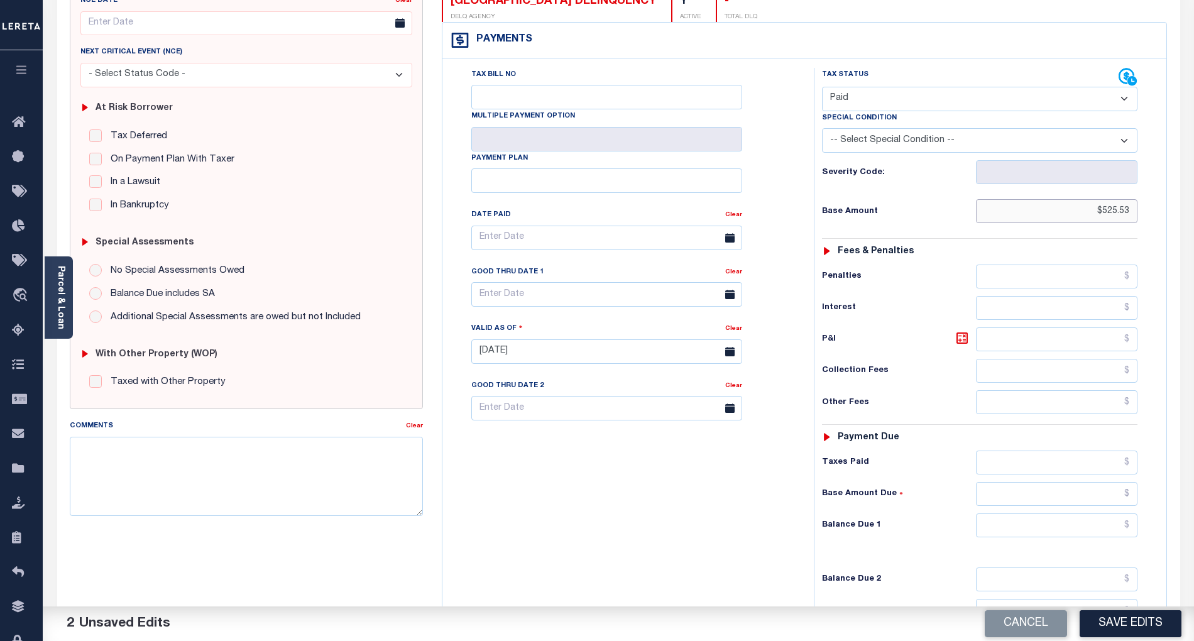
type input "$525.53"
click at [1111, 529] on input "text" at bounding box center [1057, 525] width 162 height 24
click at [777, 538] on div "Tax Bill No Multiple Payment Option Payment Plan Clear" at bounding box center [624, 345] width 359 height 555
type input "$0.00"
click at [1127, 633] on button "Save Edits" at bounding box center [1130, 623] width 102 height 27
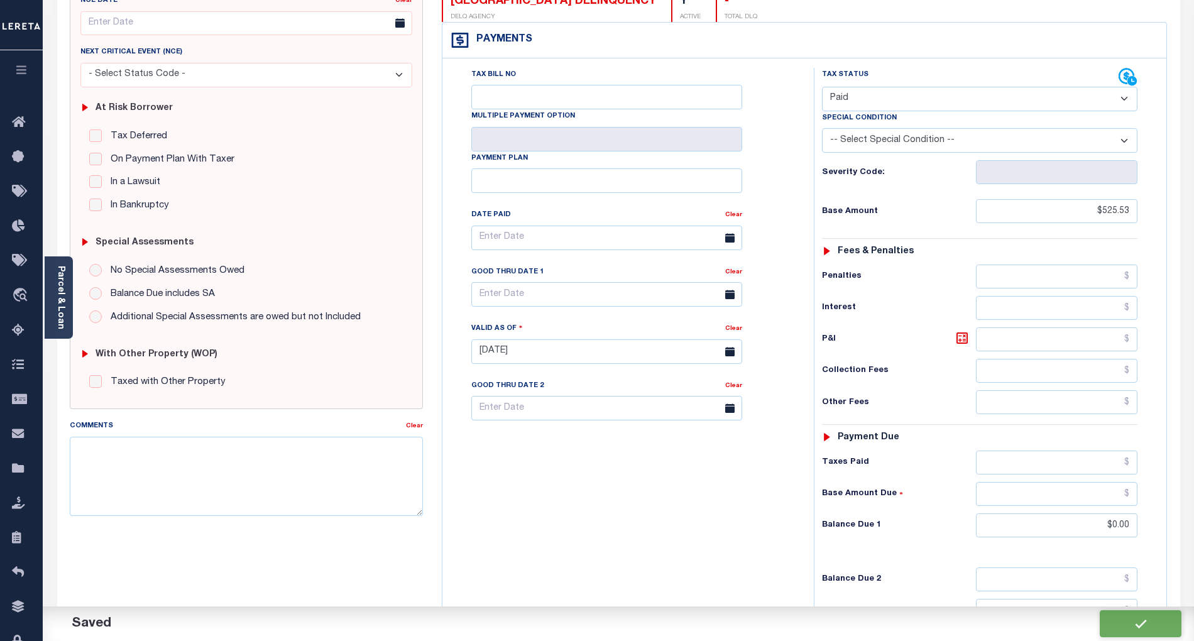
checkbox input "false"
type input "$525.53"
type input "$0"
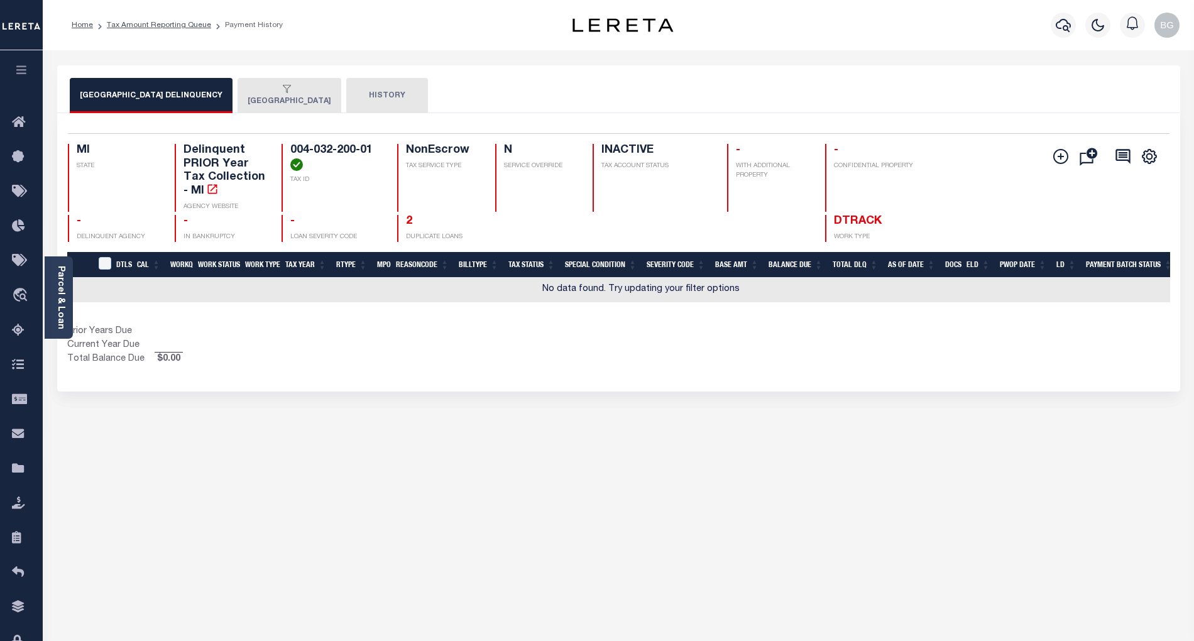
click at [289, 96] on button "[GEOGRAPHIC_DATA]" at bounding box center [290, 95] width 104 height 35
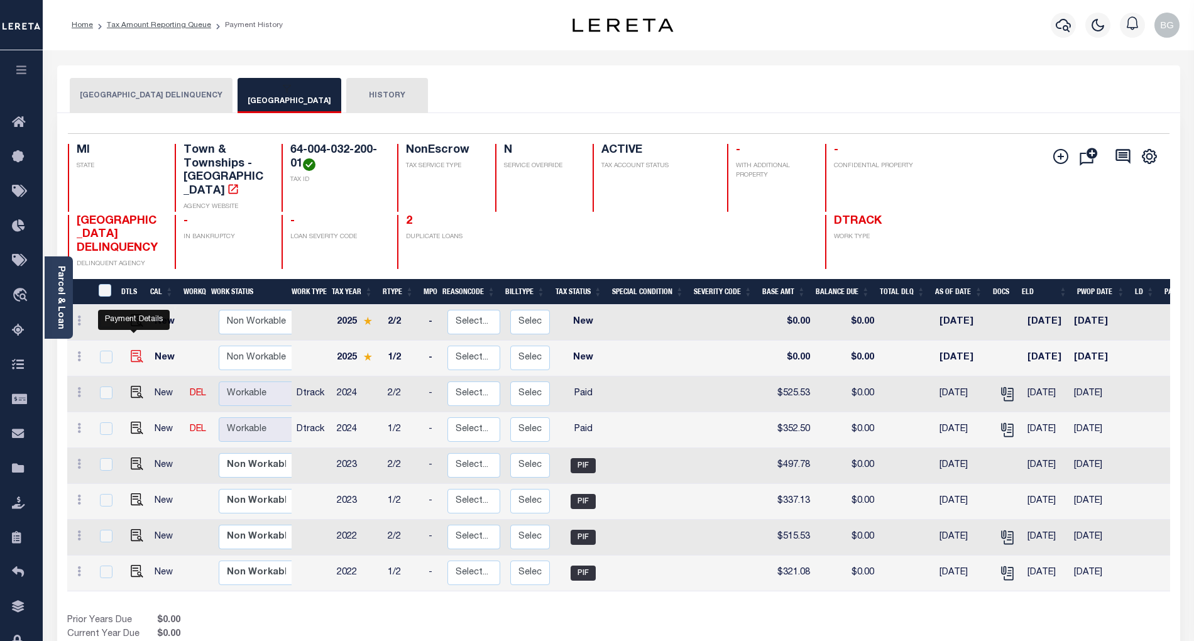
click at [134, 350] on img "" at bounding box center [137, 356] width 13 height 13
checkbox input "true"
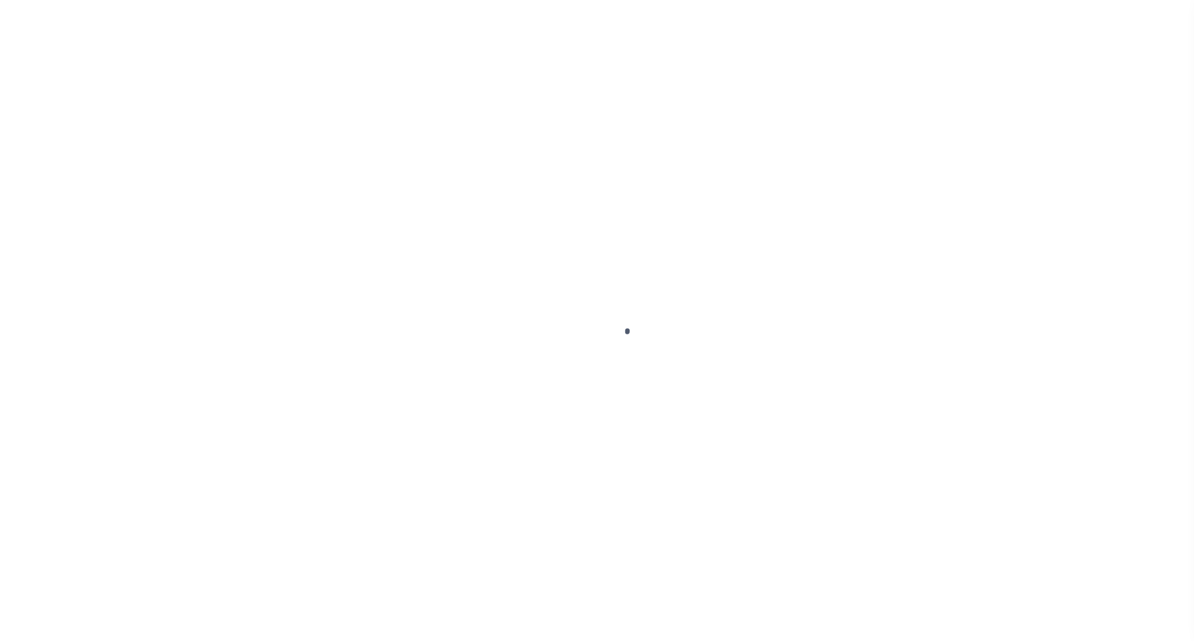
select select "NW2"
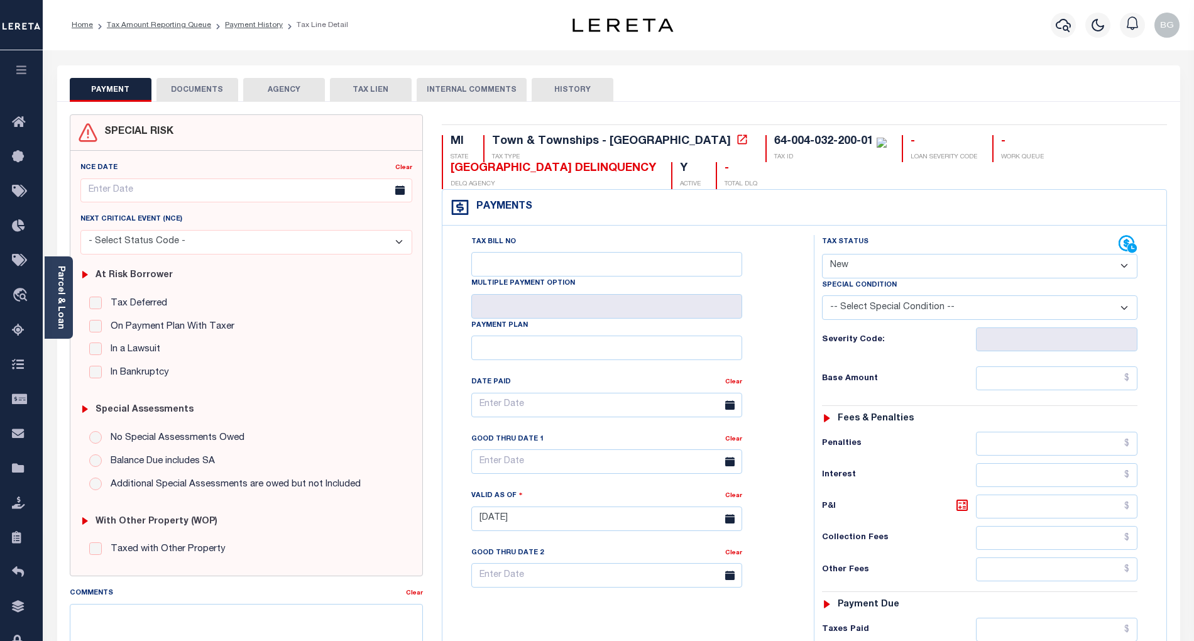
click at [194, 90] on button "DOCUMENTS" at bounding box center [197, 90] width 82 height 24
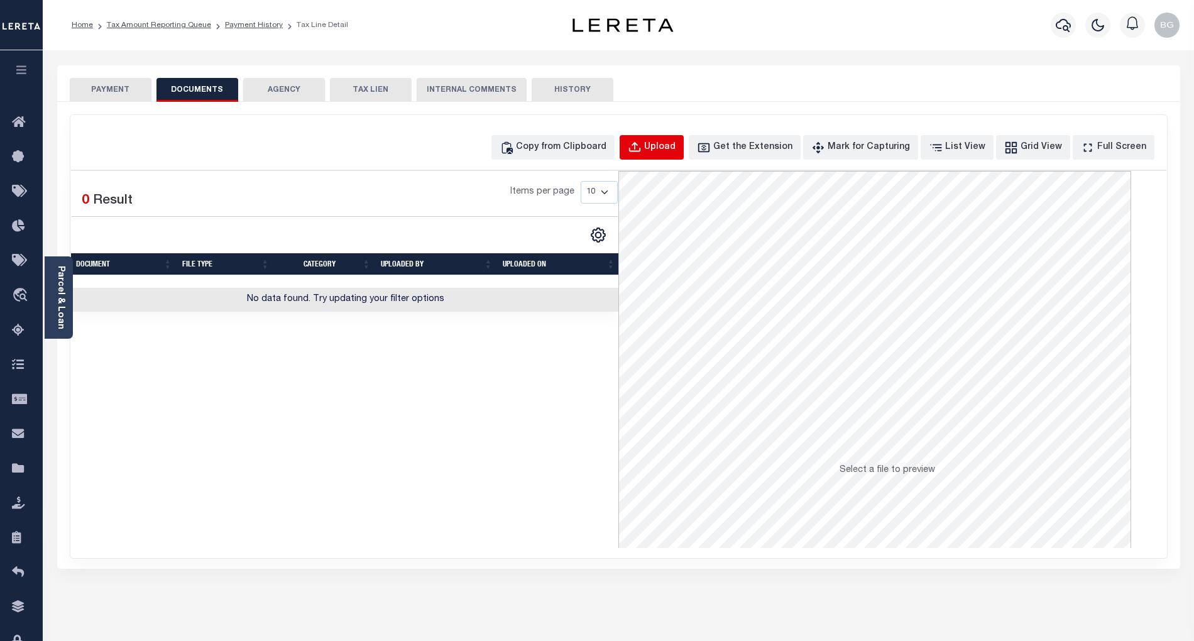
click at [667, 142] on div "Upload" at bounding box center [659, 148] width 31 height 14
select select "POP"
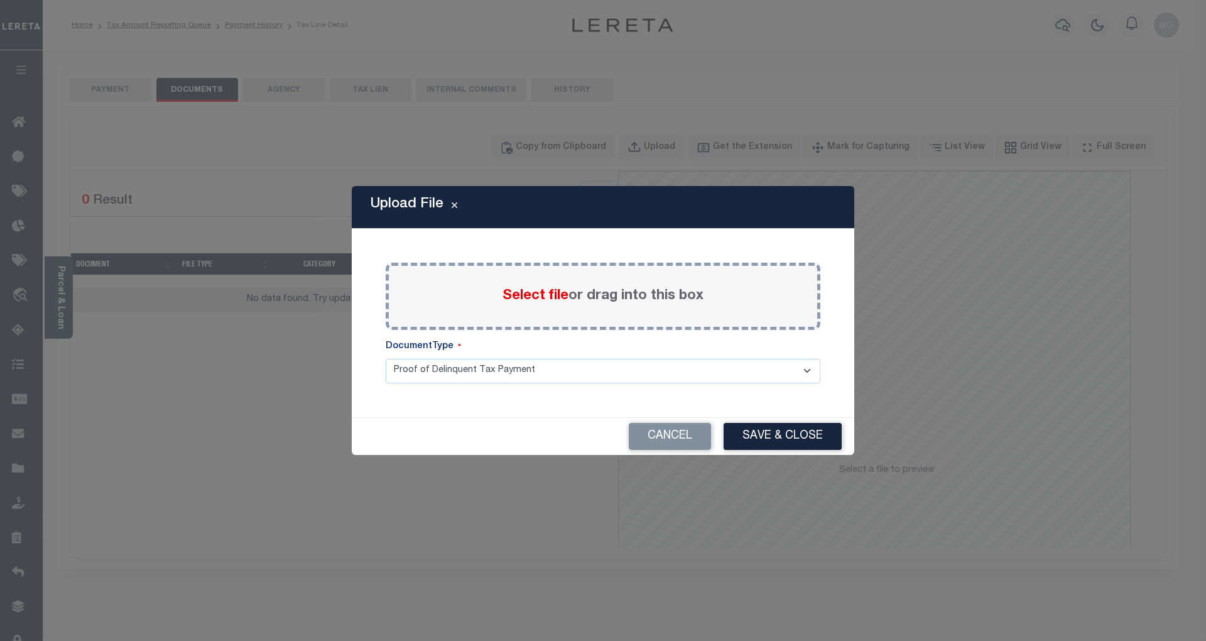
click at [533, 295] on span "Select file" at bounding box center [536, 296] width 66 height 14
click at [0, 0] on input "Select file or drag into this box" at bounding box center [0, 0] width 0 height 0
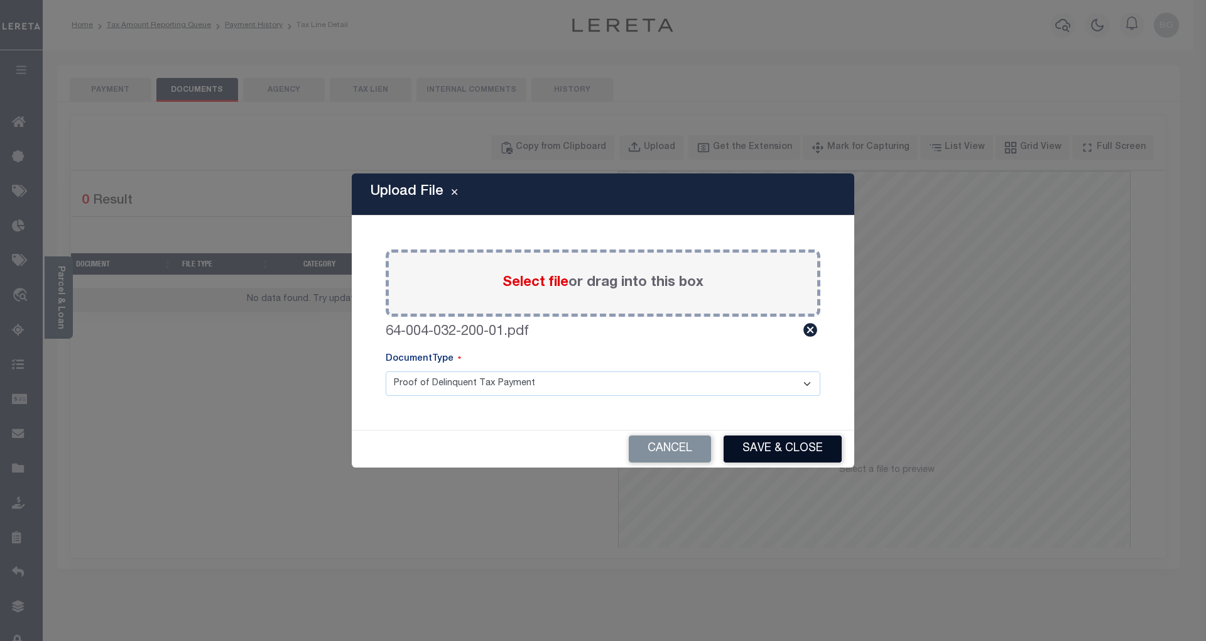
click at [782, 448] on button "Save & Close" at bounding box center [783, 448] width 118 height 27
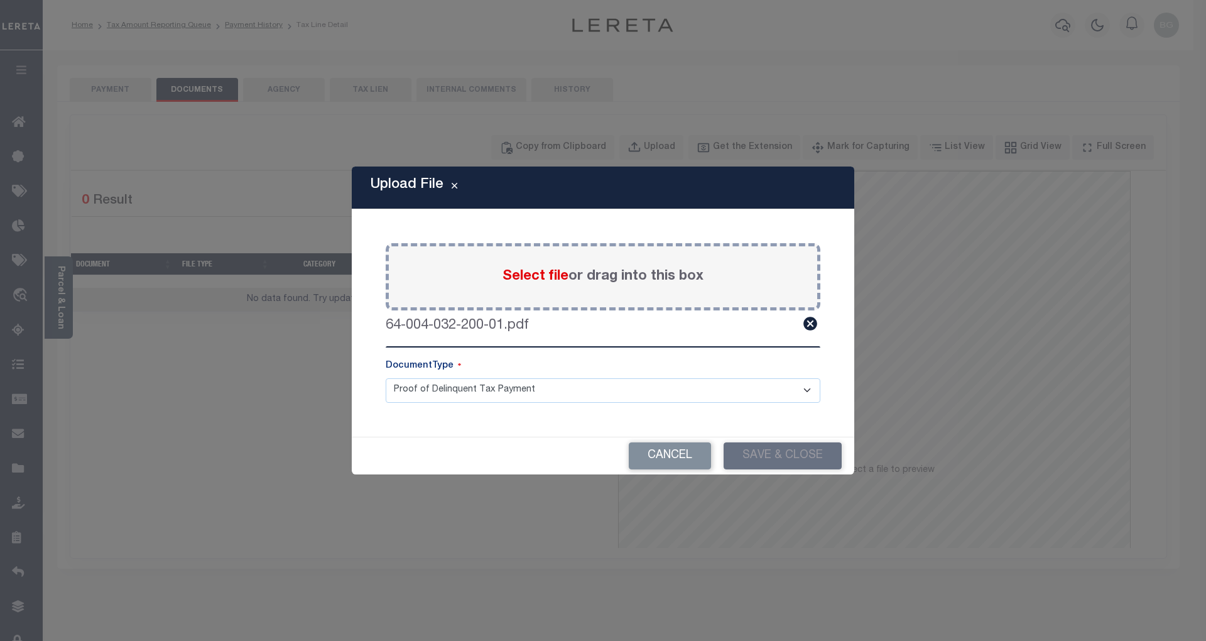
click at [123, 85] on body "Home Tax Amount Reporting Queue Payment History Tax Line Detail Profile" at bounding box center [603, 444] width 1206 height 888
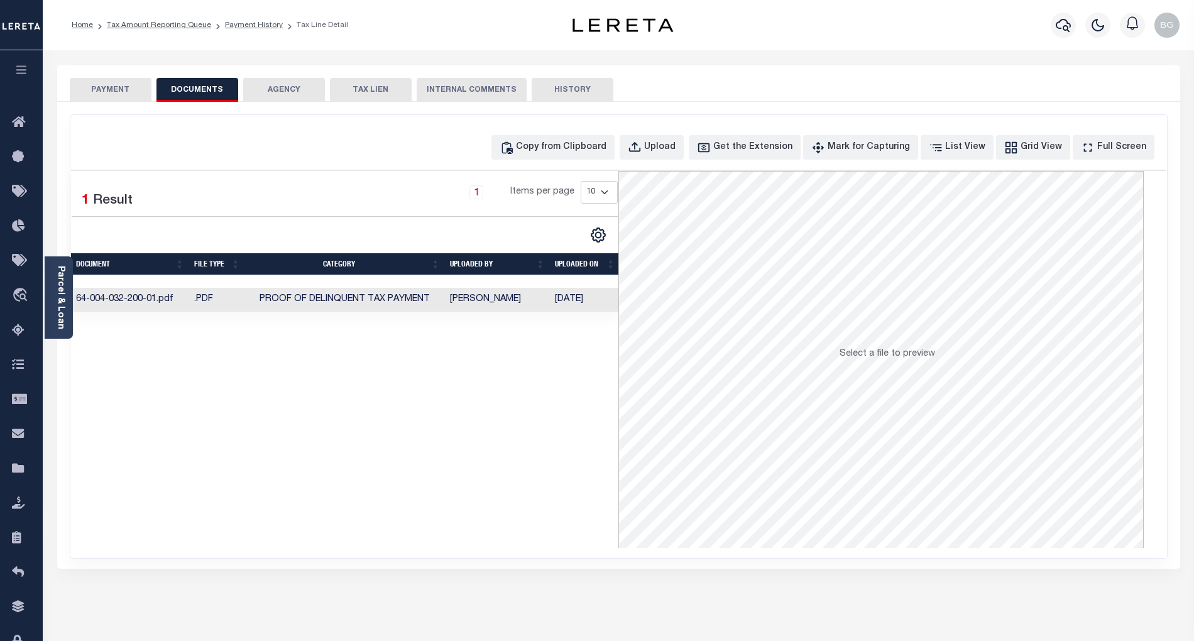
click at [116, 89] on button "PAYMENT" at bounding box center [111, 90] width 82 height 24
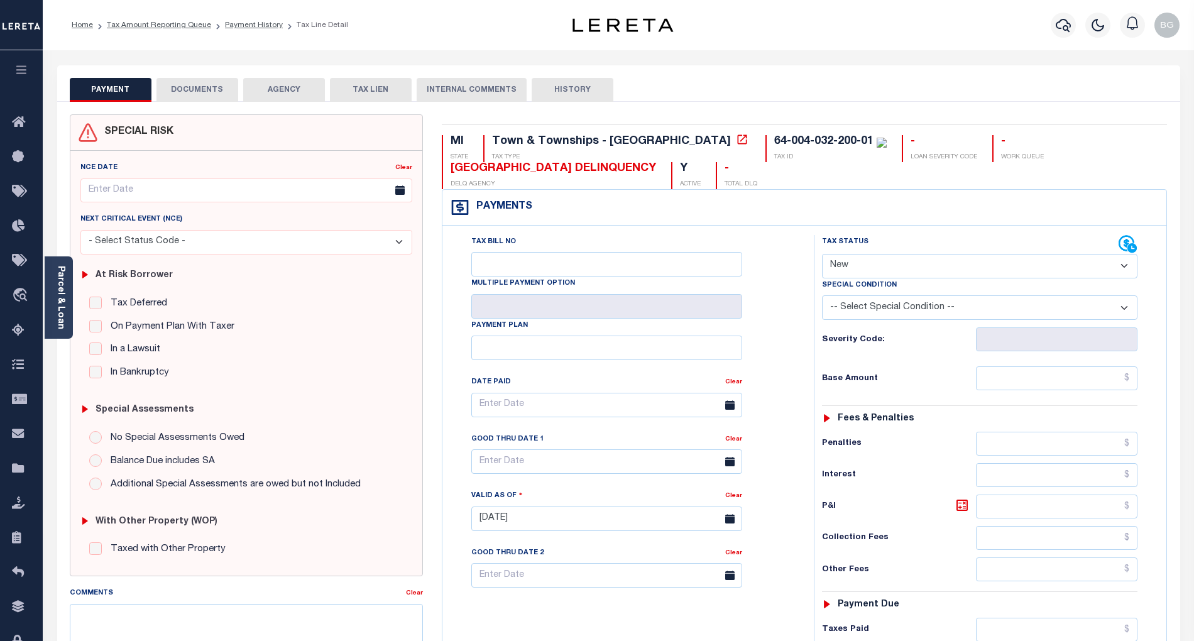
drag, startPoint x: 867, startPoint y: 267, endPoint x: 868, endPoint y: 275, distance: 8.2
click at [867, 267] on select "- Select Status Code - Open Due/Unpaid Paid Incomplete No Tax Due Internal Refu…" at bounding box center [979, 266] width 315 height 25
select select "PYD"
click at [822, 255] on select "- Select Status Code - Open Due/Unpaid Paid Incomplete No Tax Due Internal Refu…" at bounding box center [979, 266] width 315 height 25
type input "[DATE]"
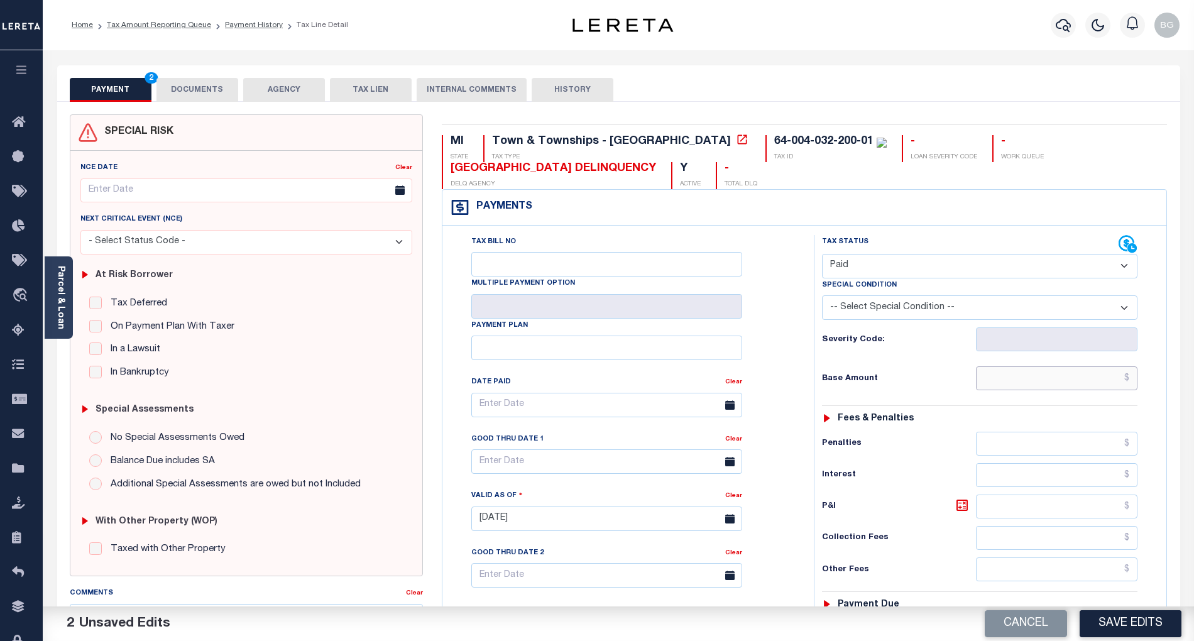
click at [1076, 385] on input "text" at bounding box center [1057, 378] width 162 height 24
paste input "361.20"
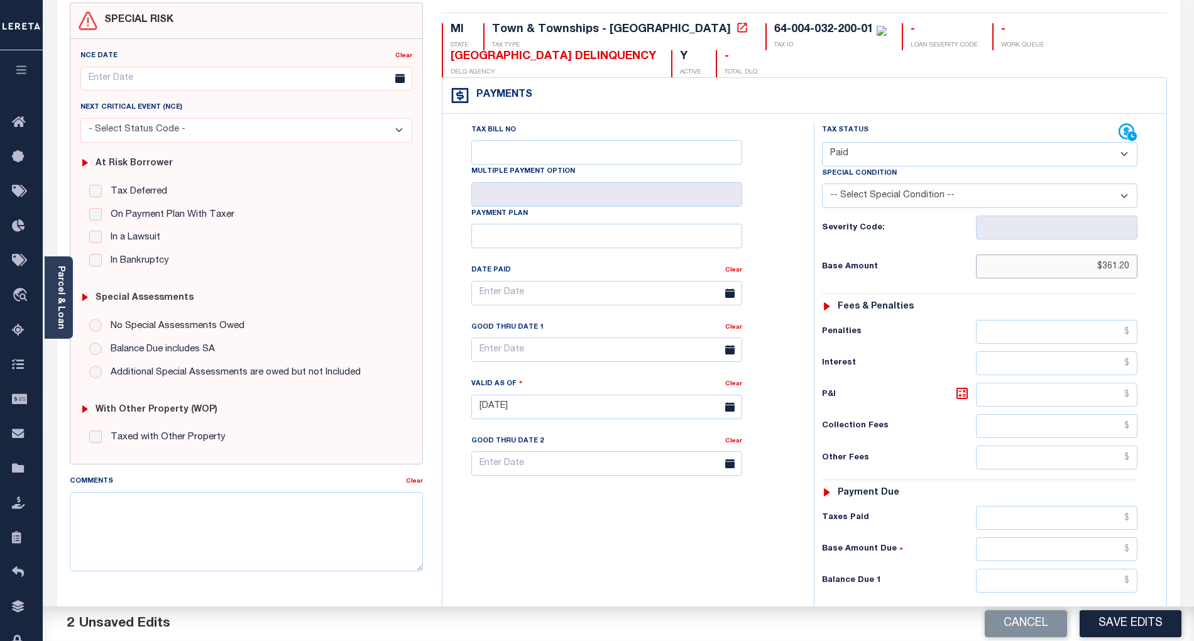
scroll to position [167, 0]
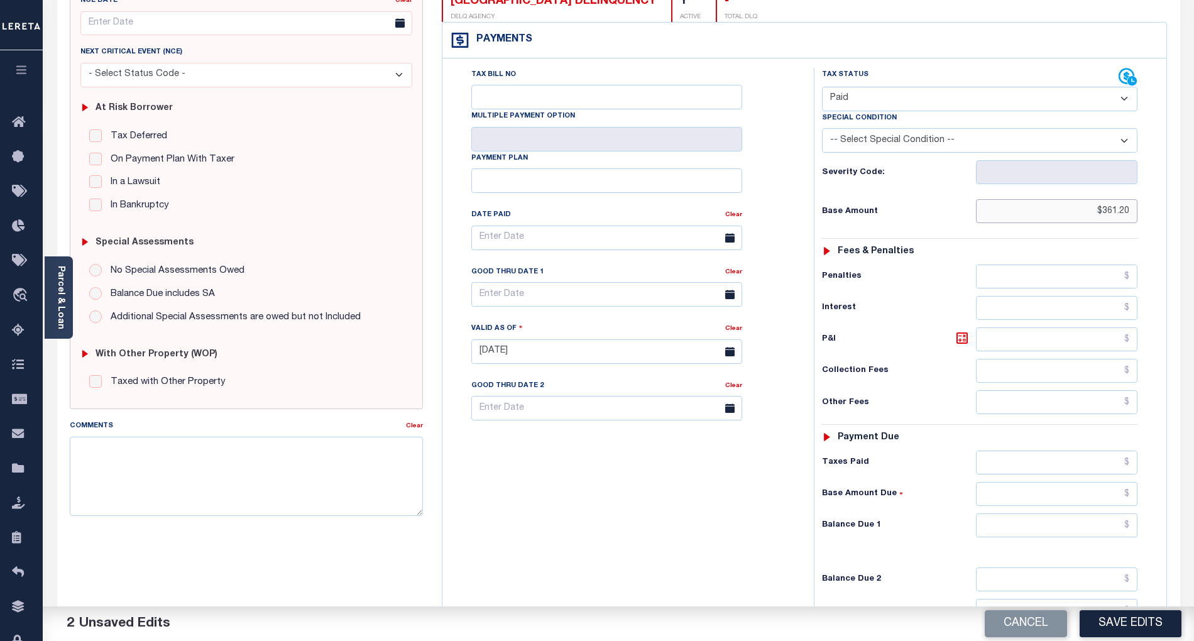
type input "$361.20"
click at [1117, 533] on input "text" at bounding box center [1057, 525] width 162 height 24
type input "$0.00"
click at [1125, 621] on button "Save Edits" at bounding box center [1130, 623] width 102 height 27
checkbox input "false"
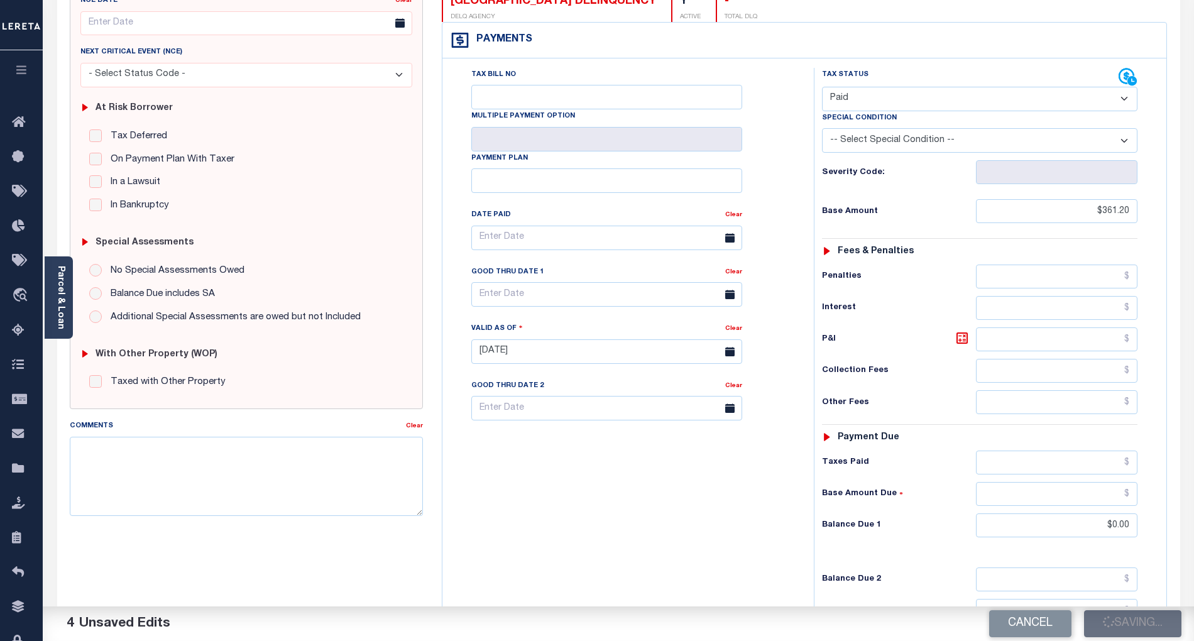
type input "$361.2"
type input "$0"
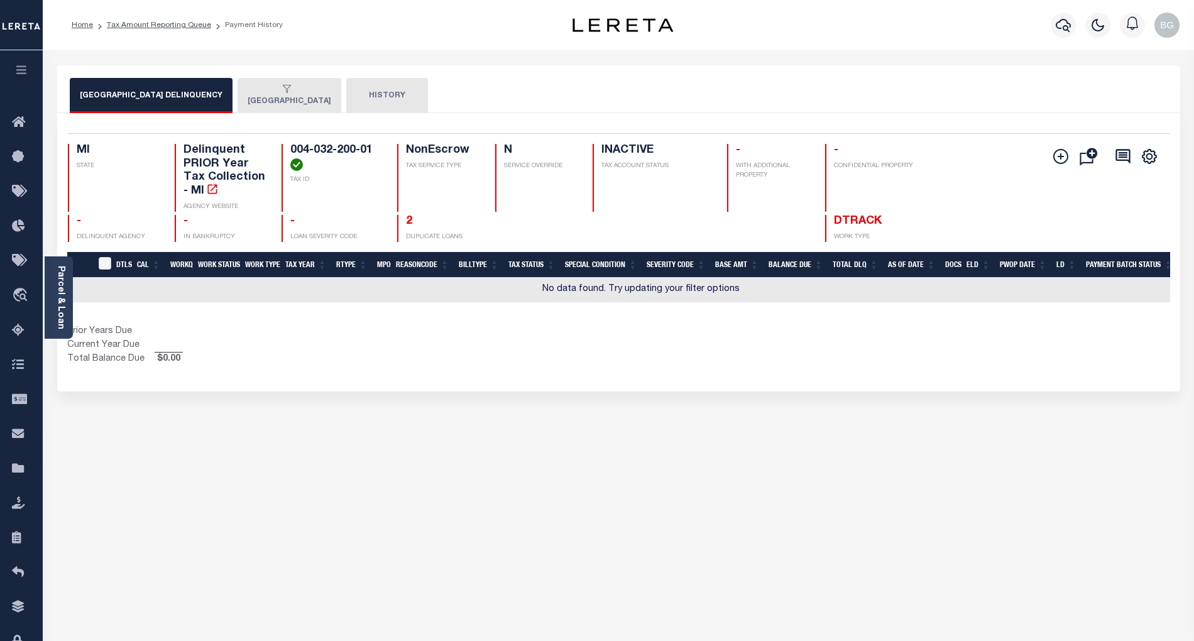
click at [280, 99] on button "[GEOGRAPHIC_DATA]" at bounding box center [290, 95] width 104 height 35
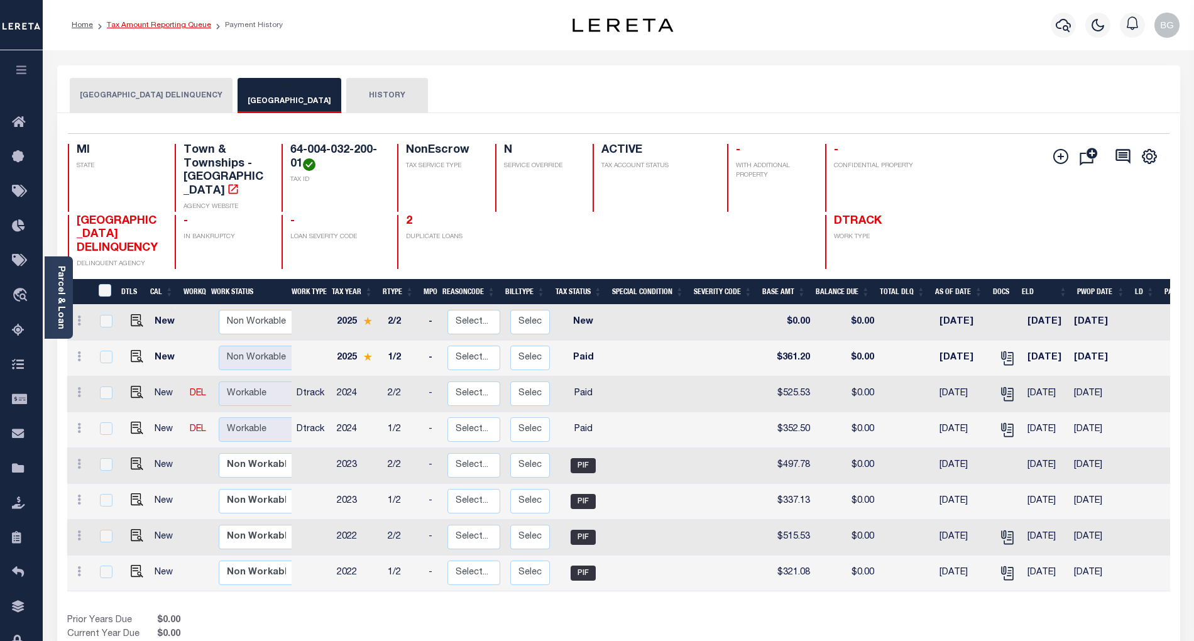
click at [149, 26] on link "Tax Amount Reporting Queue" at bounding box center [159, 25] width 104 height 8
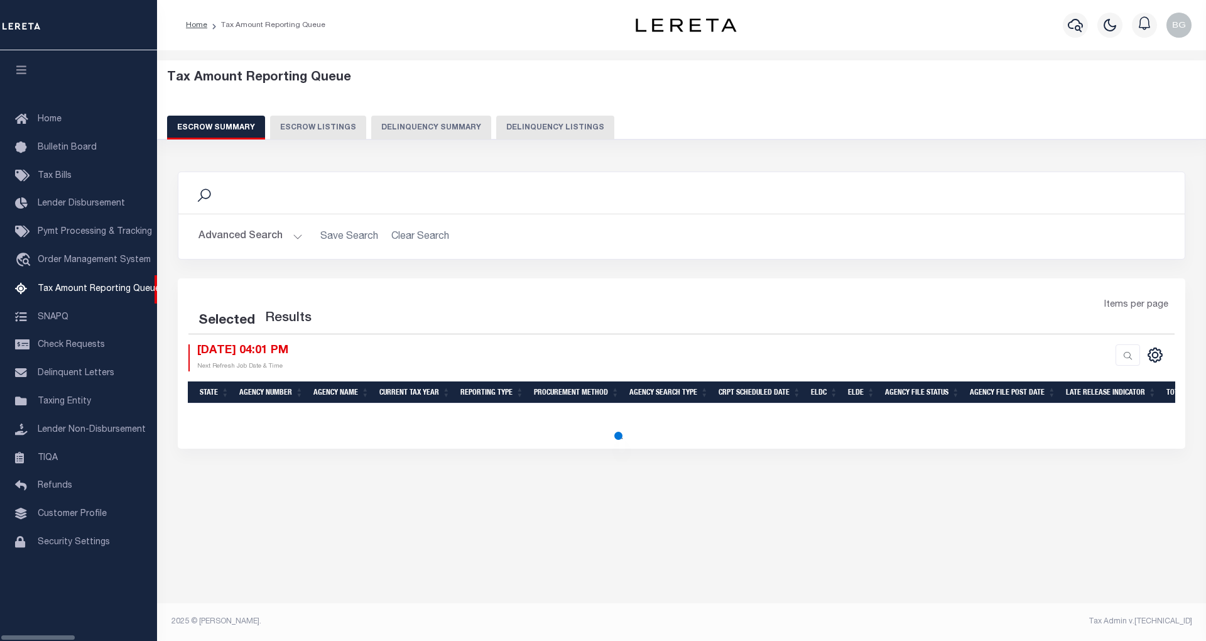
select select "100"
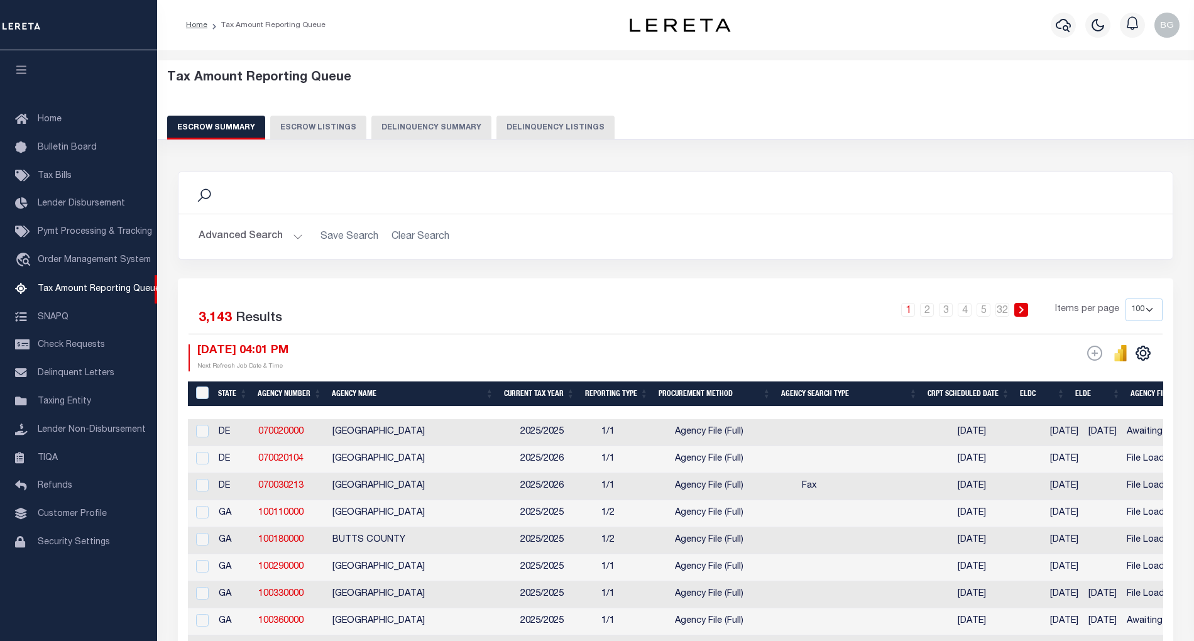
click at [516, 126] on button "Delinquency Listings" at bounding box center [555, 128] width 118 height 24
select select "100"
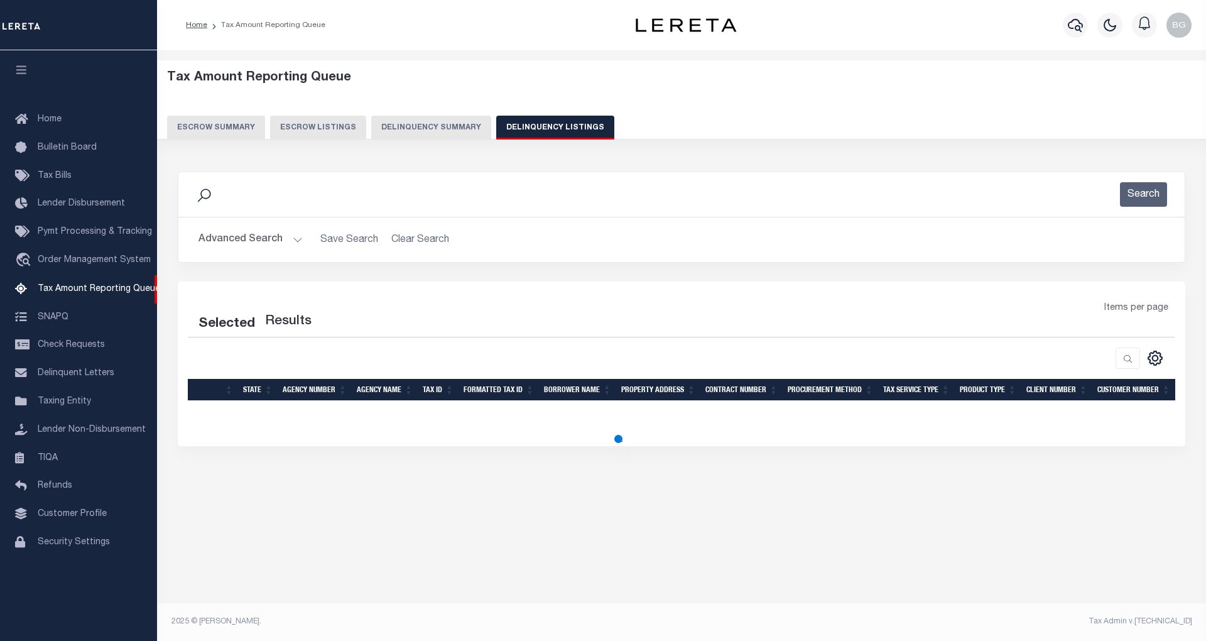
select select "100"
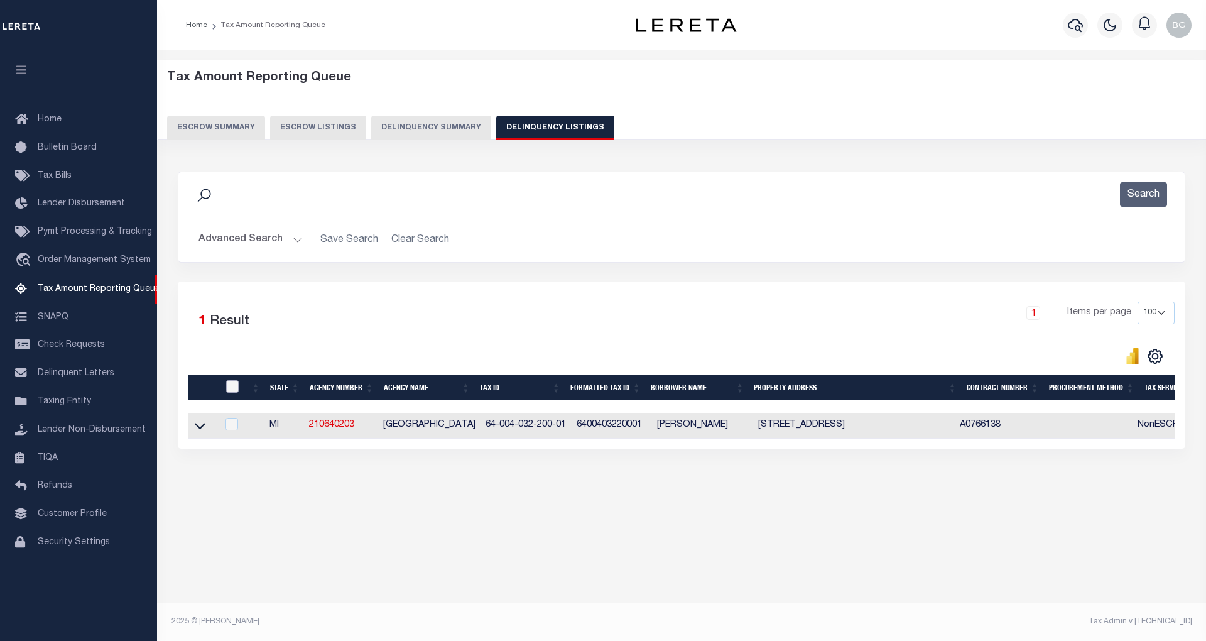
click at [229, 390] on input "checkbox" at bounding box center [232, 386] width 13 height 13
checkbox input "true"
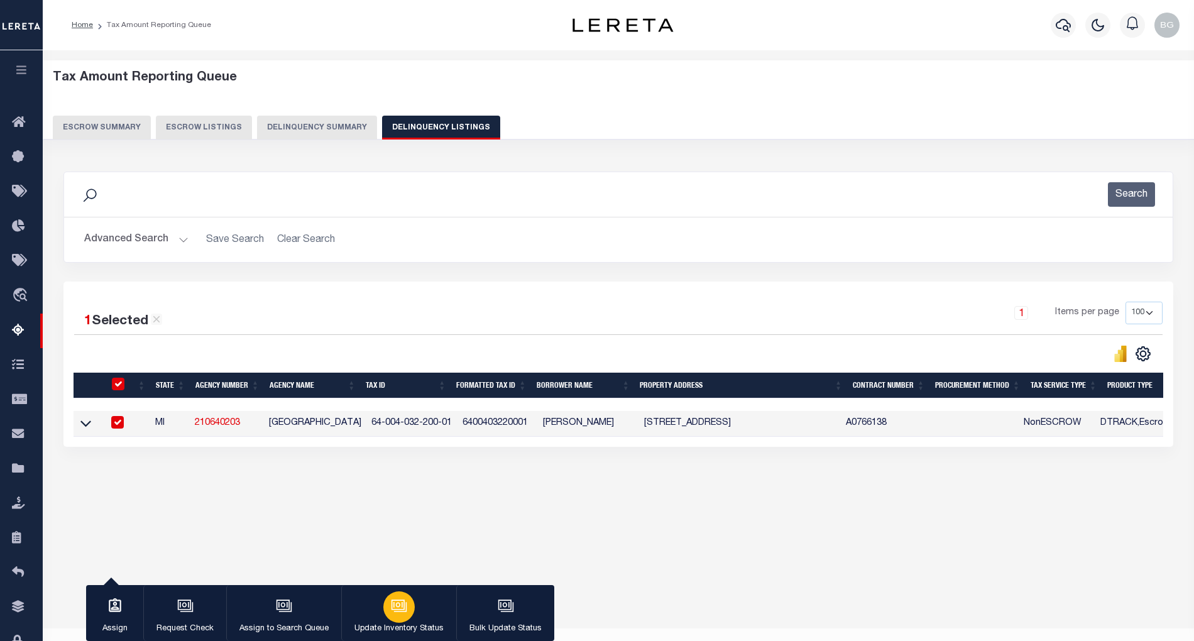
click at [398, 613] on icon "button" at bounding box center [399, 606] width 16 height 16
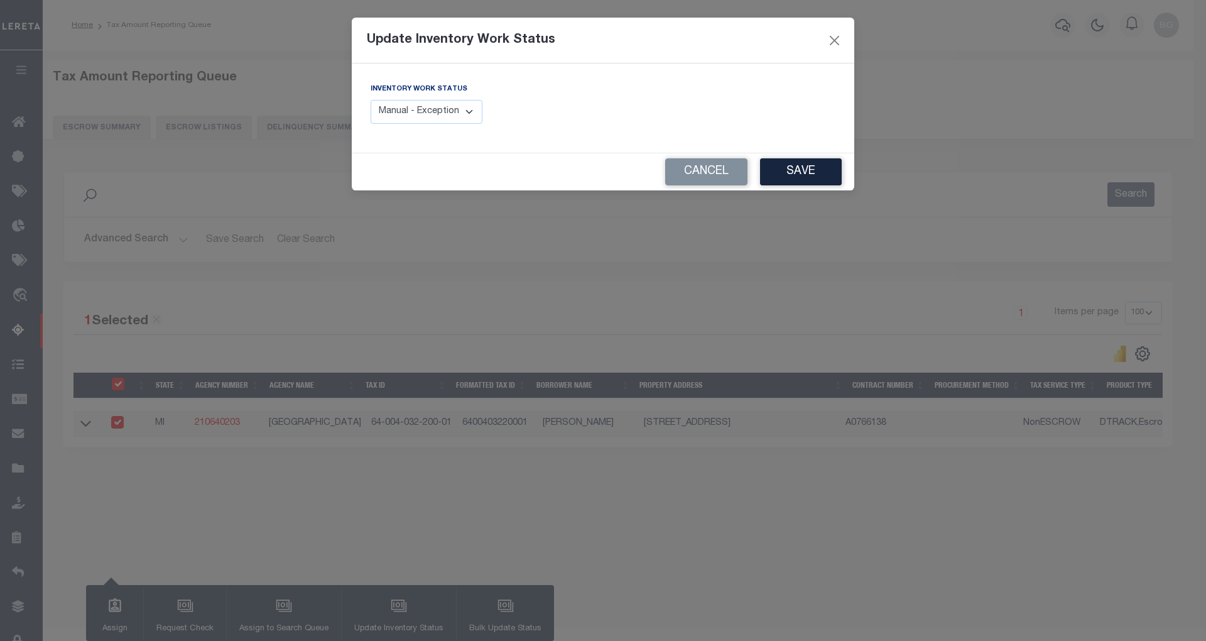
drag, startPoint x: 445, startPoint y: 114, endPoint x: 445, endPoint y: 122, distance: 7.5
click at [445, 114] on select "Manual - Exception Pended - Awaiting Search Late Add Exception Completed" at bounding box center [427, 112] width 112 height 25
select select "4"
click at [371, 100] on select "Manual - Exception Pended - Awaiting Search Late Add Exception Completed" at bounding box center [427, 112] width 112 height 25
click at [784, 173] on button "Save" at bounding box center [801, 171] width 82 height 27
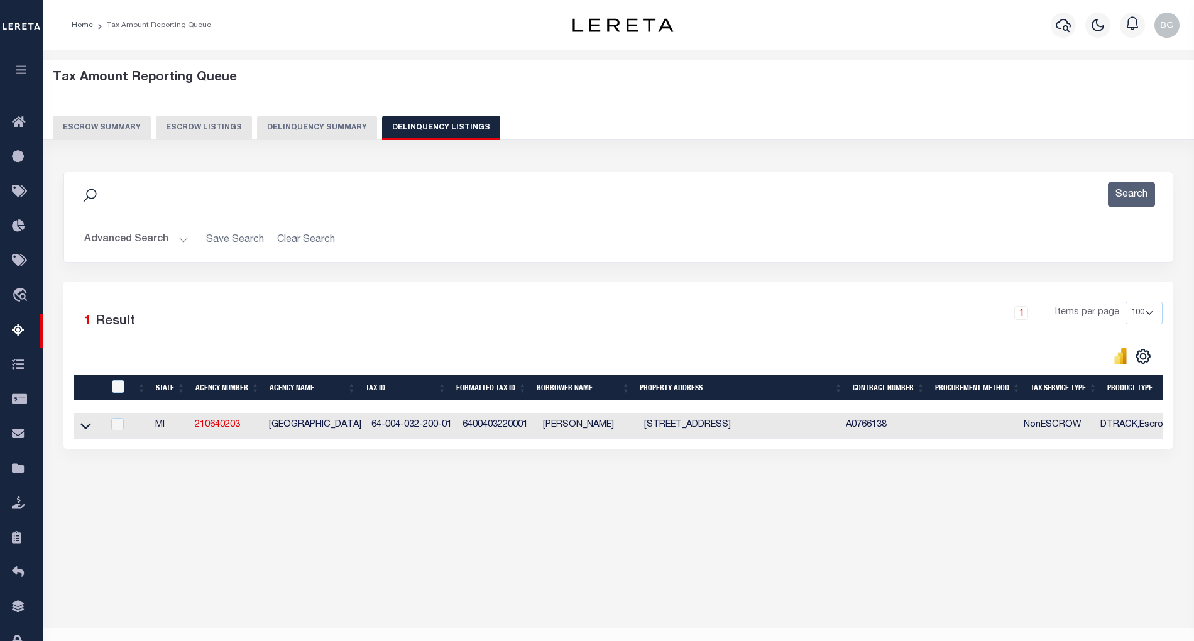
click at [180, 240] on button "Advanced Search" at bounding box center [136, 239] width 104 height 25
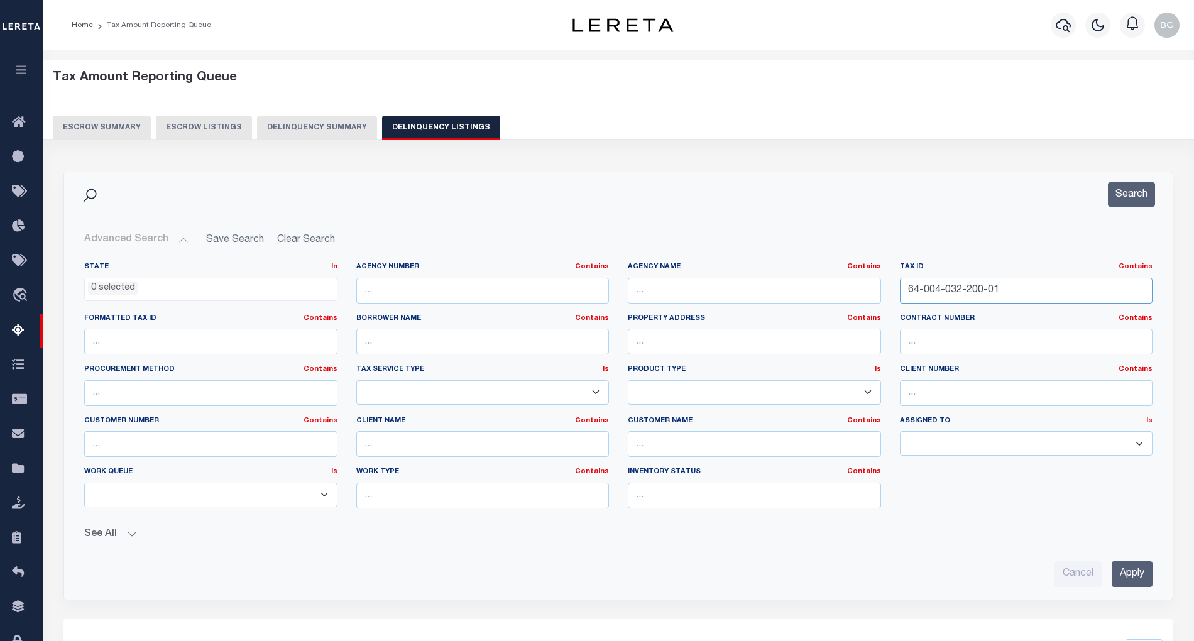
click at [946, 289] on input "64-004-032-200-01" at bounding box center [1026, 291] width 253 height 26
paste input "3"
type input "64-004-033-200-01"
click at [1141, 581] on input "Apply" at bounding box center [1131, 574] width 41 height 26
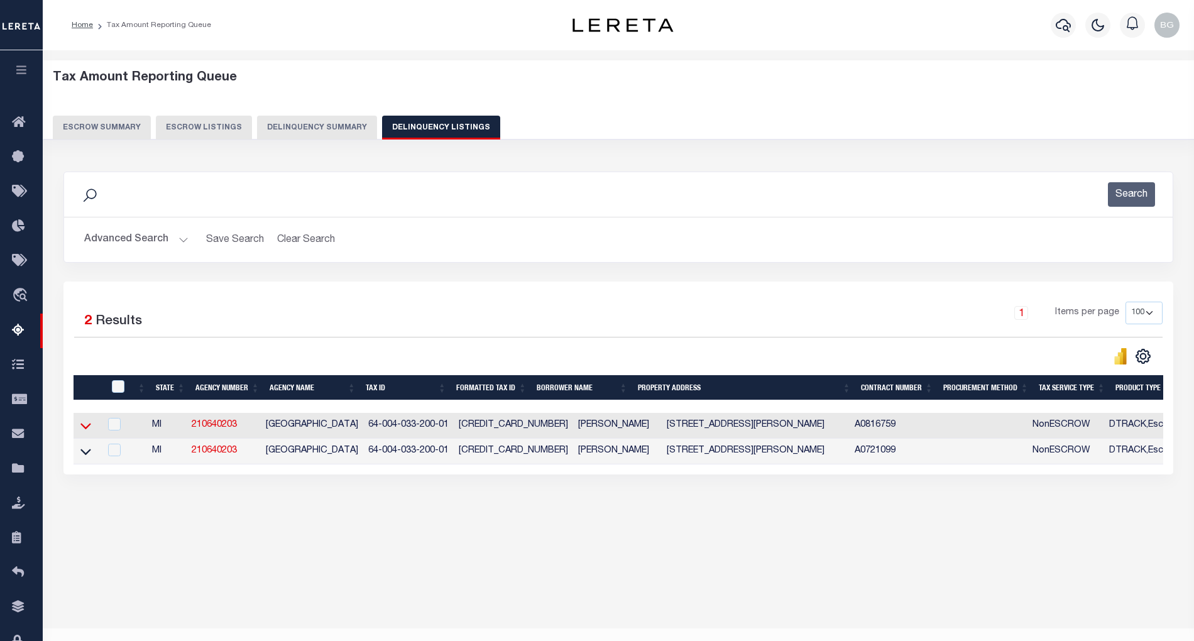
click at [87, 432] on icon at bounding box center [85, 425] width 11 height 13
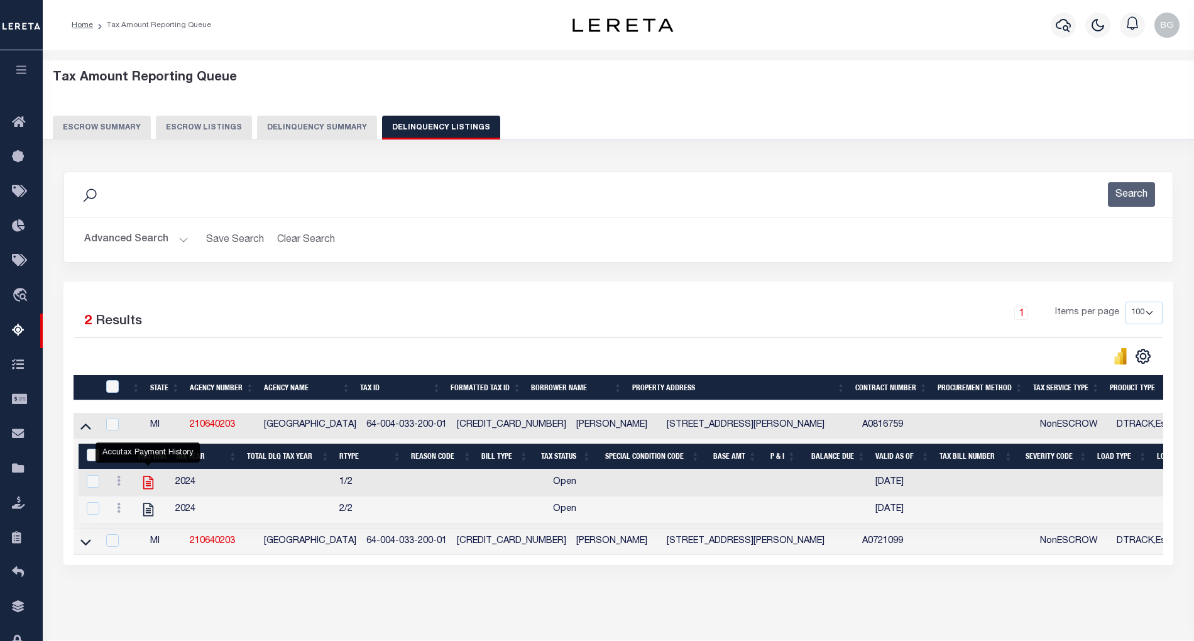
click at [150, 491] on icon "" at bounding box center [148, 482] width 16 height 16
checkbox input "true"
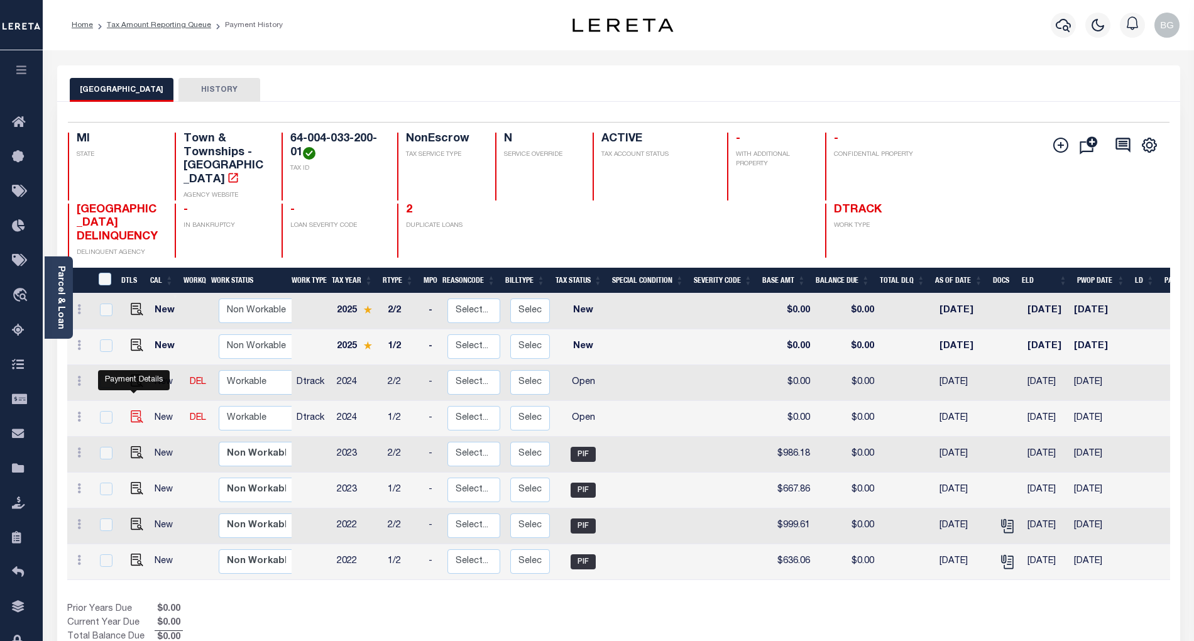
click at [131, 410] on img "" at bounding box center [137, 416] width 13 height 13
checkbox input "true"
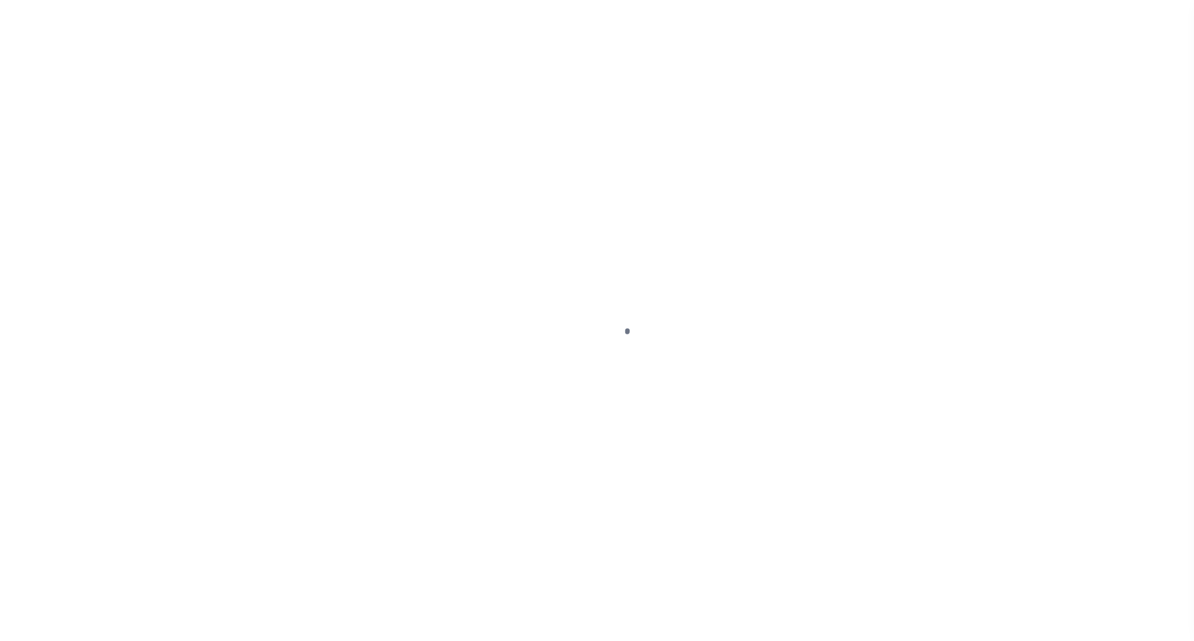
select select "OP2"
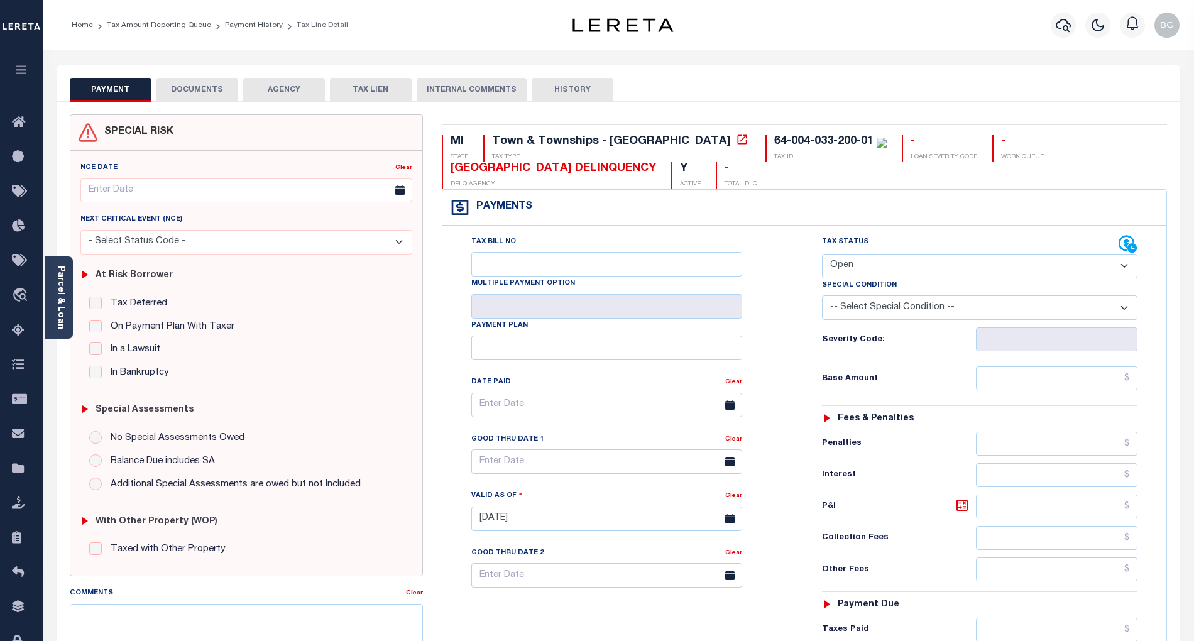
click at [187, 86] on button "DOCUMENTS" at bounding box center [197, 90] width 82 height 24
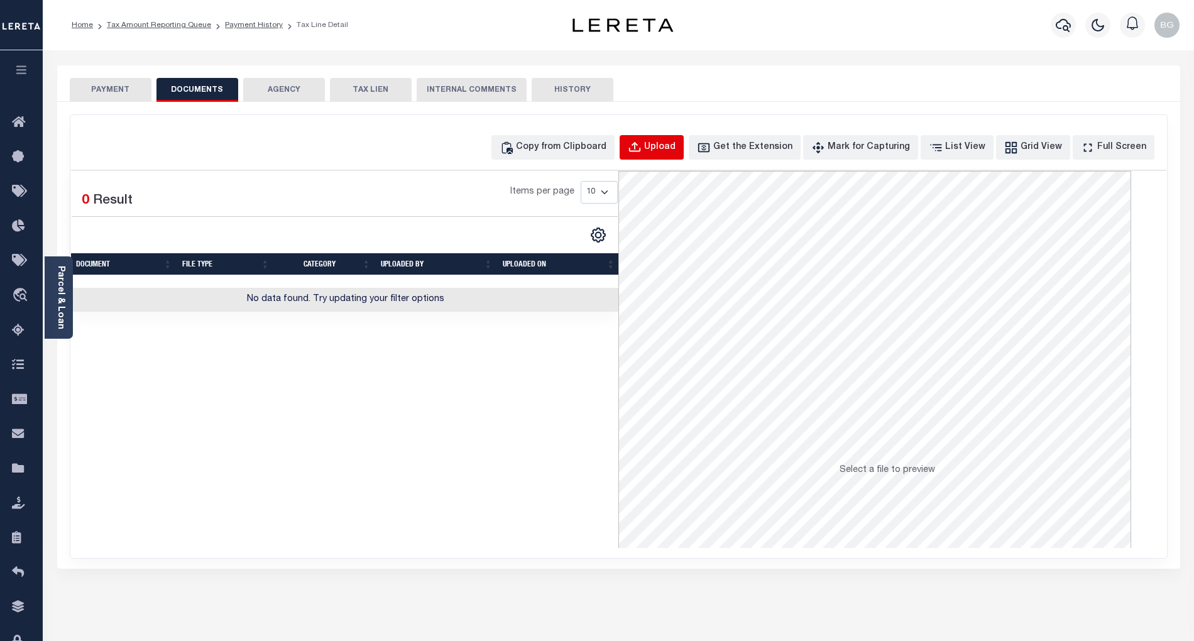
click at [675, 146] on div "Upload" at bounding box center [659, 148] width 31 height 14
select select "POP"
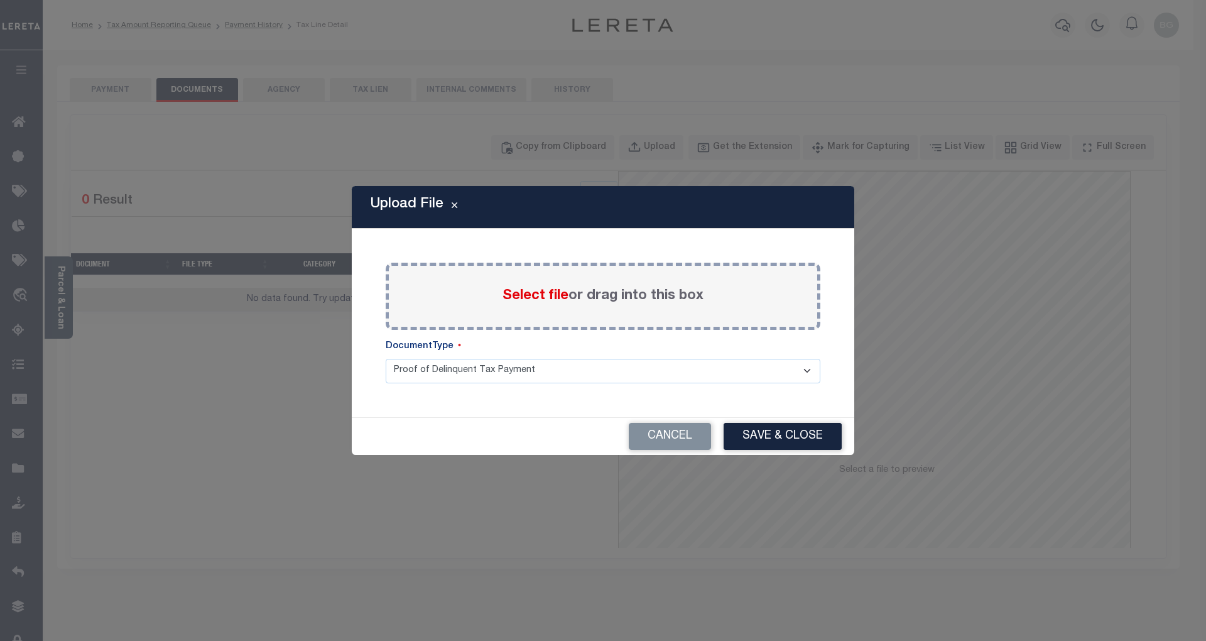
click at [537, 300] on span "Select file" at bounding box center [536, 296] width 66 height 14
click at [0, 0] on input "Select file or drag into this box" at bounding box center [0, 0] width 0 height 0
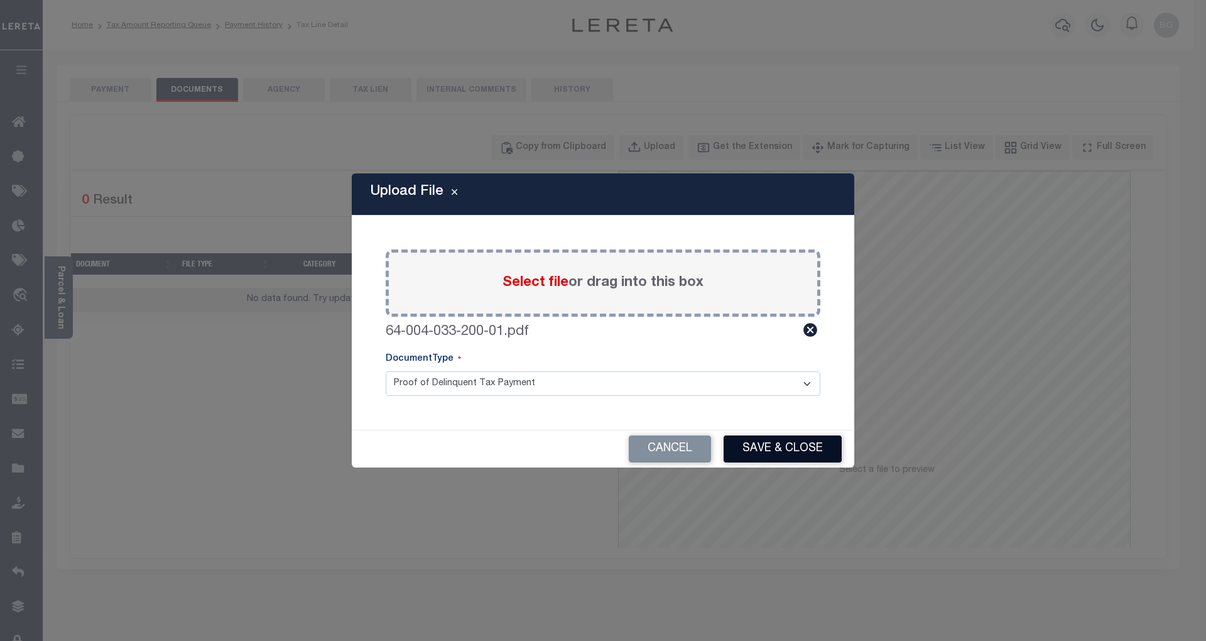
click at [797, 453] on button "Save & Close" at bounding box center [783, 448] width 118 height 27
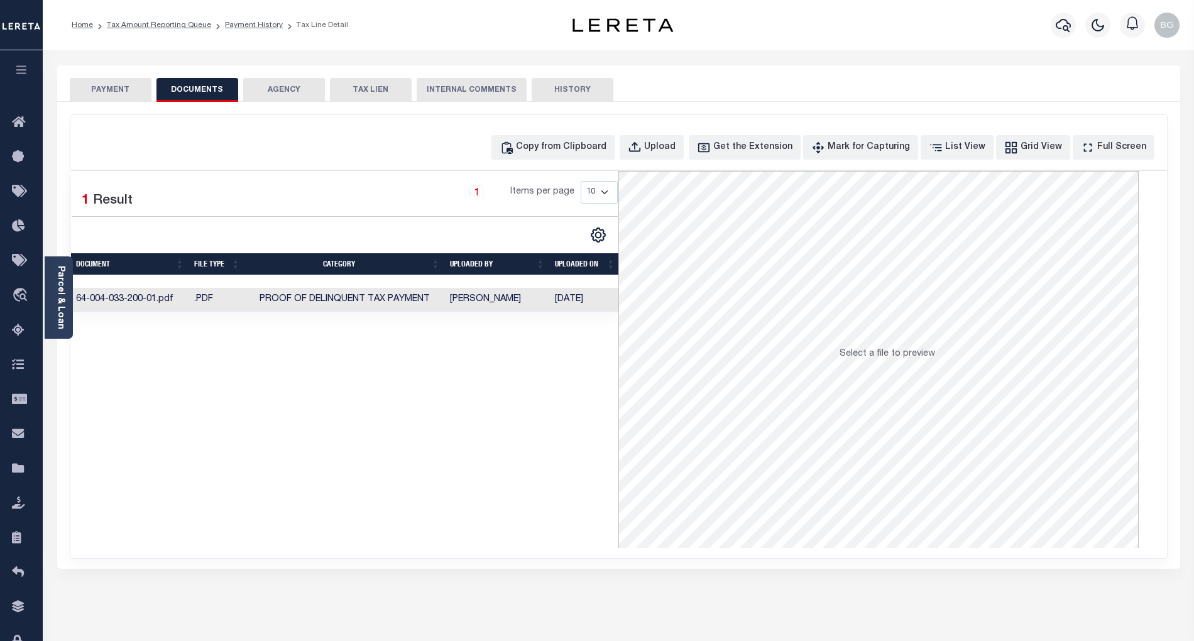
click at [124, 88] on button "PAYMENT" at bounding box center [111, 90] width 82 height 24
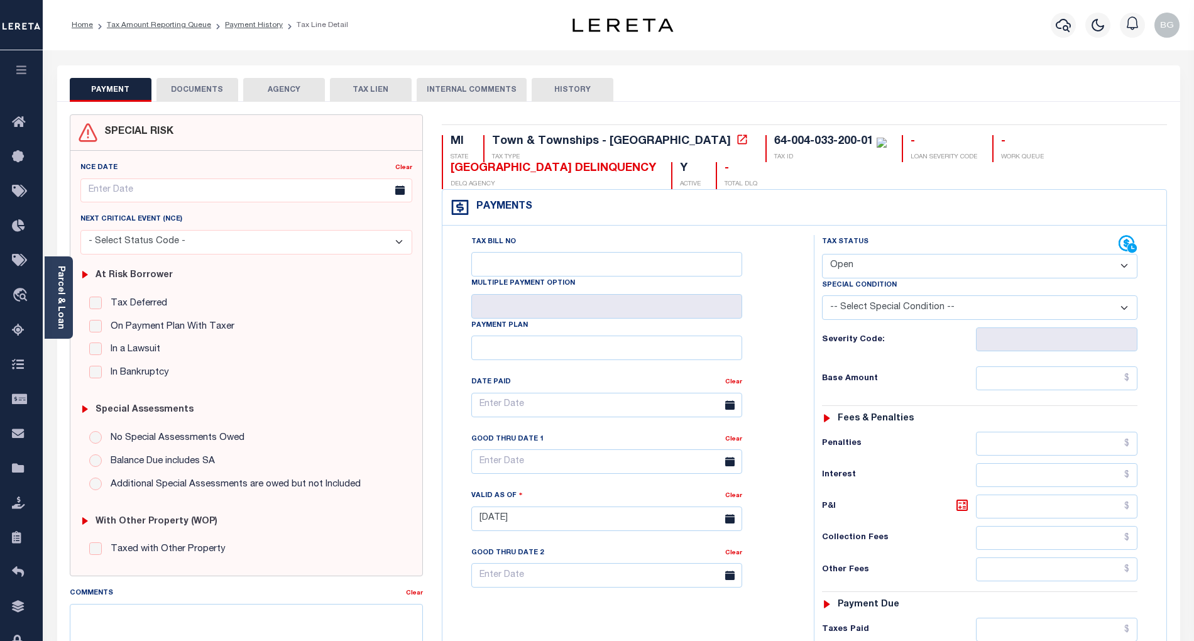
drag, startPoint x: 873, startPoint y: 272, endPoint x: 873, endPoint y: 279, distance: 6.9
click at [873, 272] on select "- Select Status Code - Open Due/Unpaid Paid Incomplete No Tax Due Internal Refu…" at bounding box center [979, 266] width 315 height 25
select select "PYD"
click at [822, 255] on select "- Select Status Code - Open Due/Unpaid Paid Incomplete No Tax Due Internal Refu…" at bounding box center [979, 266] width 315 height 25
type input "[DATE]"
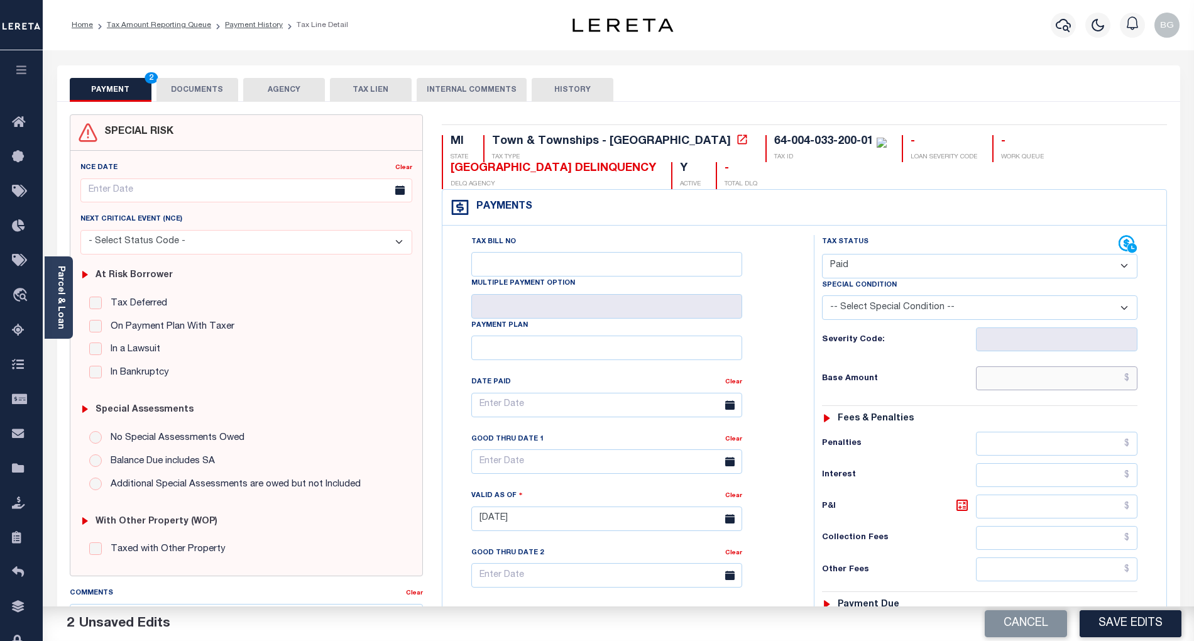
click at [1086, 375] on input "text" at bounding box center [1057, 378] width 162 height 24
paste input "698.32"
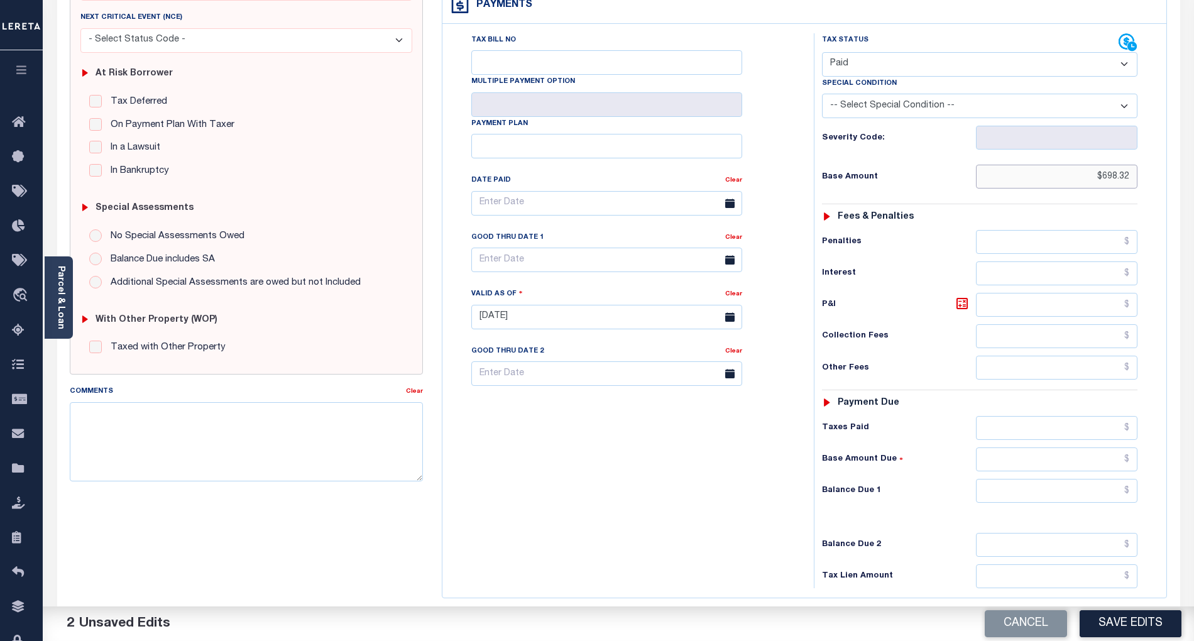
scroll to position [251, 0]
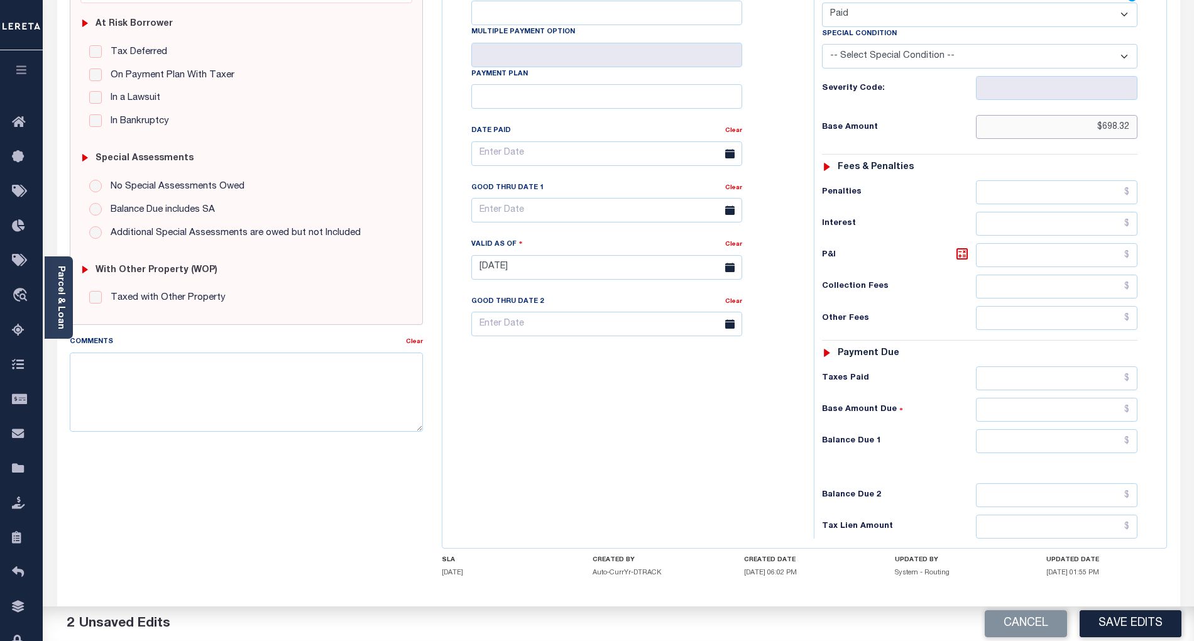
type input "$698.32"
click at [1114, 451] on input "text" at bounding box center [1057, 441] width 162 height 24
type input "$0.00"
click at [689, 459] on div "Tax Bill No Multiple Payment Option Payment Plan Clear" at bounding box center [624, 261] width 359 height 555
click at [1137, 617] on button "Save Edits" at bounding box center [1130, 623] width 102 height 27
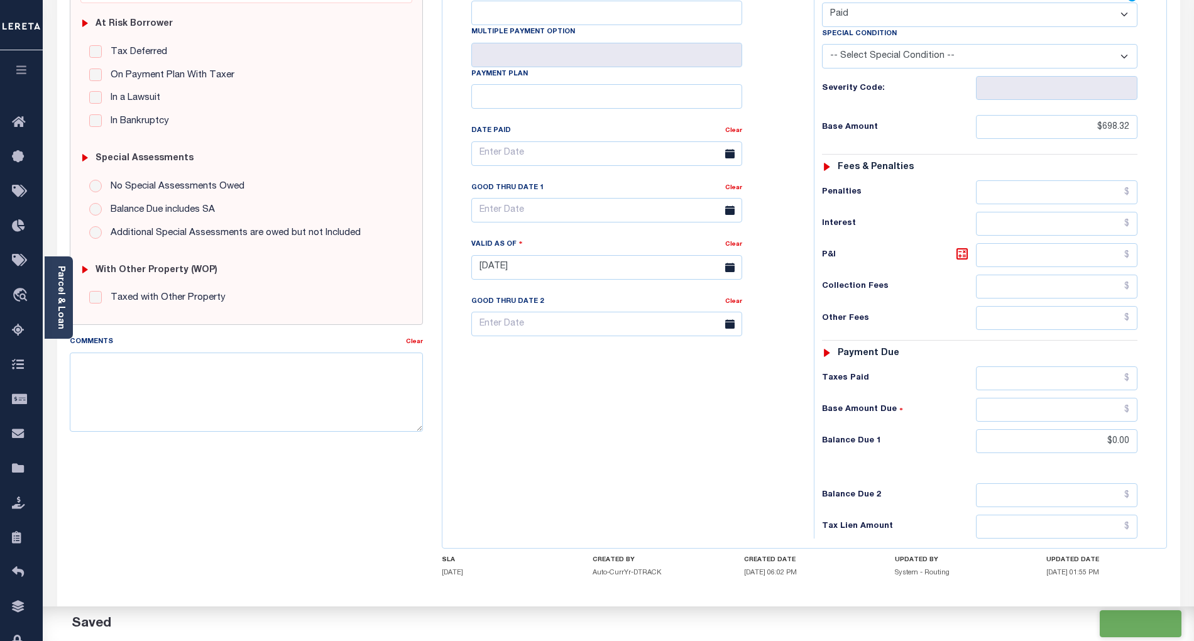
checkbox input "false"
type input "$698.32"
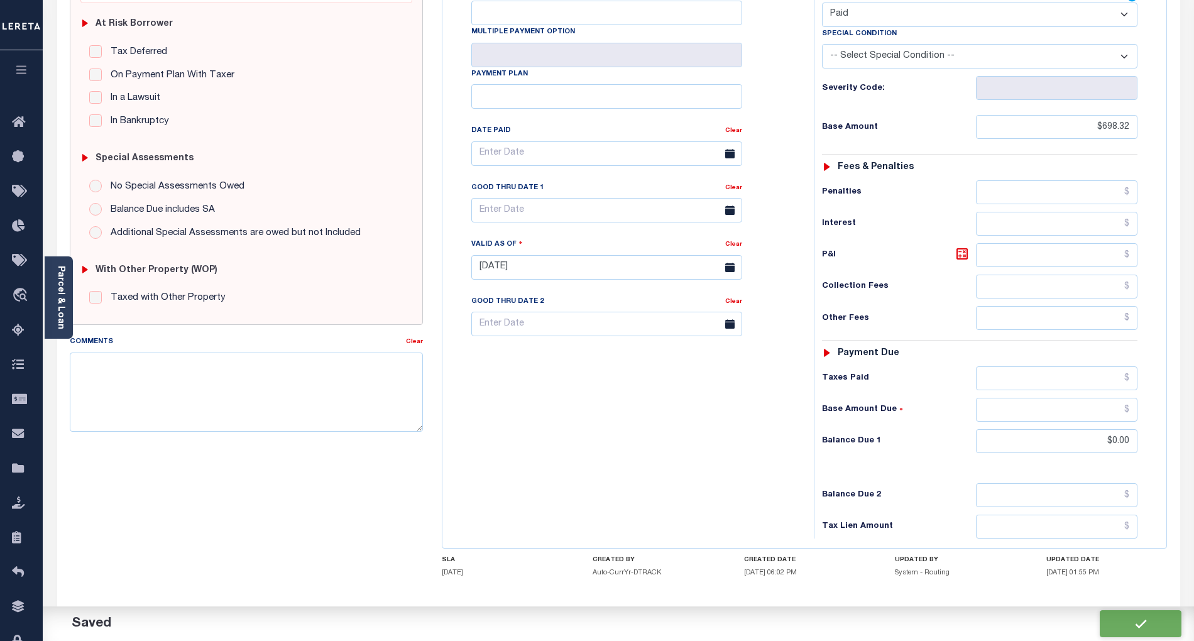
type input "$0"
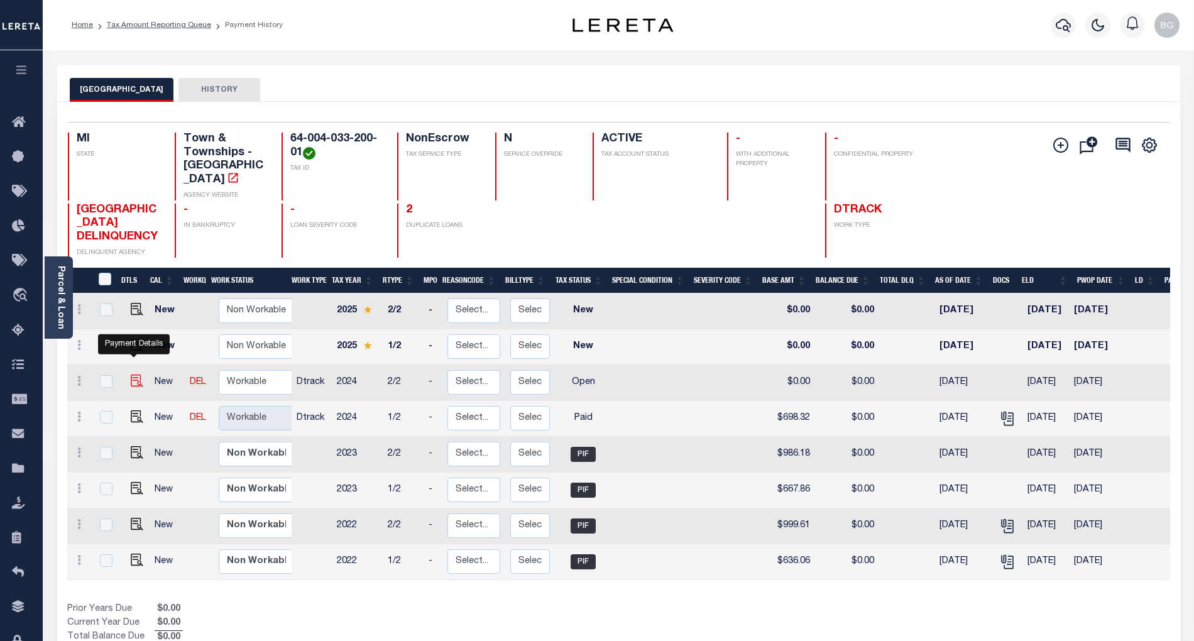
click at [134, 374] on img "" at bounding box center [137, 380] width 13 height 13
checkbox input "true"
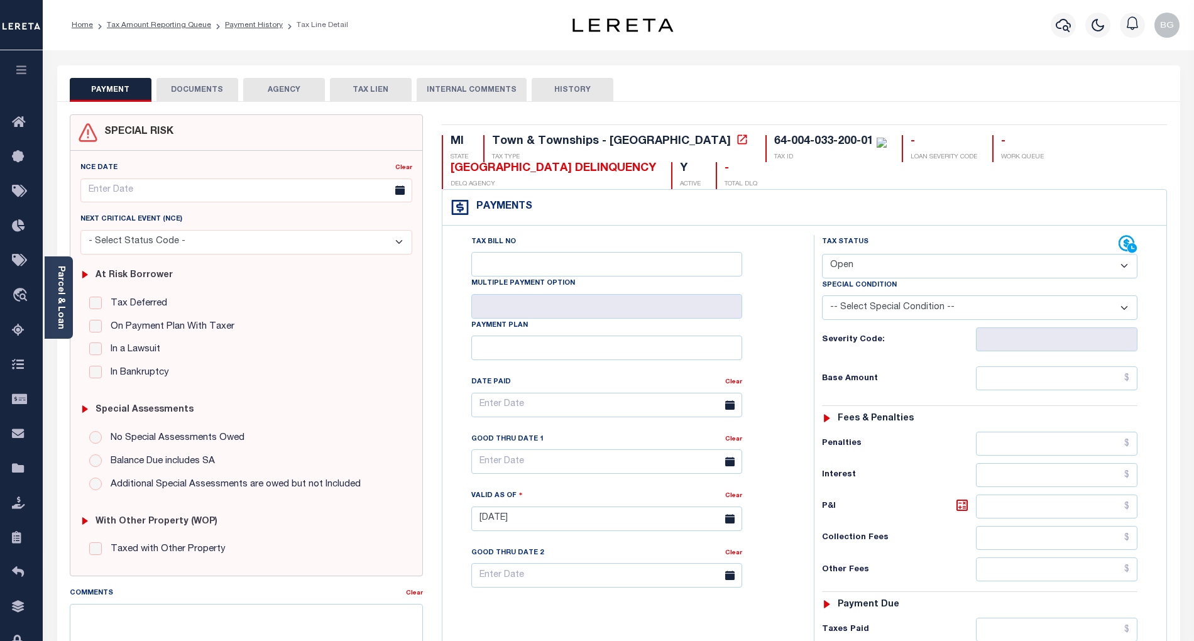
drag, startPoint x: 843, startPoint y: 265, endPoint x: 853, endPoint y: 275, distance: 13.3
click at [843, 265] on select "- Select Status Code - Open Due/Unpaid Paid Incomplete No Tax Due Internal Refu…" at bounding box center [979, 266] width 315 height 25
select select "PYD"
click at [822, 255] on select "- Select Status Code - Open Due/Unpaid Paid Incomplete No Tax Due Internal Refu…" at bounding box center [979, 266] width 315 height 25
type input "[DATE]"
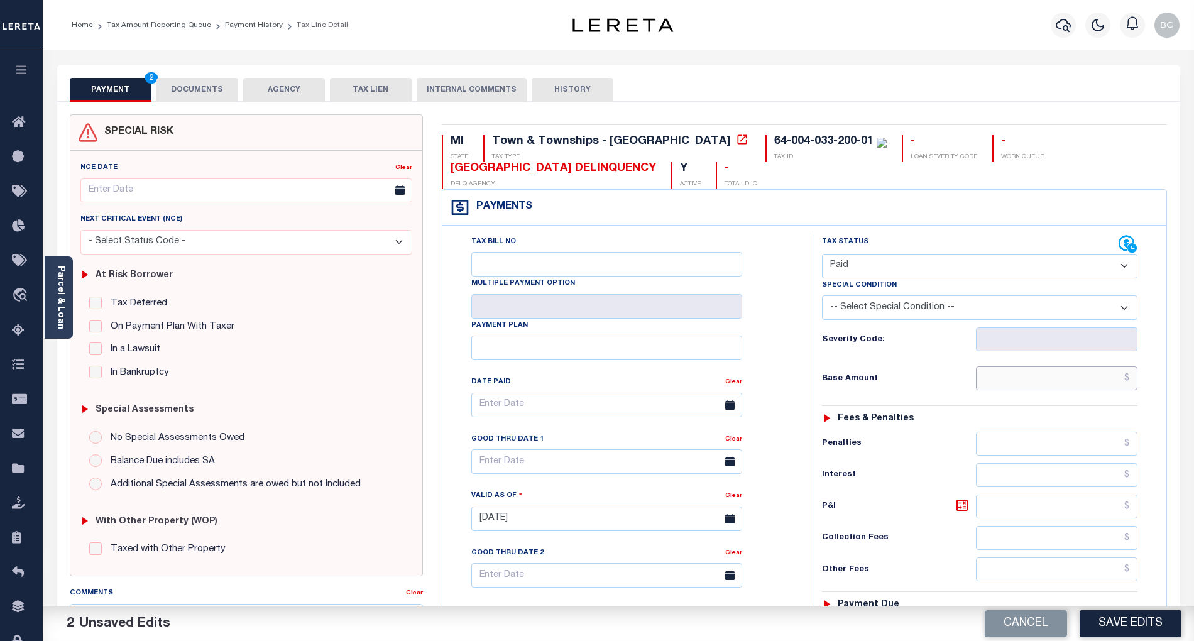
click at [1117, 382] on input "text" at bounding box center [1057, 378] width 162 height 24
paste input "1,041.18"
type input "$1,041.18"
click at [205, 84] on button "DOCUMENTS" at bounding box center [197, 90] width 82 height 24
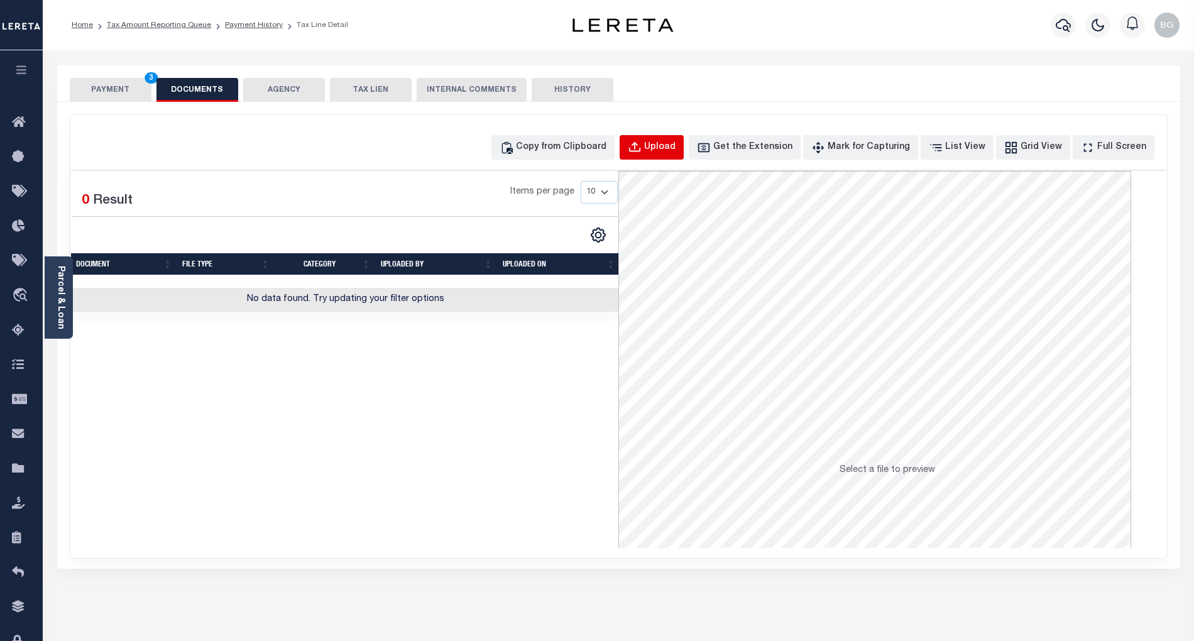
click at [667, 146] on div "Upload" at bounding box center [659, 148] width 31 height 14
select select "POP"
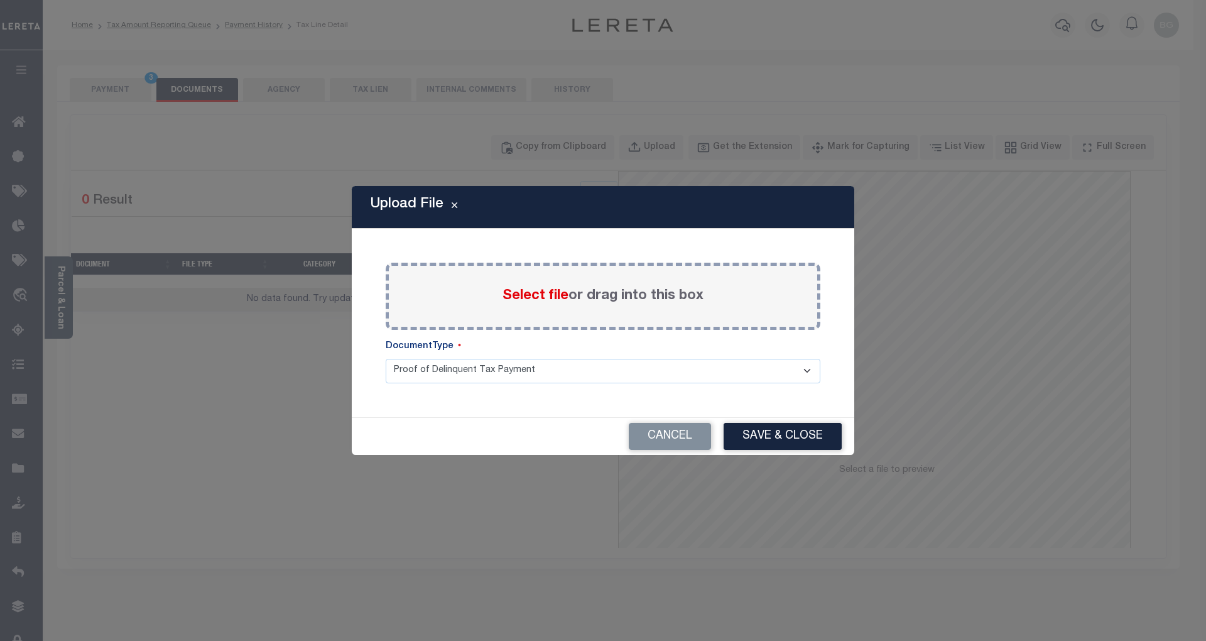
click at [539, 300] on span "Select file" at bounding box center [536, 296] width 66 height 14
click at [0, 0] on input "Select file or drag into this box" at bounding box center [0, 0] width 0 height 0
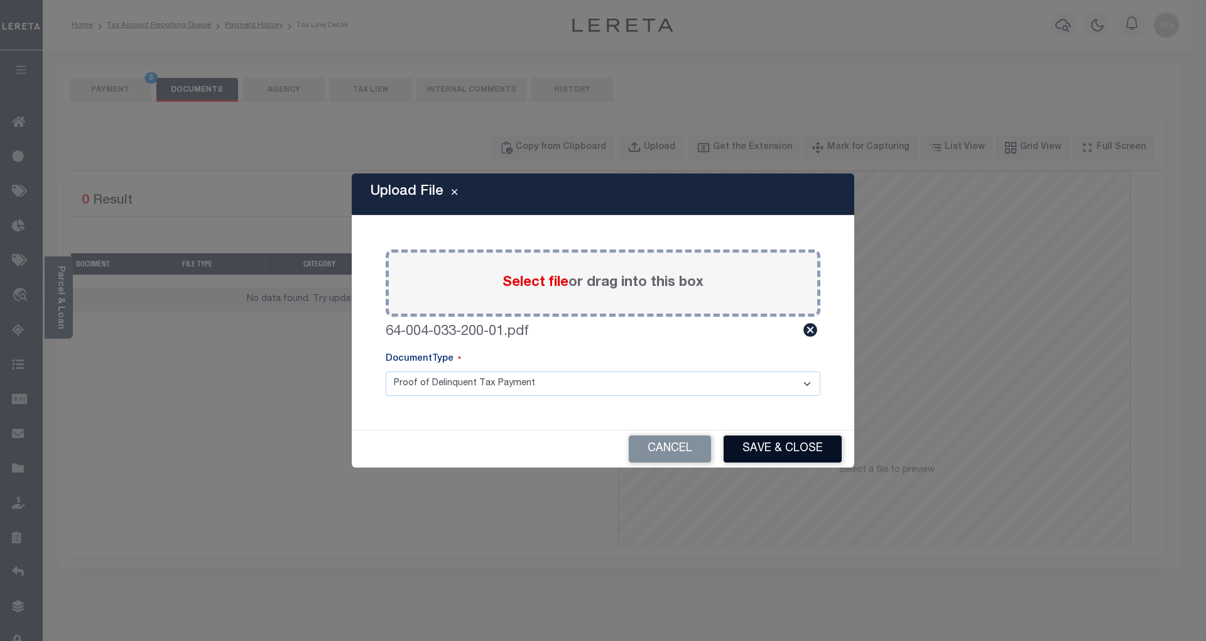
click at [790, 445] on button "Save & Close" at bounding box center [783, 448] width 118 height 27
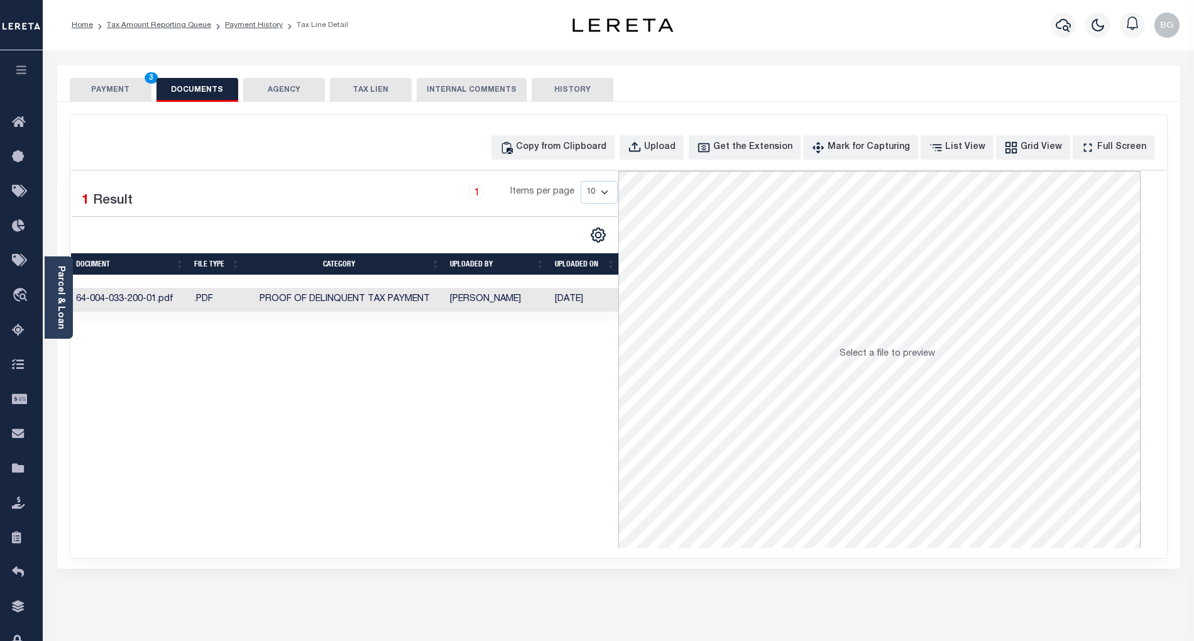
click at [121, 88] on button "PAYMENT 3" at bounding box center [111, 90] width 82 height 24
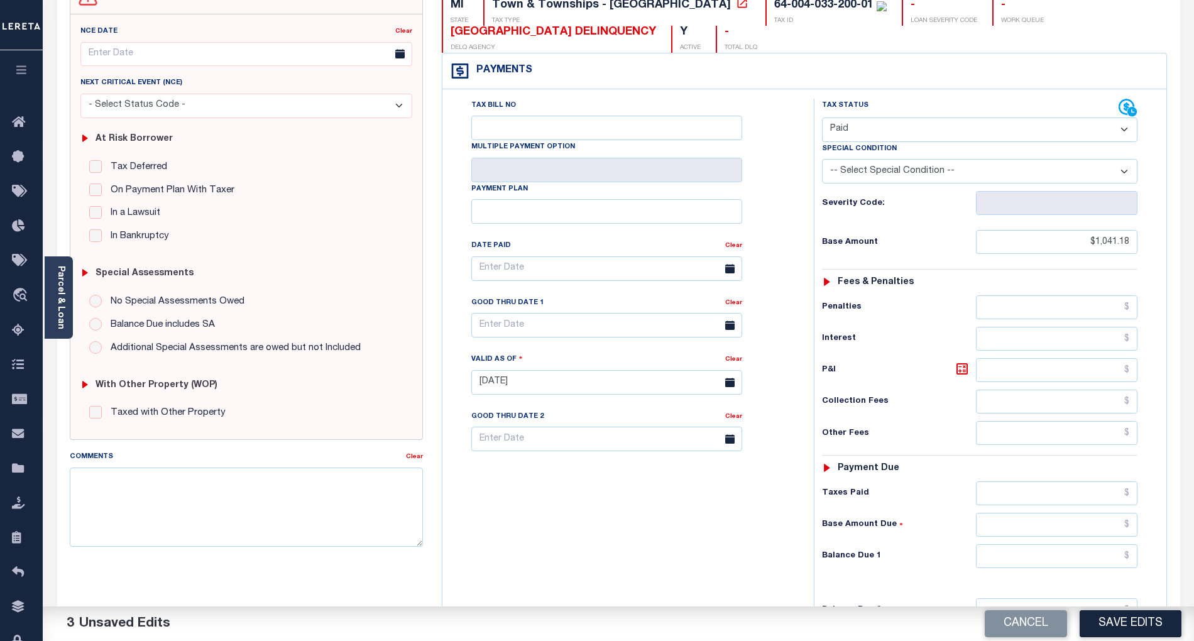
scroll to position [251, 0]
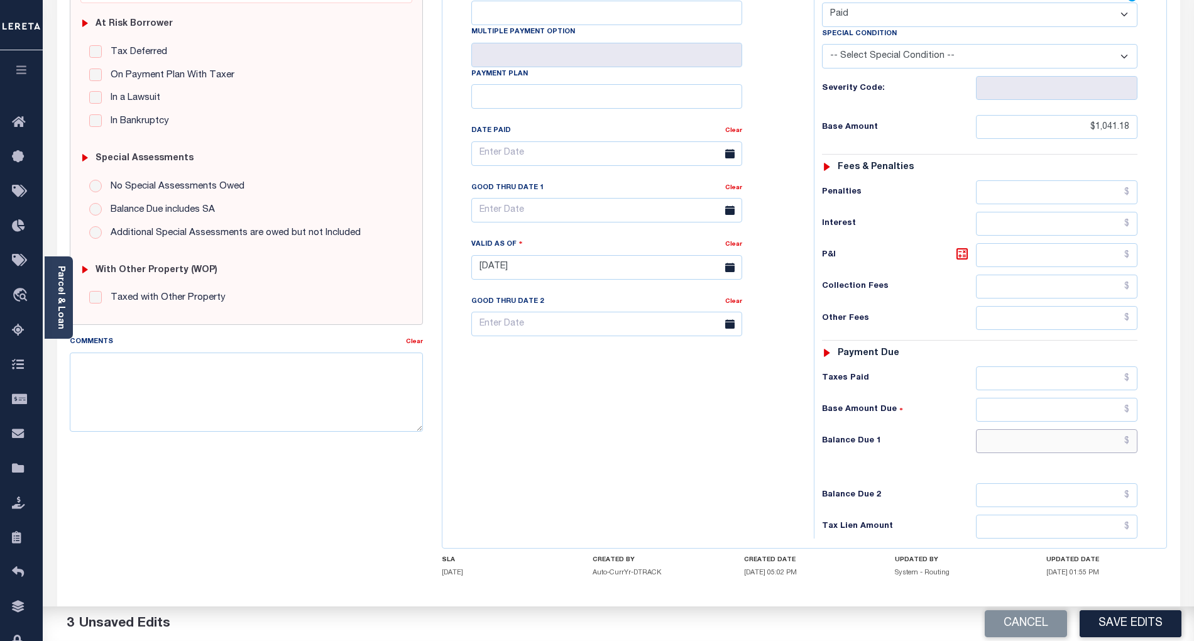
click at [1112, 445] on input "text" at bounding box center [1057, 441] width 162 height 24
type input "$0.00"
click at [735, 464] on div "Tax Bill No Multiple Payment Option Payment Plan Clear" at bounding box center [624, 261] width 359 height 555
click at [1134, 622] on button "Save Edits" at bounding box center [1130, 623] width 102 height 27
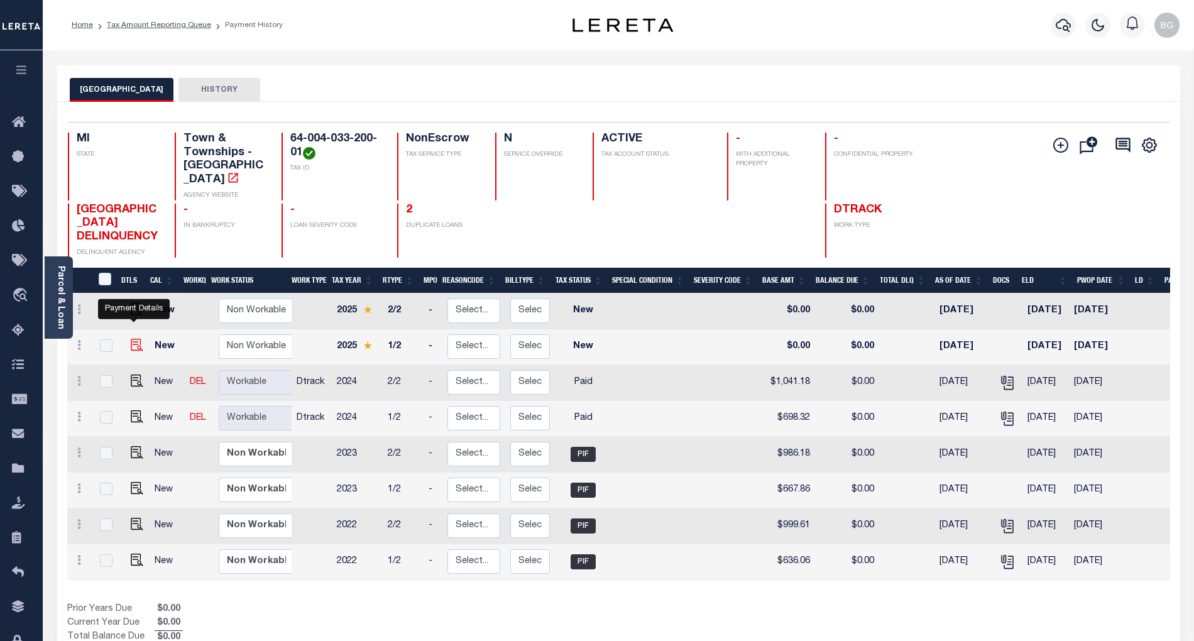
click at [132, 339] on img "" at bounding box center [137, 345] width 13 height 13
checkbox input "true"
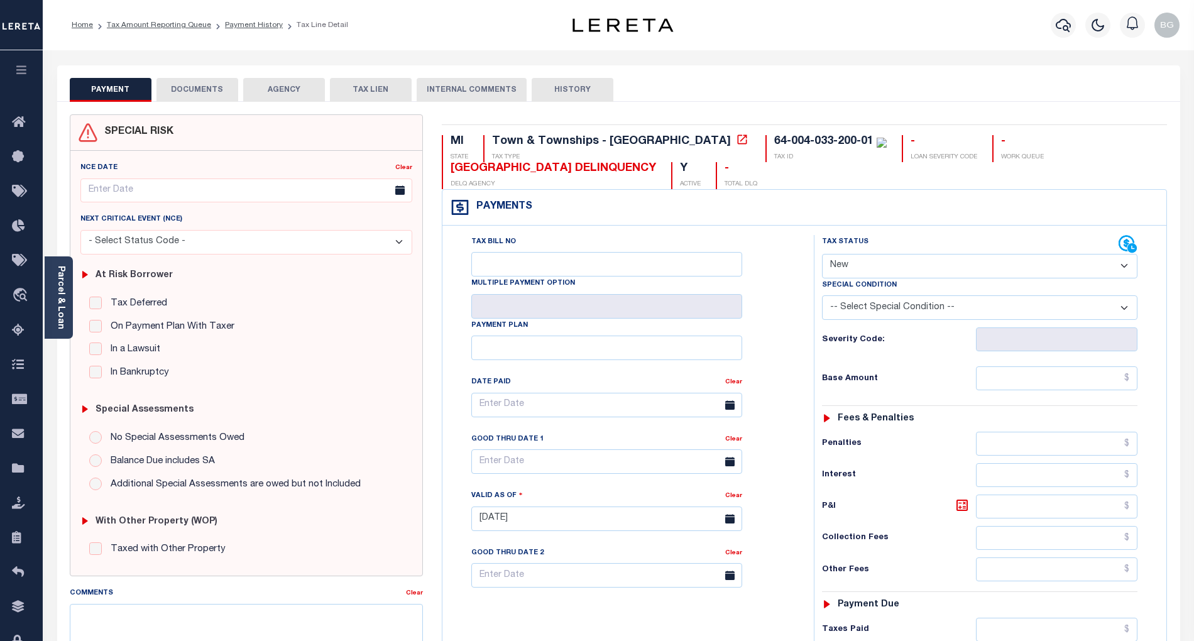
drag, startPoint x: 867, startPoint y: 267, endPoint x: 867, endPoint y: 276, distance: 9.4
click at [867, 267] on select "- Select Status Code - Open Due/Unpaid Paid Incomplete No Tax Due Internal Refu…" at bounding box center [979, 266] width 315 height 25
select select "PYD"
click at [822, 255] on select "- Select Status Code - Open Due/Unpaid Paid Incomplete No Tax Due Internal Refu…" at bounding box center [979, 266] width 315 height 25
type input "[DATE]"
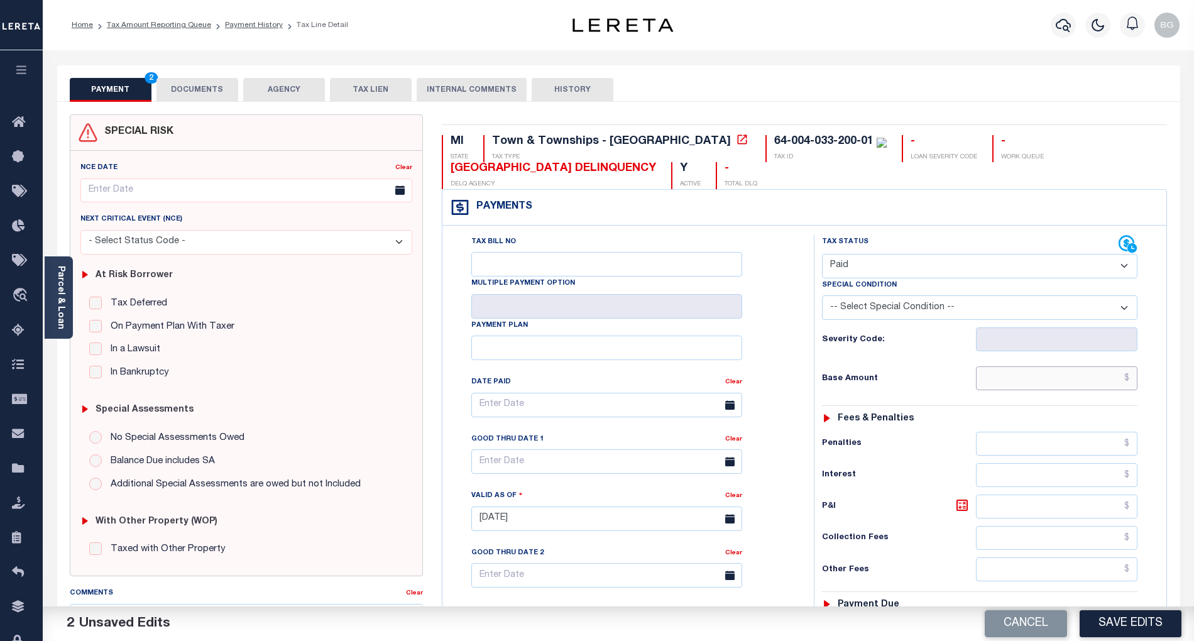
click at [1090, 385] on input "text" at bounding box center [1057, 378] width 162 height 24
paste input "715.57"
type input "$715.57"
click at [209, 92] on button "DOCUMENTS" at bounding box center [197, 90] width 82 height 24
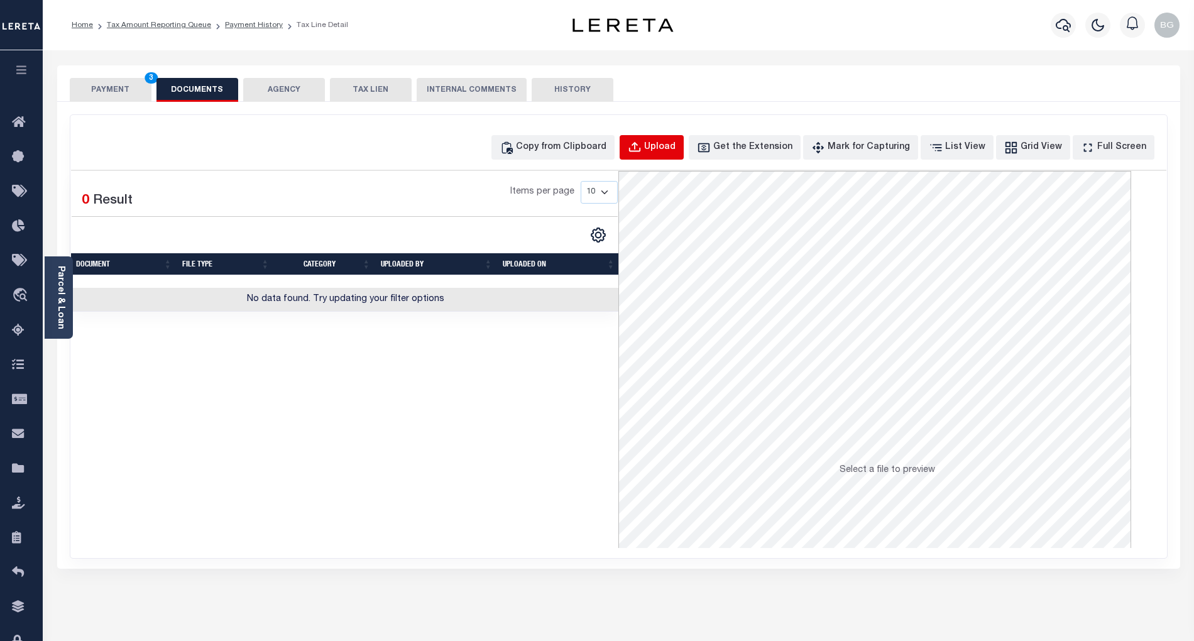
click at [675, 149] on div "Upload" at bounding box center [659, 148] width 31 height 14
select select "POP"
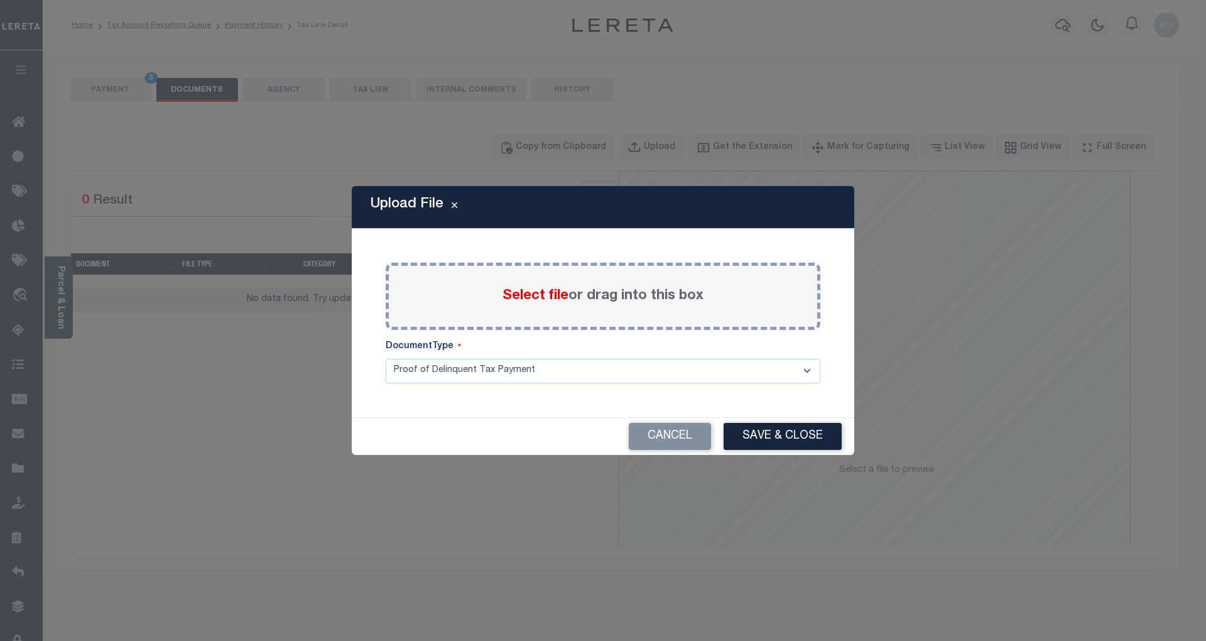
click at [516, 294] on span "Select file" at bounding box center [536, 296] width 66 height 14
click at [0, 0] on input "Select file or drag into this box" at bounding box center [0, 0] width 0 height 0
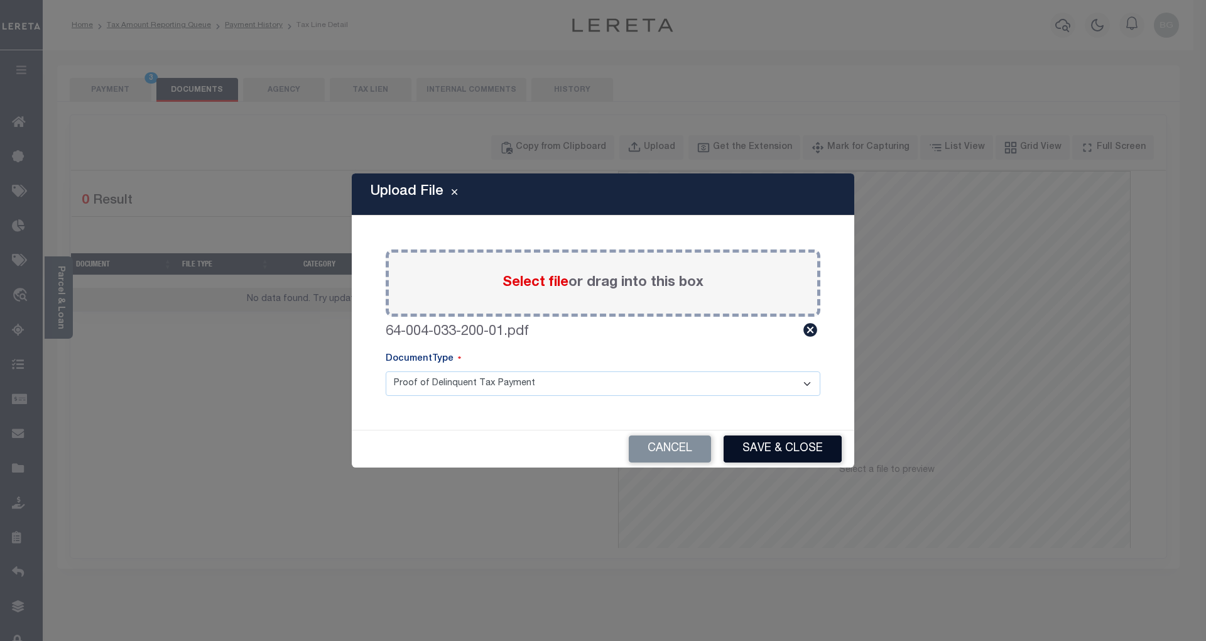
click at [787, 451] on button "Save & Close" at bounding box center [783, 448] width 118 height 27
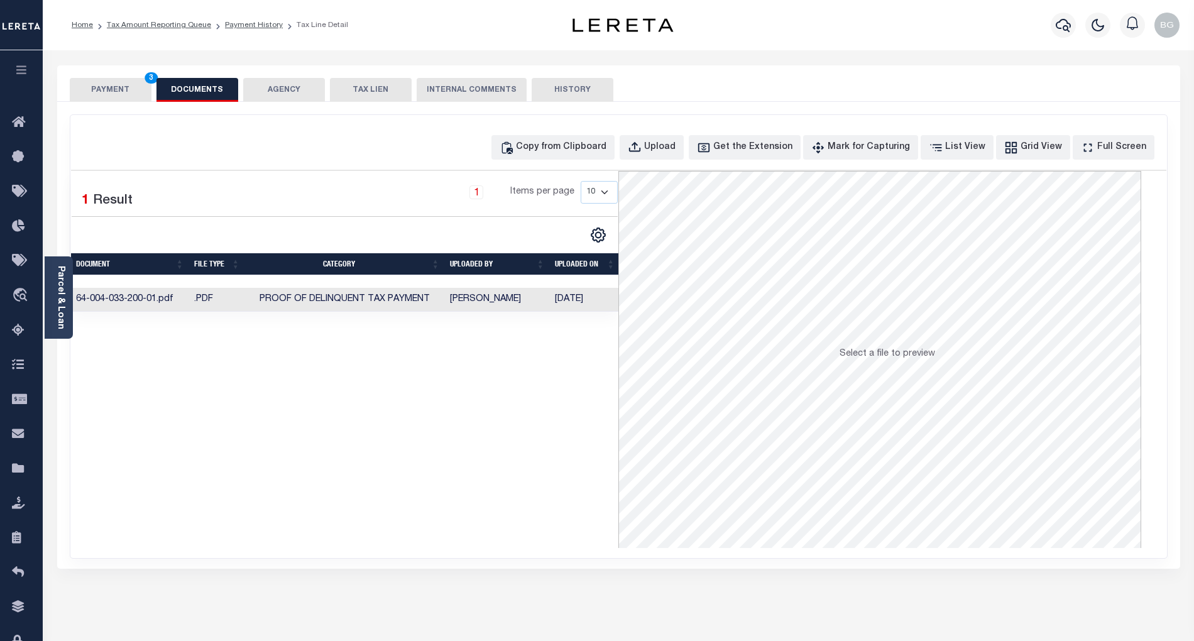
click at [114, 91] on button "PAYMENT 3" at bounding box center [111, 90] width 82 height 24
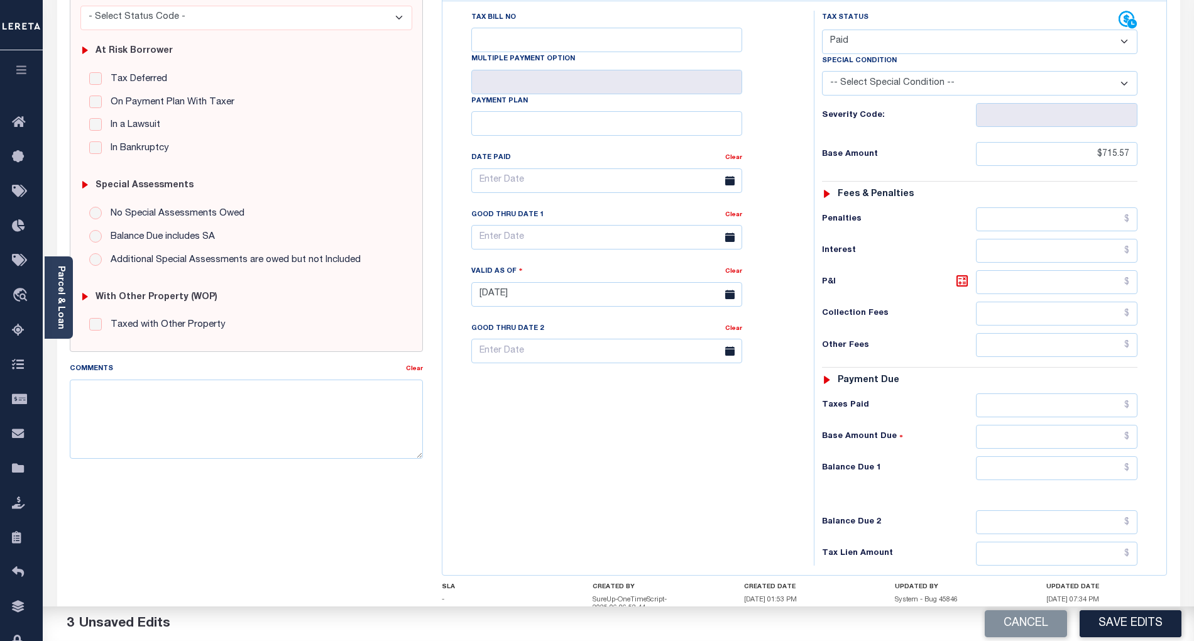
scroll to position [251, 0]
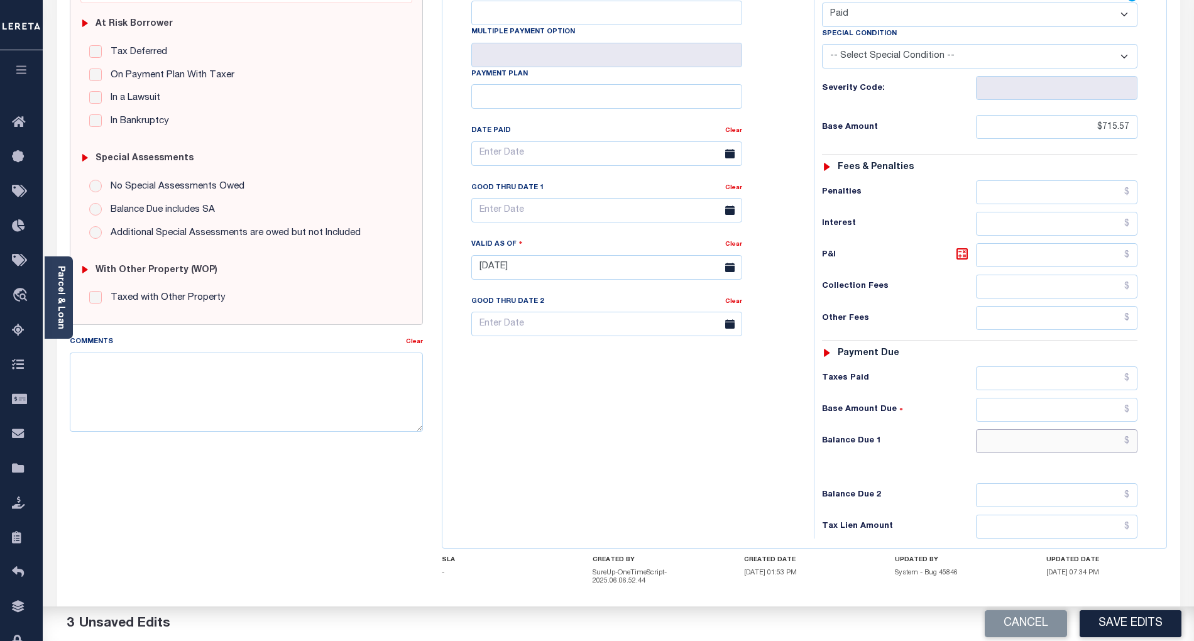
click at [1103, 448] on input "text" at bounding box center [1057, 441] width 162 height 24
type input "$0.00"
click at [741, 483] on div "Tax Bill No Multiple Payment Option Payment Plan Clear" at bounding box center [624, 261] width 359 height 555
click at [1140, 621] on button "Save Edits" at bounding box center [1130, 623] width 102 height 27
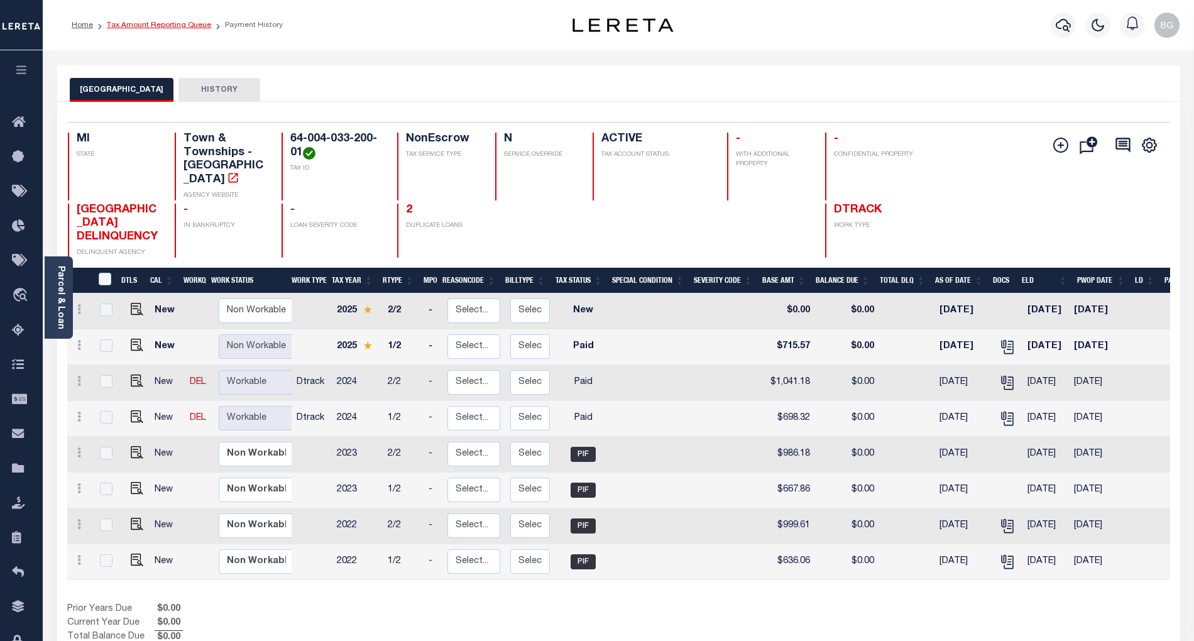
click at [146, 23] on link "Tax Amount Reporting Queue" at bounding box center [159, 25] width 104 height 8
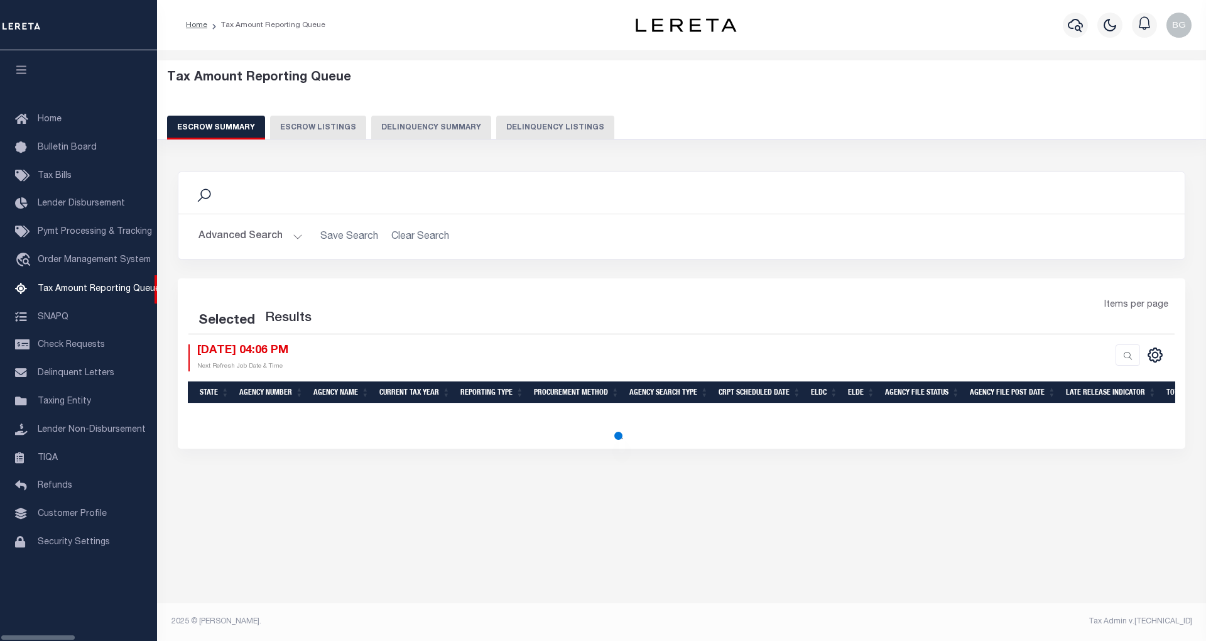
click at [523, 128] on button "Delinquency Listings" at bounding box center [555, 128] width 118 height 24
select select "100"
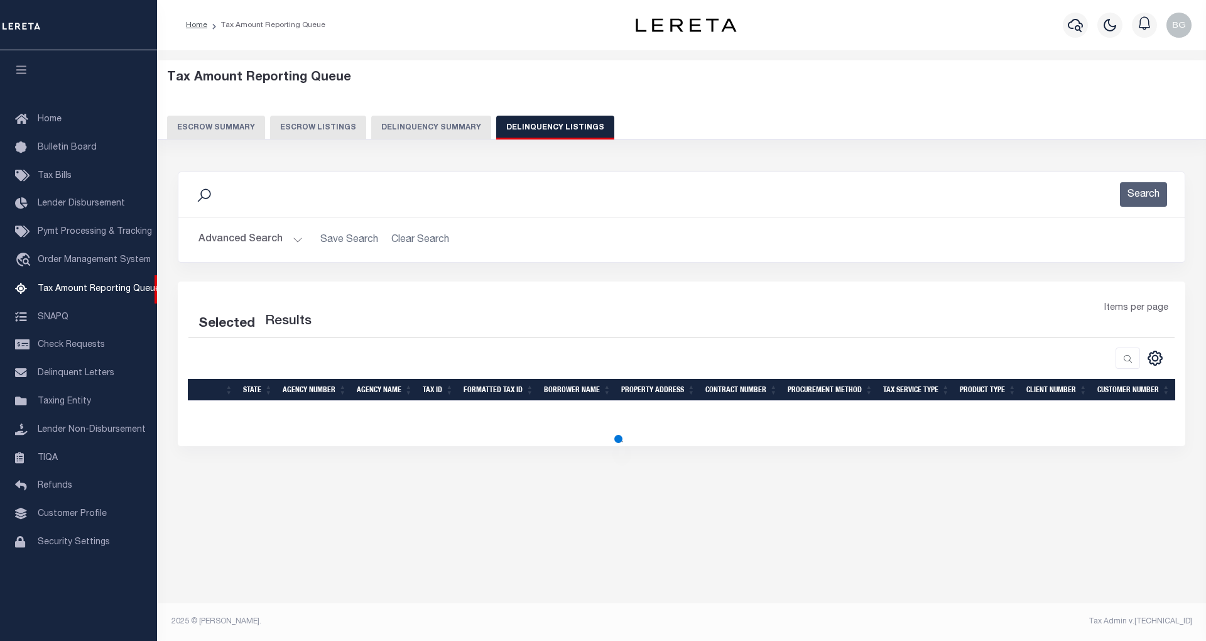
select select "100"
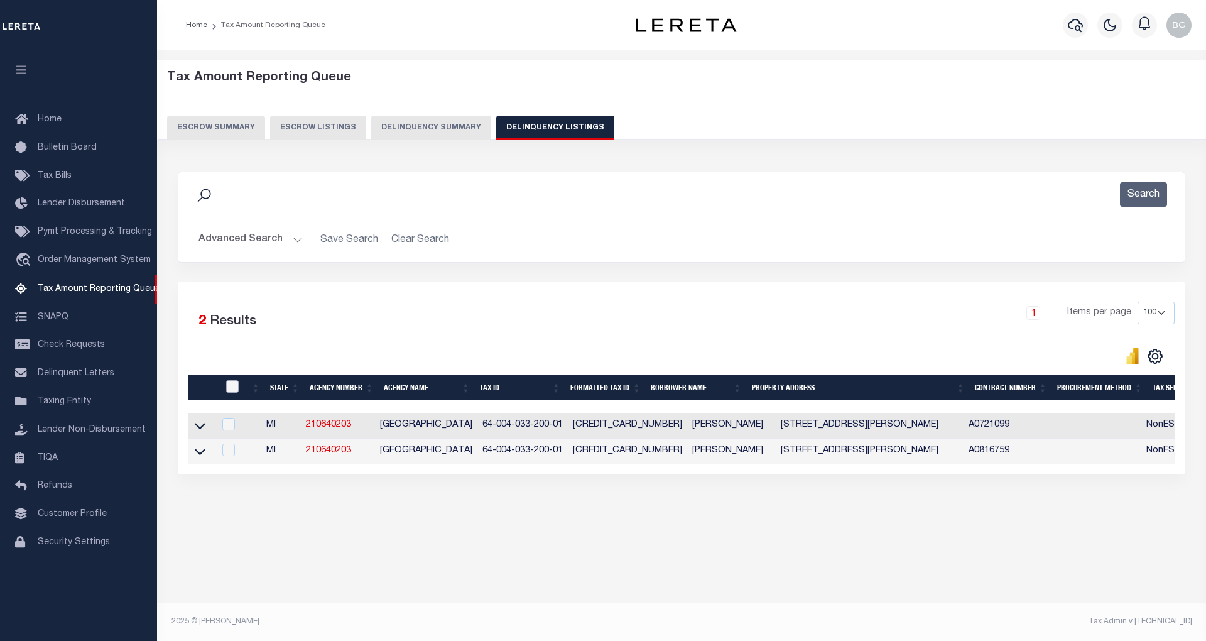
click at [232, 388] on input "checkbox" at bounding box center [232, 386] width 13 height 13
checkbox input "true"
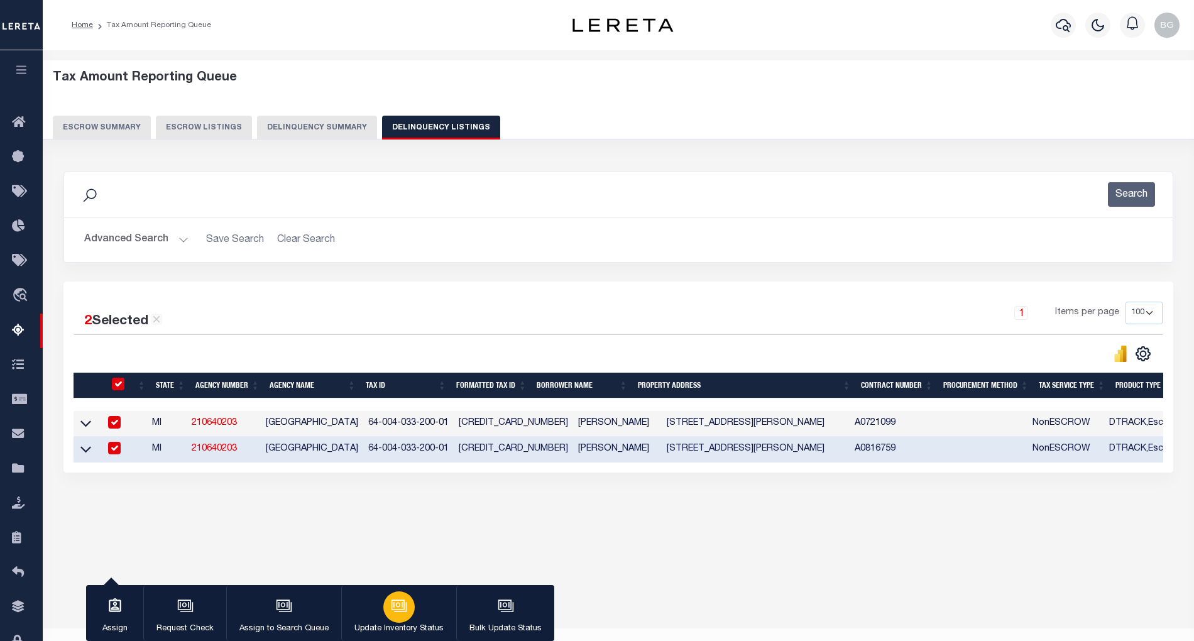
click at [396, 609] on icon "button" at bounding box center [397, 604] width 13 height 10
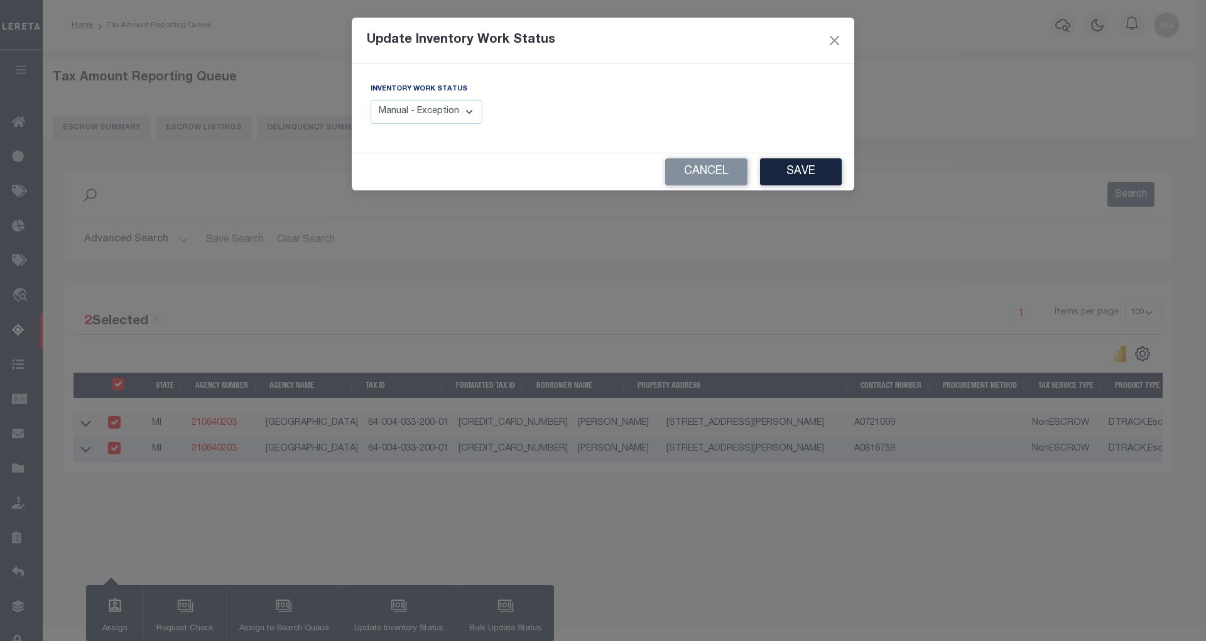
click at [433, 108] on select "Manual - Exception Pended - Awaiting Search Late Add Exception Completed" at bounding box center [427, 112] width 112 height 25
select select "4"
click at [371, 100] on select "Manual - Exception Pended - Awaiting Search Late Add Exception Completed" at bounding box center [427, 112] width 112 height 25
click at [800, 171] on button "Save" at bounding box center [801, 171] width 82 height 27
